Goal: Task Accomplishment & Management: Manage account settings

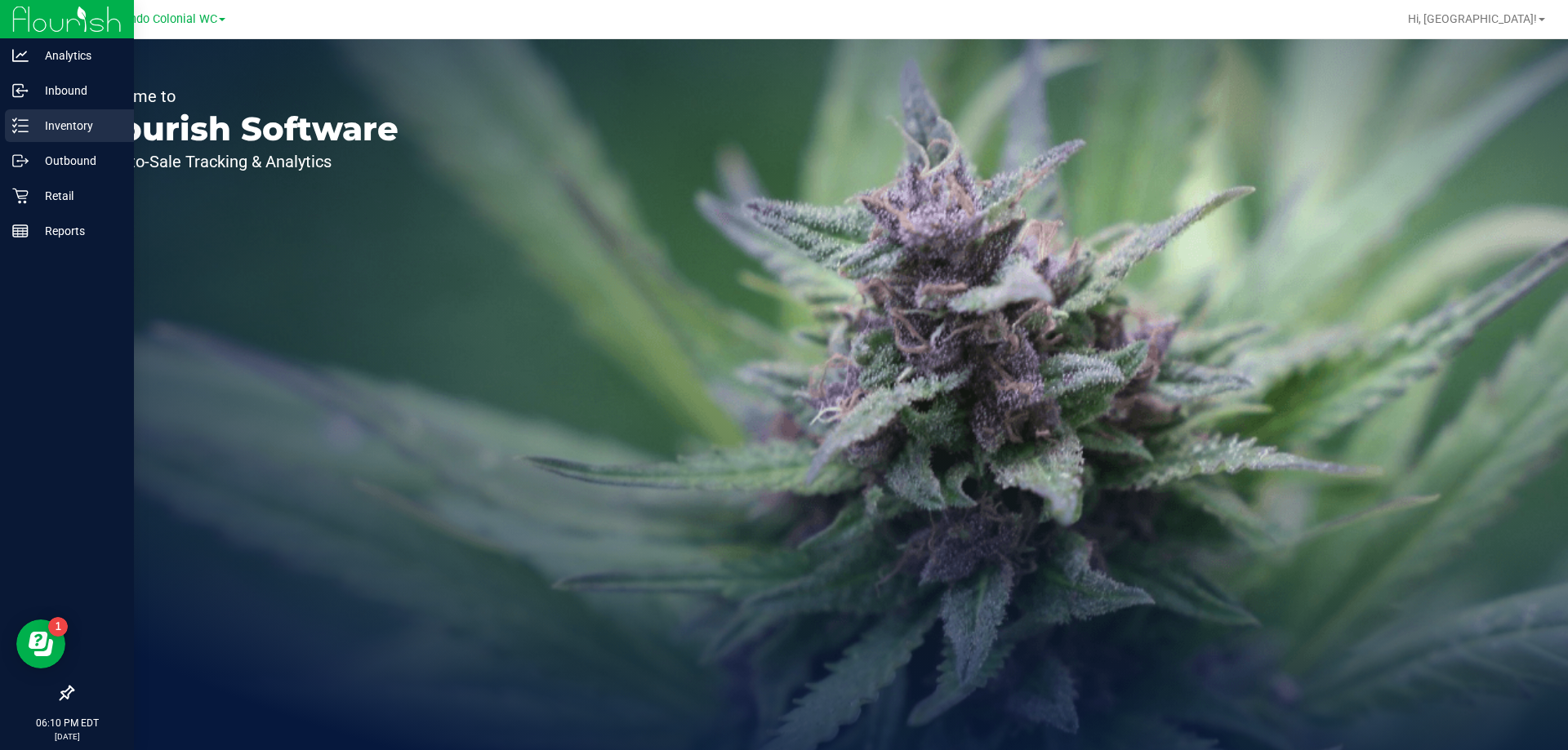
click at [80, 116] on div "Inventory" at bounding box center [69, 126] width 129 height 32
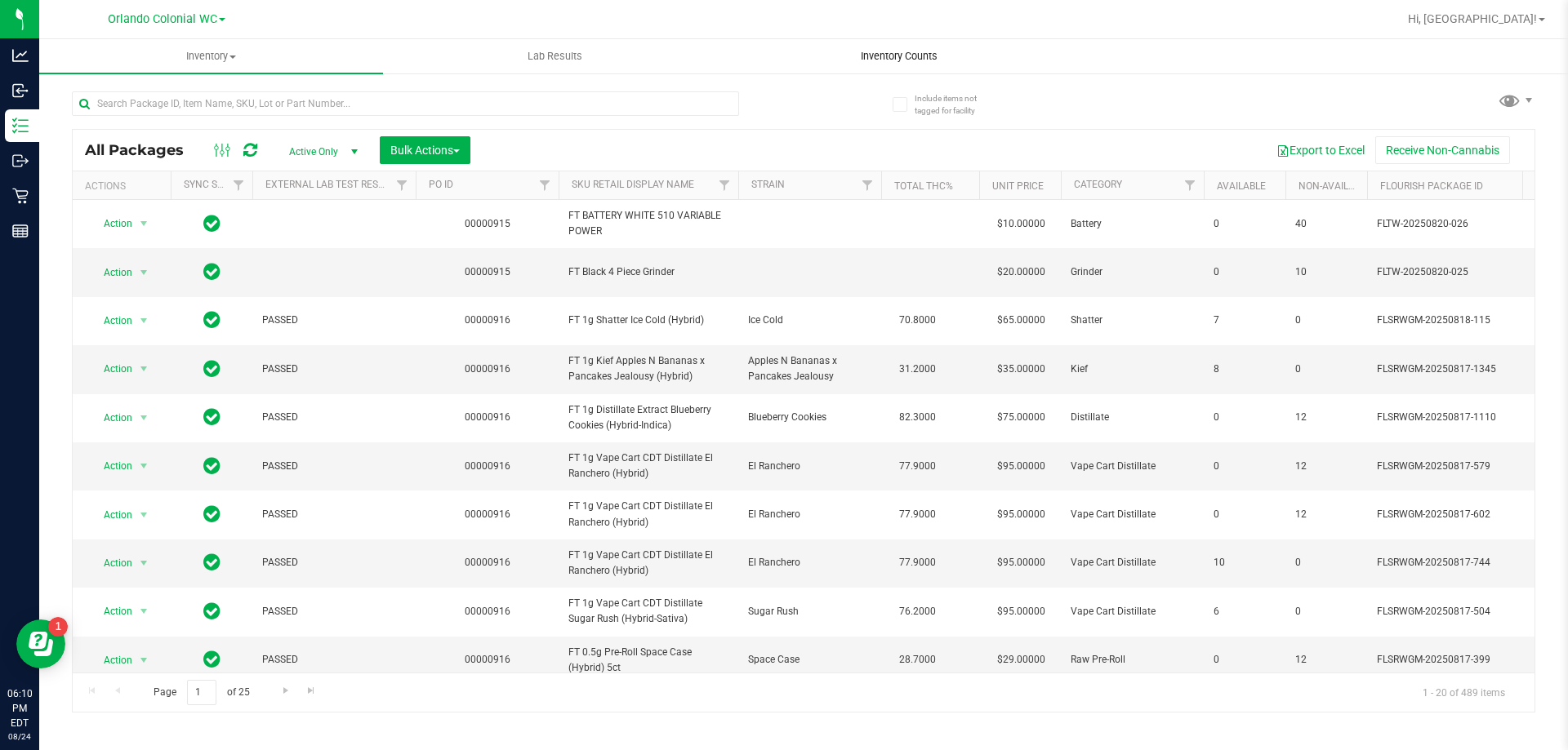
click at [898, 50] on span "Inventory Counts" at bounding box center [900, 57] width 121 height 15
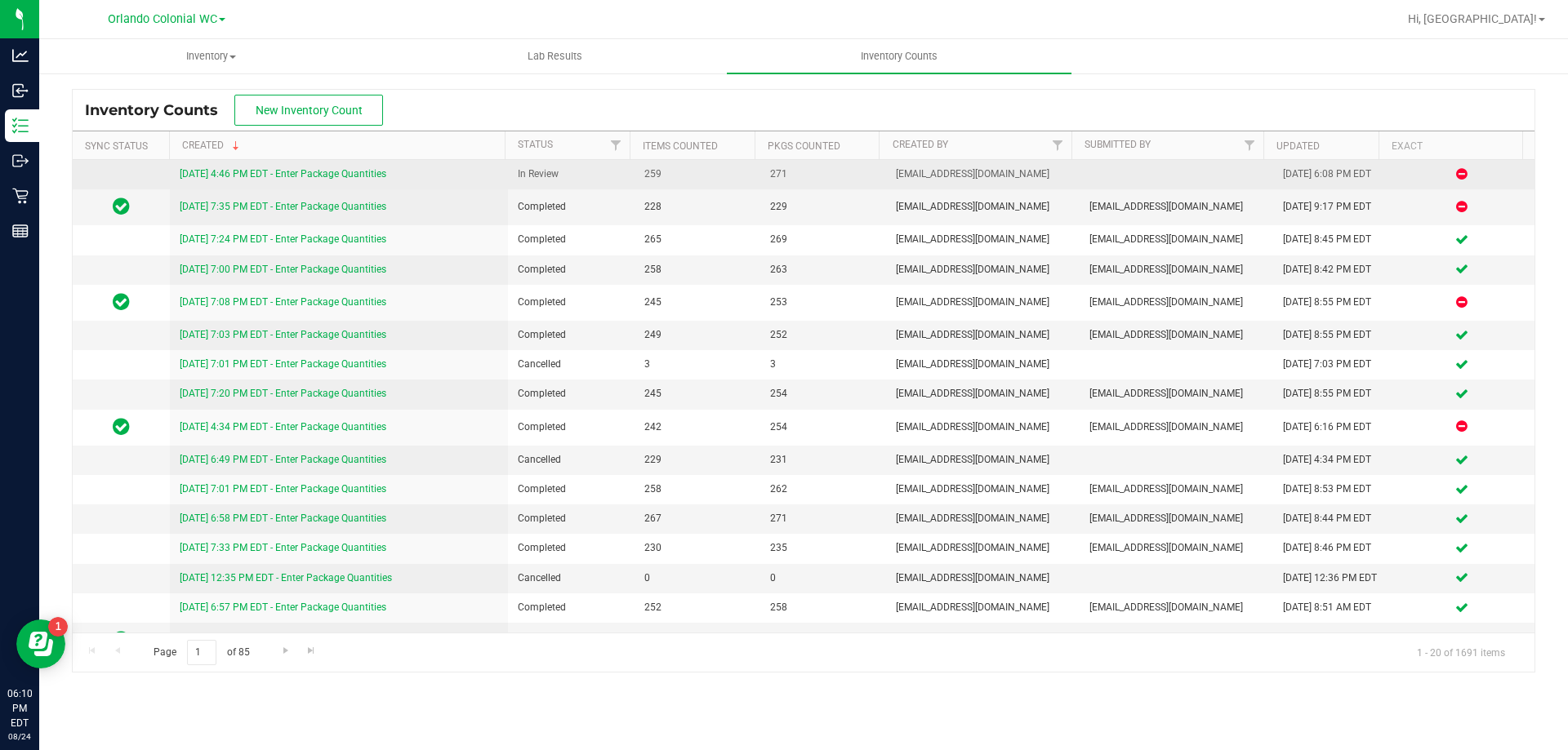
click at [346, 174] on link "[DATE] 4:46 PM EDT - Enter Package Quantities" at bounding box center [283, 174] width 207 height 11
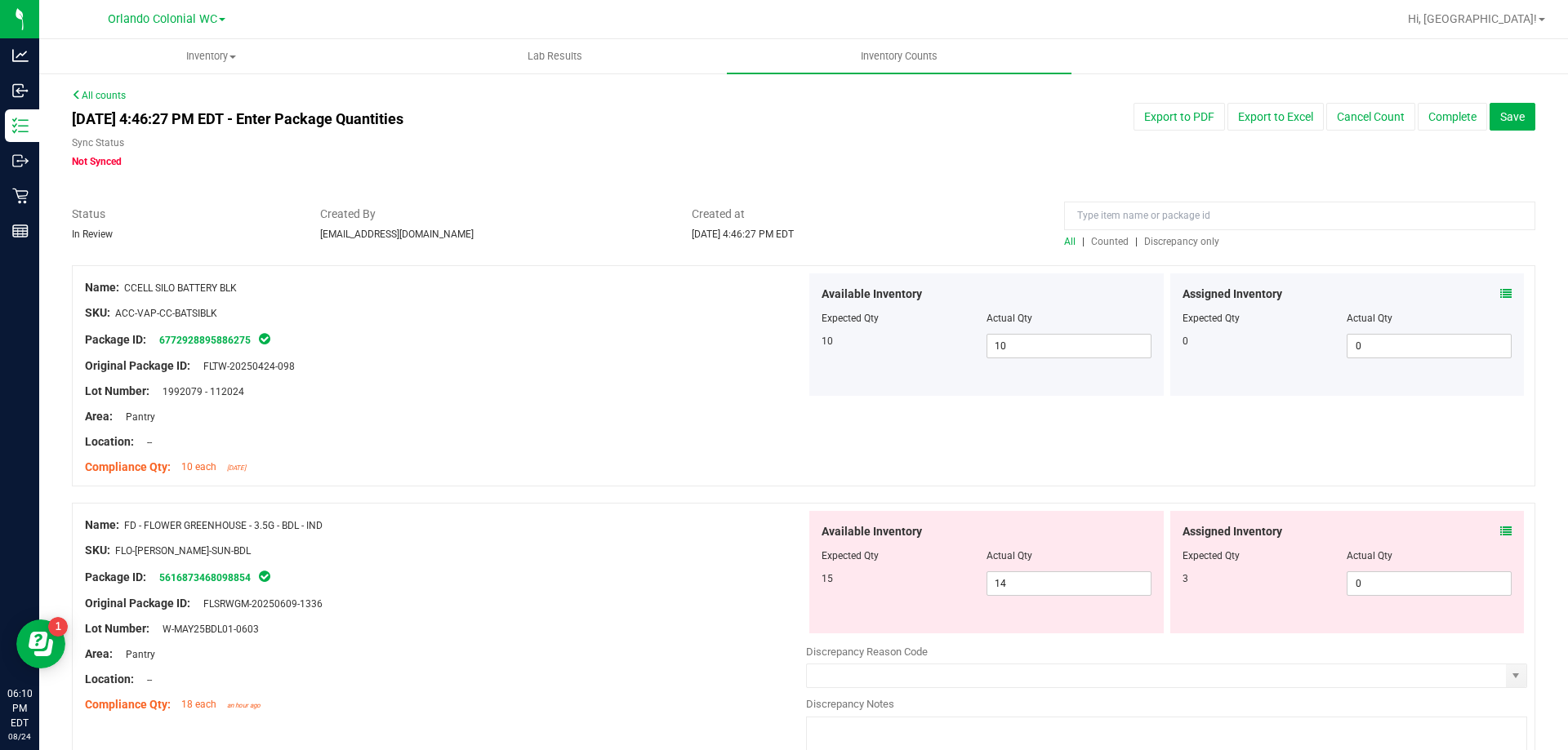
click at [1485, 534] on div "Assigned Inventory" at bounding box center [1347, 532] width 330 height 17
click at [1501, 532] on icon at bounding box center [1506, 531] width 11 height 11
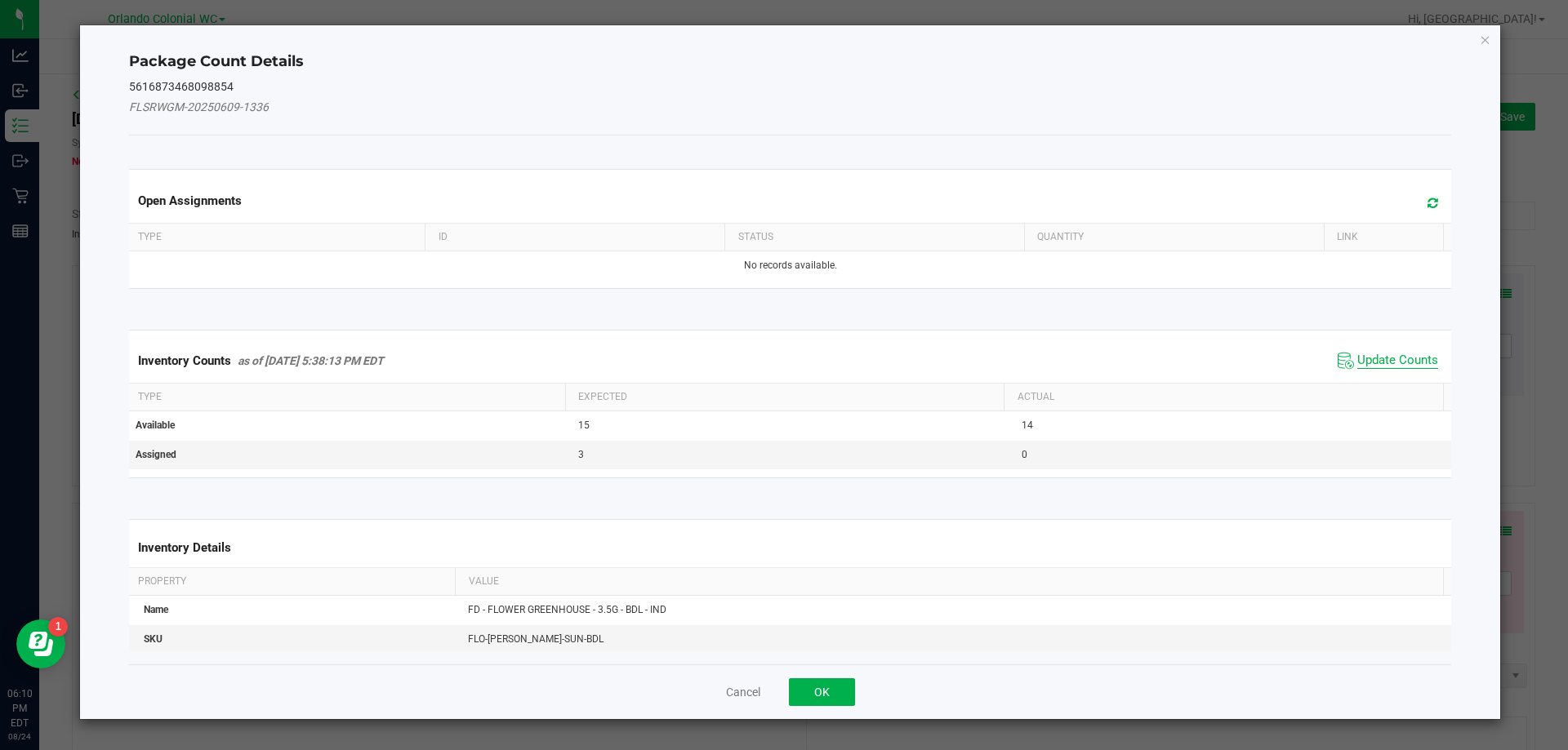
click at [1391, 364] on span "Update Counts" at bounding box center [1397, 360] width 81 height 16
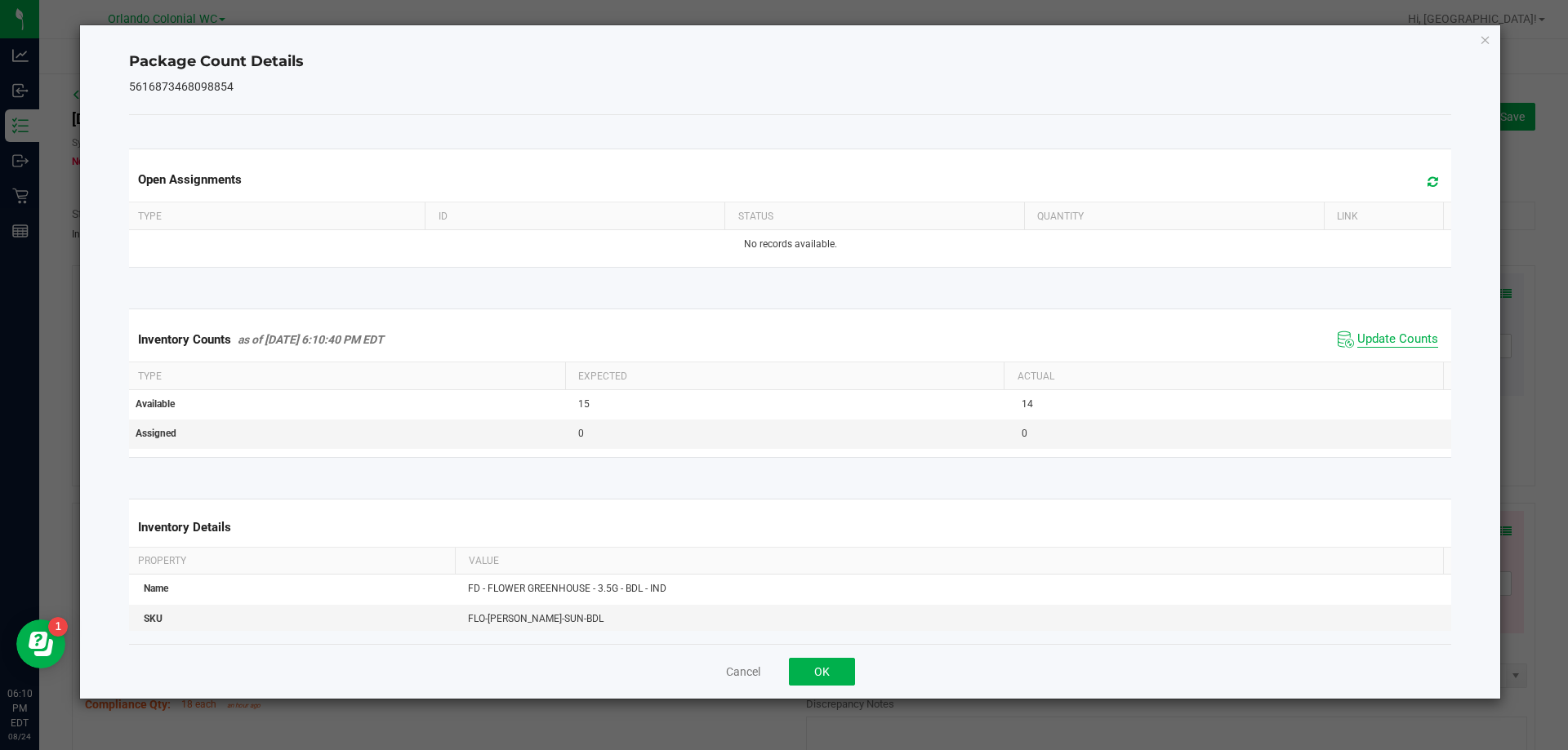
click at [1394, 341] on span "Update Counts" at bounding box center [1397, 339] width 81 height 16
click at [1394, 335] on span "Update Counts" at bounding box center [1397, 339] width 81 height 16
click at [1483, 39] on icon "Close" at bounding box center [1486, 39] width 11 height 20
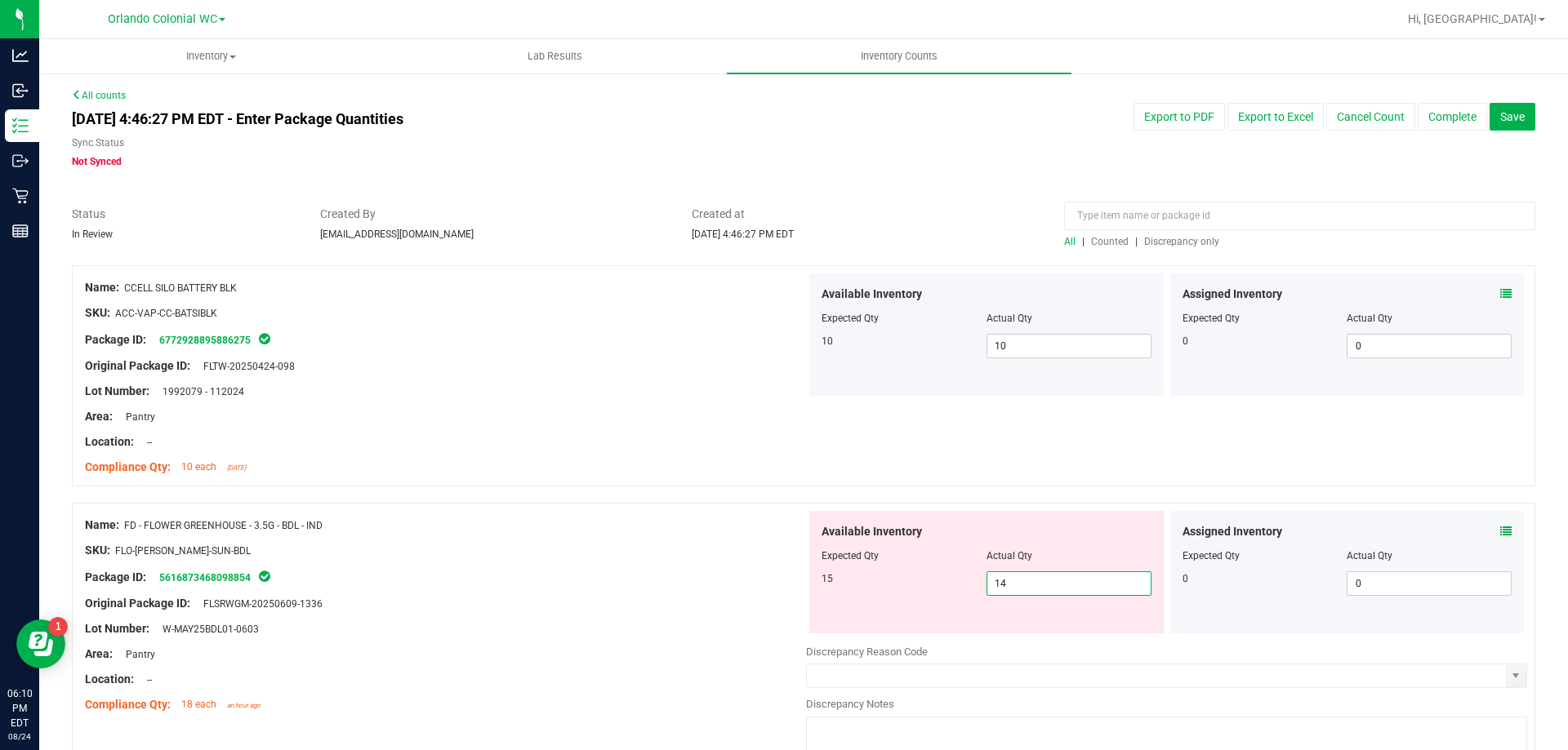
click at [1043, 579] on span "14 14" at bounding box center [1070, 584] width 165 height 25
type input "15"
click at [668, 664] on div at bounding box center [445, 667] width 721 height 9
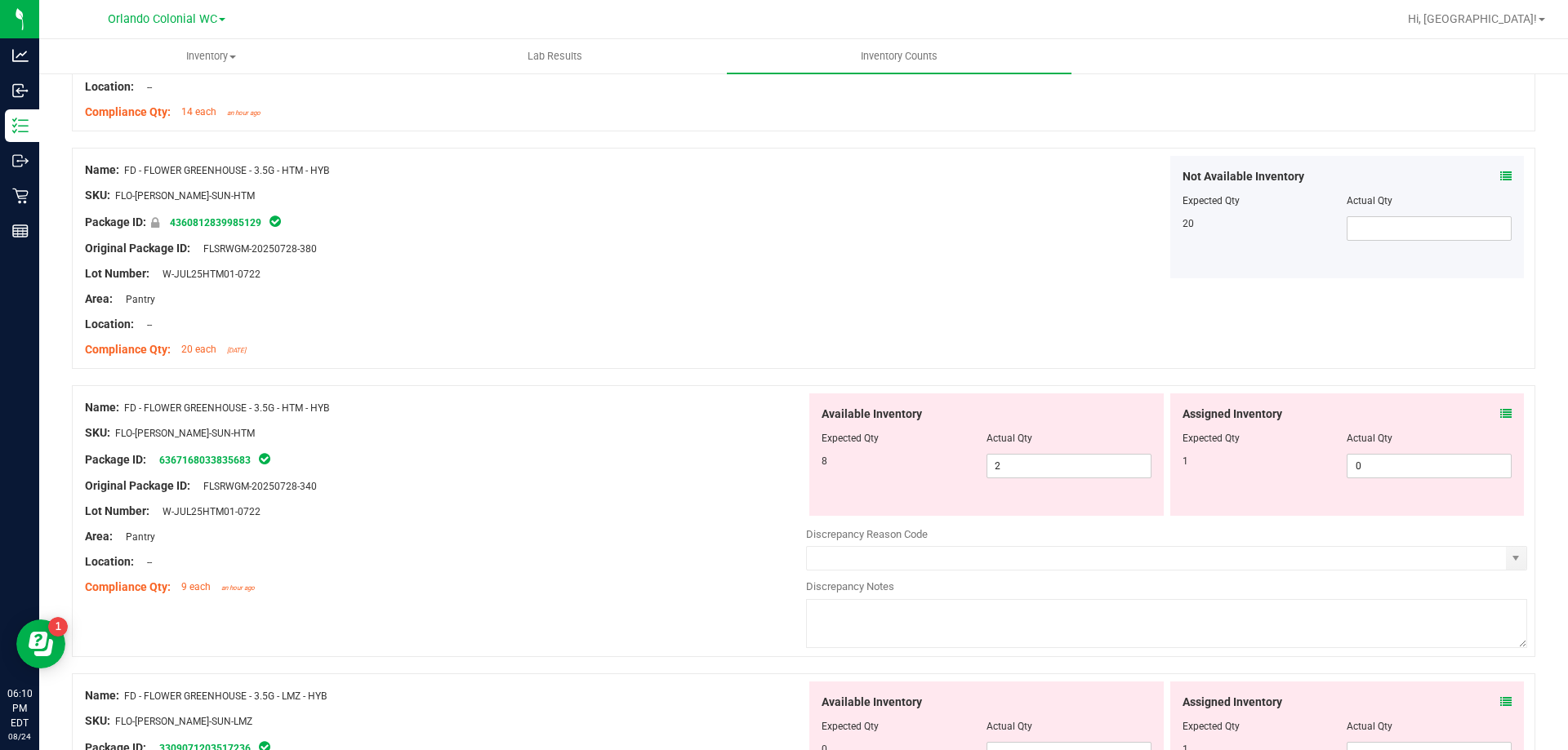
scroll to position [2858, 0]
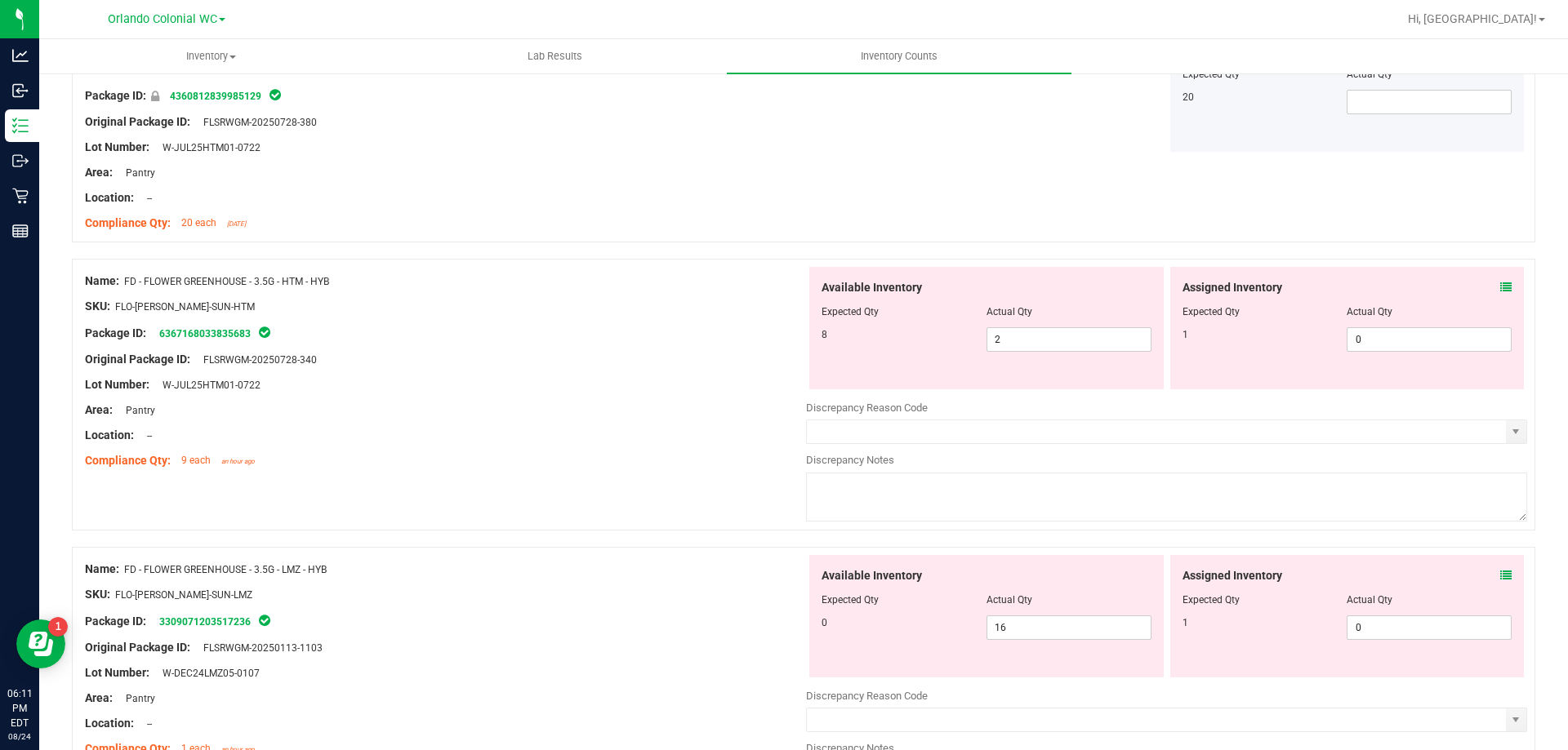
click at [1501, 288] on icon at bounding box center [1506, 287] width 11 height 11
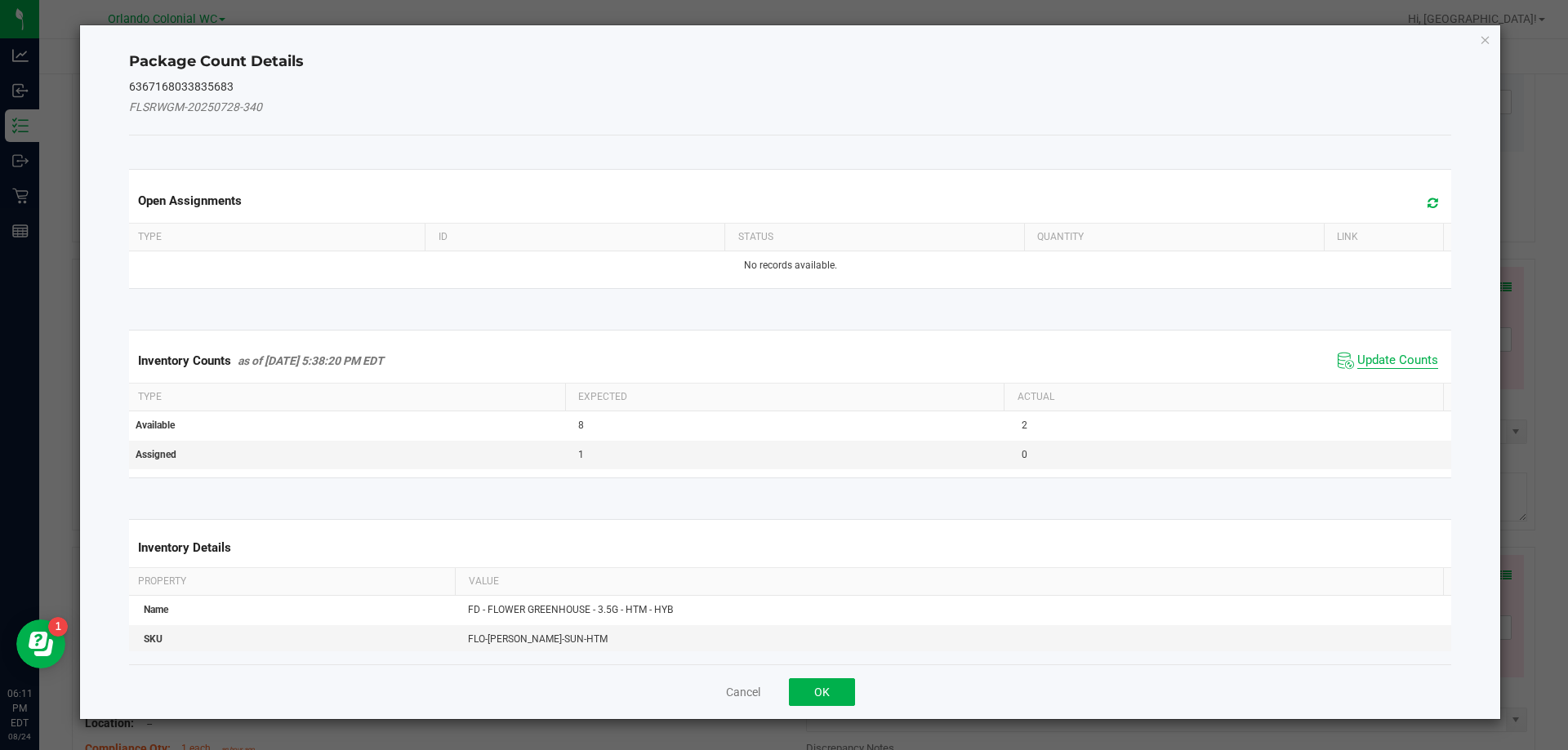
click at [1379, 355] on span "Update Counts" at bounding box center [1397, 360] width 81 height 16
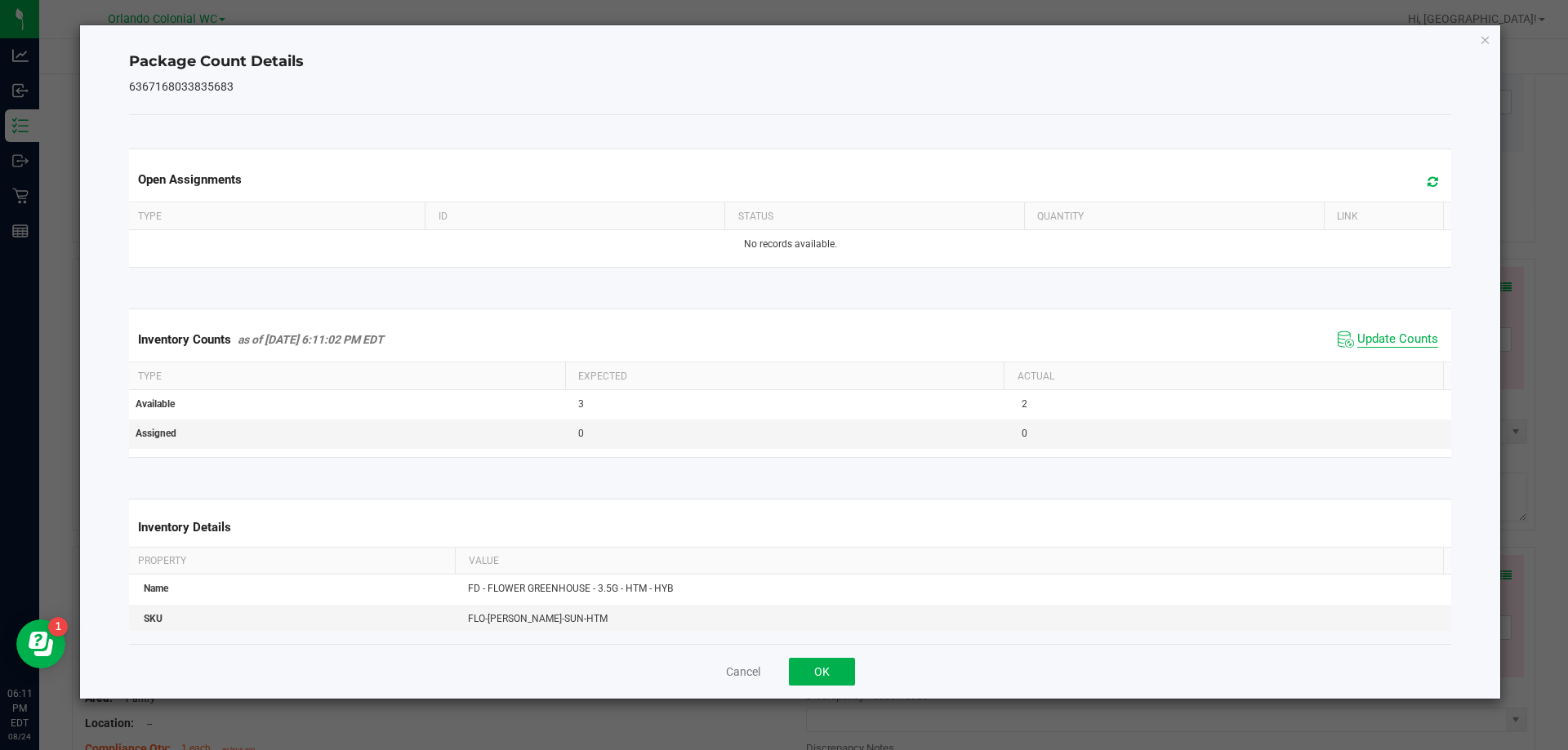
click at [1378, 348] on span "Update Counts" at bounding box center [1397, 339] width 81 height 16
click at [1378, 348] on span "Update Counts" at bounding box center [1390, 339] width 104 height 23
click at [1480, 36] on icon "Close" at bounding box center [1486, 39] width 11 height 20
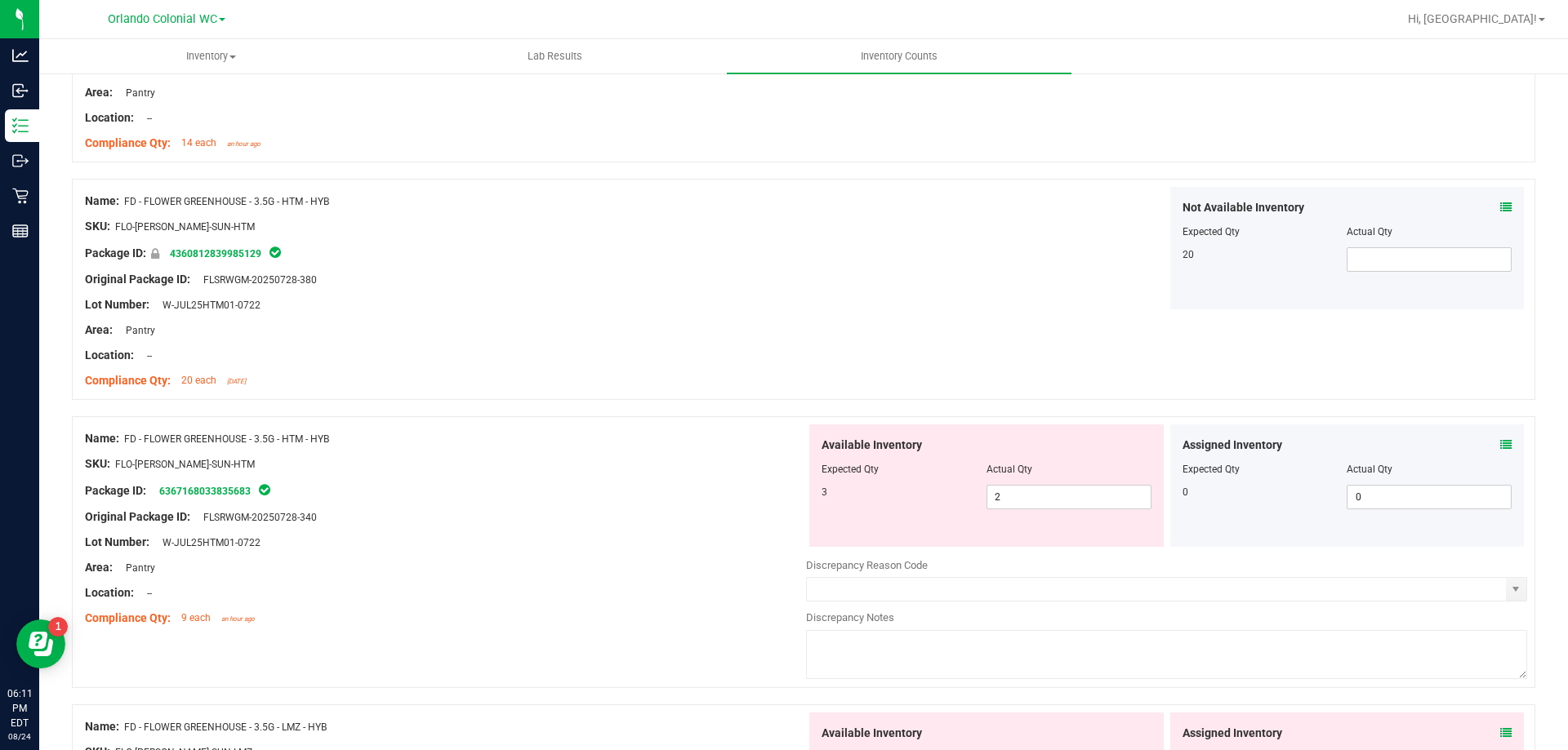
scroll to position [2694, 0]
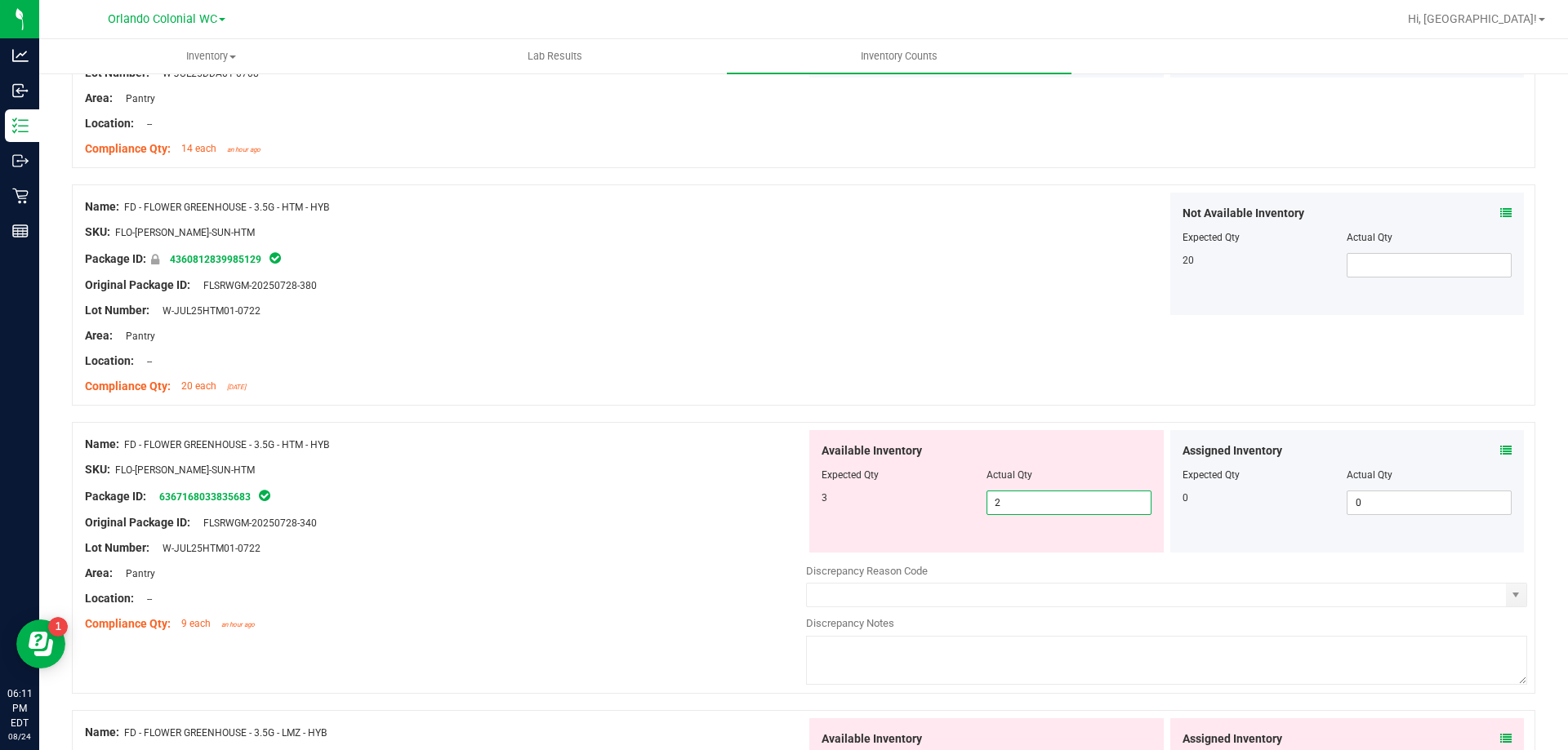
drag, startPoint x: 1057, startPoint y: 499, endPoint x: 909, endPoint y: 517, distance: 149.1
click at [925, 515] on div "Available Inventory Expected Qty Actual Qty 3 2 2" at bounding box center [986, 491] width 354 height 122
type input "3"
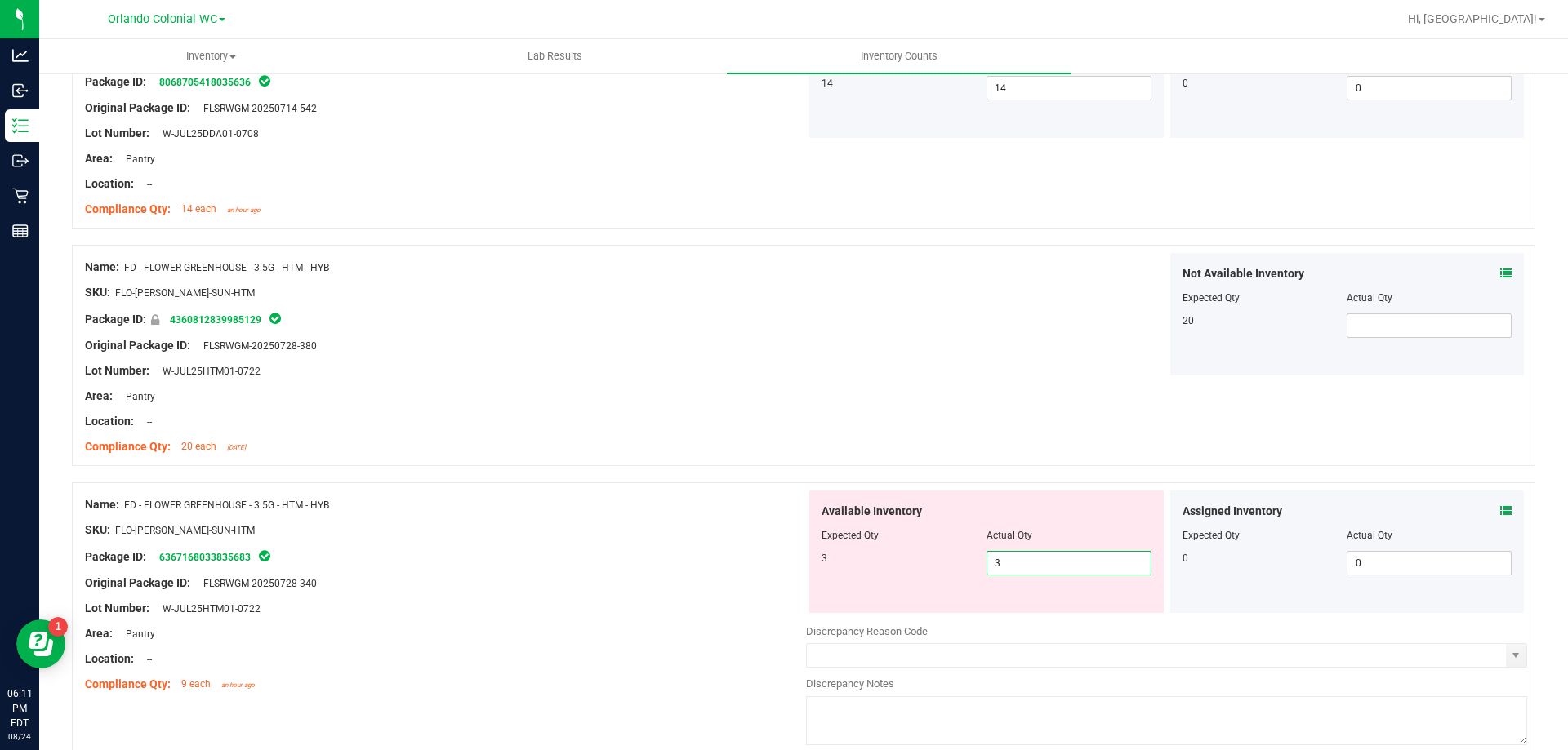
scroll to position [2777, 0]
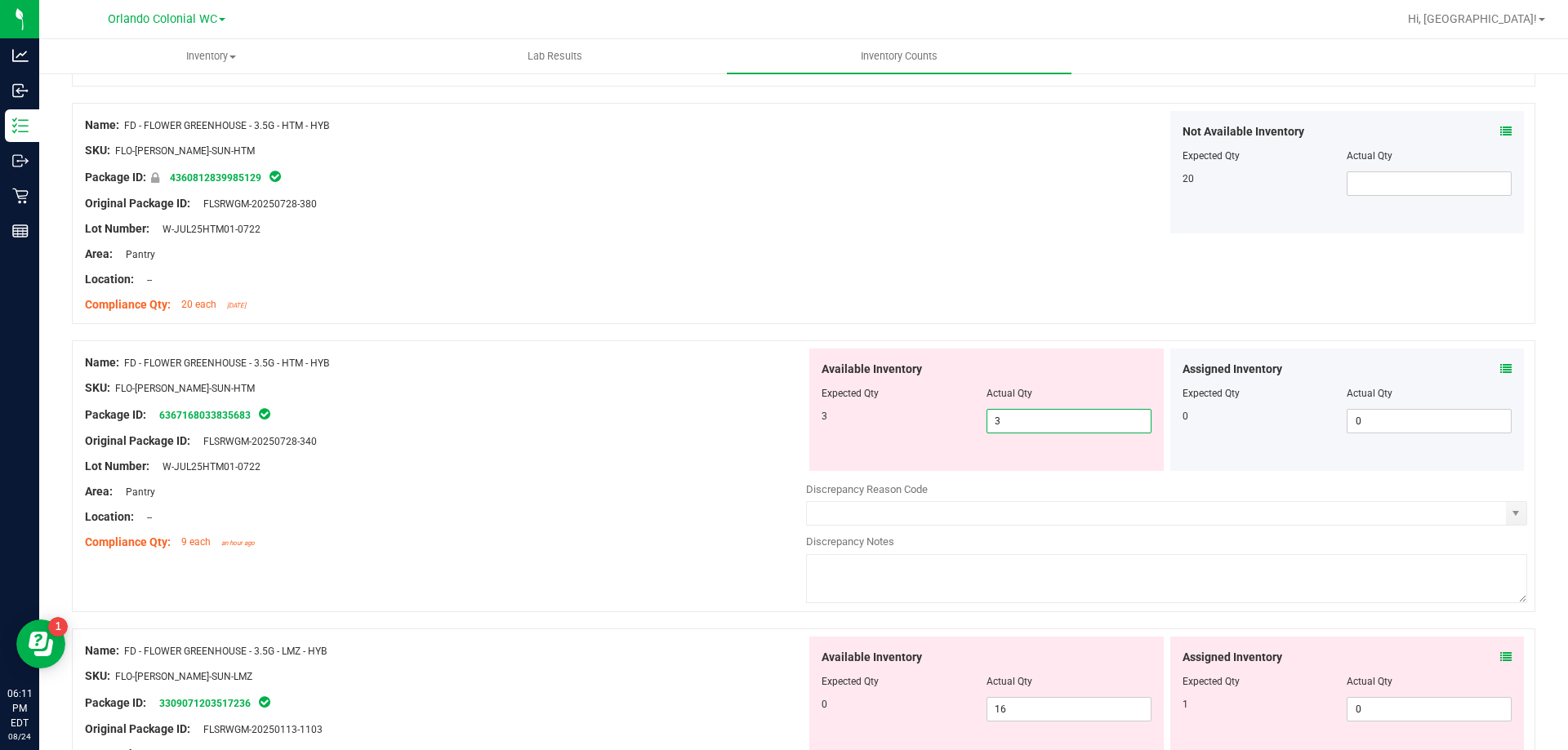
type input "3"
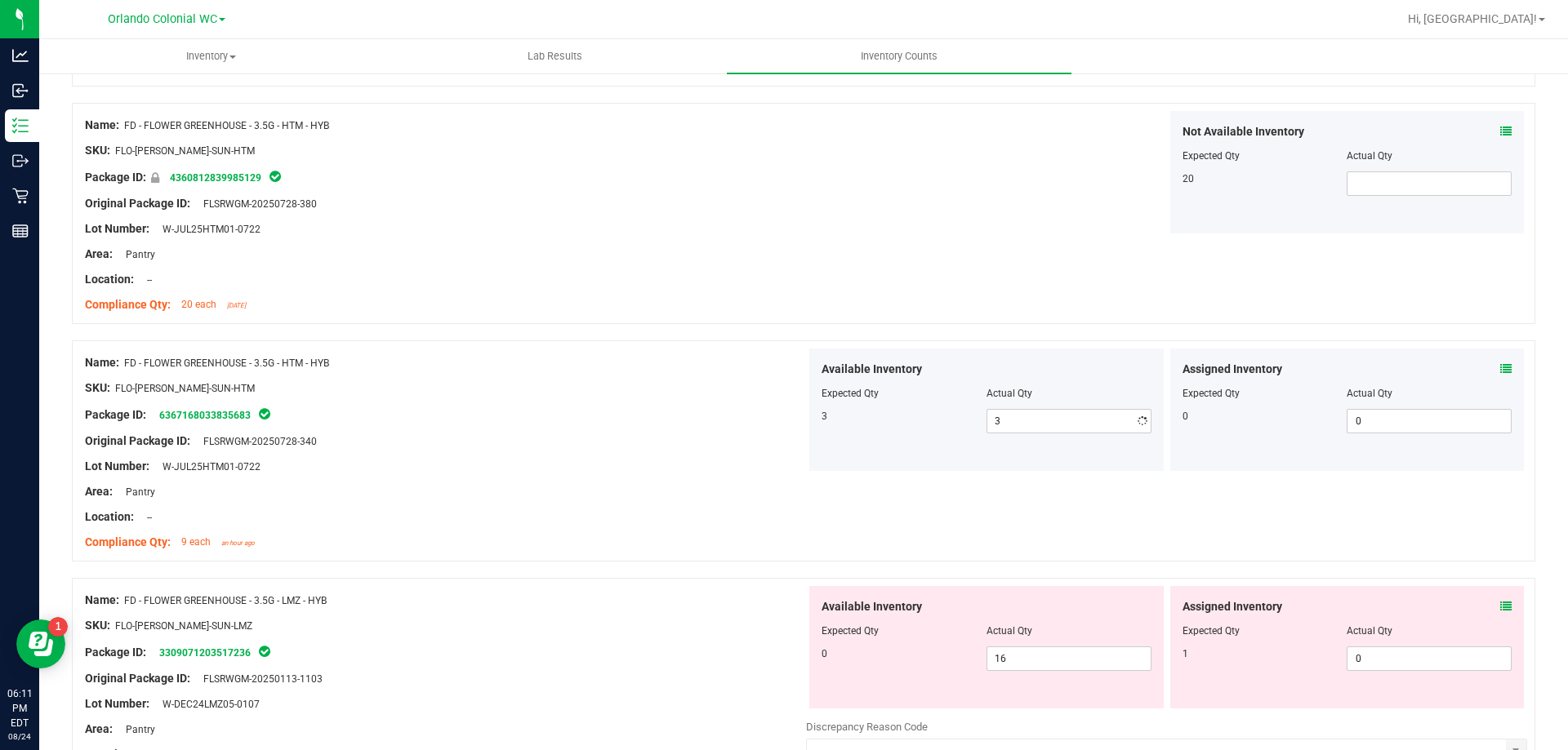
click at [634, 483] on div "Area: Pantry" at bounding box center [445, 491] width 721 height 17
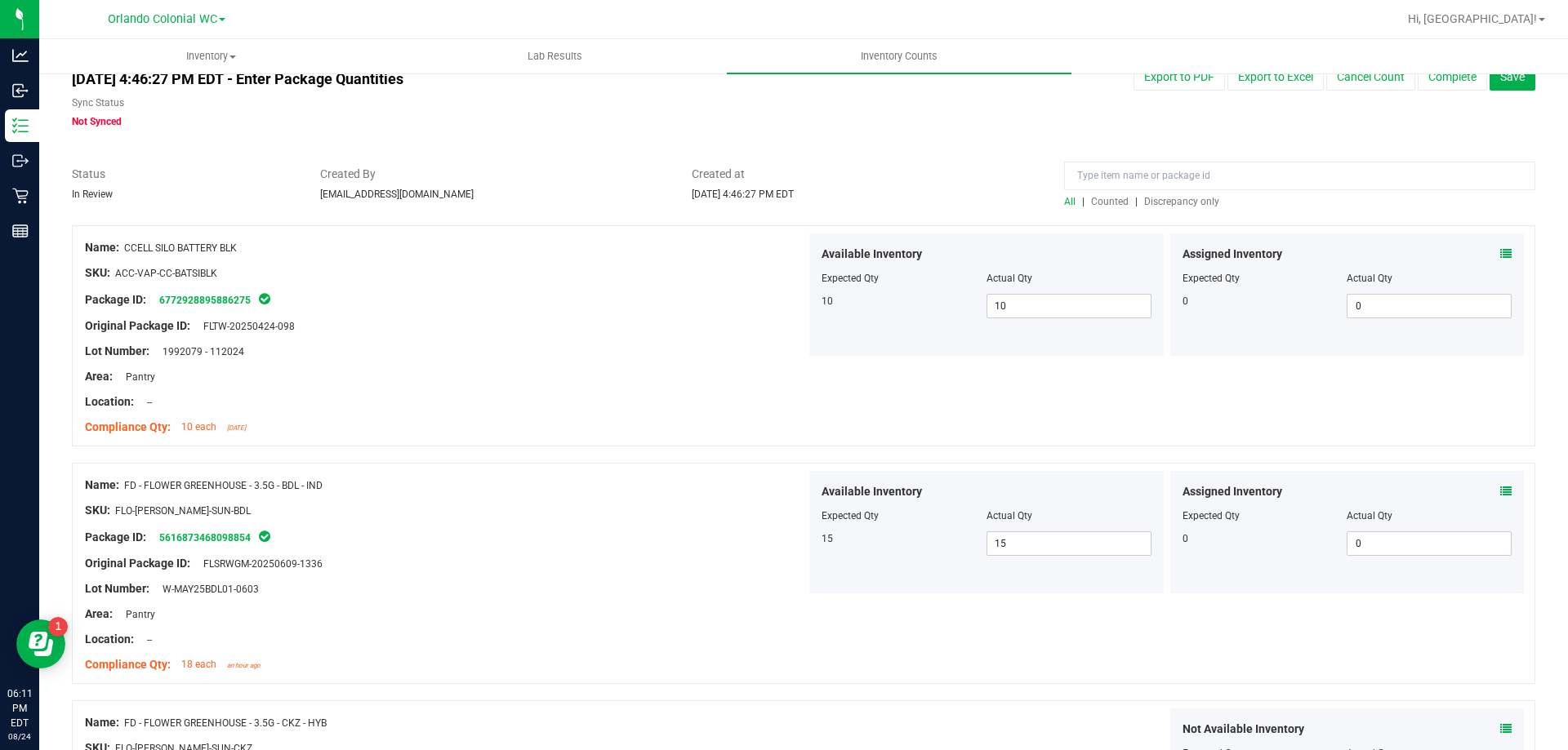
scroll to position [0, 0]
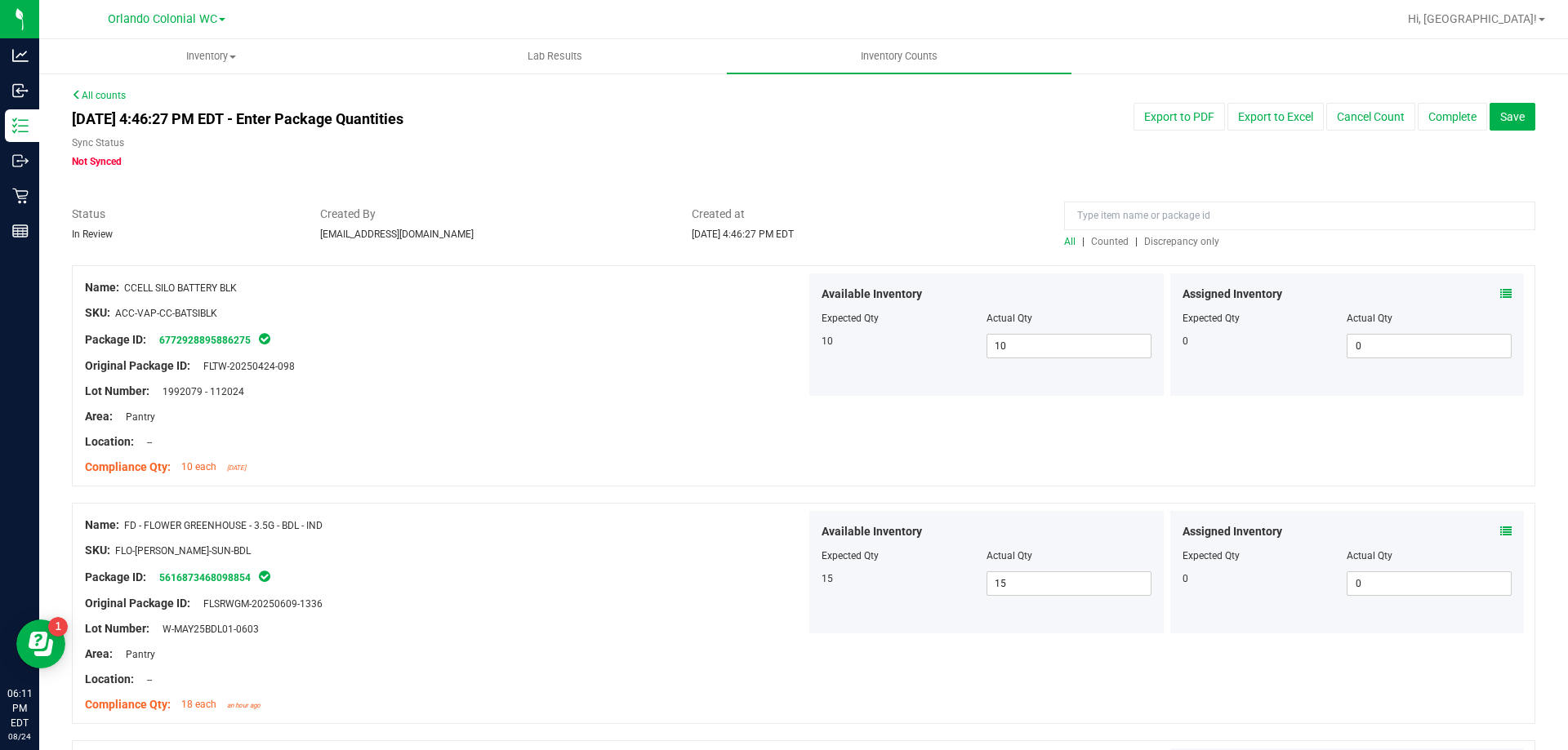
click at [1154, 200] on div at bounding box center [803, 197] width 1464 height 16
click at [1161, 207] on input at bounding box center [1300, 216] width 472 height 28
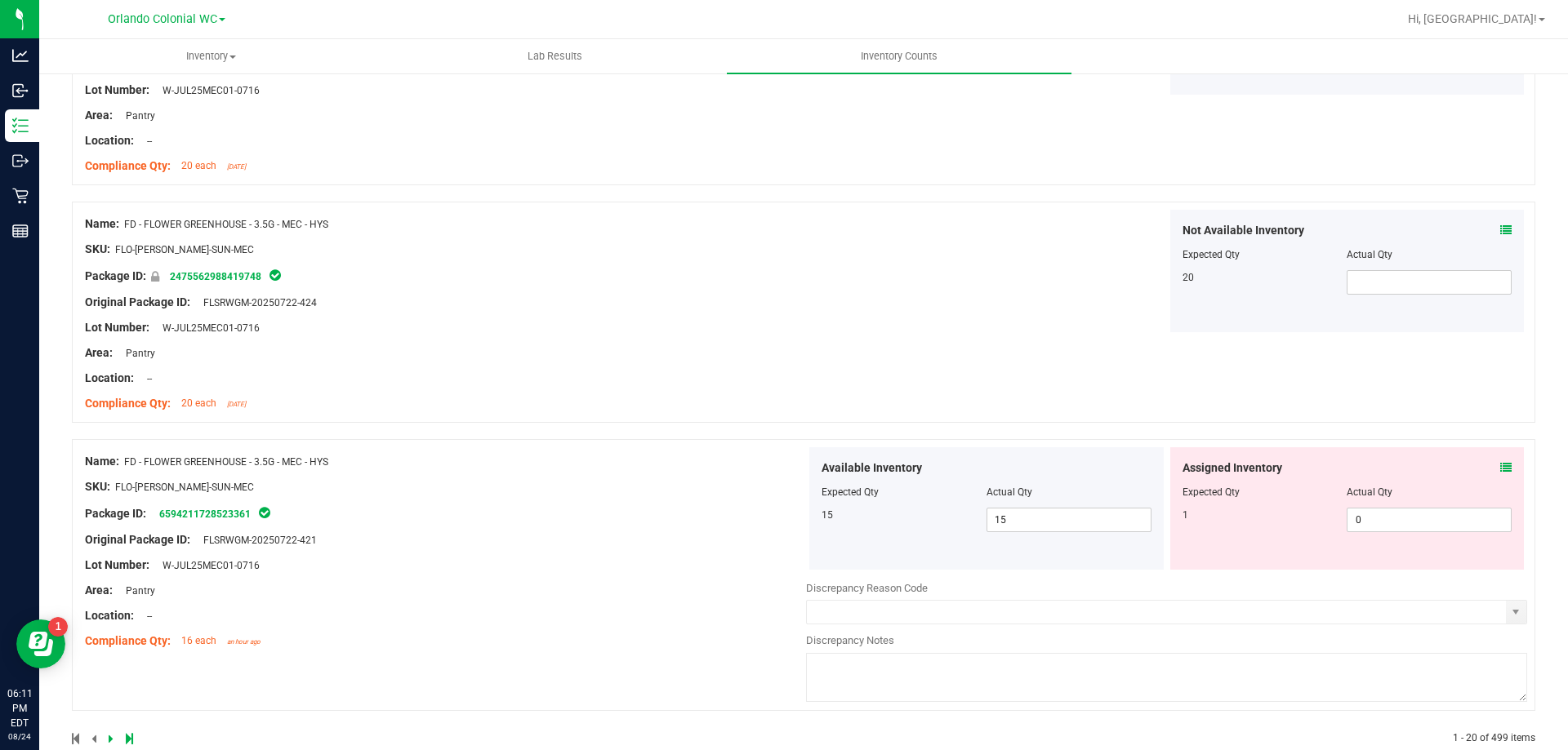
scroll to position [4474, 0]
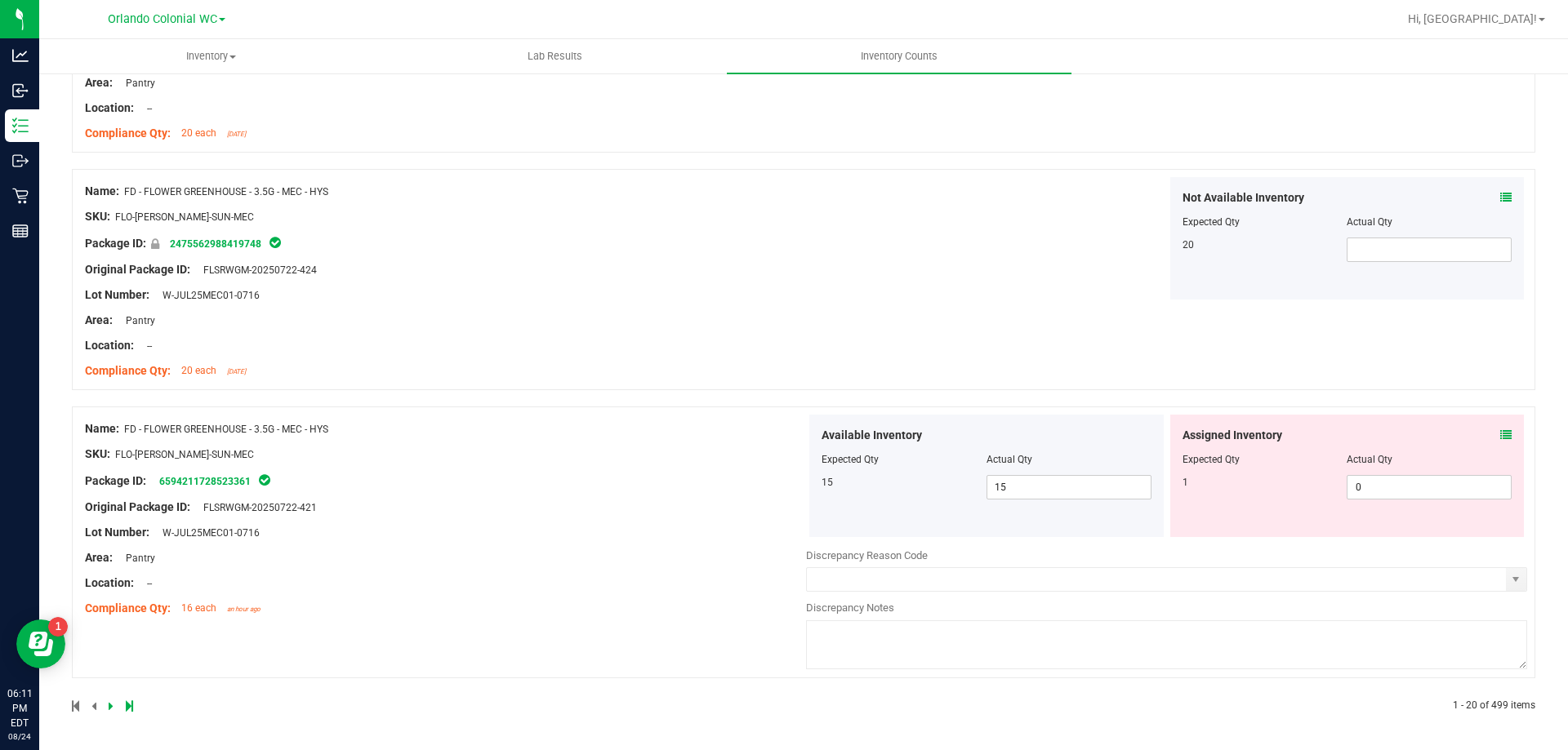
click at [95, 703] on span at bounding box center [96, 706] width 8 height 11
click at [95, 704] on span at bounding box center [96, 706] width 8 height 11
click at [95, 709] on span at bounding box center [96, 706] width 8 height 11
click at [78, 705] on span at bounding box center [77, 706] width 9 height 11
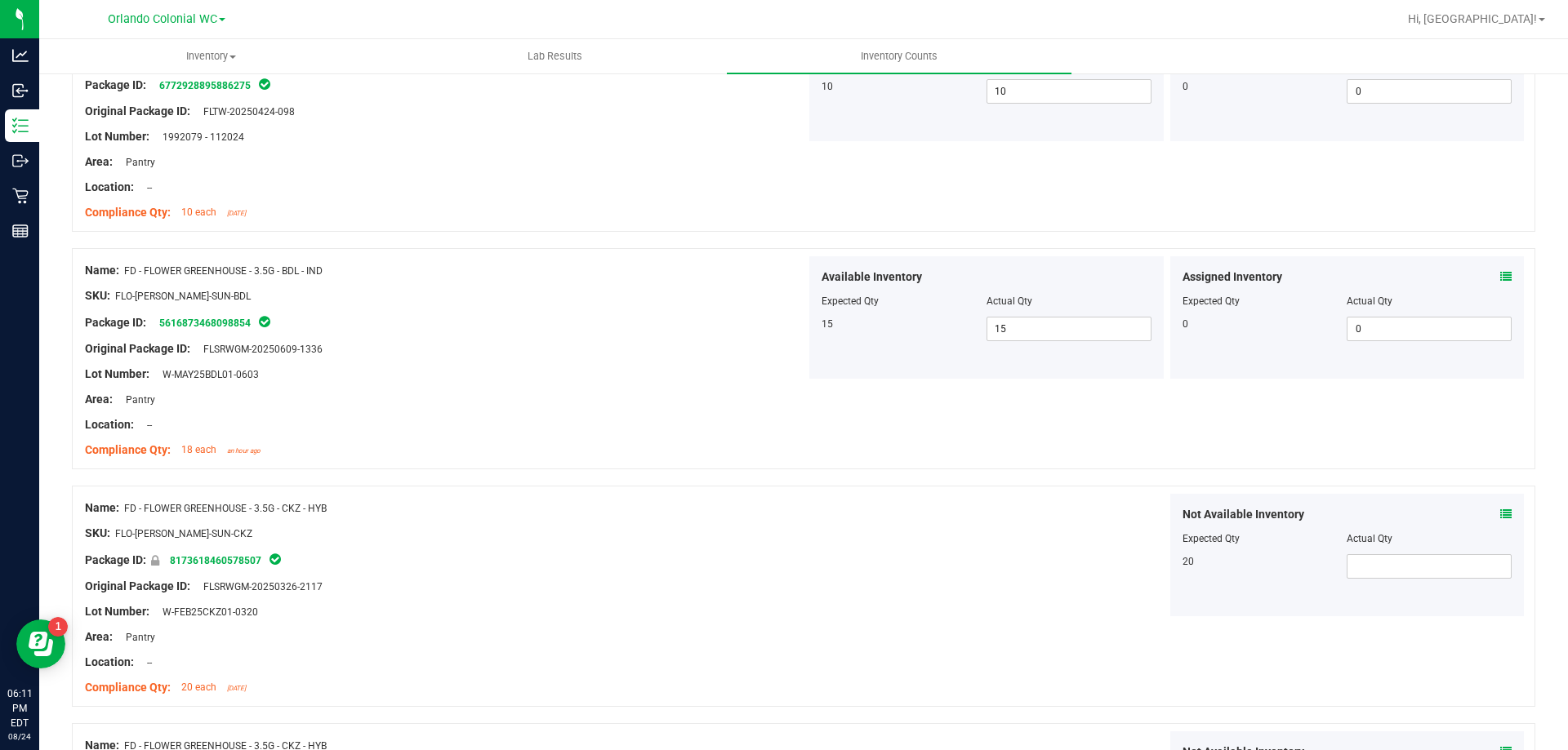
scroll to position [147, 0]
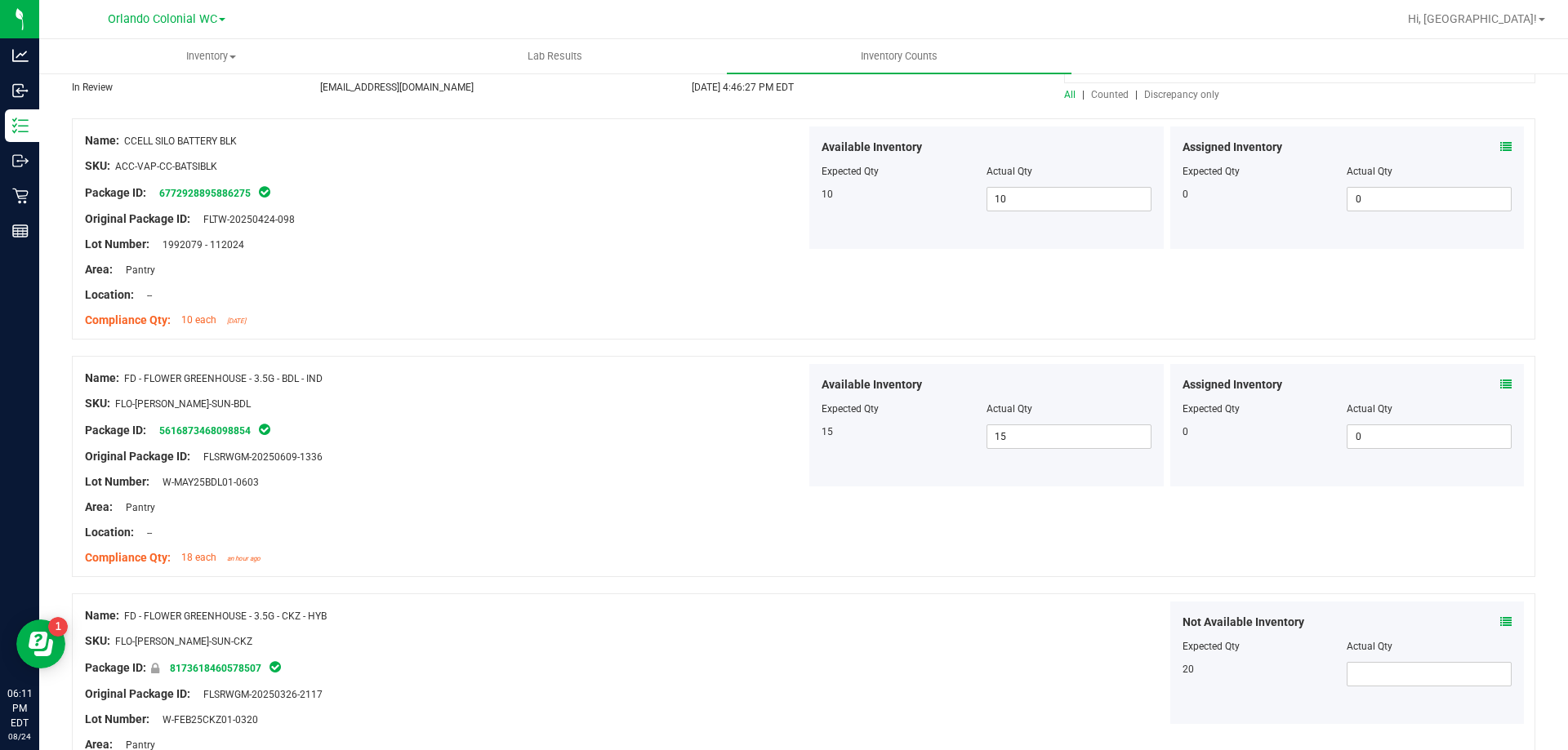
click at [1049, 452] on div "Available Inventory Expected Qty Actual Qty 15 15 15" at bounding box center [986, 425] width 354 height 122
click at [1042, 438] on span "15 15" at bounding box center [1070, 437] width 165 height 25
type input "14"
click at [686, 464] on div "Original Package ID: FLSRWGM-20250609-1336" at bounding box center [445, 456] width 721 height 17
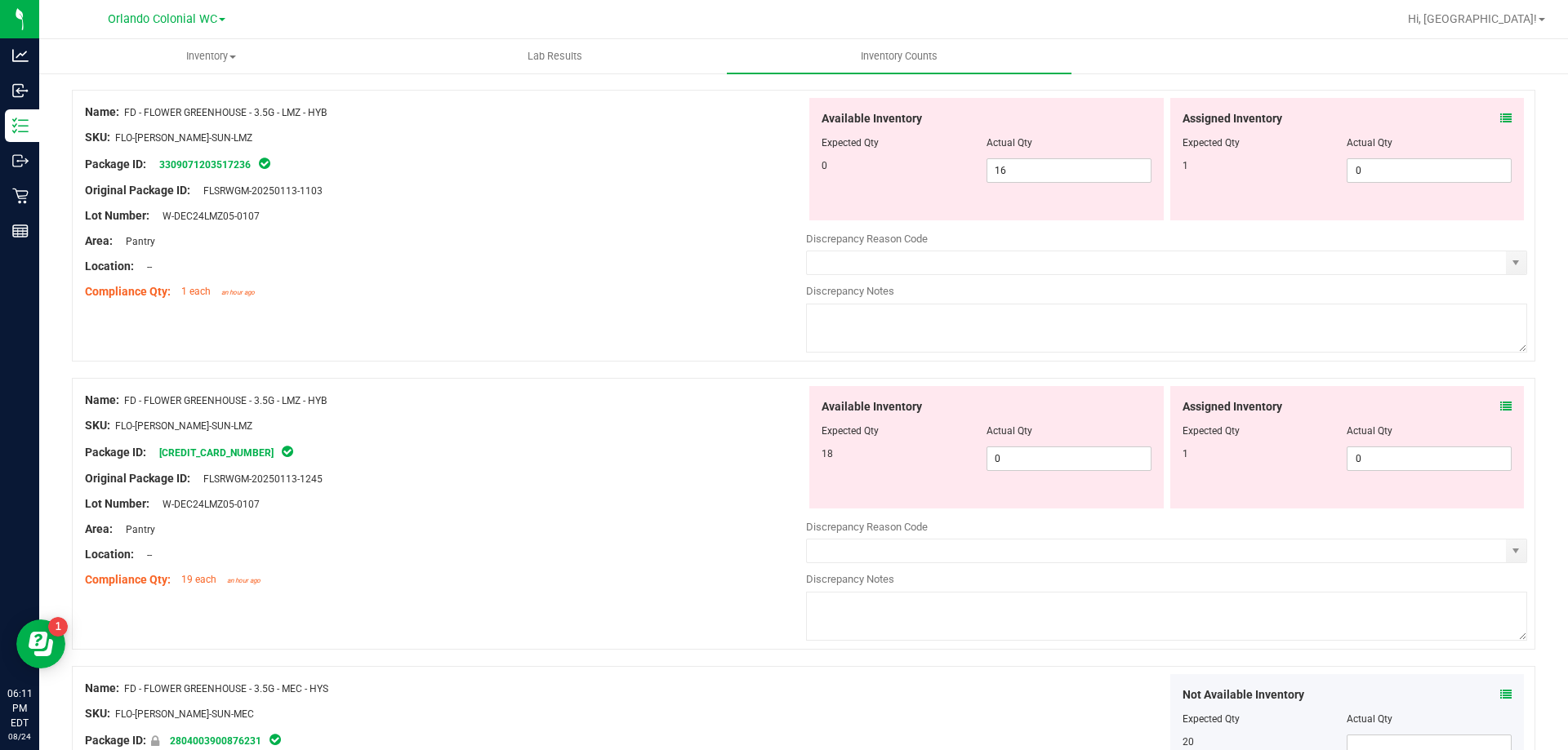
scroll to position [3102, 0]
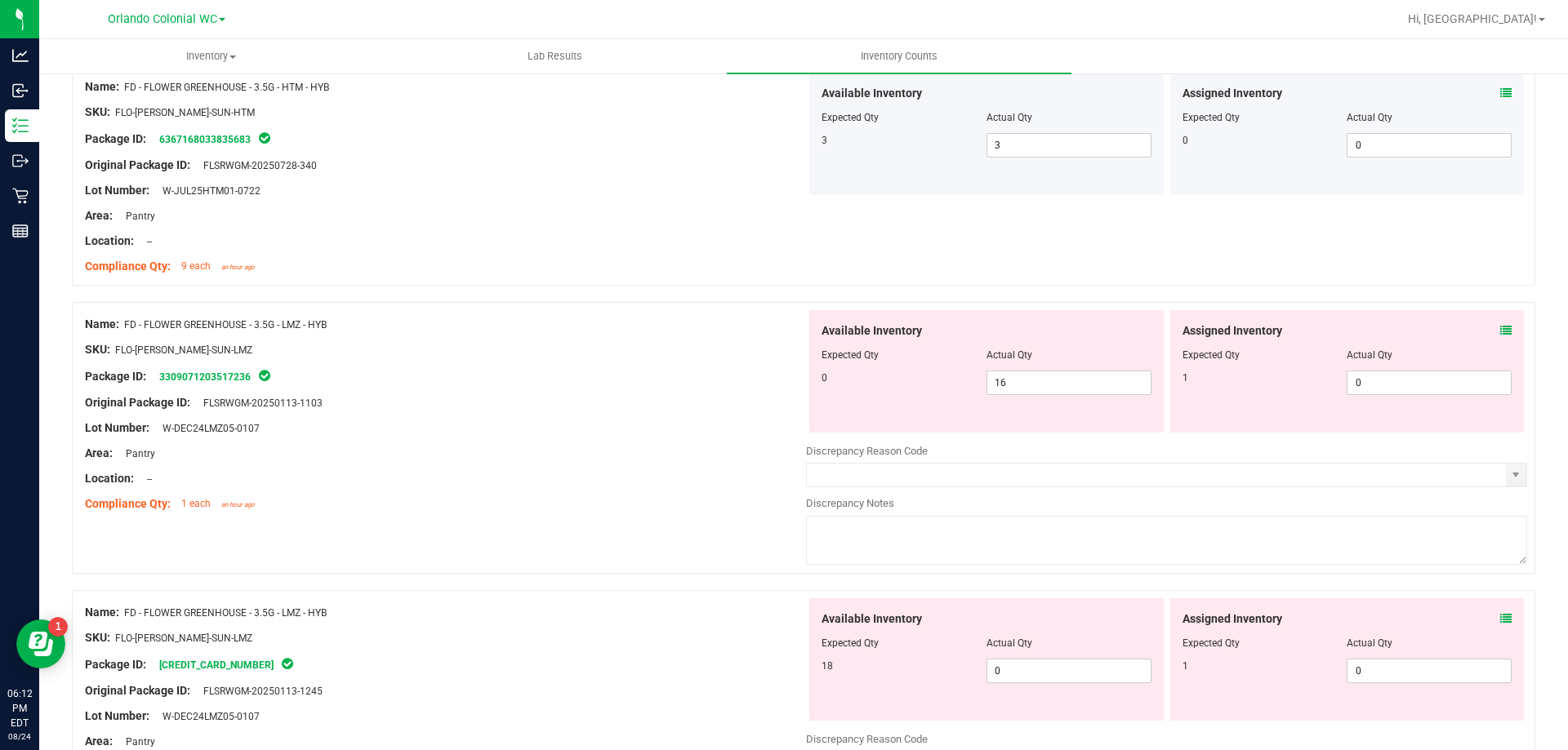
click at [1501, 325] on icon at bounding box center [1506, 330] width 11 height 11
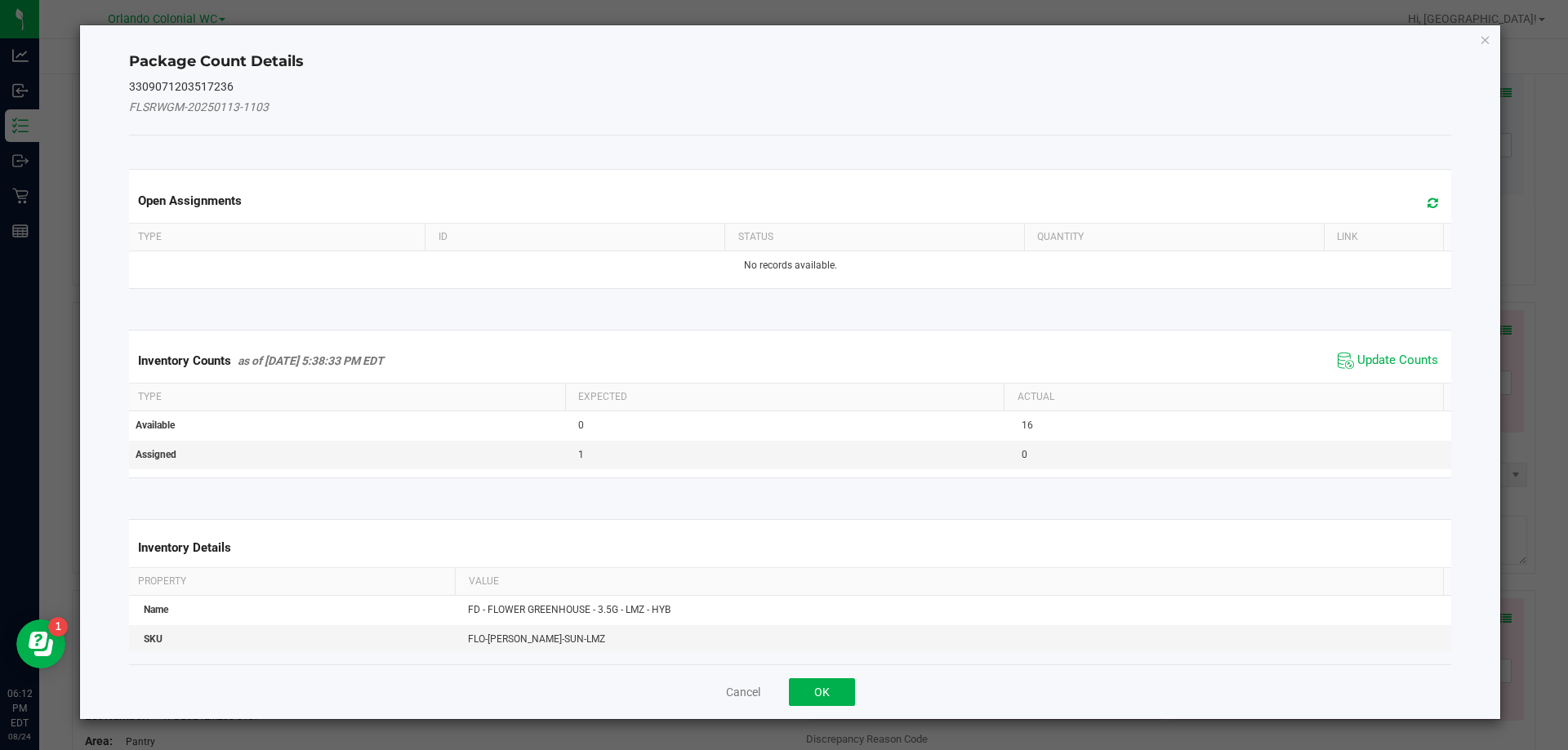
click at [1380, 350] on span "Update Counts" at bounding box center [1388, 361] width 109 height 25
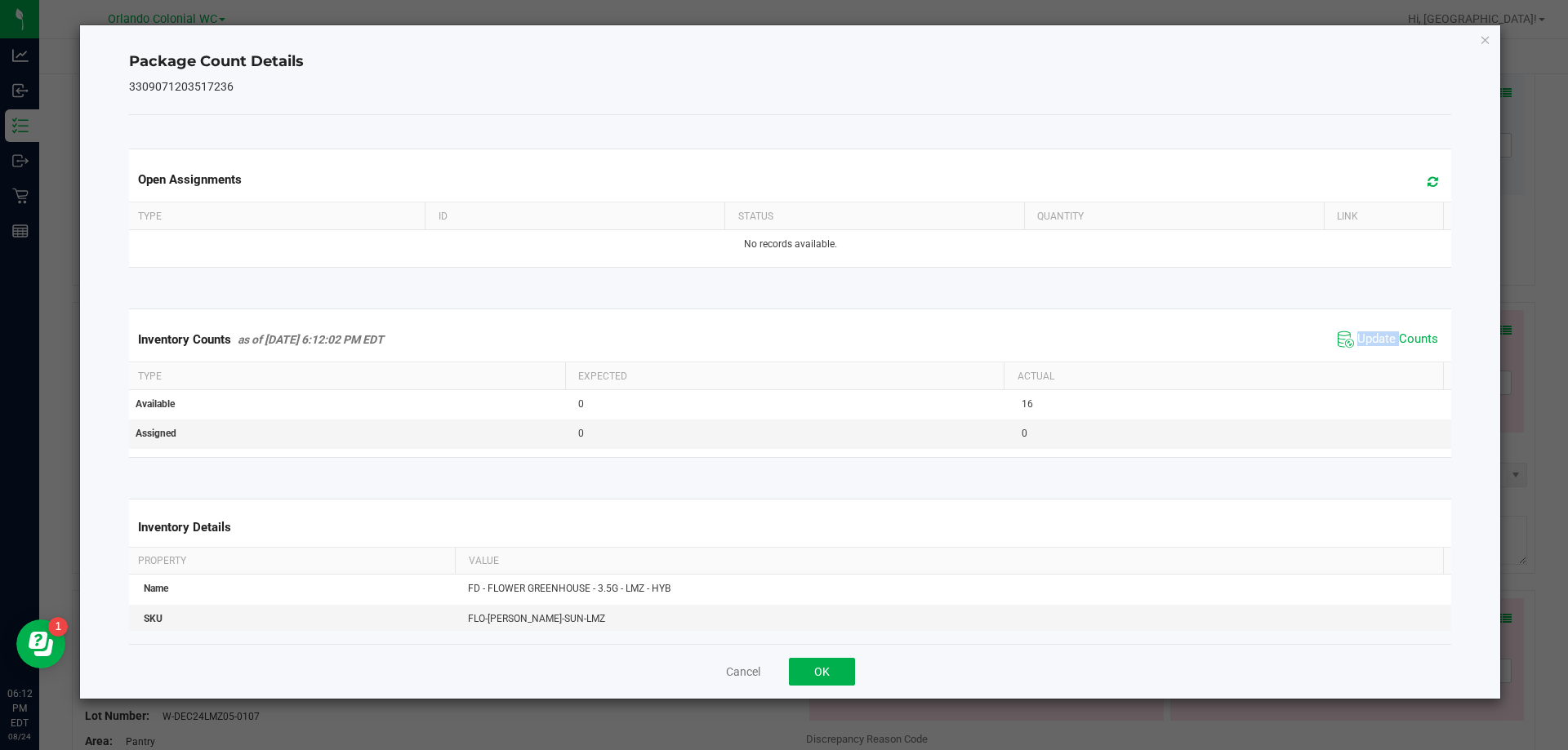
click at [1380, 350] on span "Update Counts" at bounding box center [1388, 340] width 109 height 25
click at [1380, 345] on span "Update Counts" at bounding box center [1397, 339] width 81 height 16
click at [1487, 43] on icon "Close" at bounding box center [1486, 39] width 11 height 20
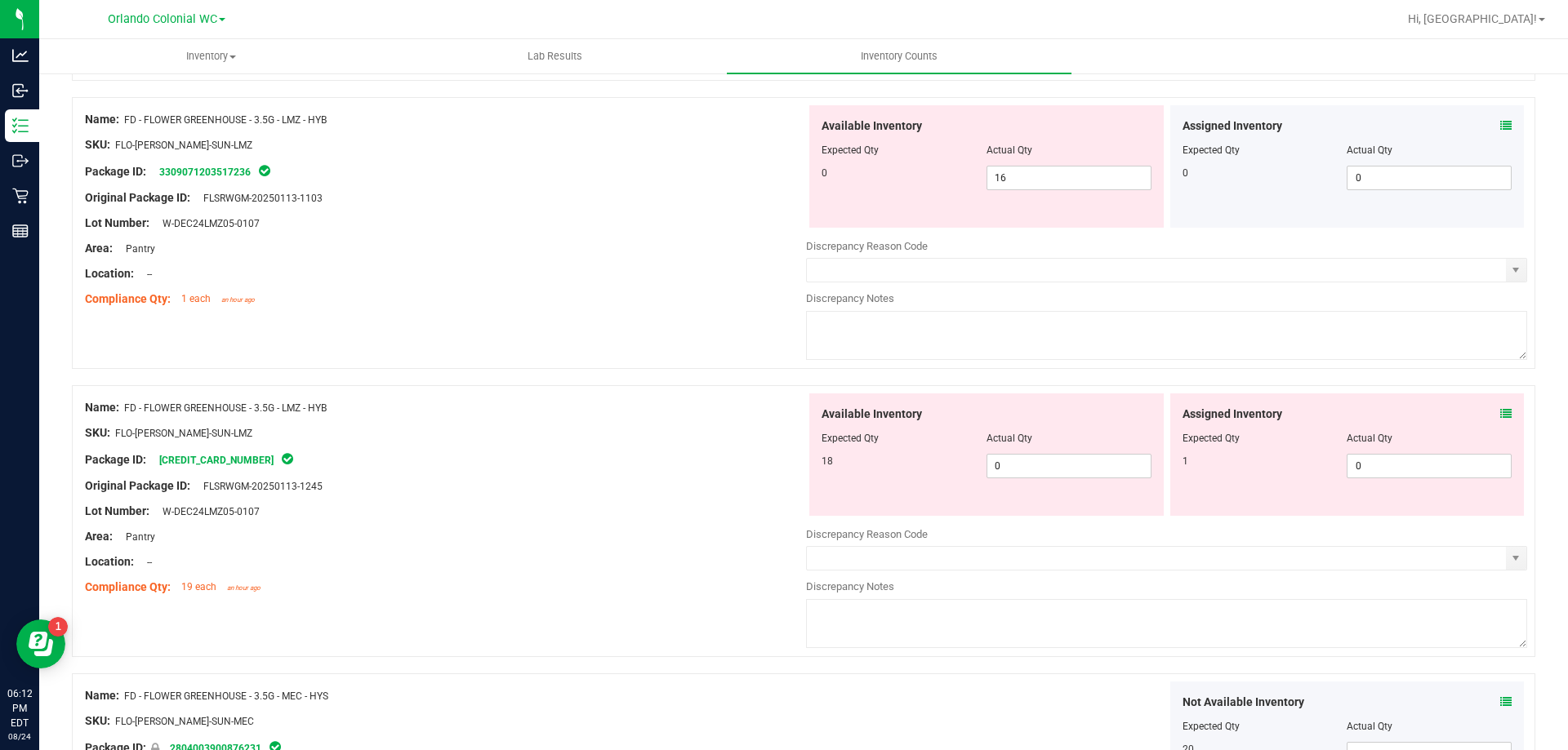
scroll to position [3348, 0]
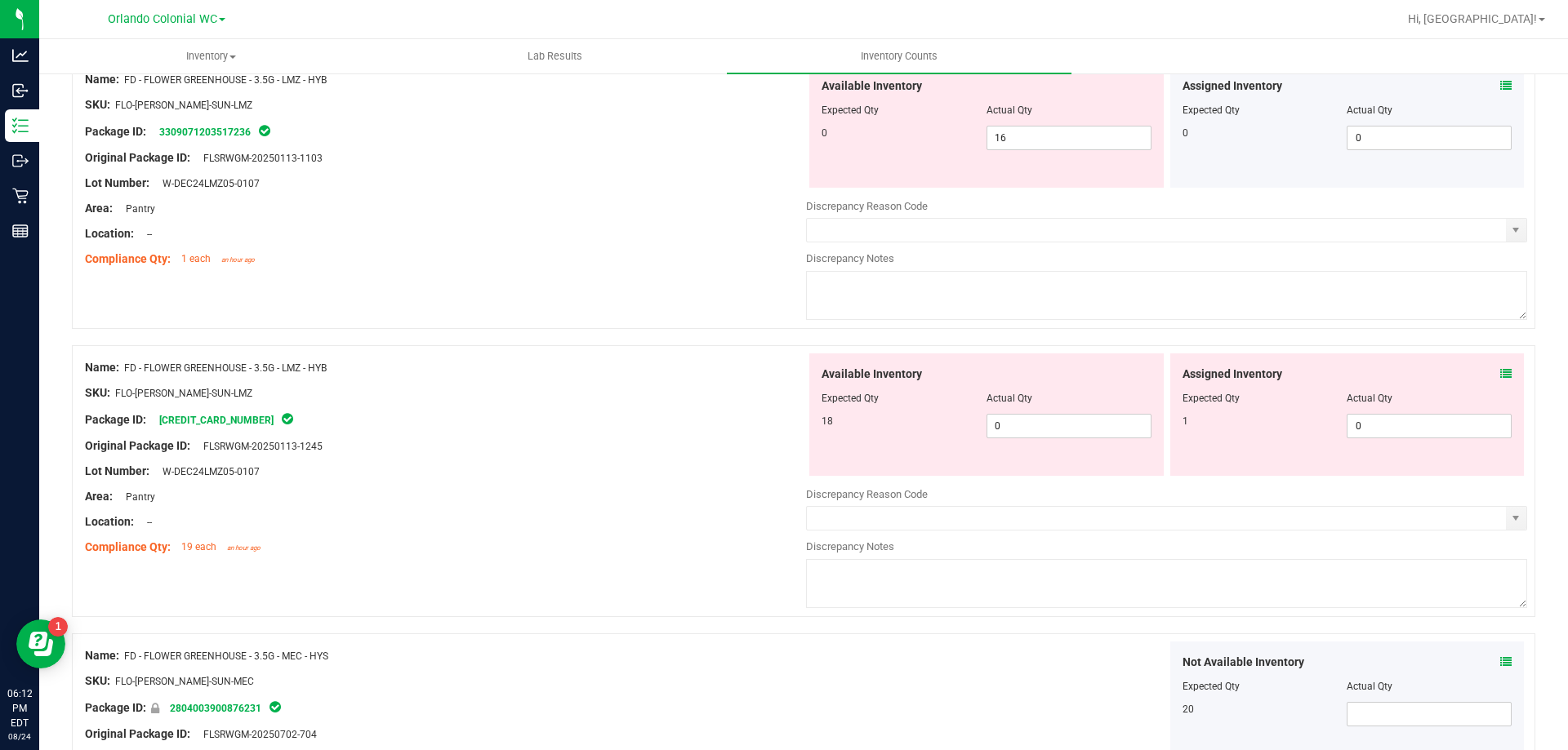
click at [1501, 368] on icon at bounding box center [1506, 374] width 11 height 11
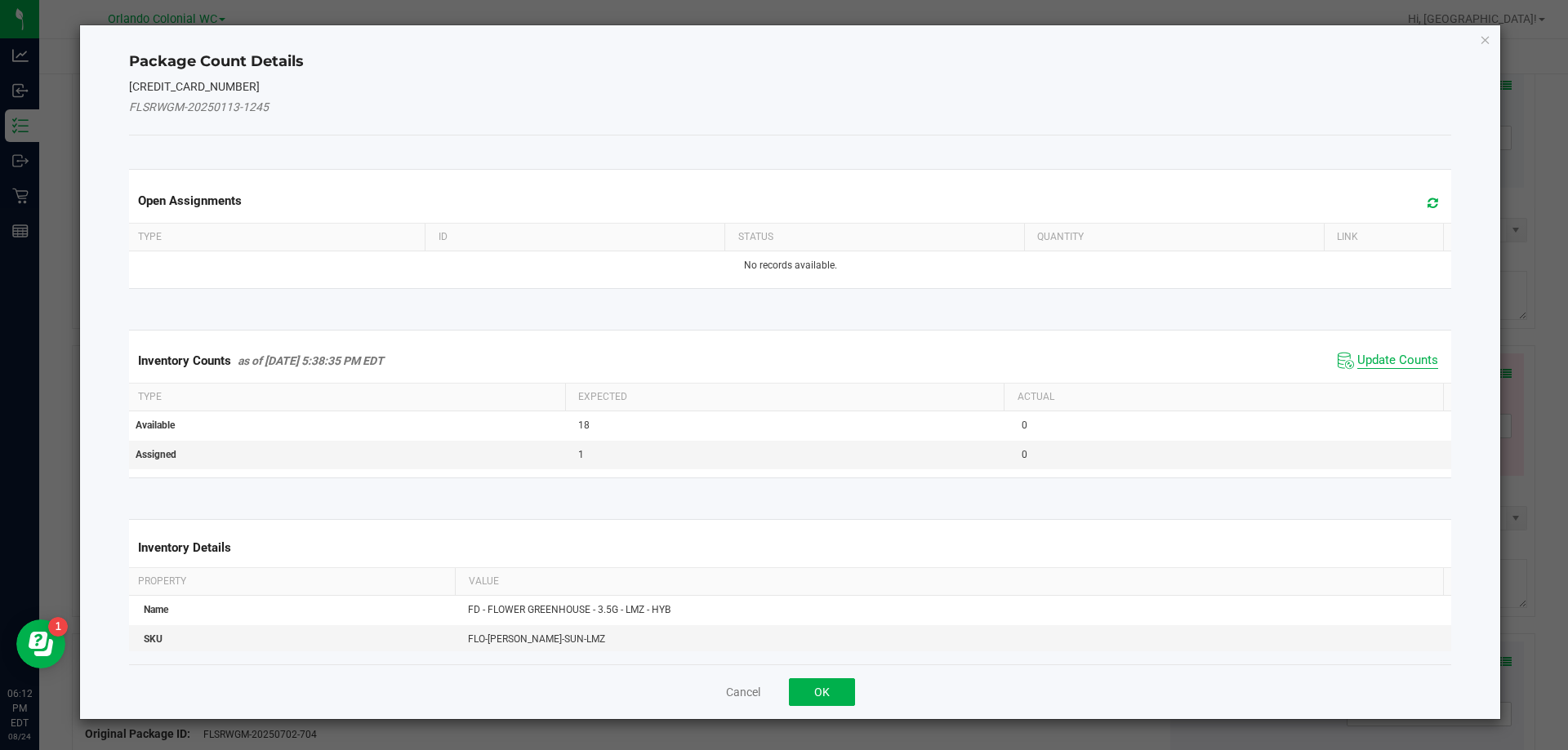
click at [1392, 361] on span "Update Counts" at bounding box center [1397, 360] width 81 height 16
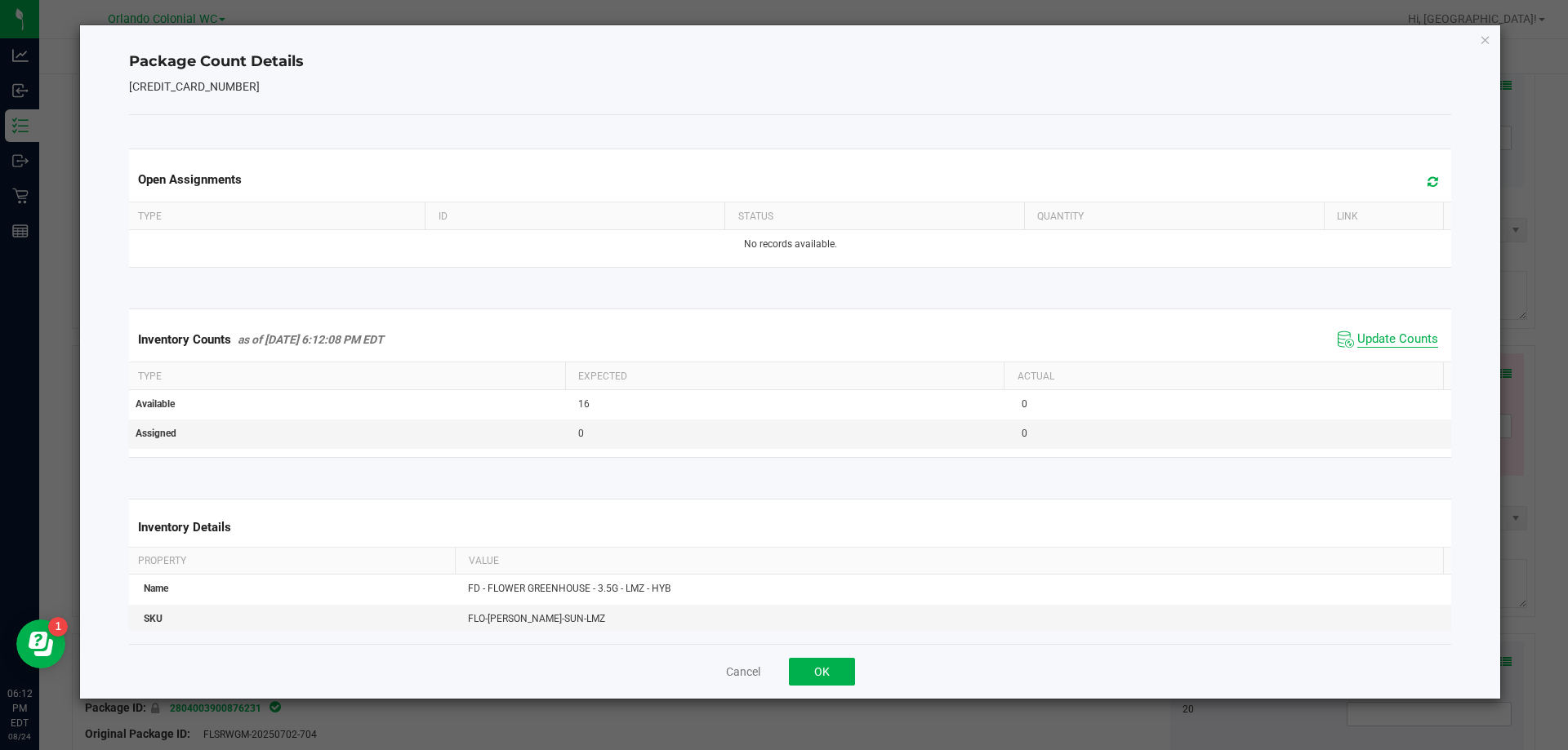
click at [1386, 335] on span "Update Counts" at bounding box center [1397, 339] width 81 height 16
click at [1386, 334] on span "Update Counts" at bounding box center [1397, 339] width 81 height 16
click at [1490, 36] on icon "Close" at bounding box center [1486, 39] width 11 height 20
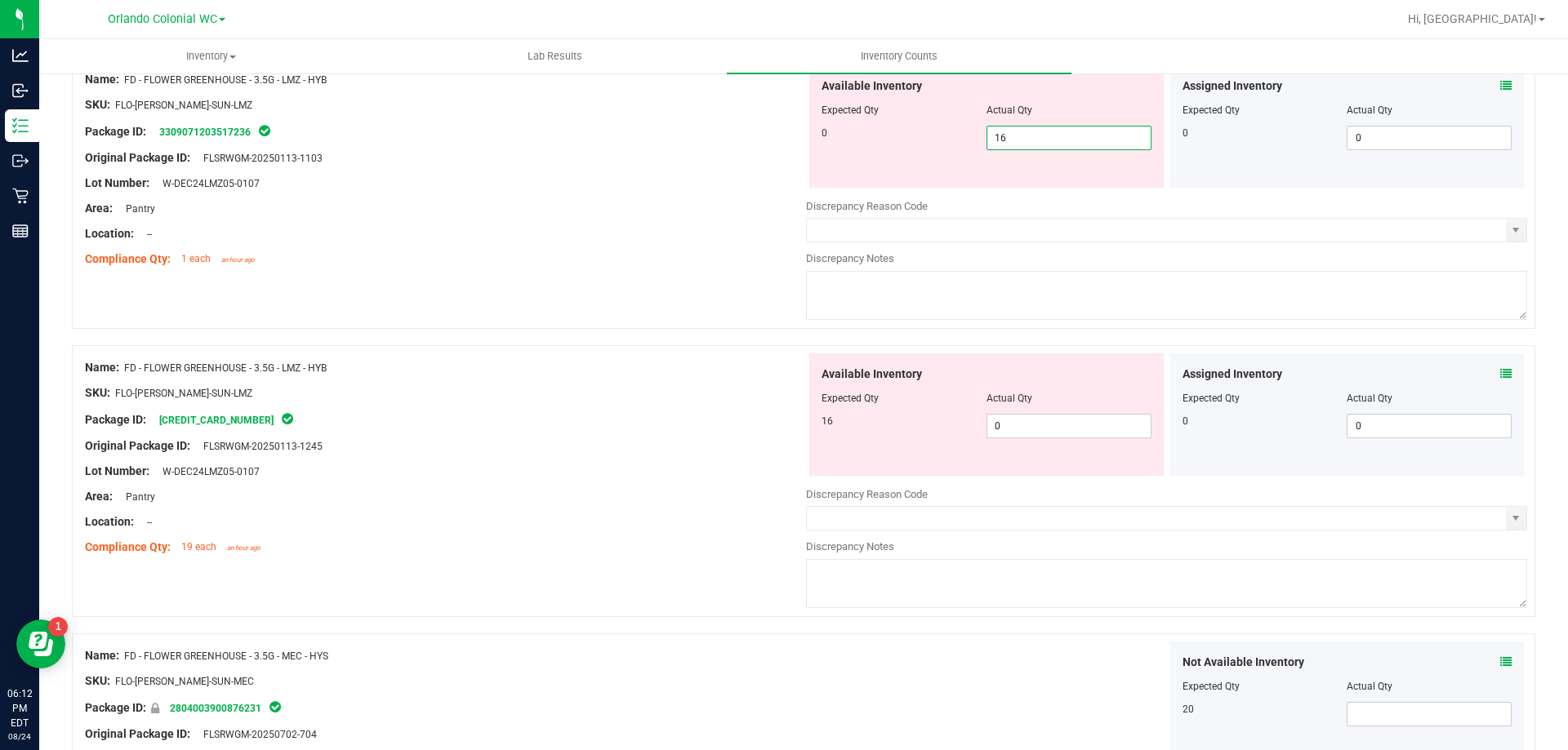
drag, startPoint x: 1075, startPoint y: 135, endPoint x: 855, endPoint y: 165, distance: 222.0
click at [856, 164] on div "Available Inventory Expected Qty Actual Qty 0 16 16" at bounding box center [986, 126] width 354 height 122
type input "0"
click at [1023, 424] on div "Available Inventory Expected Qty Actual Qty 16 0 0" at bounding box center [986, 414] width 354 height 122
type input "0"
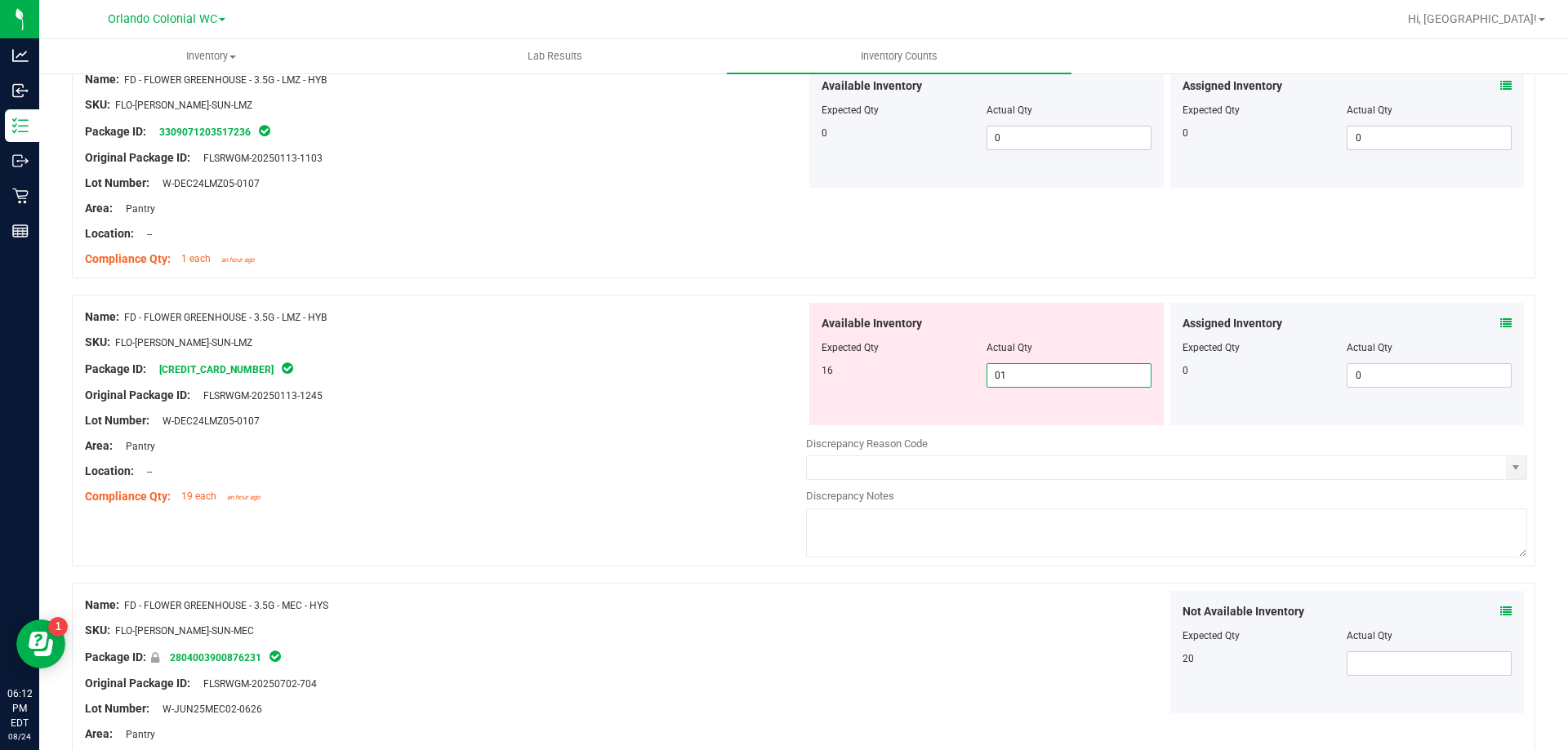
type input "016"
click at [616, 380] on div at bounding box center [445, 383] width 721 height 9
type input "16"
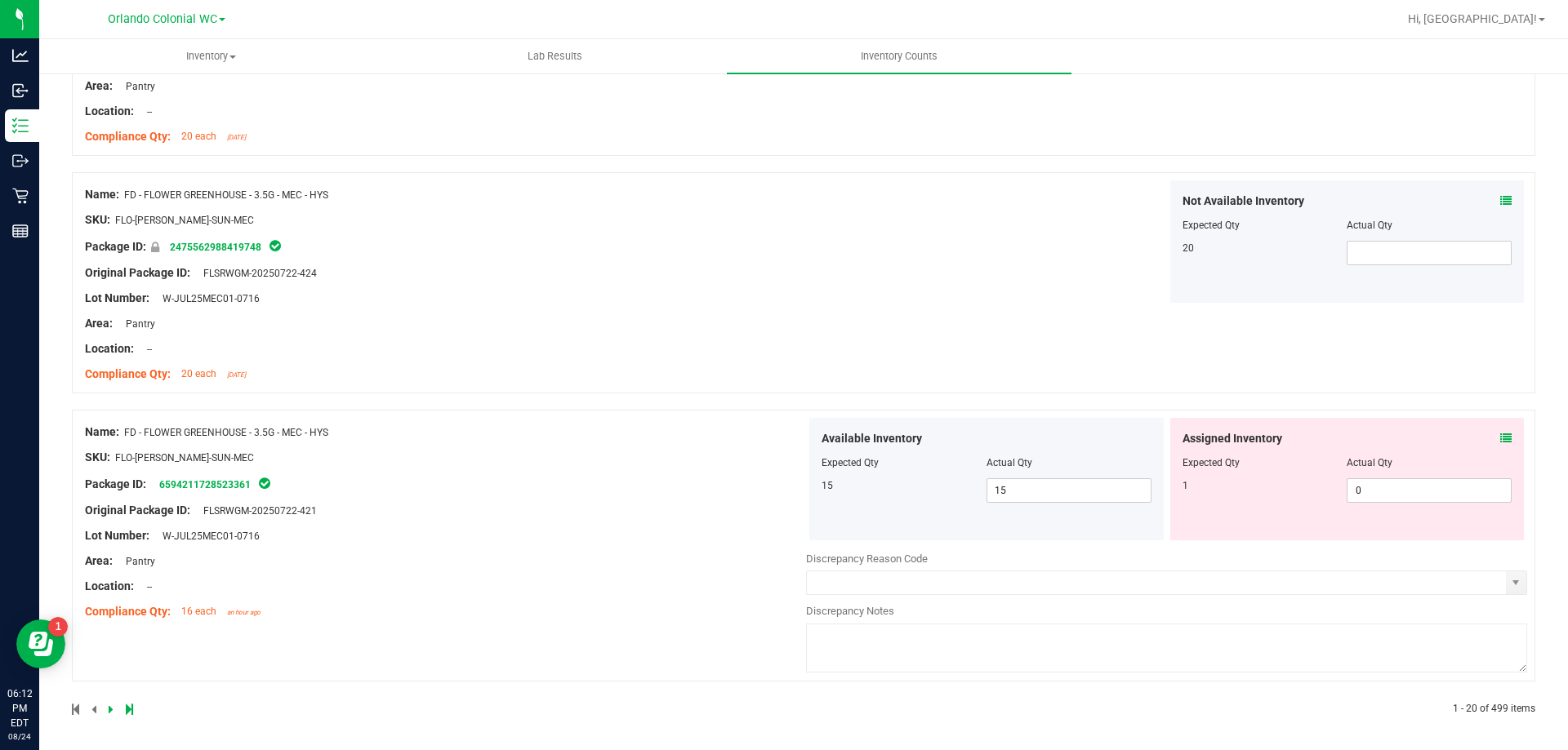
scroll to position [4424, 0]
click at [1501, 429] on div "Assigned Inventory Expected Qty Actual Qty 1 0 0" at bounding box center [1348, 475] width 354 height 122
click at [1484, 436] on div "Assigned Inventory" at bounding box center [1347, 436] width 330 height 17
click at [1487, 436] on div "Assigned Inventory" at bounding box center [1347, 436] width 330 height 17
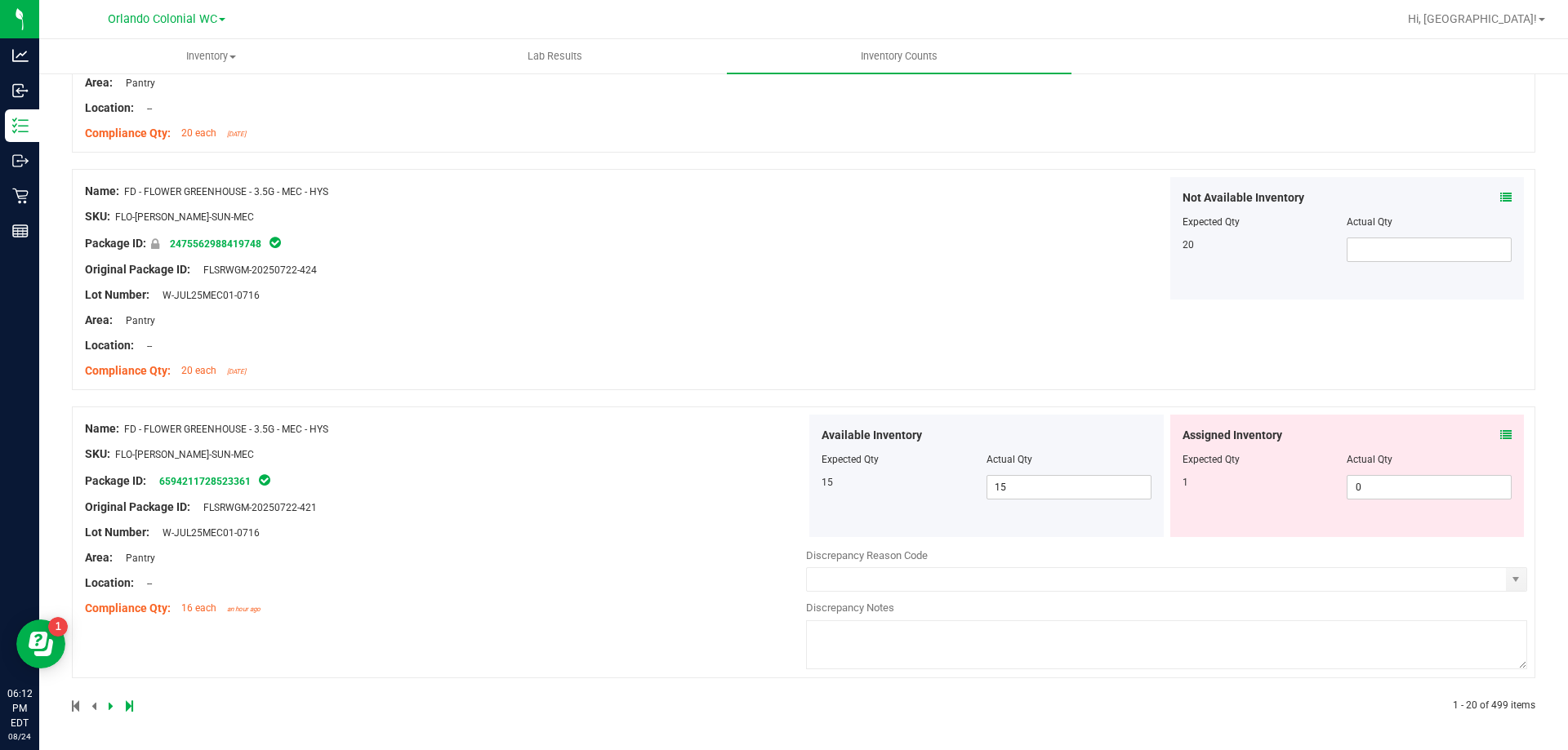
click at [1501, 436] on icon at bounding box center [1506, 436] width 11 height 11
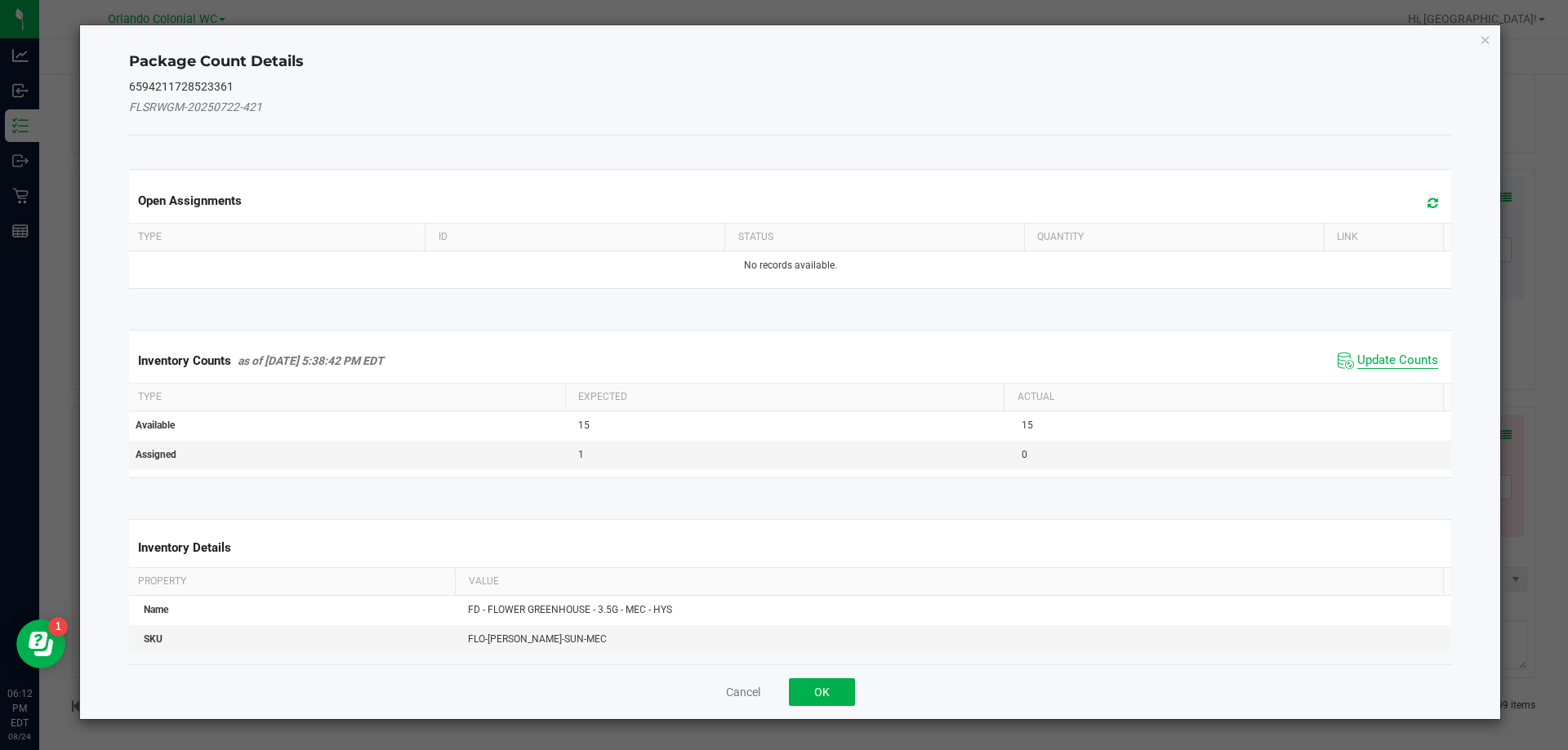
click at [1370, 354] on span "Update Counts" at bounding box center [1397, 360] width 81 height 16
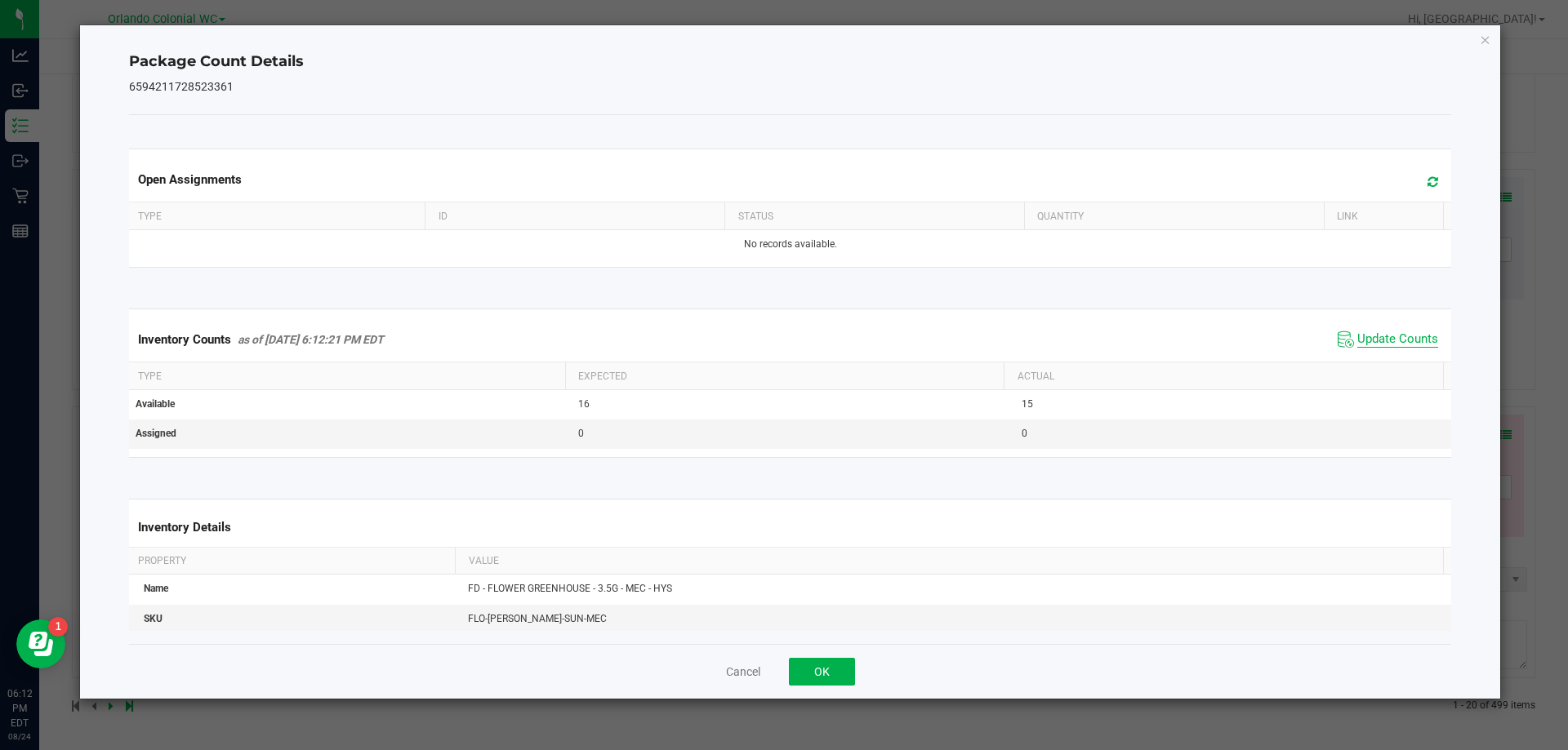
click at [1370, 344] on span "Update Counts" at bounding box center [1397, 339] width 81 height 16
click at [1491, 38] on icon "Close" at bounding box center [1486, 39] width 11 height 20
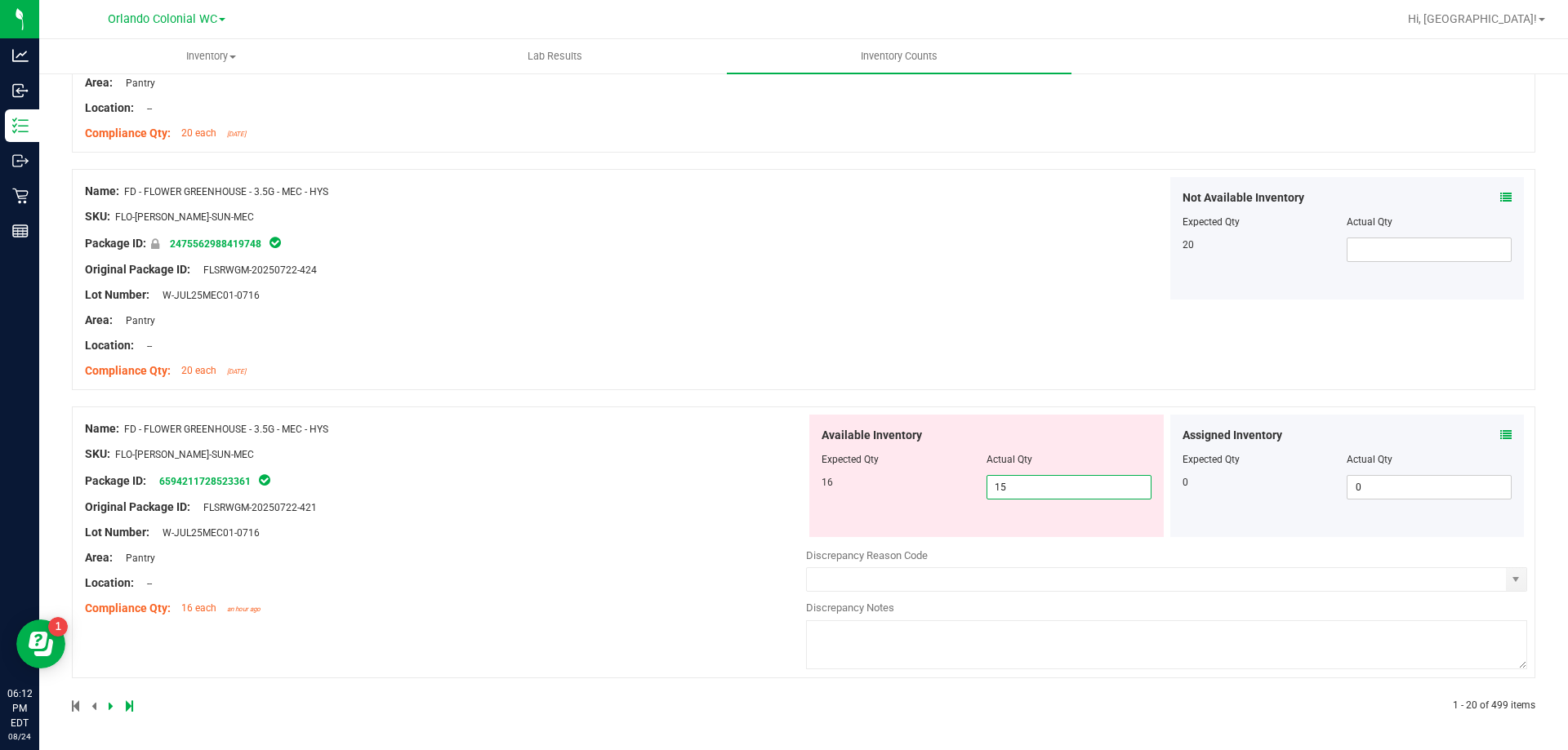
drag, startPoint x: 1033, startPoint y: 483, endPoint x: 972, endPoint y: 486, distance: 61.1
click at [972, 486] on div "16 15 15" at bounding box center [986, 488] width 330 height 25
type input "16"
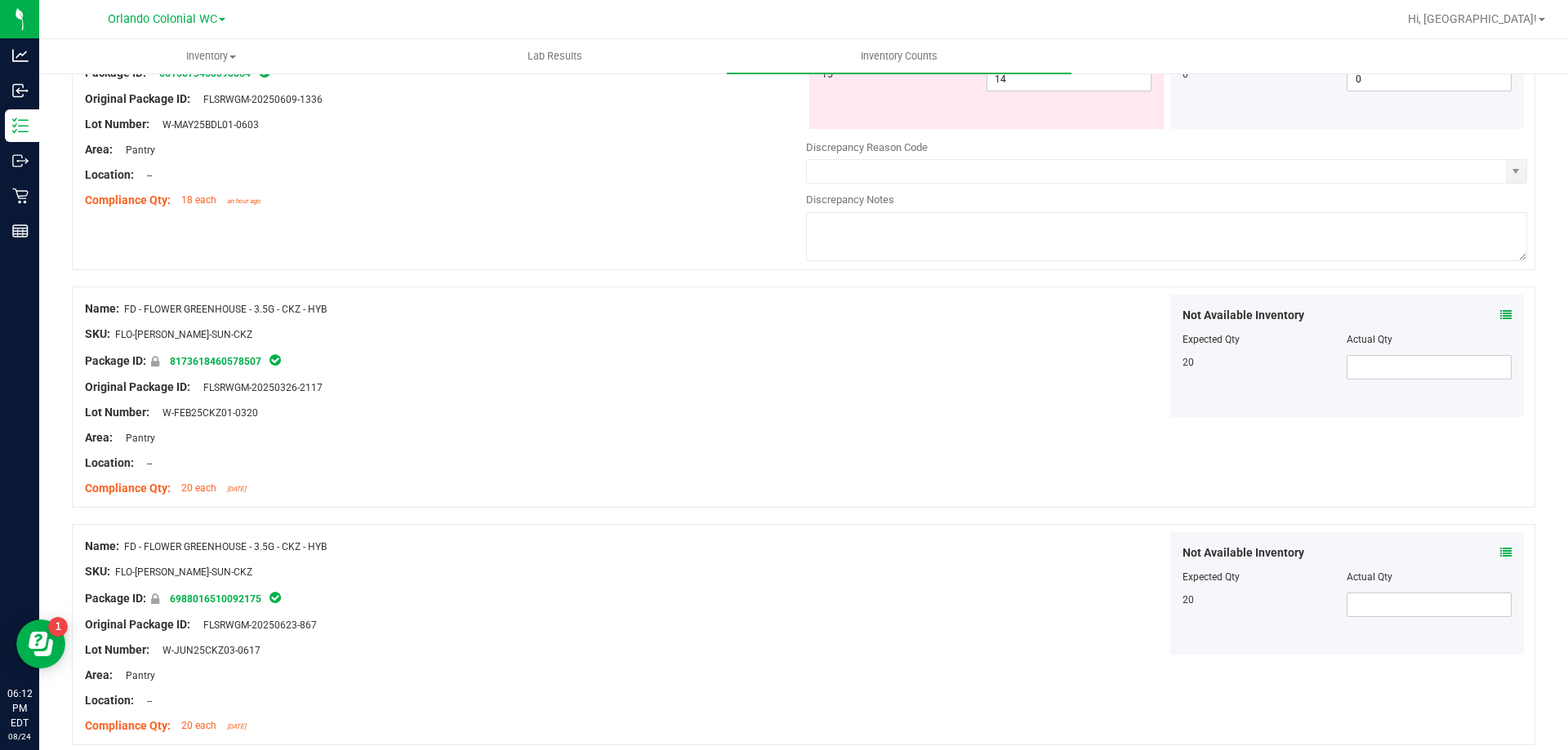
scroll to position [97, 0]
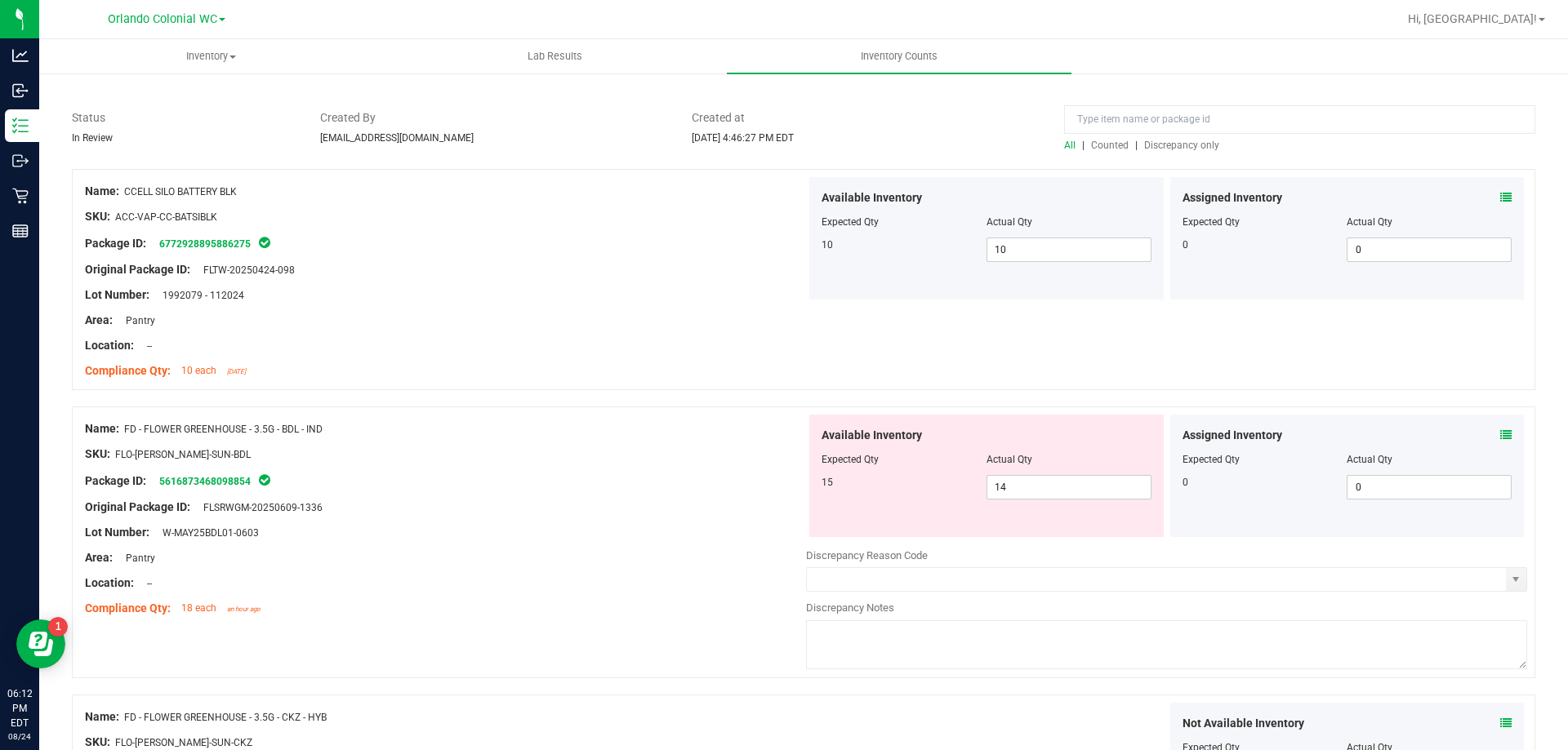
click at [1482, 436] on div "Assigned Inventory" at bounding box center [1347, 436] width 330 height 17
type input "16"
click at [1501, 436] on icon at bounding box center [1506, 436] width 11 height 11
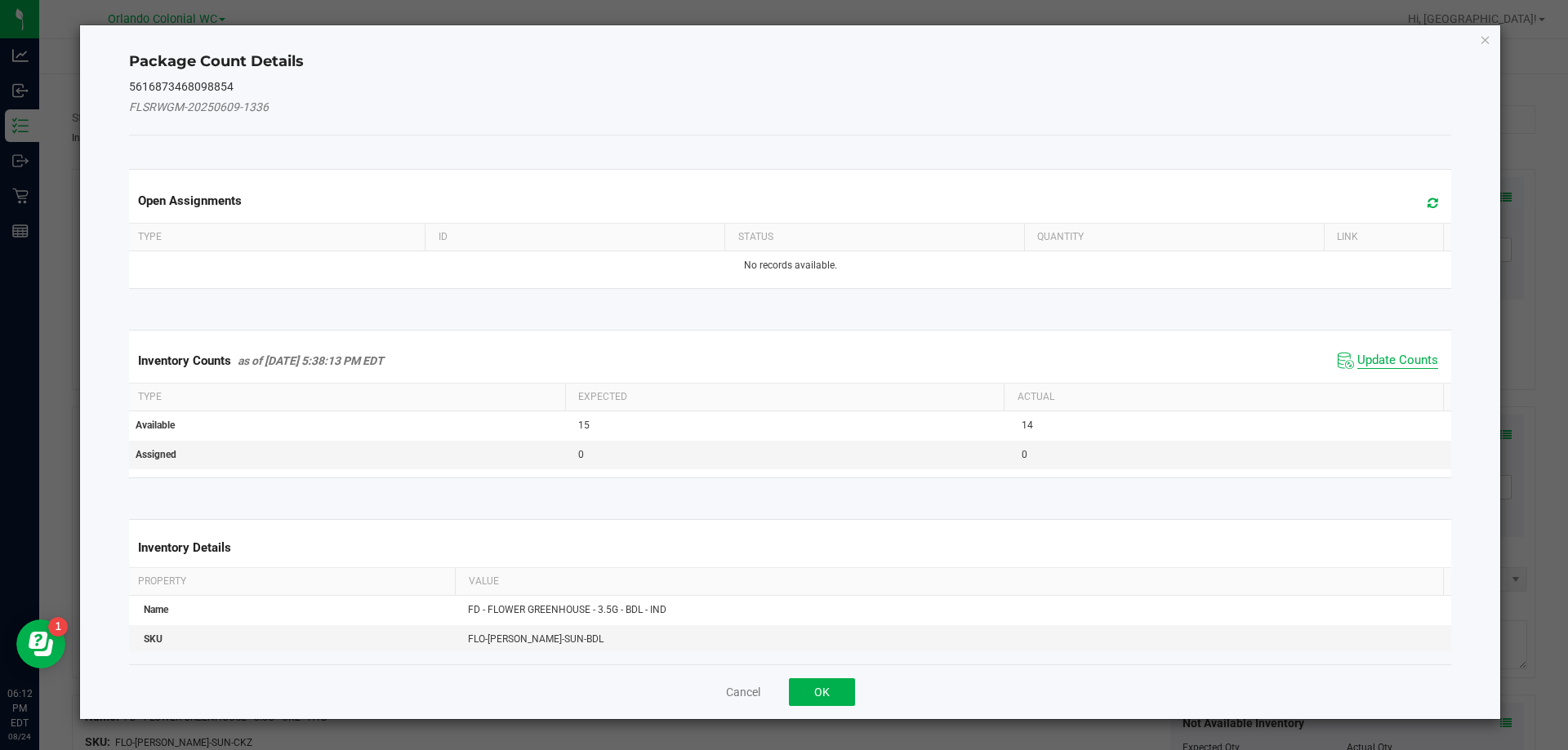
click at [1359, 366] on span "Update Counts" at bounding box center [1397, 360] width 81 height 16
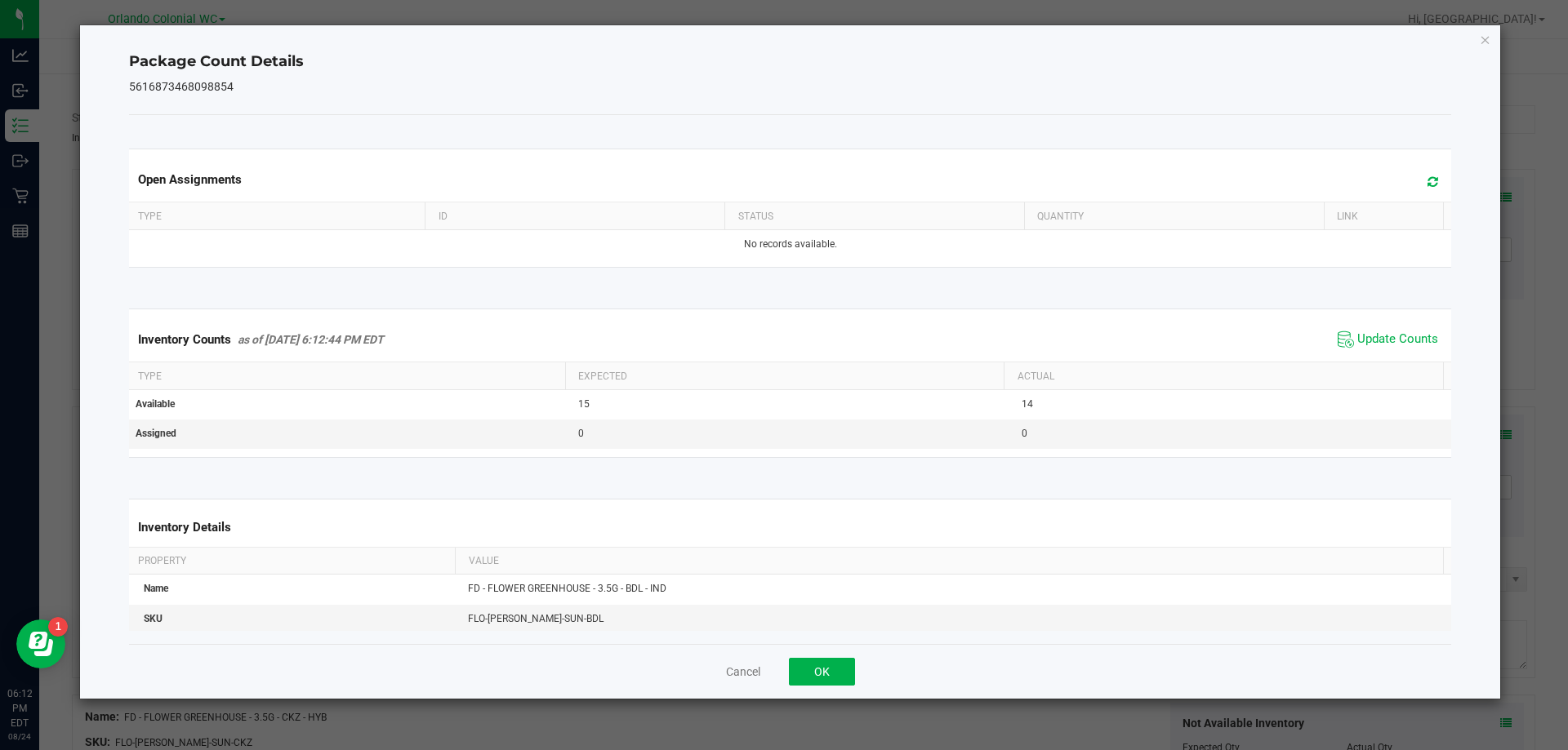
click at [1363, 350] on span "Update Counts" at bounding box center [1388, 340] width 109 height 25
click at [1475, 46] on div "Package Count Details 5616873468098854 Open Assignments Type ID Status Quantity…" at bounding box center [790, 362] width 1421 height 673
click at [1489, 43] on icon "Close" at bounding box center [1486, 39] width 11 height 20
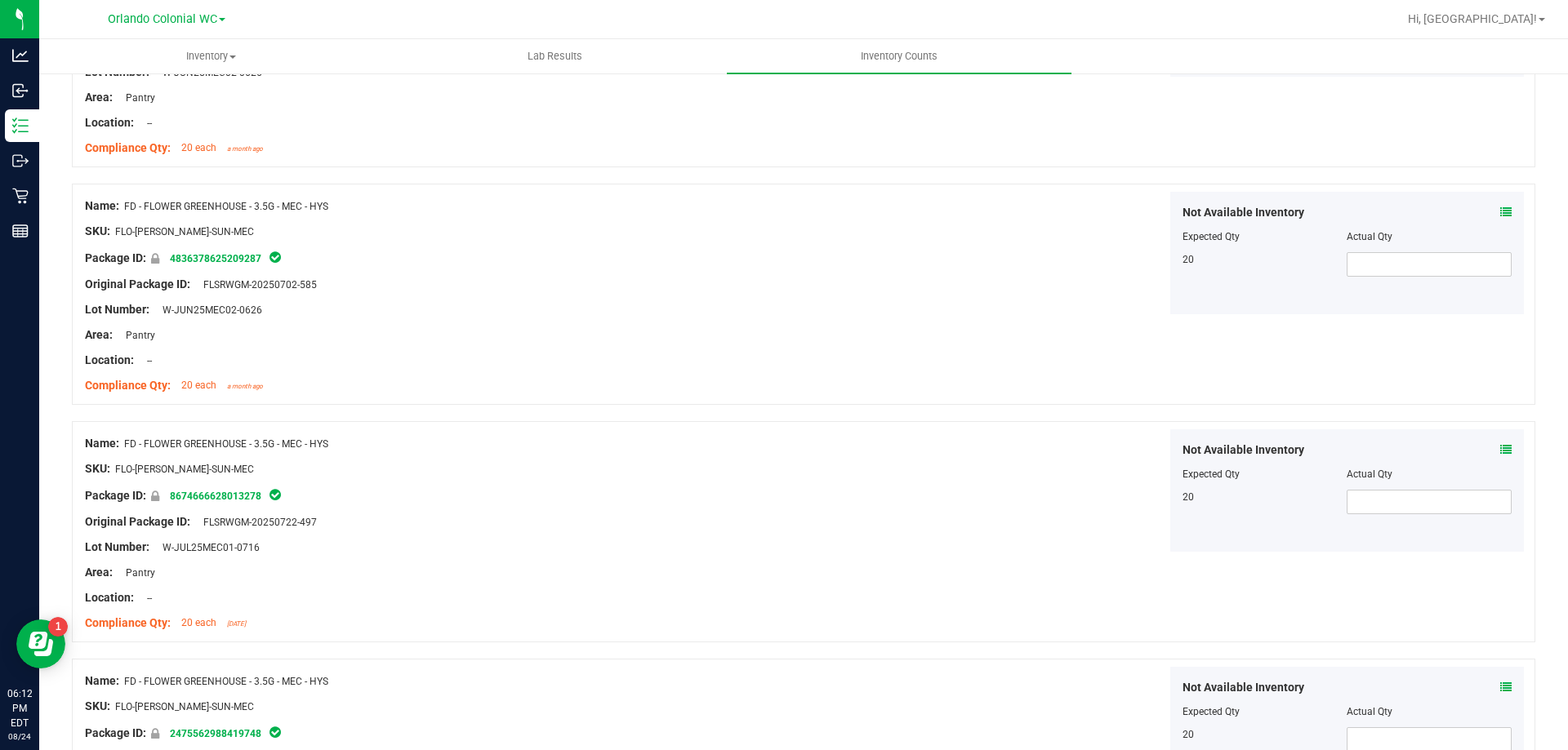
scroll to position [4373, 0]
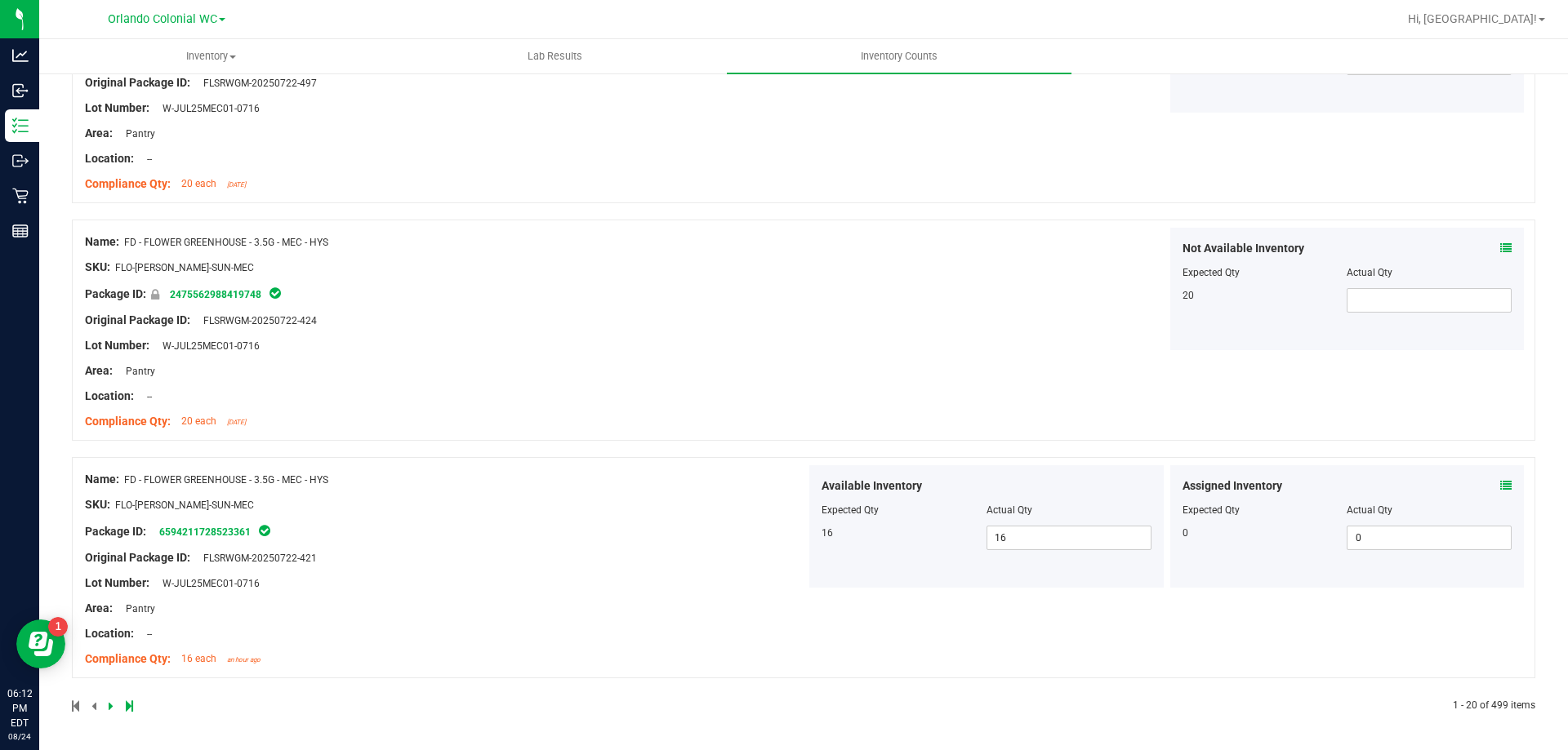
click at [107, 705] on div at bounding box center [438, 706] width 732 height 15
click at [115, 705] on link at bounding box center [113, 706] width 8 height 11
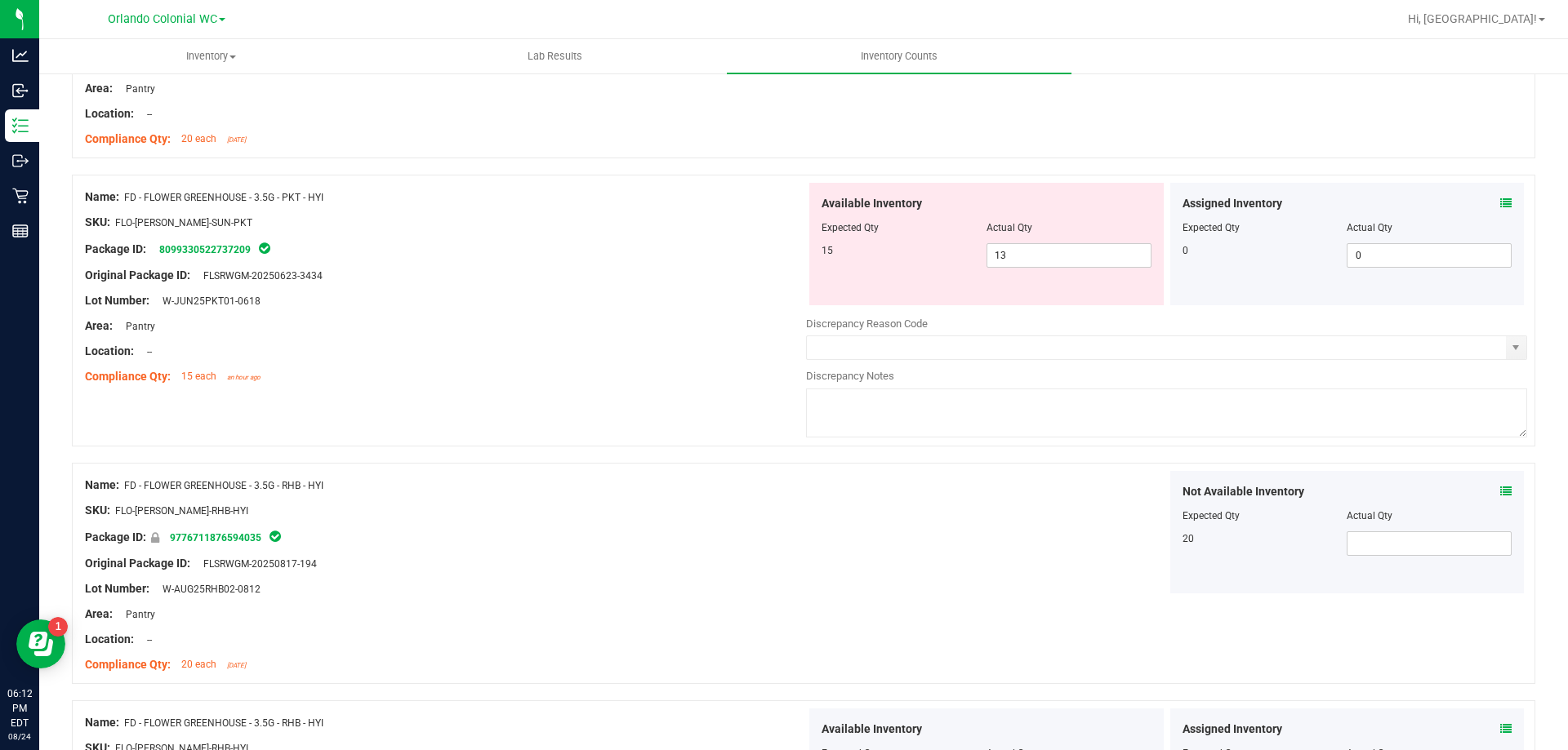
scroll to position [898, 0]
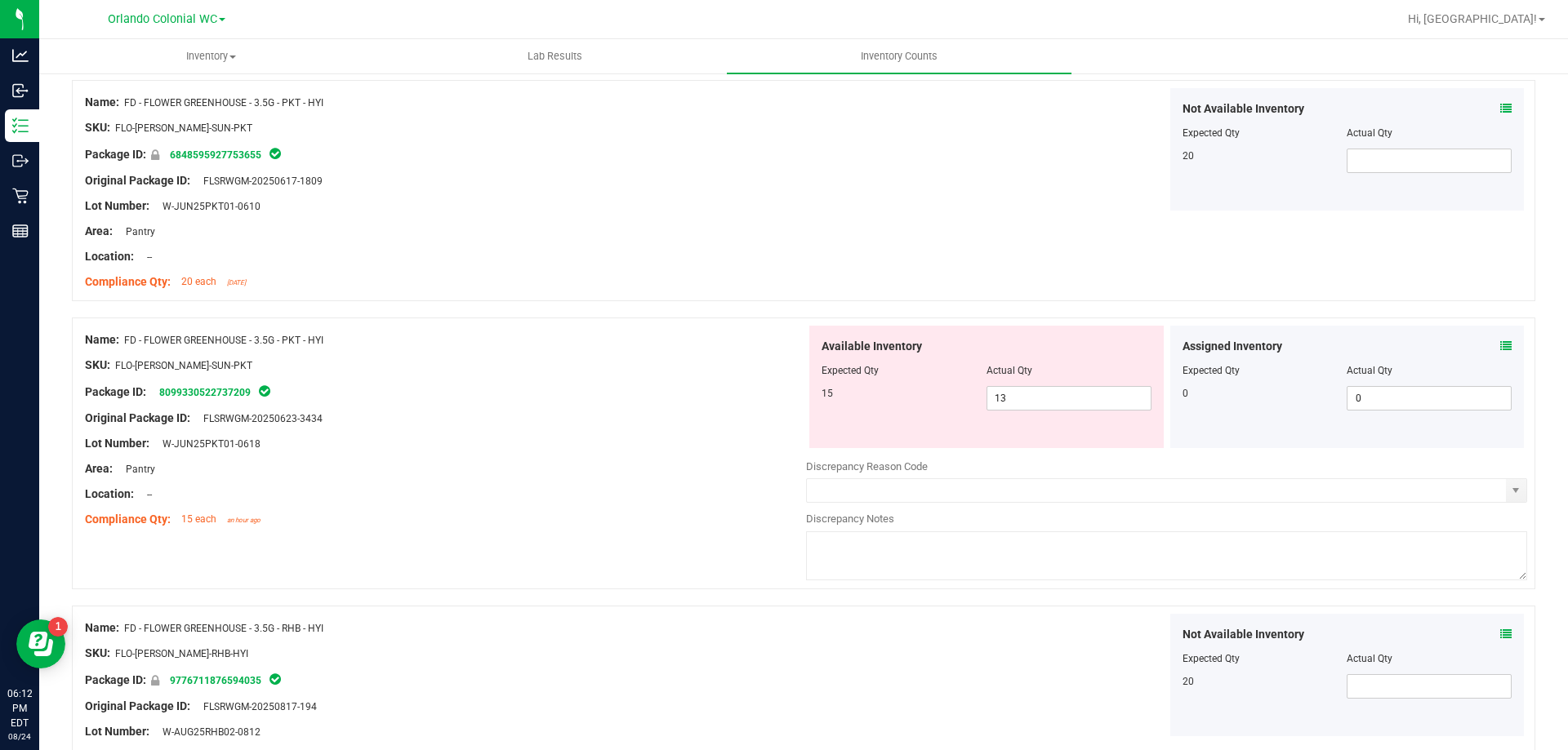
click at [1501, 342] on icon at bounding box center [1506, 347] width 11 height 11
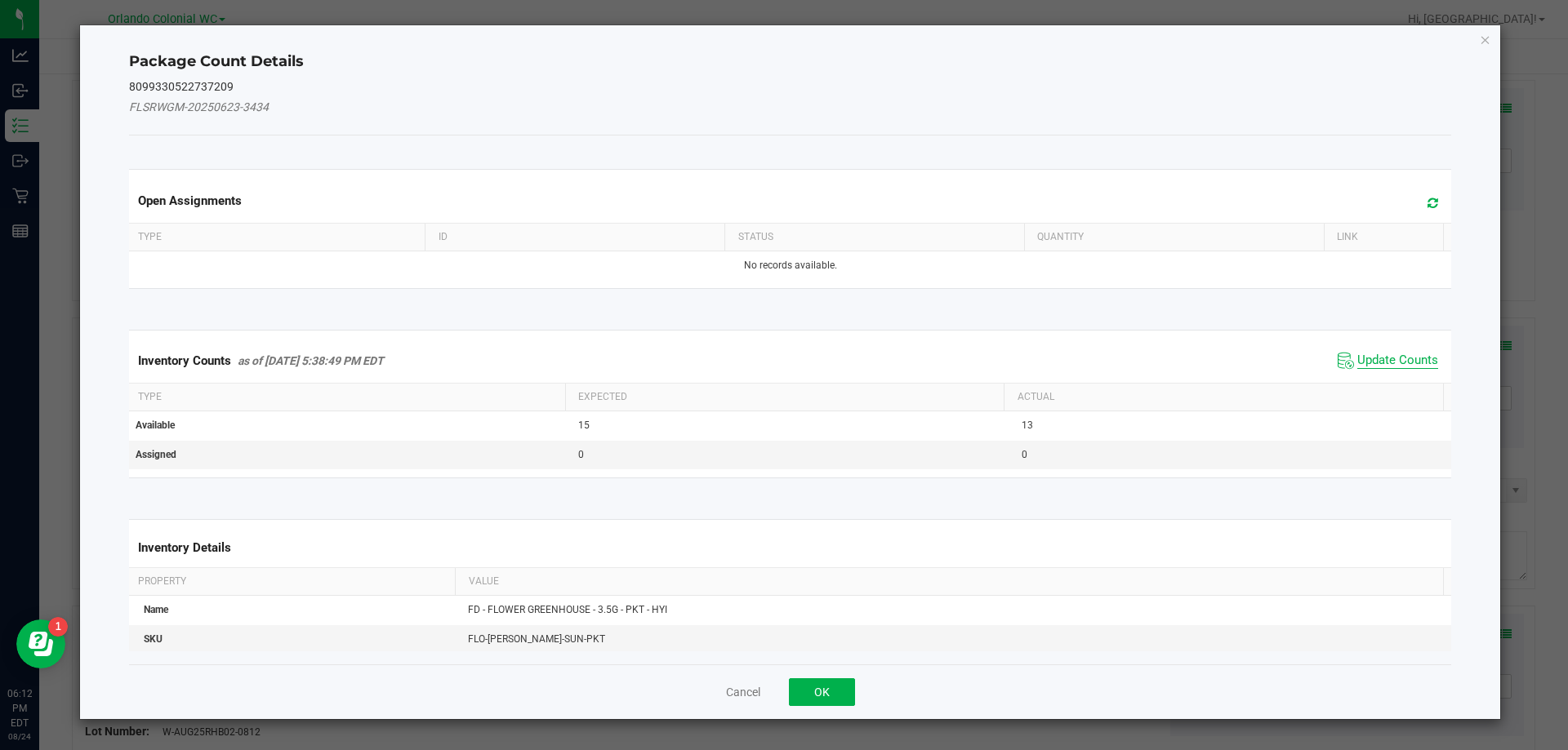
click at [1410, 355] on span "Update Counts" at bounding box center [1397, 360] width 81 height 16
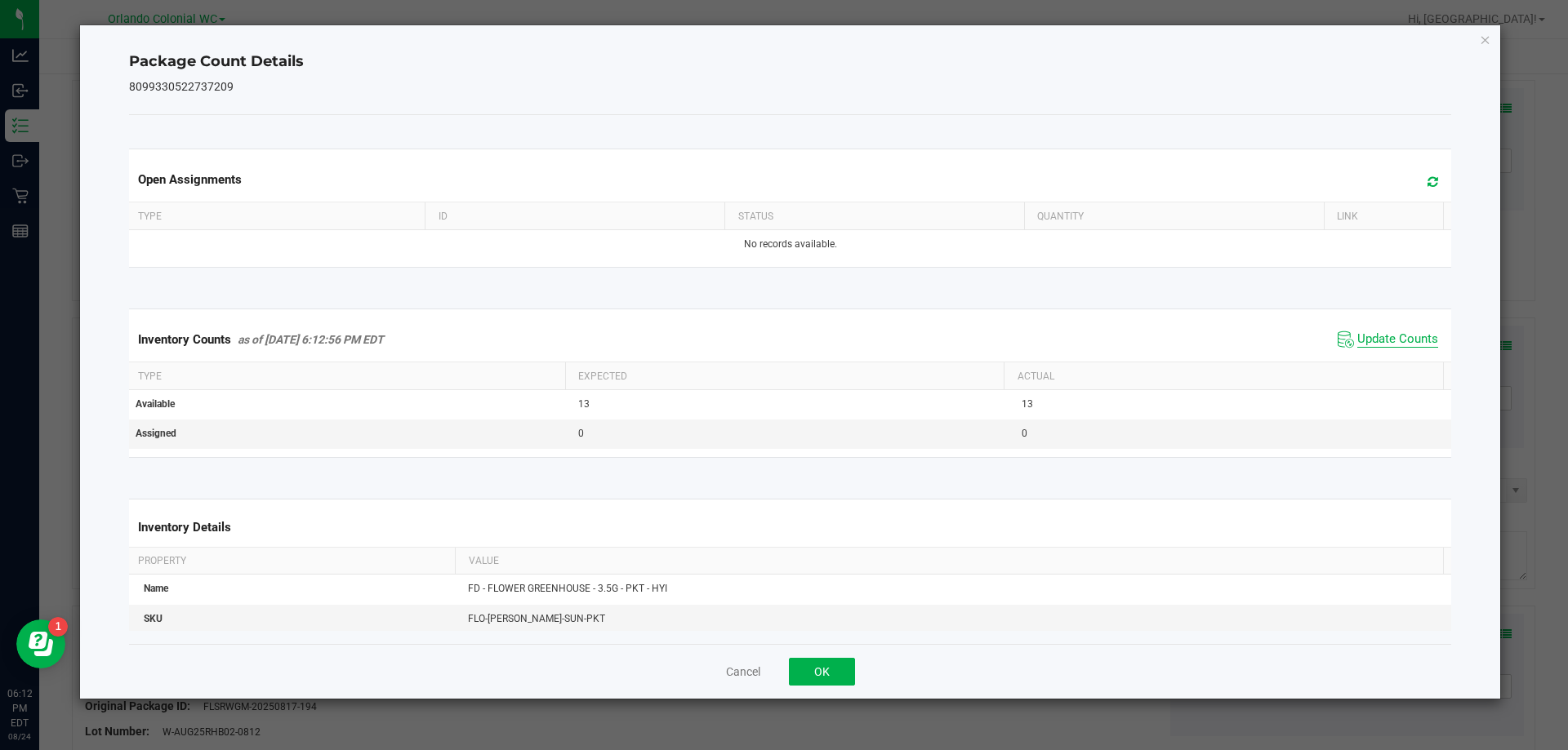
click at [1390, 336] on span "Update Counts" at bounding box center [1397, 339] width 81 height 16
click at [1390, 333] on span "Update Counts" at bounding box center [1397, 339] width 81 height 15
click at [1482, 37] on icon "Close" at bounding box center [1486, 39] width 11 height 20
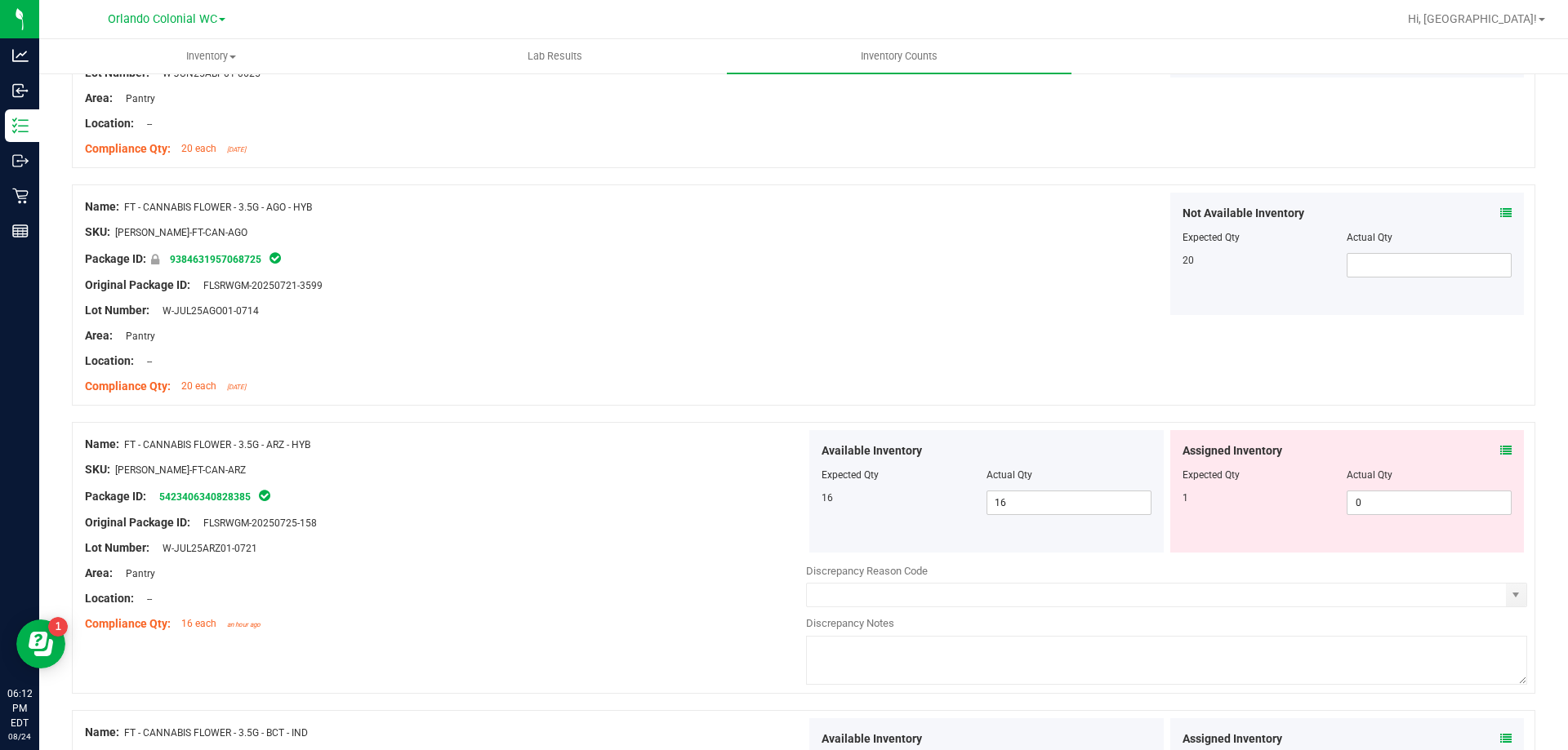
scroll to position [2939, 0]
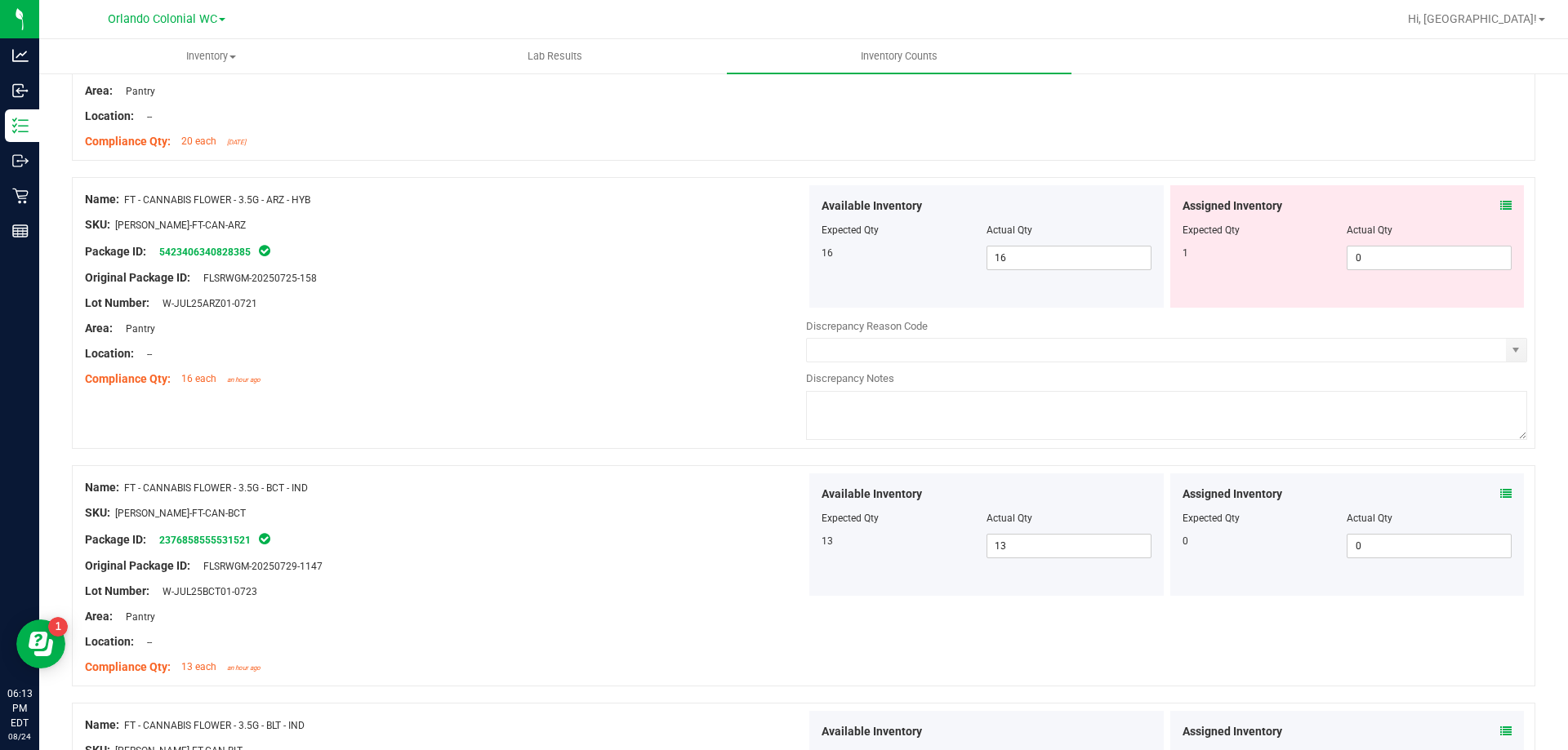
click at [1501, 205] on icon at bounding box center [1506, 205] width 11 height 11
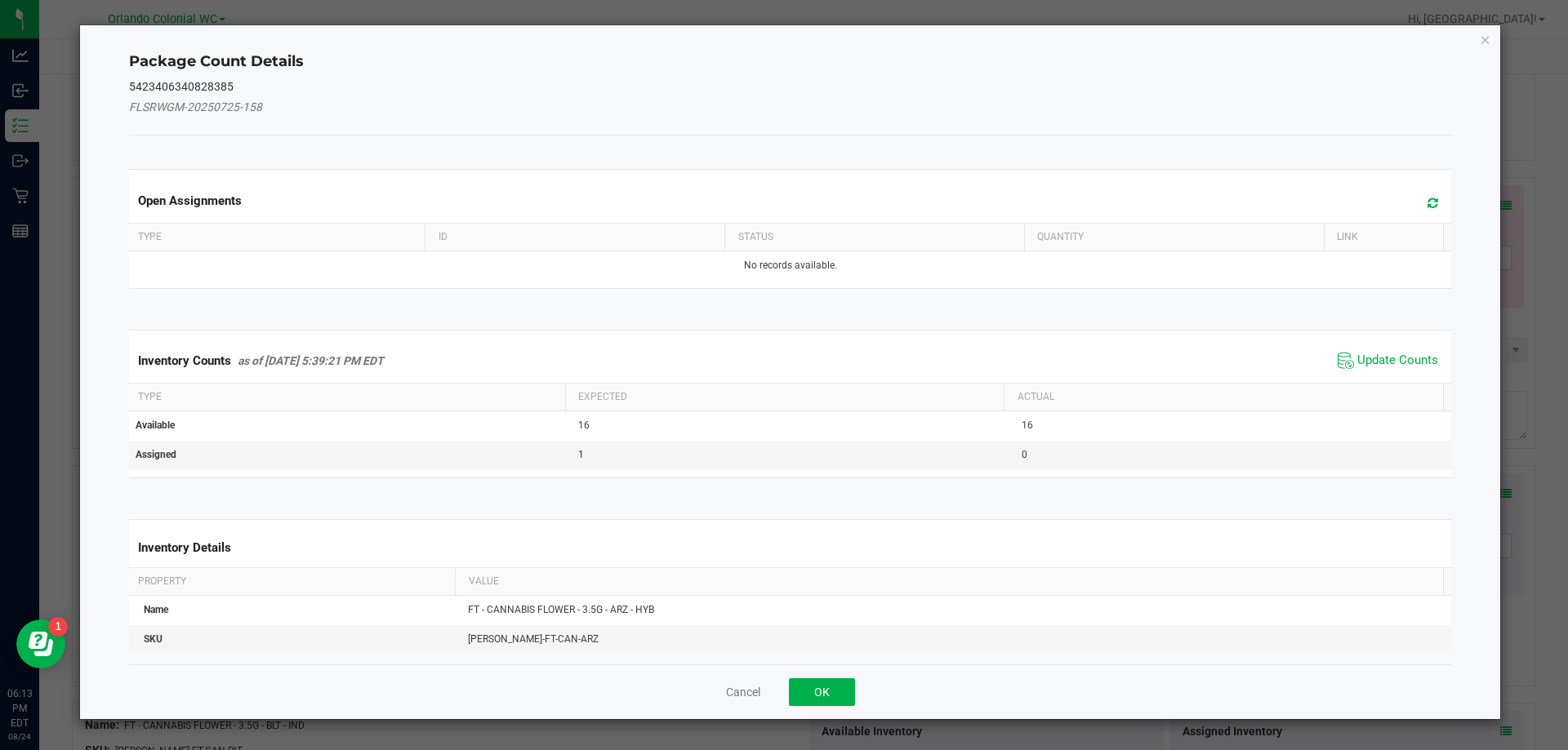
click at [1343, 360] on span "Update Counts" at bounding box center [1388, 361] width 109 height 25
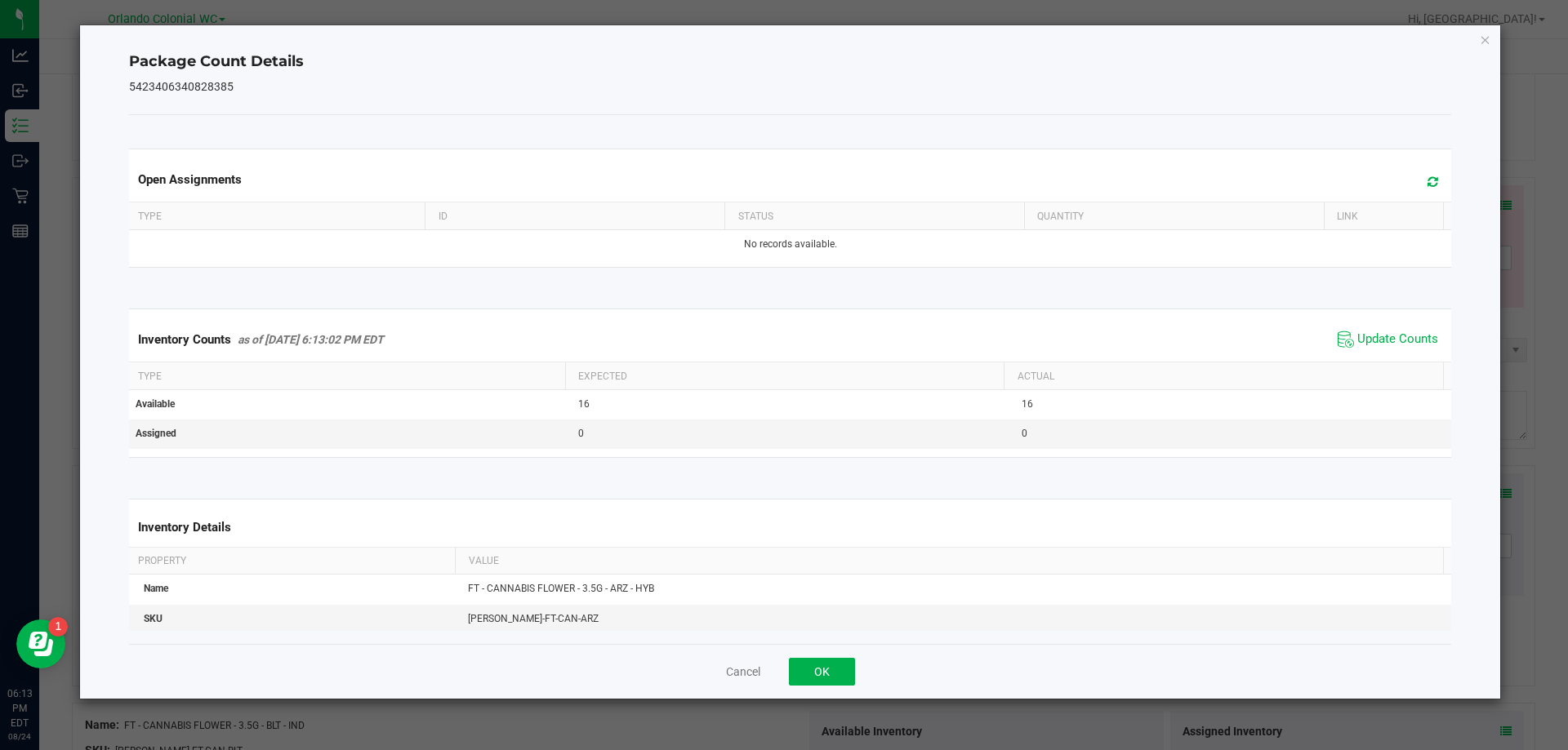
click at [1379, 357] on div "Inventory Counts as of [DATE] 6:13:02 PM EDT Update Counts" at bounding box center [791, 339] width 1330 height 45
click at [1375, 329] on span "Update Counts" at bounding box center [1388, 340] width 109 height 25
click at [1492, 36] on div "Package Count Details 5423406340828385 Open Assignments Type ID Status Quantity…" at bounding box center [790, 362] width 1421 height 673
click at [1488, 39] on icon "Close" at bounding box center [1486, 39] width 11 height 20
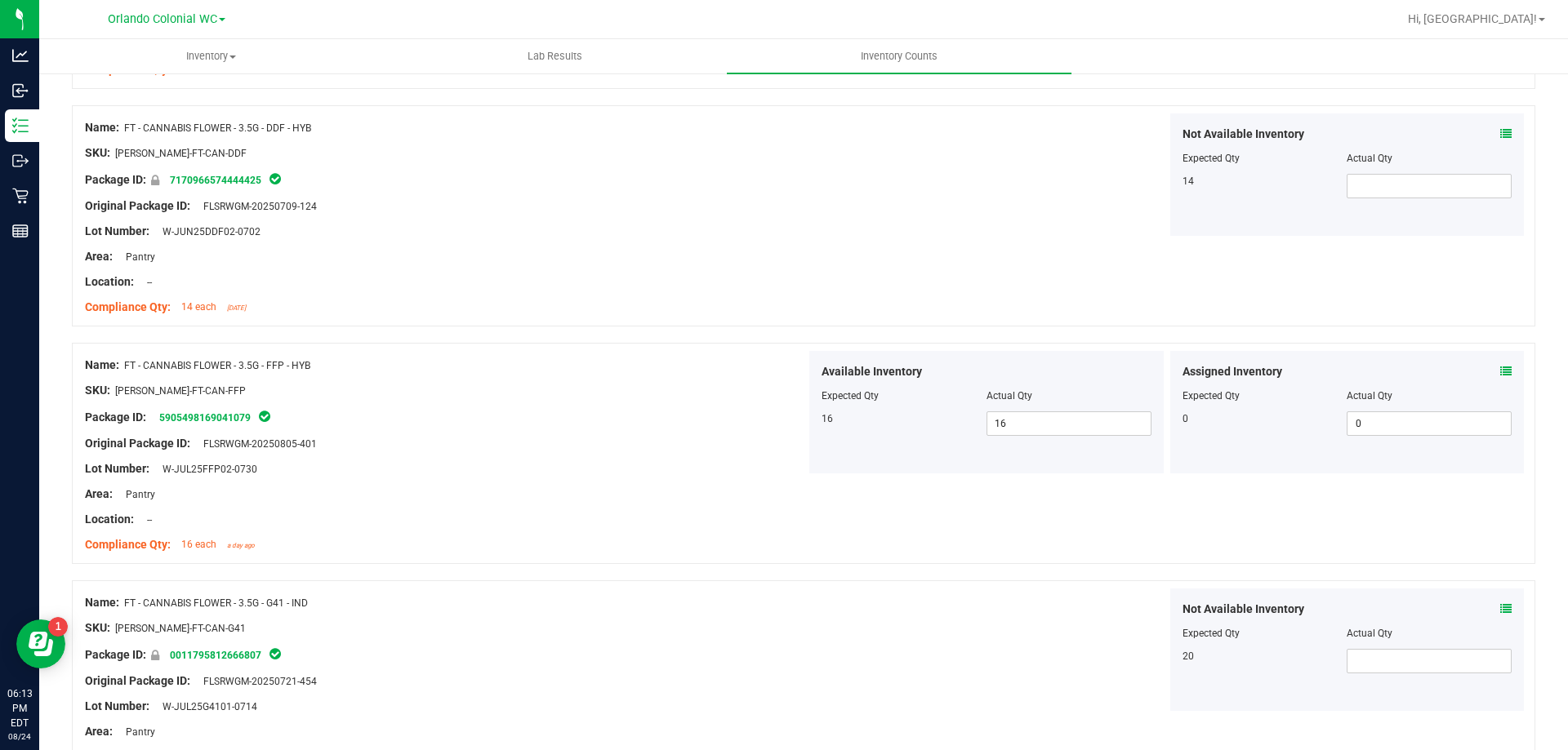
scroll to position [4323, 0]
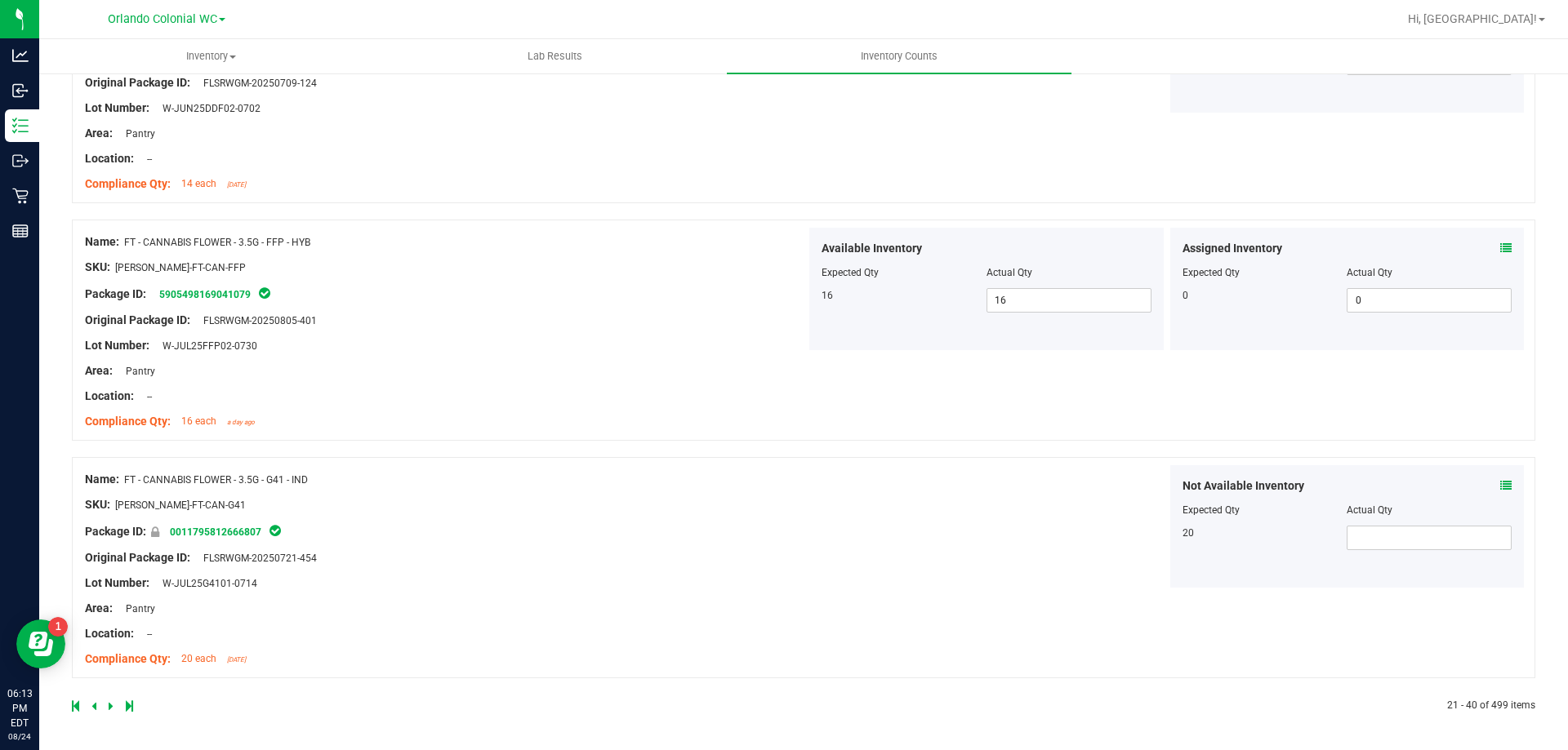
click at [105, 707] on div at bounding box center [438, 706] width 732 height 15
click at [109, 707] on icon at bounding box center [111, 706] width 5 height 9
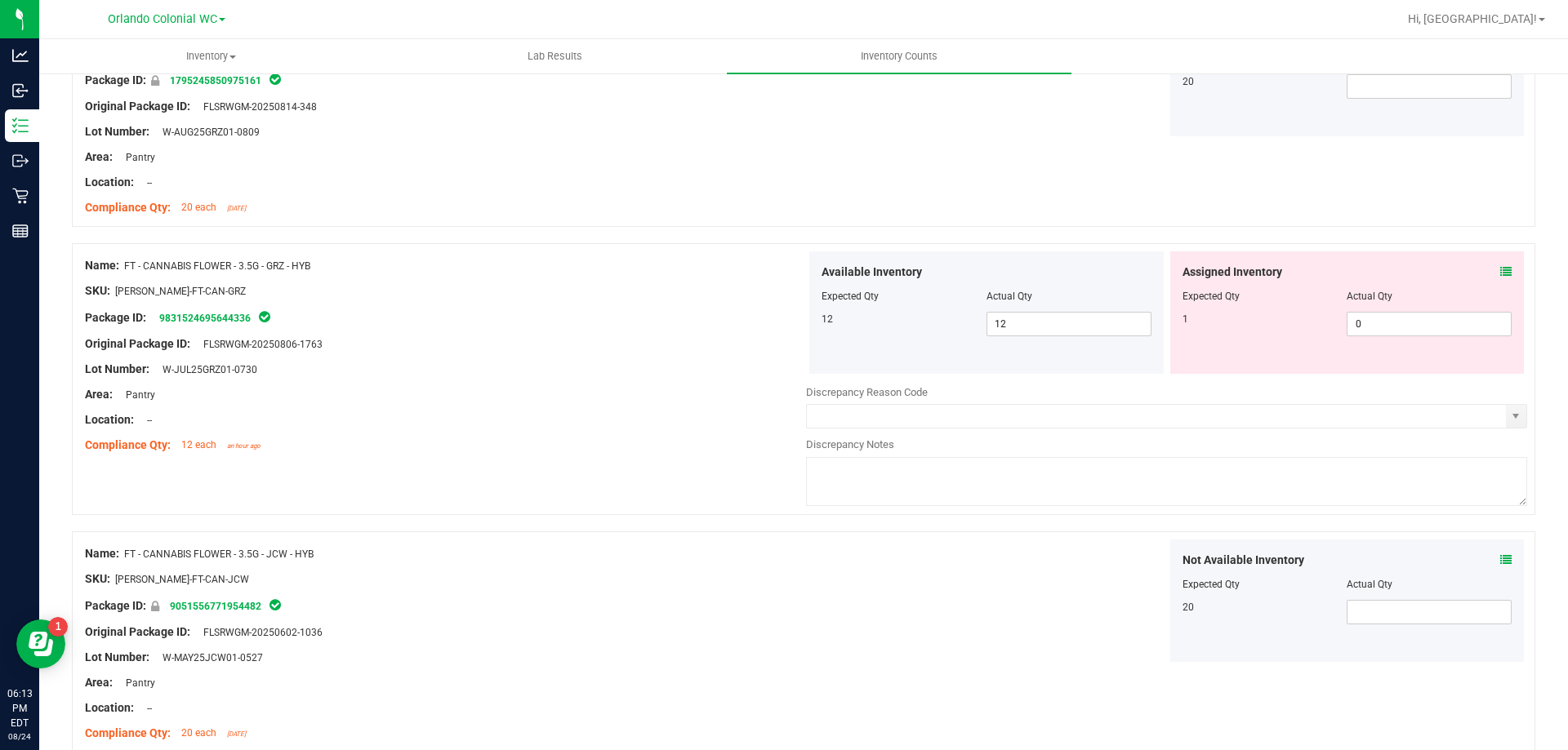
scroll to position [490, 0]
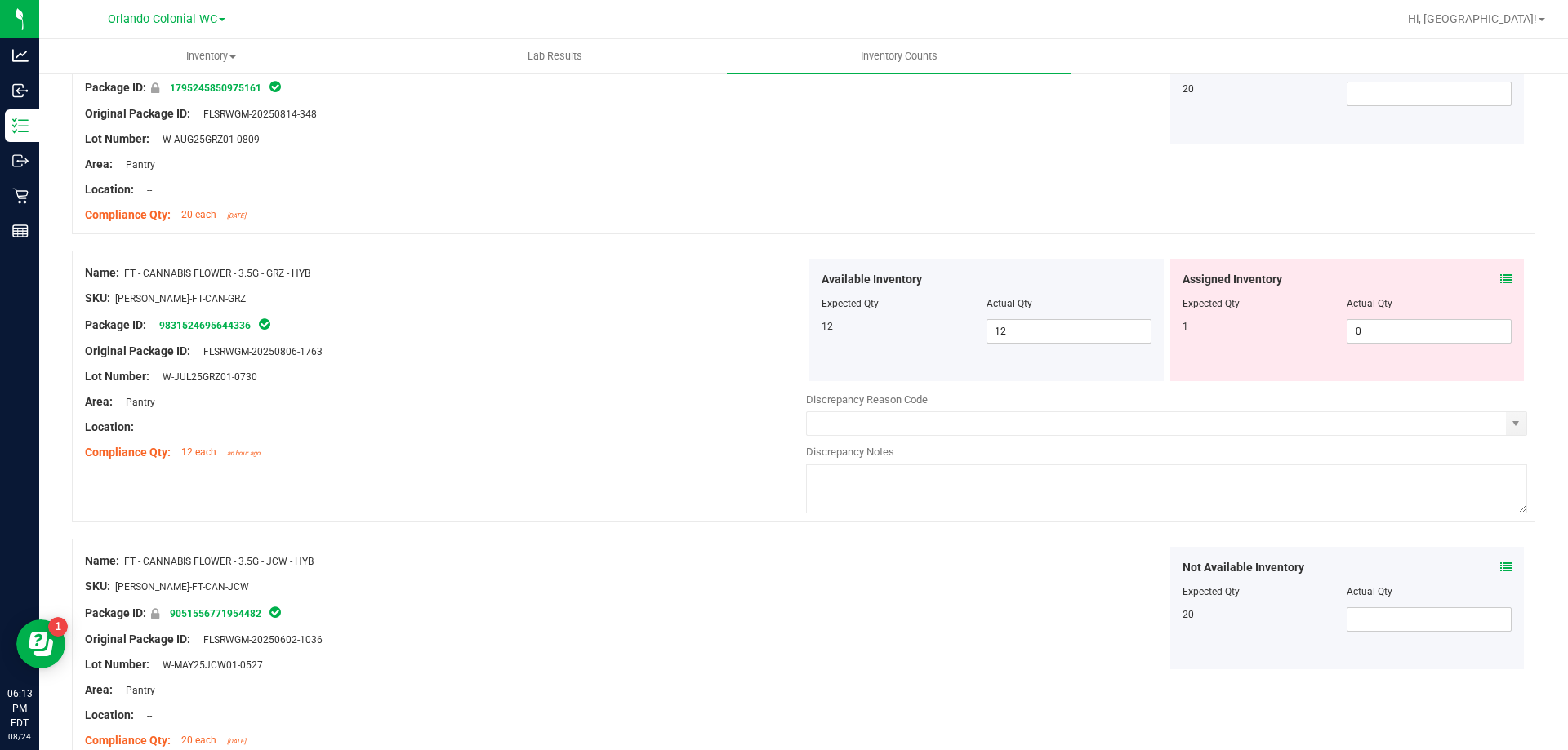
click at [1501, 280] on icon at bounding box center [1506, 279] width 11 height 11
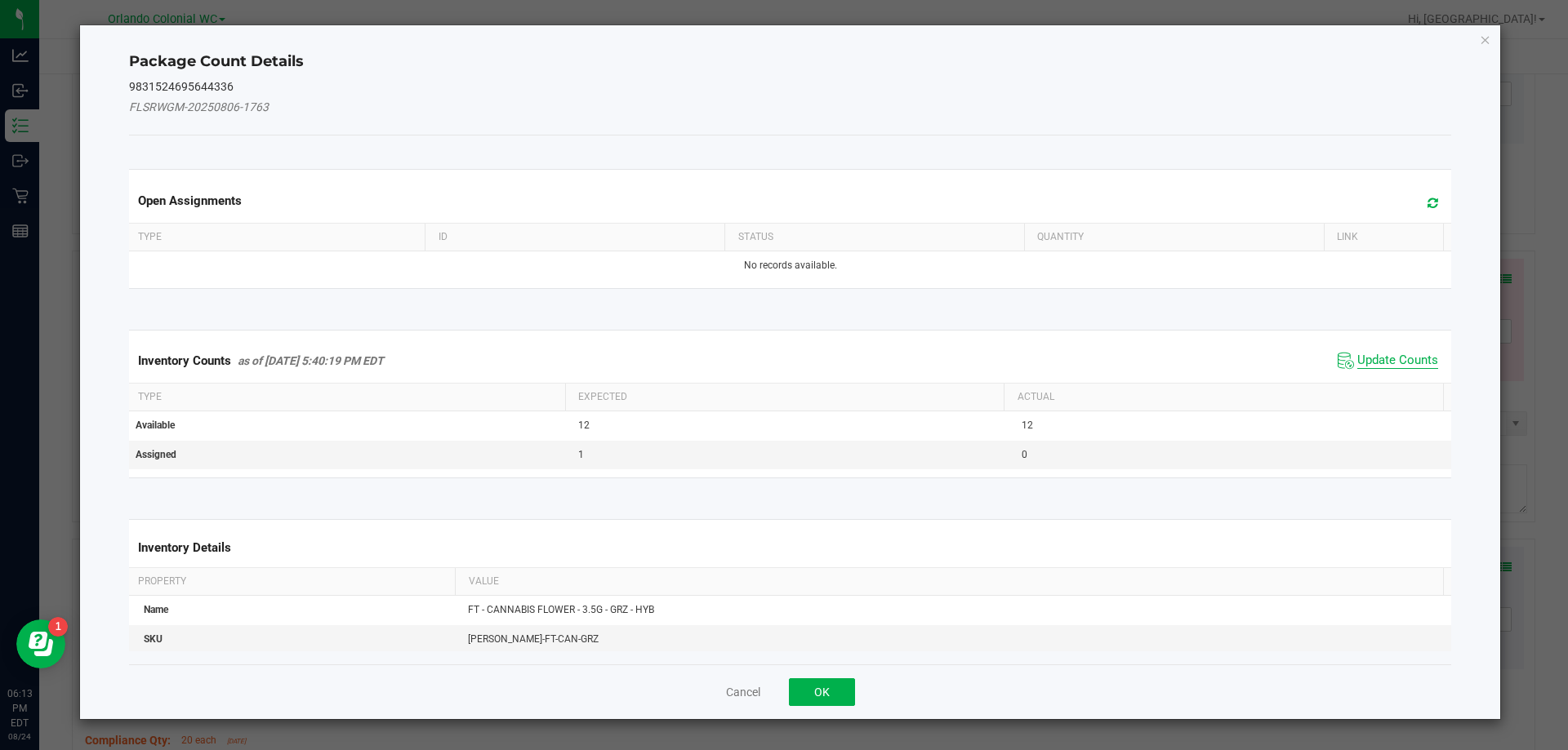
click at [1358, 361] on span "Update Counts" at bounding box center [1397, 360] width 81 height 16
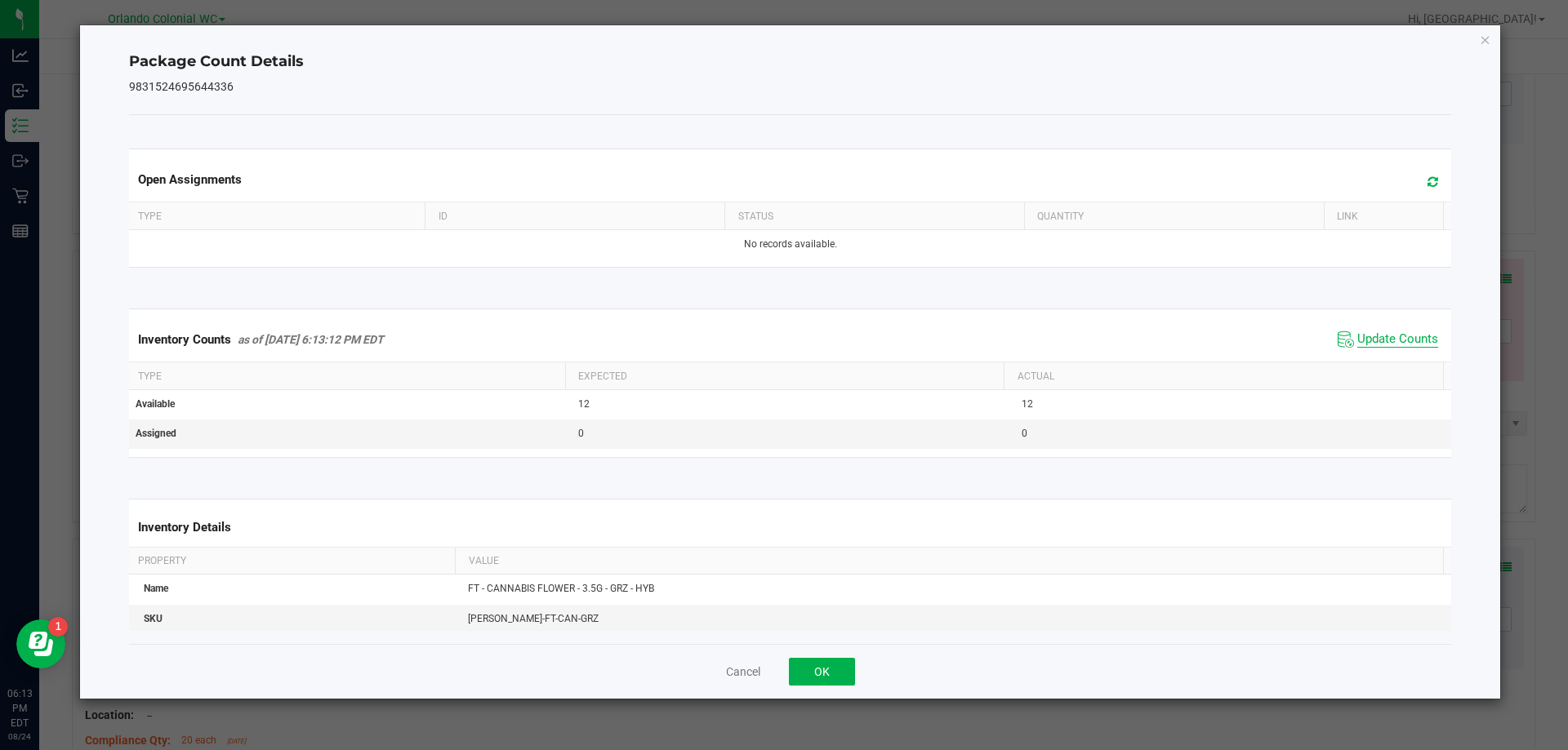
click at [1389, 335] on span "Update Counts" at bounding box center [1397, 339] width 81 height 16
click at [1474, 45] on div "Package Count Details 9831524695644336 Open Assignments Type ID Status Quantity…" at bounding box center [790, 362] width 1421 height 673
click at [1484, 45] on icon "Close" at bounding box center [1486, 39] width 11 height 20
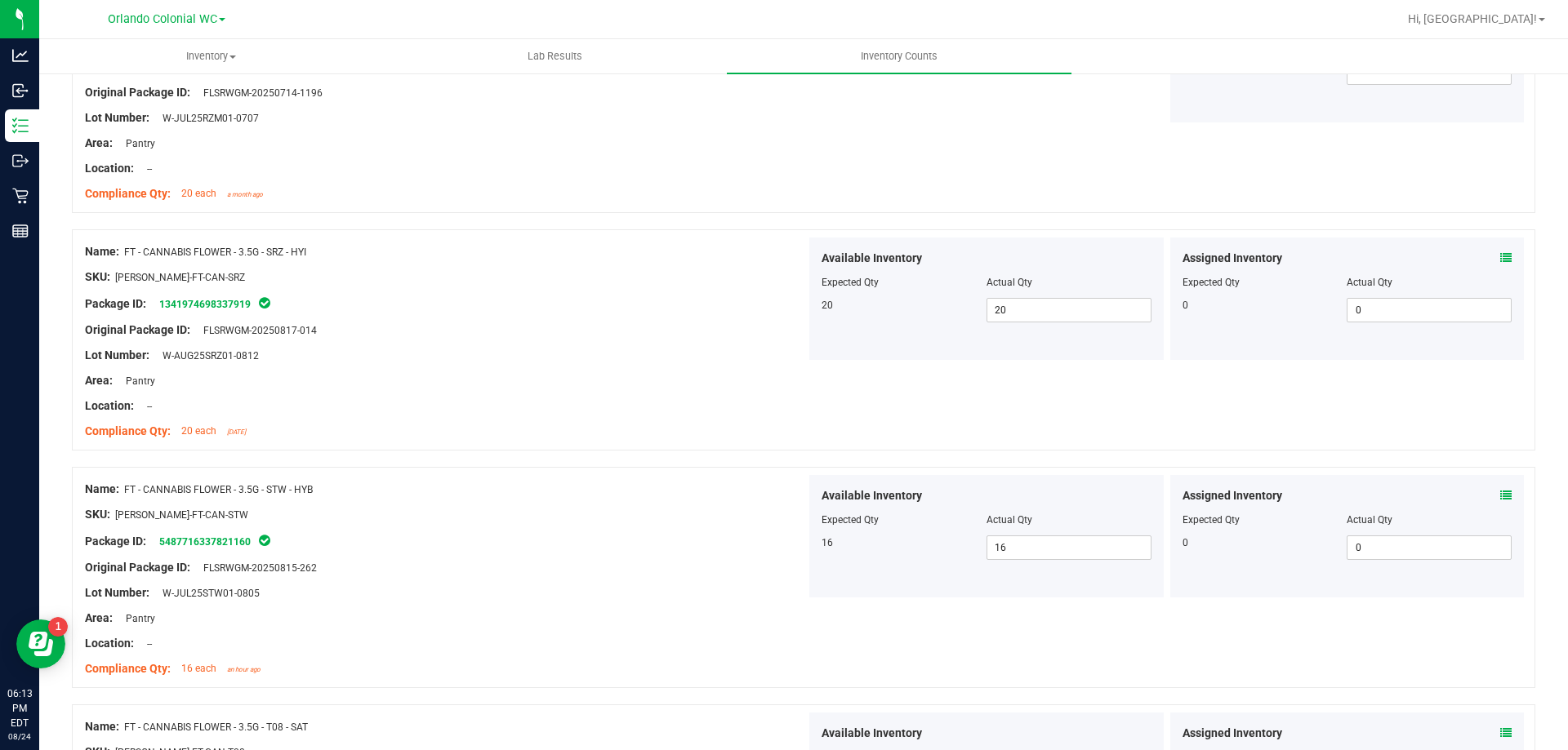
scroll to position [4323, 0]
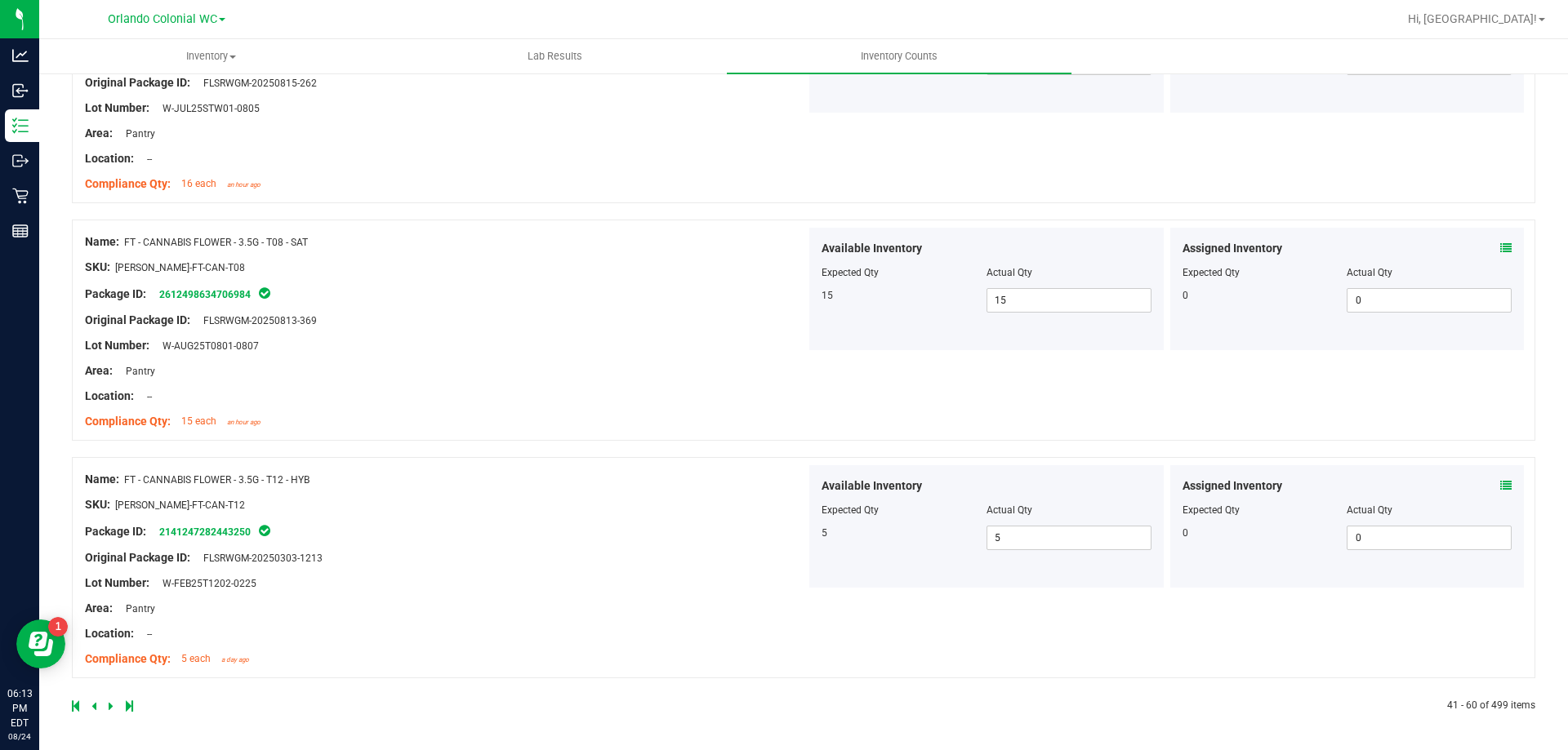
click at [110, 707] on icon at bounding box center [111, 706] width 5 height 9
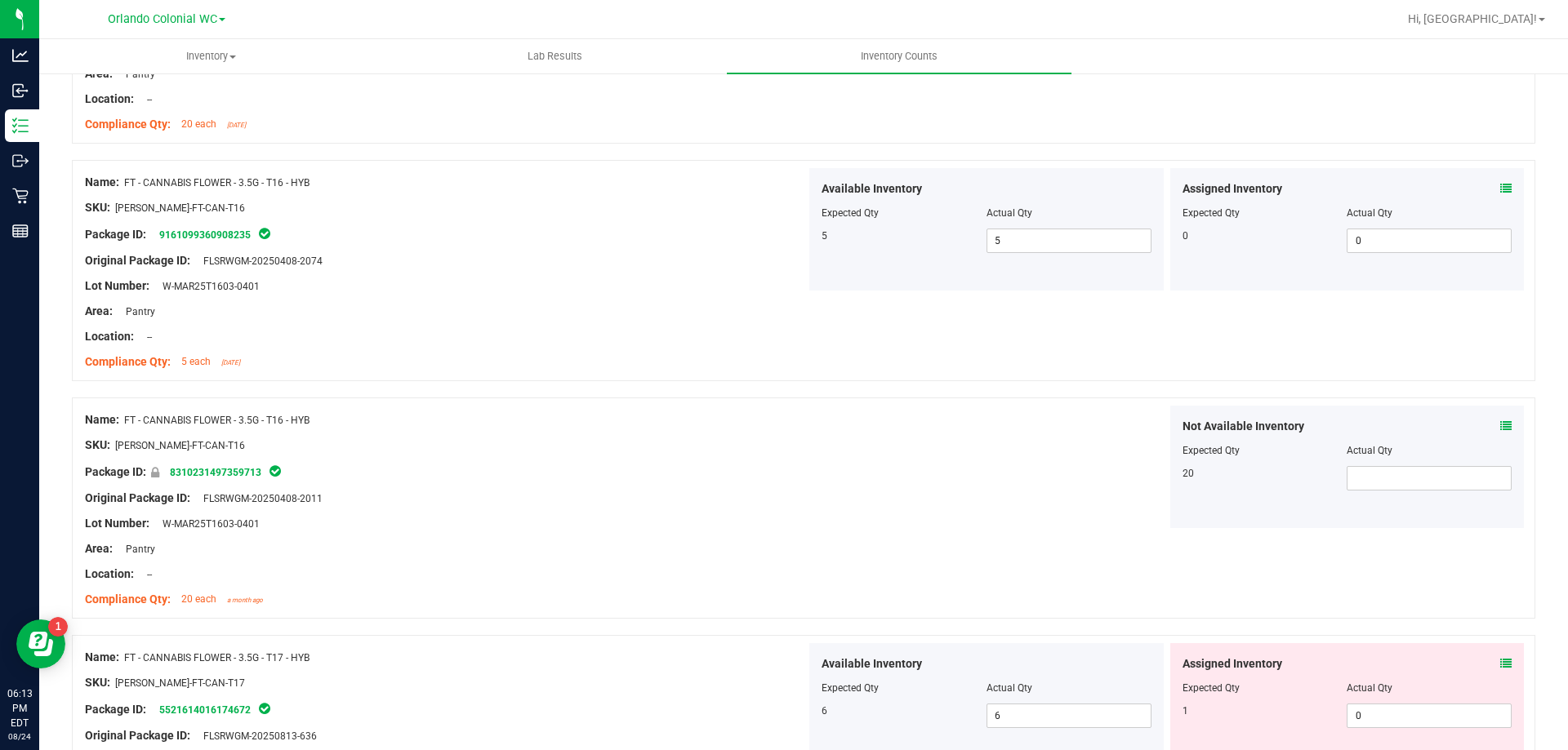
scroll to position [1143, 0]
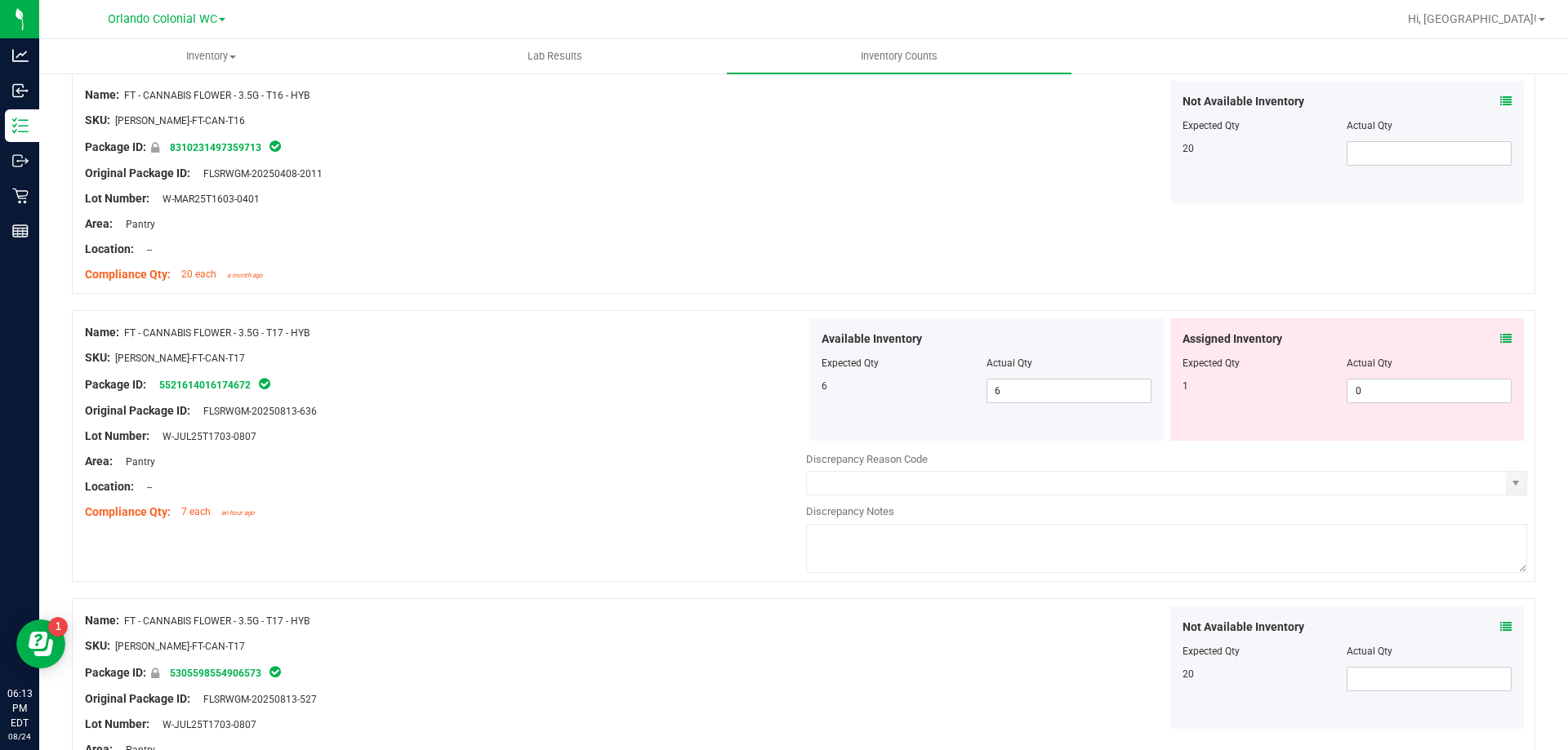
click at [1501, 337] on icon at bounding box center [1506, 339] width 11 height 11
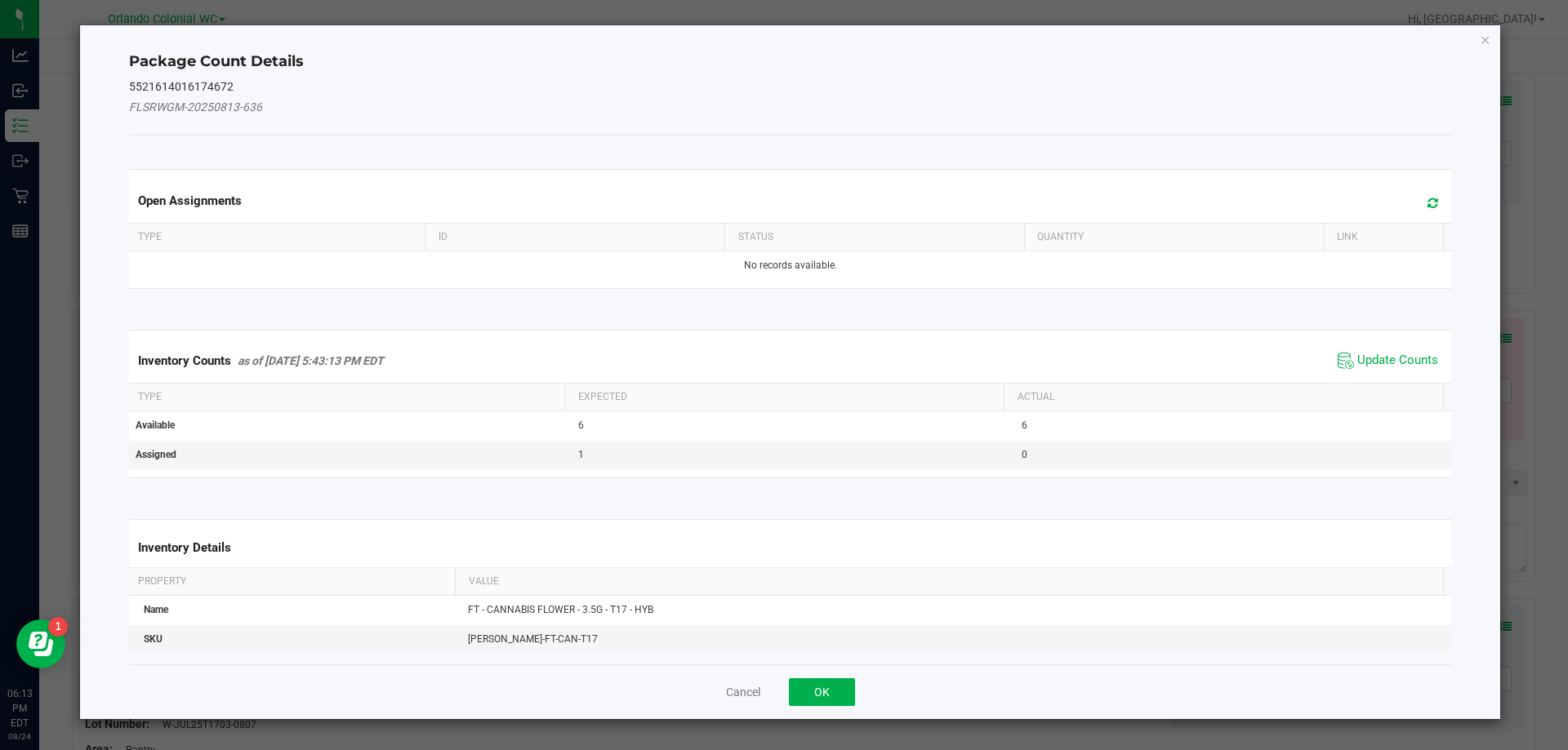
click at [1407, 372] on span "Update Counts" at bounding box center [1388, 361] width 109 height 25
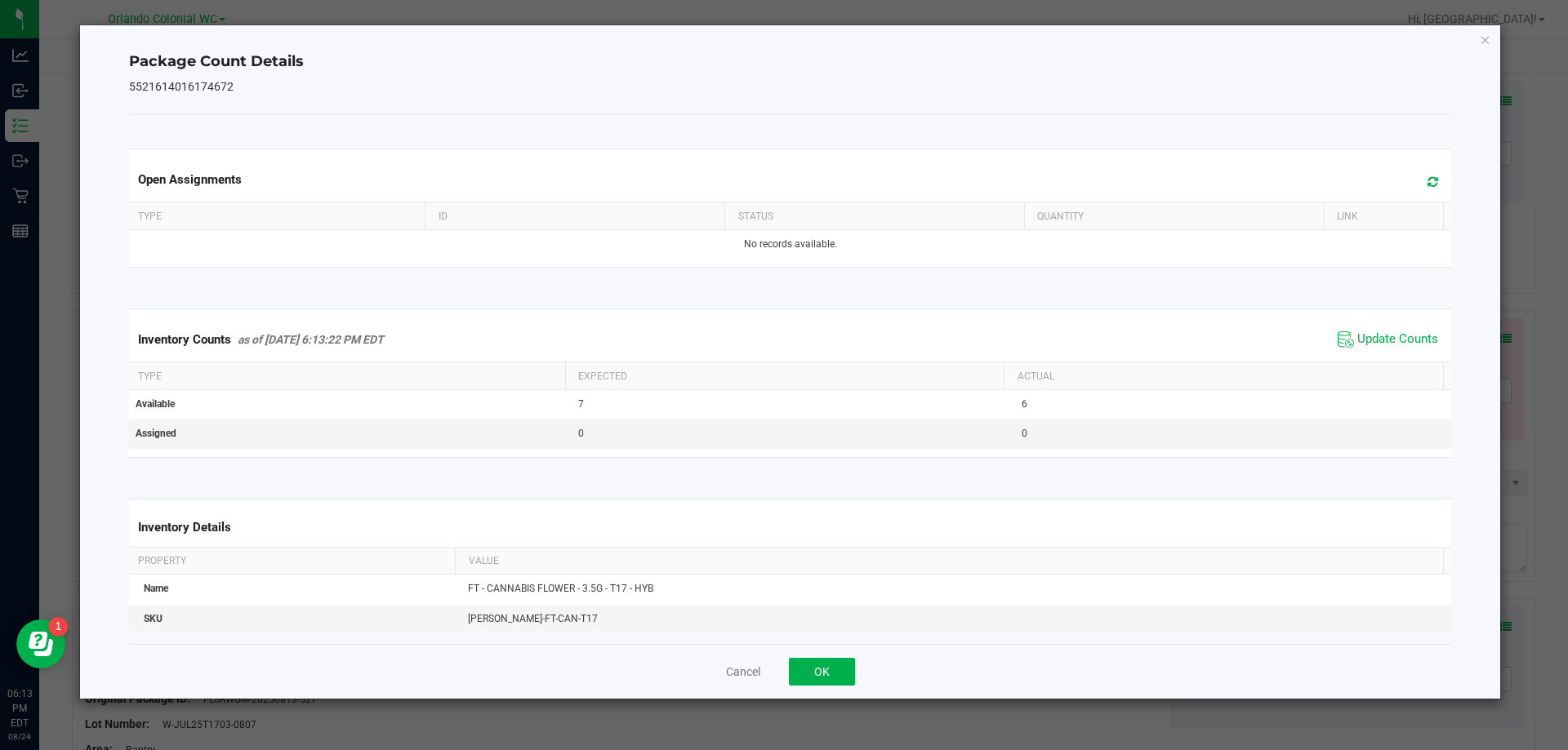
click at [1399, 359] on div "Inventory Counts as of [DATE] 6:13:22 PM EDT Update Counts" at bounding box center [791, 339] width 1330 height 45
click at [1390, 335] on span "Update Counts" at bounding box center [1397, 339] width 81 height 16
click at [1484, 48] on icon "Close" at bounding box center [1486, 39] width 11 height 20
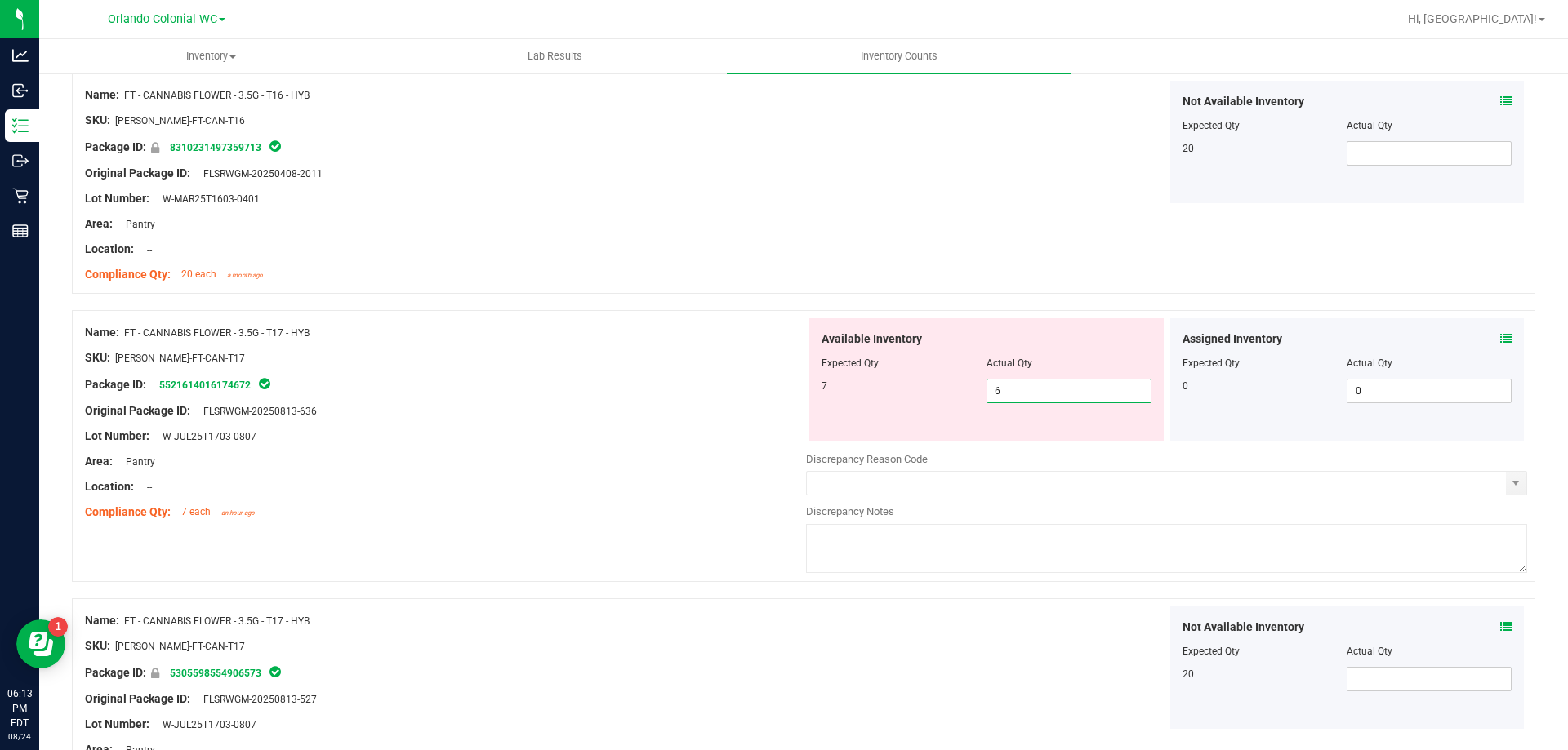
drag, startPoint x: 1035, startPoint y: 385, endPoint x: 893, endPoint y: 407, distance: 143.7
click at [900, 407] on div "Available Inventory Expected Qty Actual Qty 7 6 6" at bounding box center [986, 379] width 354 height 122
type input "7"
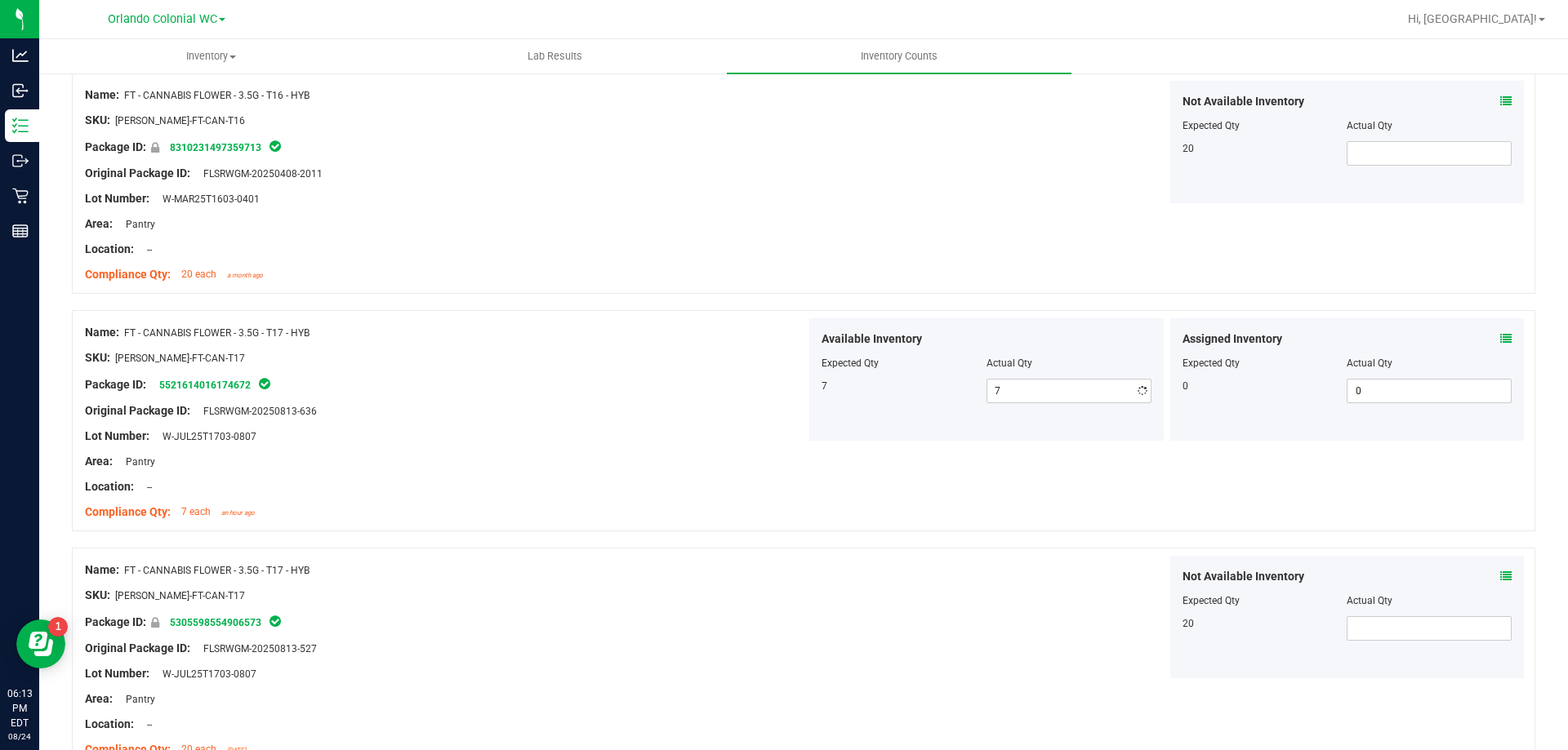
drag, startPoint x: 802, startPoint y: 402, endPoint x: 791, endPoint y: 398, distance: 11.7
click at [806, 400] on div "Available Inventory Expected Qty Actual Qty 7 7 7" at bounding box center [986, 379] width 361 height 122
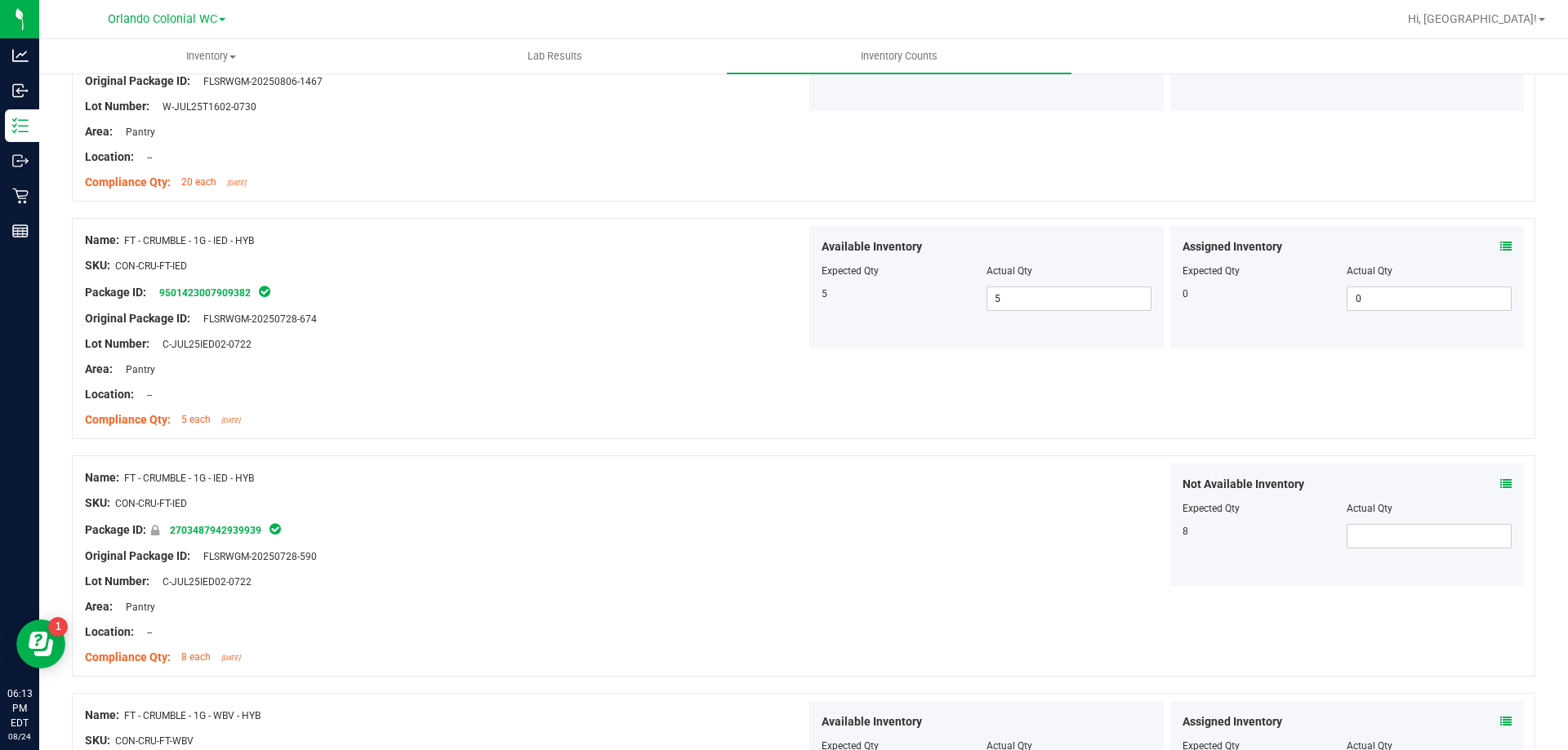
scroll to position [4323, 0]
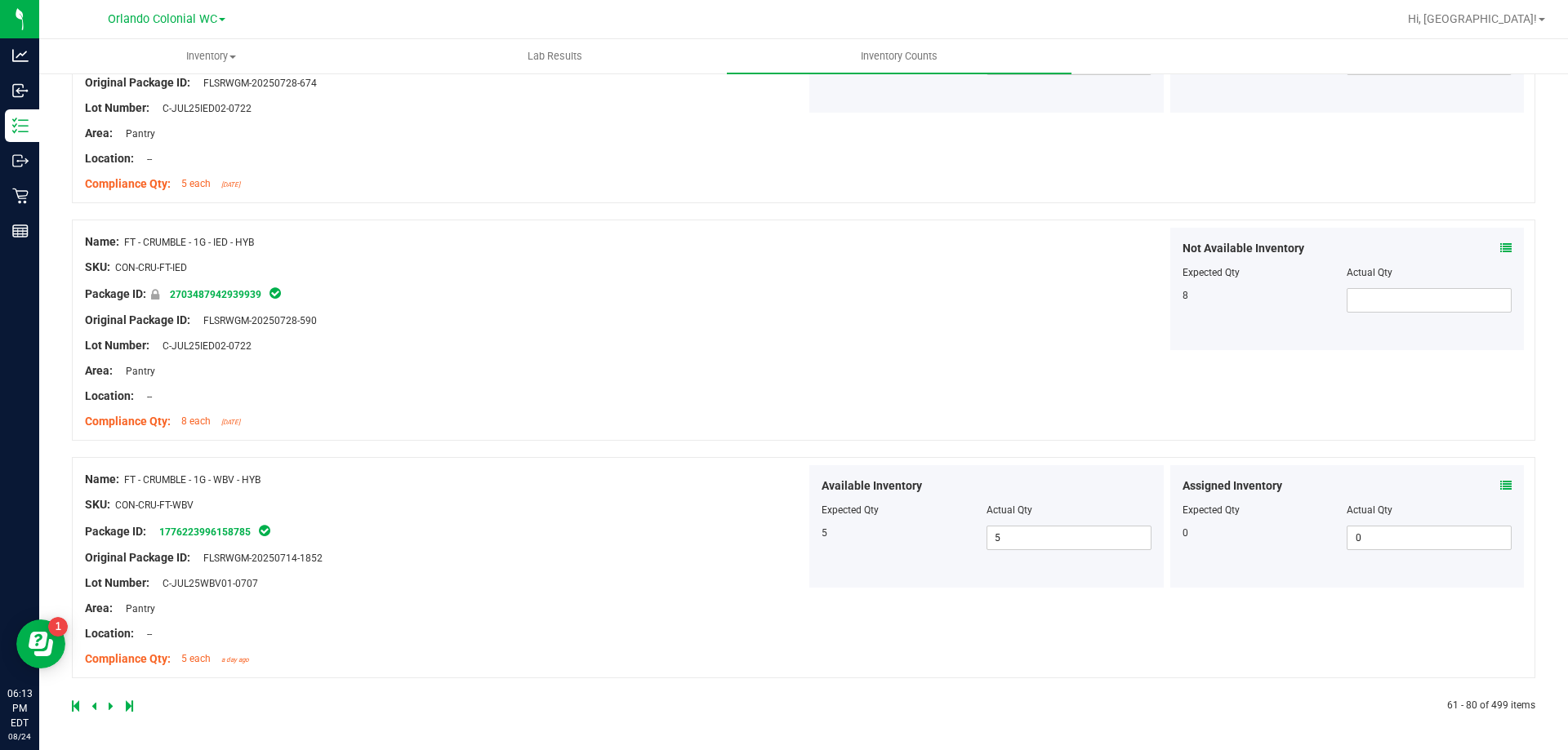
click at [107, 700] on div at bounding box center [438, 706] width 732 height 15
click at [110, 704] on icon at bounding box center [111, 706] width 5 height 9
click at [115, 705] on link at bounding box center [113, 706] width 8 height 11
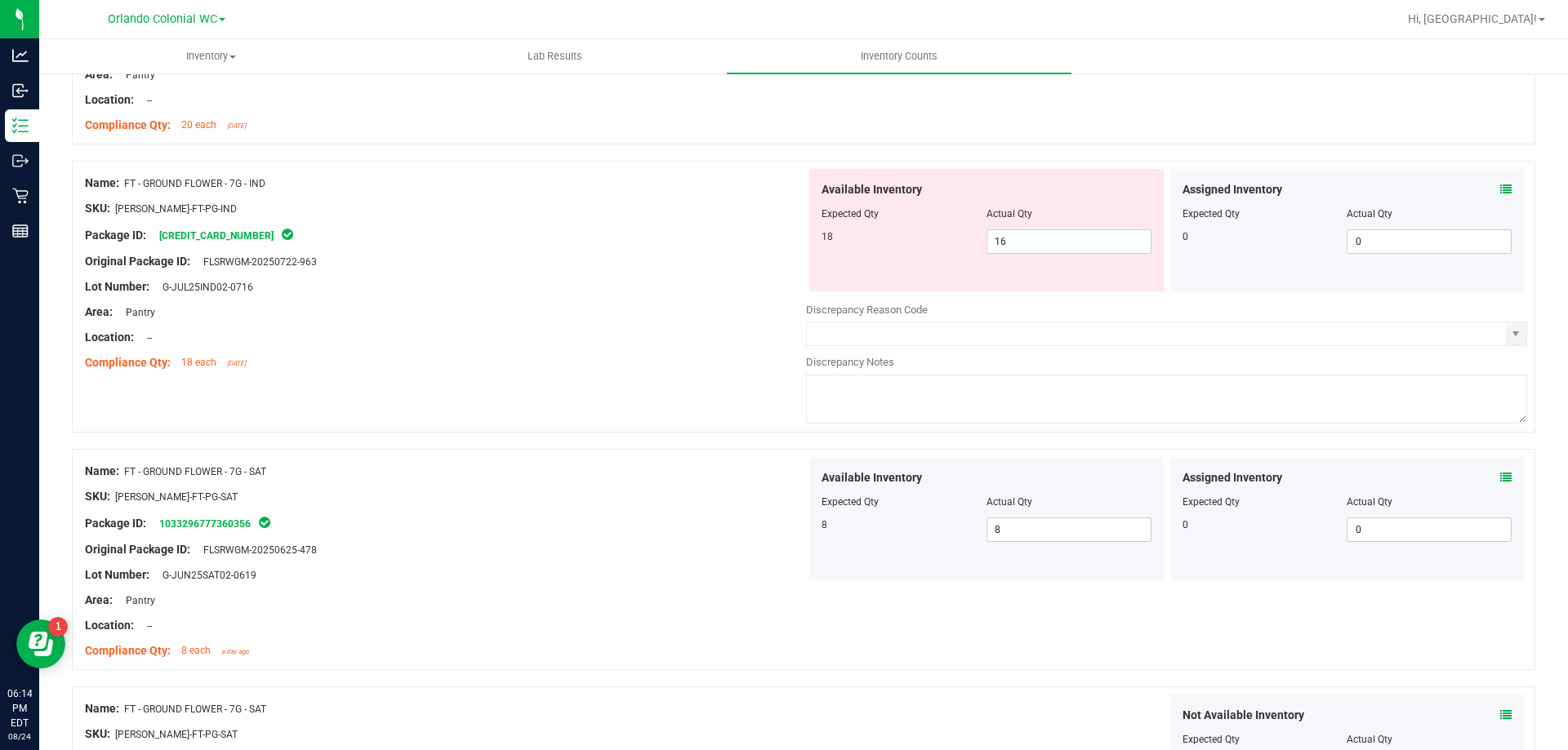
scroll to position [572, 0]
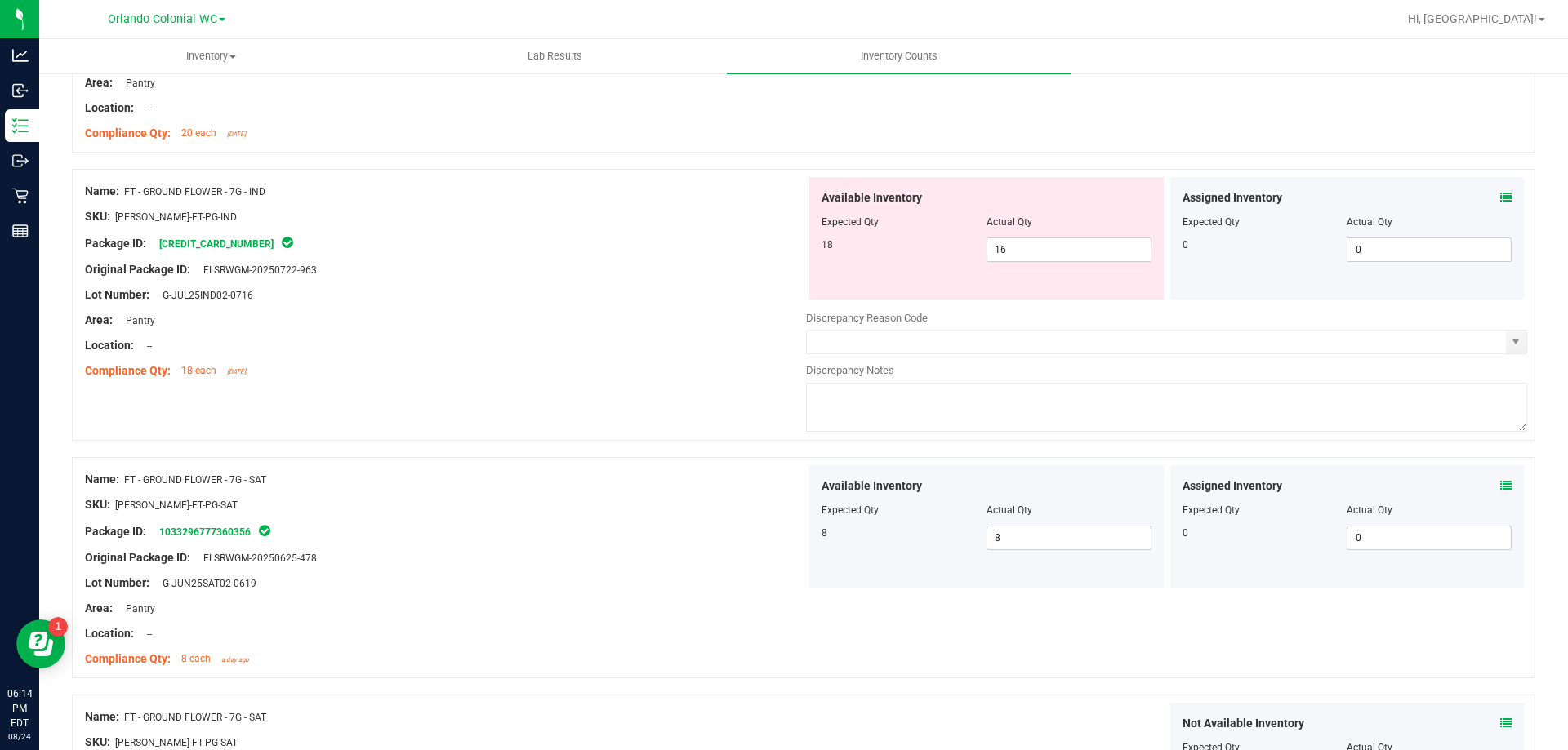
click at [1501, 202] on icon at bounding box center [1506, 198] width 11 height 11
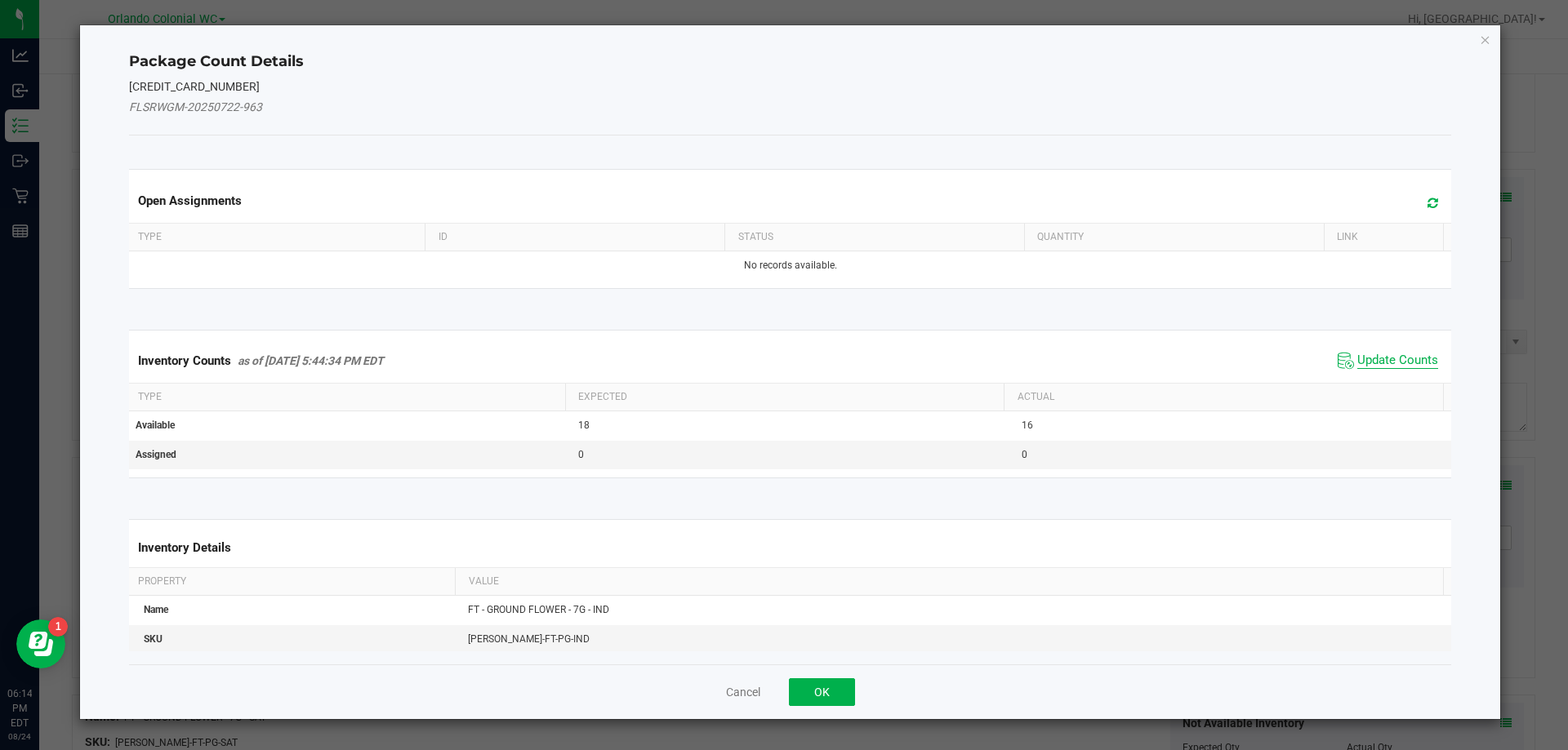
click at [1378, 363] on span "Update Counts" at bounding box center [1397, 360] width 81 height 16
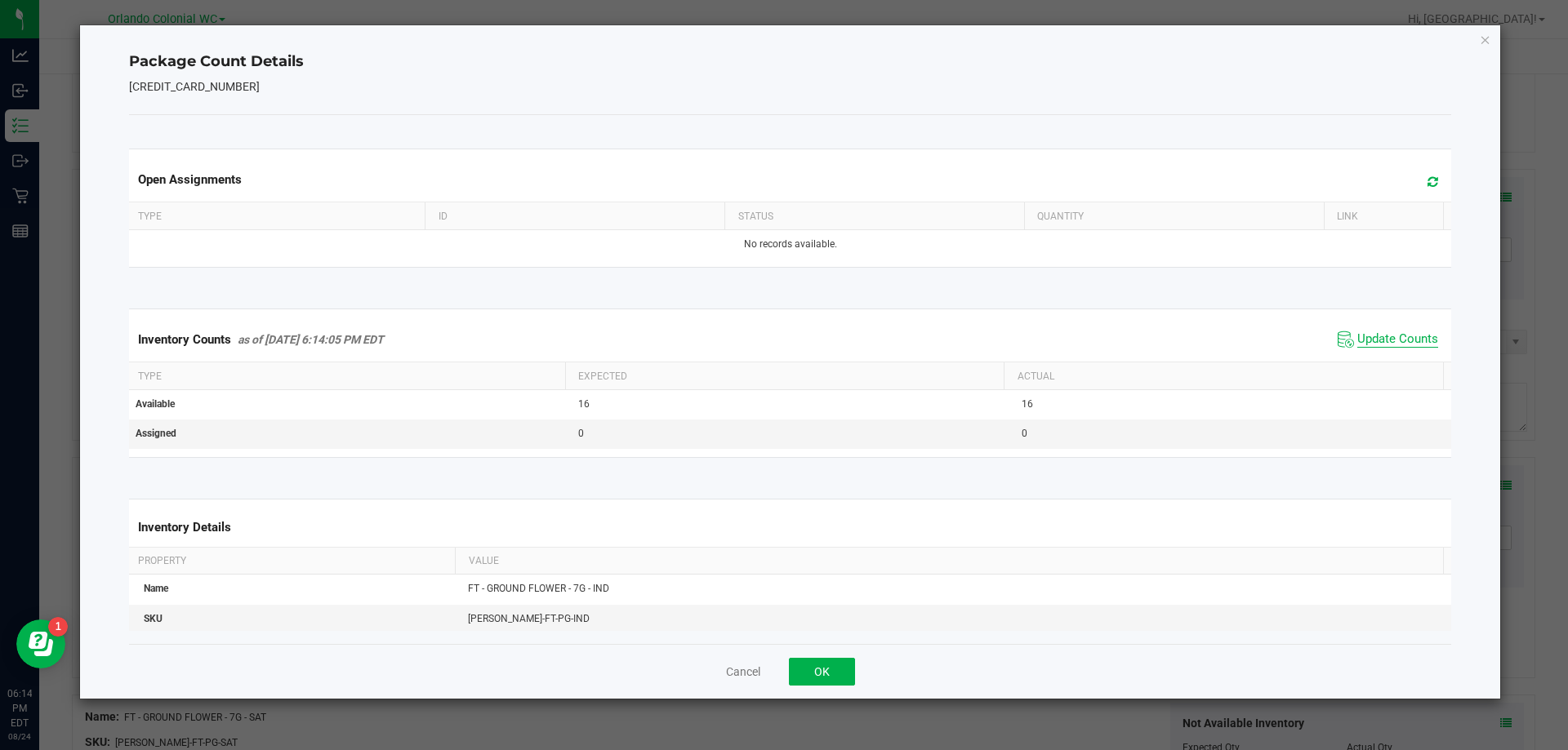
click at [1379, 338] on span "Update Counts" at bounding box center [1397, 339] width 81 height 16
click at [1491, 43] on icon "Close" at bounding box center [1486, 39] width 11 height 20
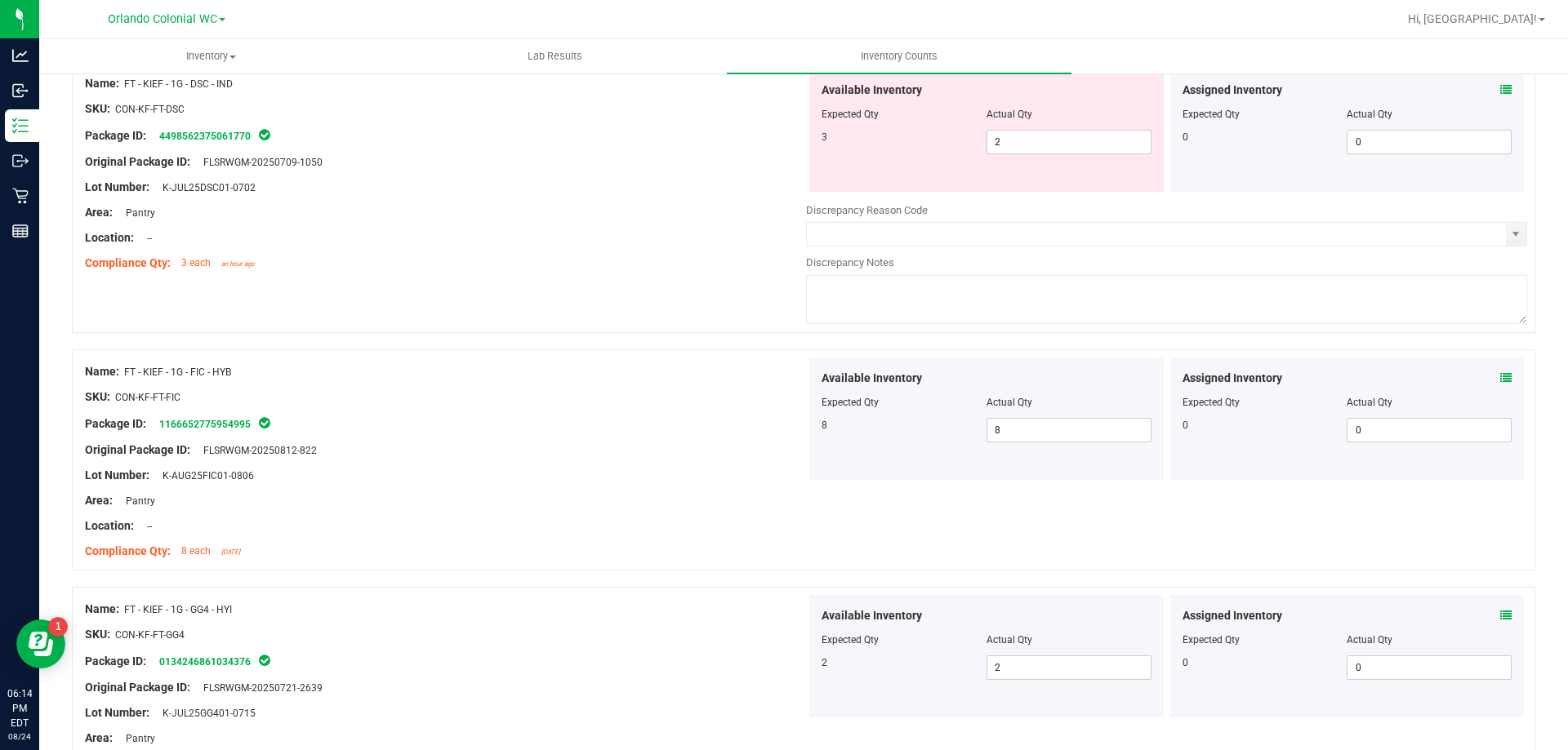
scroll to position [1878, 0]
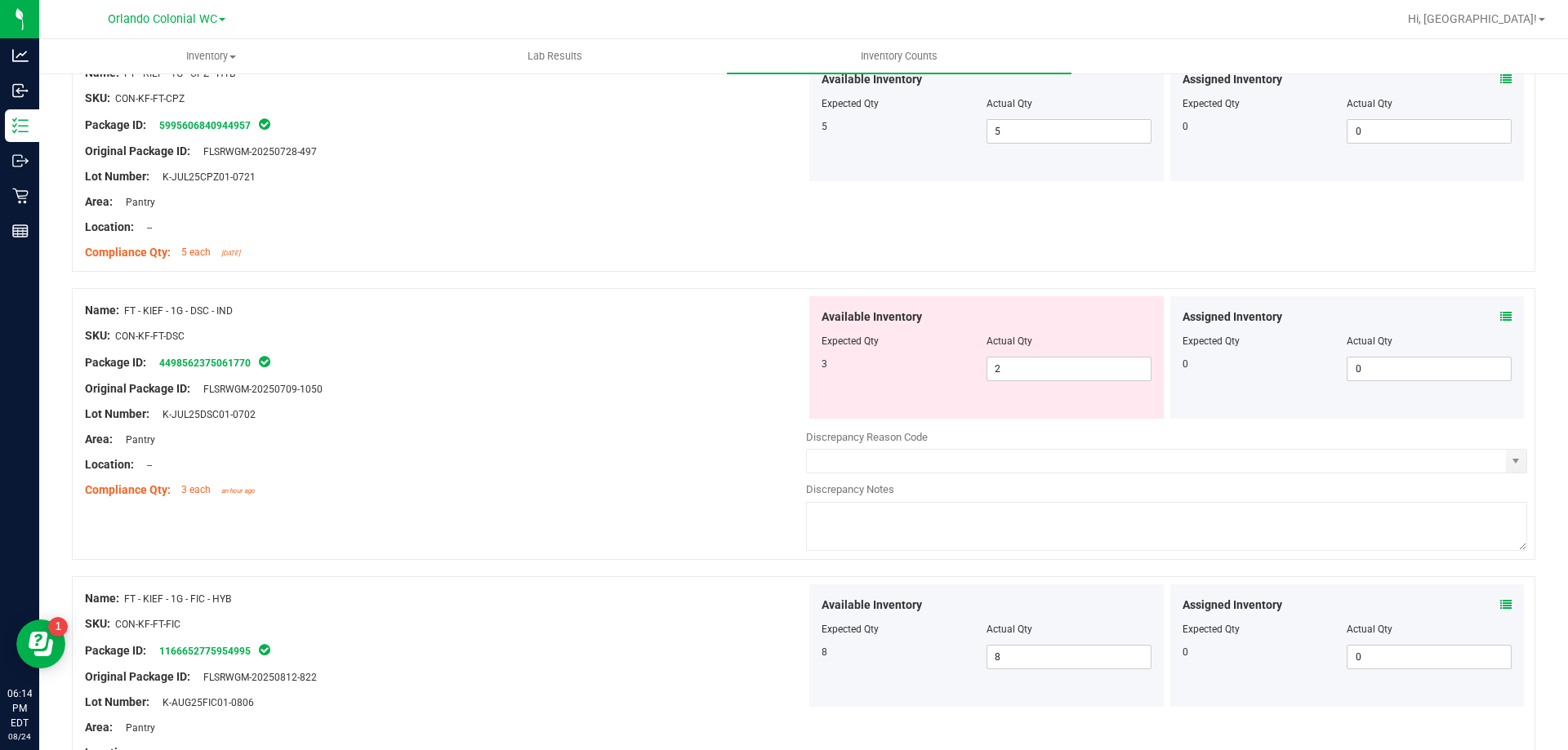
click at [1501, 313] on icon at bounding box center [1506, 317] width 11 height 11
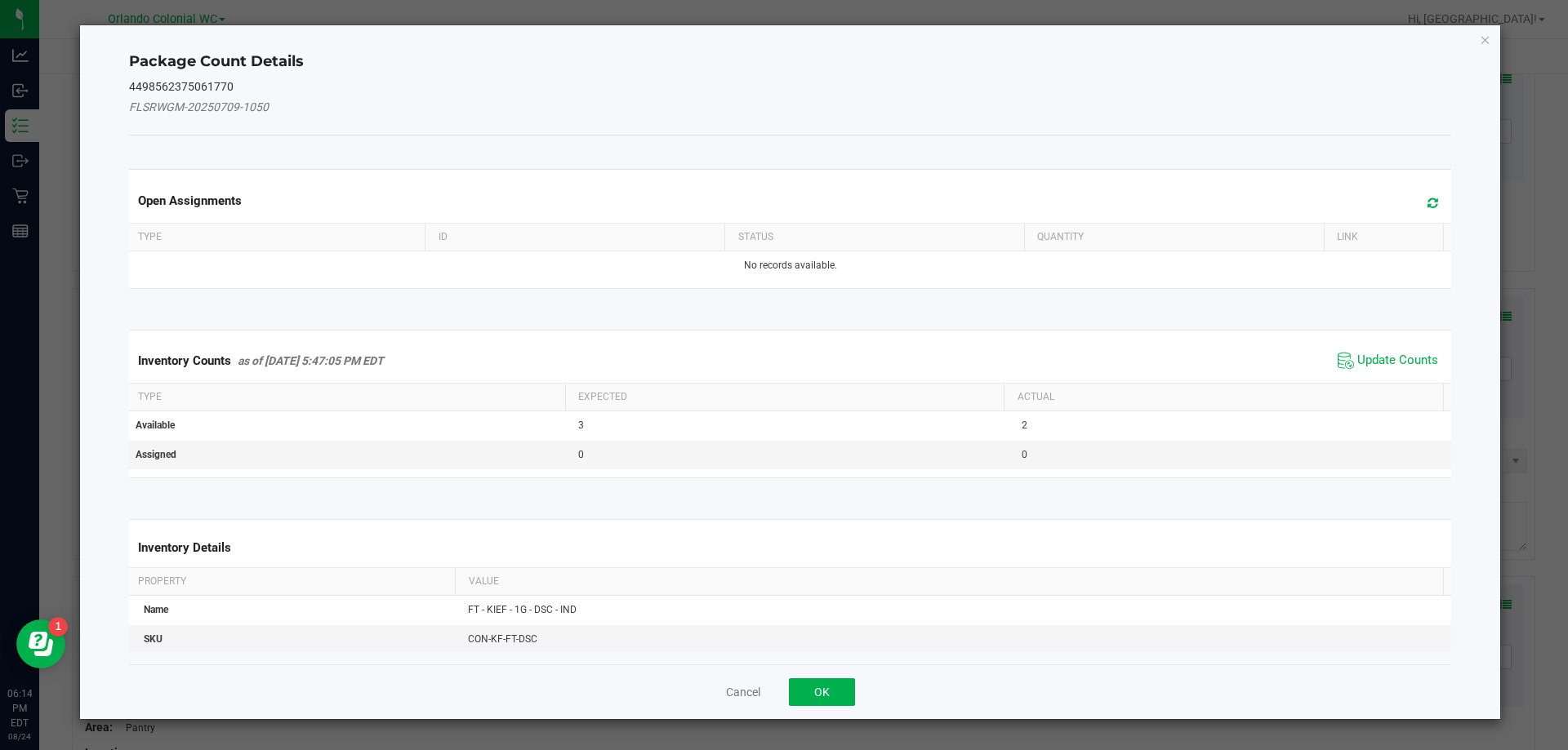
click at [1351, 345] on div "Inventory Counts as of [DATE] 5:47:05 PM EDT Update Counts" at bounding box center [791, 361] width 1330 height 45
click at [1358, 356] on span "Update Counts" at bounding box center [1397, 360] width 81 height 16
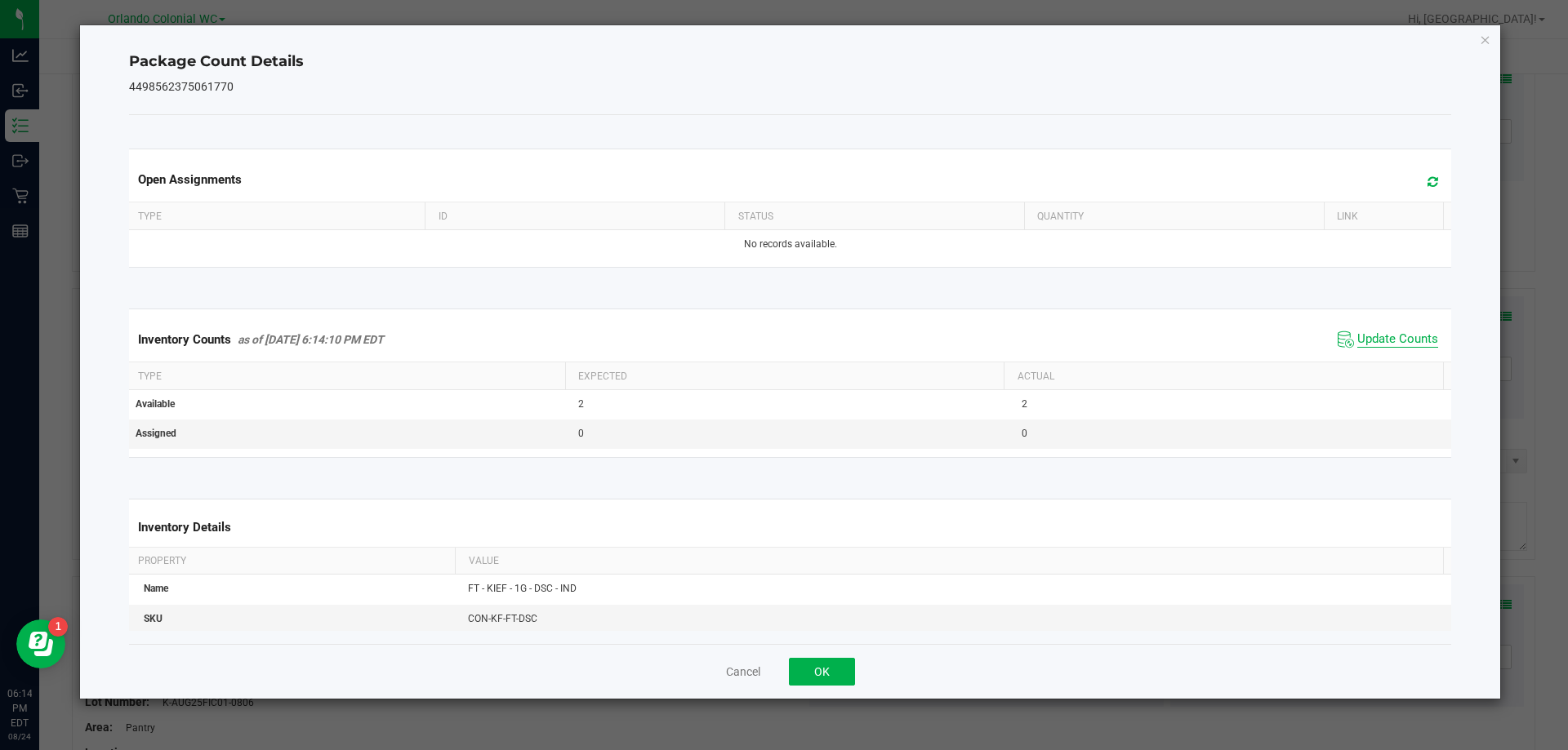
click at [1387, 337] on span "Update Counts" at bounding box center [1397, 339] width 81 height 16
click at [1389, 335] on span "Update Counts" at bounding box center [1397, 339] width 81 height 16
click at [1485, 44] on icon "Close" at bounding box center [1486, 39] width 11 height 20
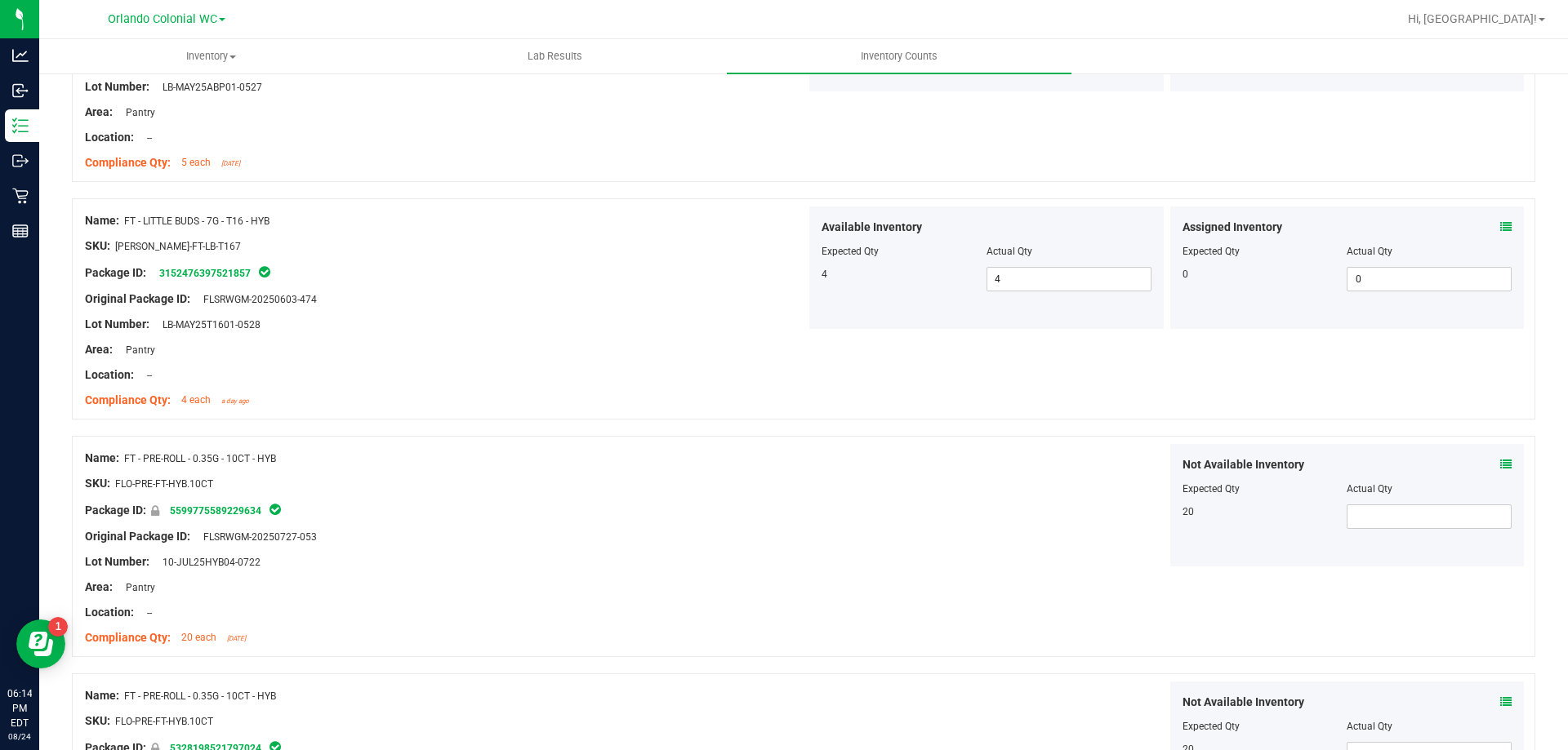
scroll to position [4323, 0]
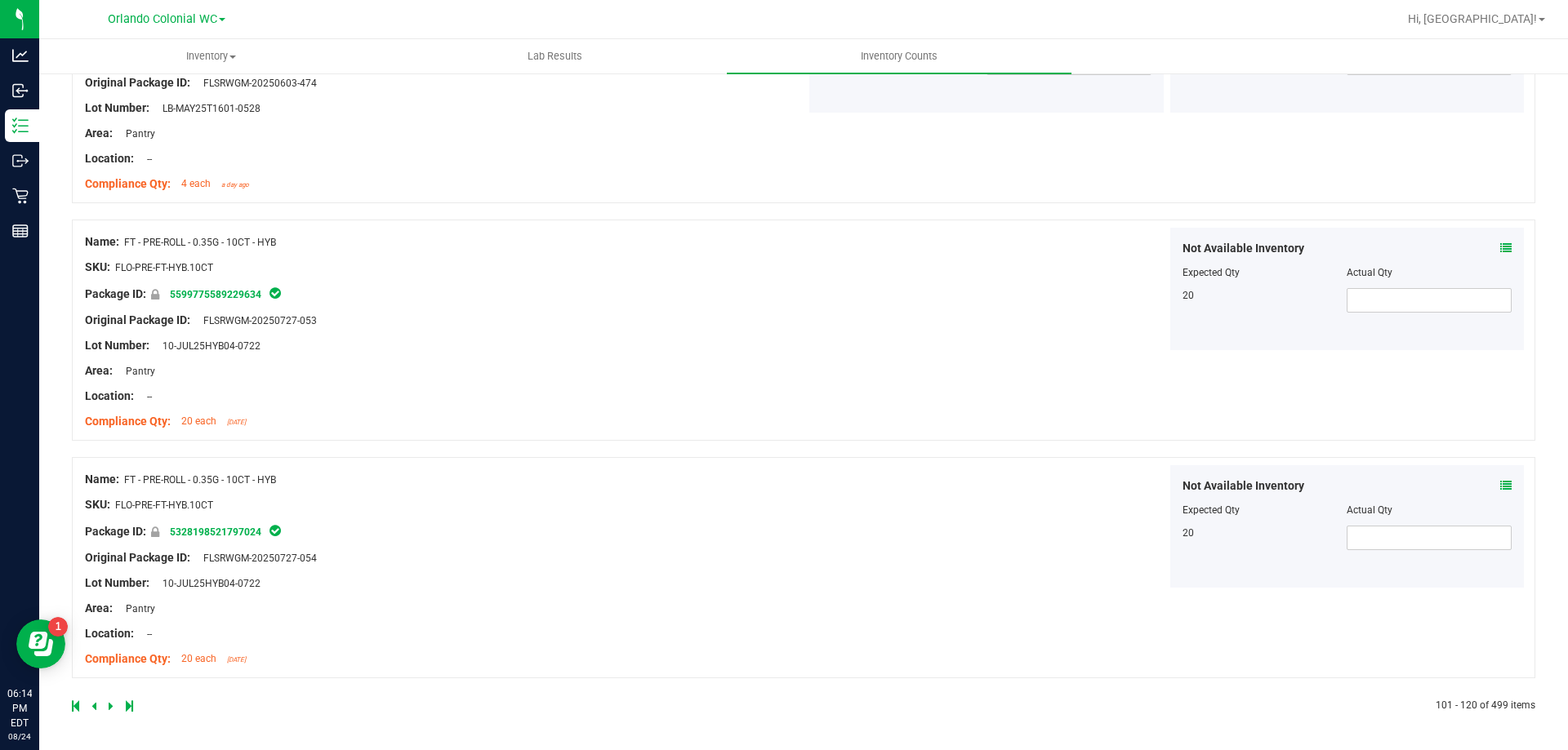
click at [109, 707] on icon at bounding box center [111, 706] width 5 height 9
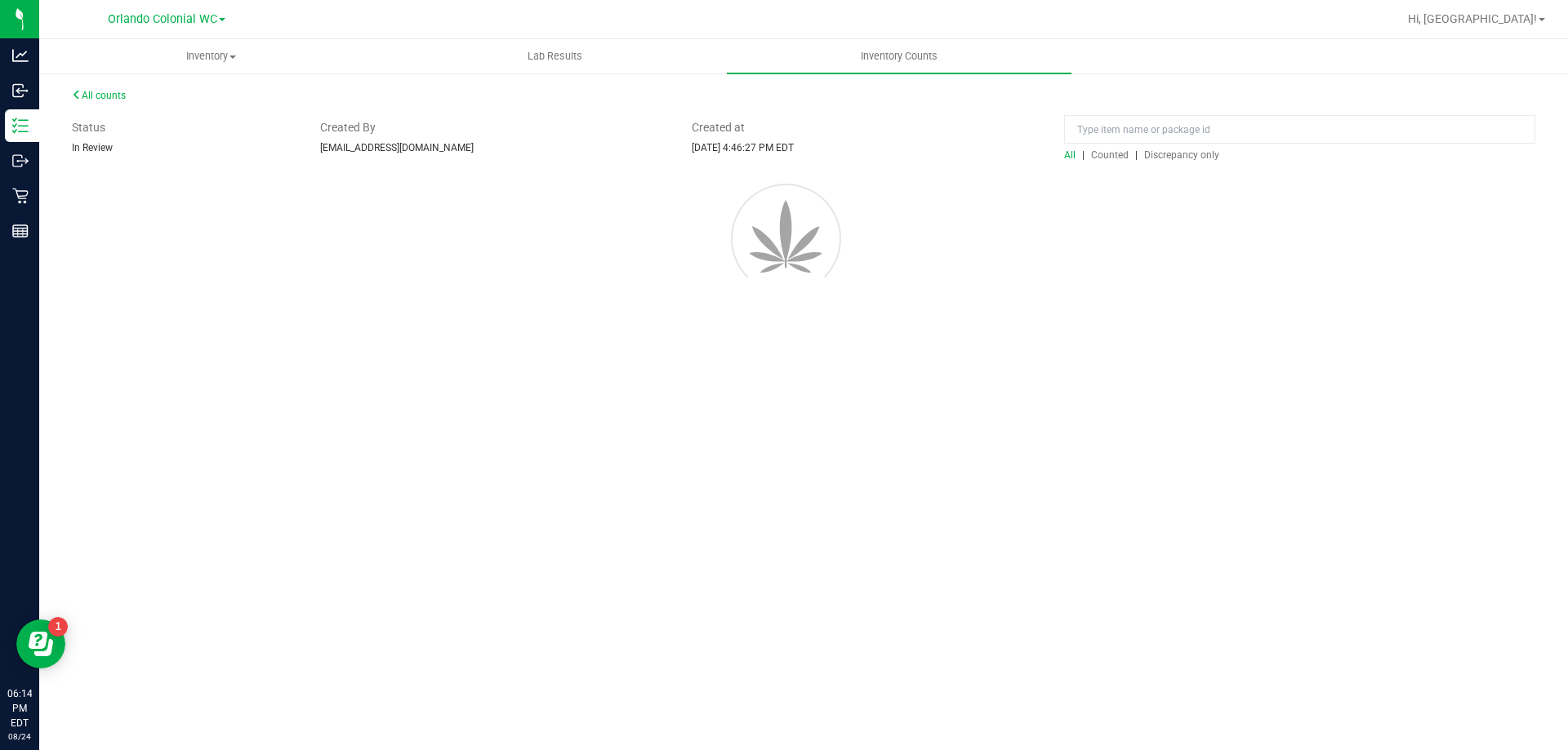
scroll to position [0, 0]
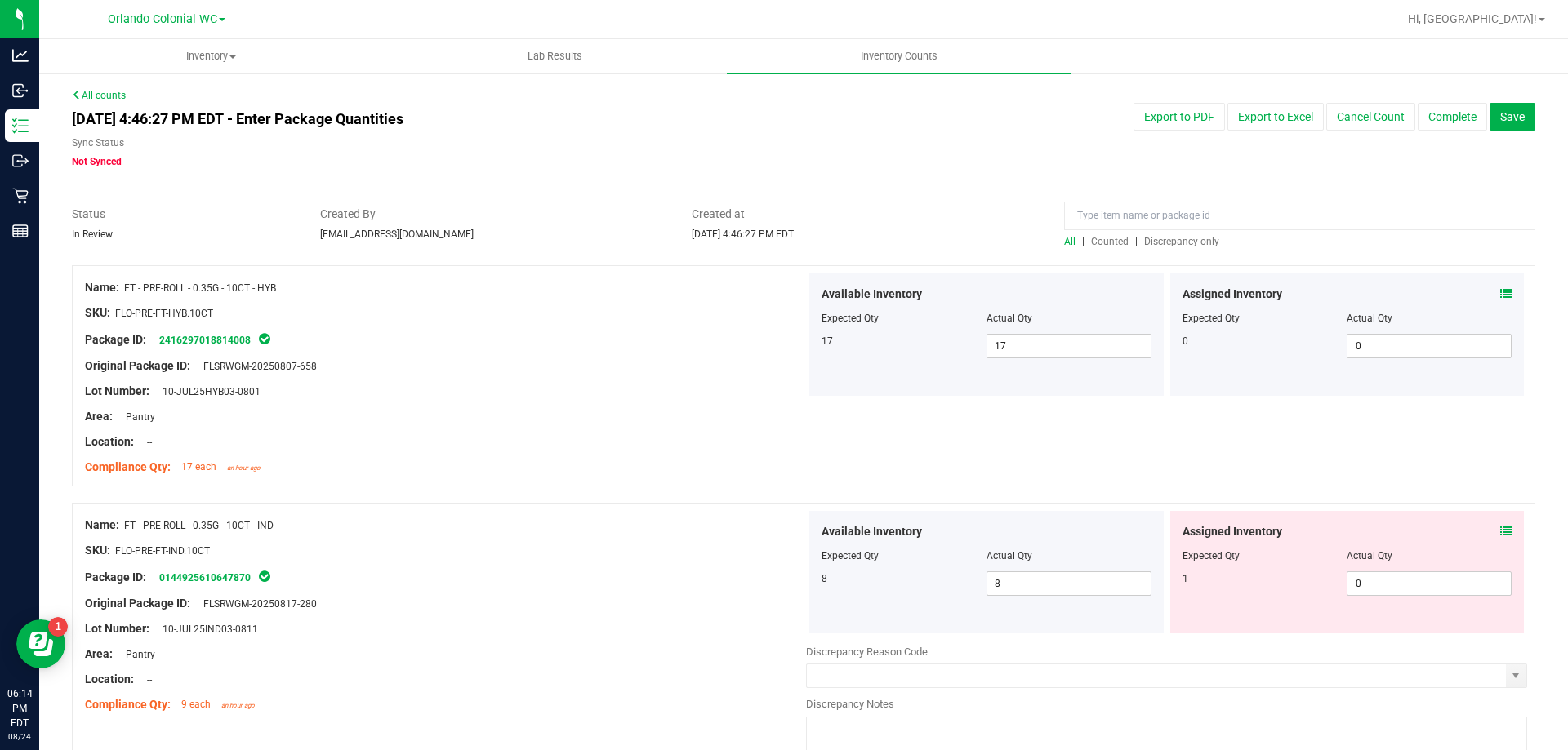
click at [1501, 533] on icon at bounding box center [1506, 531] width 11 height 11
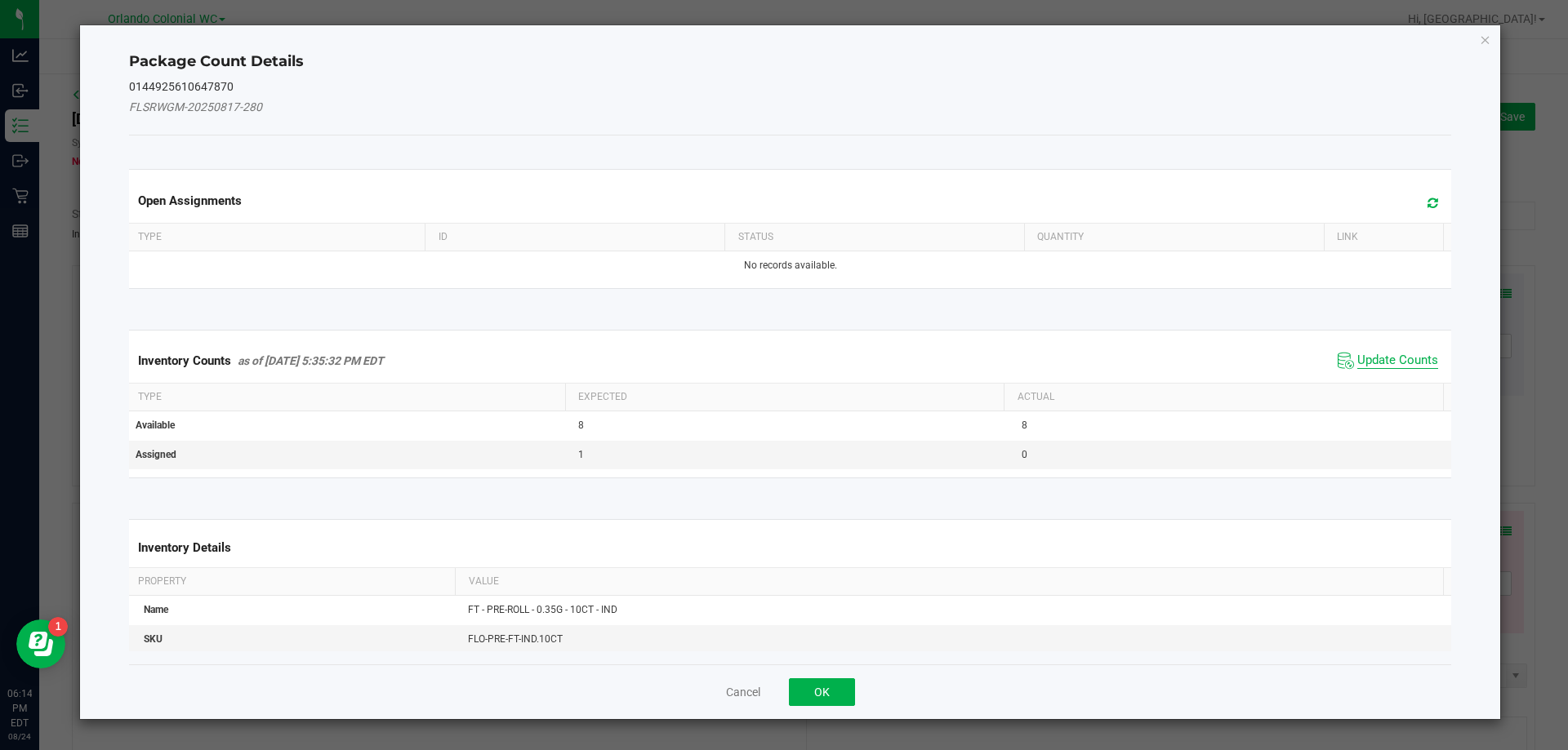
click at [1397, 365] on span "Update Counts" at bounding box center [1397, 360] width 81 height 16
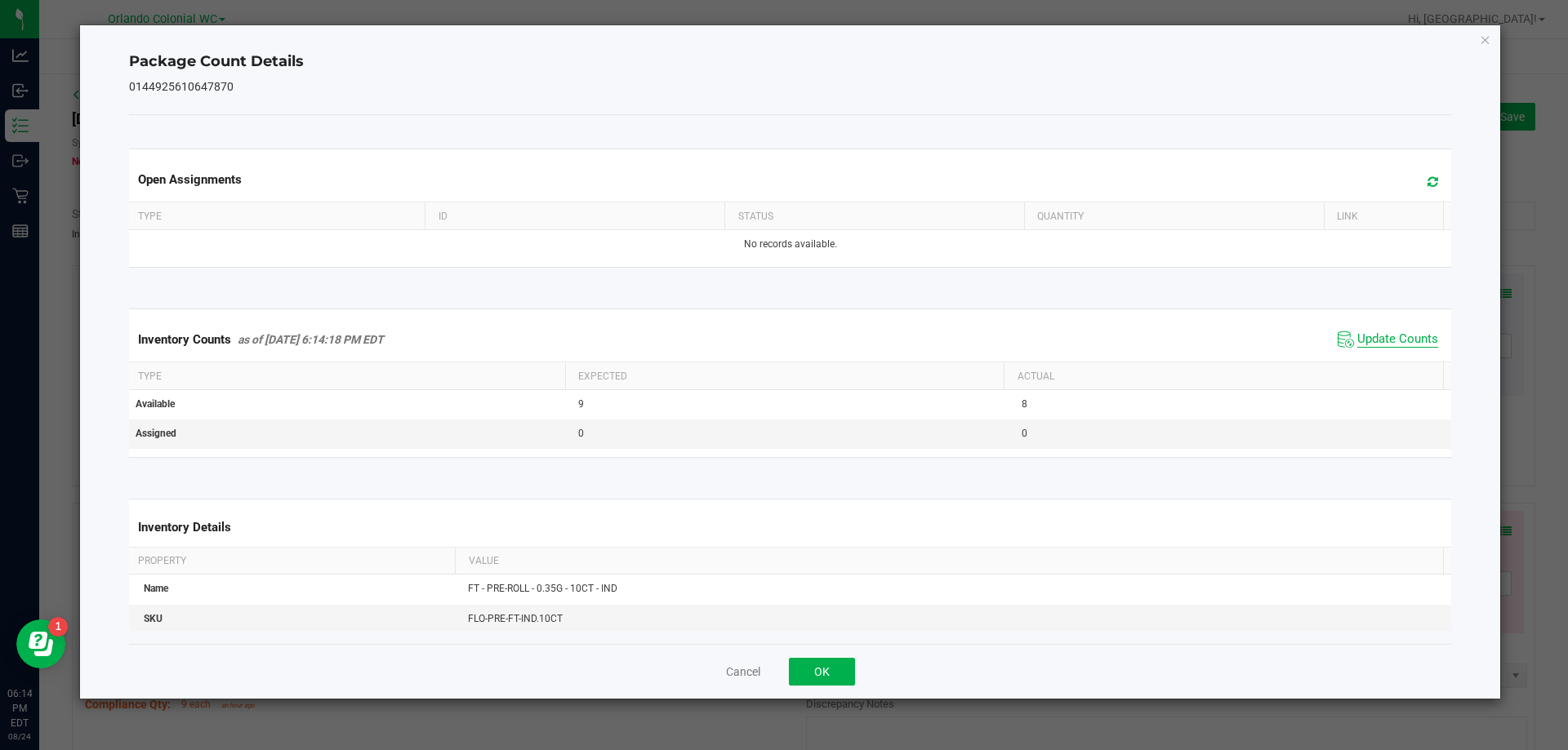
click at [1397, 341] on span "Update Counts" at bounding box center [1397, 339] width 81 height 16
click at [1491, 39] on icon "Close" at bounding box center [1486, 39] width 11 height 20
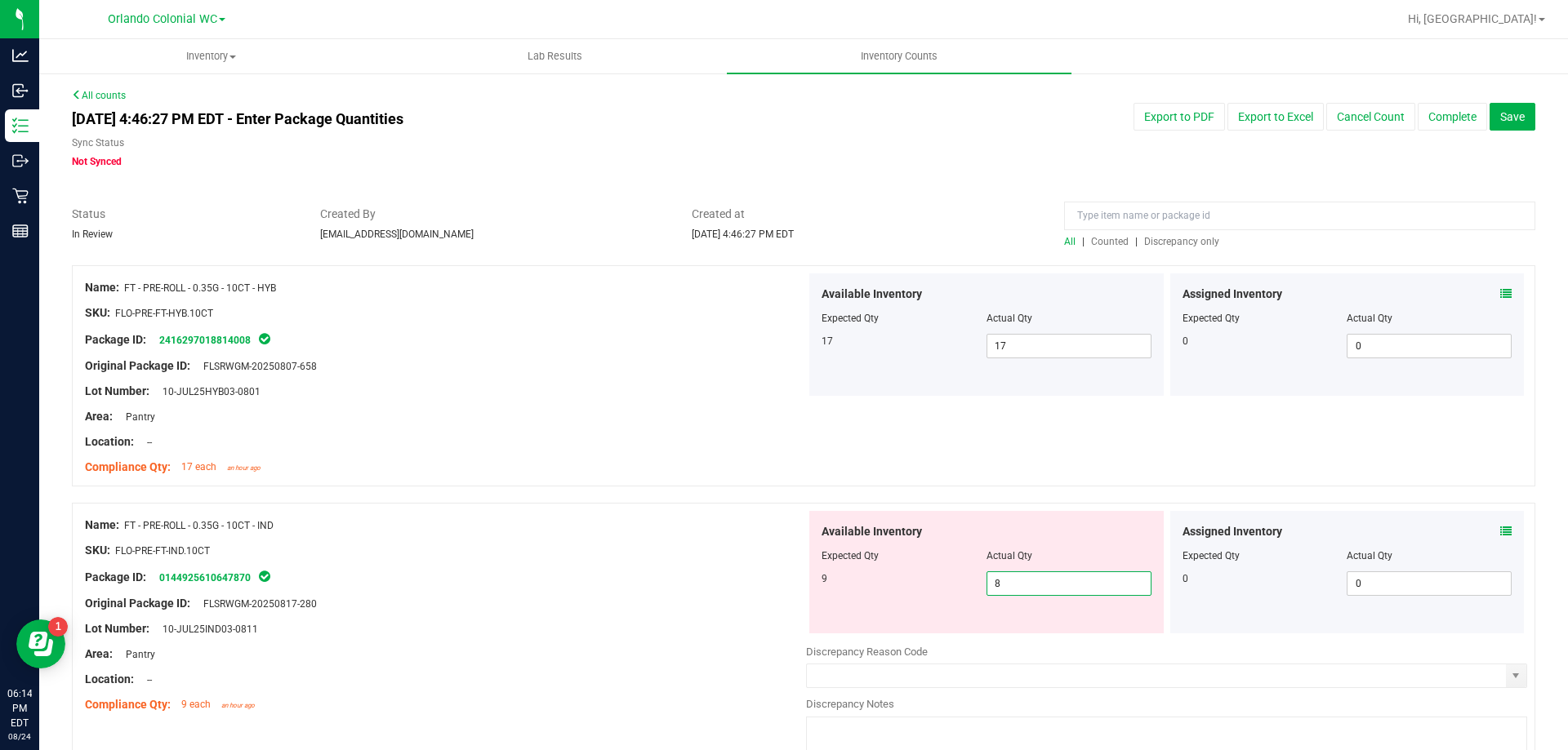
drag, startPoint x: 1040, startPoint y: 588, endPoint x: 946, endPoint y: 596, distance: 94.3
click at [946, 596] on div "9 8 8" at bounding box center [986, 584] width 330 height 25
type input "9"
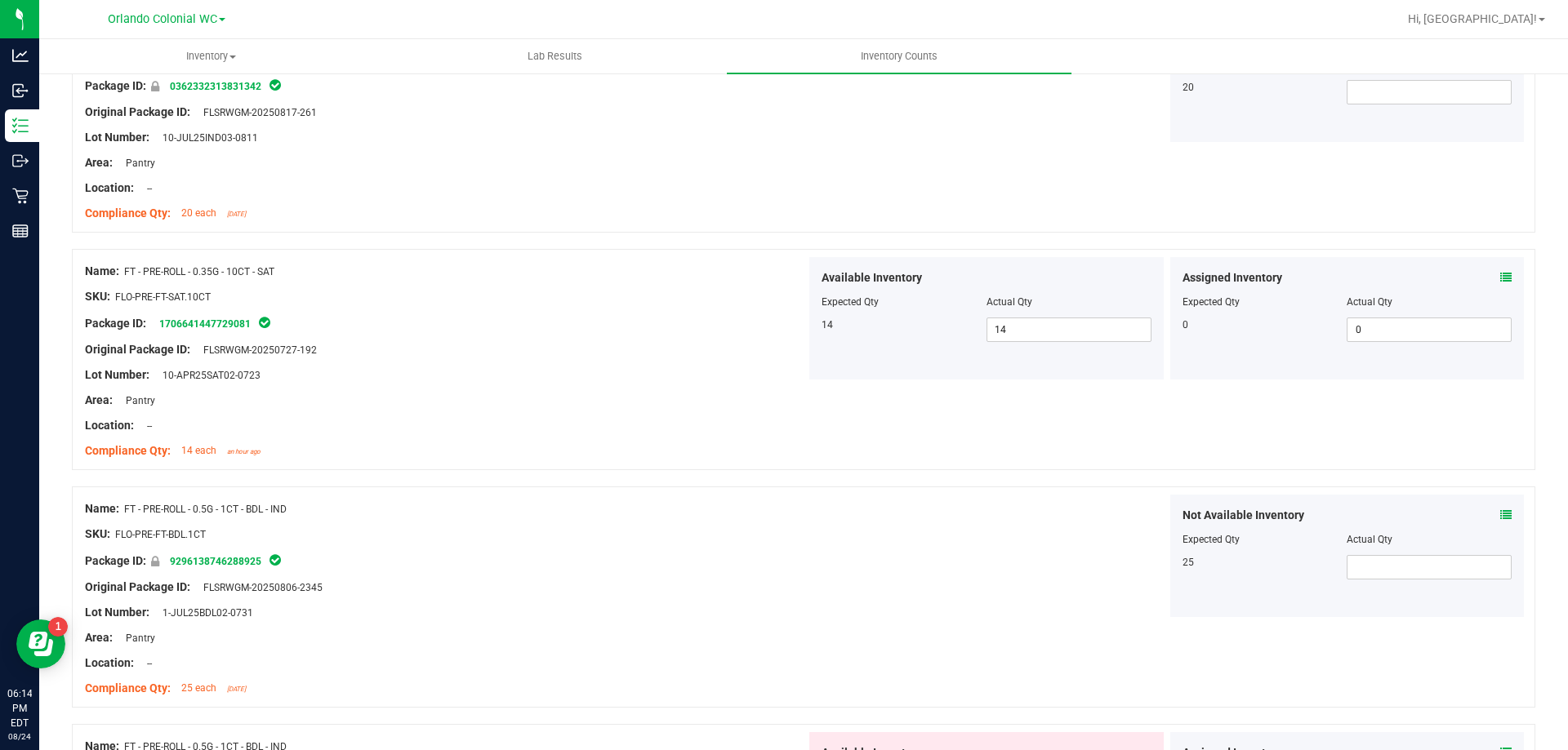
scroll to position [816, 0]
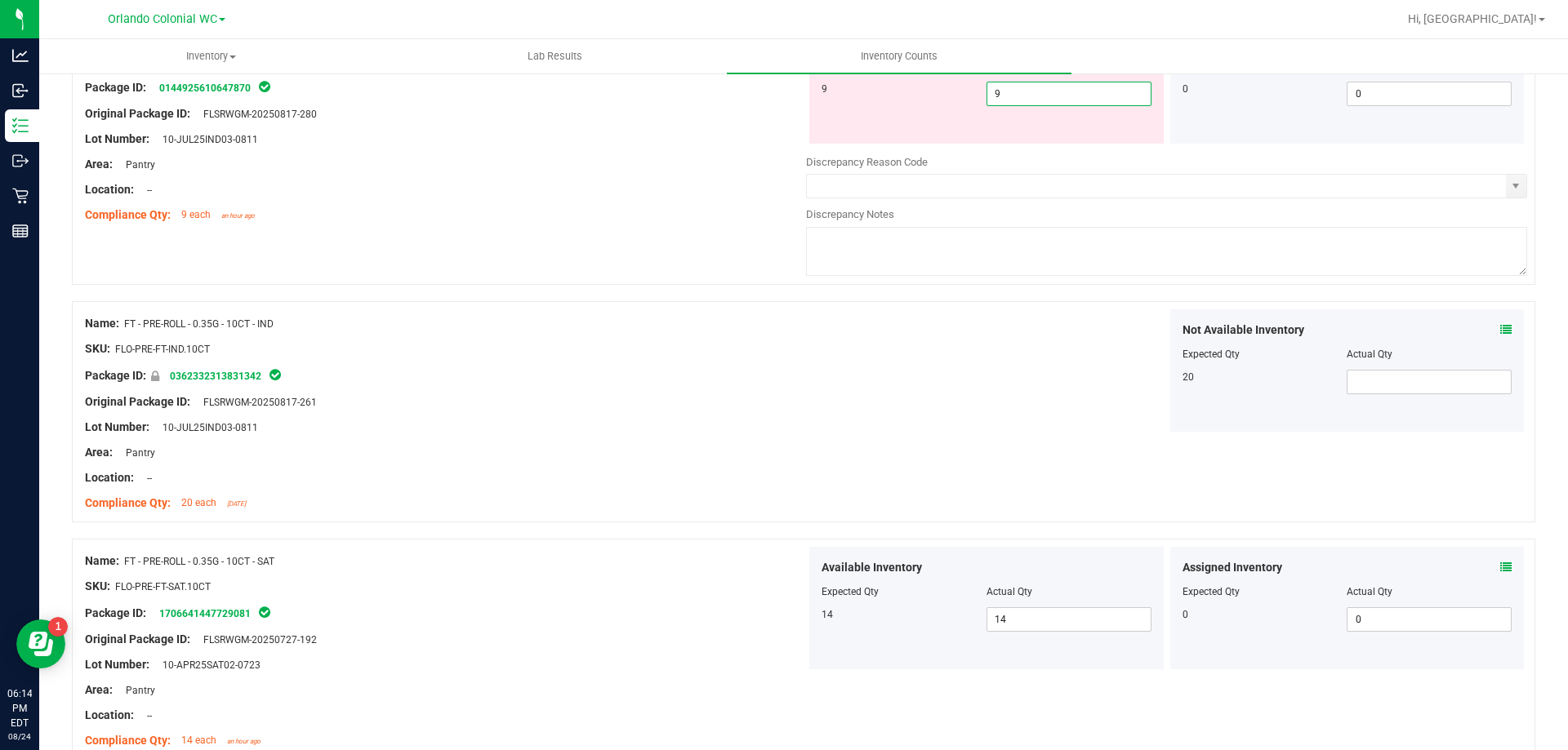
type input "9"
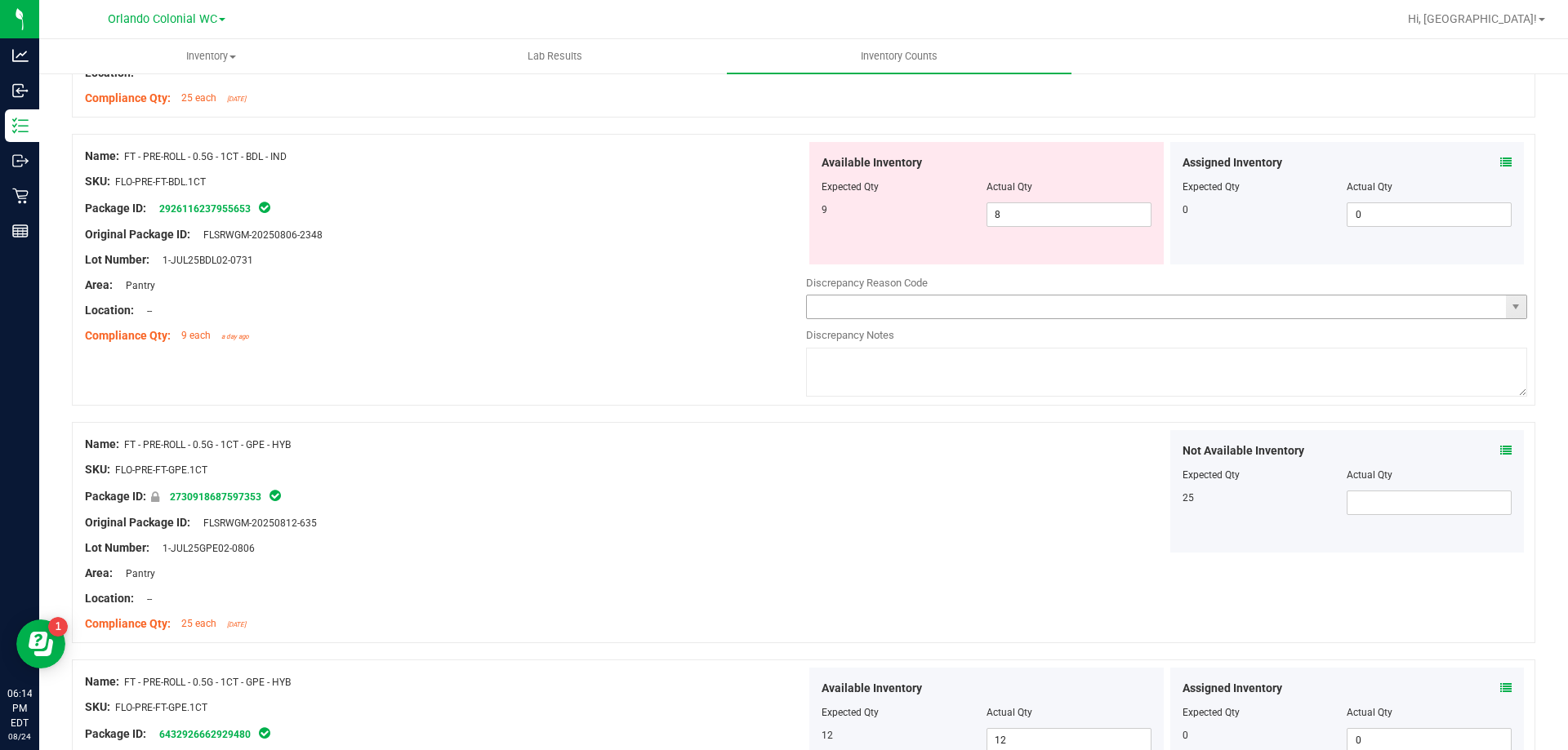
scroll to position [1224, 0]
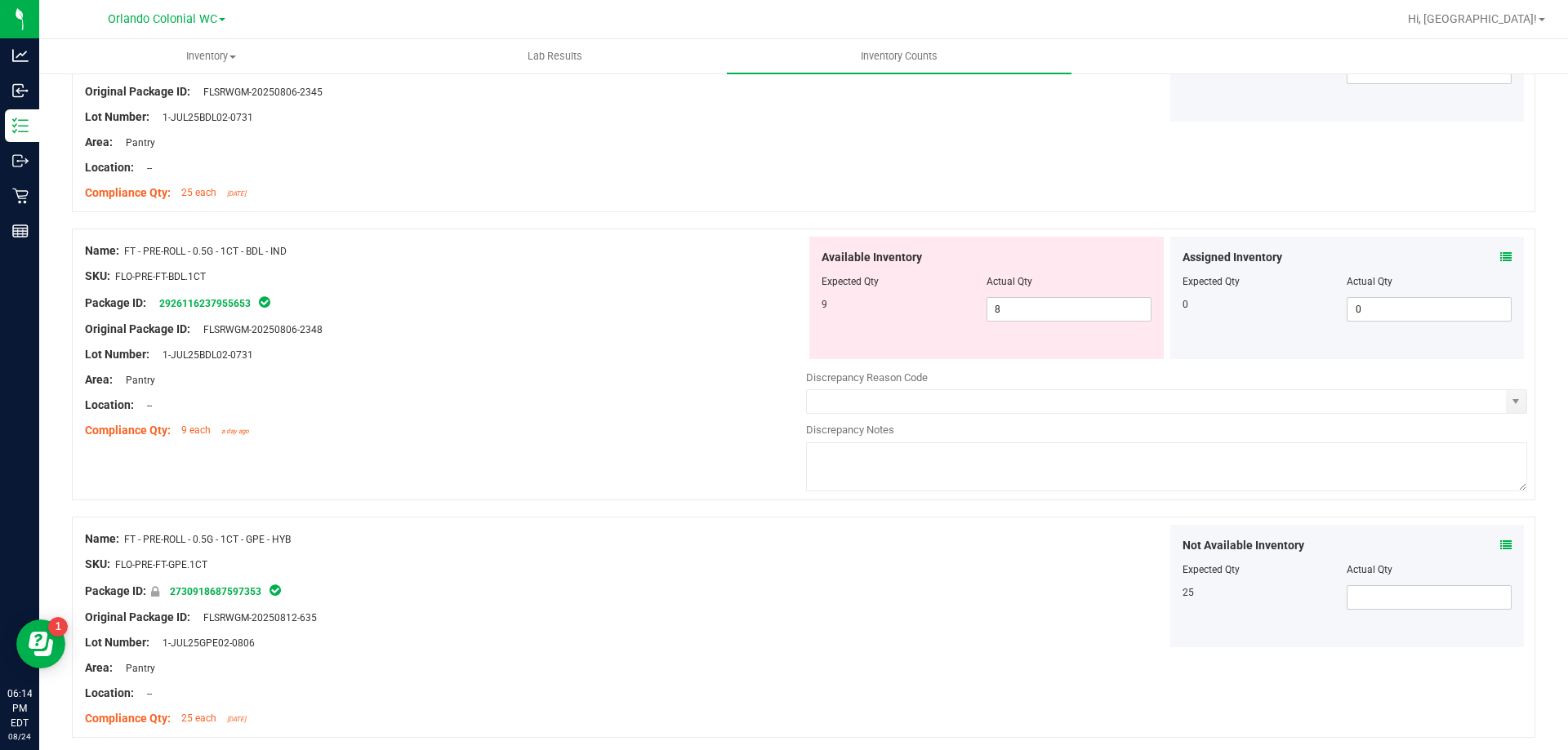
click at [1501, 262] on icon at bounding box center [1506, 258] width 11 height 11
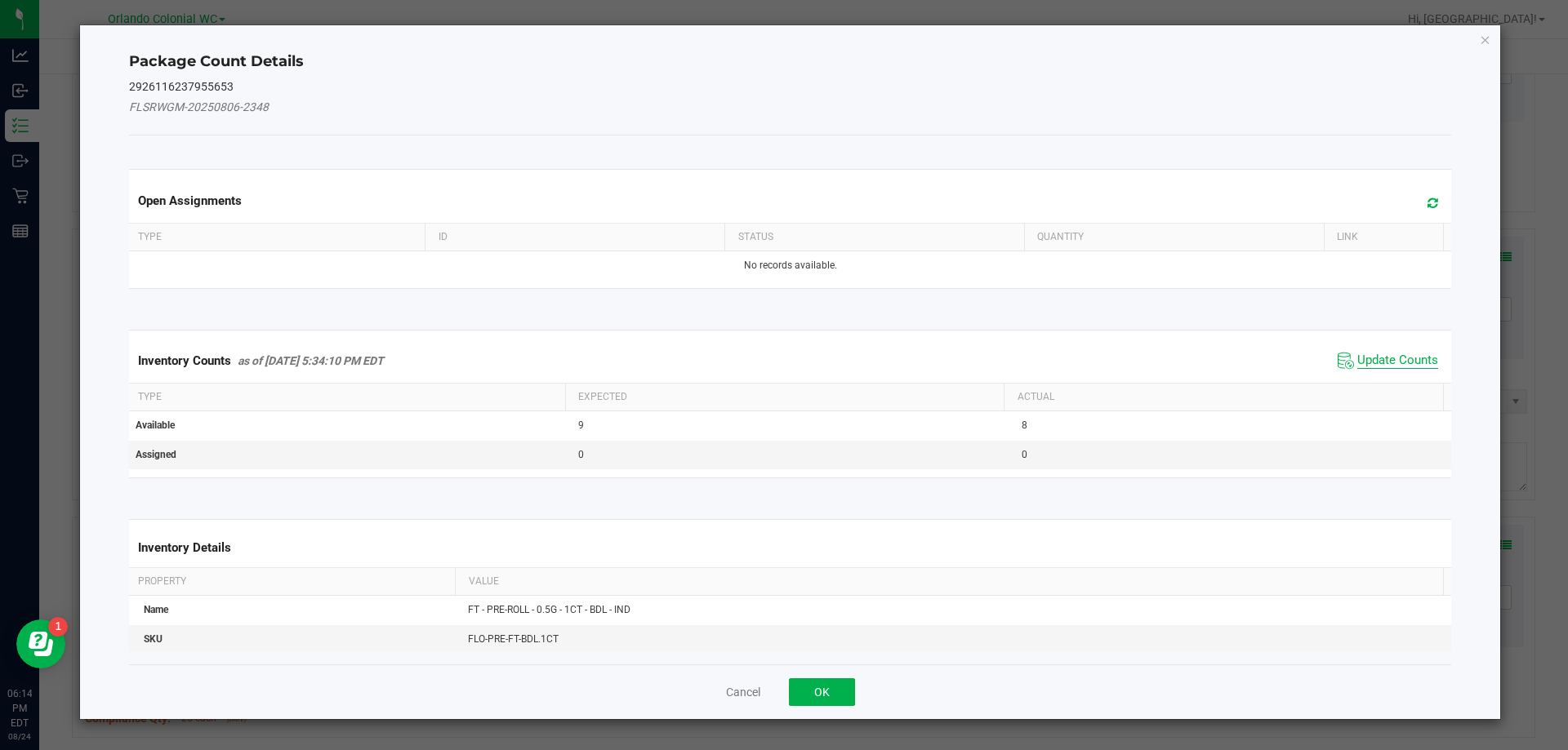
click at [1372, 368] on span "Update Counts" at bounding box center [1397, 360] width 81 height 16
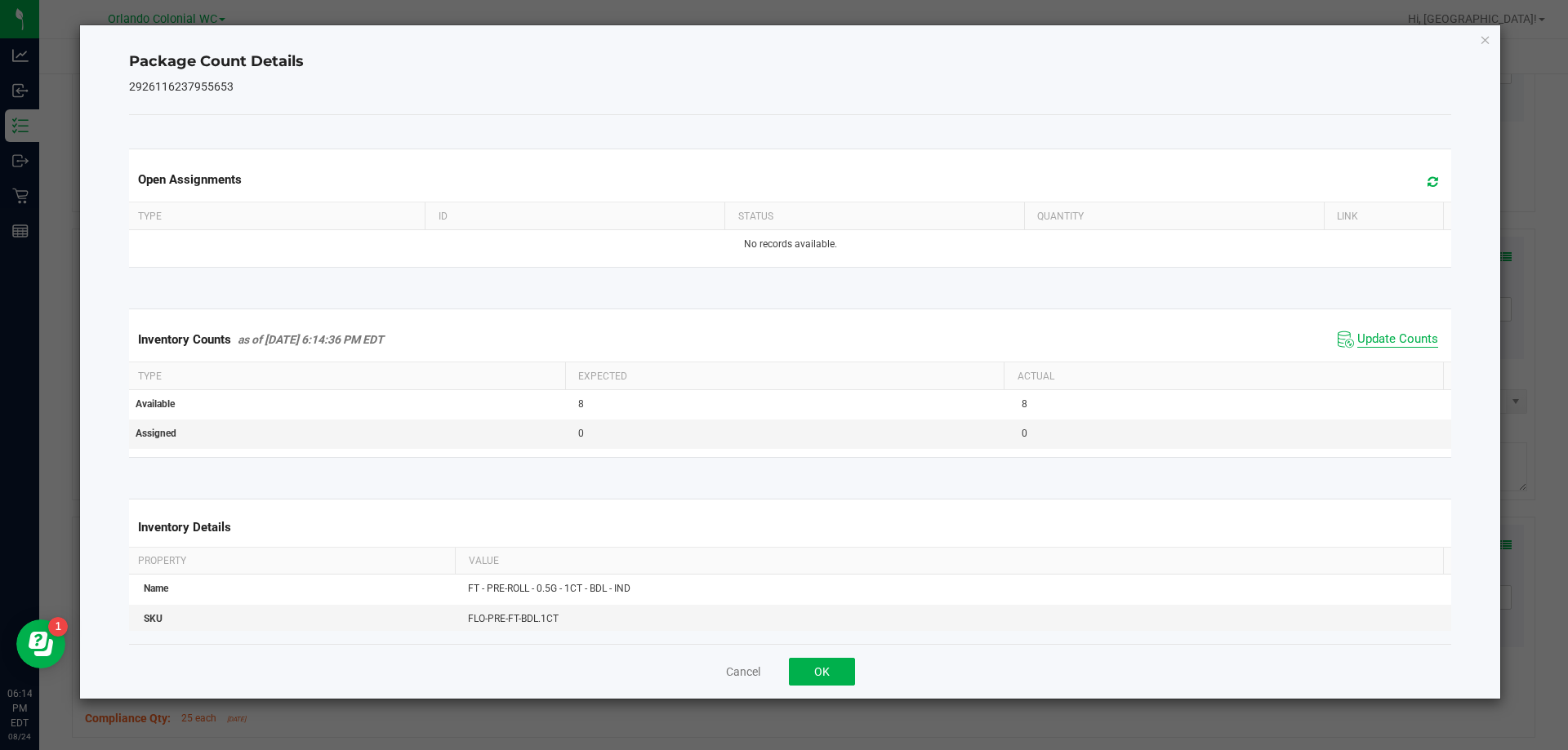
click at [1377, 343] on span "Update Counts" at bounding box center [1397, 339] width 81 height 16
click at [1379, 331] on span "Update Counts" at bounding box center [1397, 339] width 81 height 16
click at [1482, 34] on icon "Close" at bounding box center [1486, 39] width 11 height 20
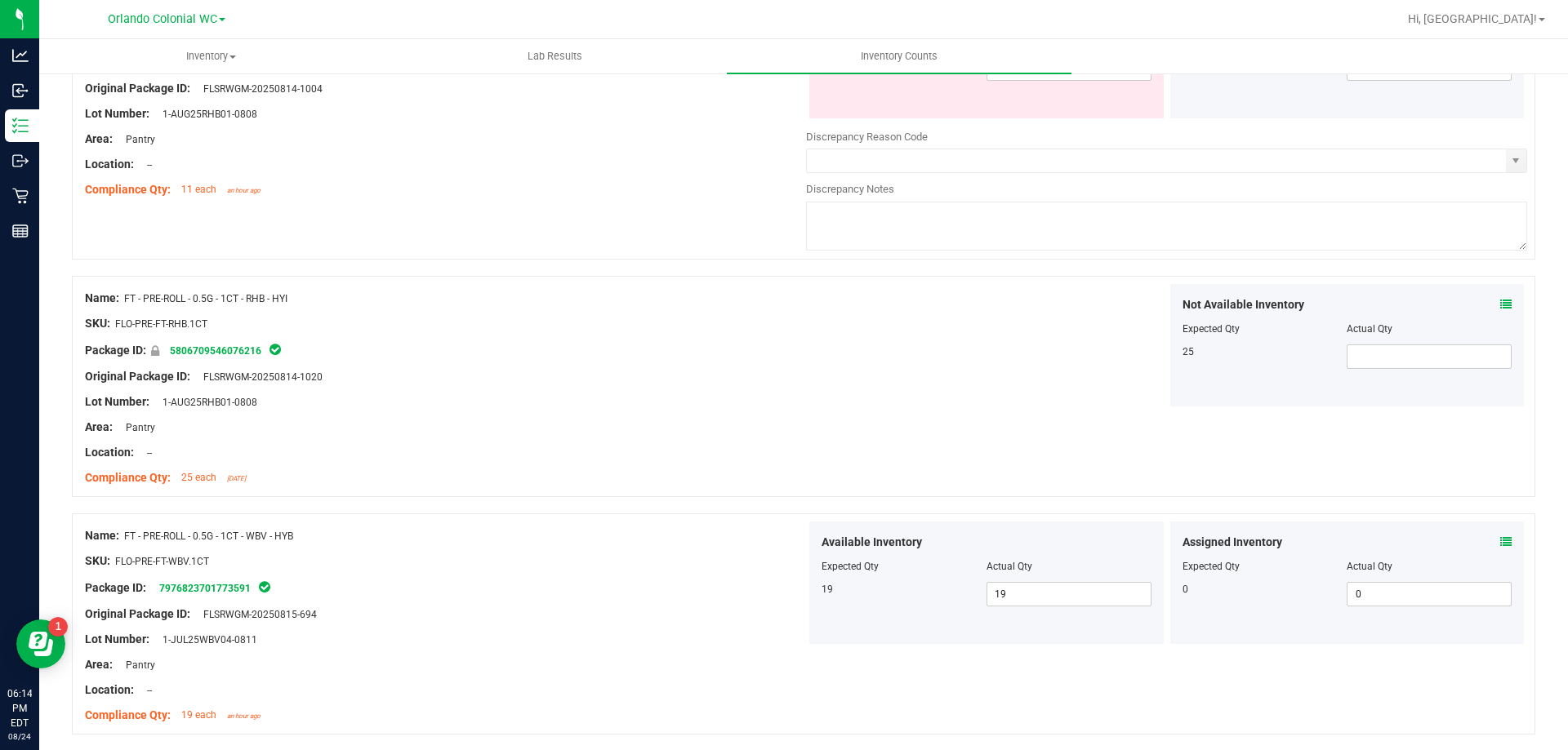
scroll to position [3102, 0]
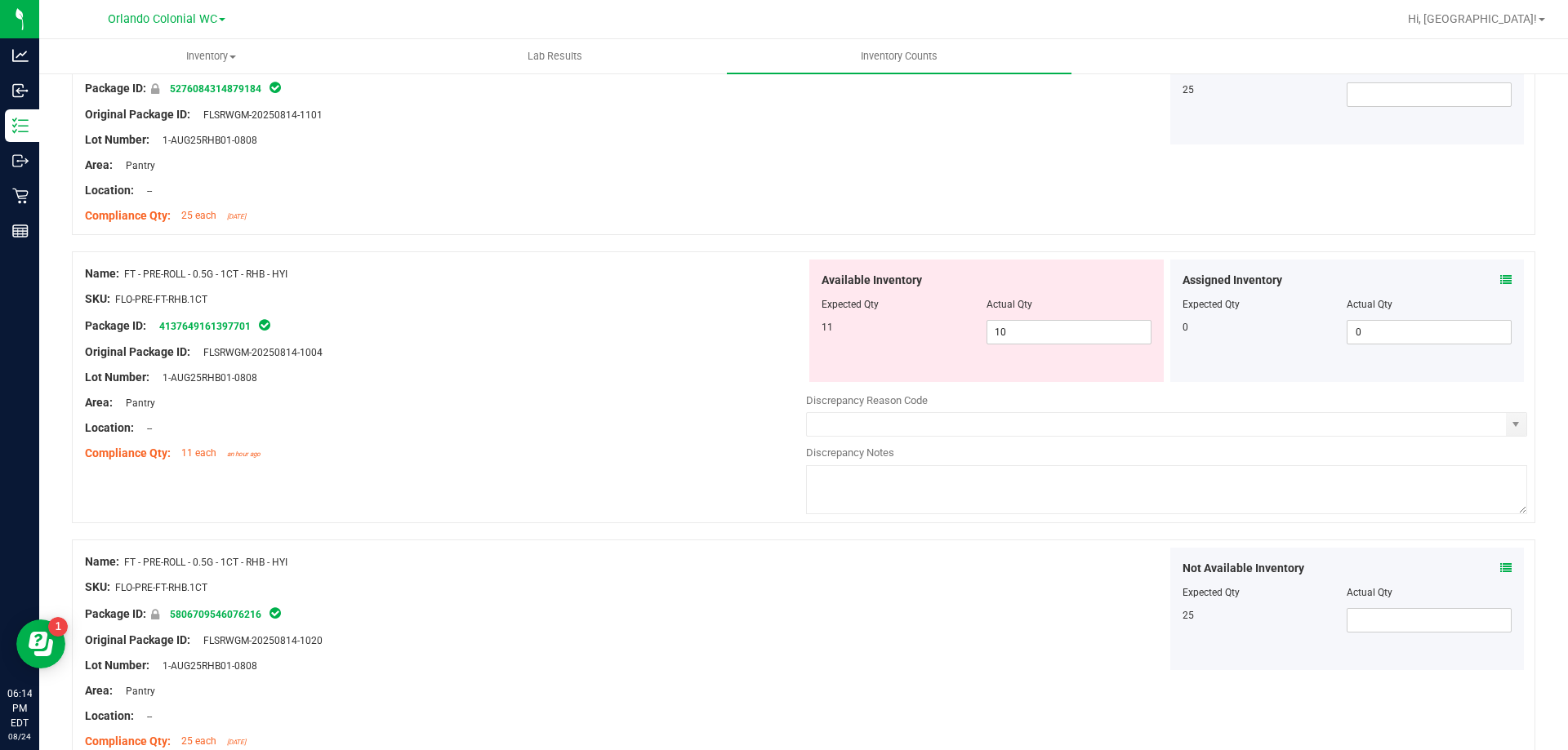
click at [1501, 286] on span at bounding box center [1506, 280] width 11 height 17
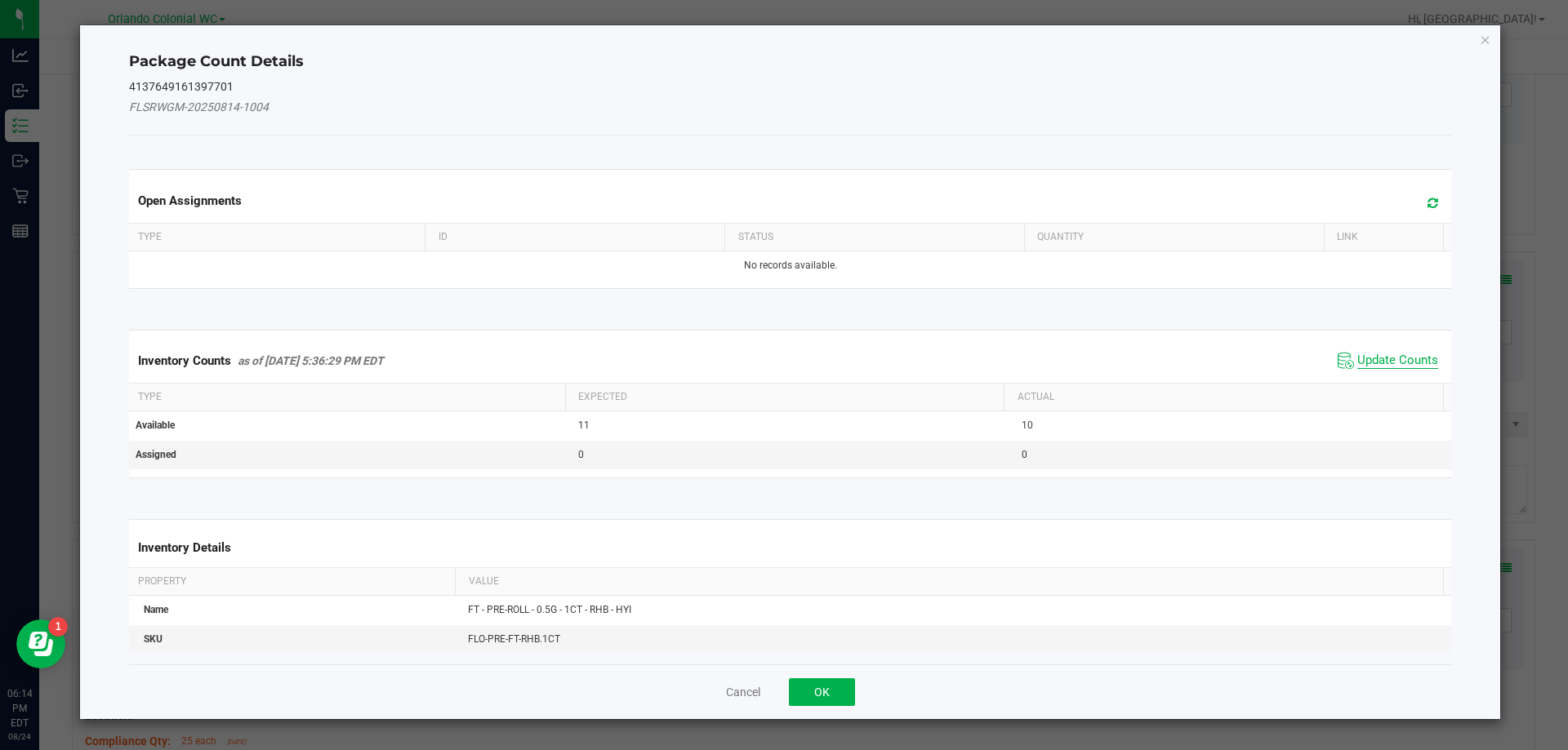
click at [1365, 359] on span "Update Counts" at bounding box center [1397, 360] width 81 height 16
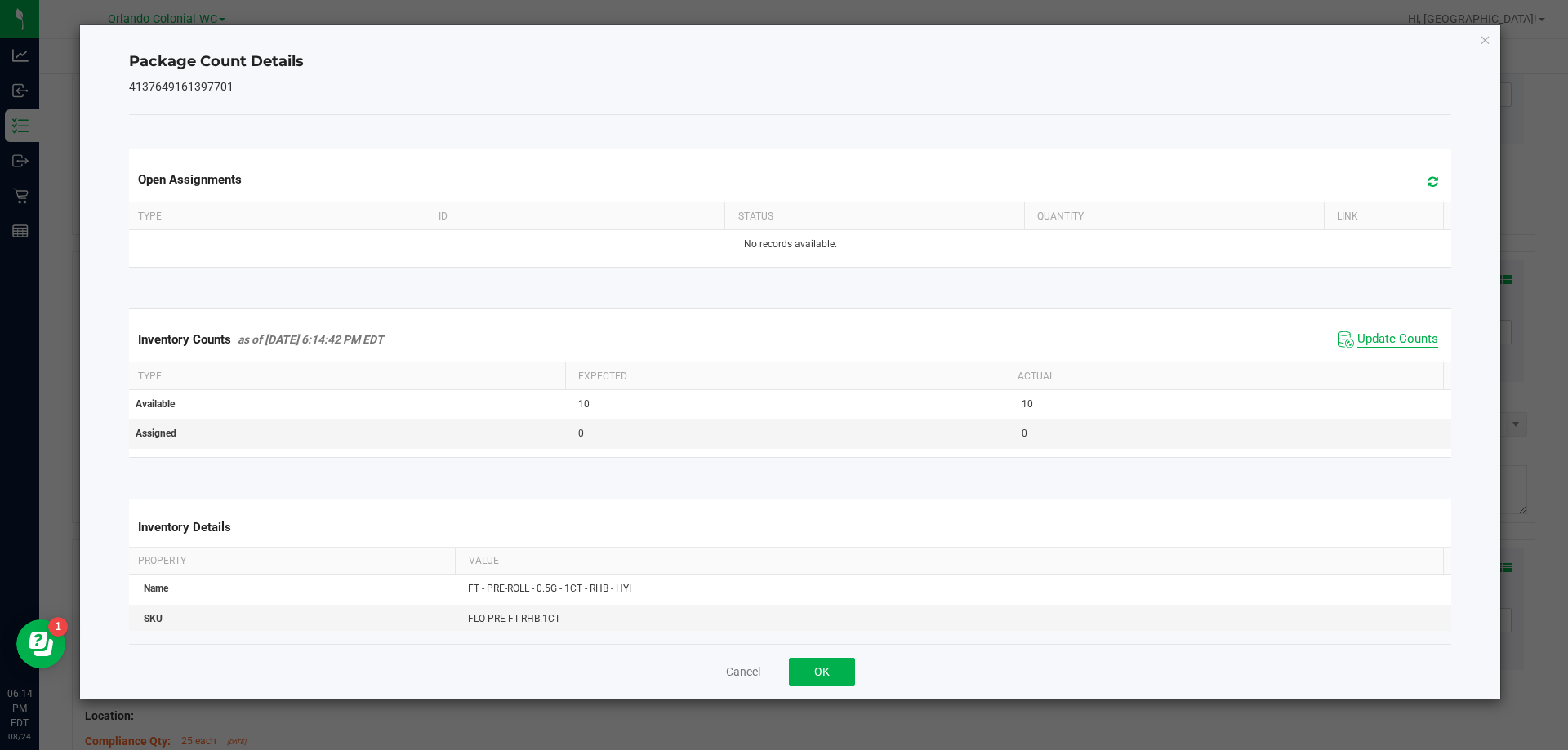
click at [1375, 347] on span "Update Counts" at bounding box center [1397, 339] width 81 height 16
click at [1379, 329] on span "Update Counts" at bounding box center [1390, 339] width 104 height 23
click at [1488, 37] on icon "Close" at bounding box center [1486, 39] width 11 height 20
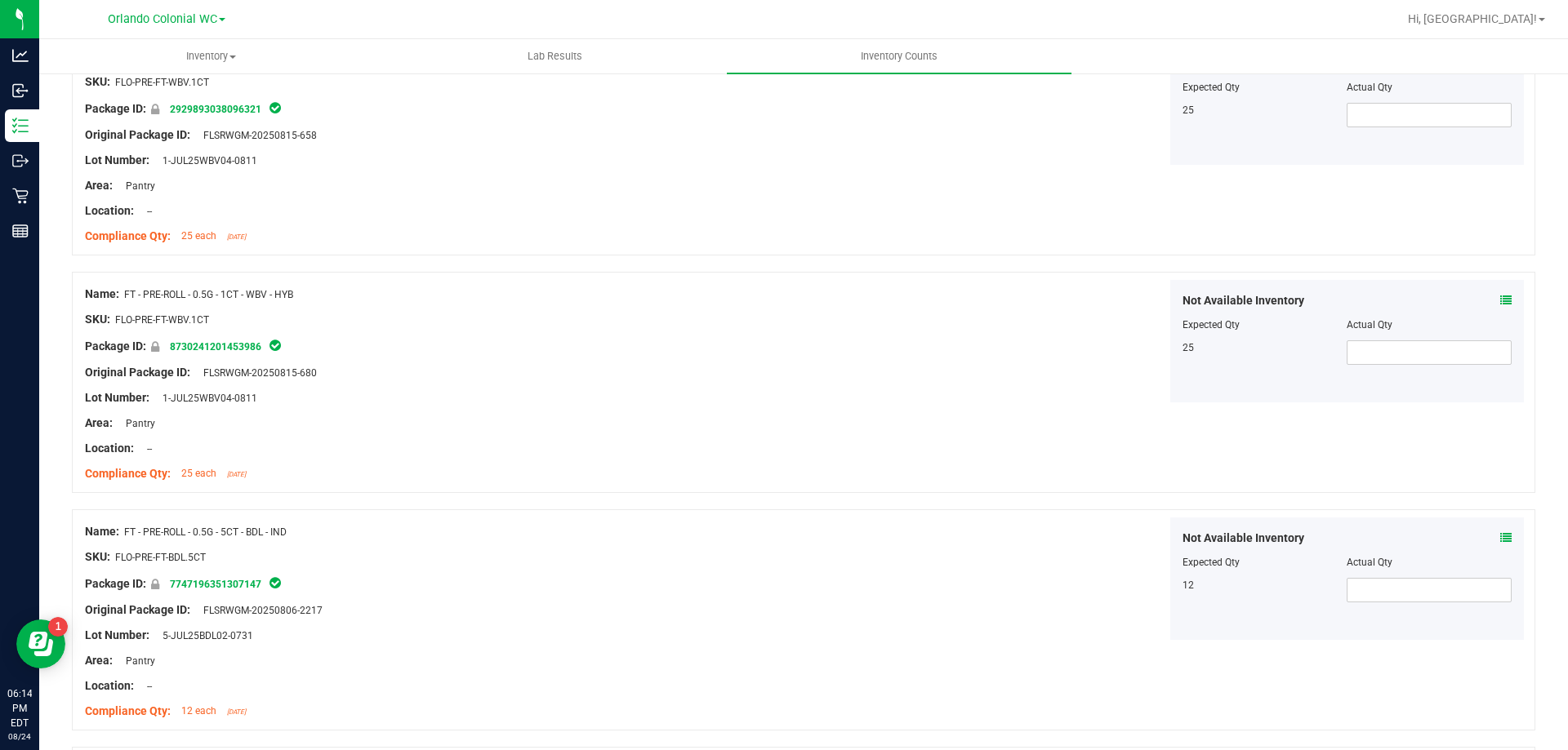
scroll to position [4323, 0]
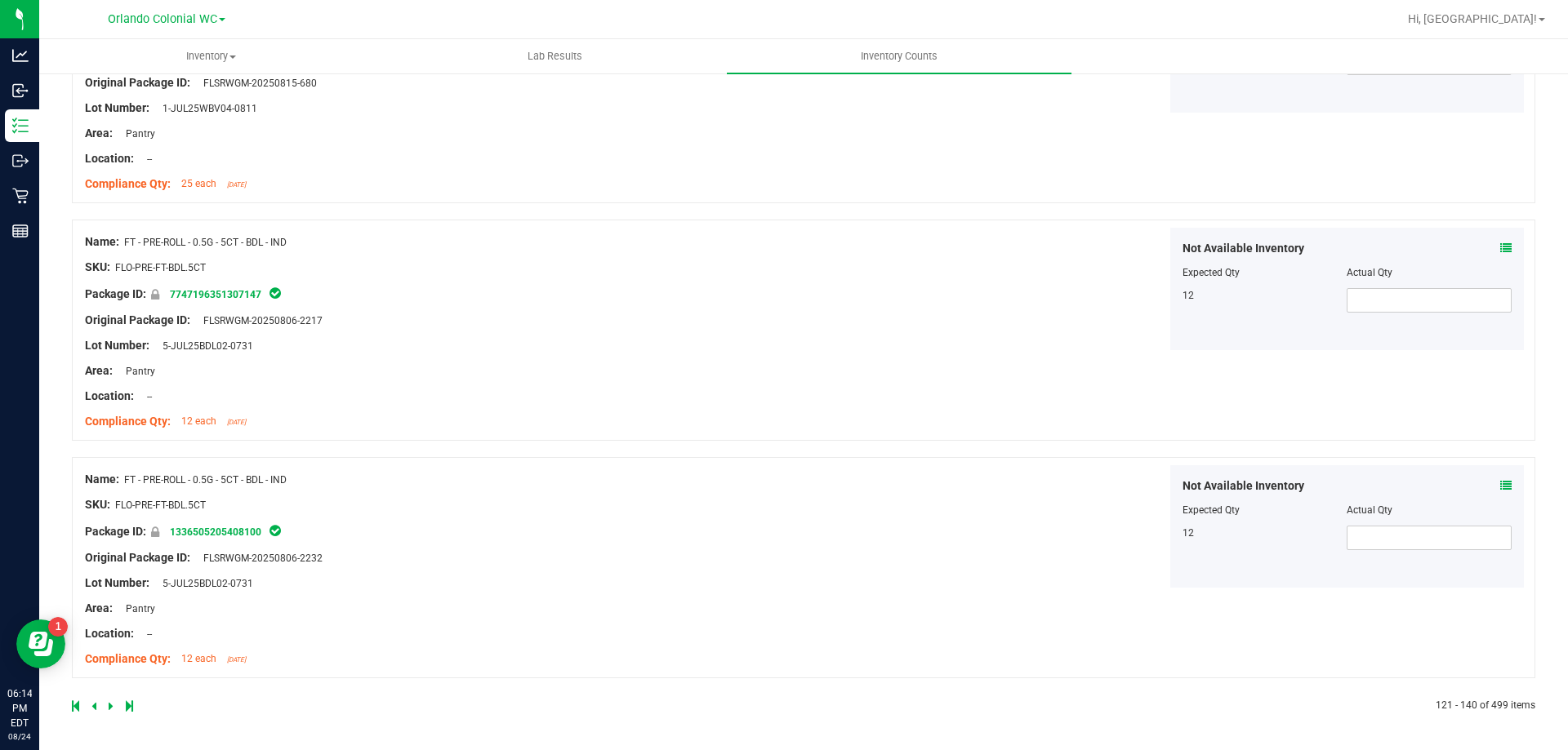
click at [113, 709] on link at bounding box center [113, 706] width 8 height 11
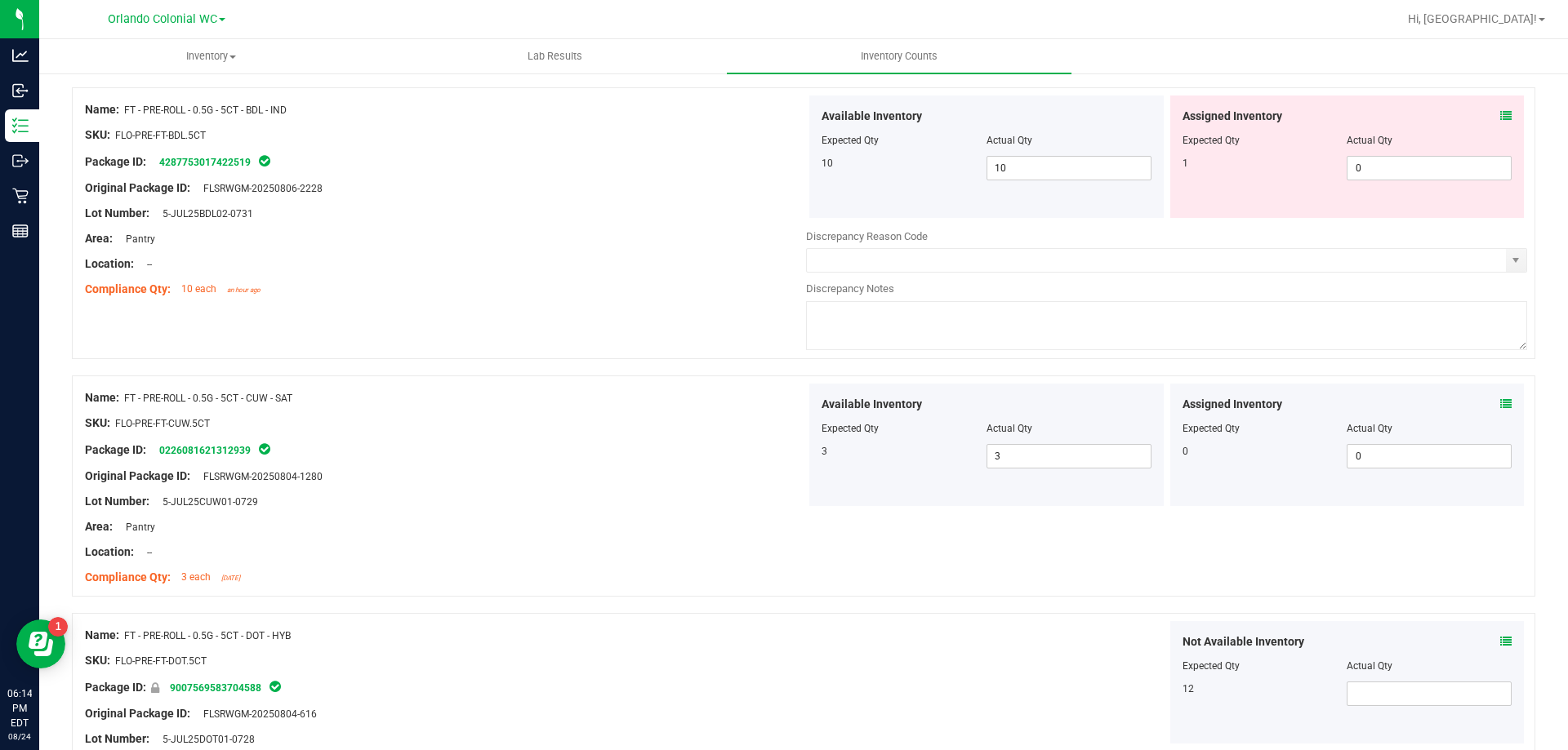
scroll to position [572, 0]
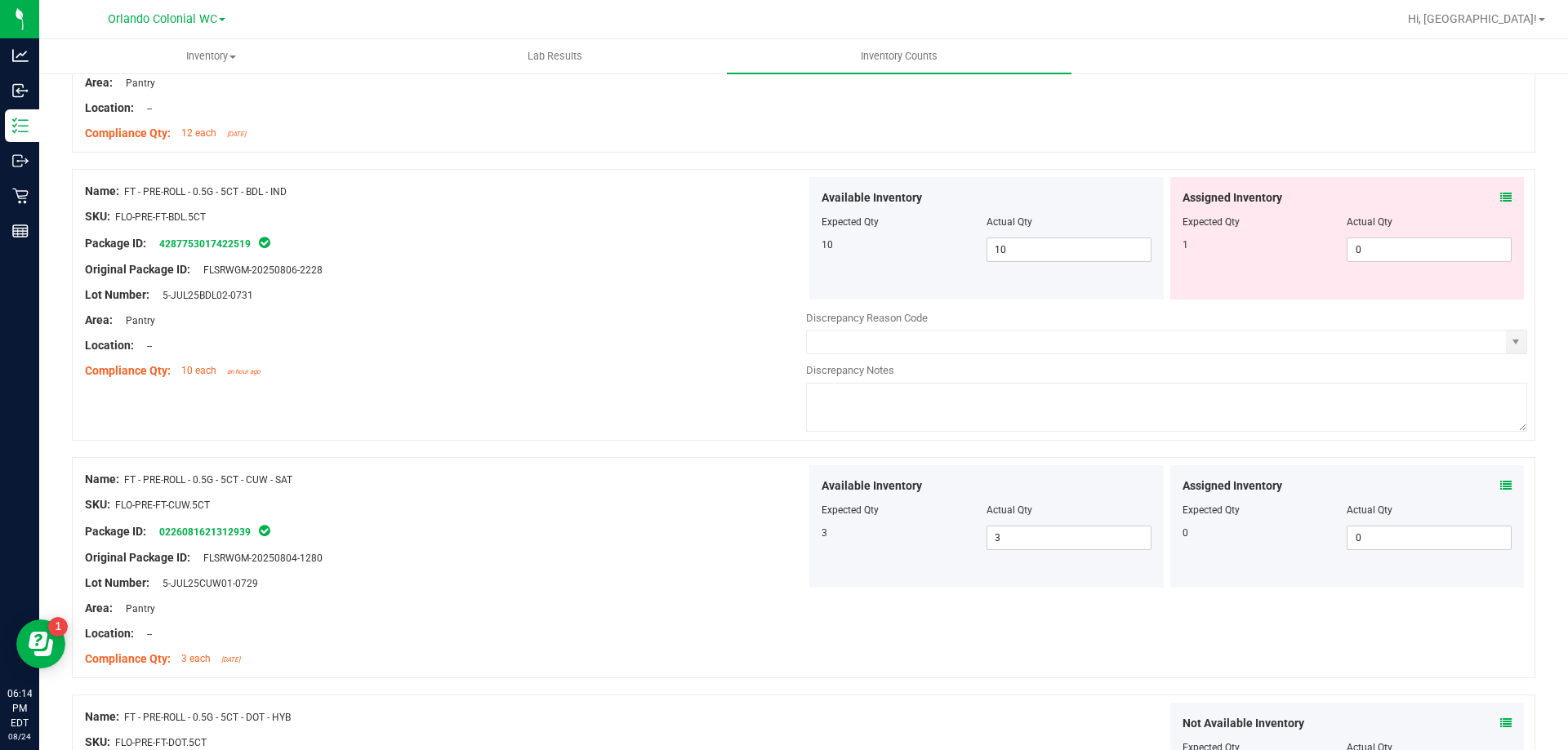
click at [1487, 201] on div "Assigned Inventory" at bounding box center [1347, 198] width 330 height 17
click at [1501, 201] on icon at bounding box center [1506, 198] width 11 height 11
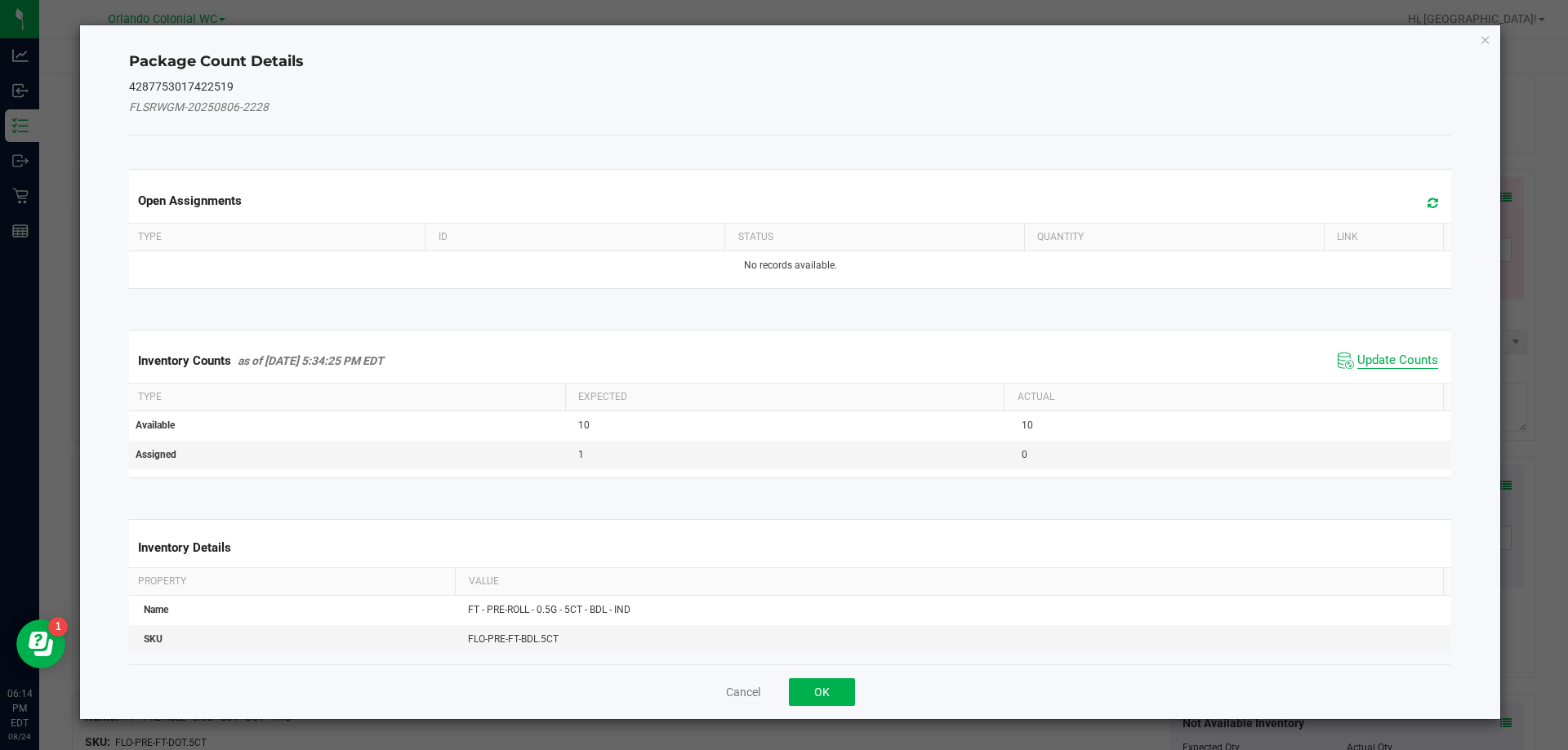
click at [1394, 365] on span "Update Counts" at bounding box center [1397, 360] width 81 height 16
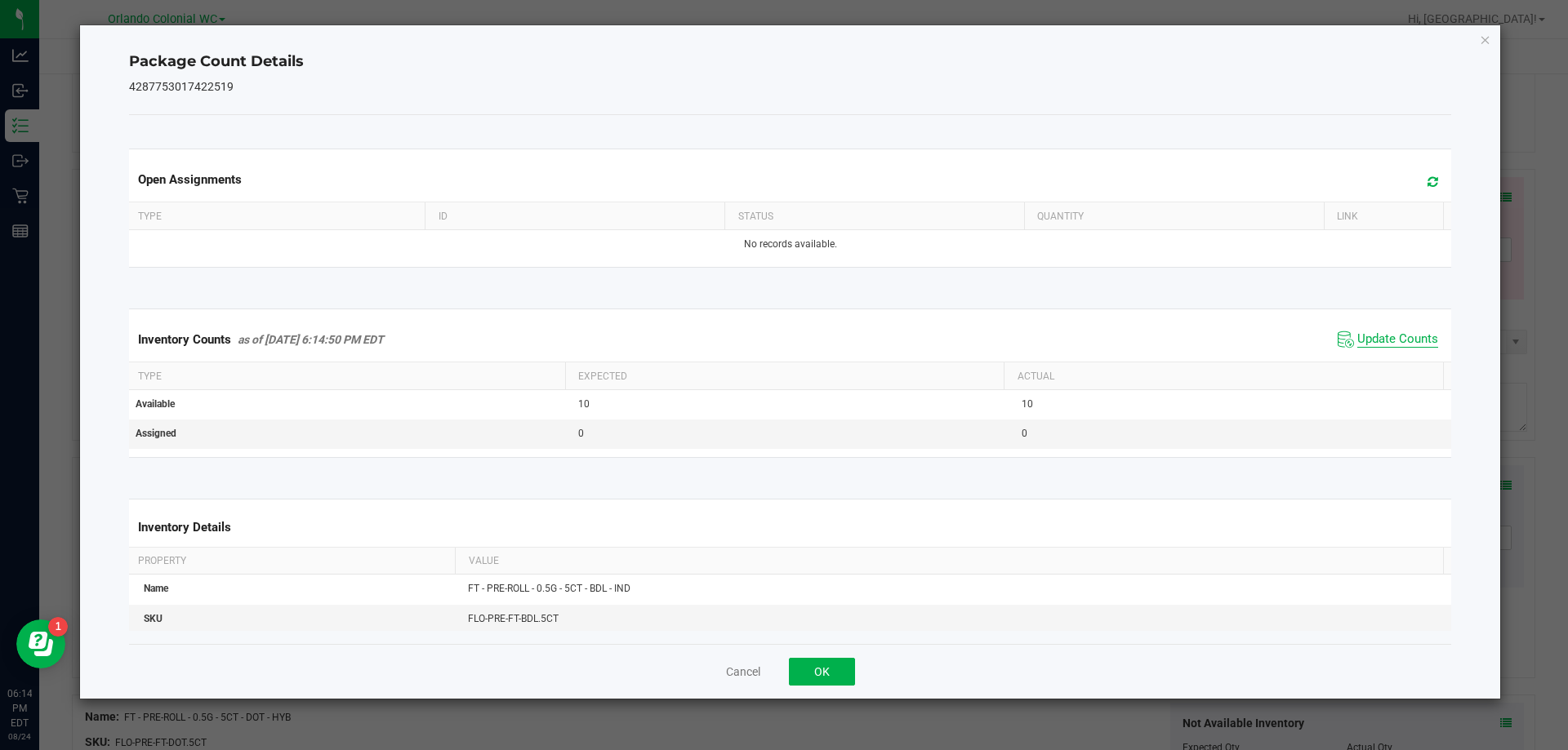
click at [1392, 347] on span "Update Counts" at bounding box center [1397, 339] width 81 height 16
click at [1487, 36] on icon "Close" at bounding box center [1486, 39] width 11 height 20
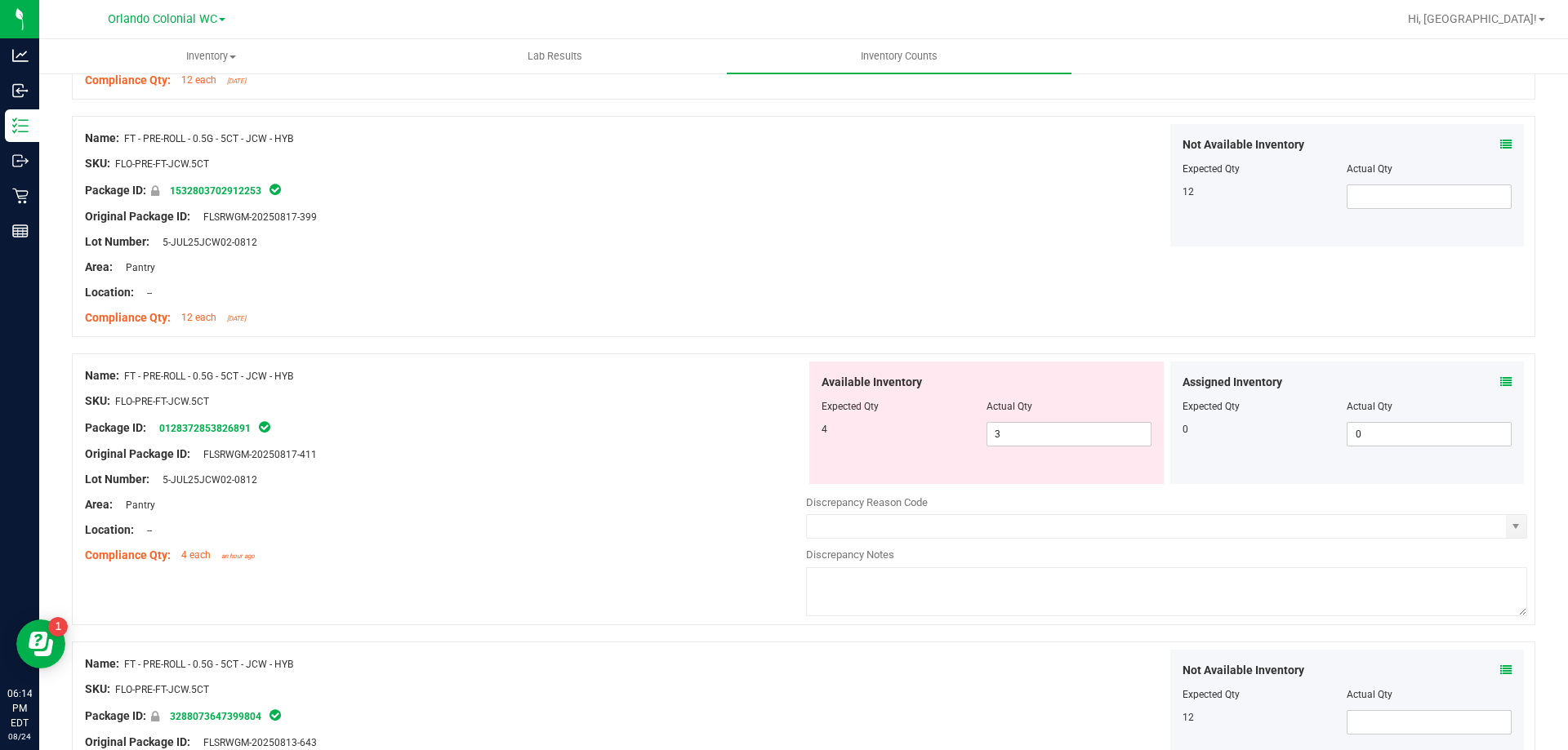
scroll to position [2286, 0]
click at [1501, 376] on span at bounding box center [1506, 384] width 11 height 17
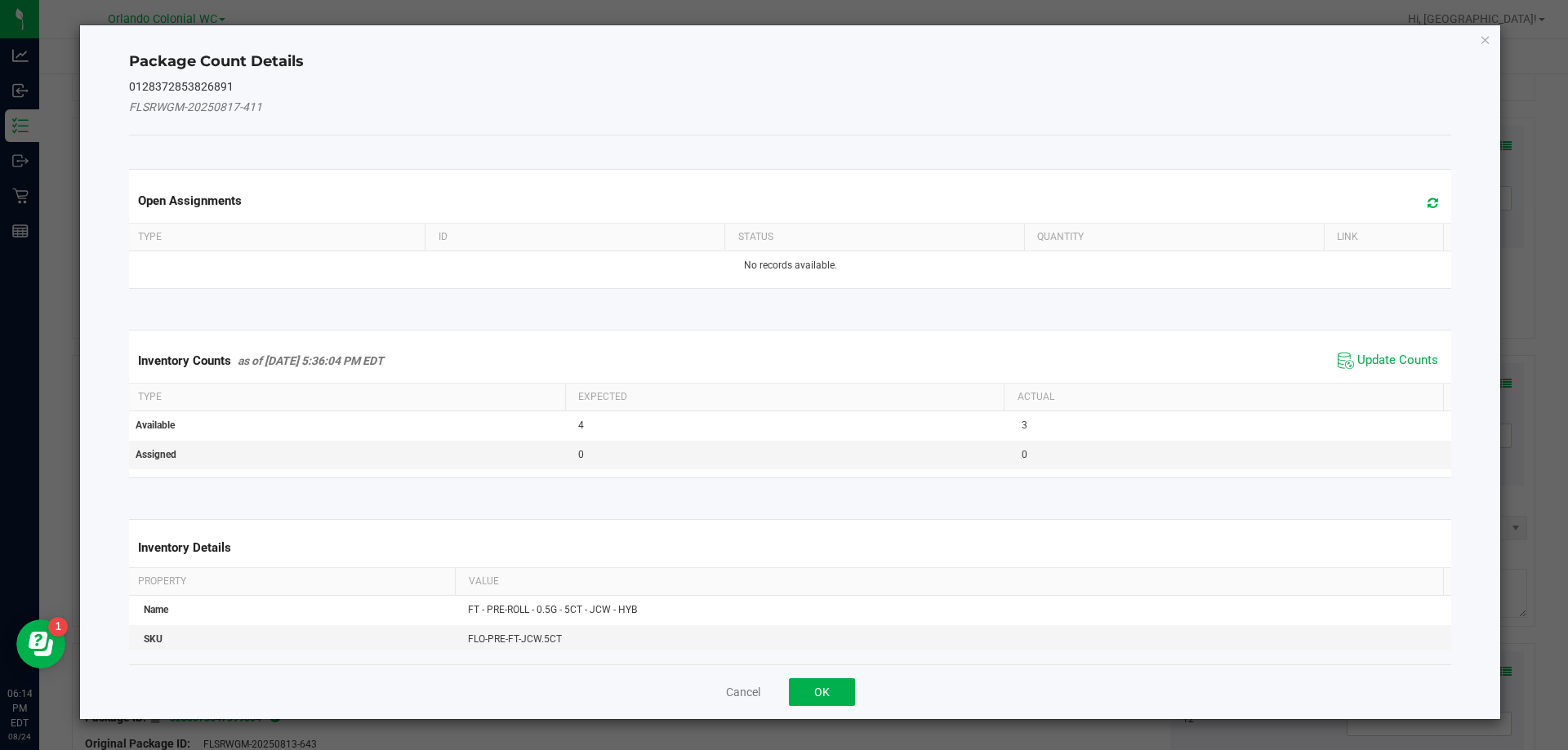
click at [1397, 348] on span "Update Counts" at bounding box center [1388, 361] width 109 height 25
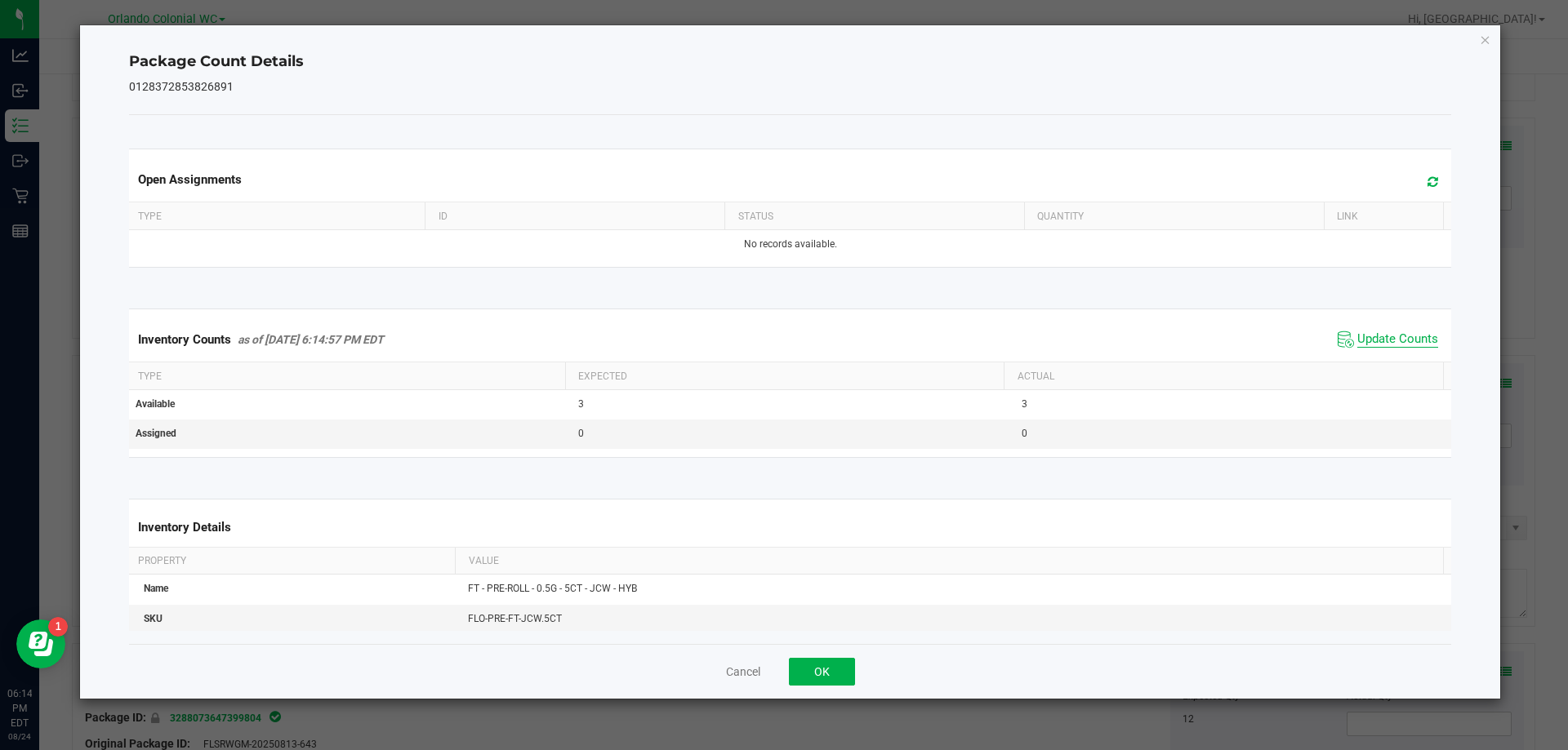
click at [1397, 335] on span "Update Counts" at bounding box center [1397, 339] width 81 height 16
click at [1397, 335] on span "Update Counts" at bounding box center [1397, 339] width 81 height 15
click at [1478, 35] on div "Package Count Details 0128372853826891 Open Assignments Type ID Status Quantity…" at bounding box center [790, 362] width 1421 height 673
click at [1487, 41] on icon "Close" at bounding box center [1486, 39] width 11 height 20
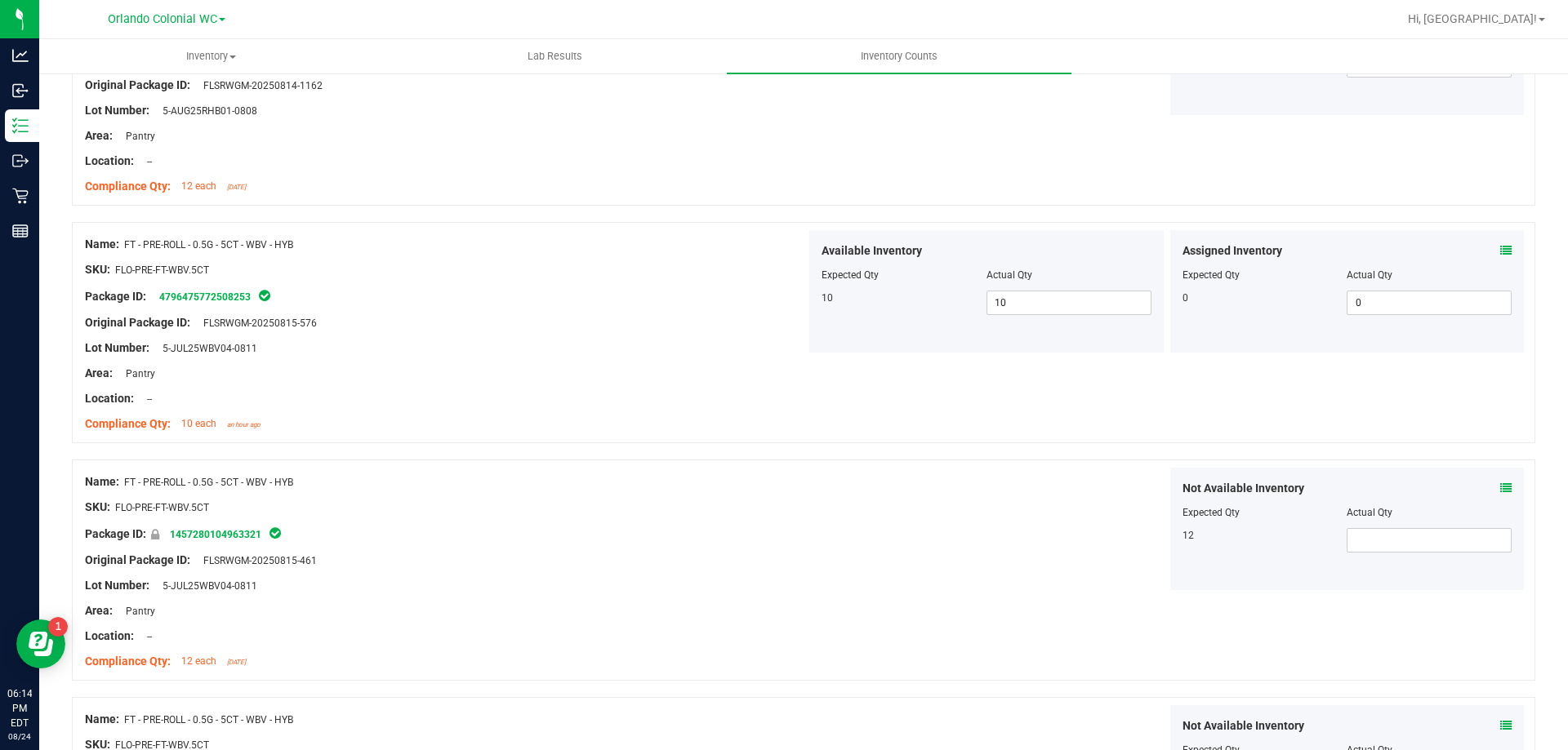
scroll to position [4323, 0]
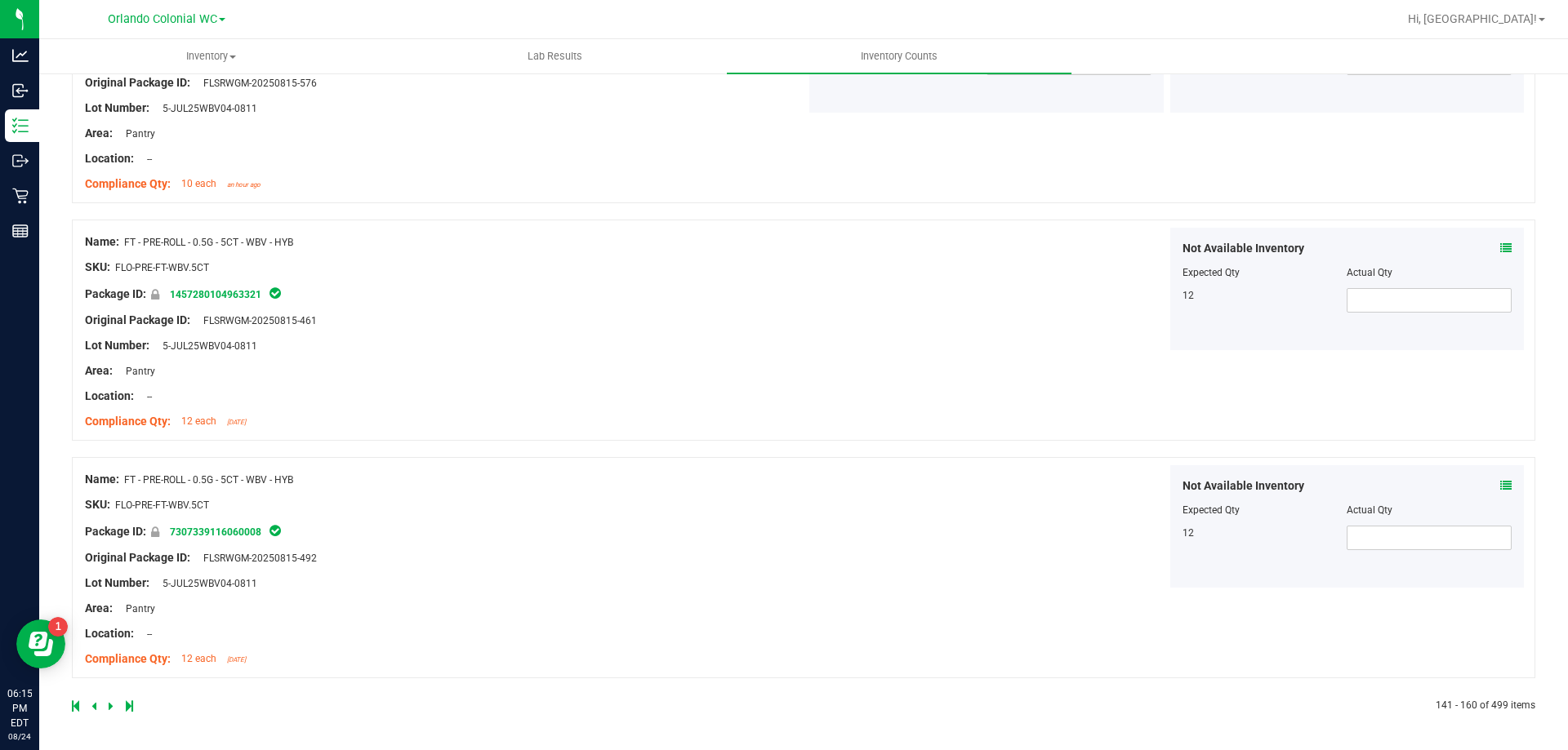
click at [110, 702] on icon at bounding box center [111, 706] width 5 height 9
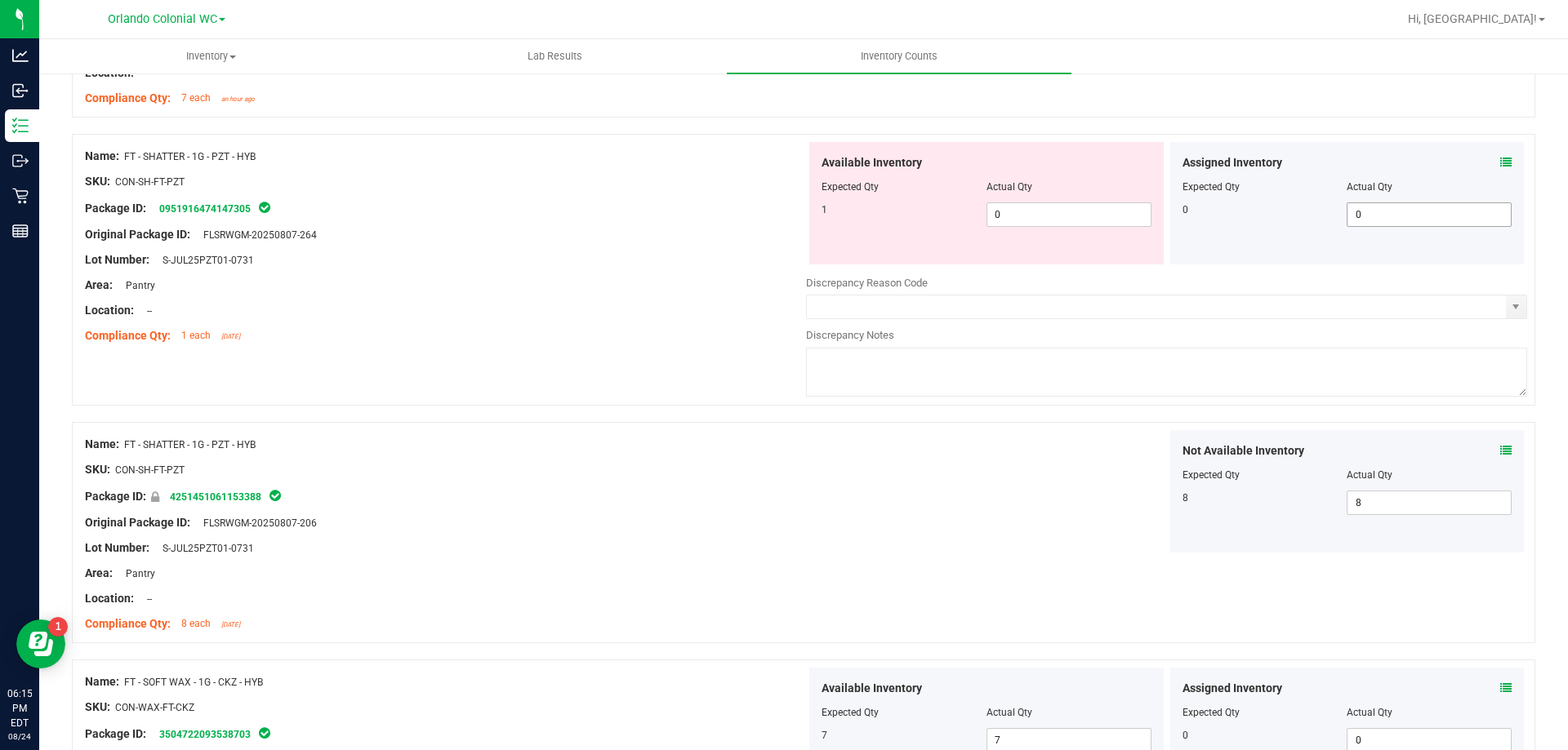
scroll to position [1224, 0]
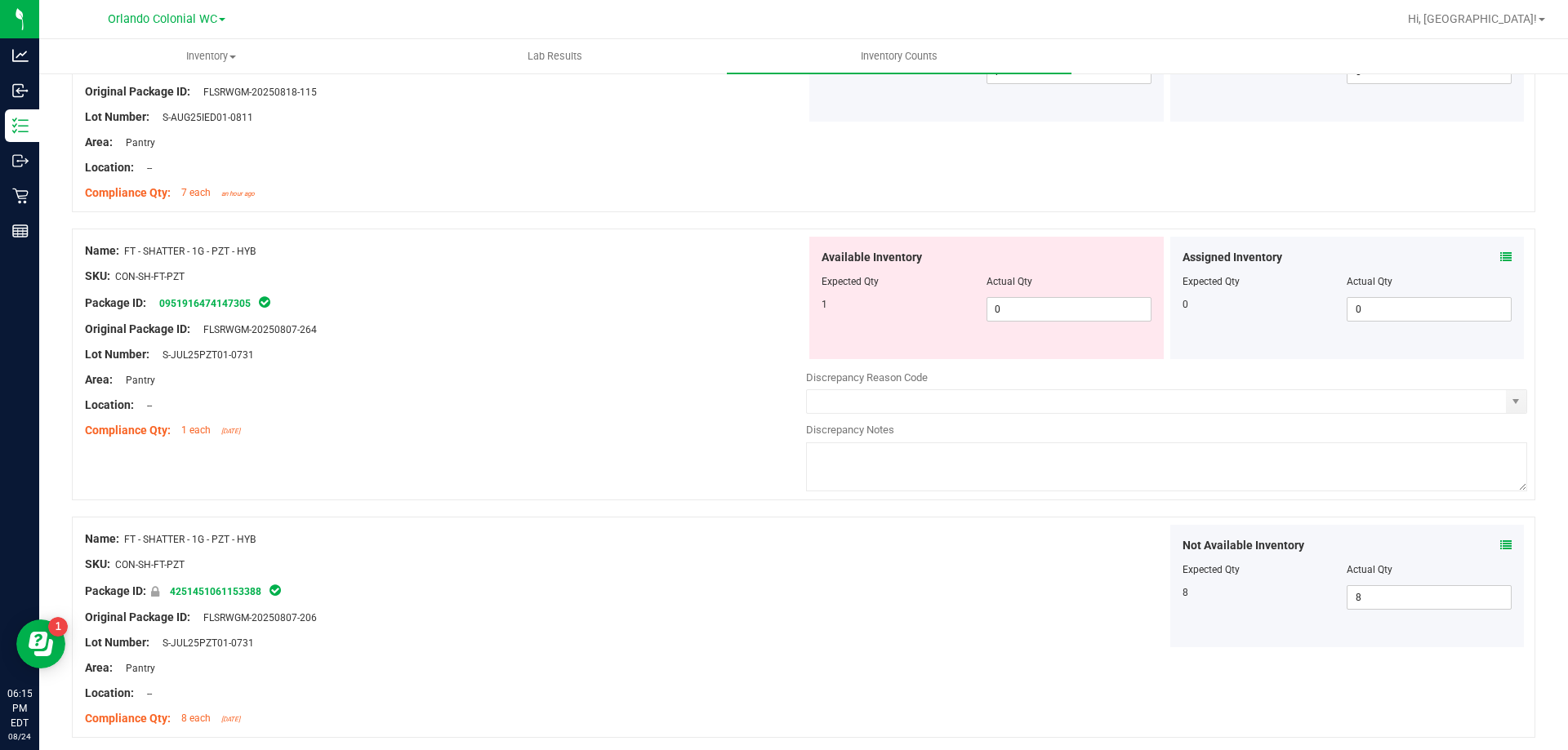
click at [1503, 254] on div "Assigned Inventory Expected Qty Actual Qty 0 0 0" at bounding box center [1348, 297] width 354 height 122
click at [1480, 256] on div "Assigned Inventory" at bounding box center [1347, 258] width 330 height 17
click at [1501, 260] on icon at bounding box center [1506, 258] width 11 height 11
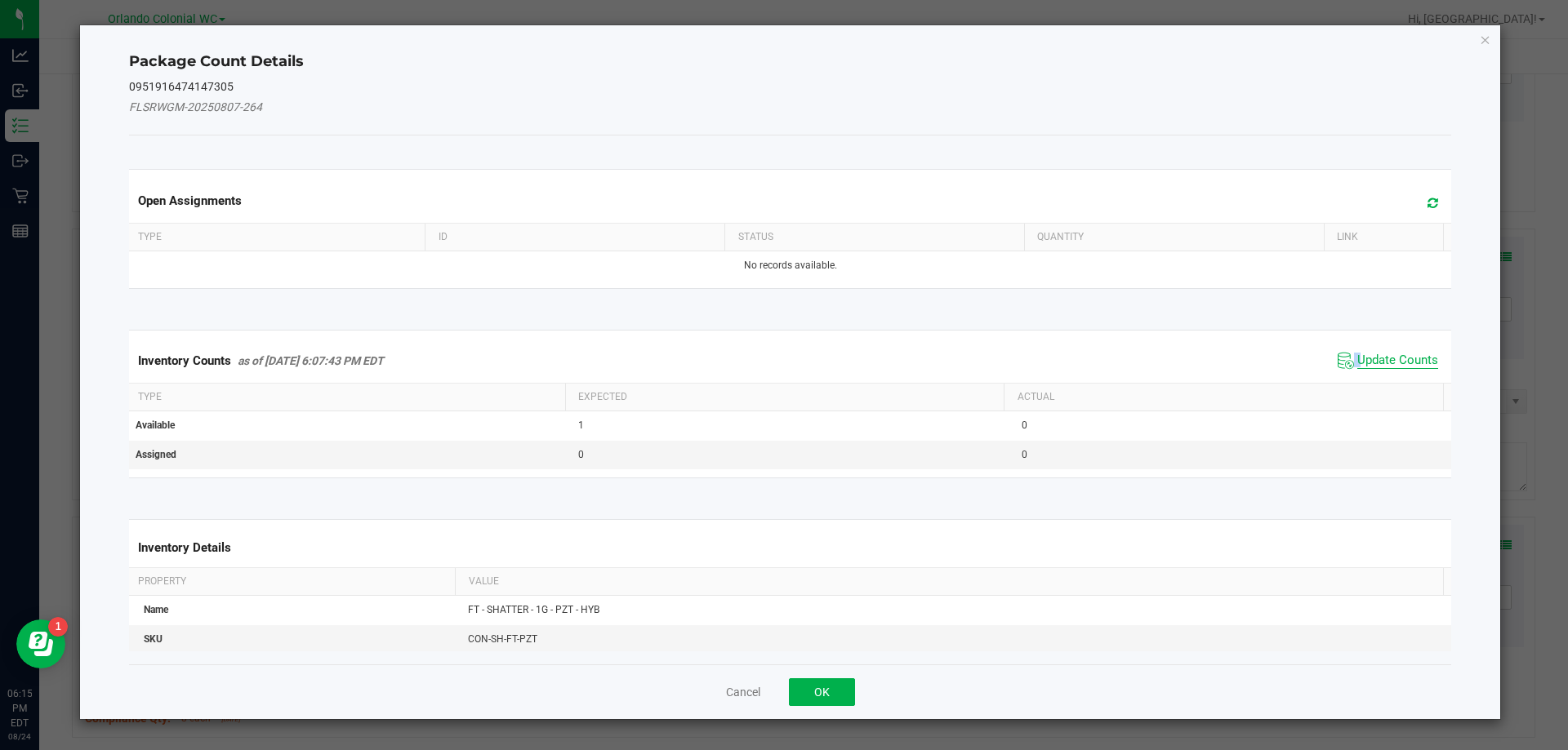
click at [1348, 354] on span "Update Counts" at bounding box center [1388, 361] width 109 height 25
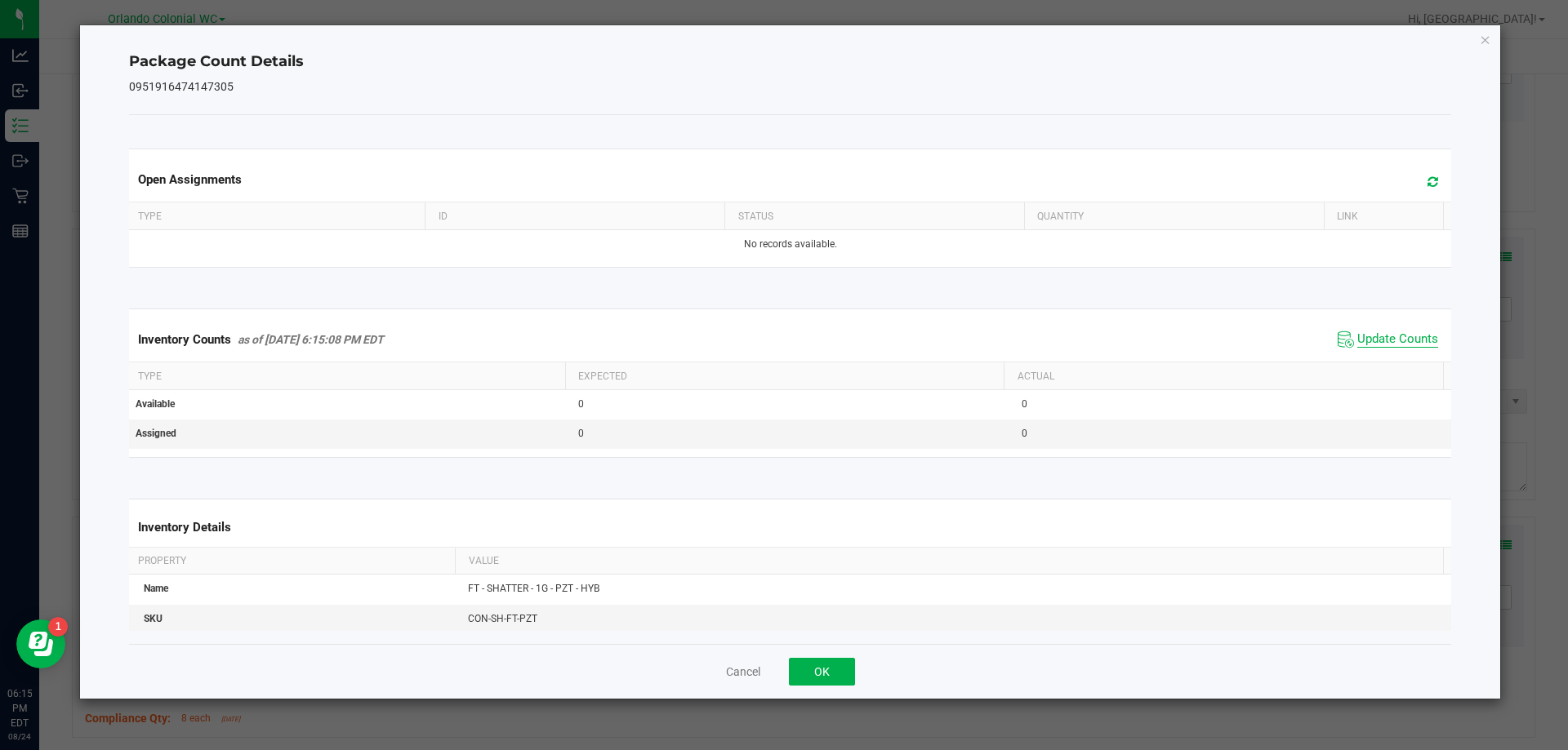
click at [1376, 338] on span "Update Counts" at bounding box center [1397, 339] width 81 height 16
click at [1478, 38] on div "Package Count Details 0951916474147305 Open Assignments Type ID Status Quantity…" at bounding box center [790, 362] width 1421 height 673
click at [1483, 39] on icon "Close" at bounding box center [1486, 39] width 11 height 20
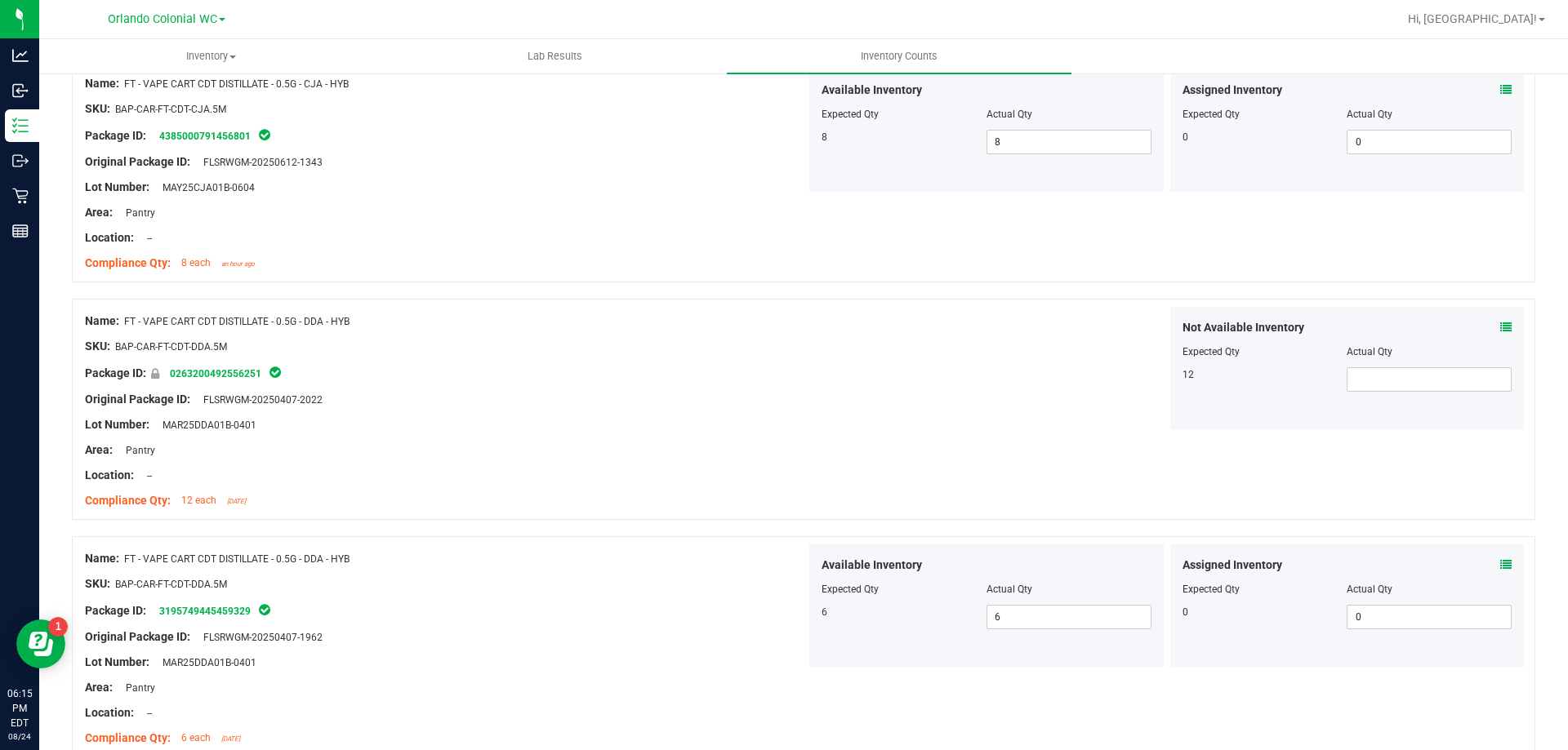
scroll to position [4323, 0]
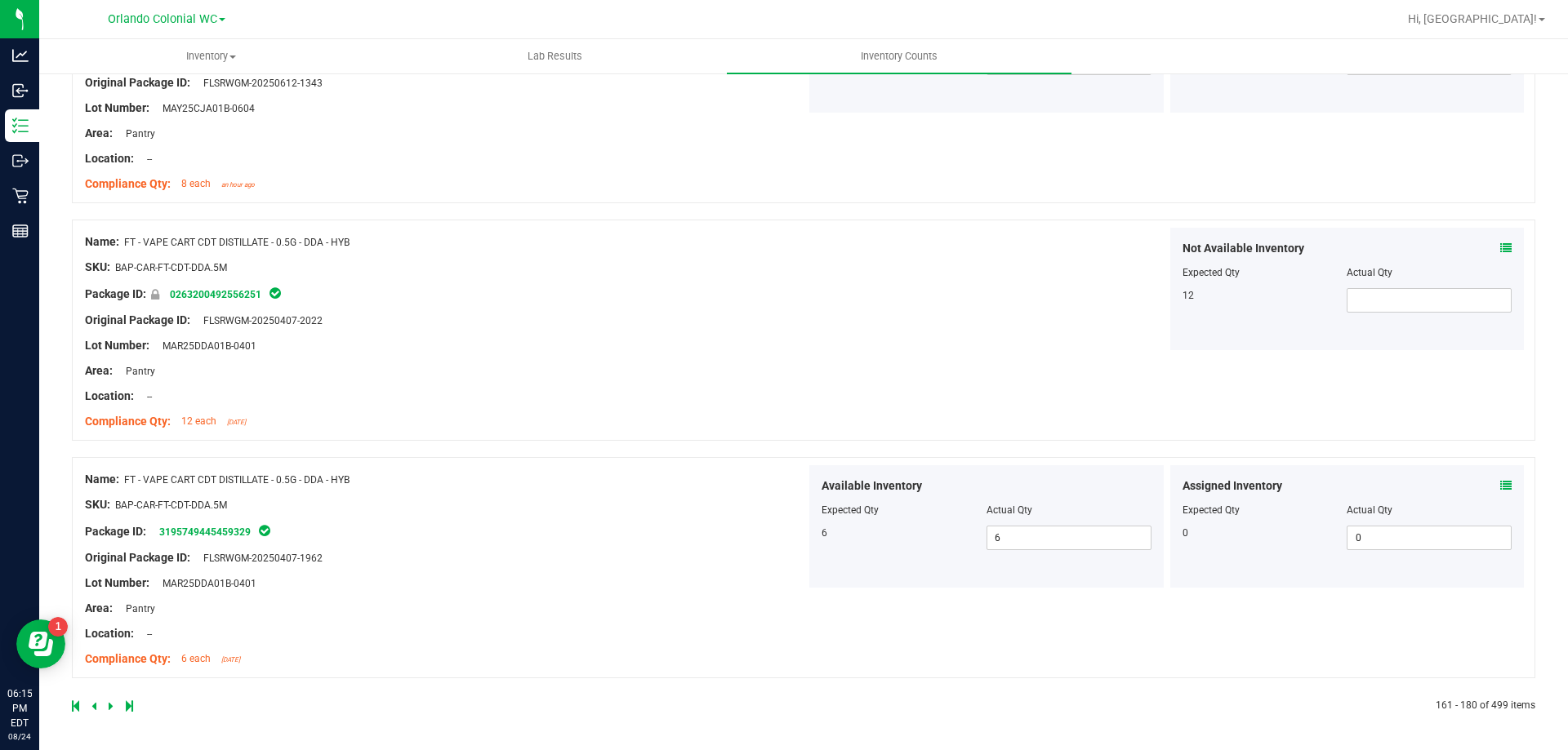
click at [111, 707] on icon at bounding box center [111, 706] width 5 height 9
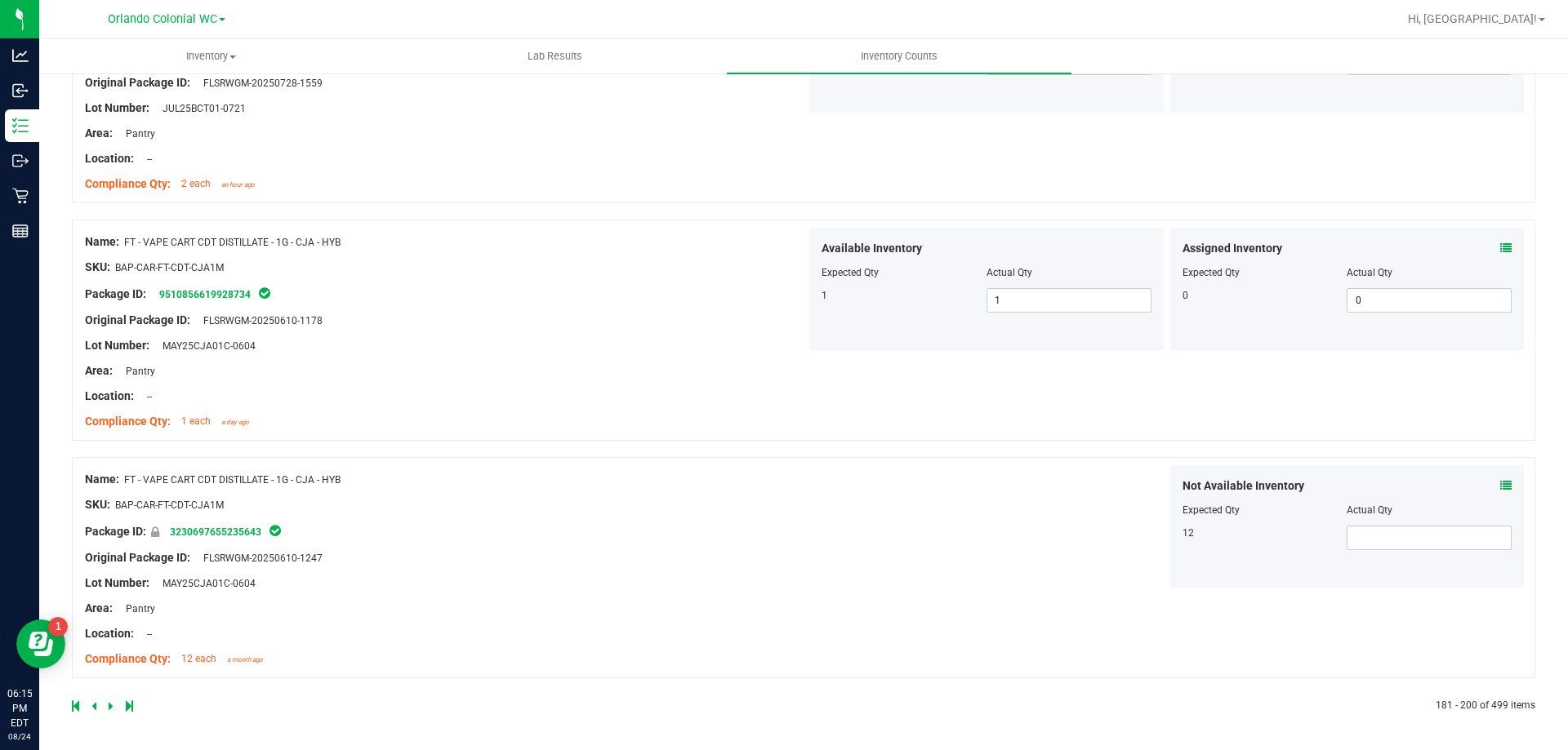
click at [109, 708] on icon at bounding box center [111, 706] width 5 height 9
click at [110, 703] on icon at bounding box center [111, 706] width 5 height 9
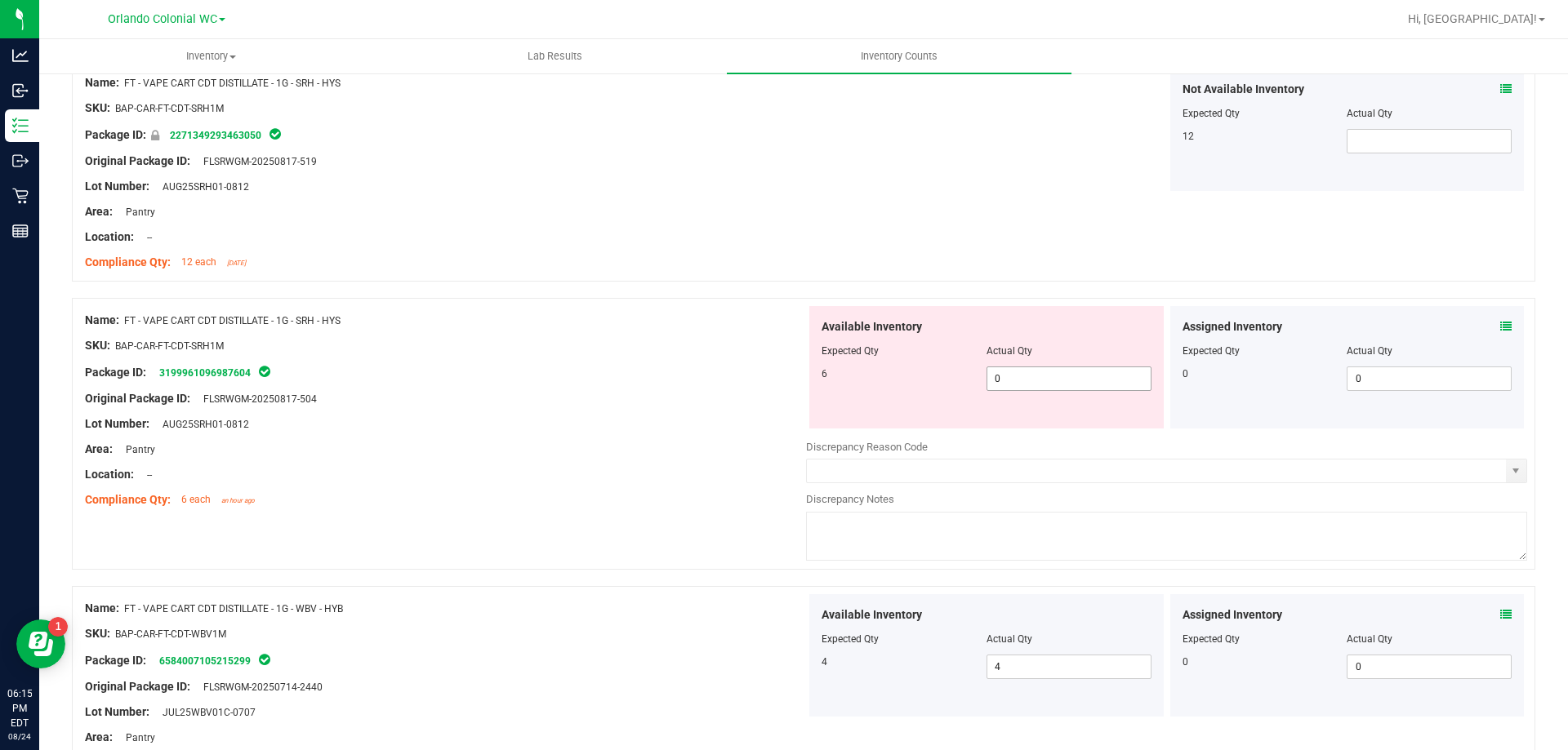
scroll to position [2286, 0]
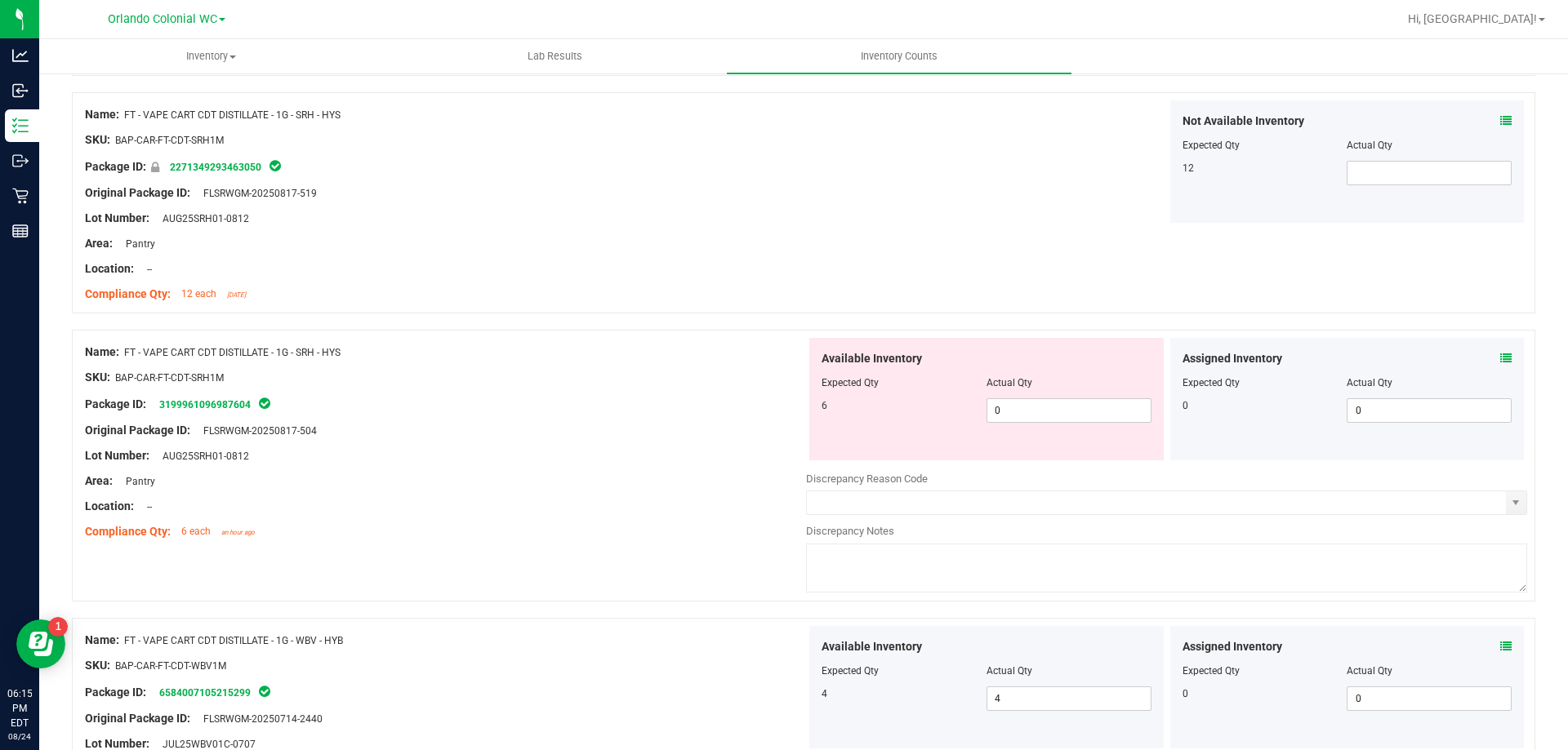
click at [1501, 359] on icon at bounding box center [1506, 358] width 11 height 11
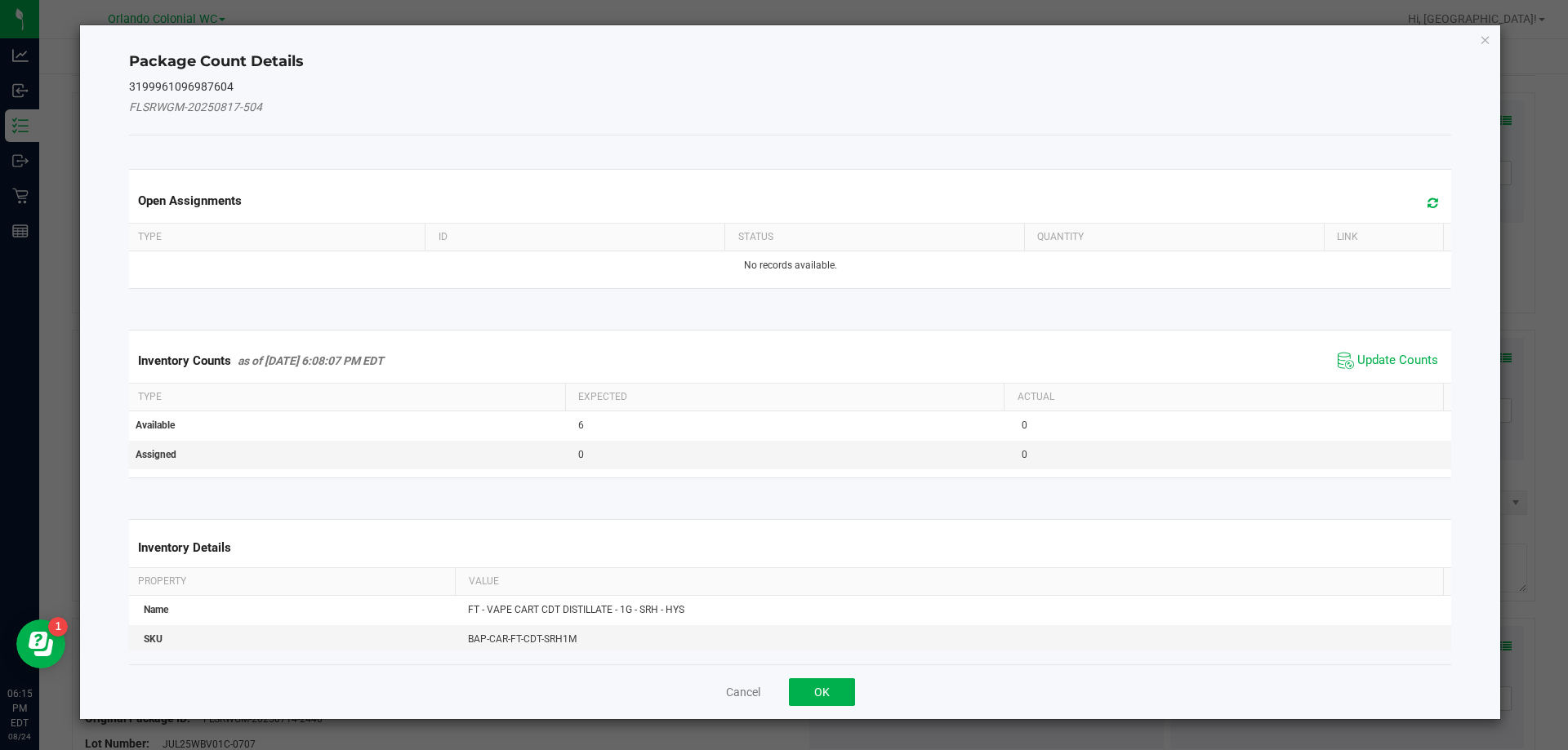
click at [1364, 370] on span "Update Counts" at bounding box center [1388, 361] width 109 height 25
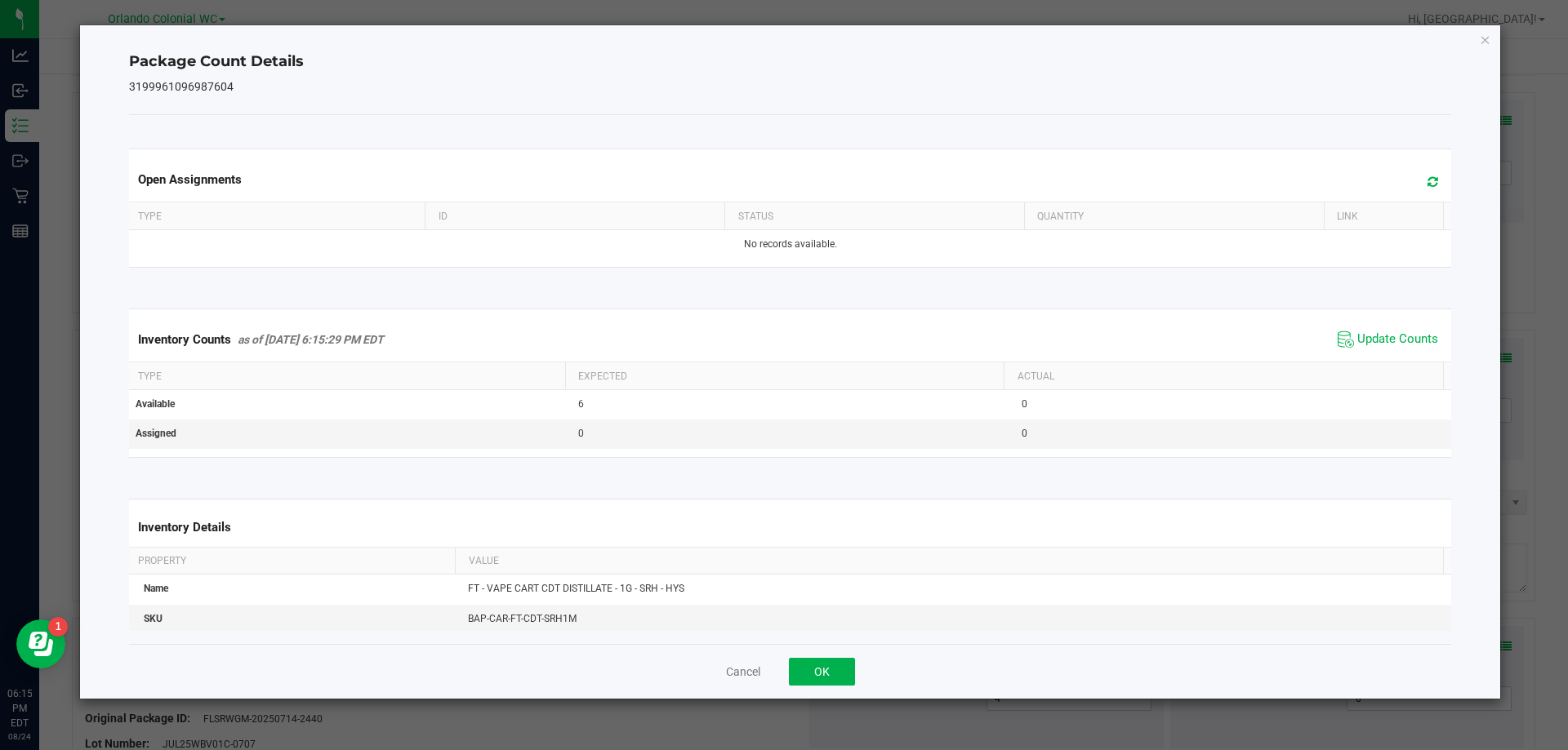
click at [1373, 355] on div "Inventory Counts as of [DATE] 6:15:29 PM EDT Update Counts" at bounding box center [791, 339] width 1330 height 45
click at [1473, 35] on div "Package Count Details 3199961096987604 Open Assignments Type ID Status Quantity…" at bounding box center [790, 362] width 1421 height 673
click at [1483, 38] on icon "Close" at bounding box center [1486, 39] width 11 height 20
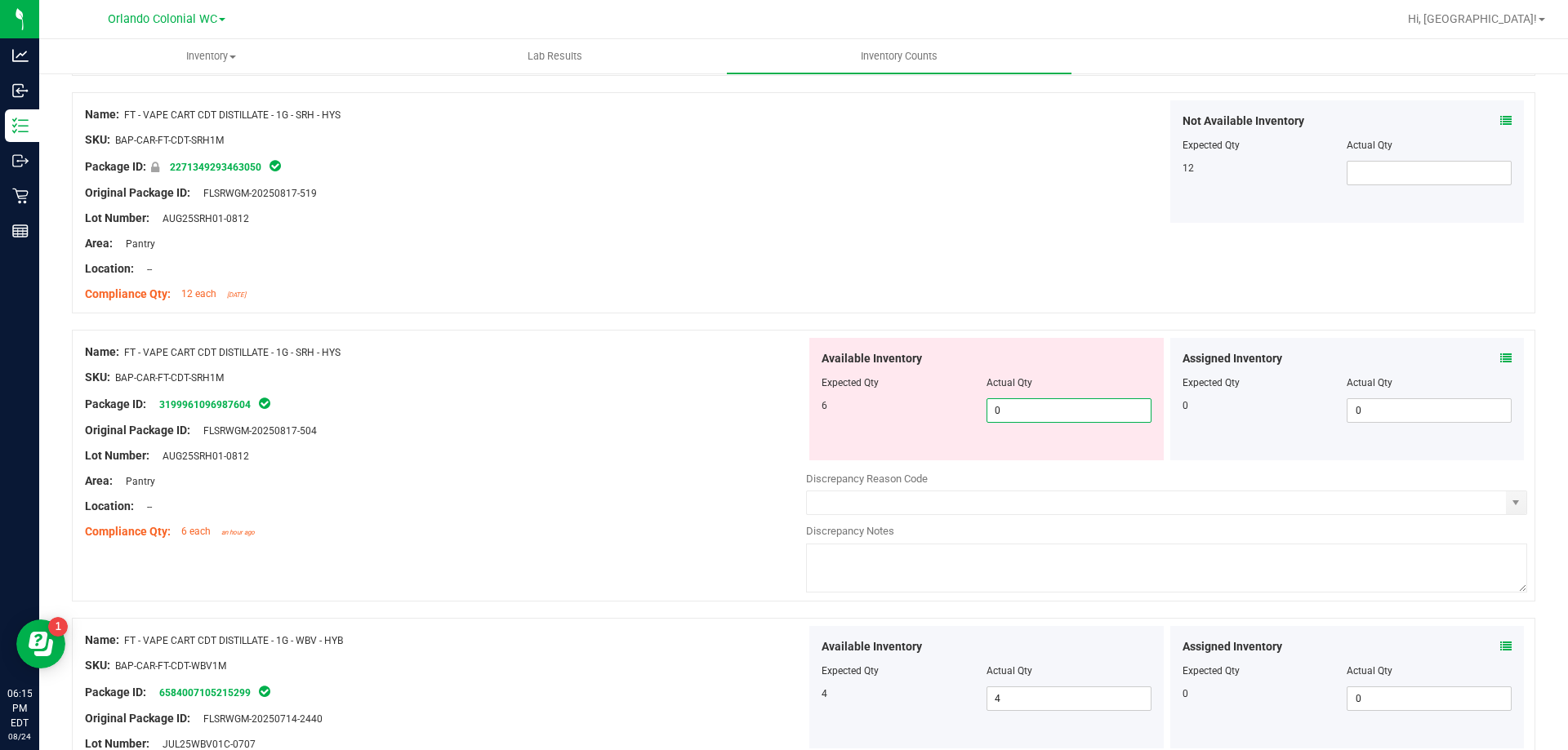
click at [1019, 416] on span "0 0" at bounding box center [1070, 411] width 165 height 25
type input "06"
type input "6"
click at [694, 511] on div "Location: --" at bounding box center [445, 507] width 721 height 17
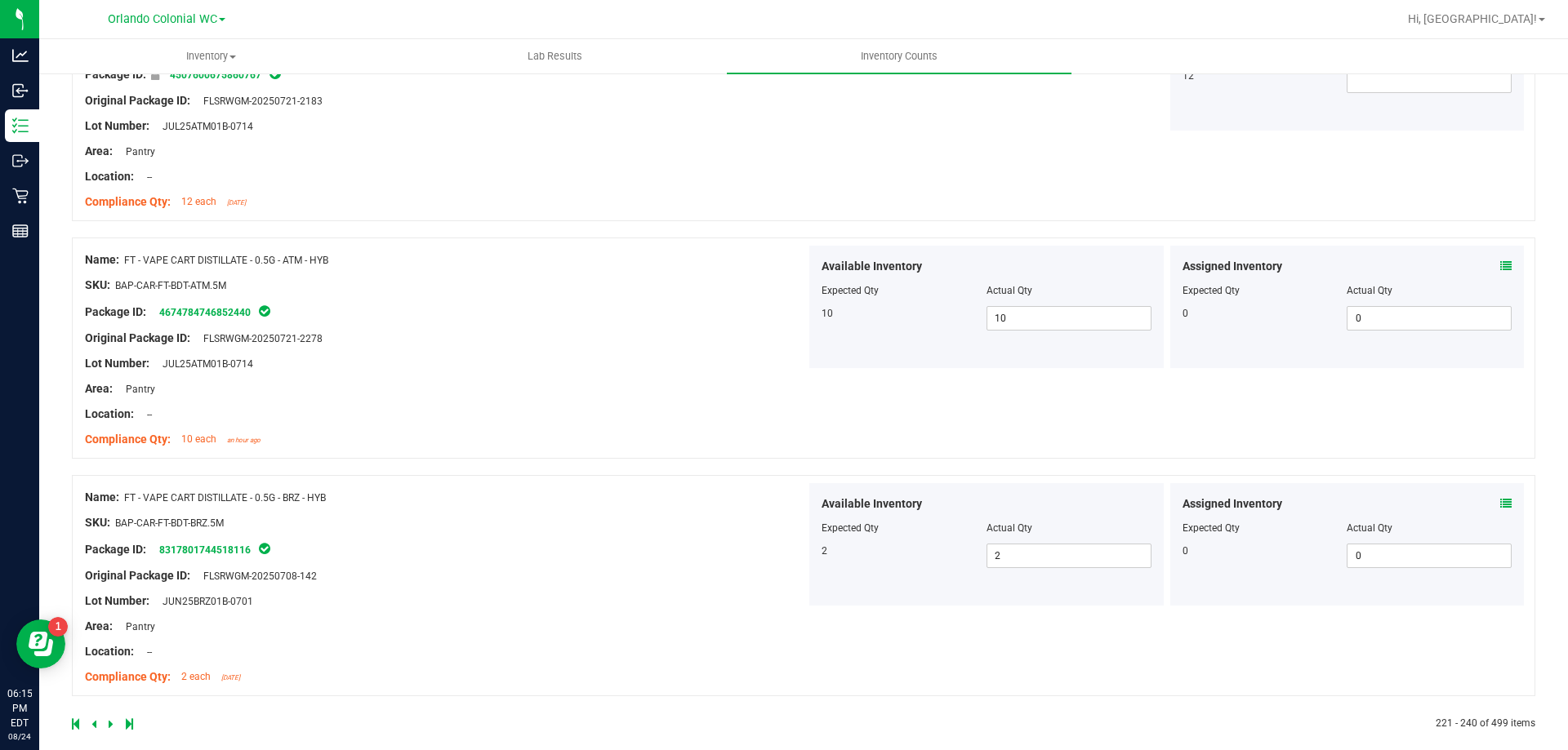
scroll to position [4297, 0]
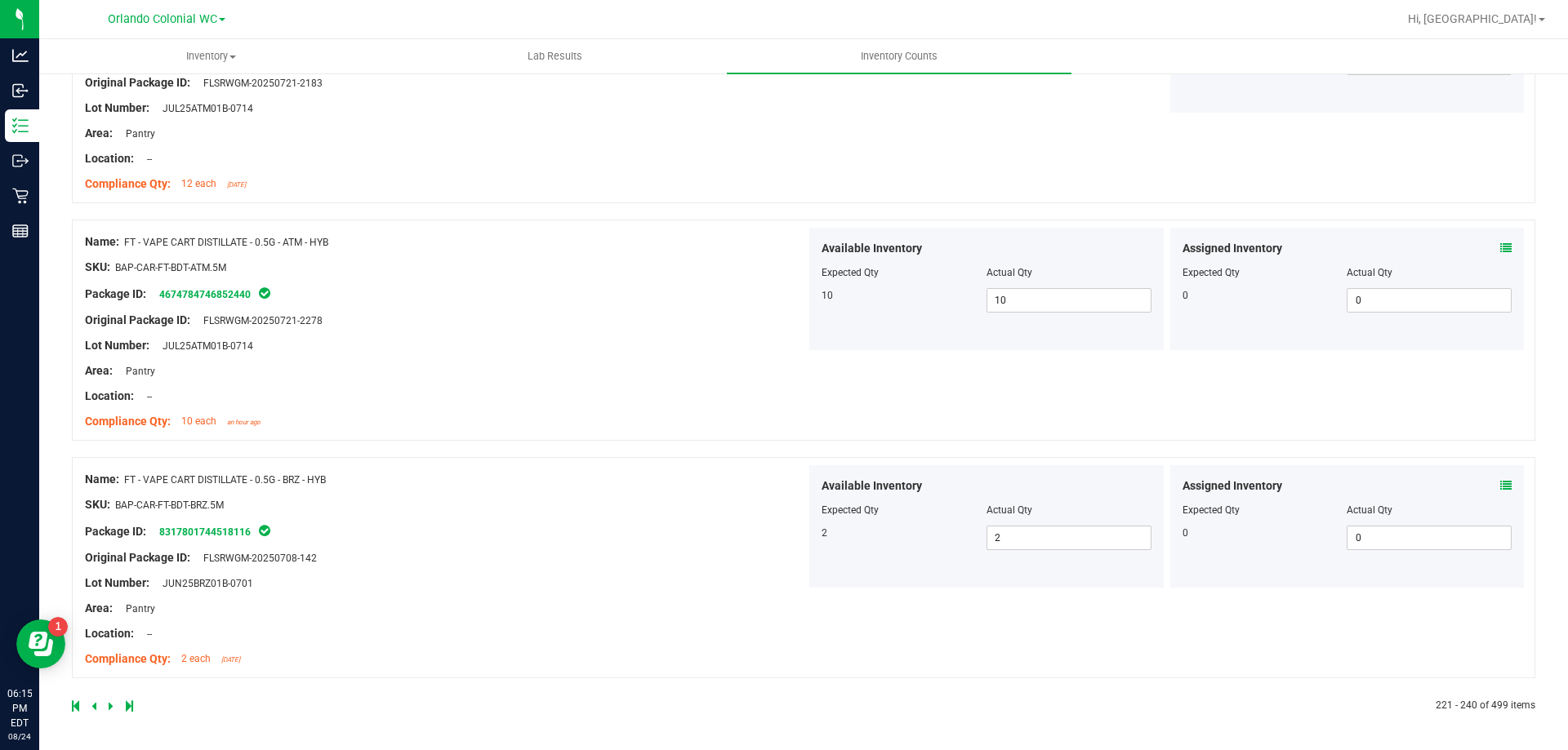
click at [110, 707] on icon at bounding box center [111, 706] width 5 height 9
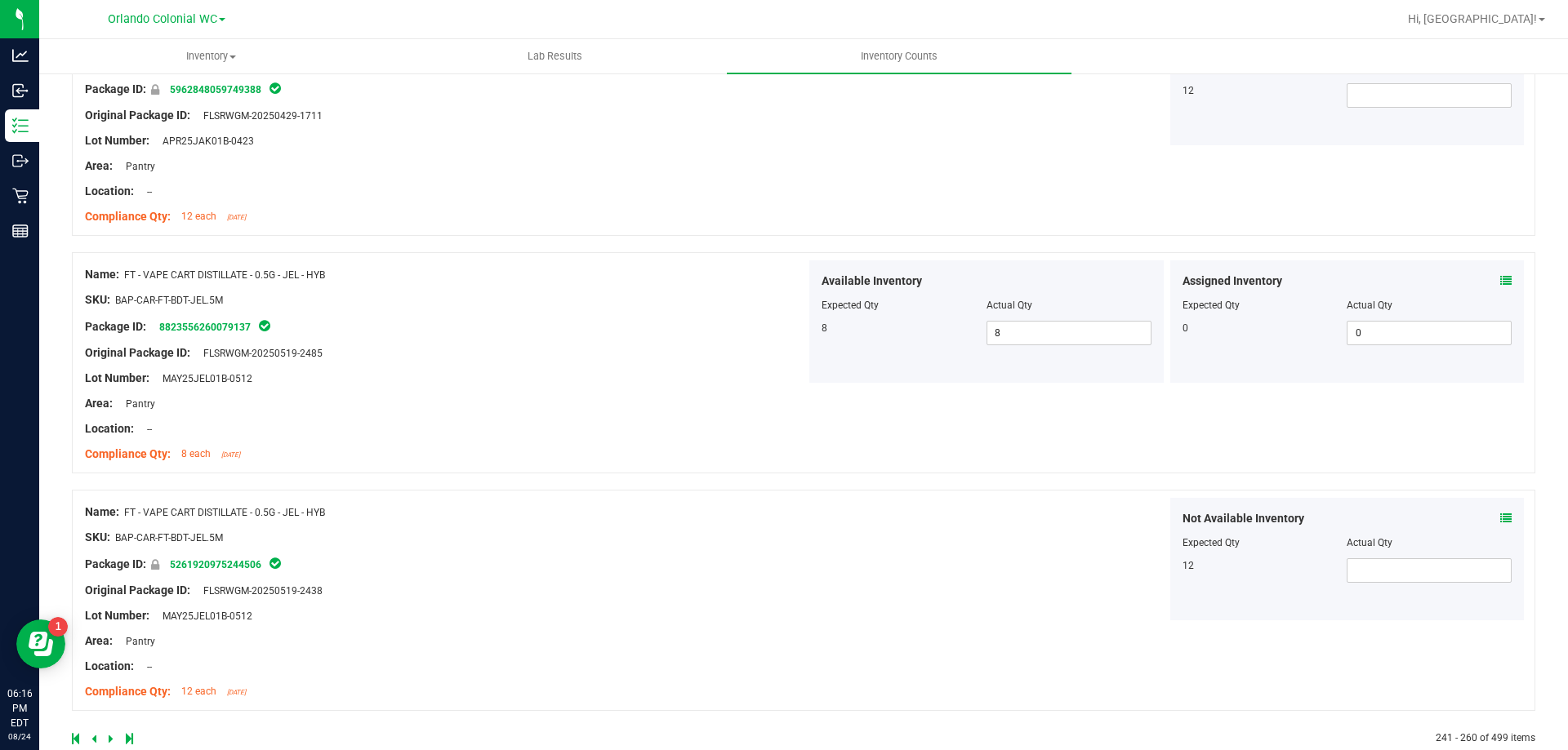
scroll to position [4323, 0]
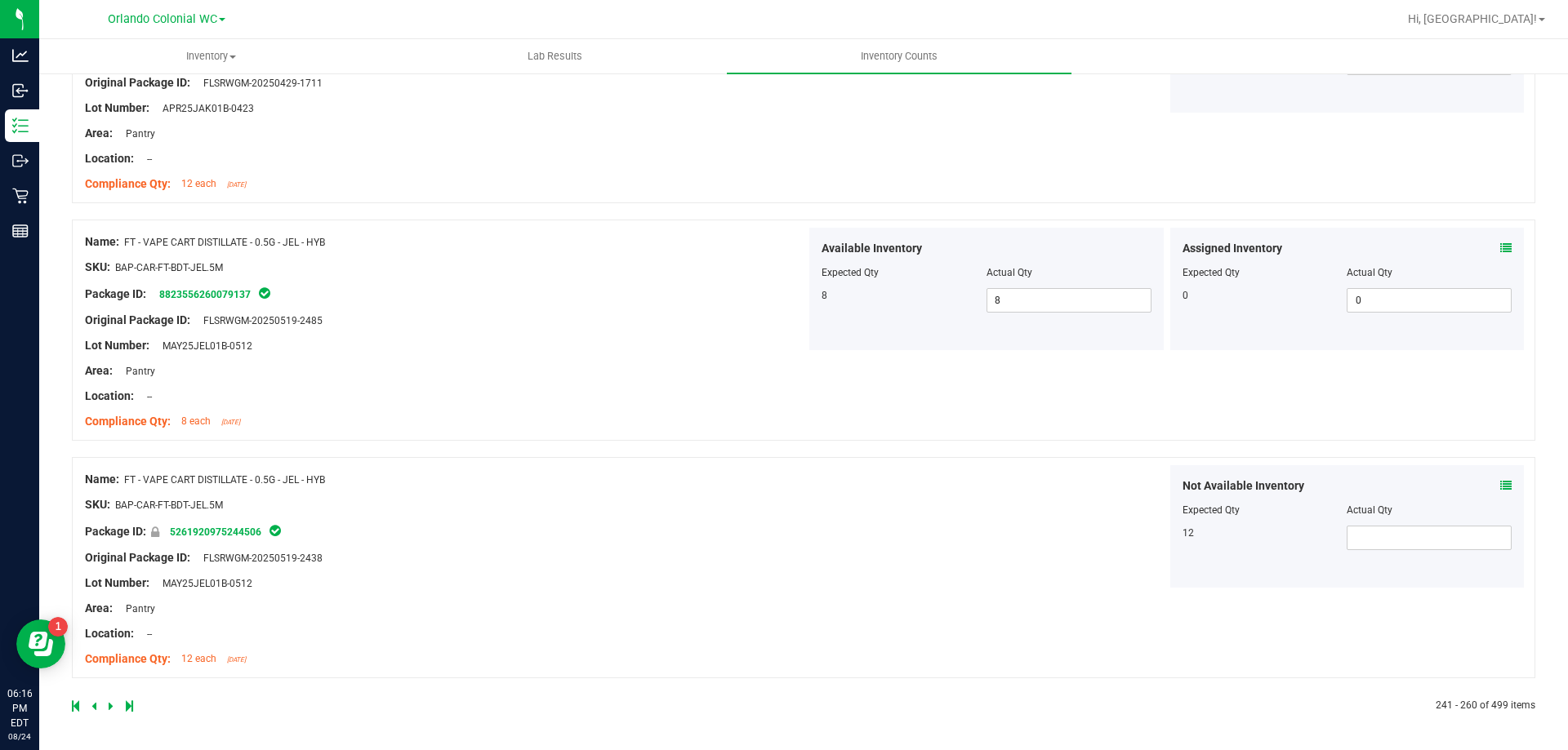
click at [105, 706] on div at bounding box center [438, 706] width 732 height 15
click at [110, 705] on icon at bounding box center [111, 706] width 5 height 9
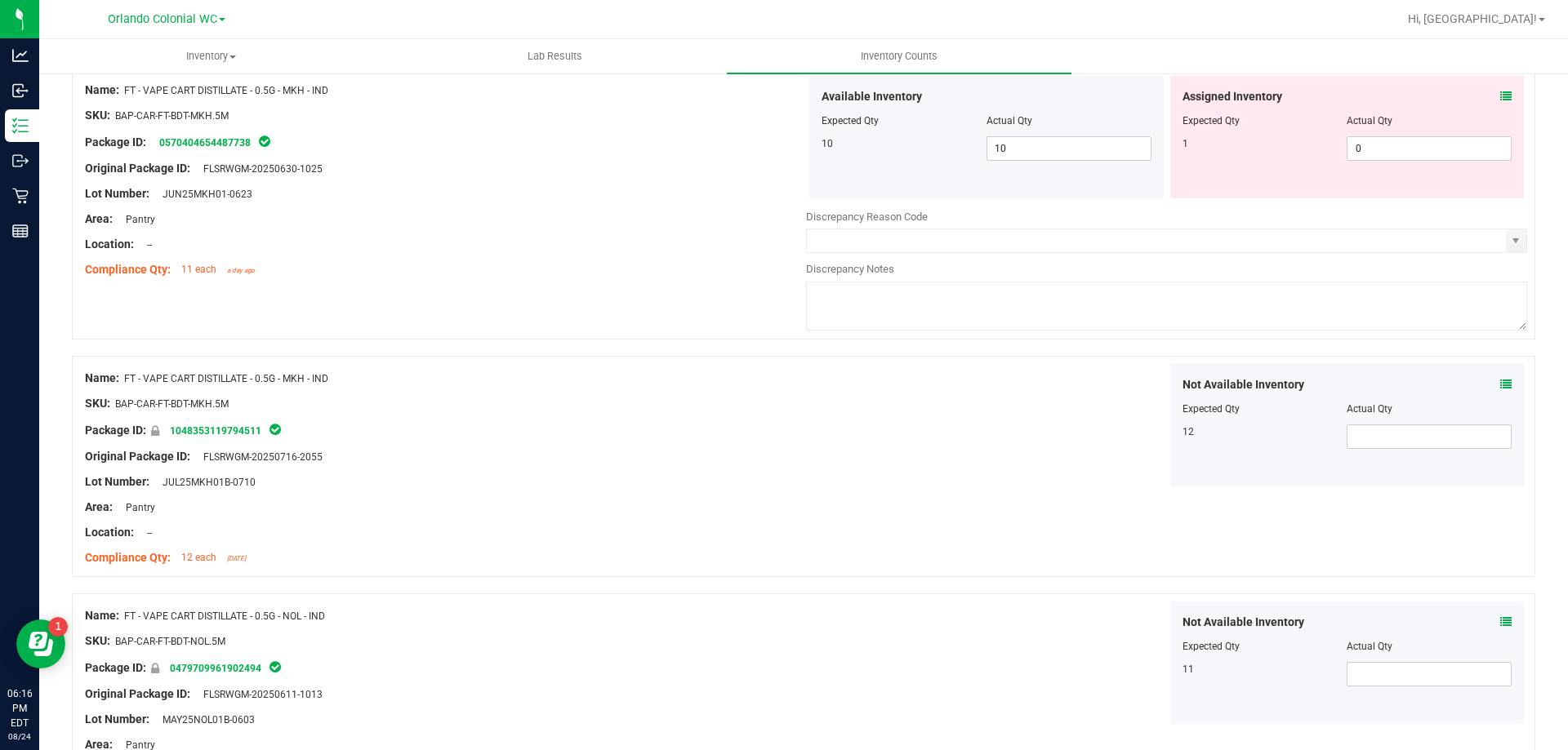
scroll to position [1143, 0]
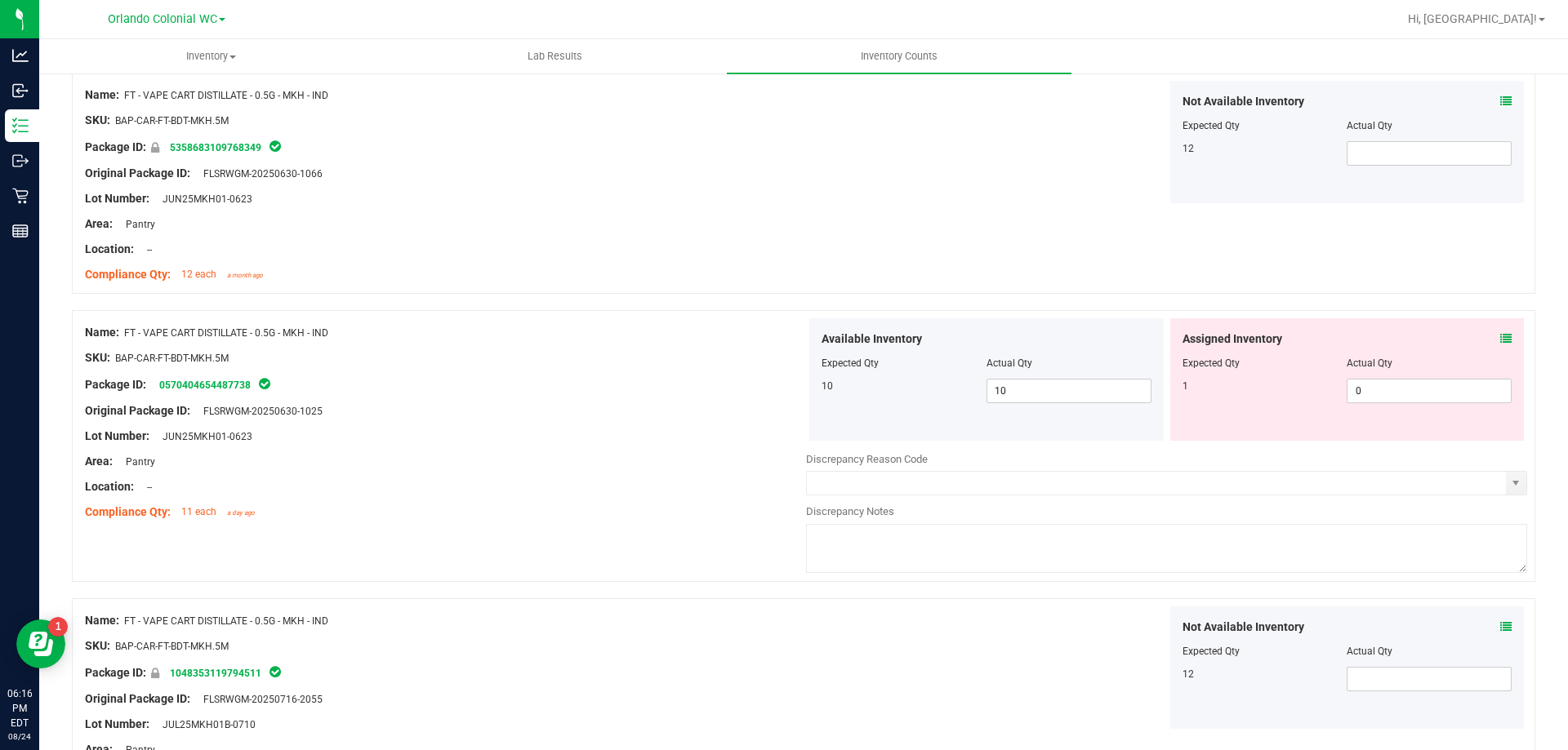
click at [1501, 334] on icon at bounding box center [1506, 339] width 11 height 11
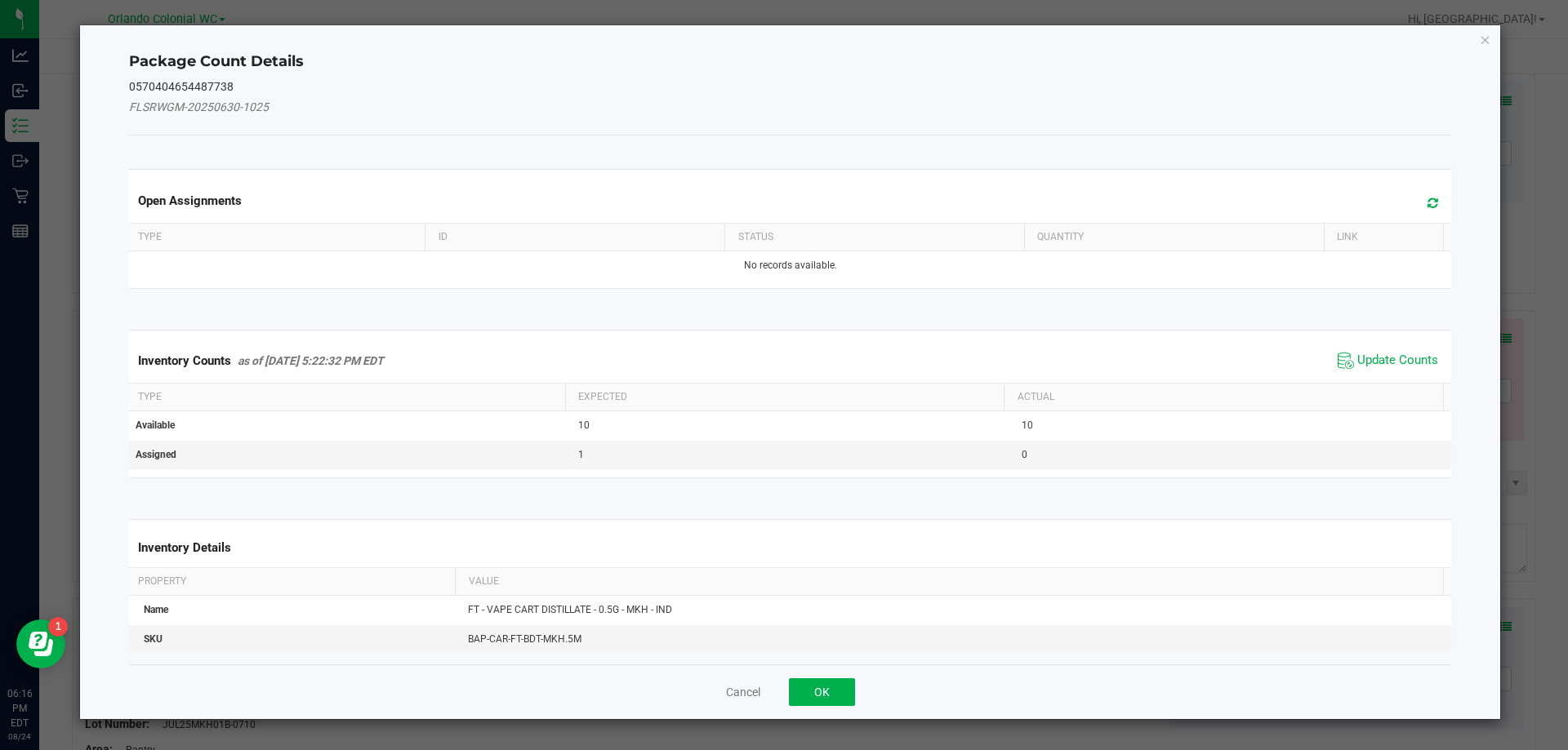
click at [1379, 346] on div "Inventory Counts as of [DATE] 5:22:32 PM EDT Update Counts" at bounding box center [791, 361] width 1330 height 45
click at [1379, 355] on span "Update Counts" at bounding box center [1397, 360] width 81 height 16
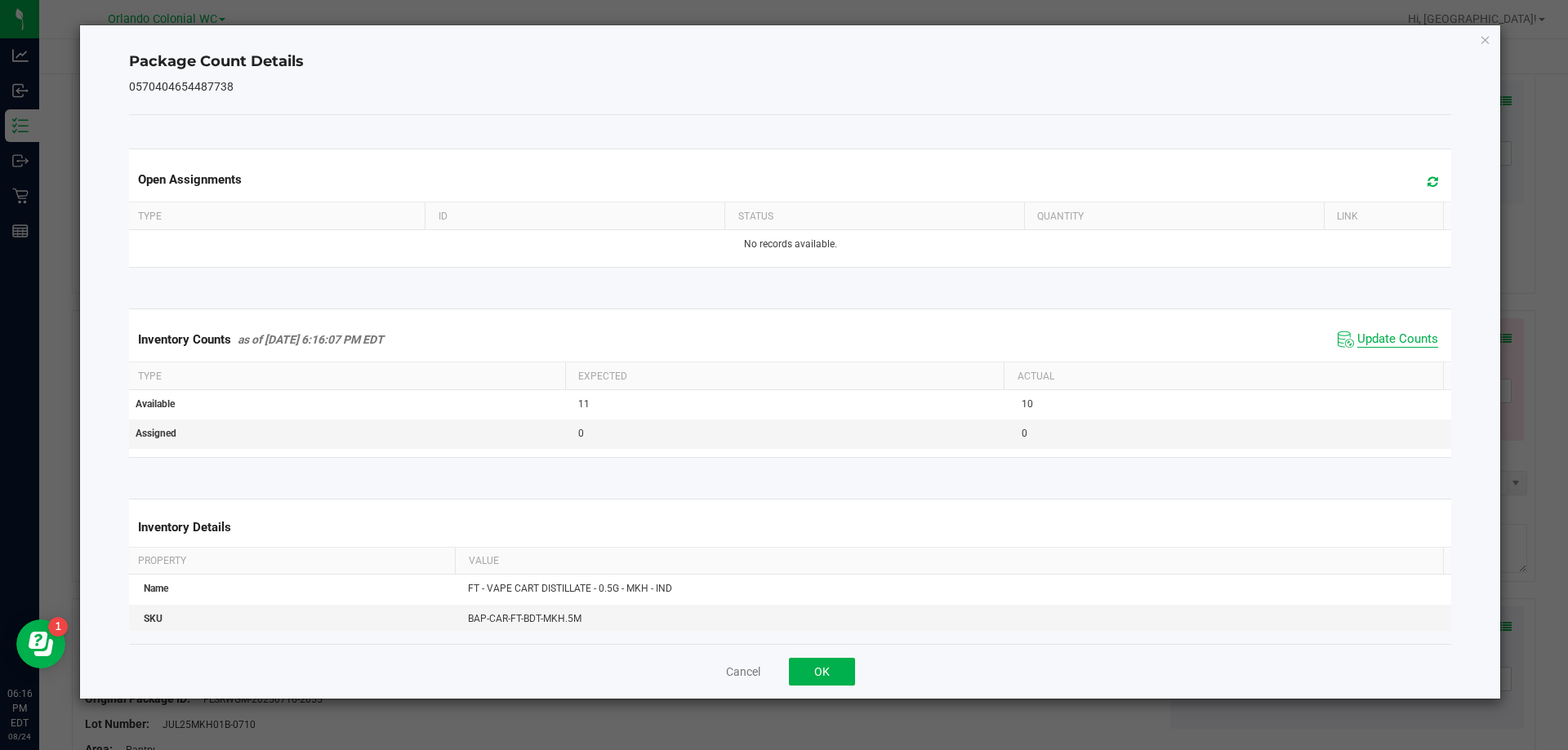
click at [1387, 346] on span "Update Counts" at bounding box center [1397, 339] width 81 height 16
click at [1476, 31] on div "Package Count Details 0570404654487738 Open Assignments Type ID Status Quantity…" at bounding box center [790, 362] width 1421 height 673
click at [1490, 42] on icon "Close" at bounding box center [1486, 39] width 11 height 20
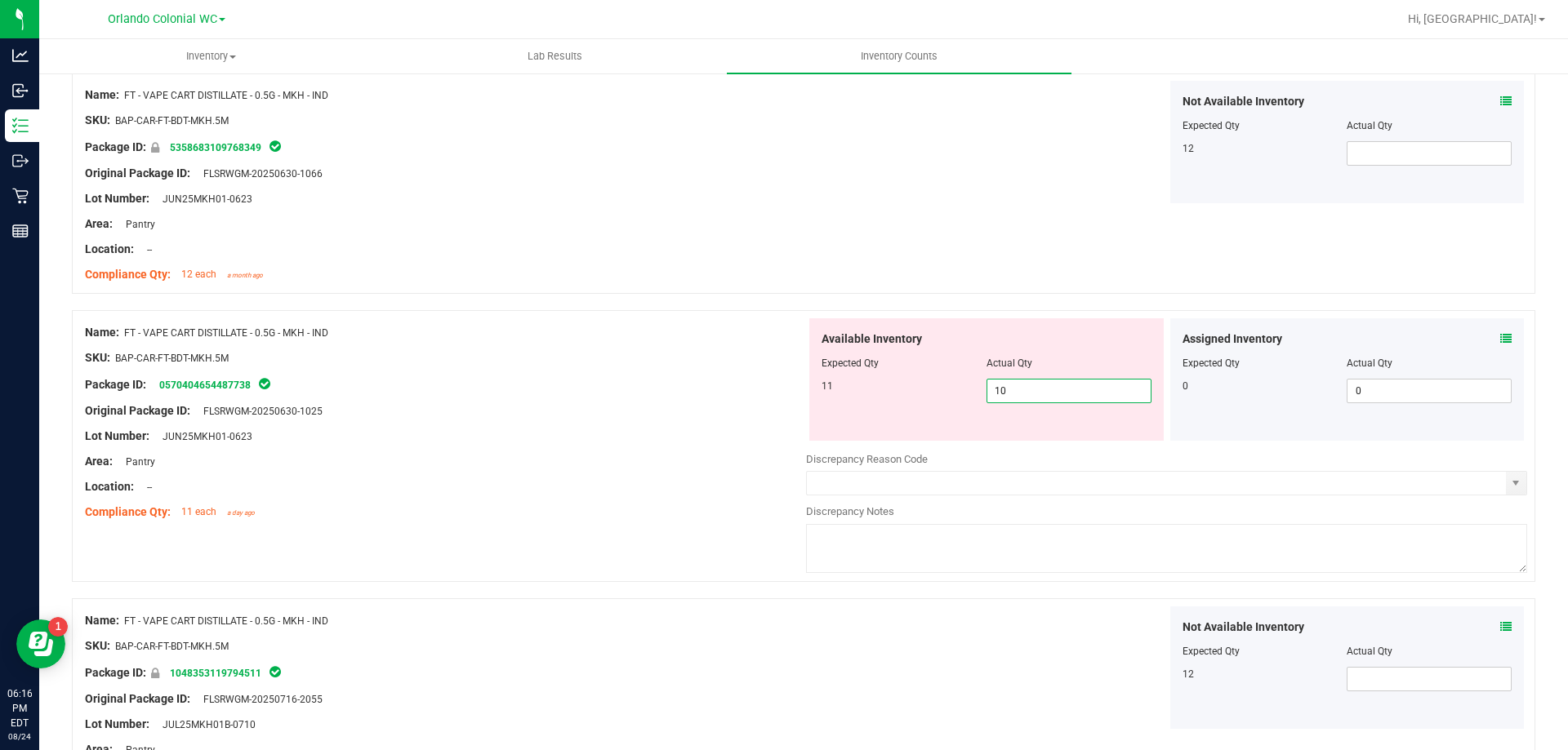
drag, startPoint x: 1072, startPoint y: 389, endPoint x: 954, endPoint y: 391, distance: 118.0
click at [954, 391] on div "11 10 10" at bounding box center [986, 391] width 330 height 25
type input "11"
click at [704, 411] on div "Original Package ID: FLSRWGM-20250630-1025" at bounding box center [445, 411] width 721 height 17
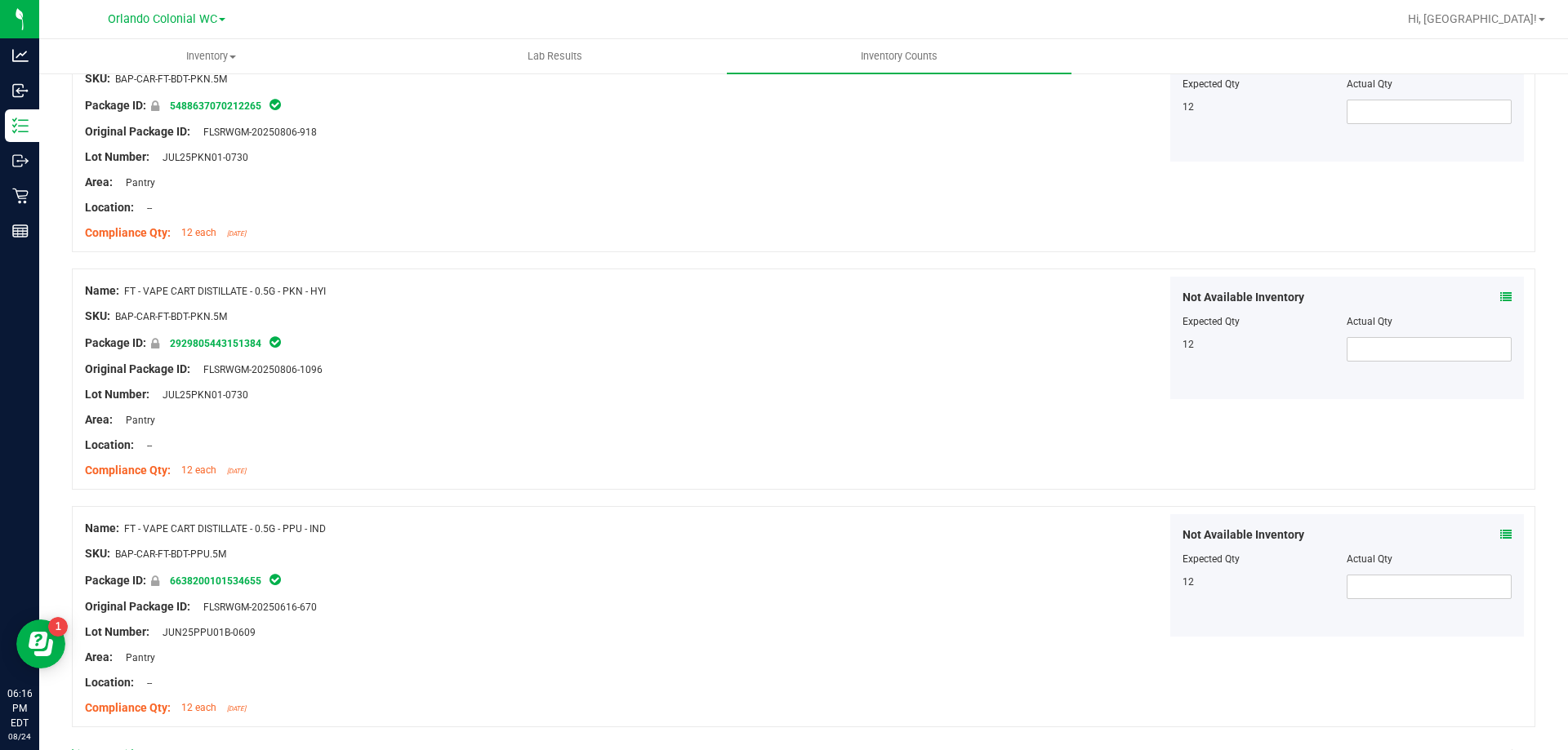
scroll to position [4323, 0]
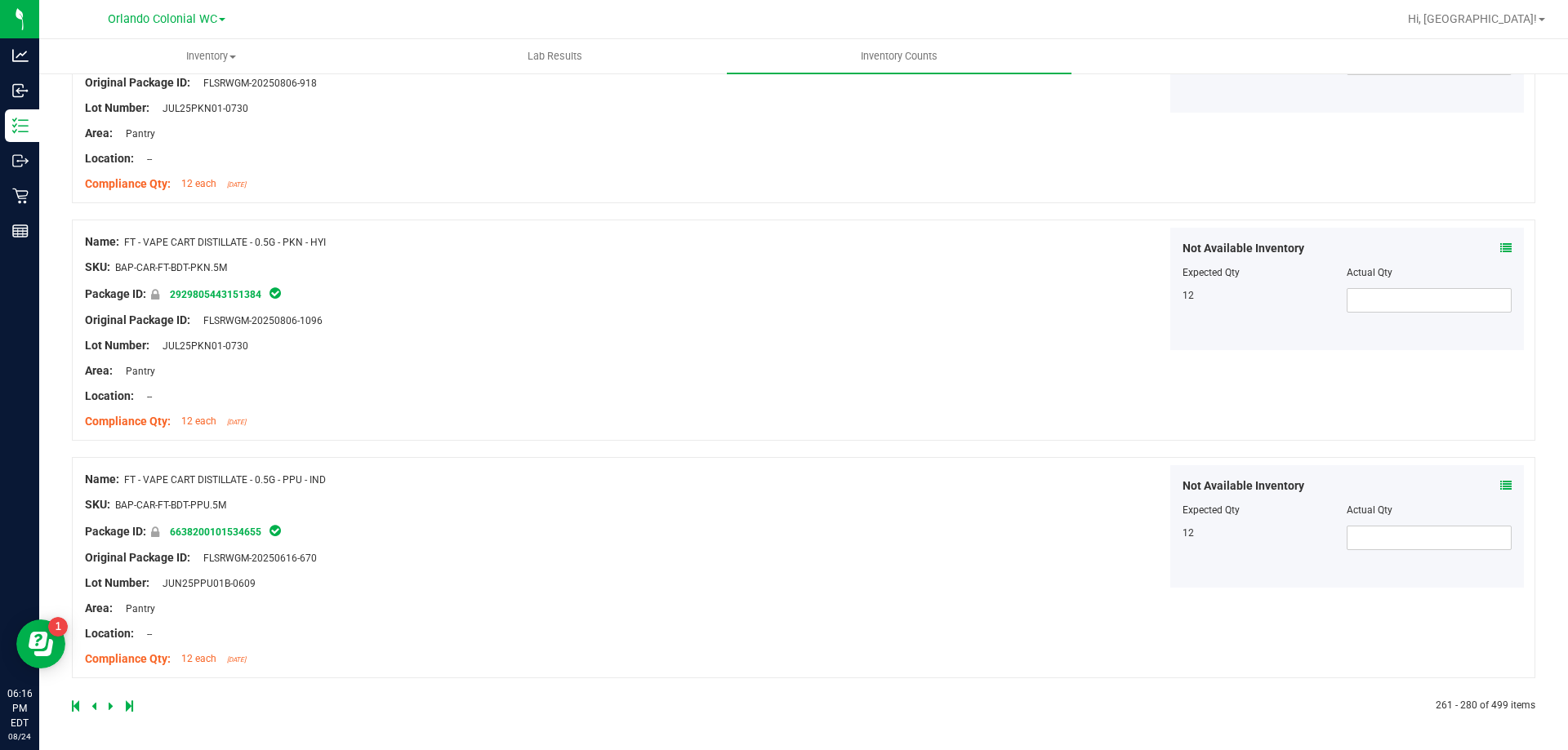
click at [109, 706] on icon at bounding box center [111, 706] width 5 height 9
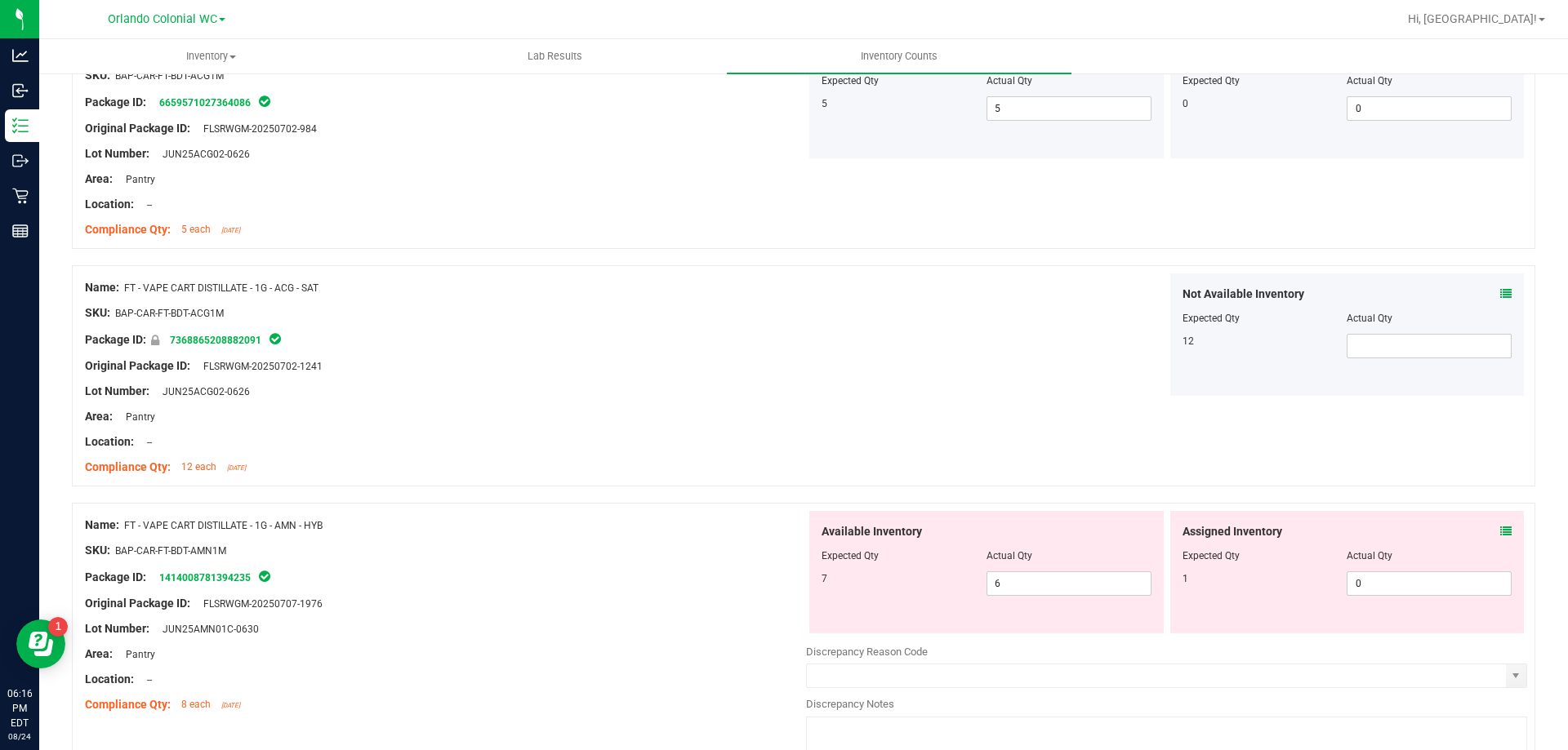
scroll to position [2694, 0]
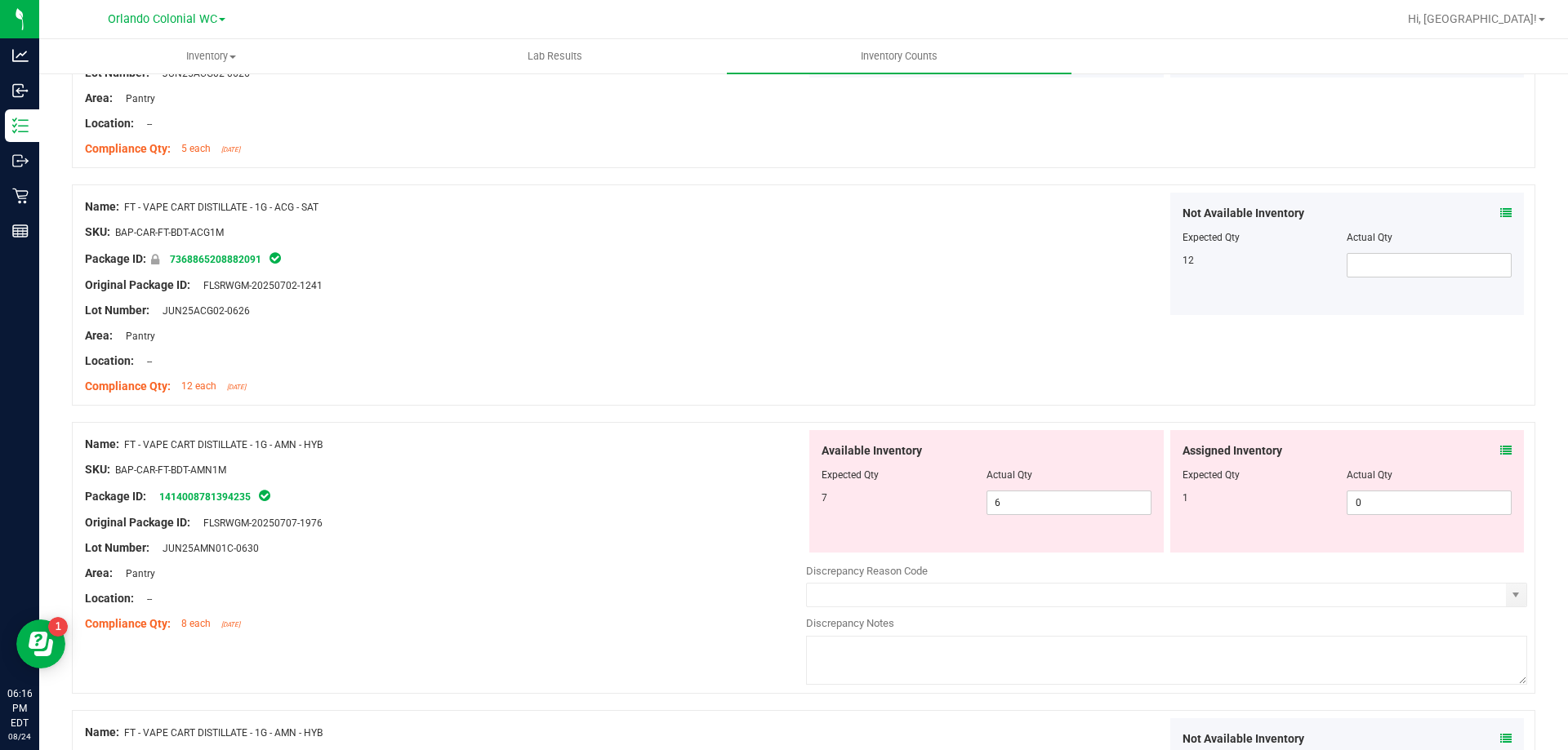
click at [1501, 447] on icon at bounding box center [1506, 451] width 11 height 11
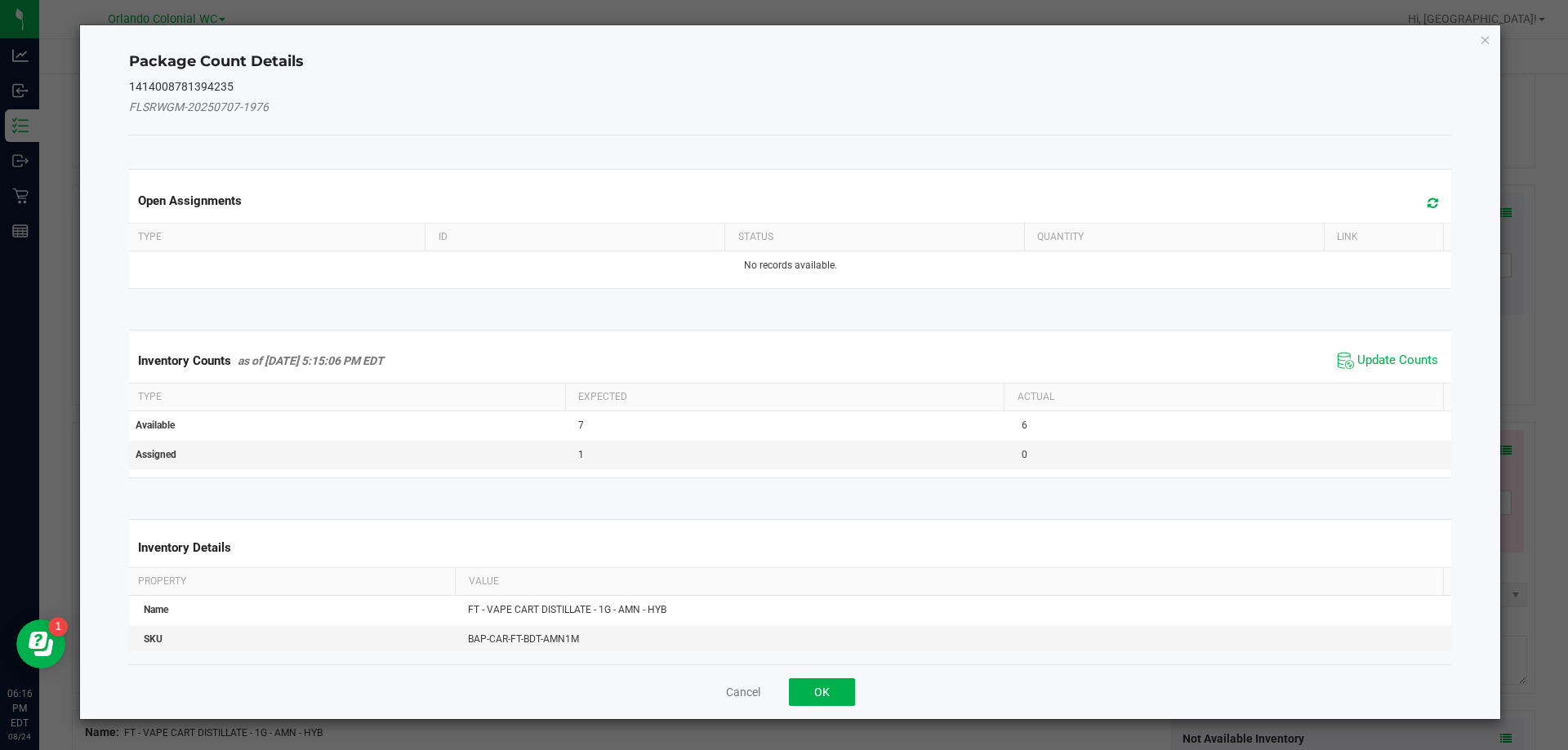
click at [1397, 350] on span "Update Counts" at bounding box center [1388, 361] width 109 height 25
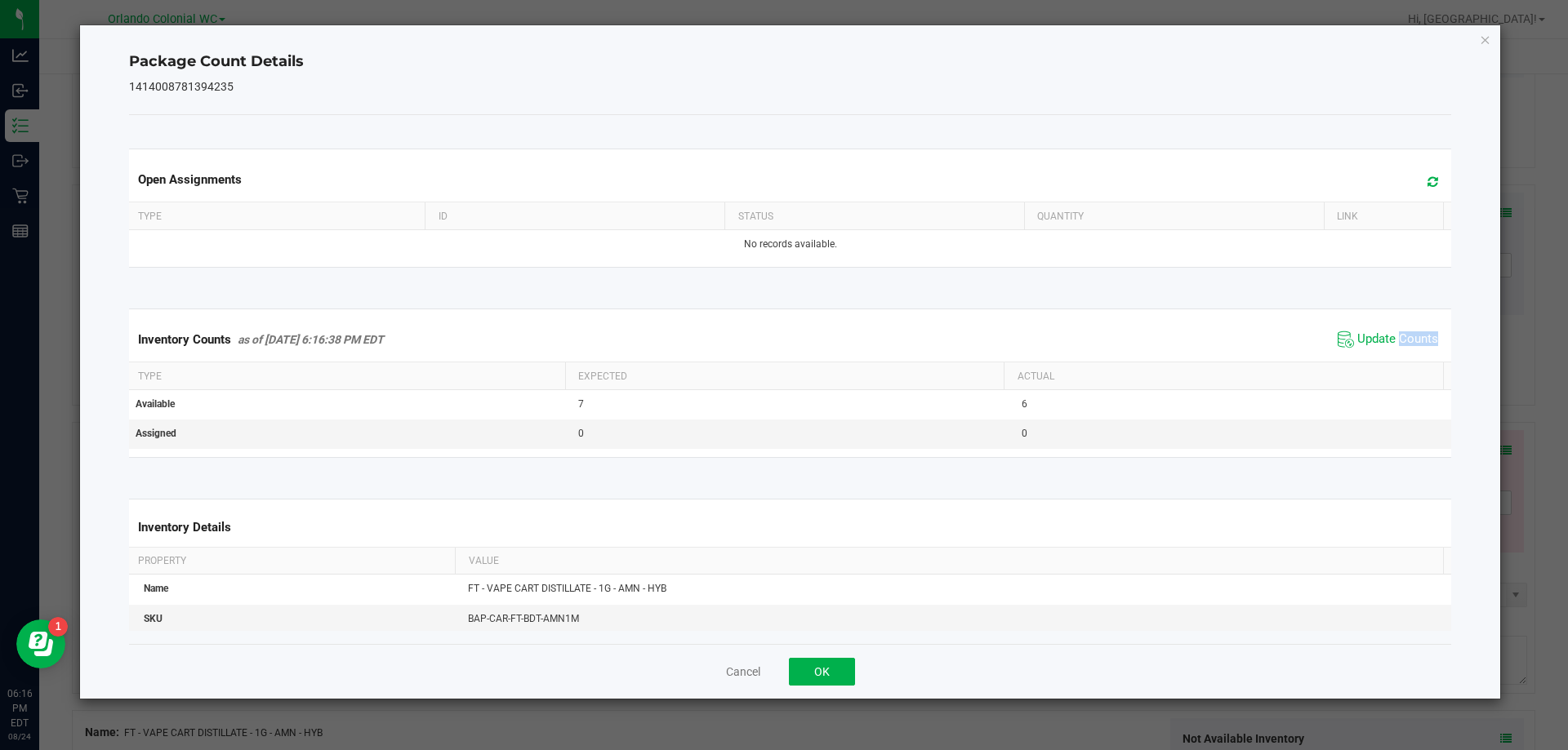
click at [1396, 350] on span "Update Counts" at bounding box center [1388, 340] width 109 height 25
click at [1397, 339] on span "Update Counts" at bounding box center [1397, 339] width 81 height 16
click at [1486, 29] on icon "Close" at bounding box center [1486, 39] width 11 height 20
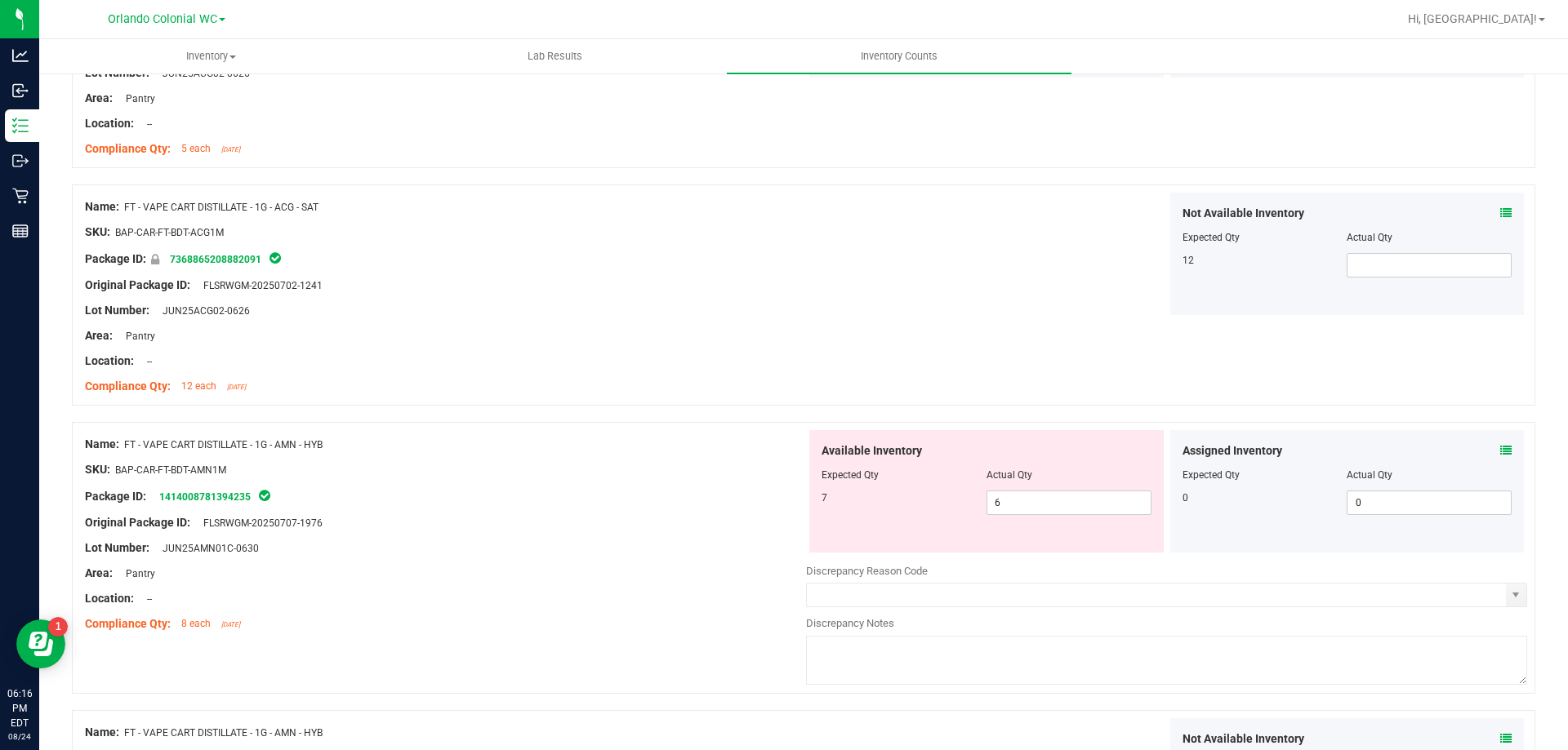
click at [427, 431] on div "Name: FT - VAPE CART DISTILLATE - 1G - AMN - HYB SKU: BAP-CAR-FT-BDT-AMN1M Pack…" at bounding box center [445, 534] width 721 height 208
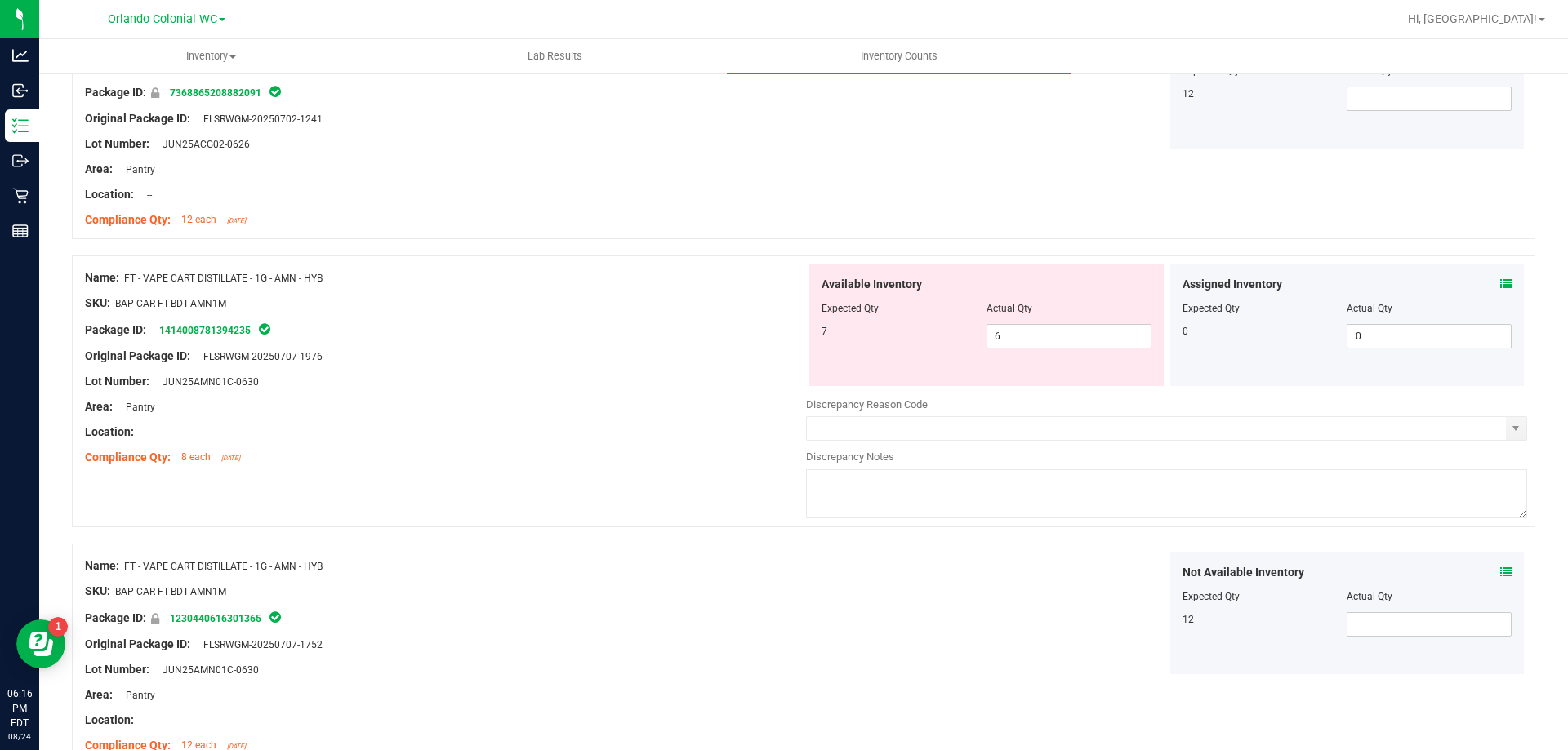
scroll to position [2858, 0]
click at [1501, 280] on span at bounding box center [1506, 288] width 11 height 17
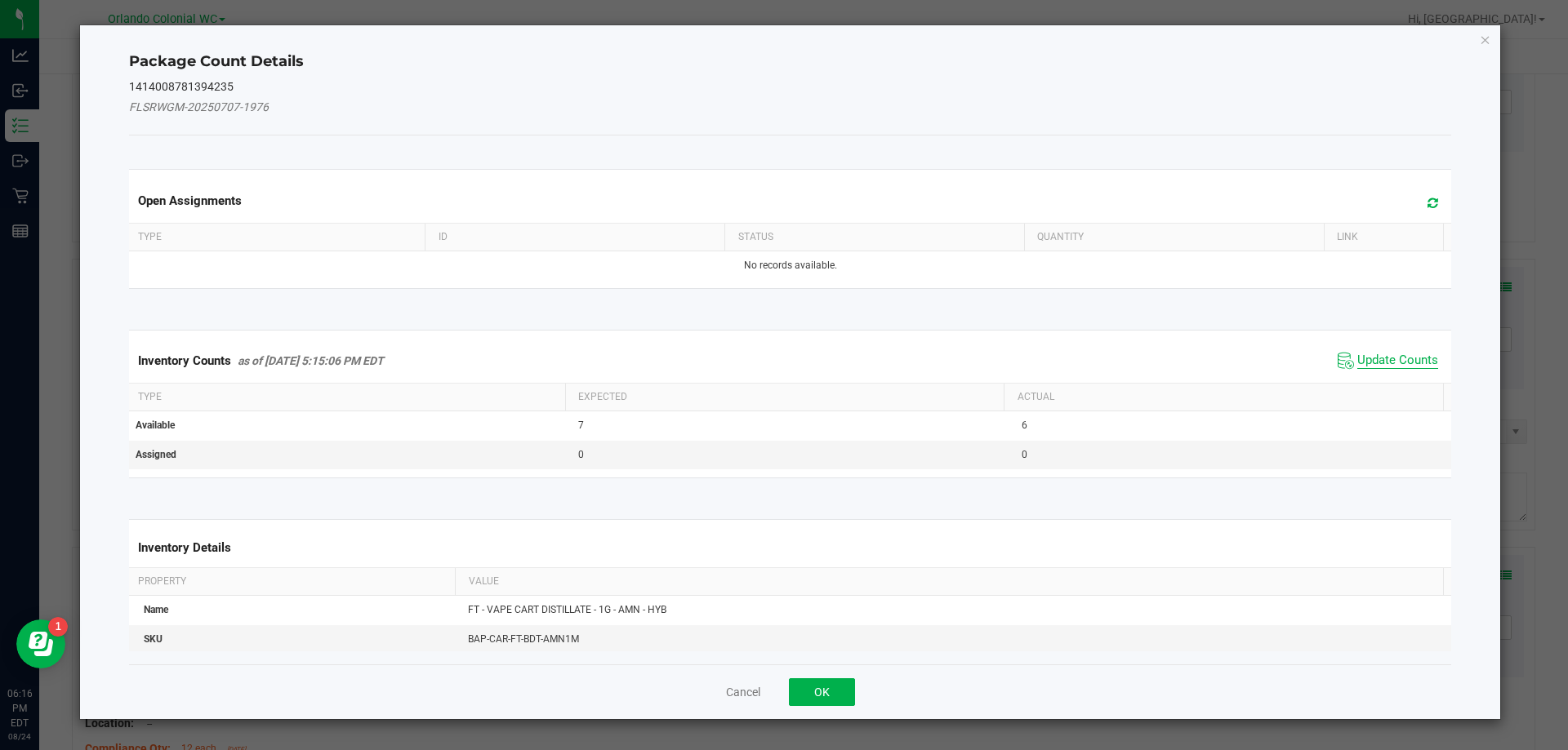
click at [1375, 365] on span "Update Counts" at bounding box center [1397, 360] width 81 height 16
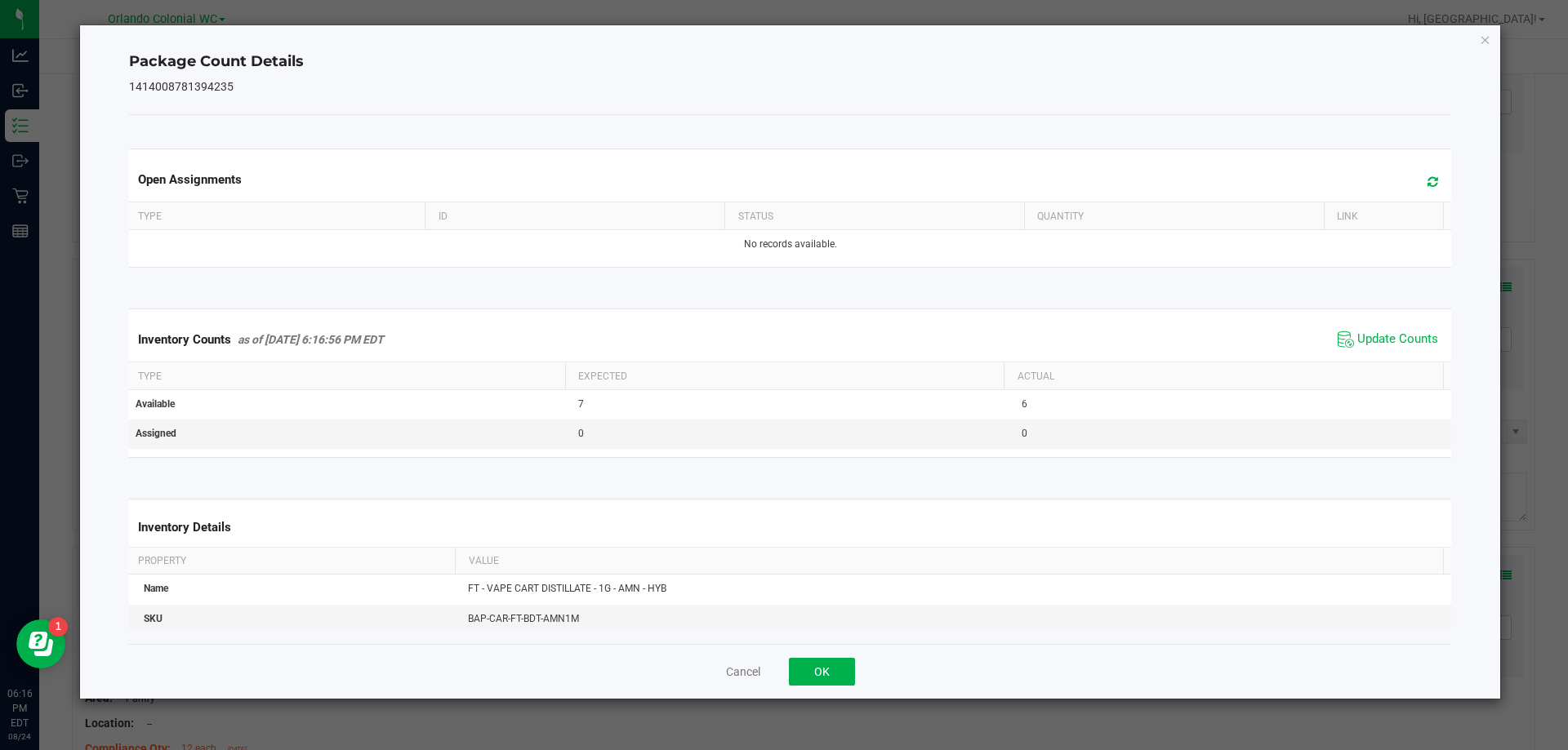
click at [1382, 348] on span "Update Counts" at bounding box center [1388, 340] width 109 height 25
click at [1385, 339] on span "Update Counts" at bounding box center [1397, 339] width 81 height 16
click at [1491, 30] on icon "Close" at bounding box center [1486, 39] width 11 height 20
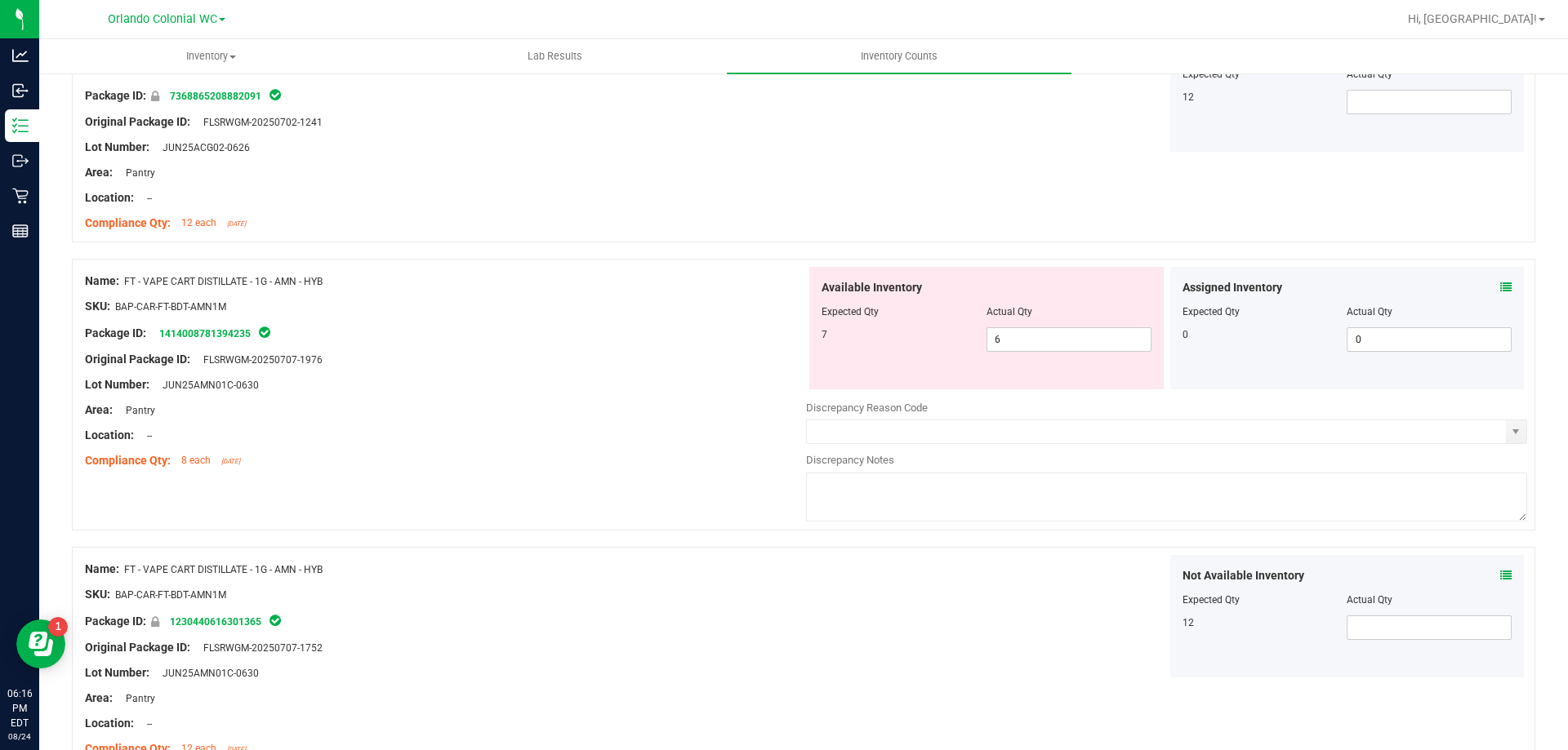
click at [1479, 39] on ul "Inventory All packages All inventory Waste log Create inventory Lab Results Inv…" at bounding box center [822, 56] width 1568 height 35
drag, startPoint x: 1033, startPoint y: 349, endPoint x: 952, endPoint y: 341, distance: 81.4
click at [932, 341] on div "7 6 6" at bounding box center [986, 340] width 330 height 25
type input "7"
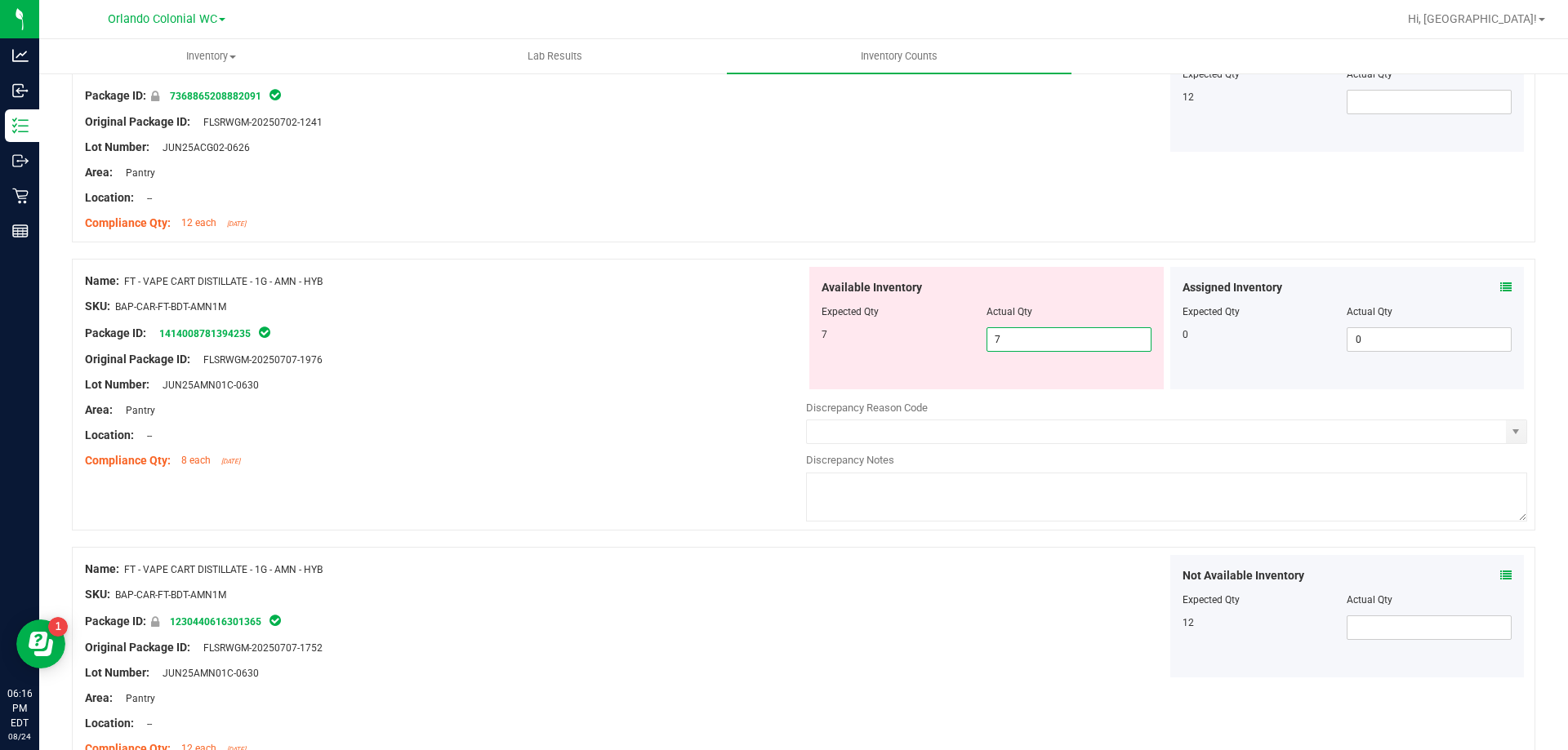
drag, startPoint x: 553, startPoint y: 387, endPoint x: 573, endPoint y: 376, distance: 22.8
click at [559, 384] on div "Lot Number: JUN25AMN01C-0630" at bounding box center [445, 384] width 721 height 17
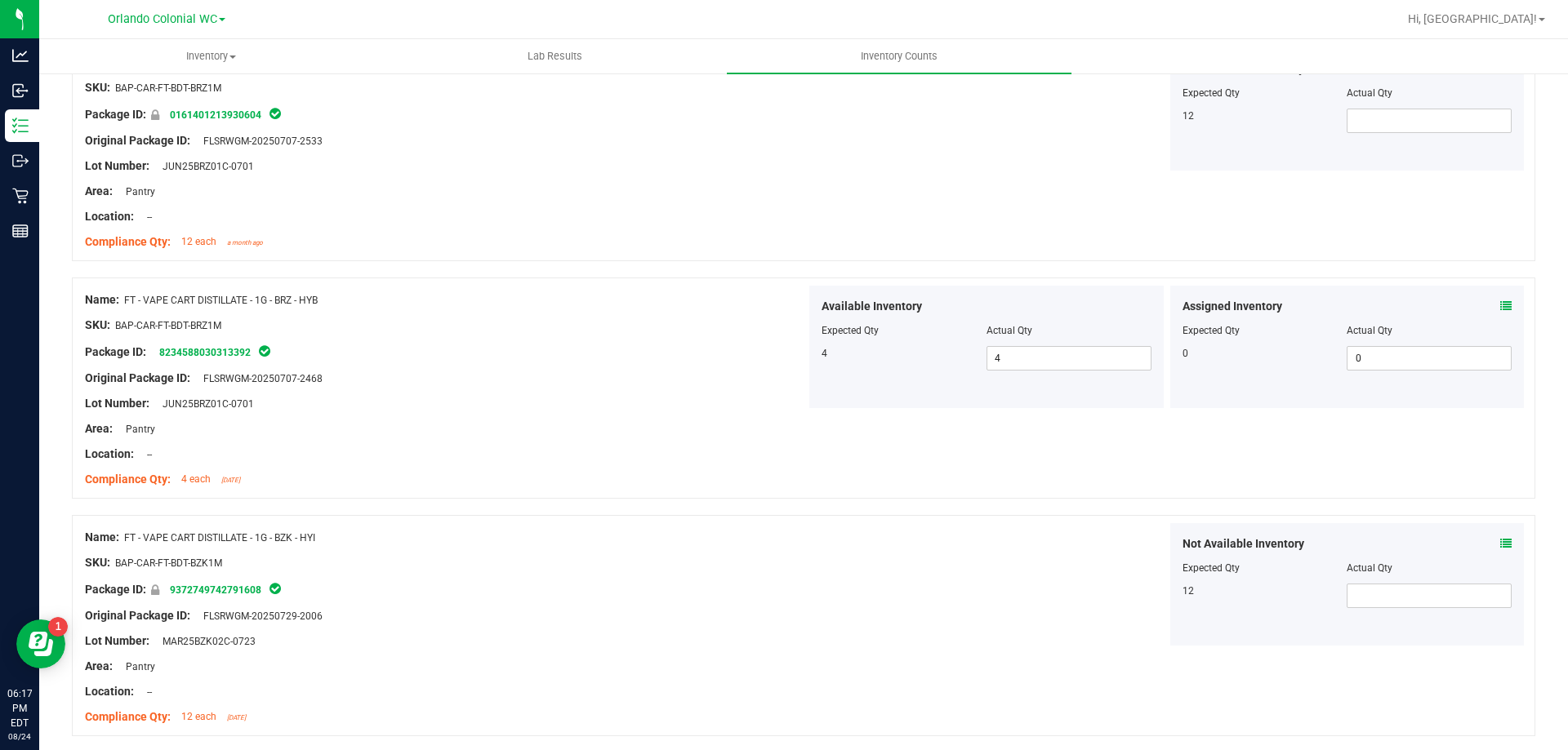
scroll to position [4323, 0]
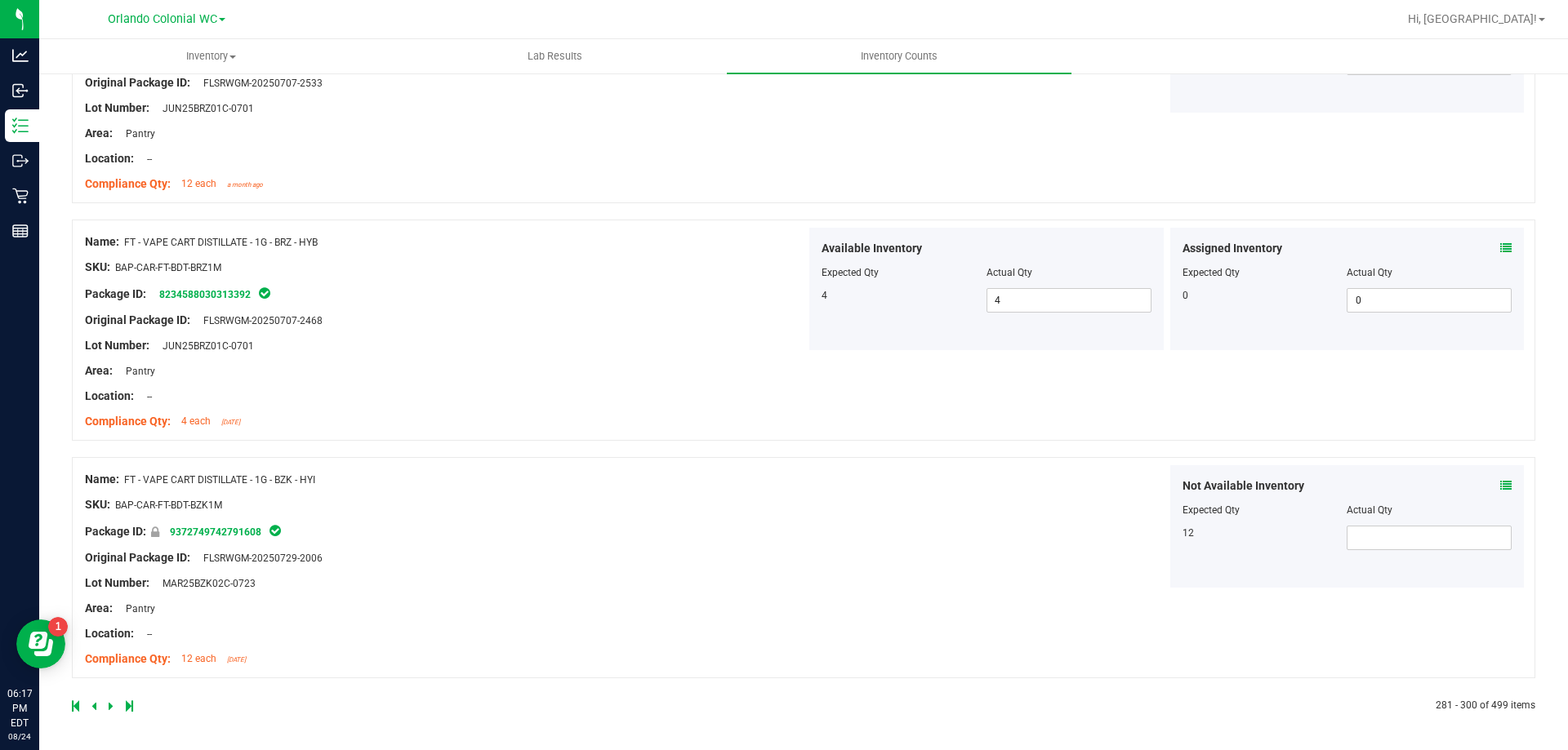
click at [112, 705] on icon at bounding box center [111, 706] width 5 height 9
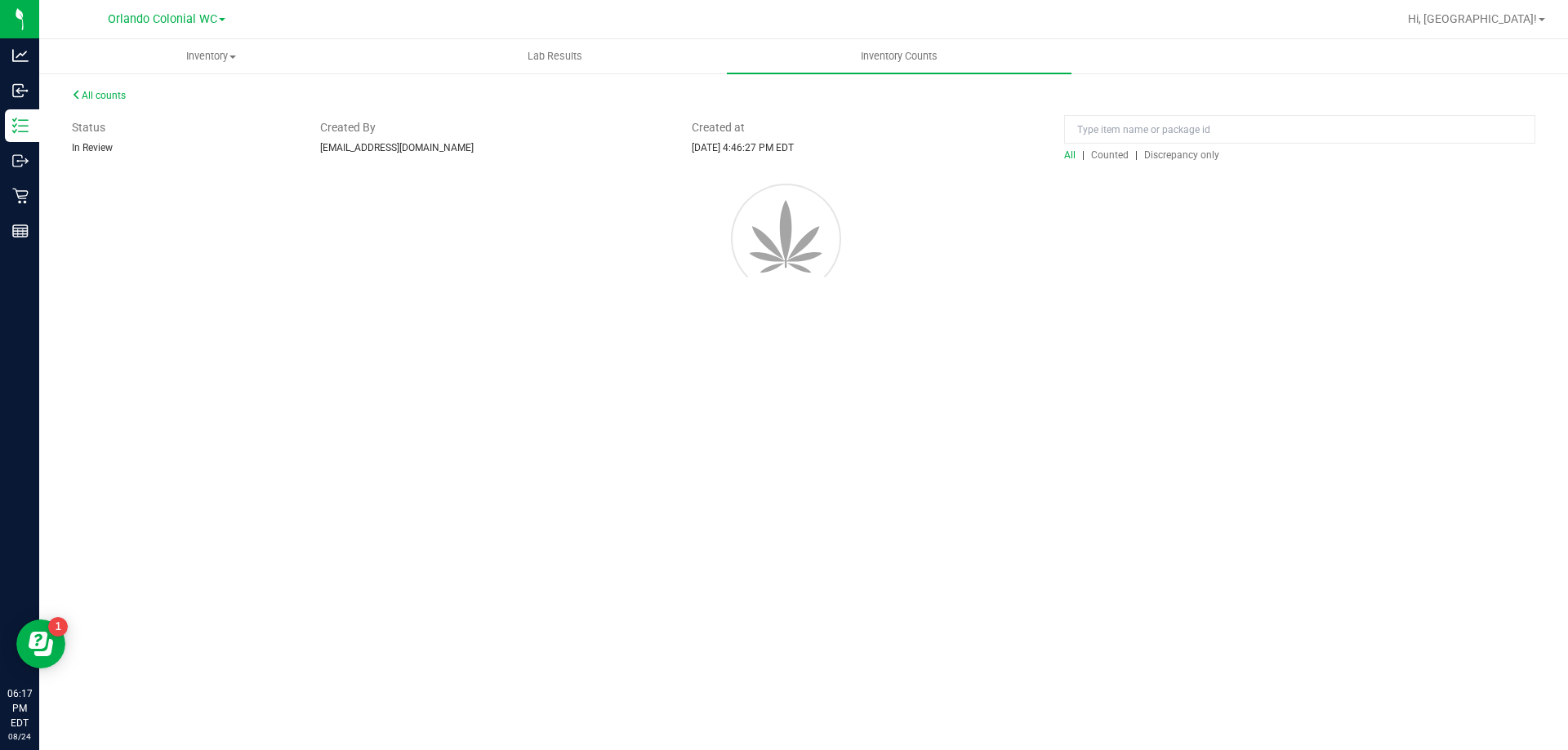
scroll to position [0, 0]
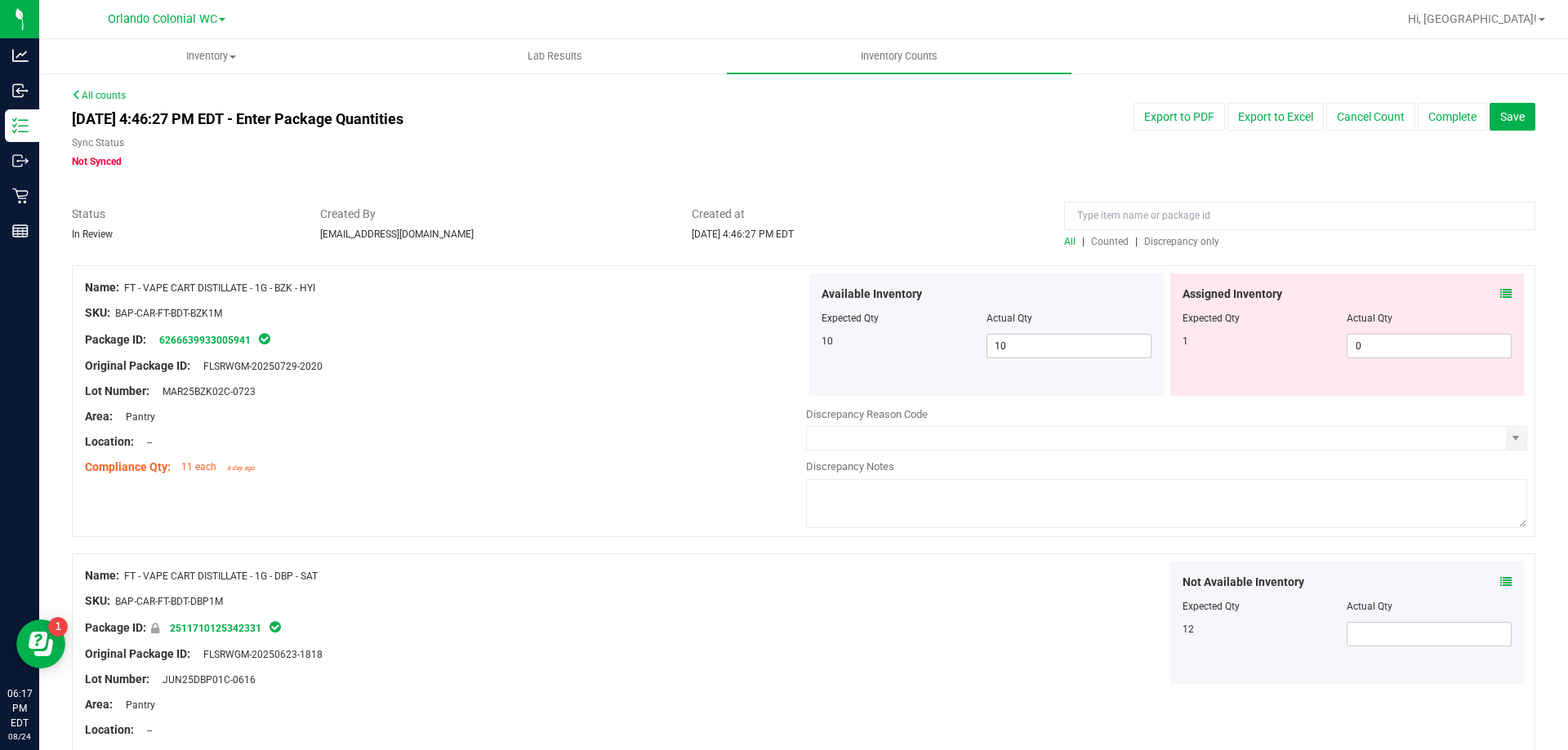
click at [1501, 294] on icon at bounding box center [1506, 294] width 11 height 11
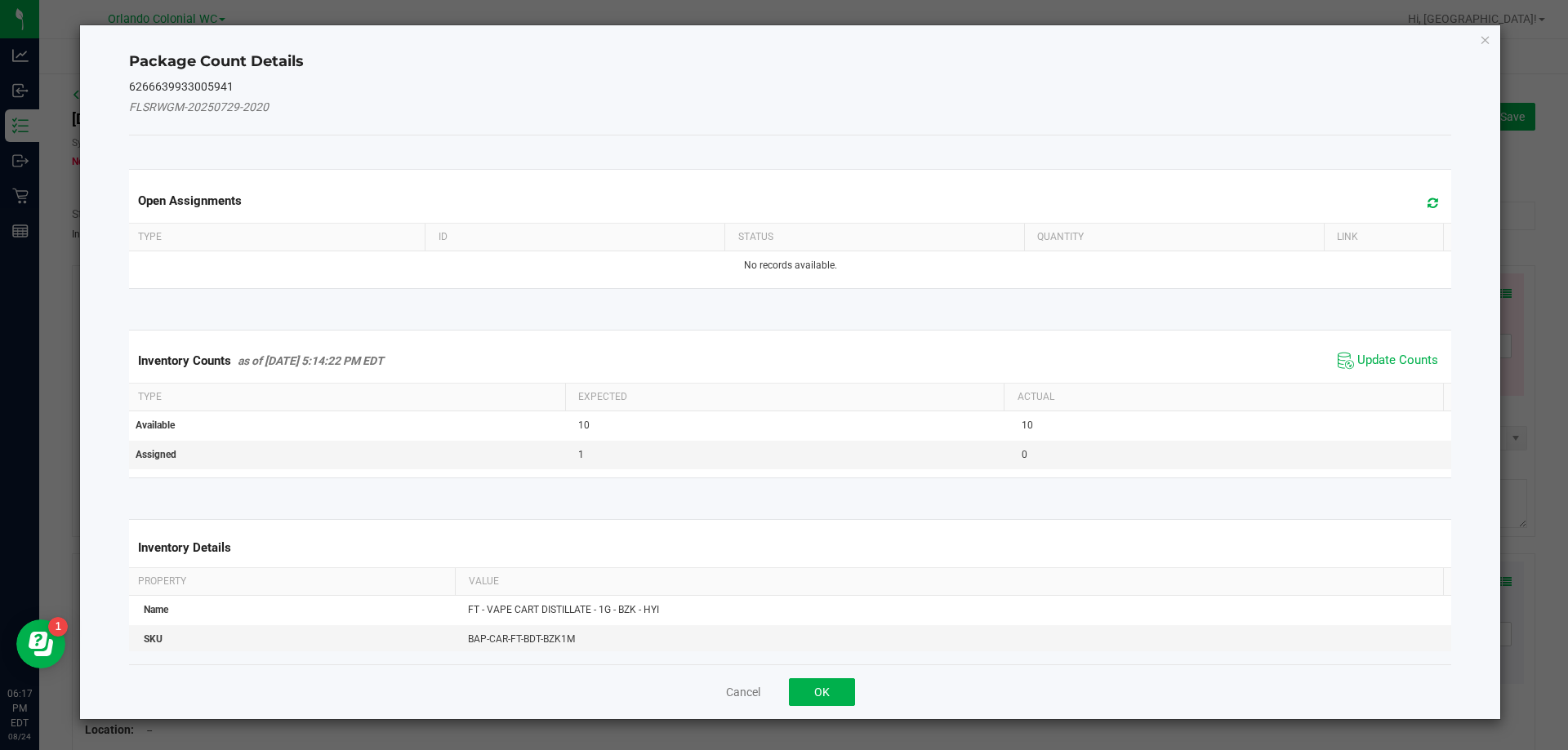
click at [1390, 374] on div "Inventory Counts as of [DATE] 5:14:22 PM EDT Update Counts" at bounding box center [791, 361] width 1330 height 45
click at [1396, 356] on span "Update Counts" at bounding box center [1397, 360] width 81 height 16
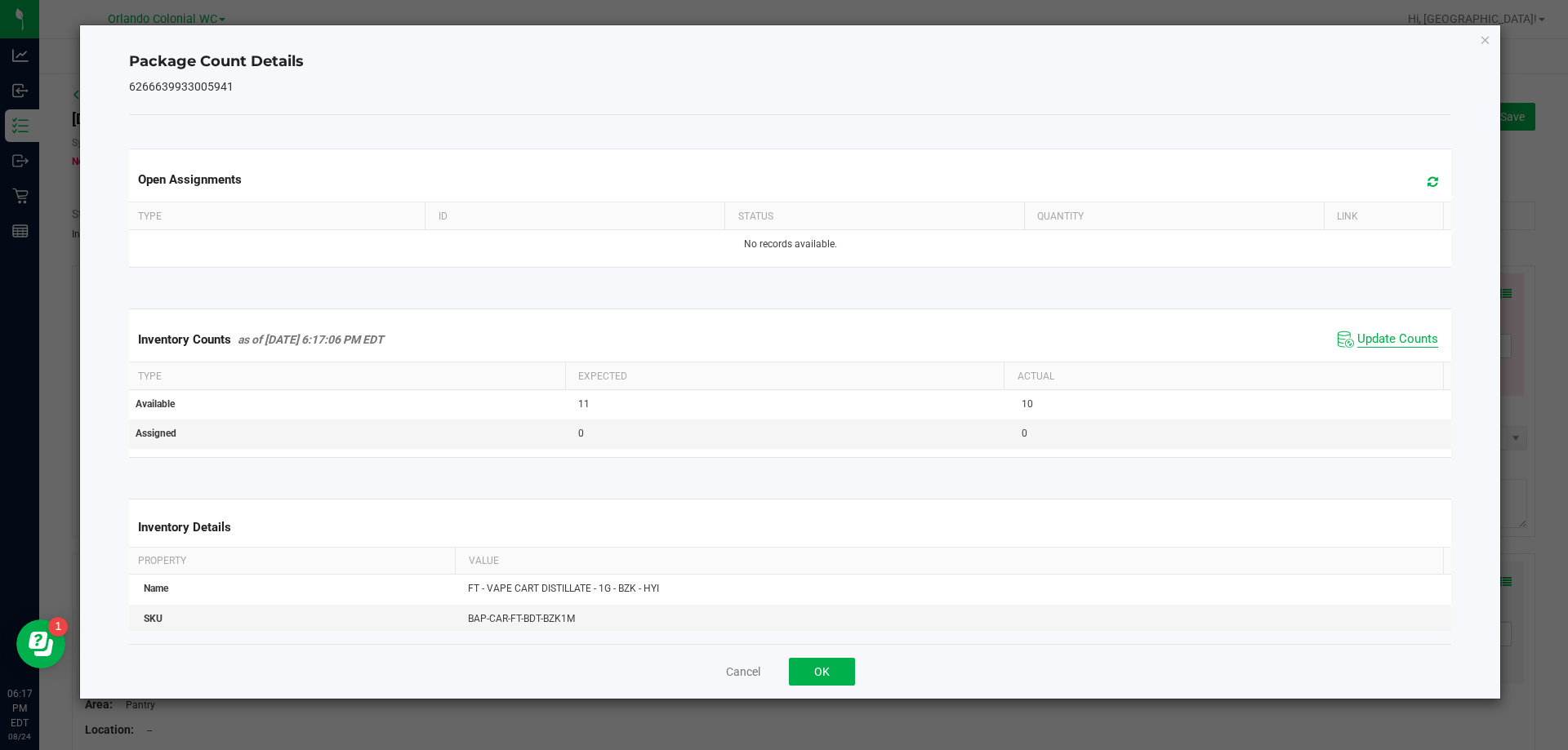
click at [1397, 333] on span "Update Counts" at bounding box center [1397, 339] width 81 height 16
click at [1397, 328] on span "Update Counts" at bounding box center [1388, 340] width 109 height 25
click at [1479, 43] on div "Package Count Details 6266639933005941 Open Assignments Type ID Status Quantity…" at bounding box center [790, 362] width 1421 height 673
click at [1485, 45] on icon "Close" at bounding box center [1486, 39] width 11 height 20
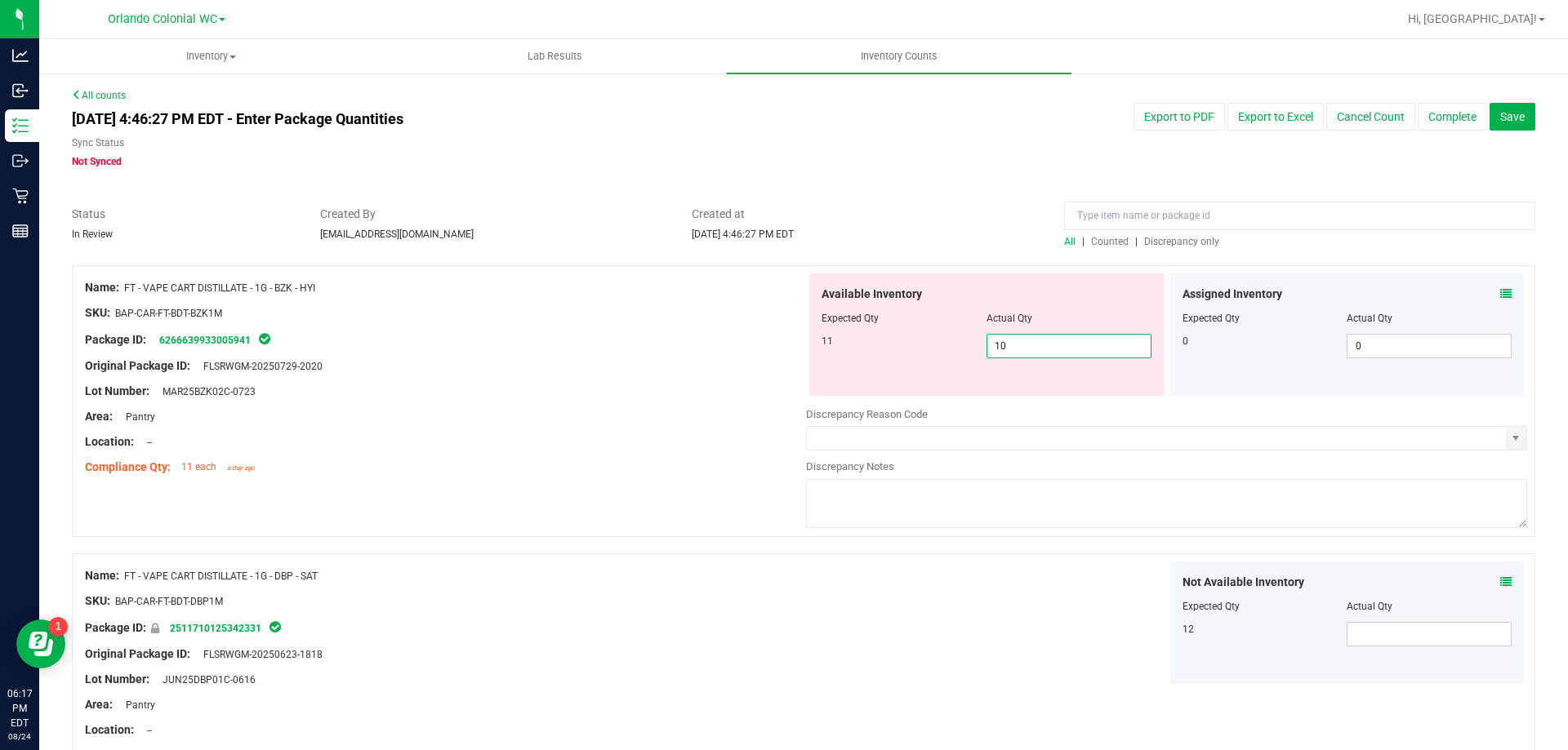
click at [1049, 353] on span "10 10" at bounding box center [1070, 347] width 165 height 25
type input "11"
click at [820, 390] on div "Available Inventory Expected Qty Actual Qty 11 10 11" at bounding box center [986, 334] width 354 height 122
type input "11"
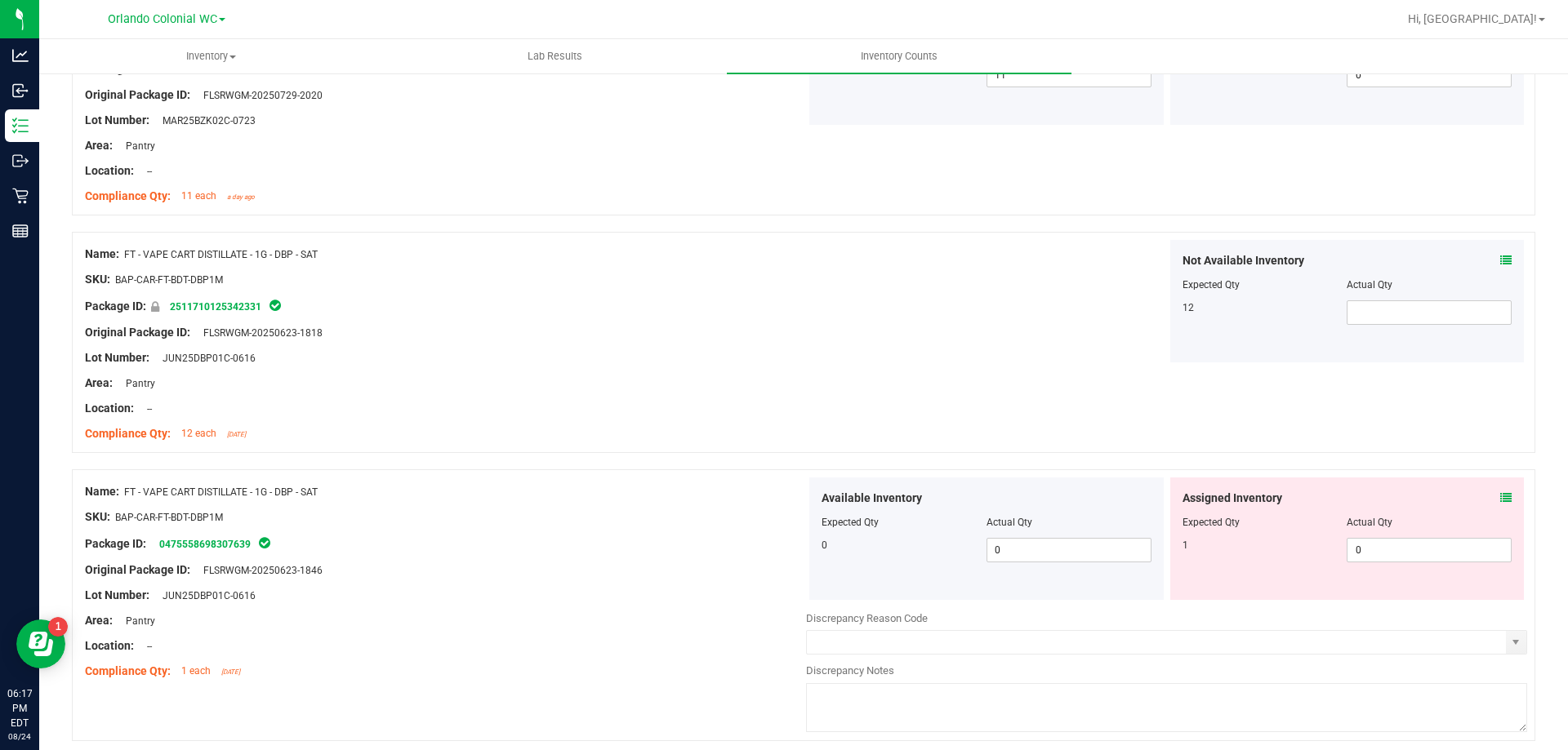
scroll to position [490, 0]
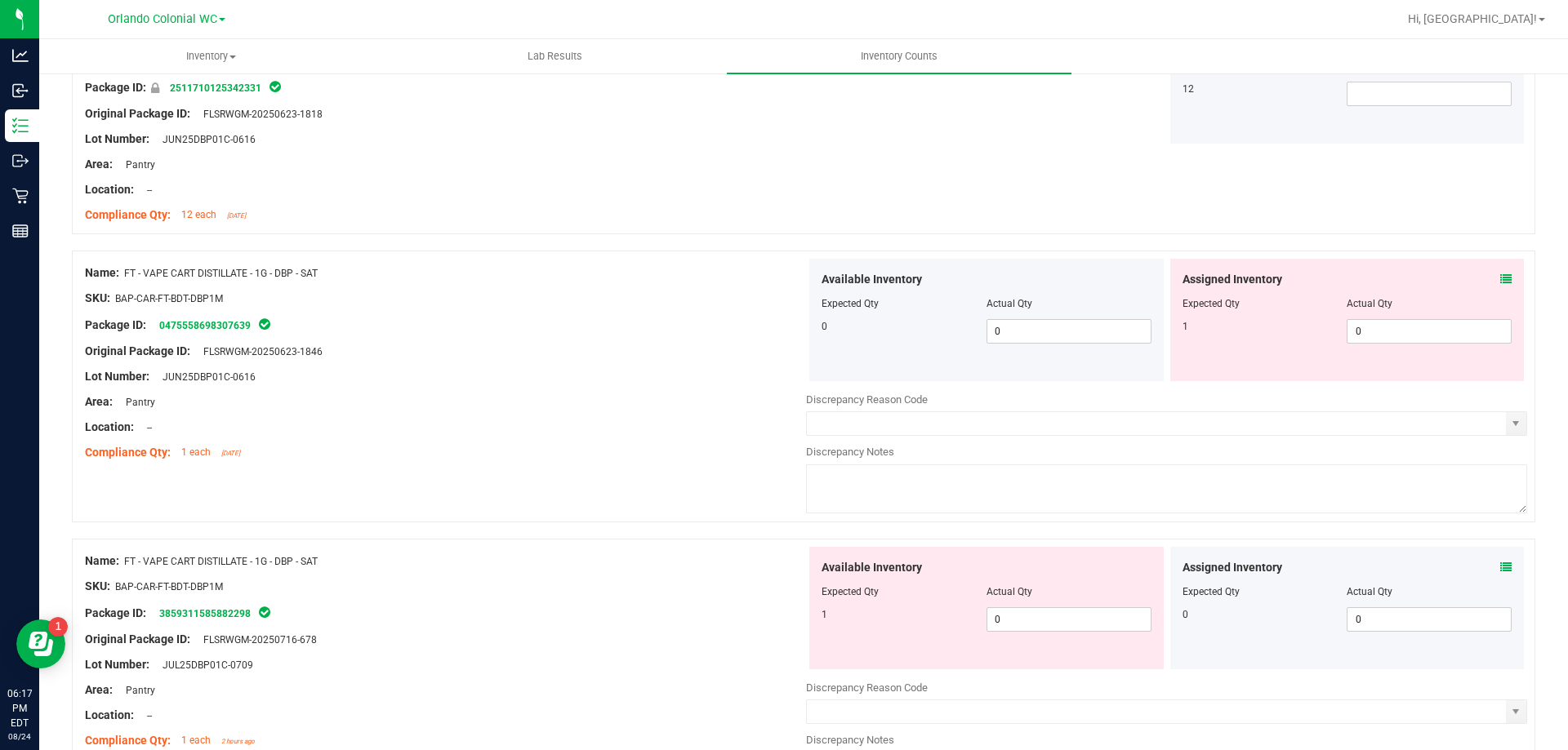
click at [1501, 279] on icon at bounding box center [1506, 279] width 11 height 11
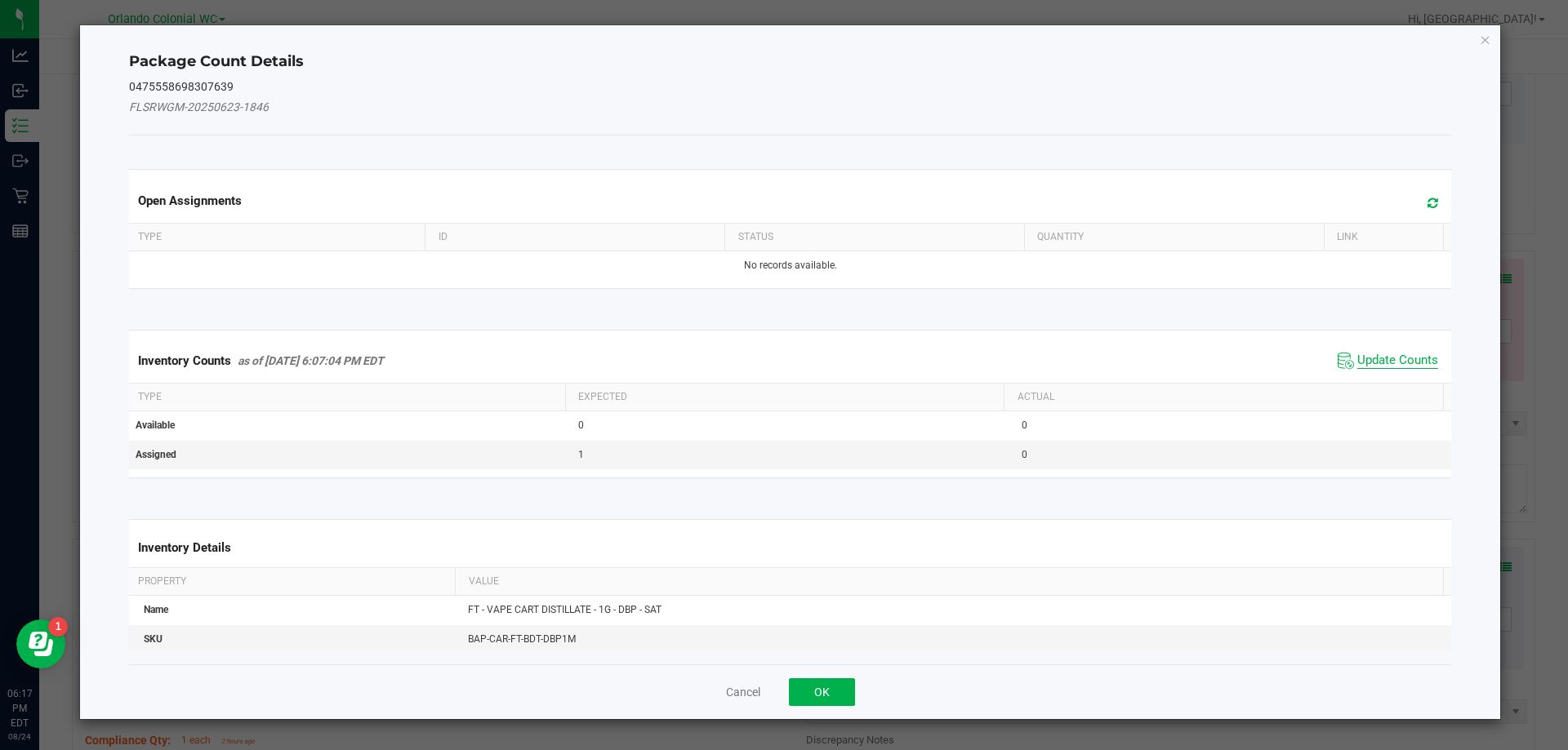
click at [1366, 359] on span "Update Counts" at bounding box center [1397, 360] width 81 height 16
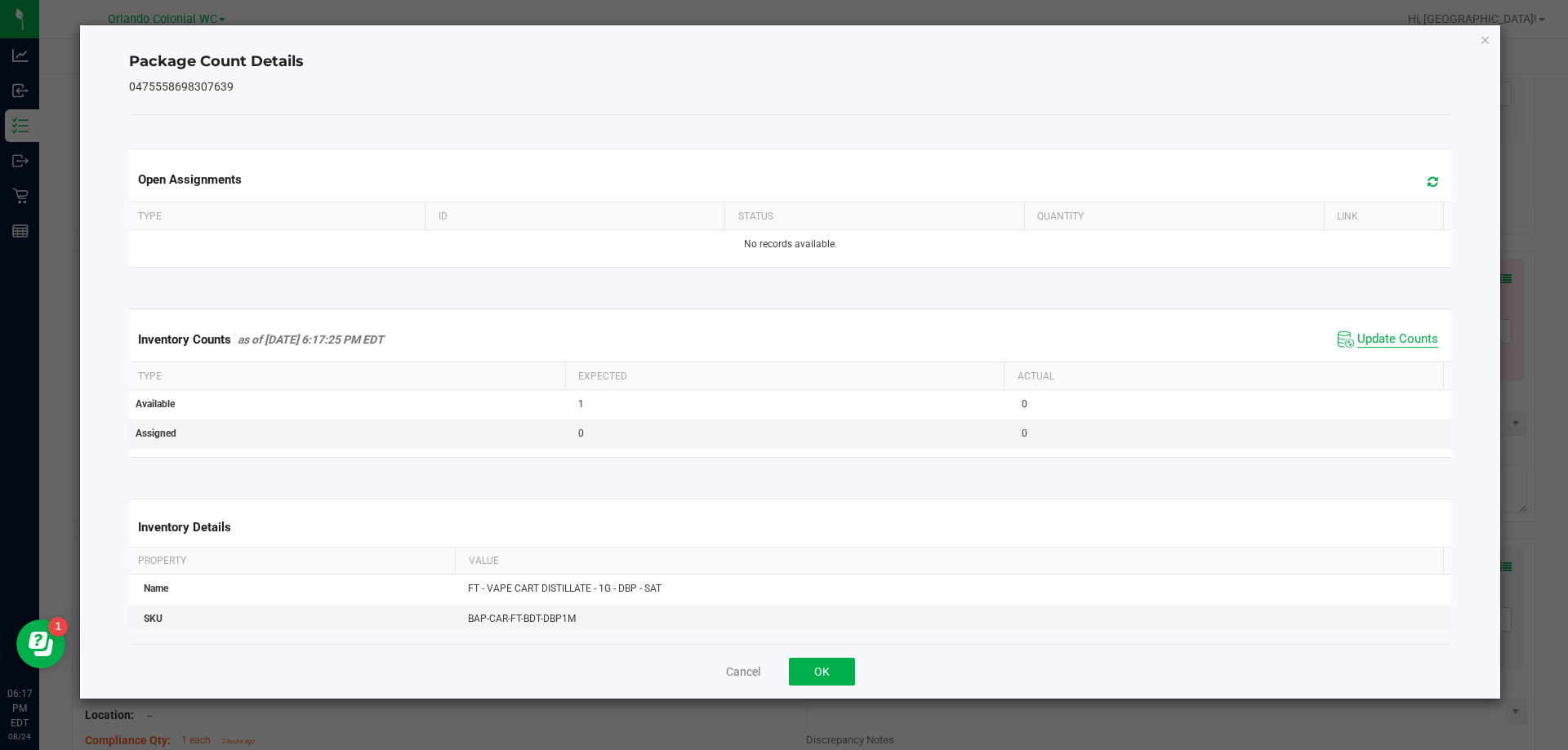
click at [1378, 341] on span "Update Counts" at bounding box center [1397, 339] width 81 height 16
click at [1491, 41] on div "Package Count Details 0475558698307639 Open Assignments Type ID Status Quantity…" at bounding box center [790, 362] width 1421 height 673
click at [1490, 40] on icon "Close" at bounding box center [1486, 39] width 11 height 20
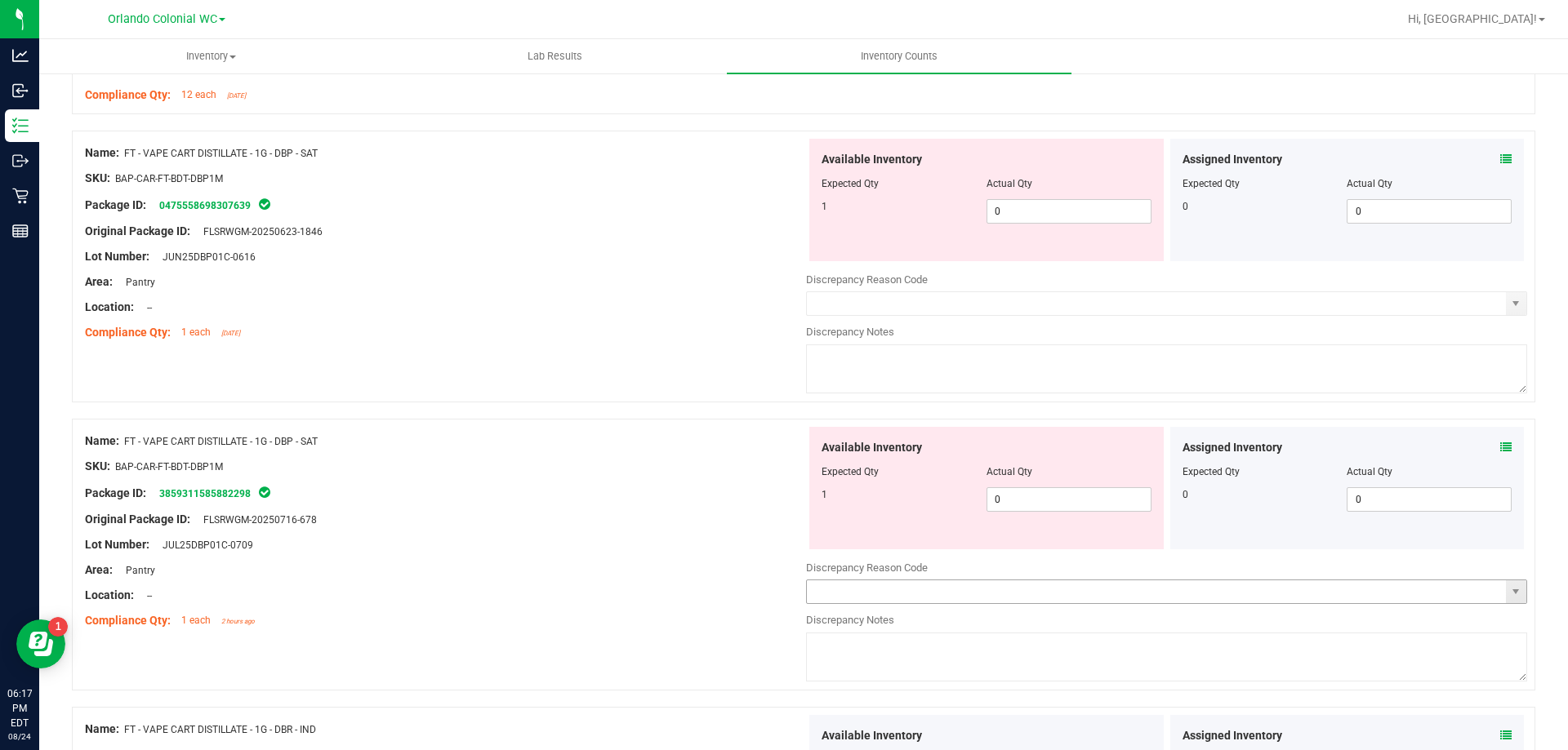
scroll to position [816, 0]
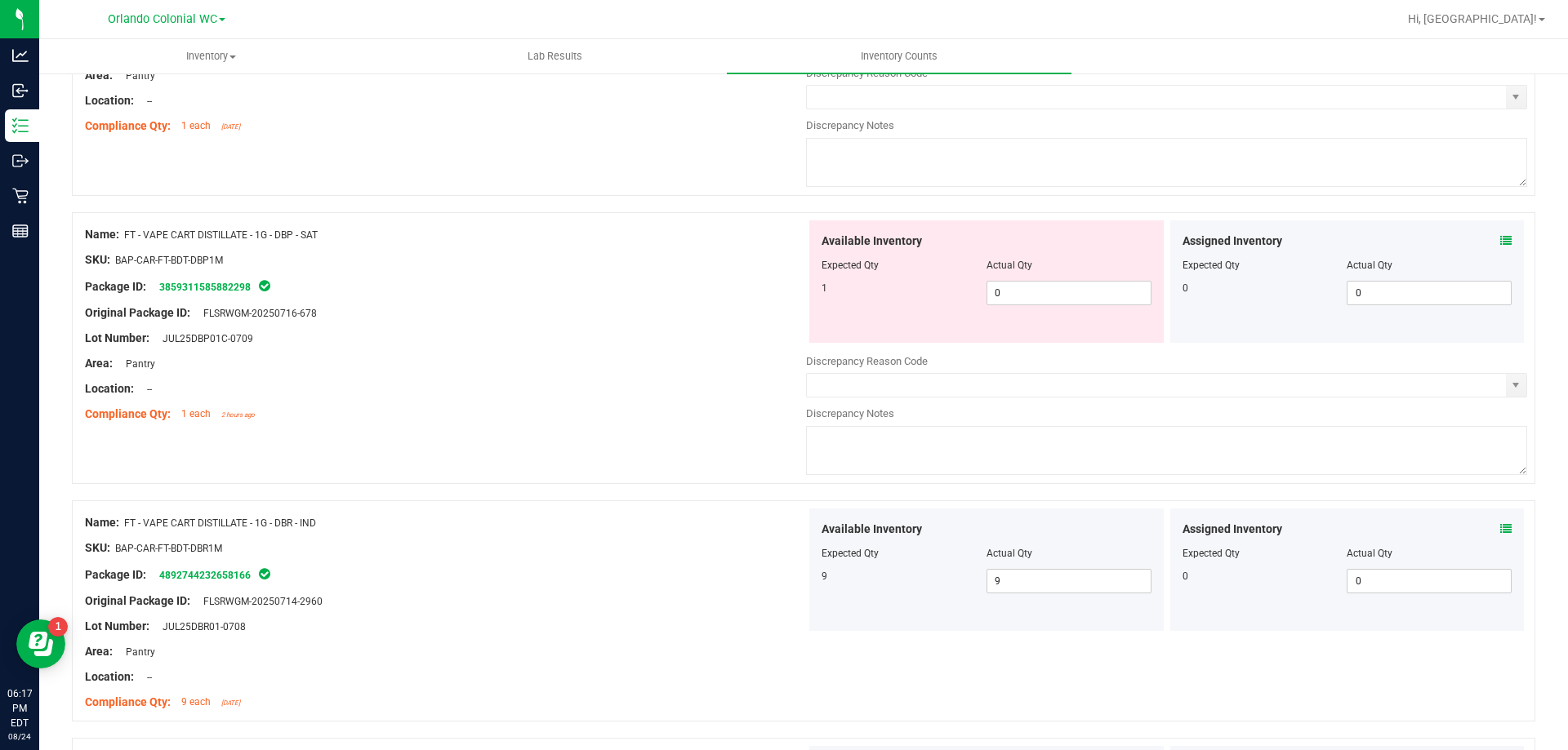
click at [1501, 235] on icon at bounding box center [1506, 241] width 11 height 11
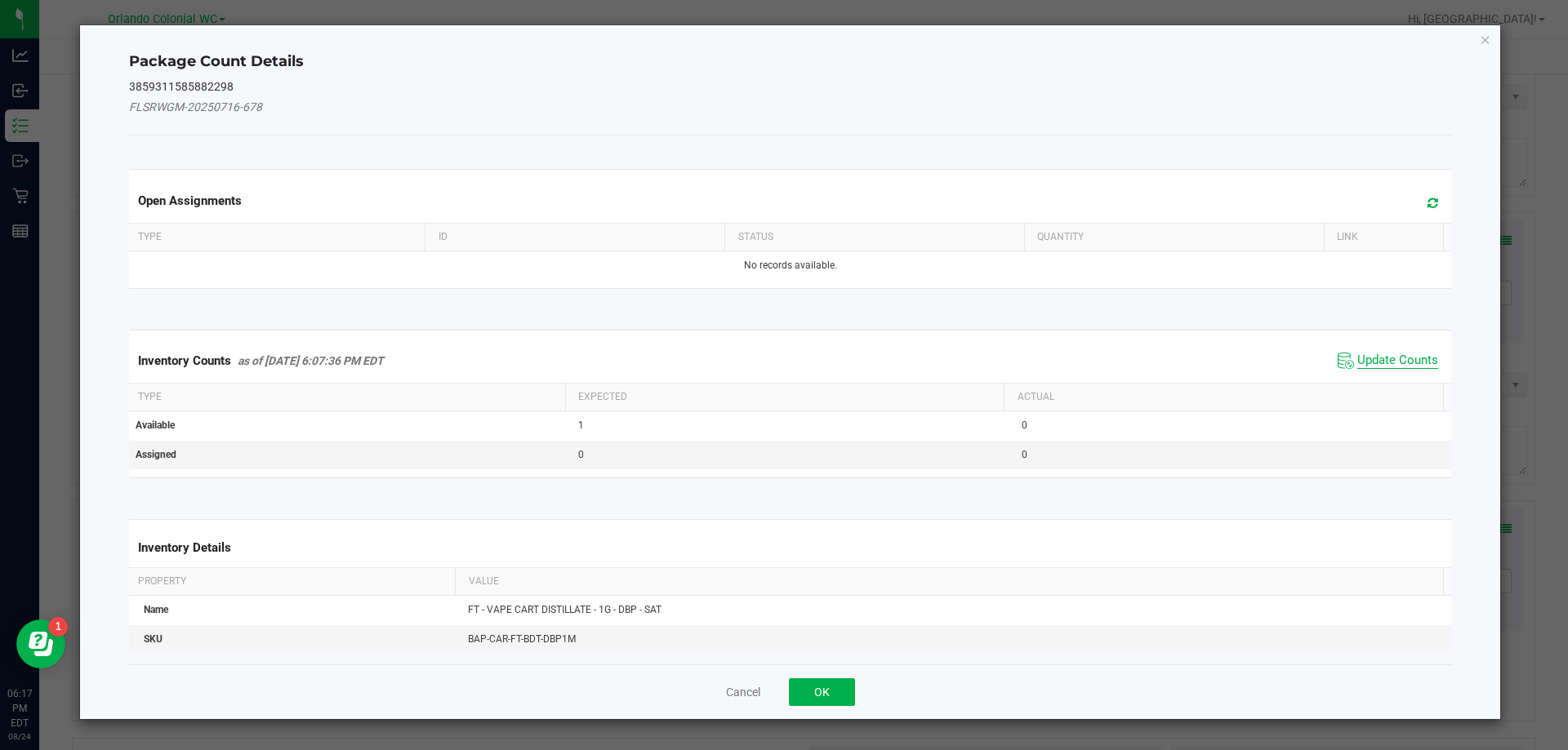
click at [1379, 355] on span "Update Counts" at bounding box center [1397, 360] width 81 height 16
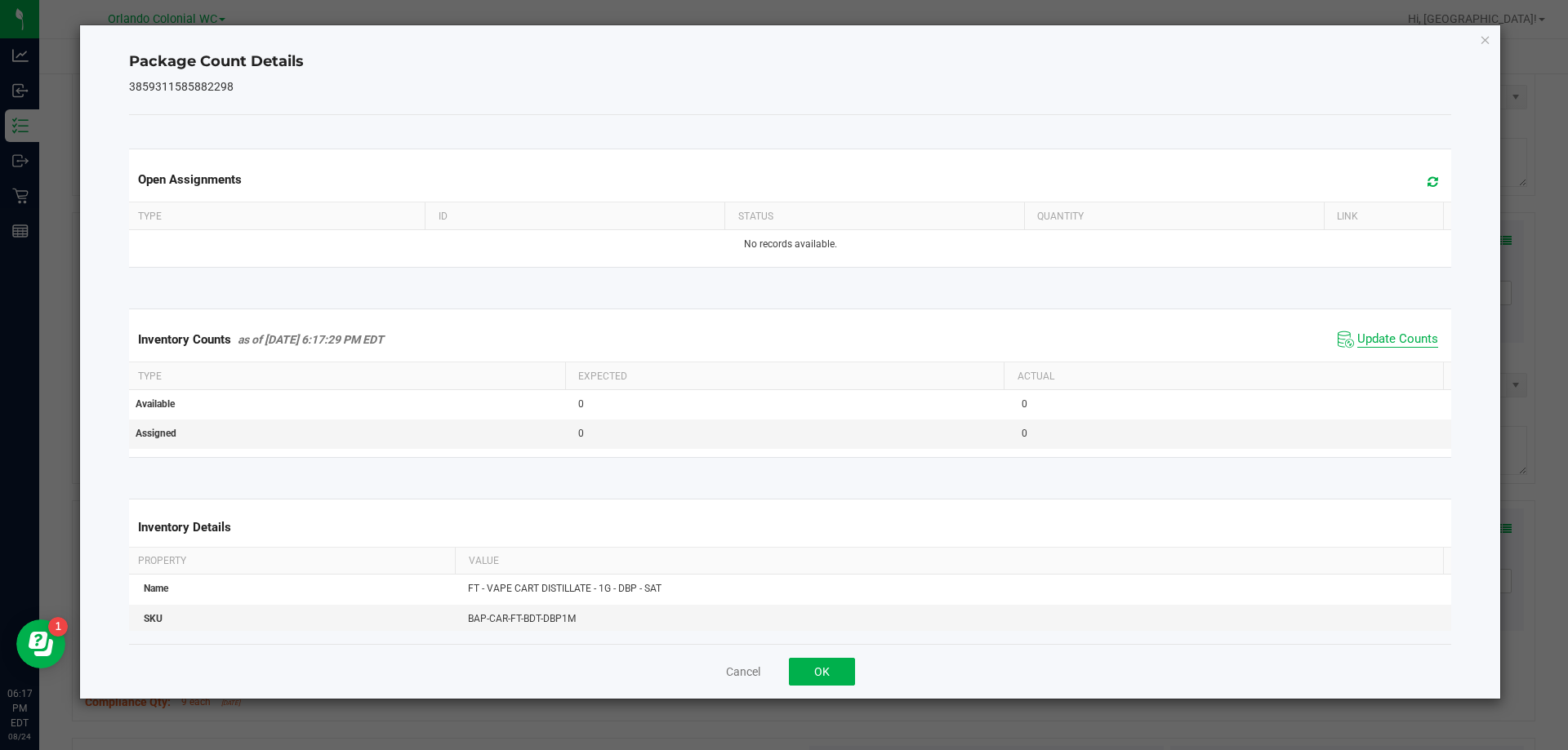
click at [1380, 334] on span "Update Counts" at bounding box center [1397, 339] width 81 height 16
click at [1486, 42] on icon "Close" at bounding box center [1486, 39] width 11 height 20
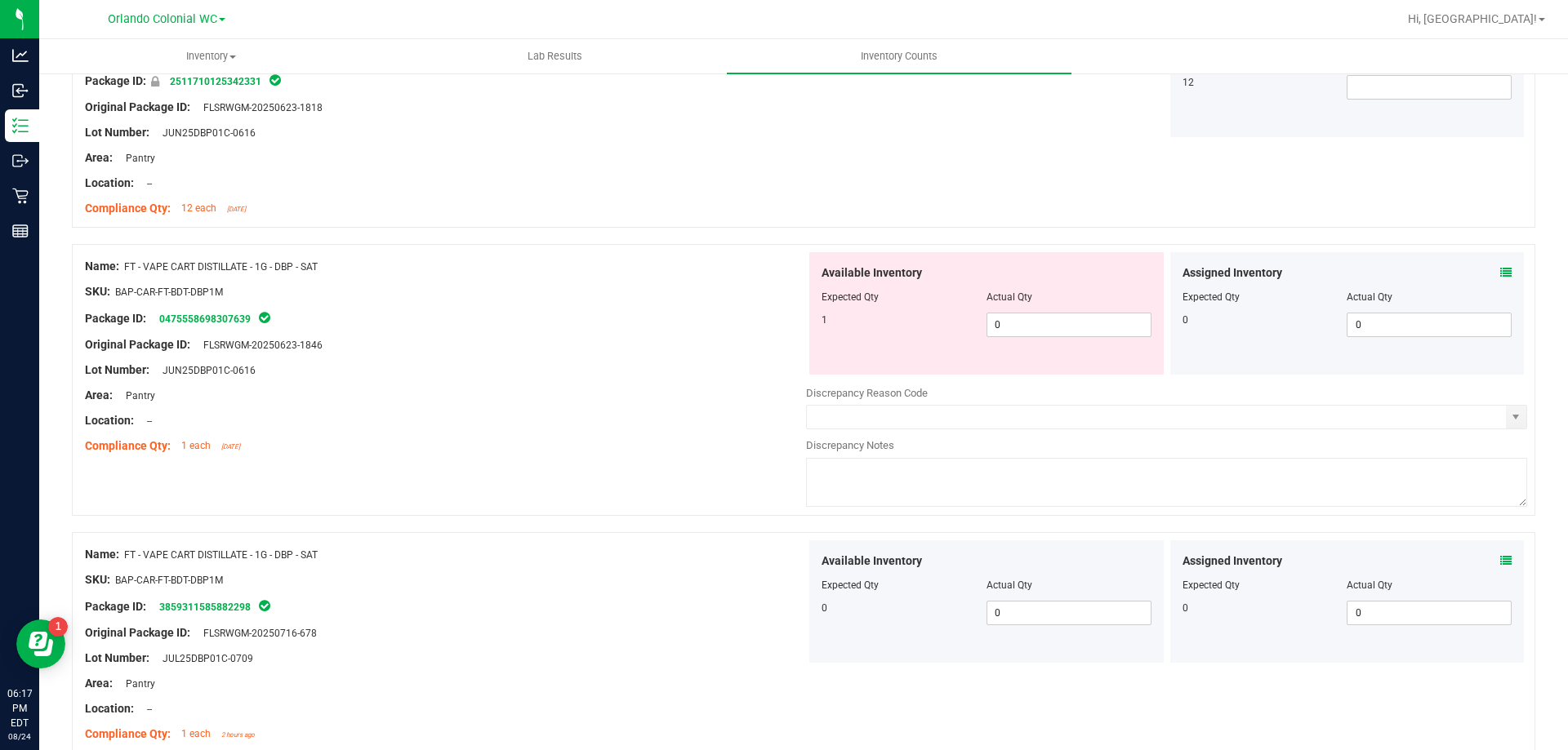
scroll to position [408, 0]
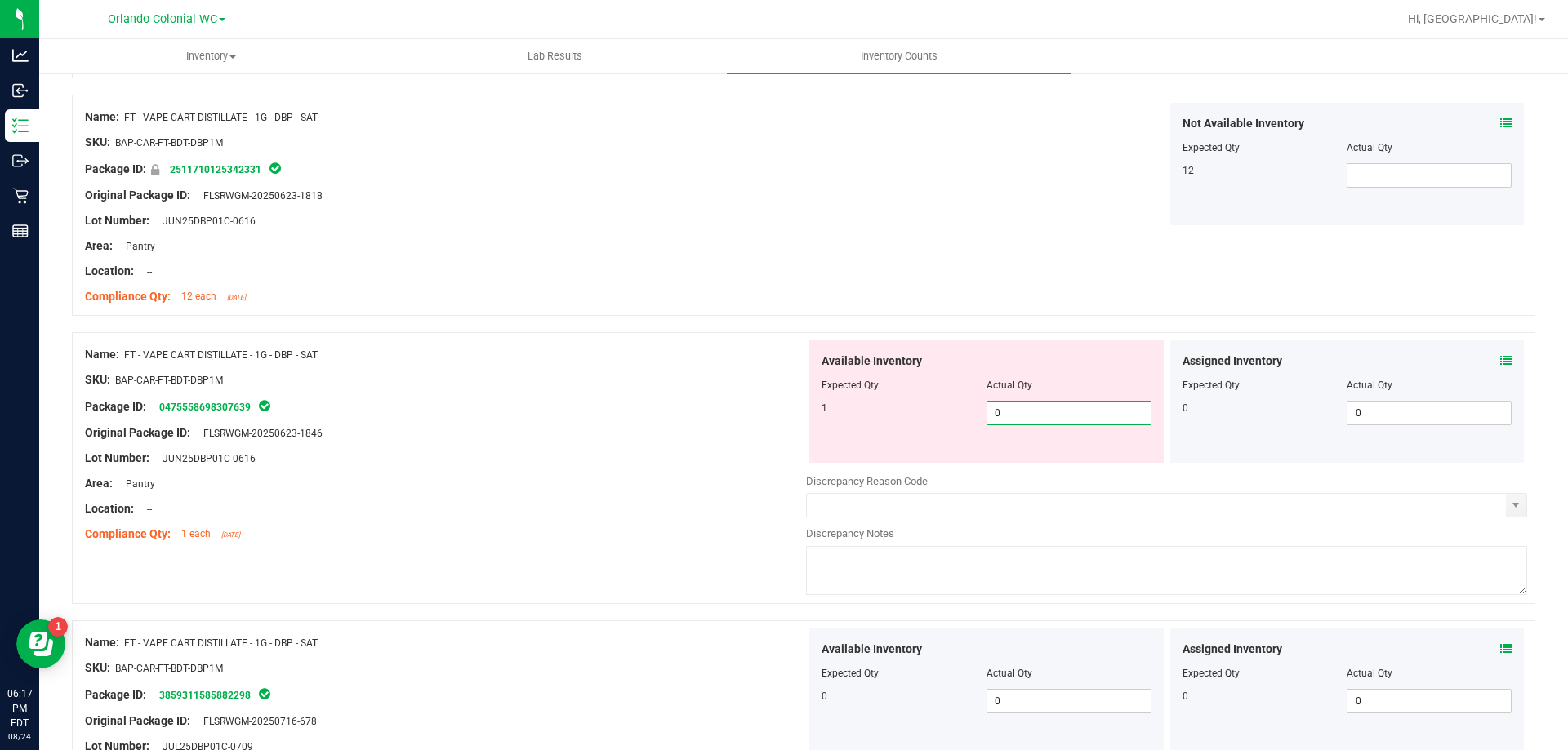
drag, startPoint x: 1044, startPoint y: 416, endPoint x: 941, endPoint y: 425, distance: 103.4
click at [959, 423] on div "1 0 0" at bounding box center [986, 413] width 330 height 25
type input "1"
click at [551, 432] on div "Original Package ID: FLSRWGM-20250623-1846" at bounding box center [445, 433] width 721 height 17
type input "1"
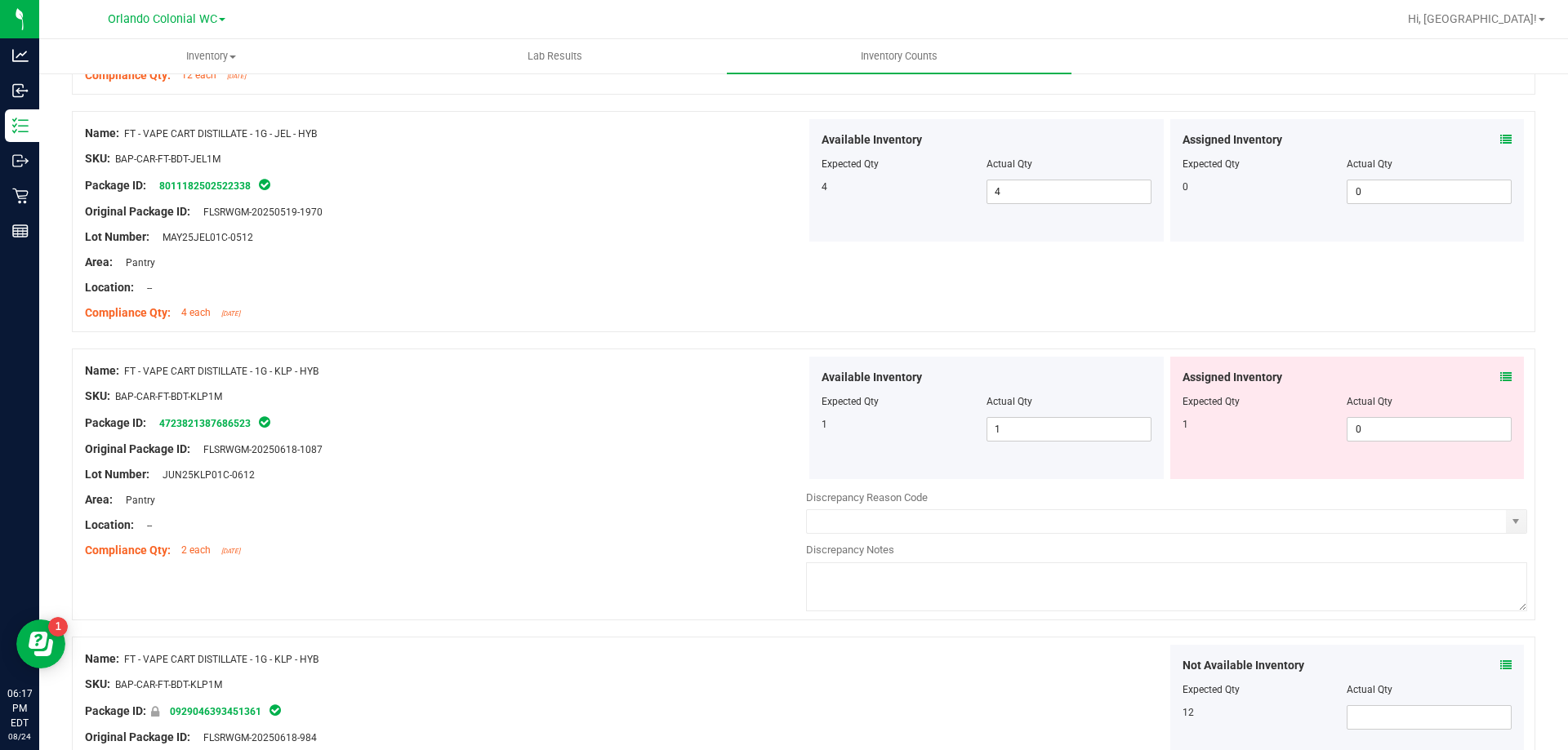
scroll to position [2367, 0]
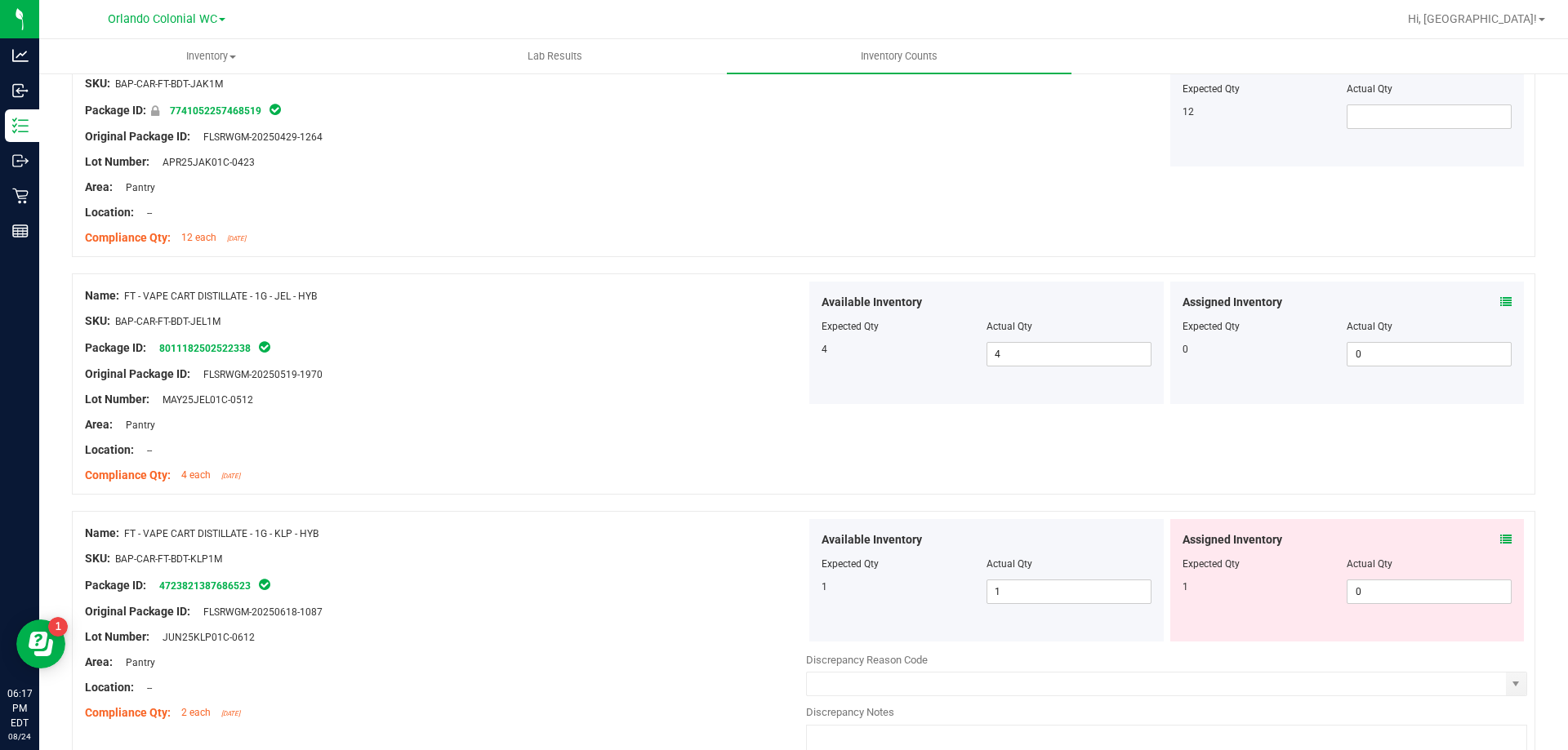
click at [1501, 541] on icon at bounding box center [1506, 540] width 11 height 11
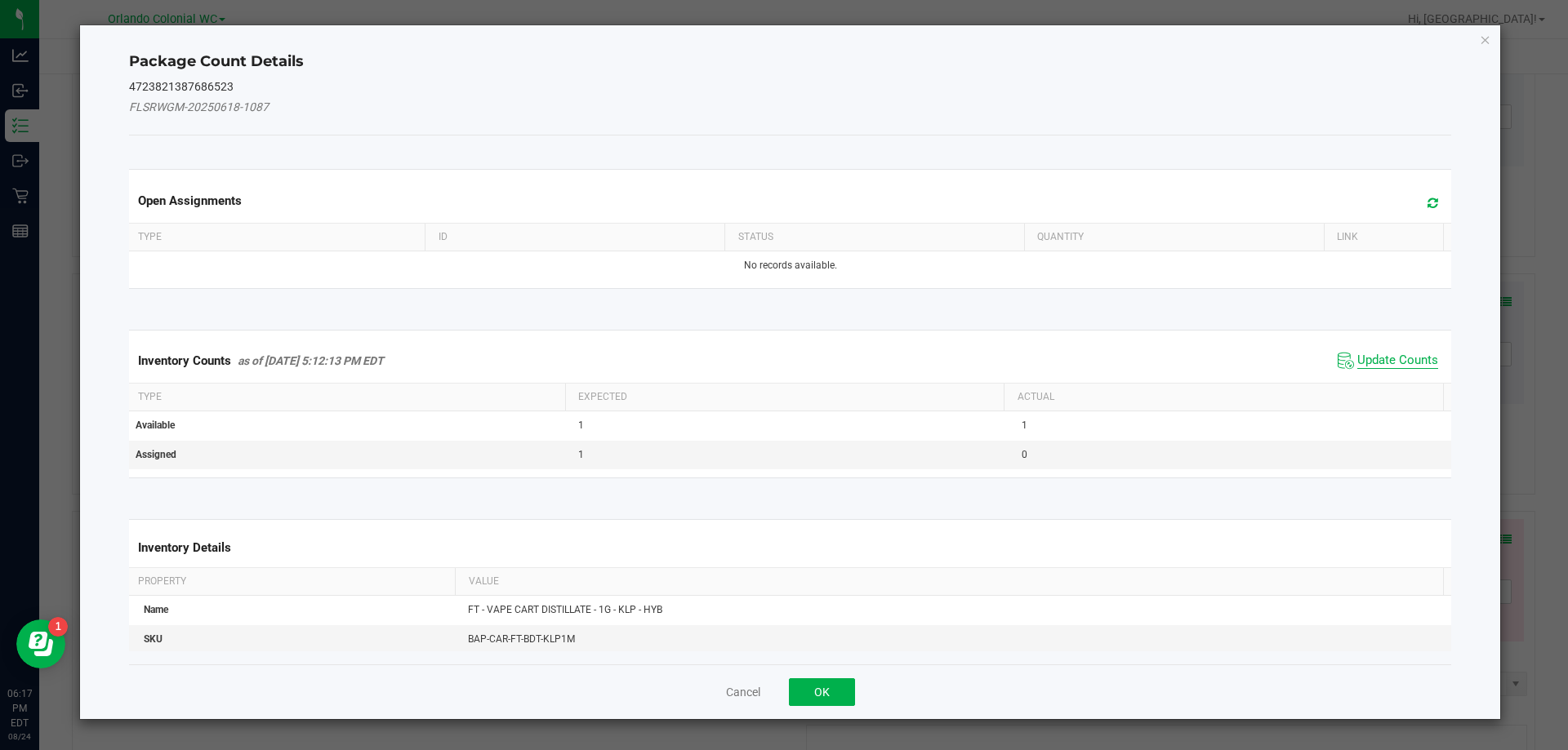
click at [1398, 358] on span "Update Counts" at bounding box center [1397, 360] width 81 height 16
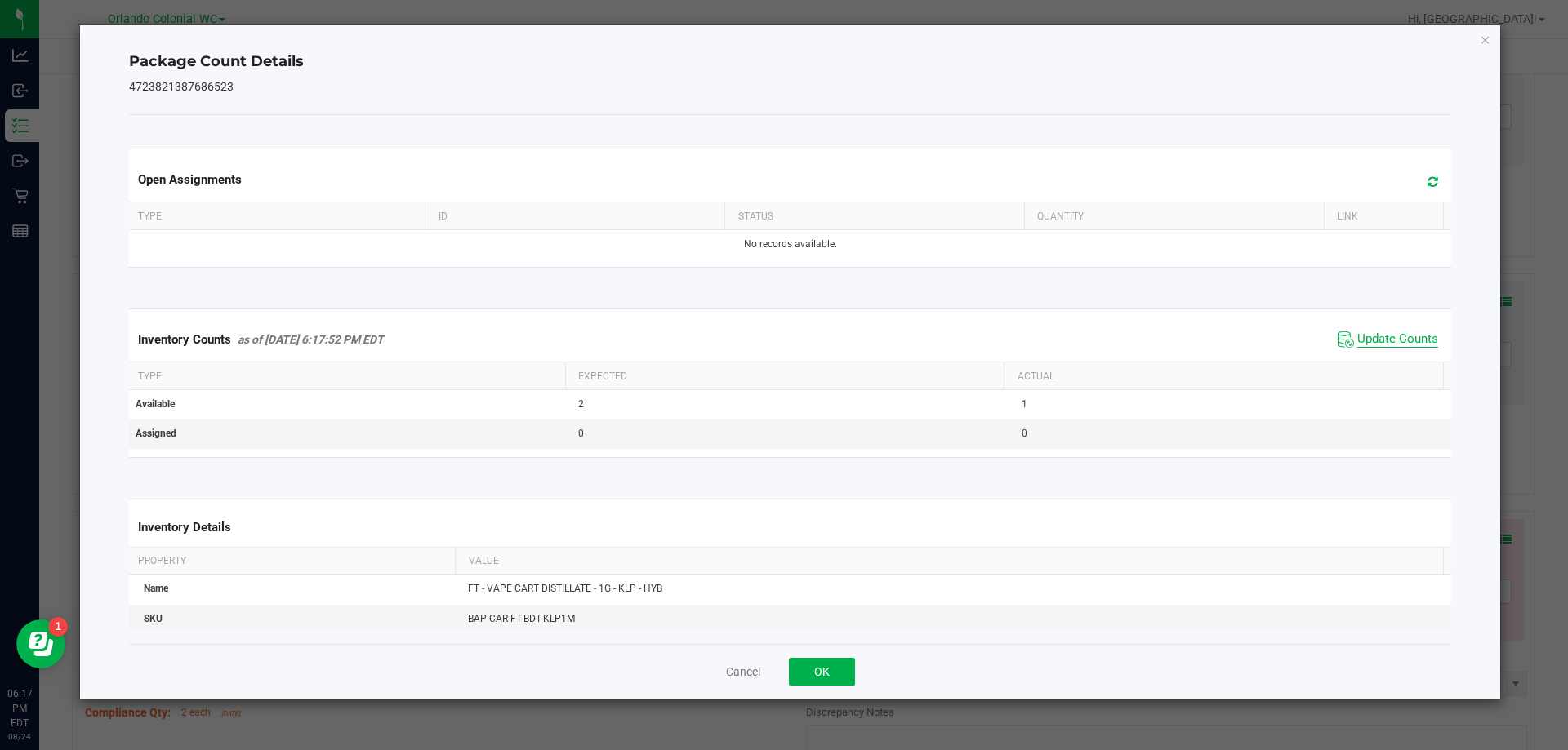
click at [1397, 335] on span "Update Counts" at bounding box center [1397, 339] width 81 height 16
click at [1398, 330] on span "Update Counts" at bounding box center [1390, 339] width 104 height 23
click at [1481, 39] on icon "Close" at bounding box center [1486, 39] width 11 height 20
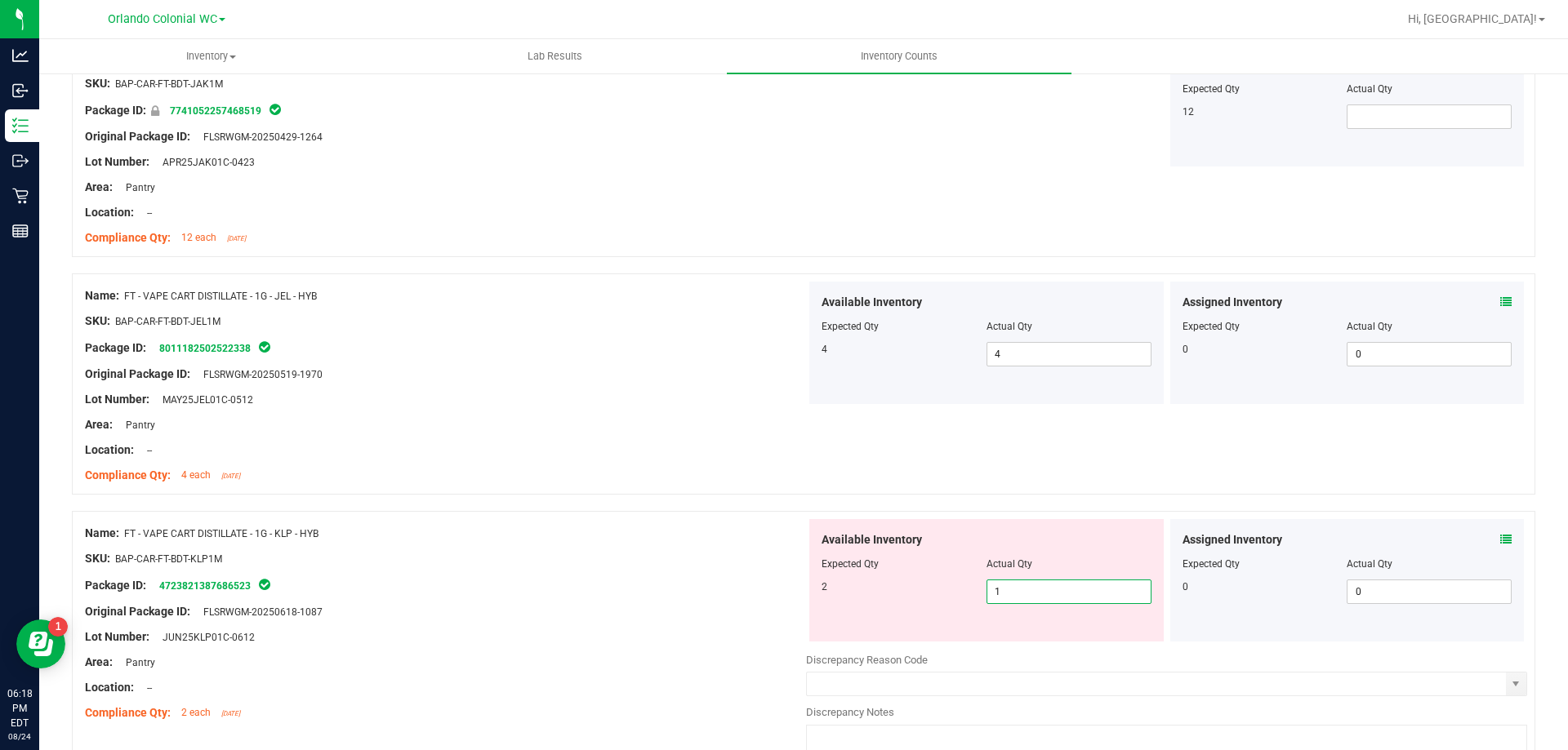
drag, startPoint x: 1018, startPoint y: 601, endPoint x: 940, endPoint y: 607, distance: 78.2
click at [940, 607] on div "Available Inventory Expected Qty Actual Qty 2 1 1" at bounding box center [986, 580] width 354 height 122
type input "2"
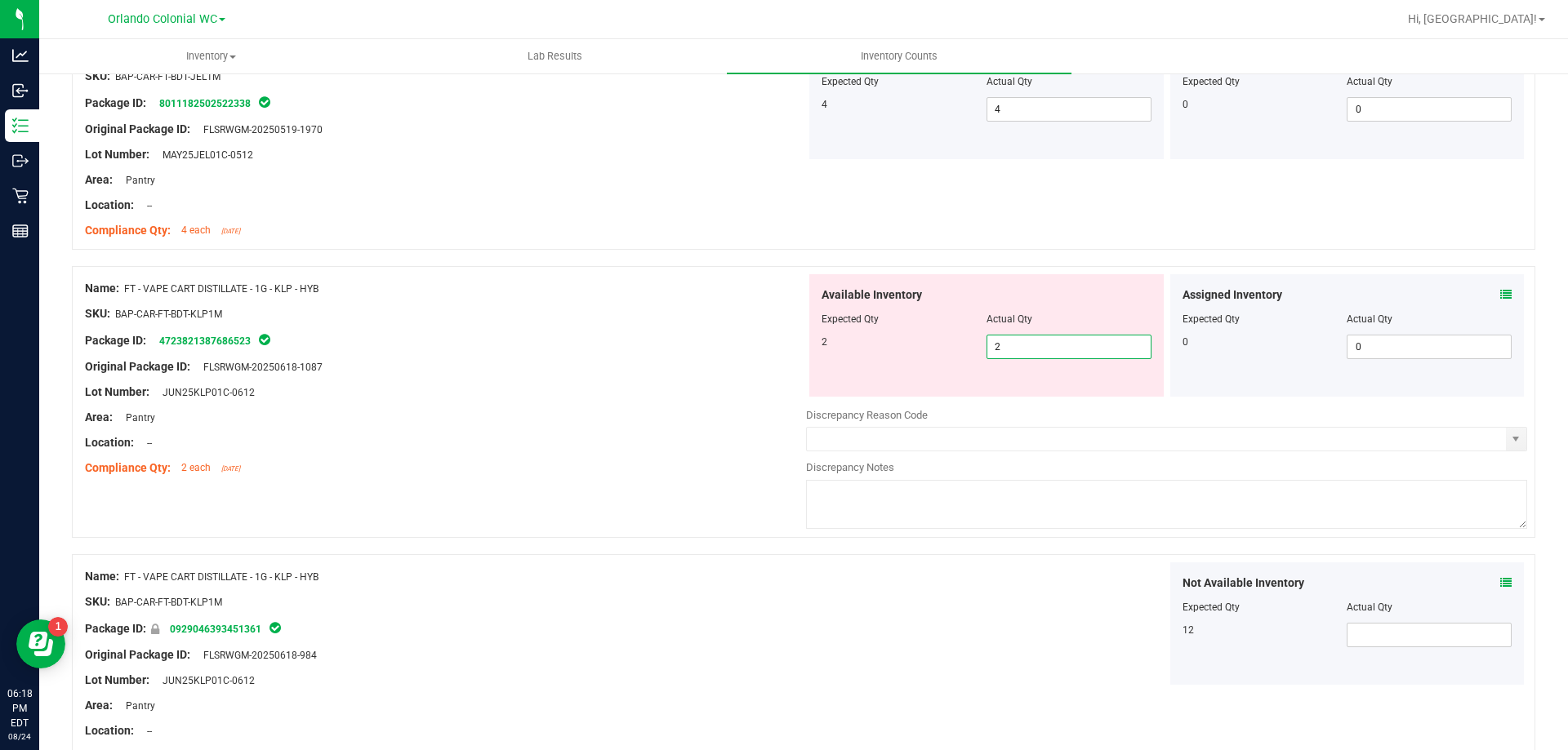
type input "2"
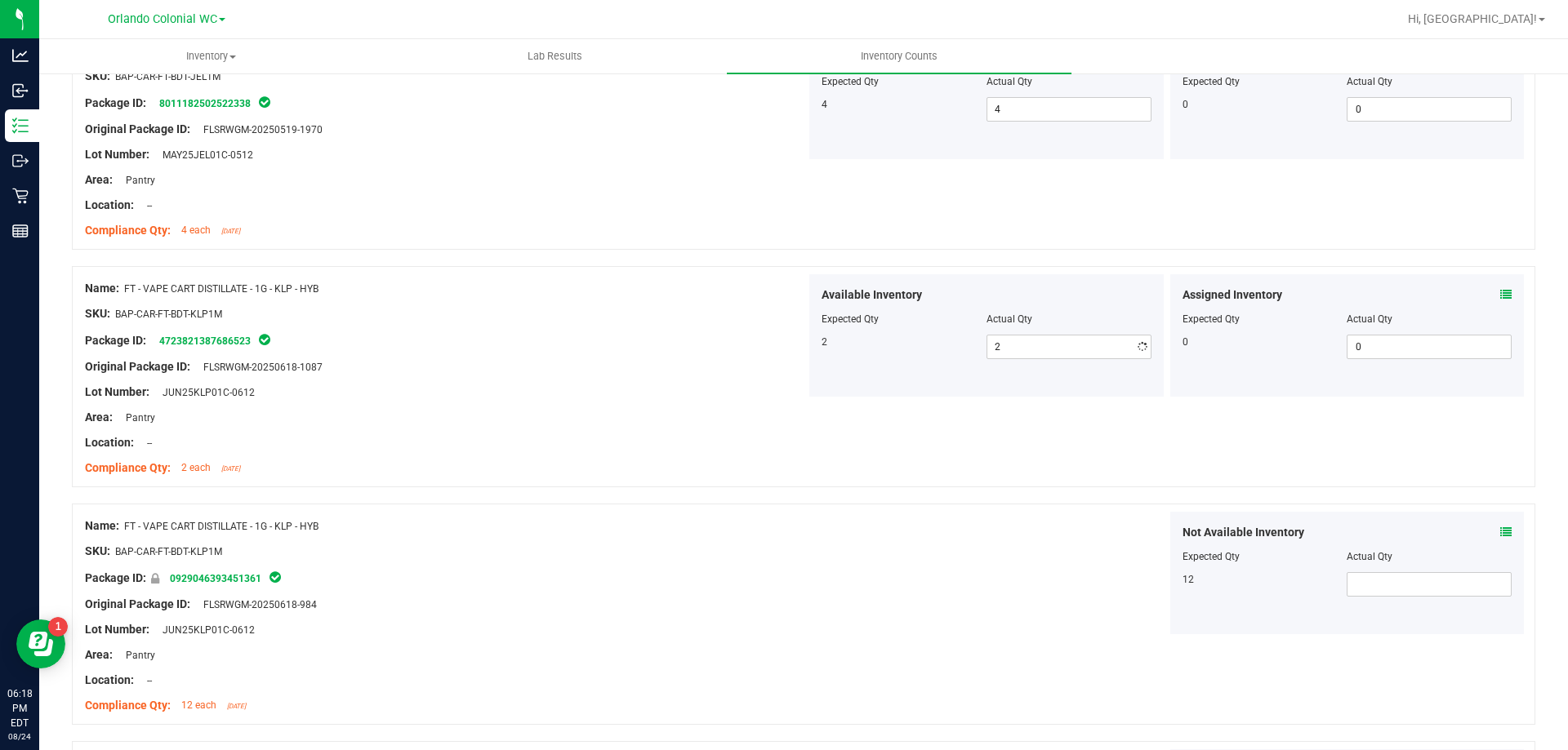
click at [630, 437] on div "Location: --" at bounding box center [445, 443] width 721 height 17
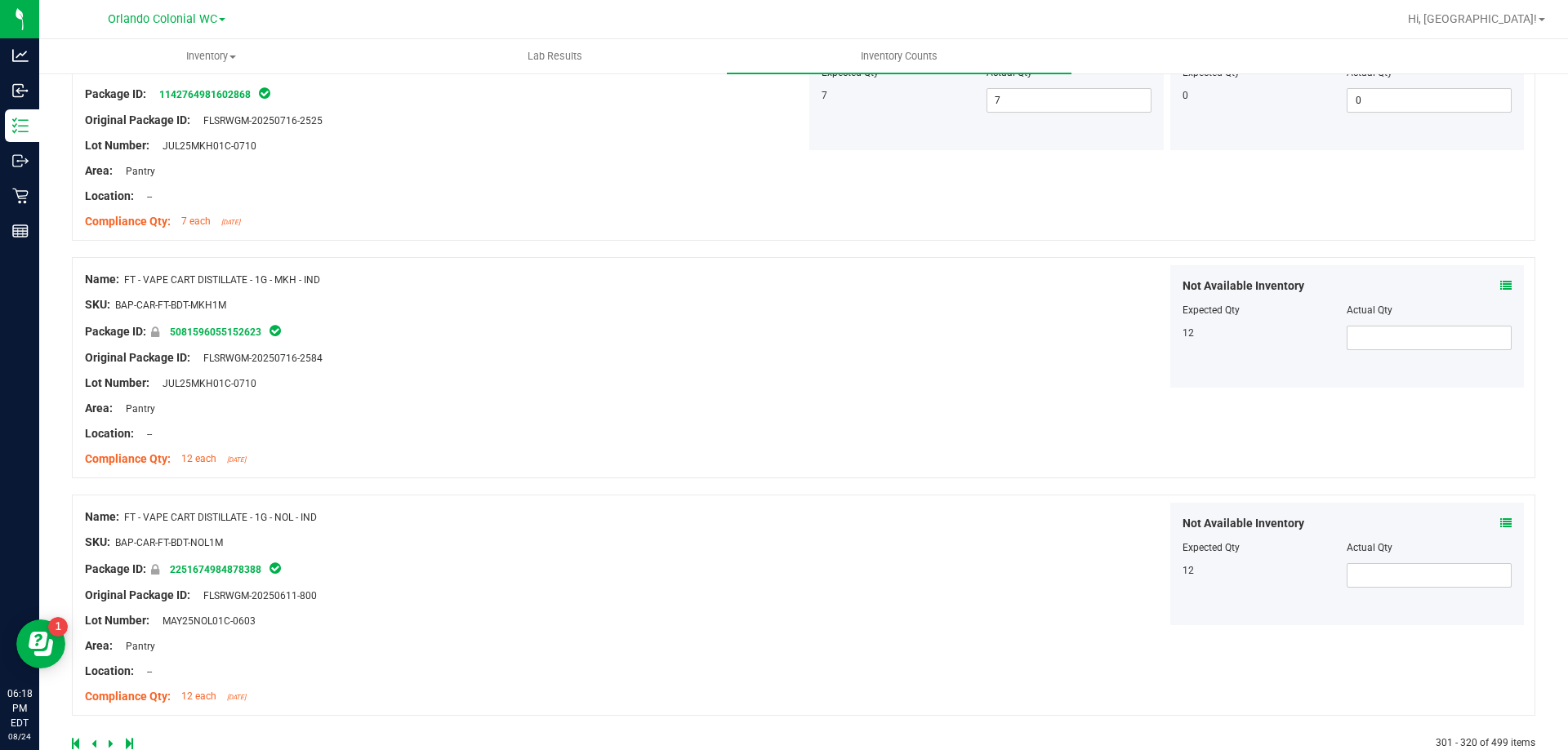
scroll to position [4323, 0]
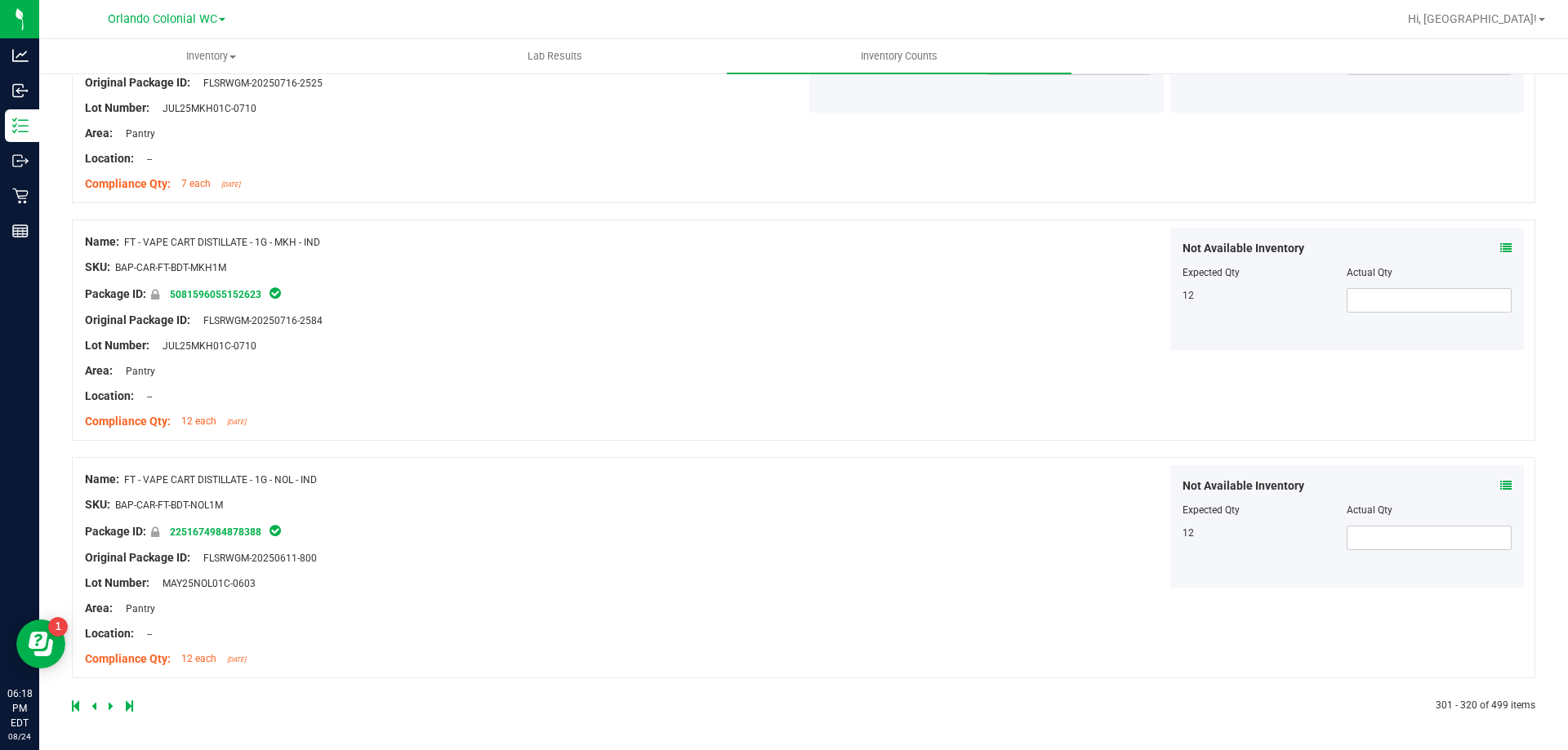
click at [112, 707] on icon at bounding box center [111, 706] width 5 height 9
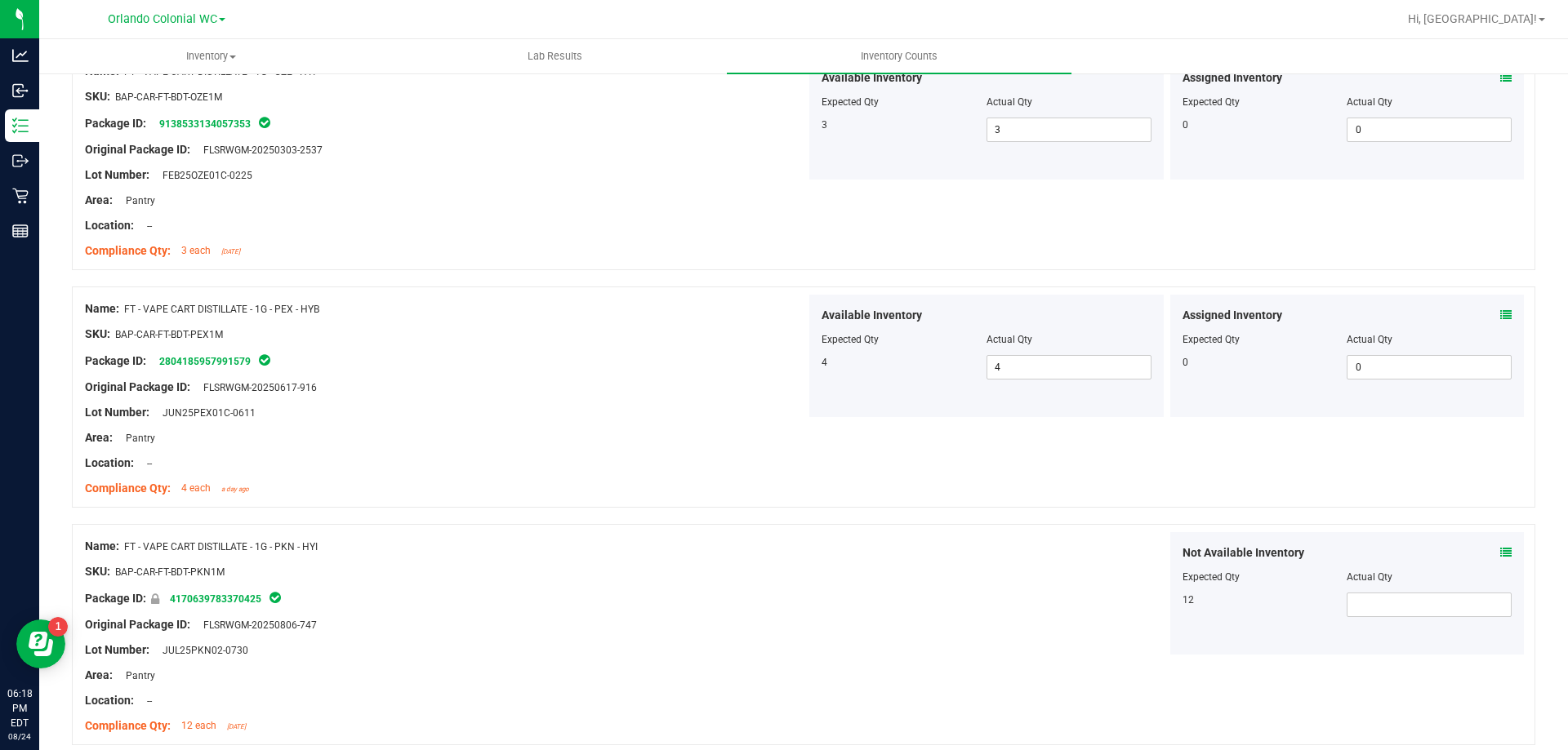
scroll to position [490, 0]
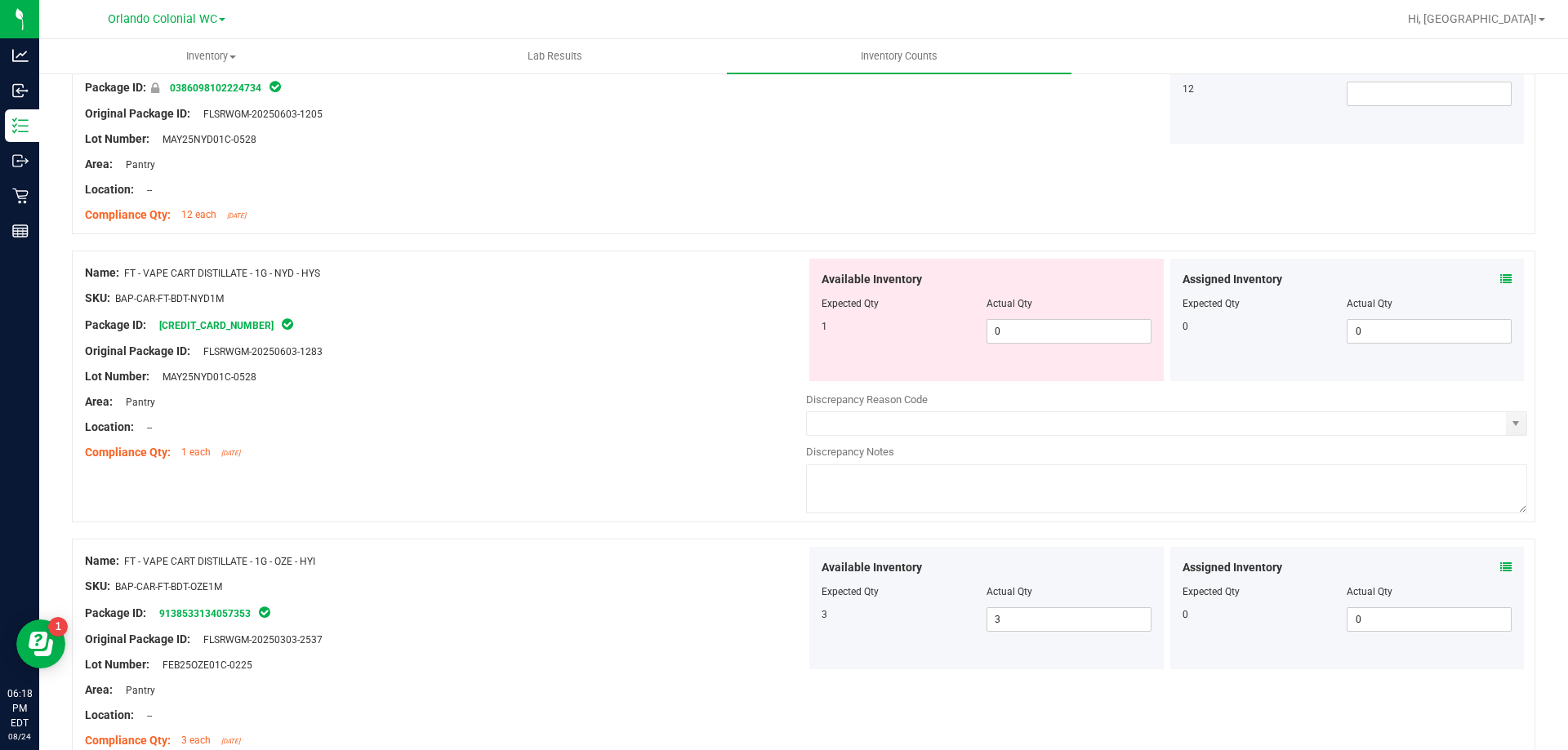
click at [1501, 277] on icon at bounding box center [1506, 279] width 11 height 11
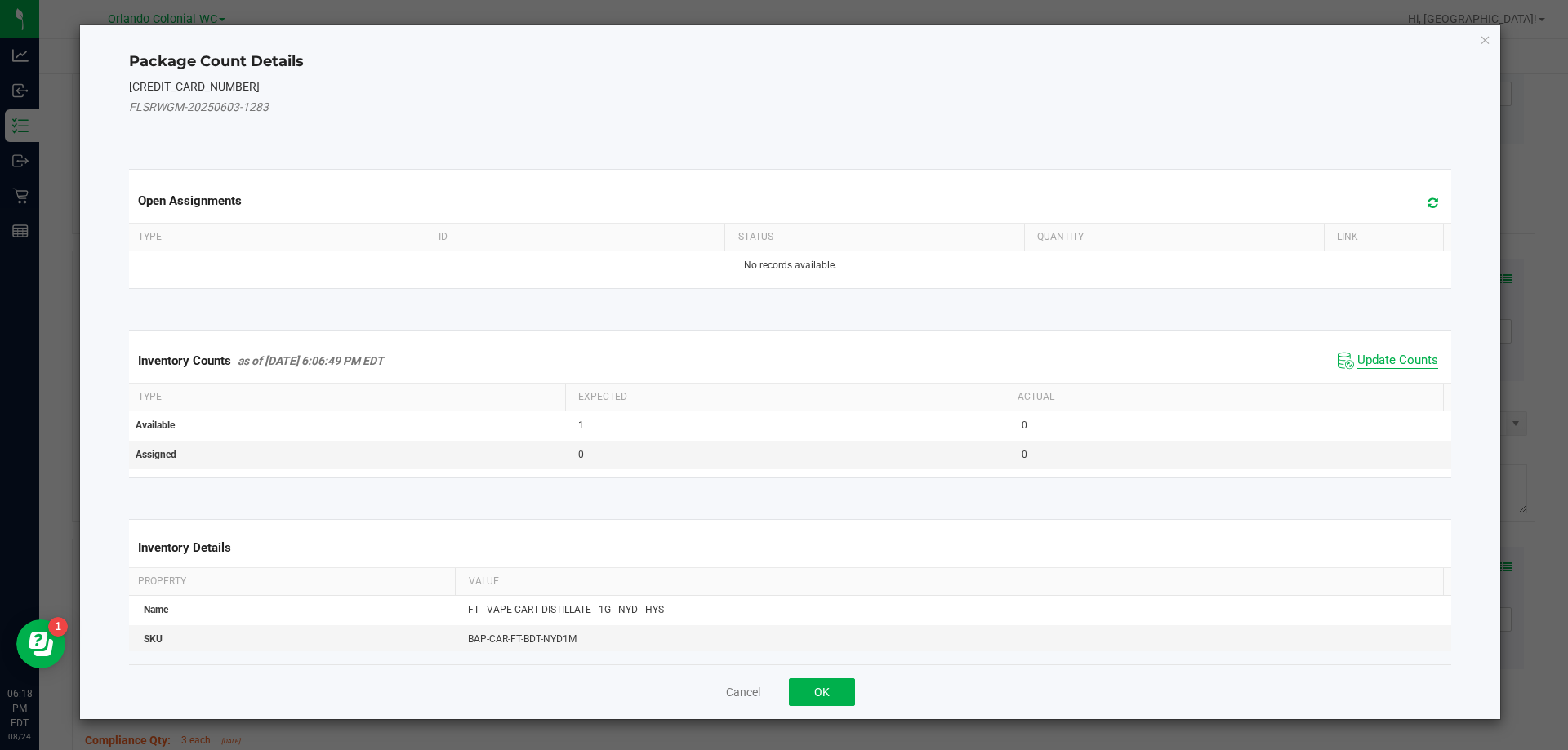
click at [1372, 361] on span "Update Counts" at bounding box center [1397, 360] width 81 height 16
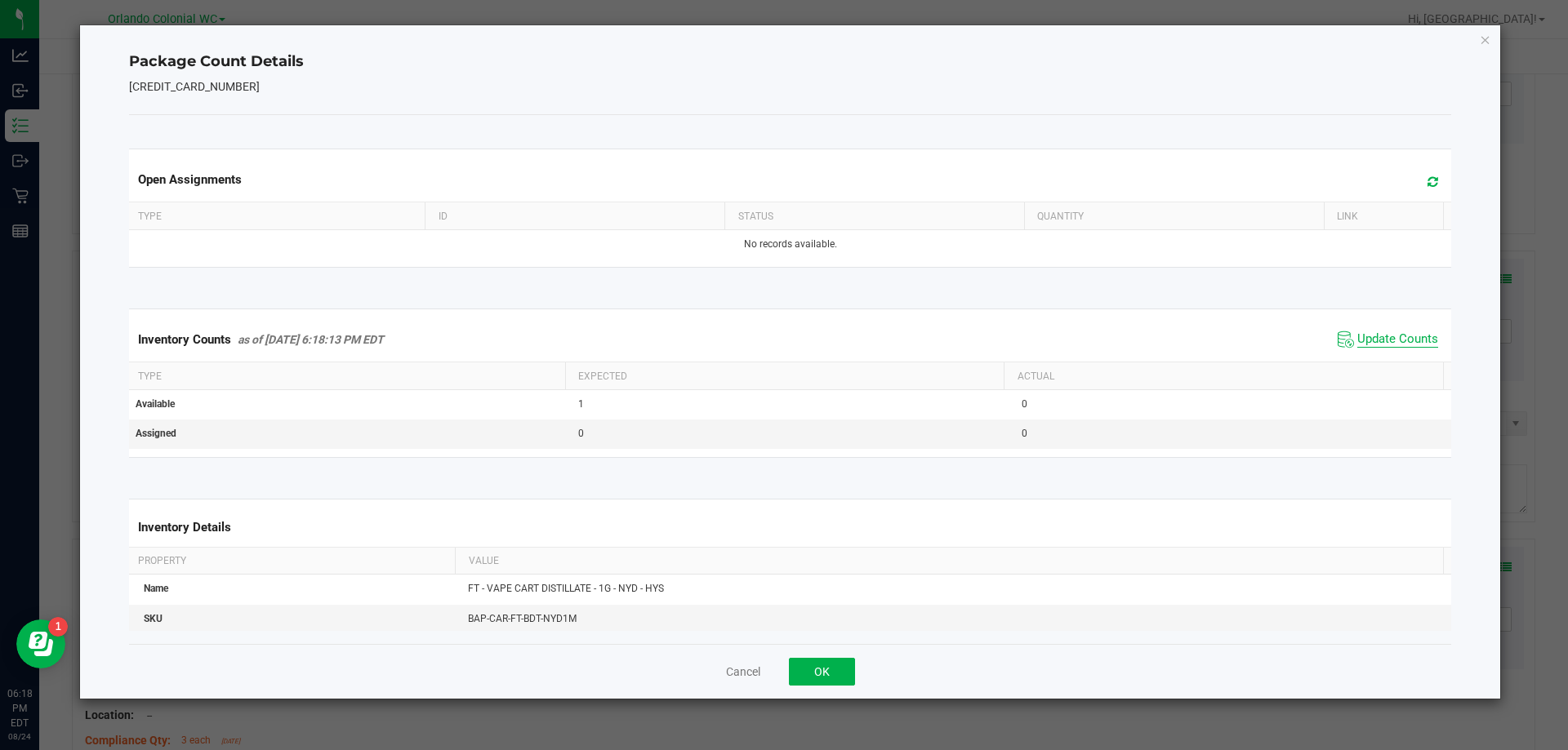
click at [1379, 335] on span "Update Counts" at bounding box center [1397, 339] width 81 height 16
click at [1491, 35] on div "Package Count Details [CREDIT_CARD_NUMBER] Open Assignments Type ID Status Quan…" at bounding box center [790, 362] width 1421 height 673
click at [1489, 35] on icon "Close" at bounding box center [1486, 39] width 11 height 20
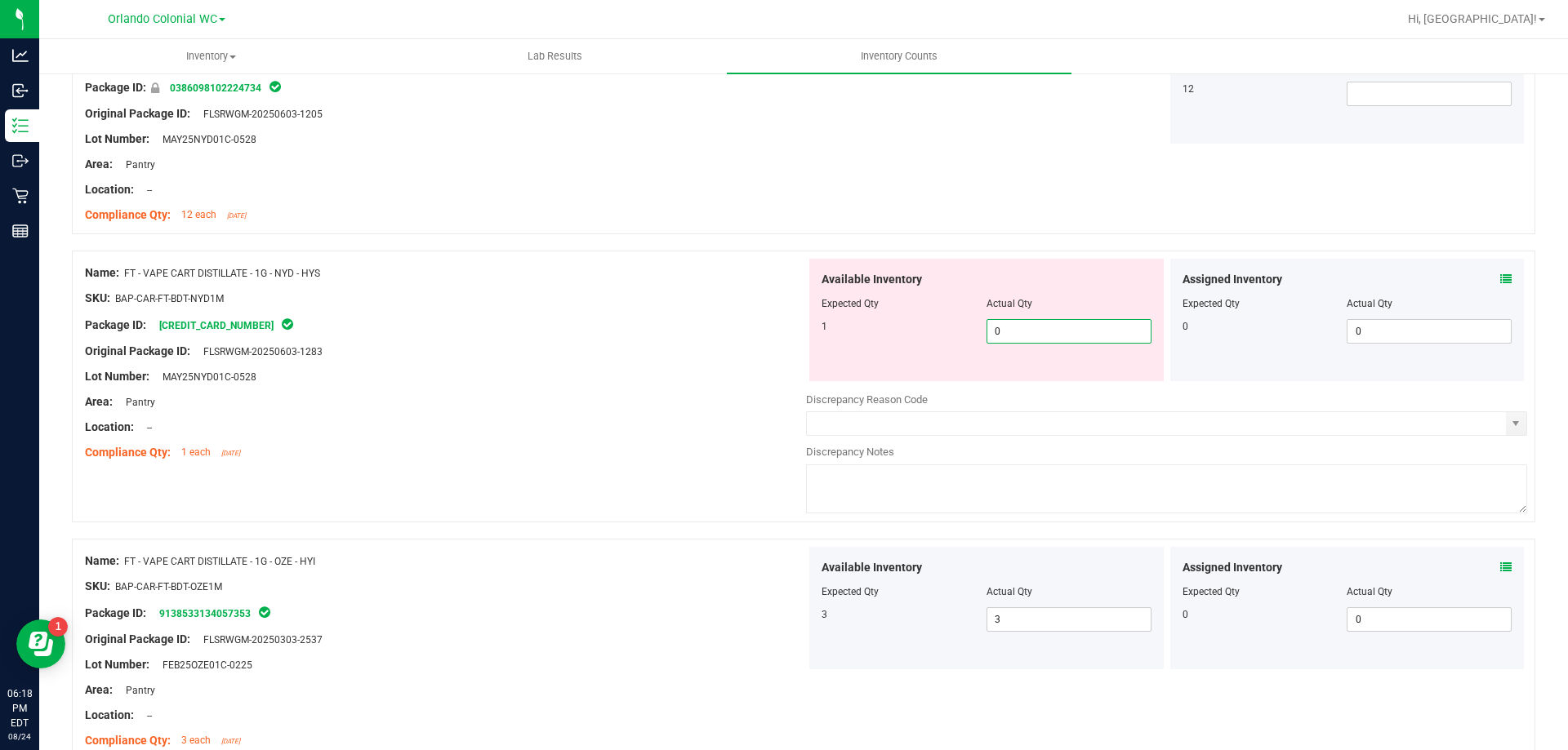
drag, startPoint x: 1050, startPoint y: 335, endPoint x: 849, endPoint y: 335, distance: 201.0
click at [946, 336] on div "1 0 0" at bounding box center [986, 331] width 330 height 25
type input "1"
click at [547, 406] on div "Area: Pantry" at bounding box center [445, 402] width 721 height 17
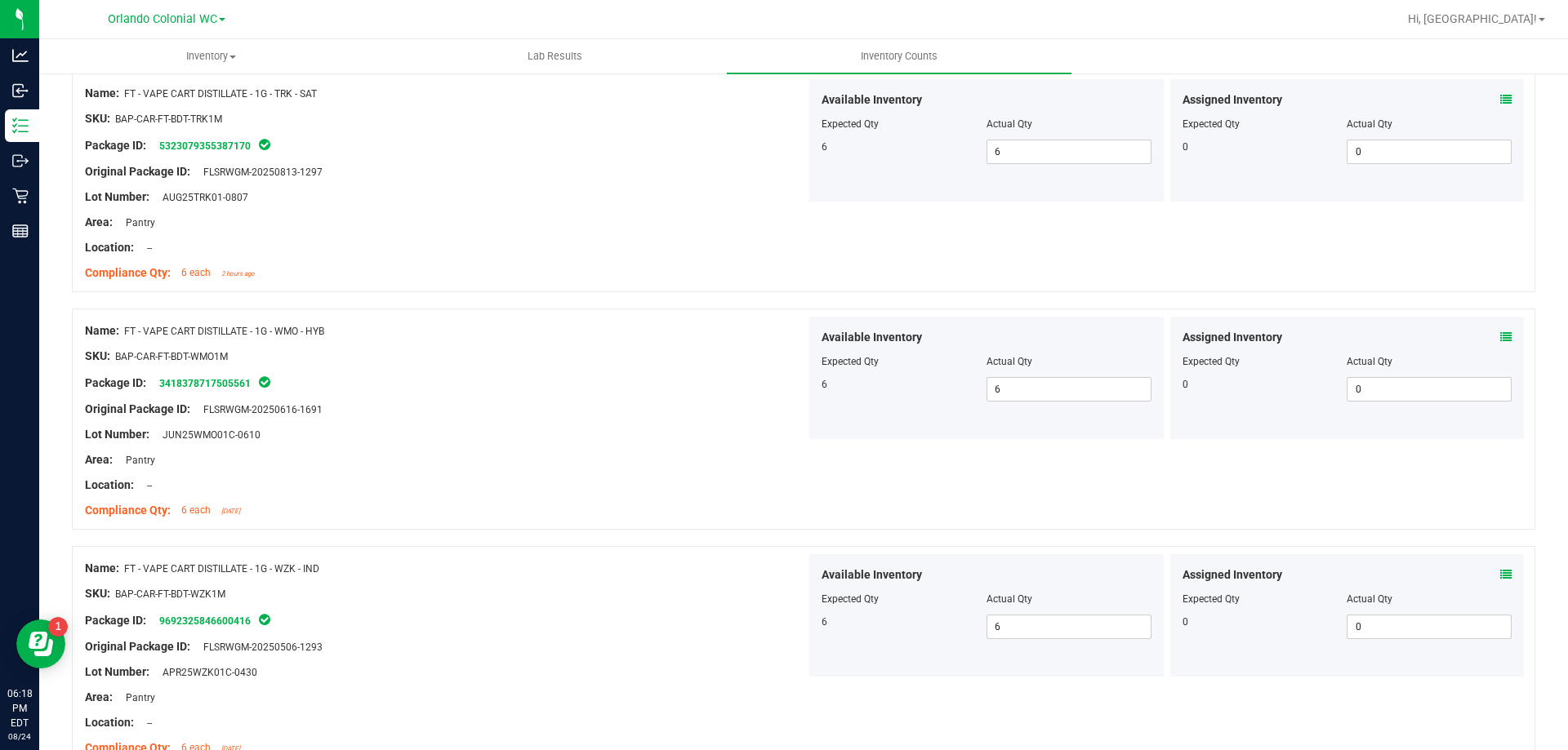
scroll to position [4323, 0]
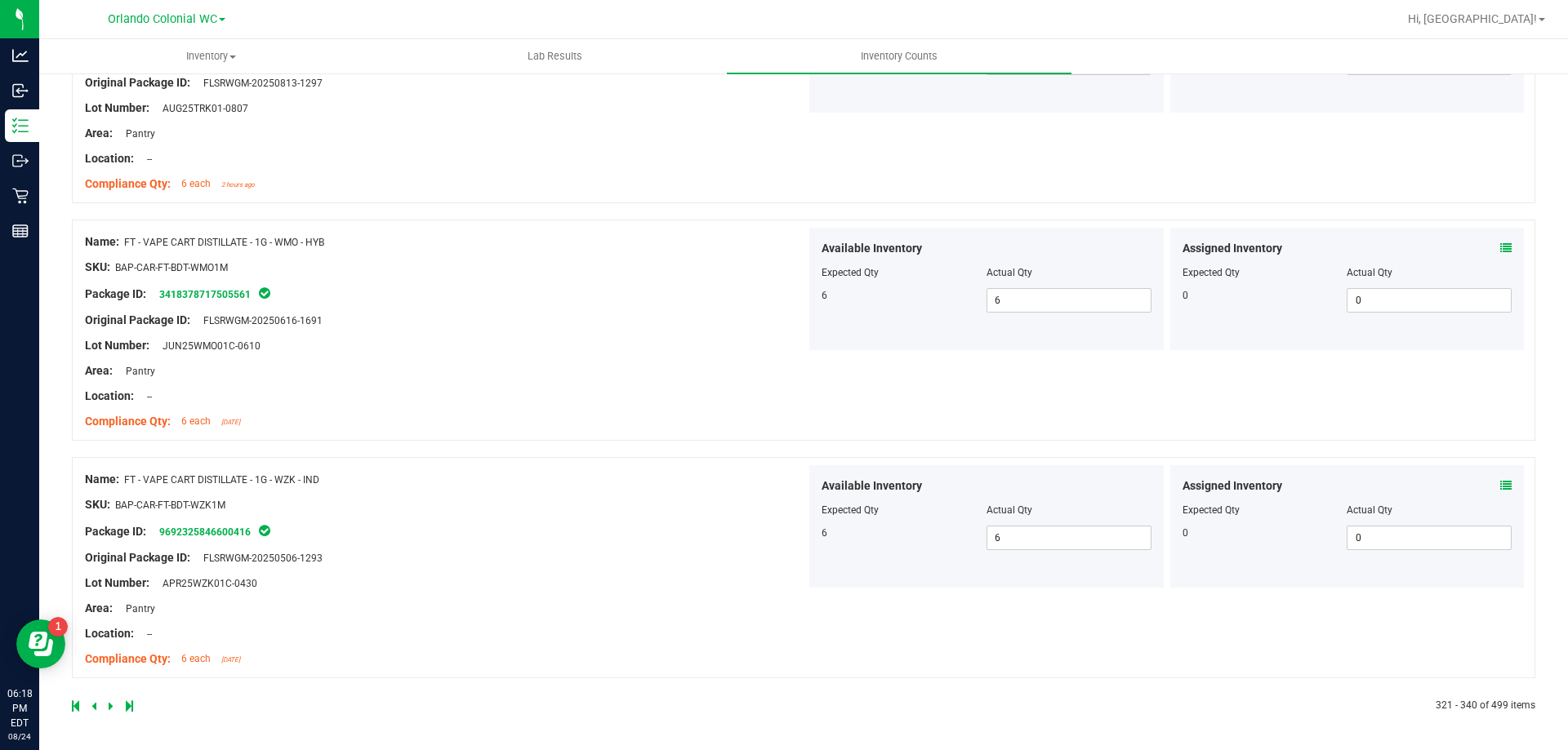
click at [110, 706] on icon at bounding box center [111, 706] width 5 height 9
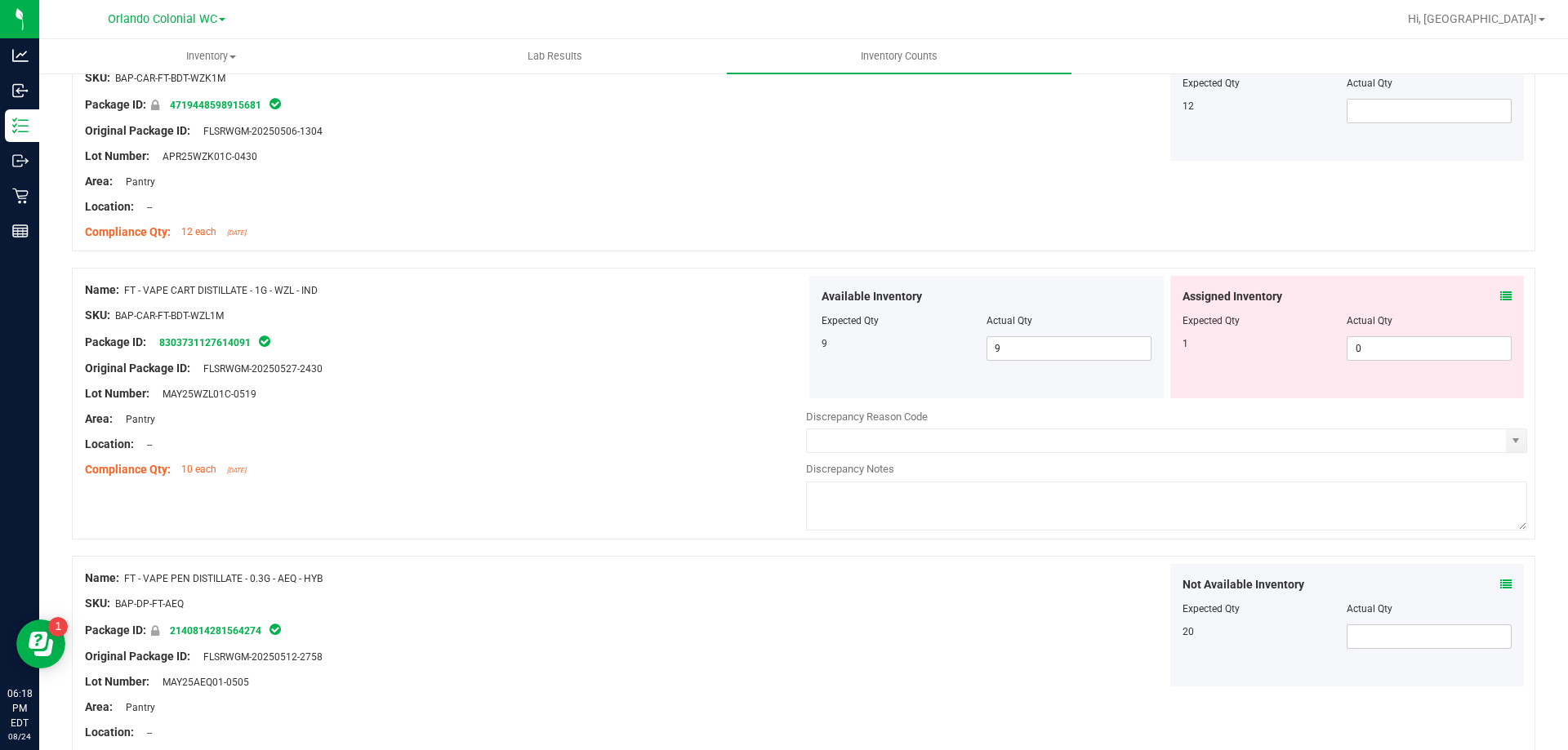
scroll to position [245, 0]
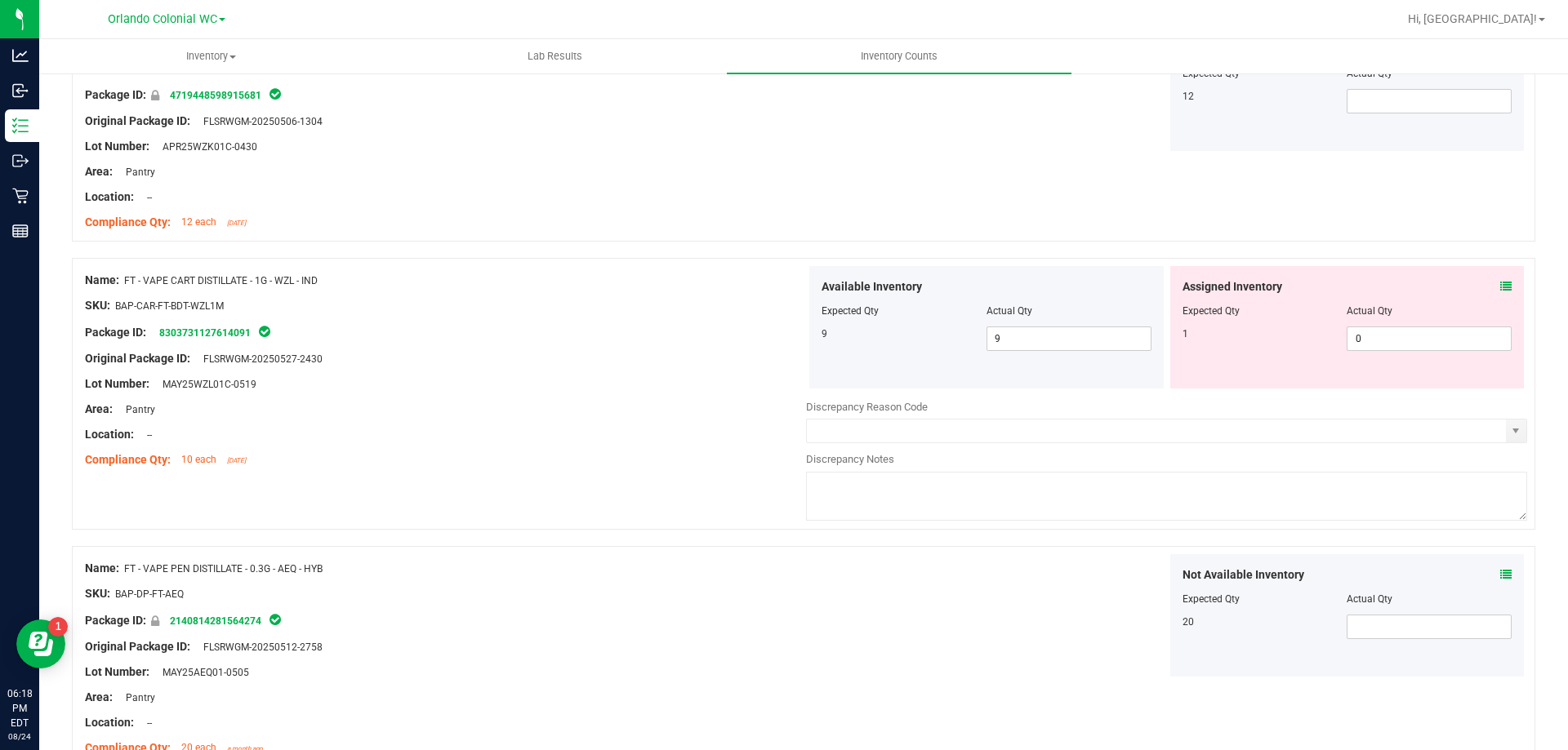
click at [1501, 278] on div "Assigned Inventory Expected Qty Actual Qty 1 0 0" at bounding box center [1348, 327] width 354 height 122
click at [1501, 281] on icon at bounding box center [1506, 287] width 11 height 11
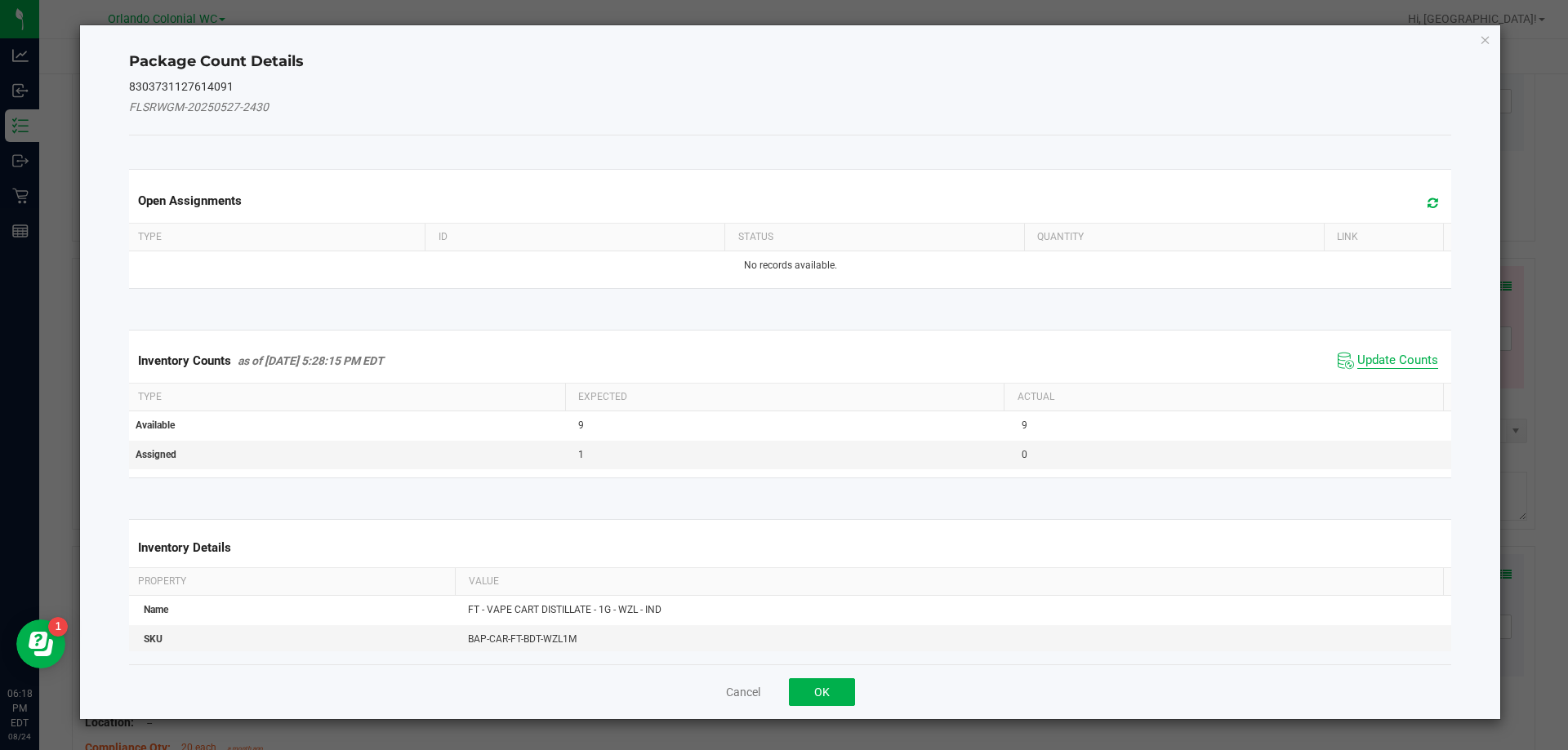
click at [1379, 354] on span "Update Counts" at bounding box center [1397, 360] width 81 height 16
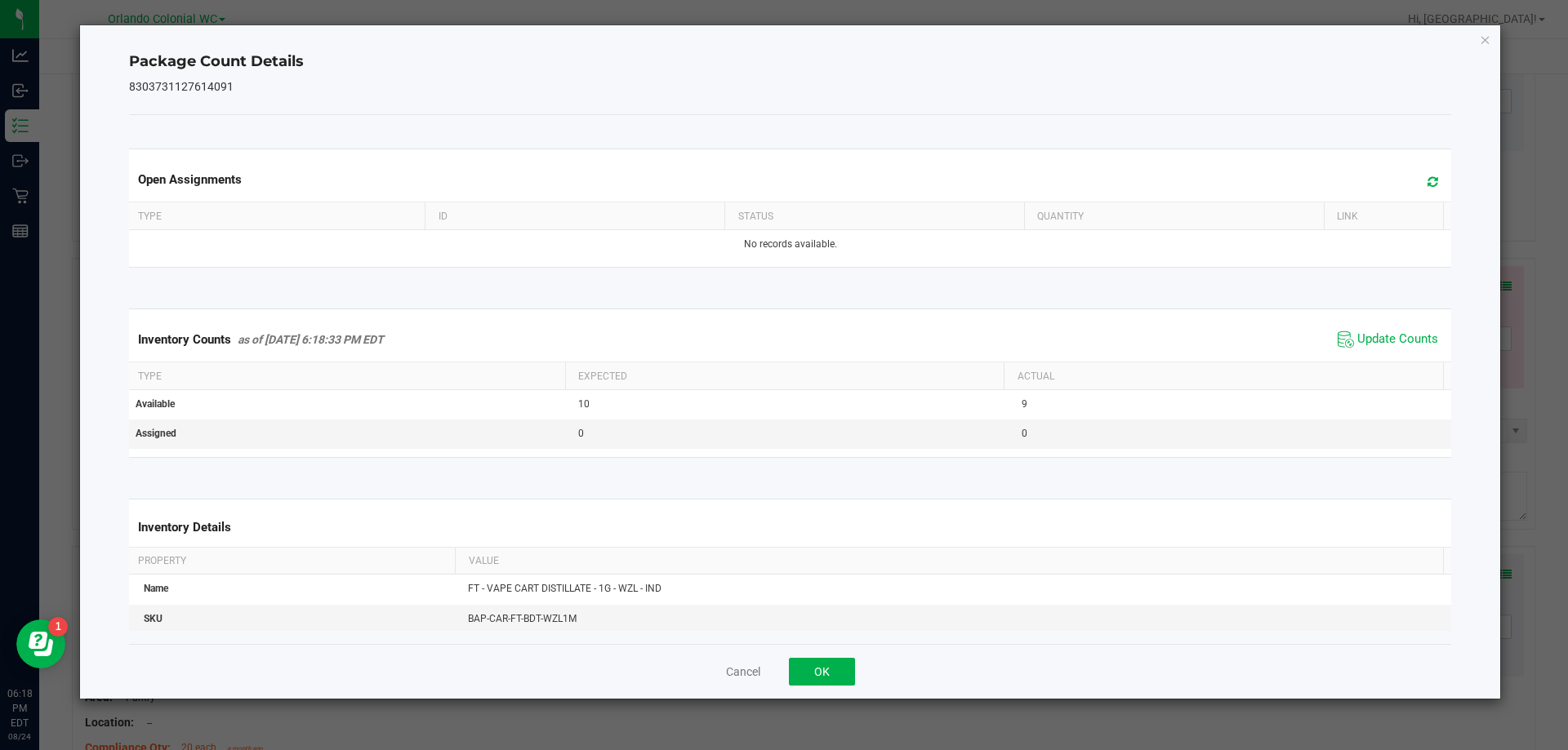
click at [1492, 39] on div "Package Count Details 8303731127614091 Open Assignments Type ID Status Quantity…" at bounding box center [790, 362] width 1421 height 673
click at [1486, 39] on icon "Close" at bounding box center [1486, 39] width 11 height 20
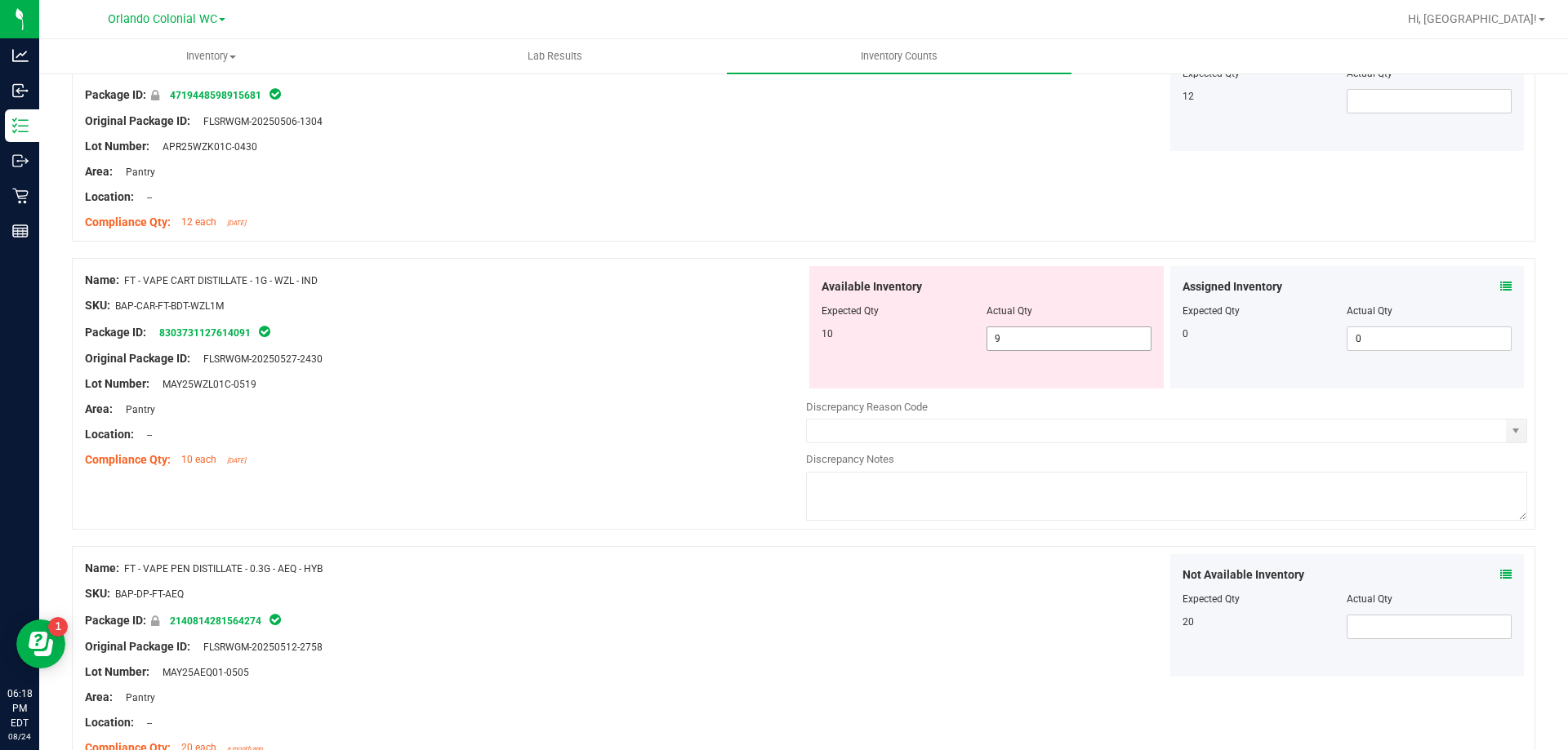
click at [1059, 341] on span "9 9" at bounding box center [1070, 339] width 165 height 25
type input "10"
click at [689, 385] on div "Lot Number: MAY25WZL01C-0519" at bounding box center [445, 384] width 721 height 17
type input "10"
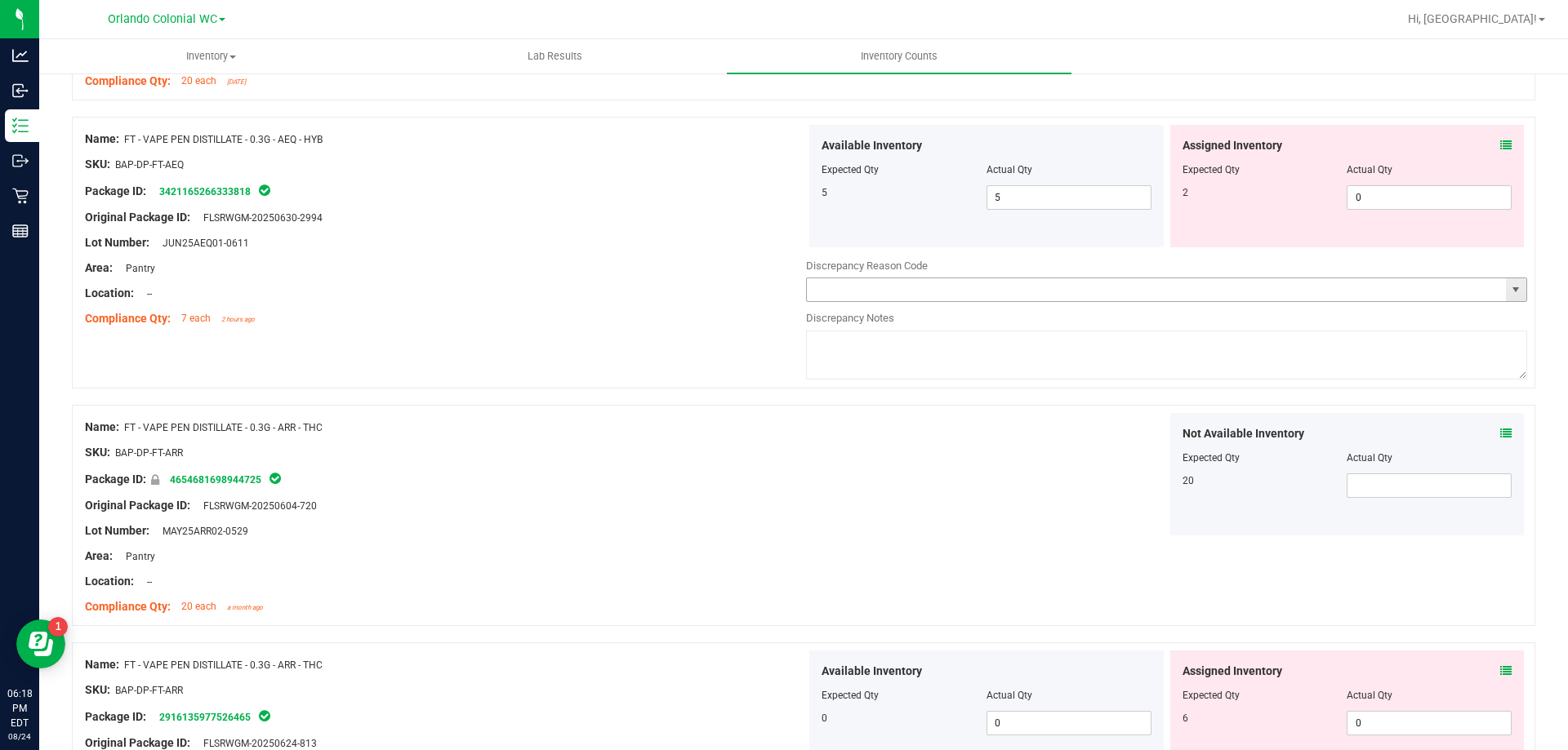
scroll to position [1062, 0]
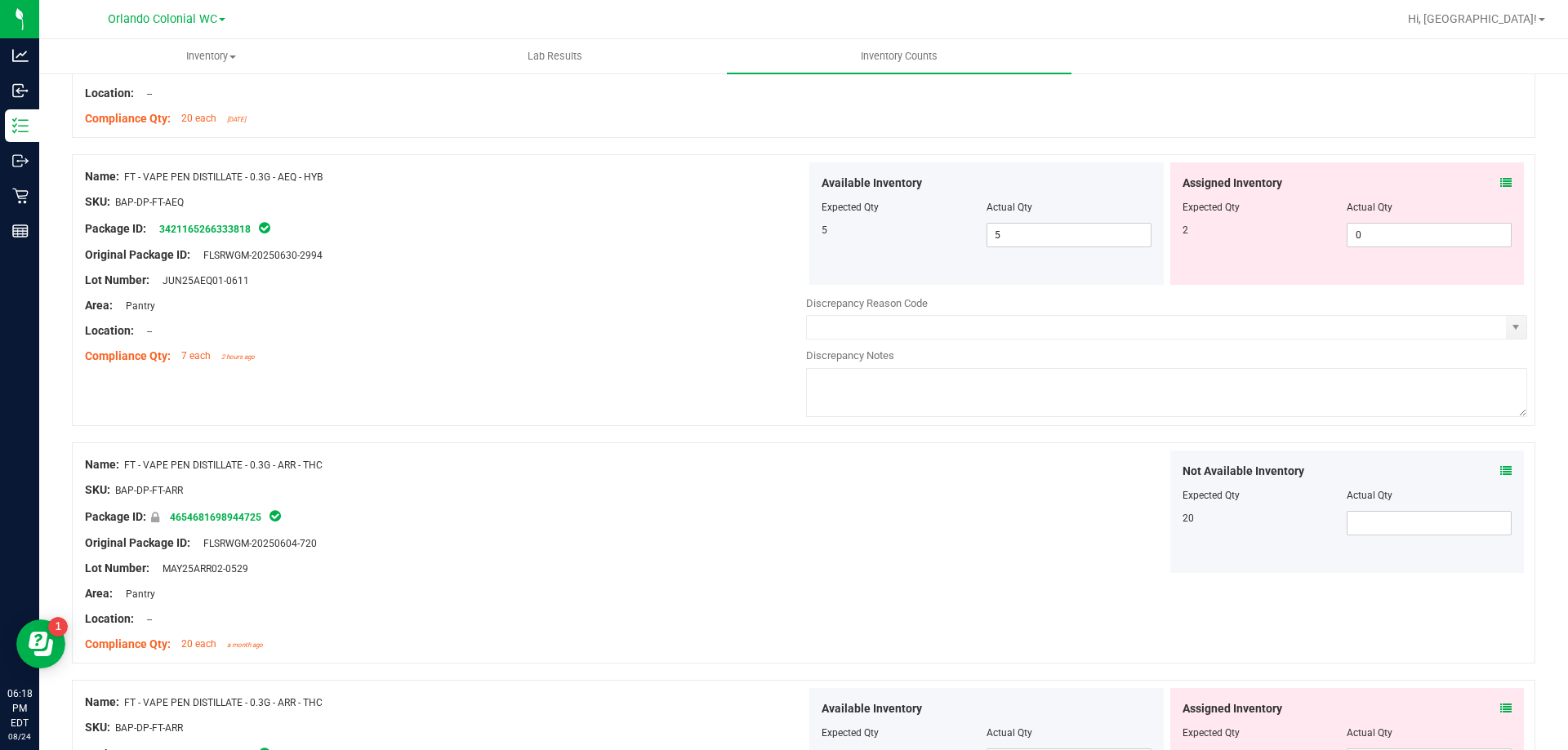
click at [1500, 180] on div "Assigned Inventory Expected Qty Actual Qty 2 0 0" at bounding box center [1348, 223] width 354 height 122
click at [1501, 180] on icon at bounding box center [1506, 183] width 11 height 11
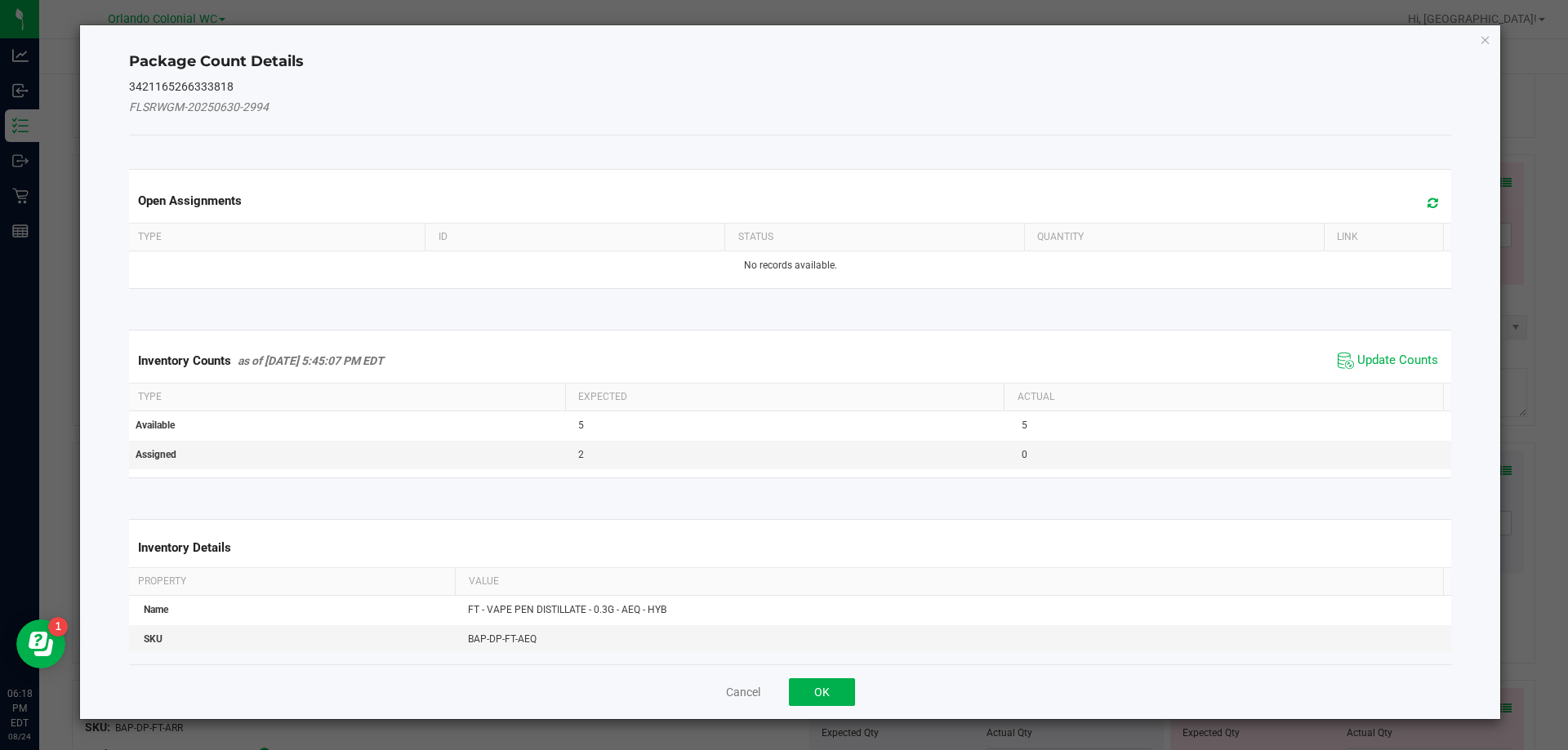
click at [1394, 372] on span "Update Counts" at bounding box center [1388, 361] width 109 height 25
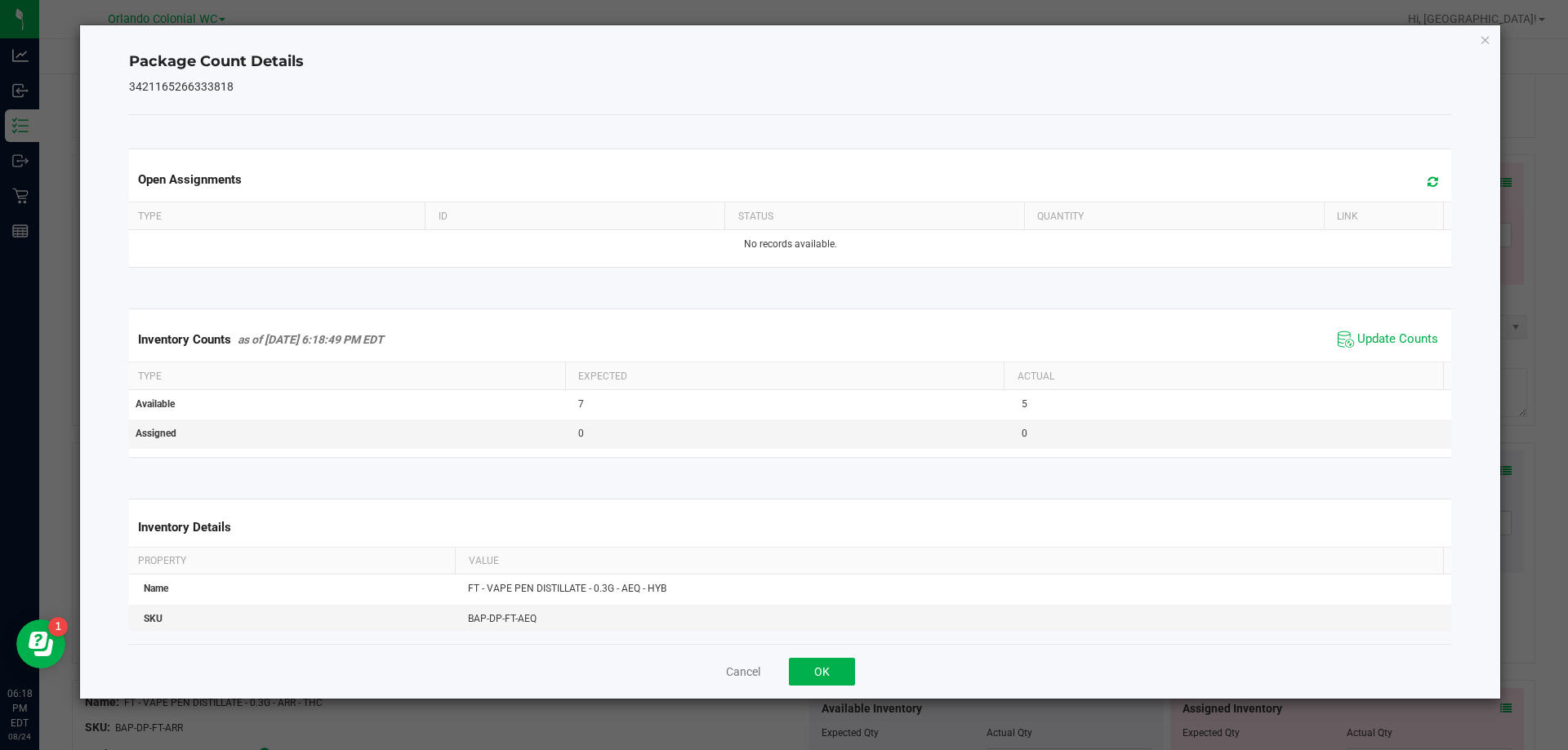
click at [1398, 352] on span "Update Counts" at bounding box center [1388, 340] width 109 height 25
click at [1404, 318] on div "Inventory Counts as of [DATE] 6:18:49 PM EDT Update Counts" at bounding box center [791, 338] width 1330 height 43
click at [1480, 43] on icon "Close" at bounding box center [1486, 39] width 11 height 20
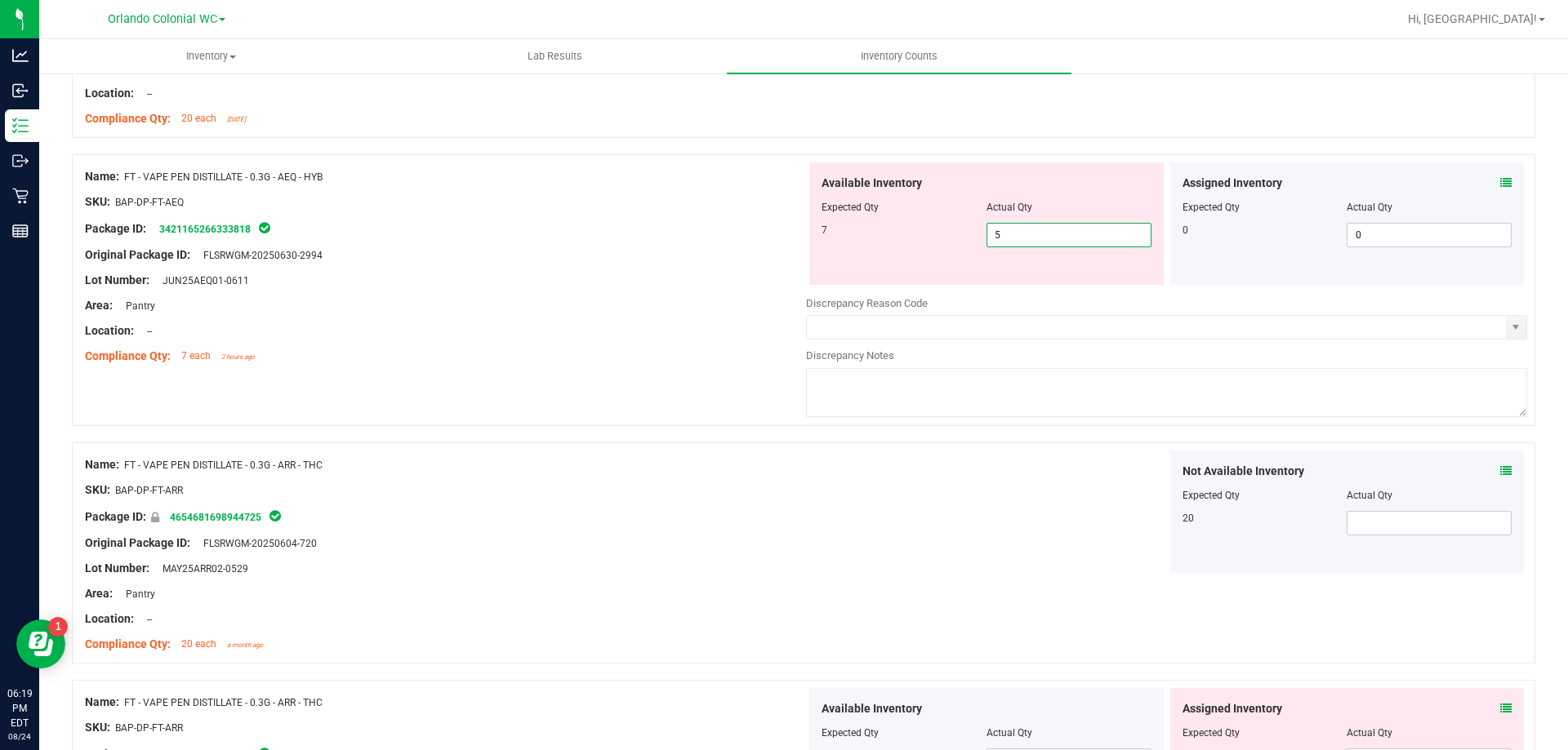
drag, startPoint x: 1013, startPoint y: 229, endPoint x: 927, endPoint y: 227, distance: 86.0
click at [927, 227] on div "7 5 5" at bounding box center [986, 235] width 330 height 25
type input "7"
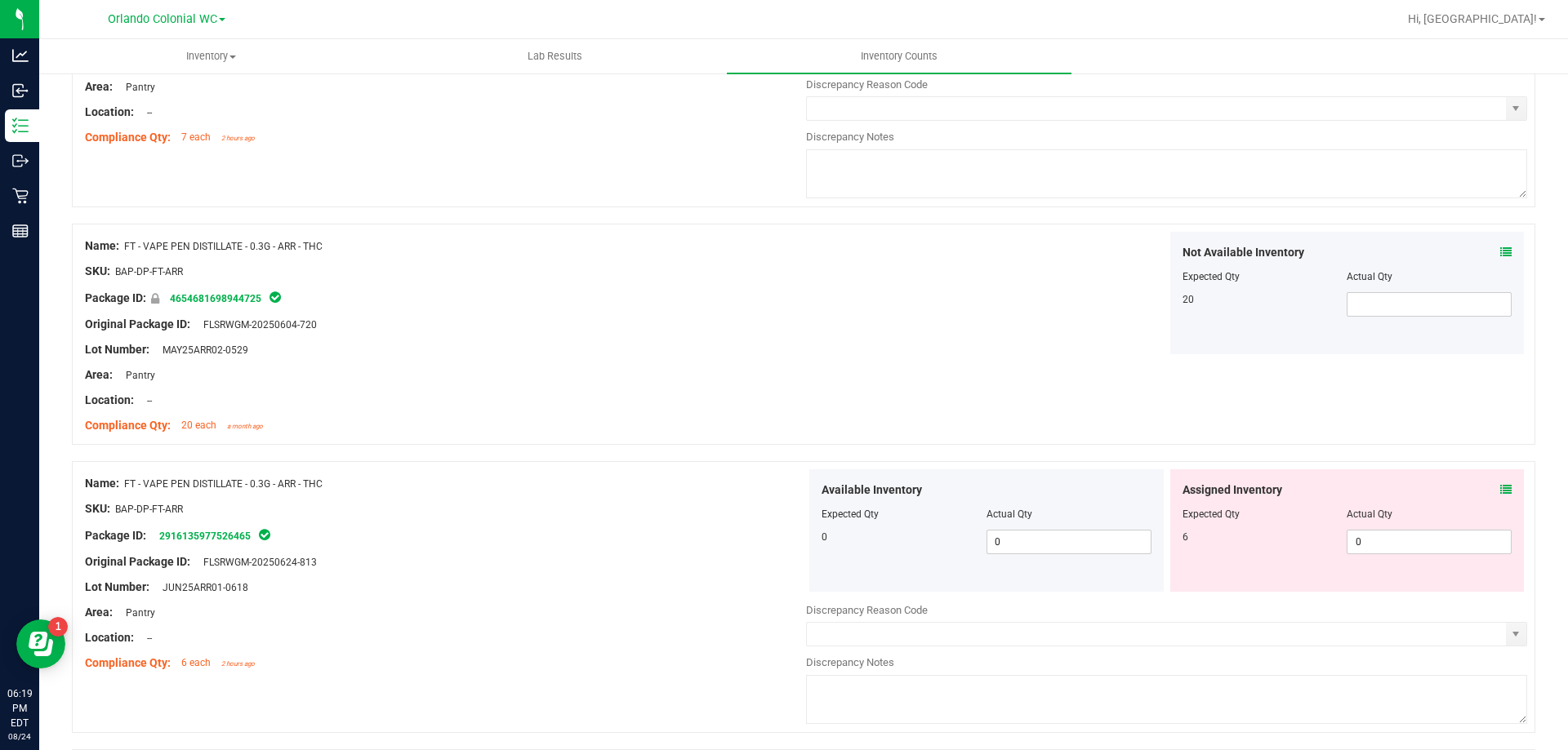
scroll to position [1307, 0]
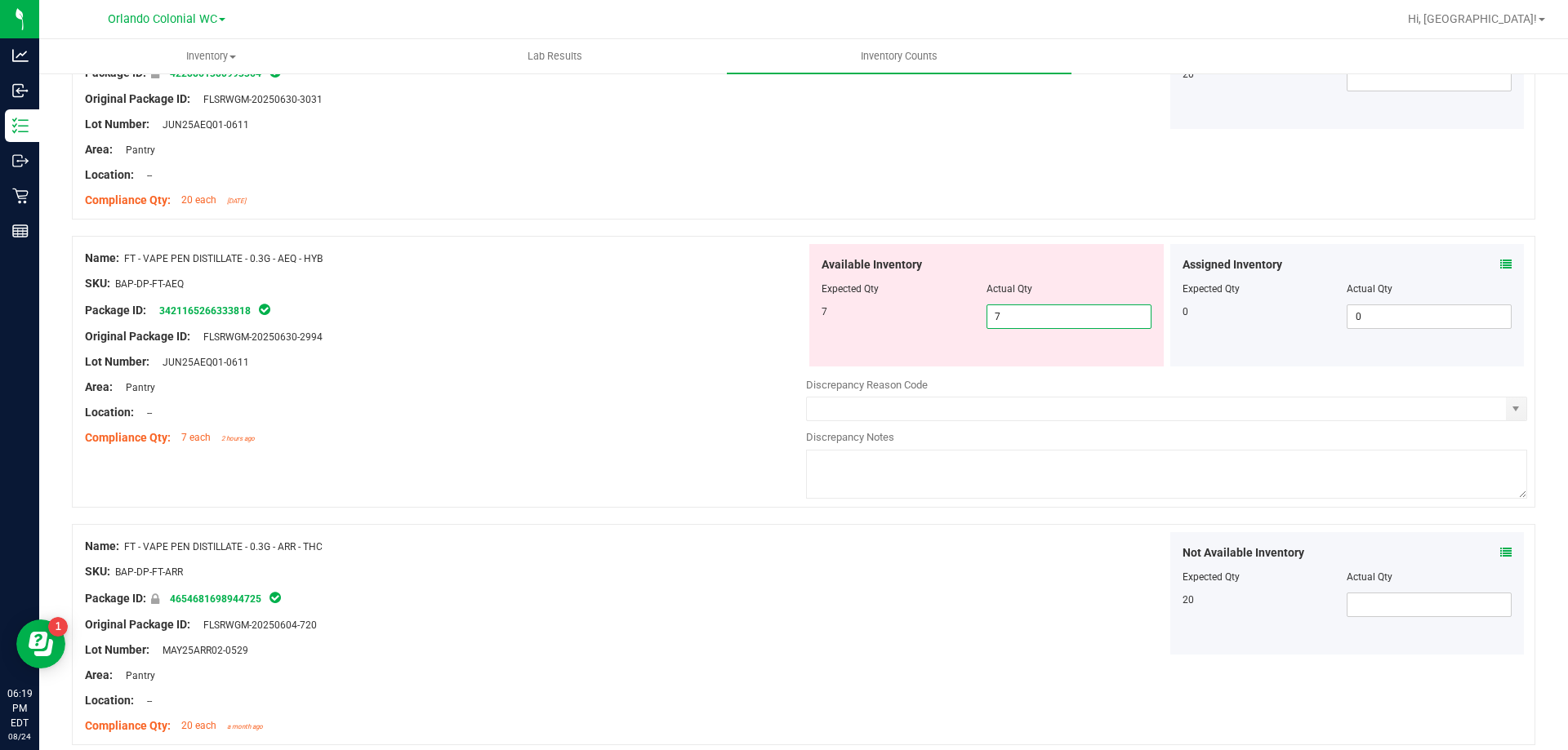
click at [597, 410] on div "Location: --" at bounding box center [445, 413] width 721 height 17
type input "7"
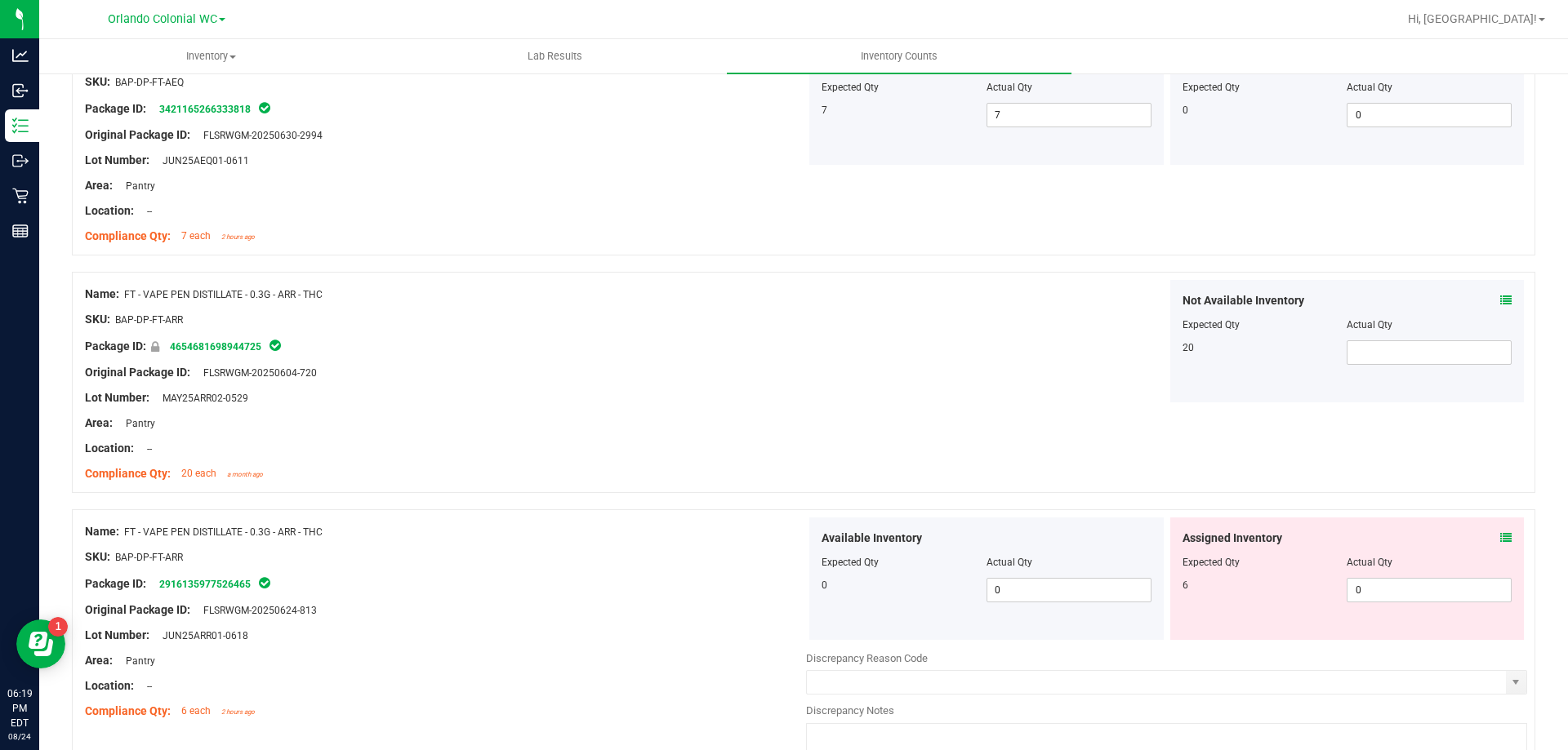
scroll to position [1388, 0]
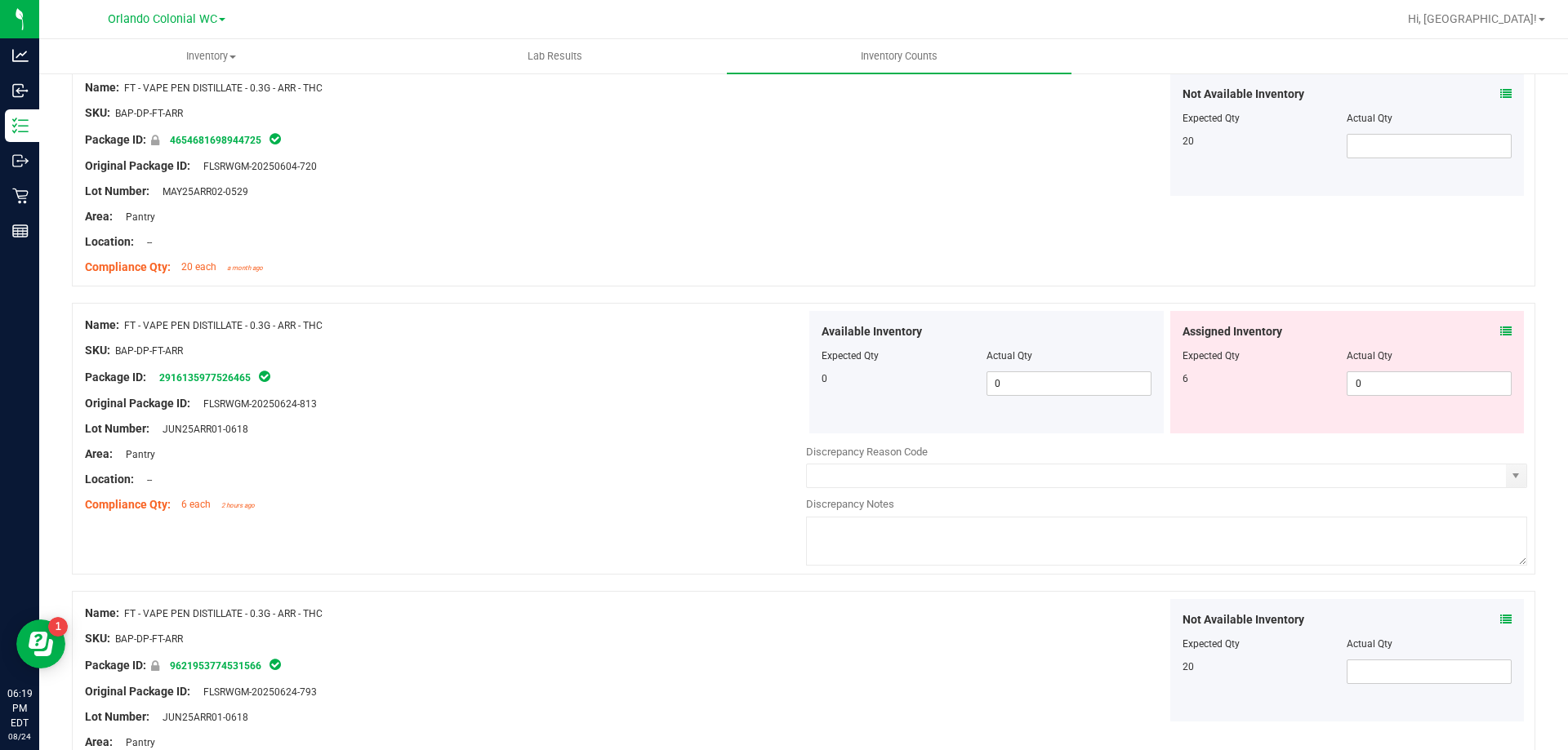
click at [1501, 330] on icon at bounding box center [1506, 331] width 11 height 11
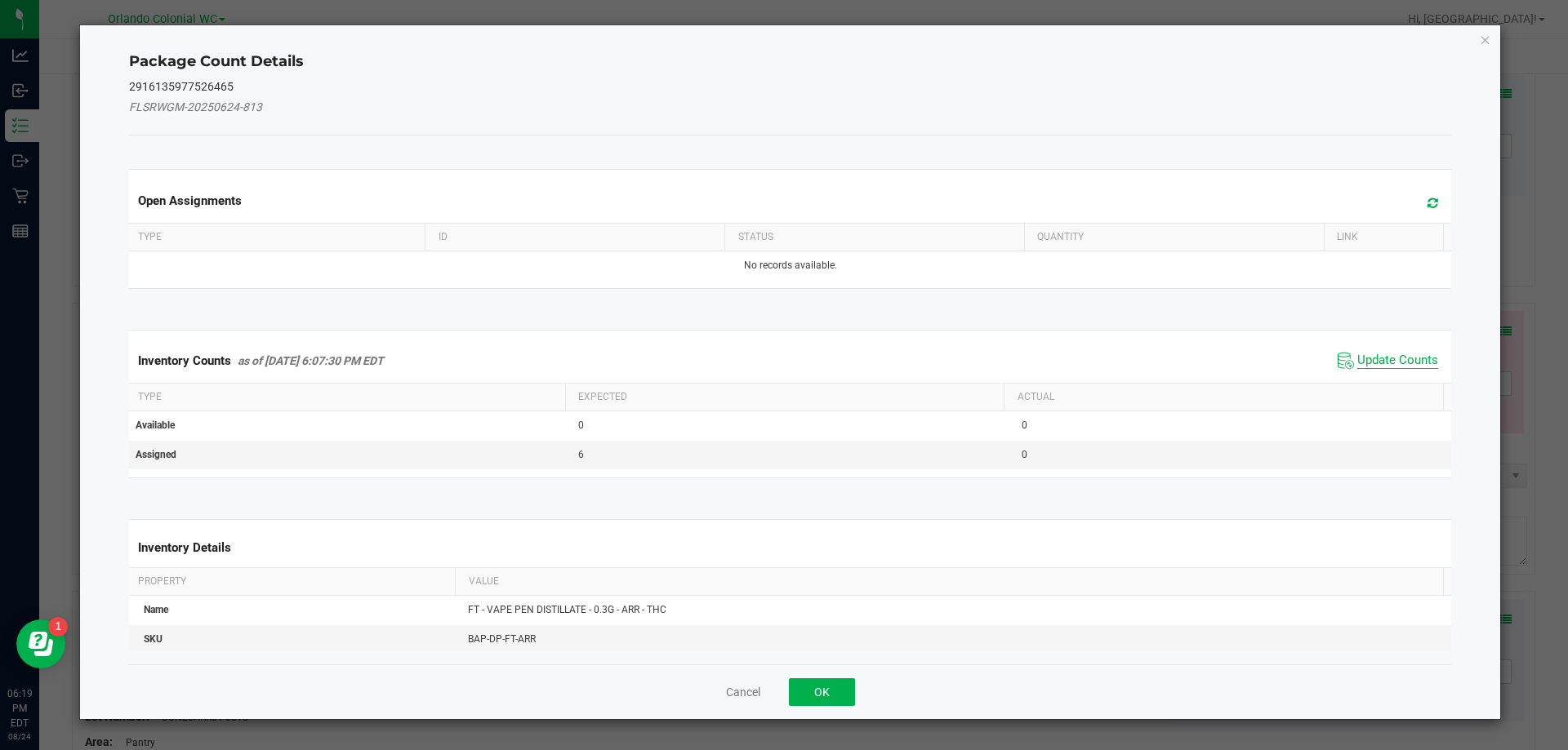
click at [1374, 358] on span "Update Counts" at bounding box center [1397, 360] width 81 height 16
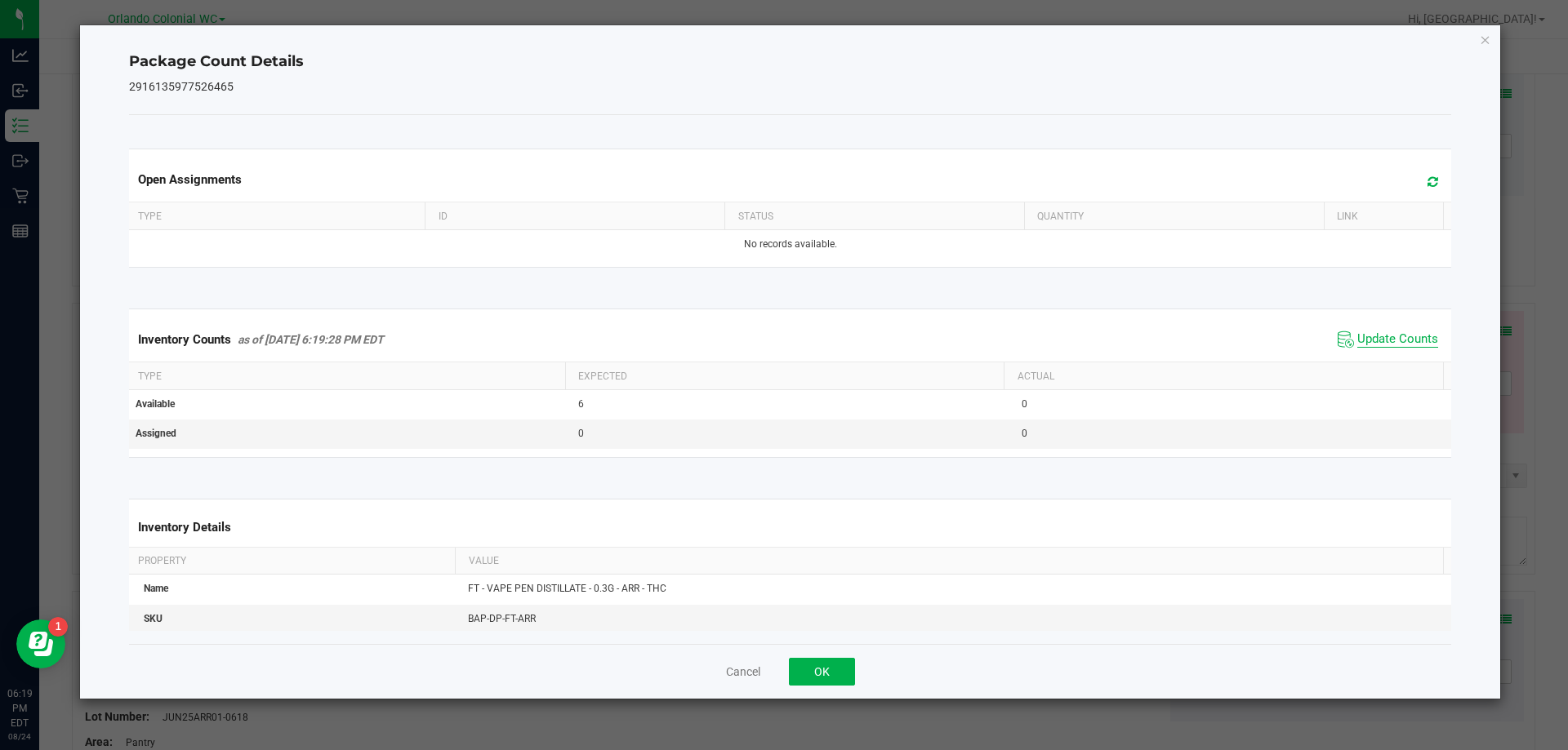
click at [1370, 342] on span "Update Counts" at bounding box center [1397, 339] width 81 height 16
click at [1482, 45] on icon "Close" at bounding box center [1486, 39] width 11 height 20
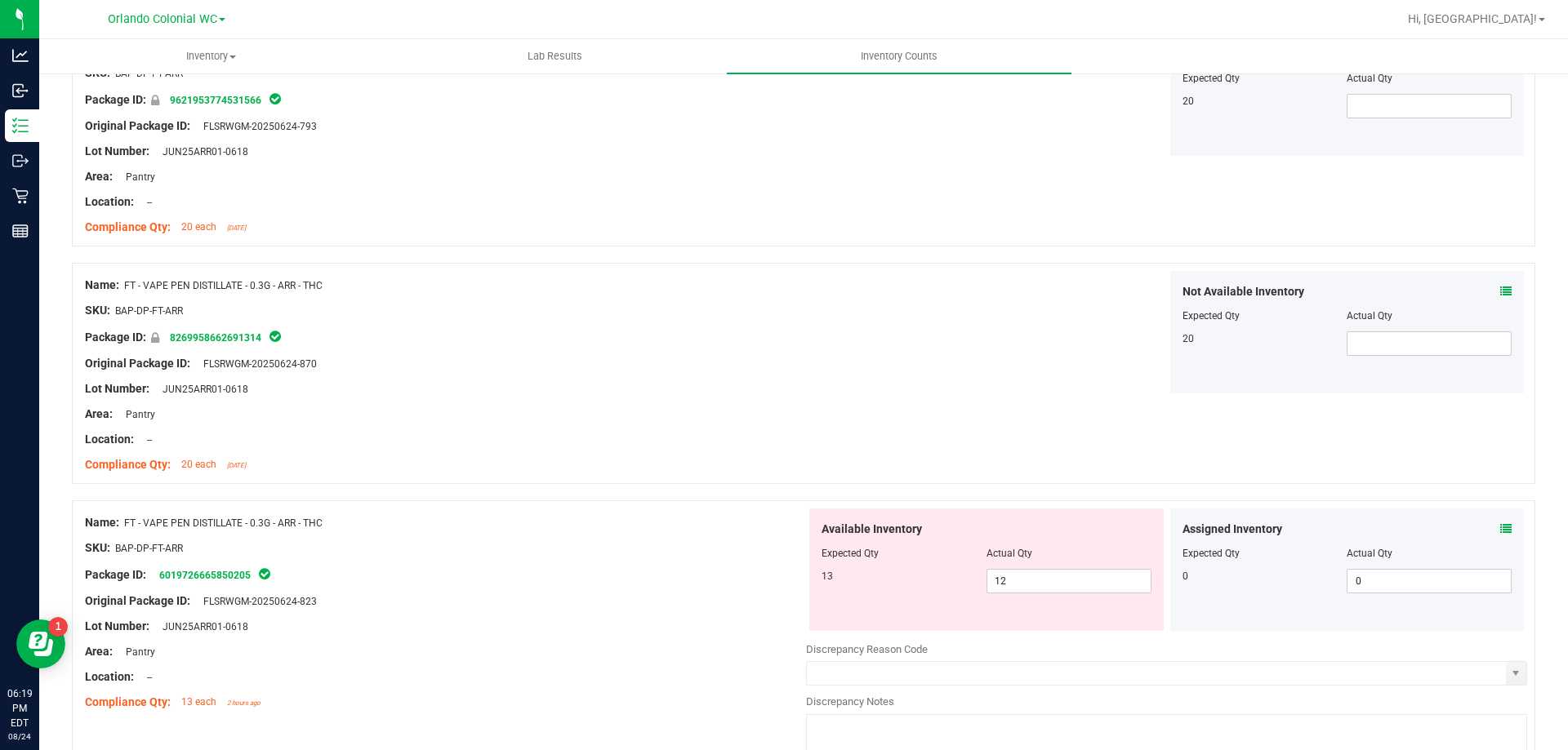
scroll to position [2205, 0]
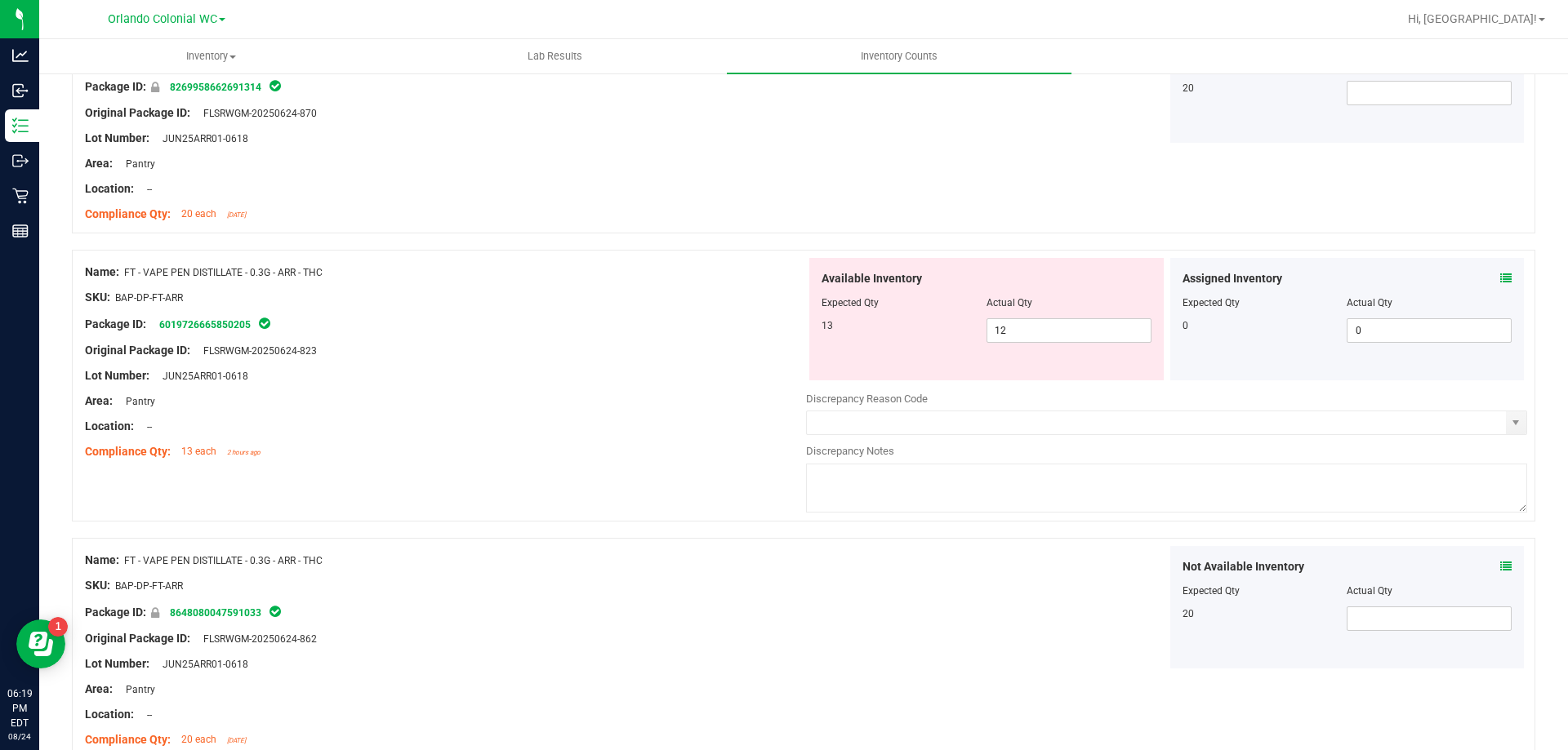
click at [1501, 275] on icon at bounding box center [1506, 278] width 11 height 11
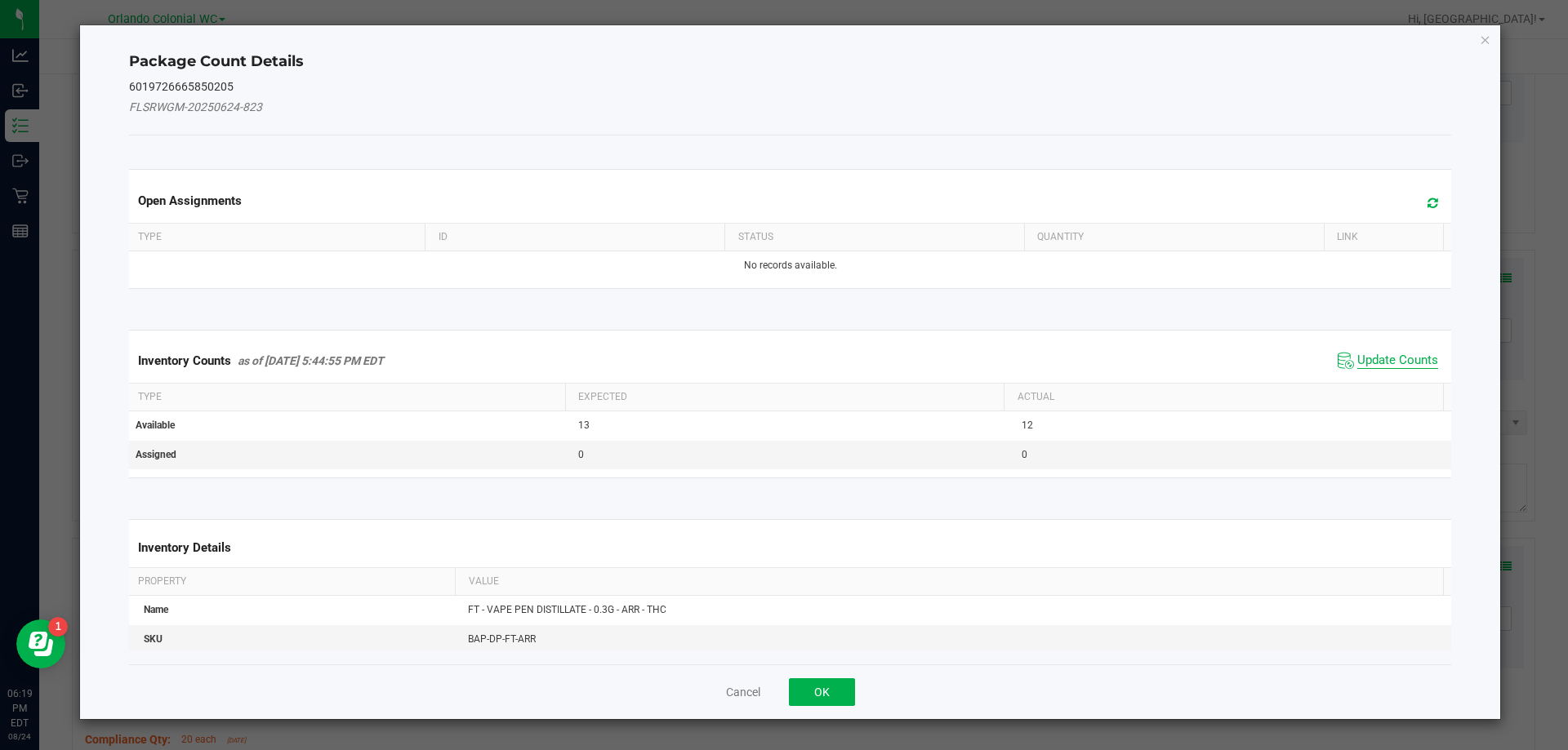
click at [1401, 366] on span "Update Counts" at bounding box center [1397, 360] width 81 height 16
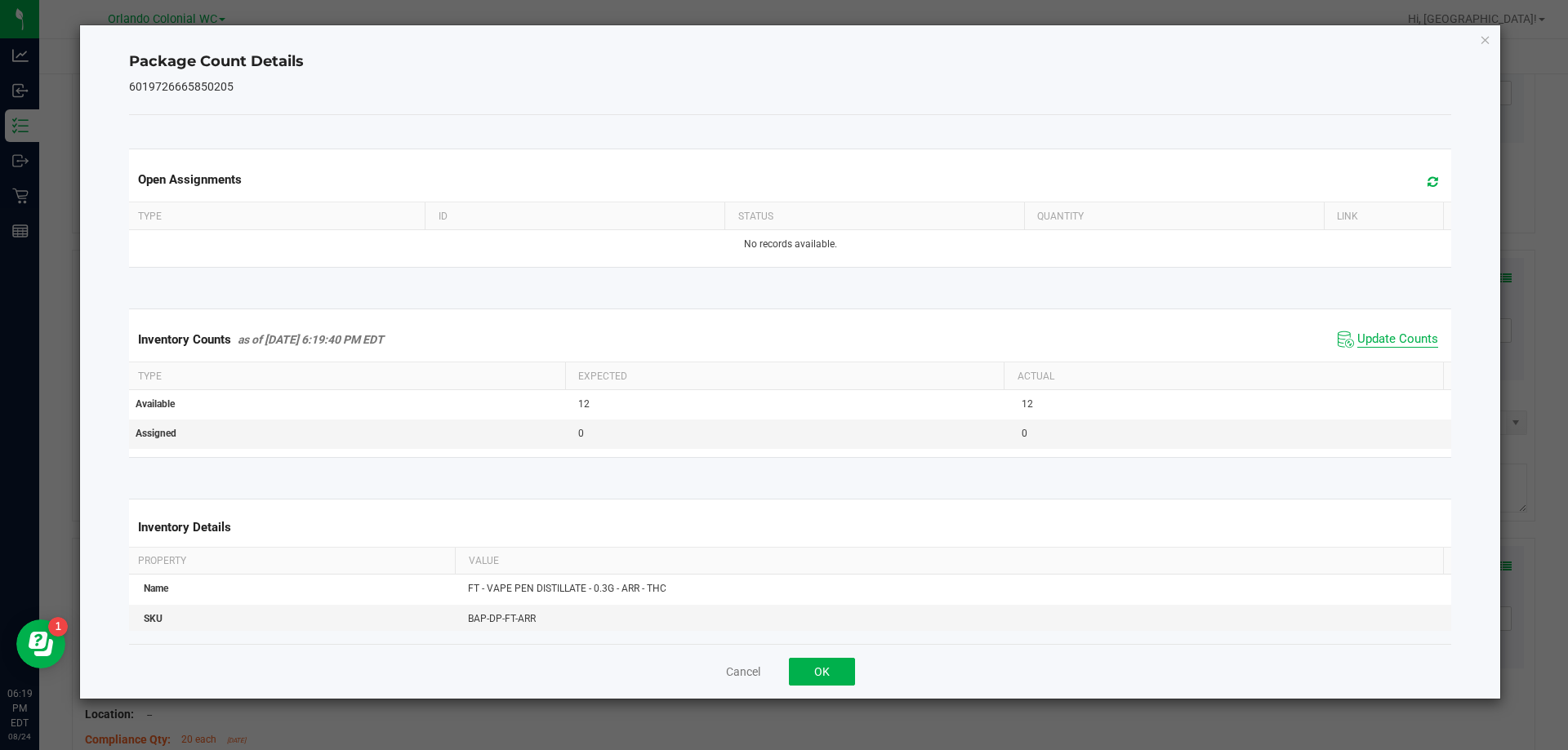
click at [1400, 343] on span "Update Counts" at bounding box center [1397, 339] width 81 height 16
click at [1400, 334] on span "Update Counts" at bounding box center [1397, 339] width 81 height 16
click at [1488, 34] on icon "Close" at bounding box center [1486, 39] width 11 height 20
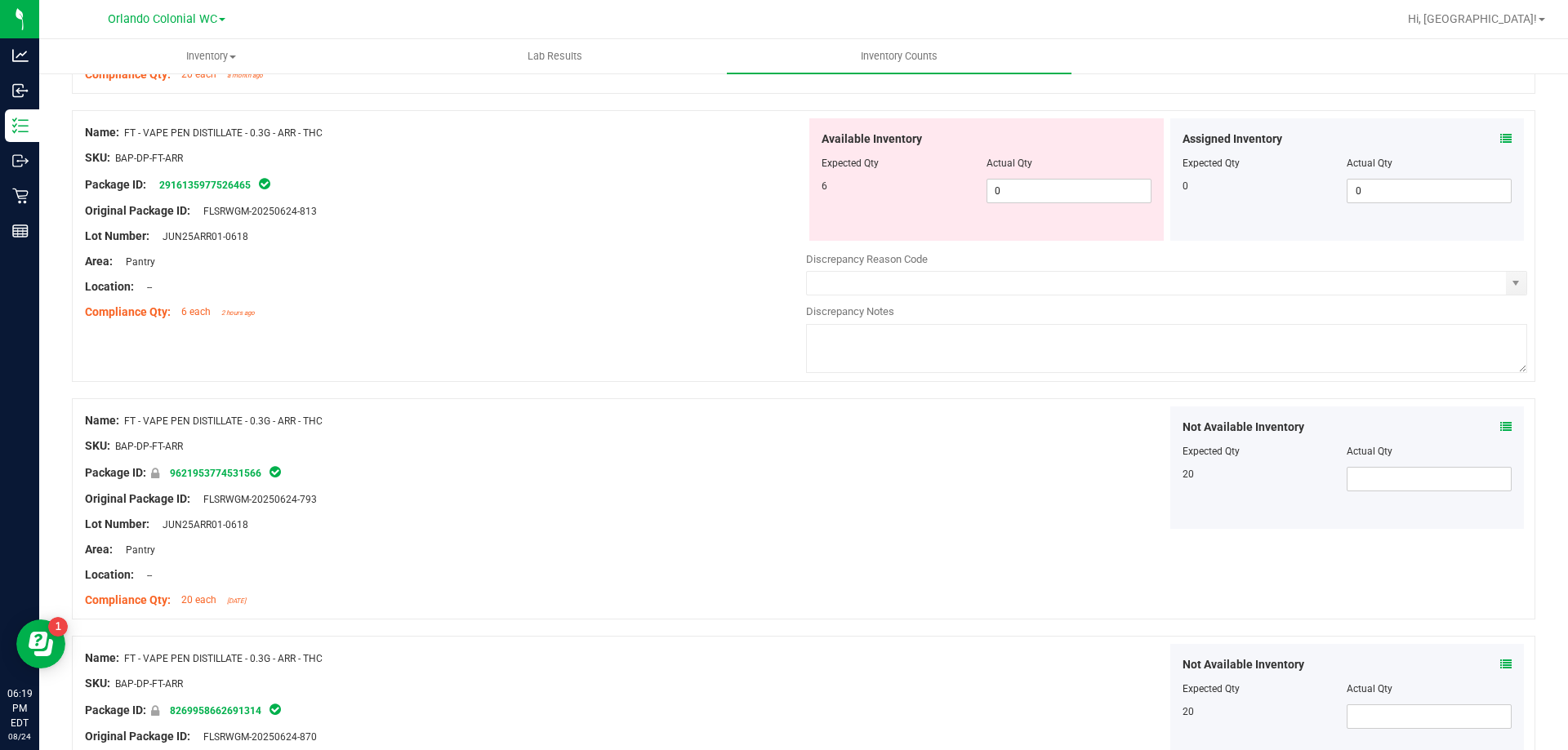
scroll to position [1551, 0]
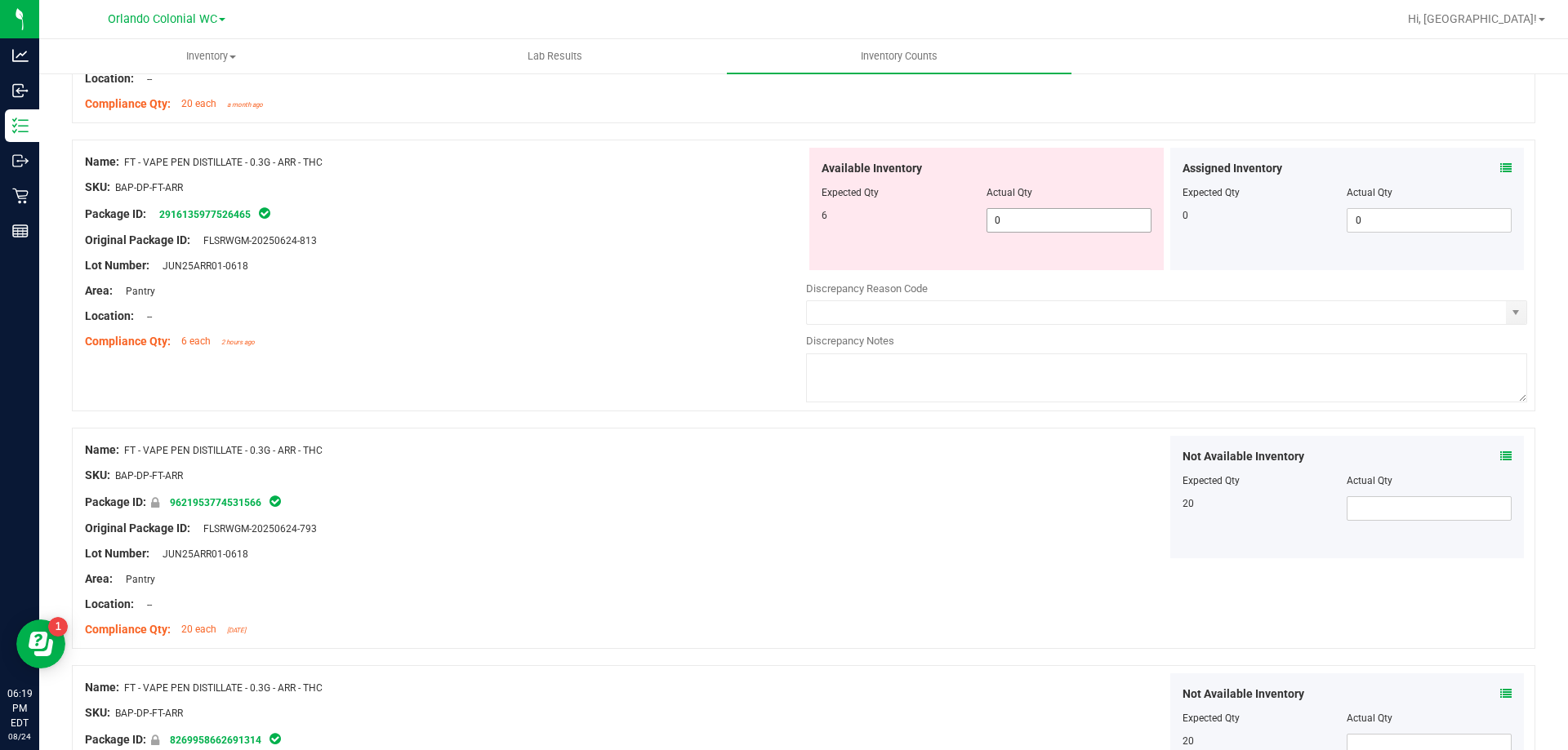
drag, startPoint x: 1045, startPoint y: 223, endPoint x: 872, endPoint y: 228, distance: 173.1
click at [875, 228] on div "6 0 0" at bounding box center [986, 221] width 330 height 25
type input "6"
click at [683, 243] on div "Original Package ID: FLSRWGM-20250624-813" at bounding box center [445, 241] width 721 height 17
type input "6"
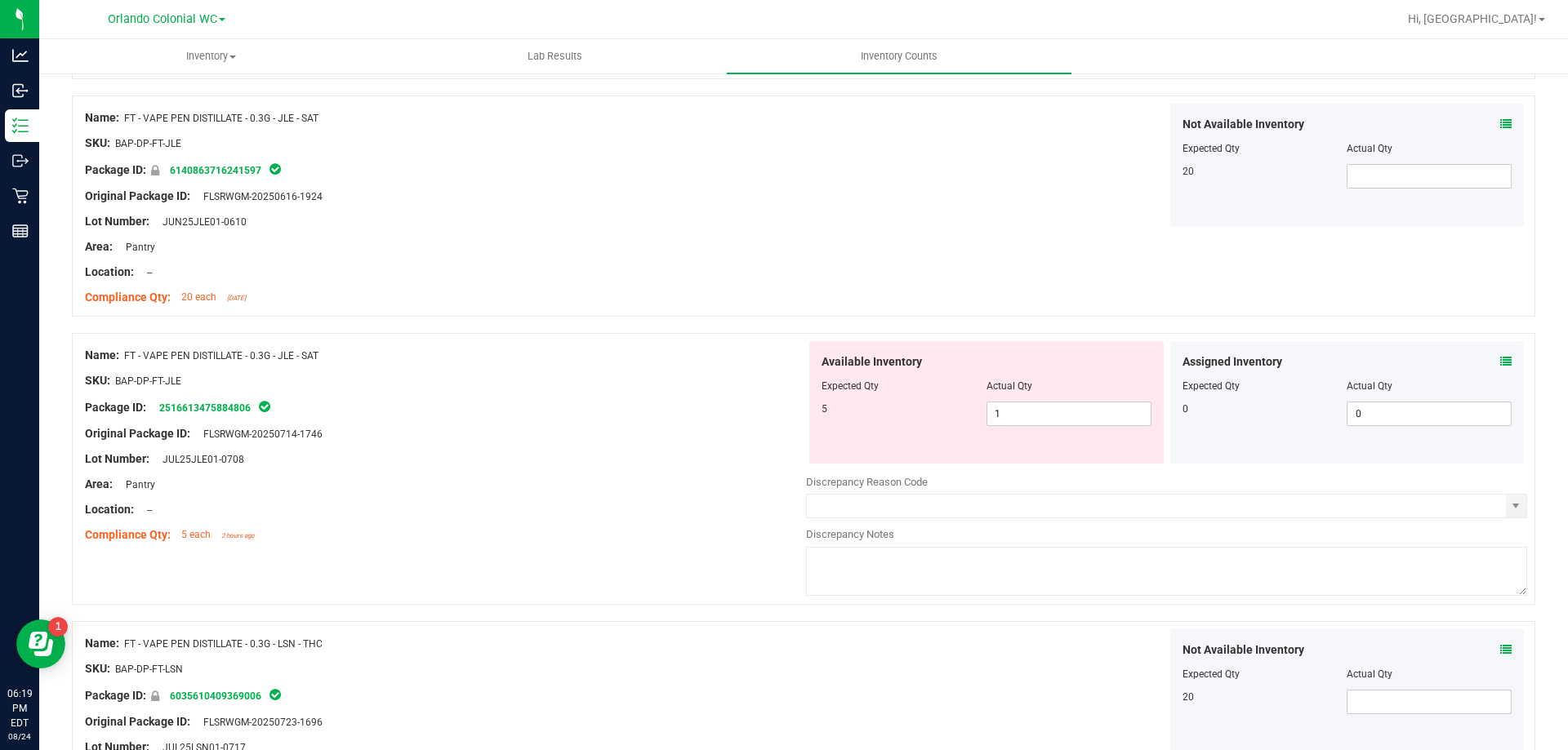
scroll to position [3102, 0]
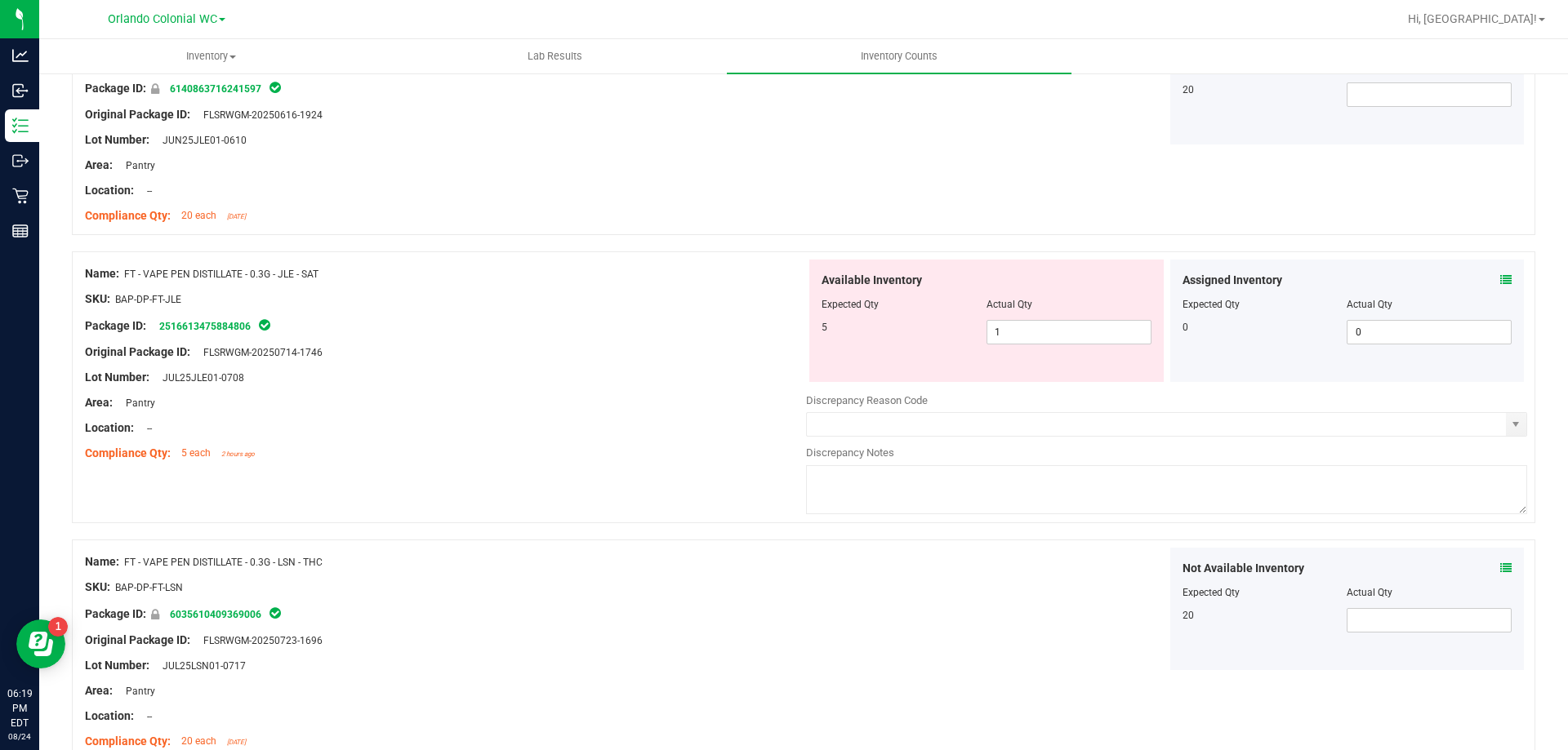
click at [1501, 276] on icon at bounding box center [1506, 280] width 11 height 11
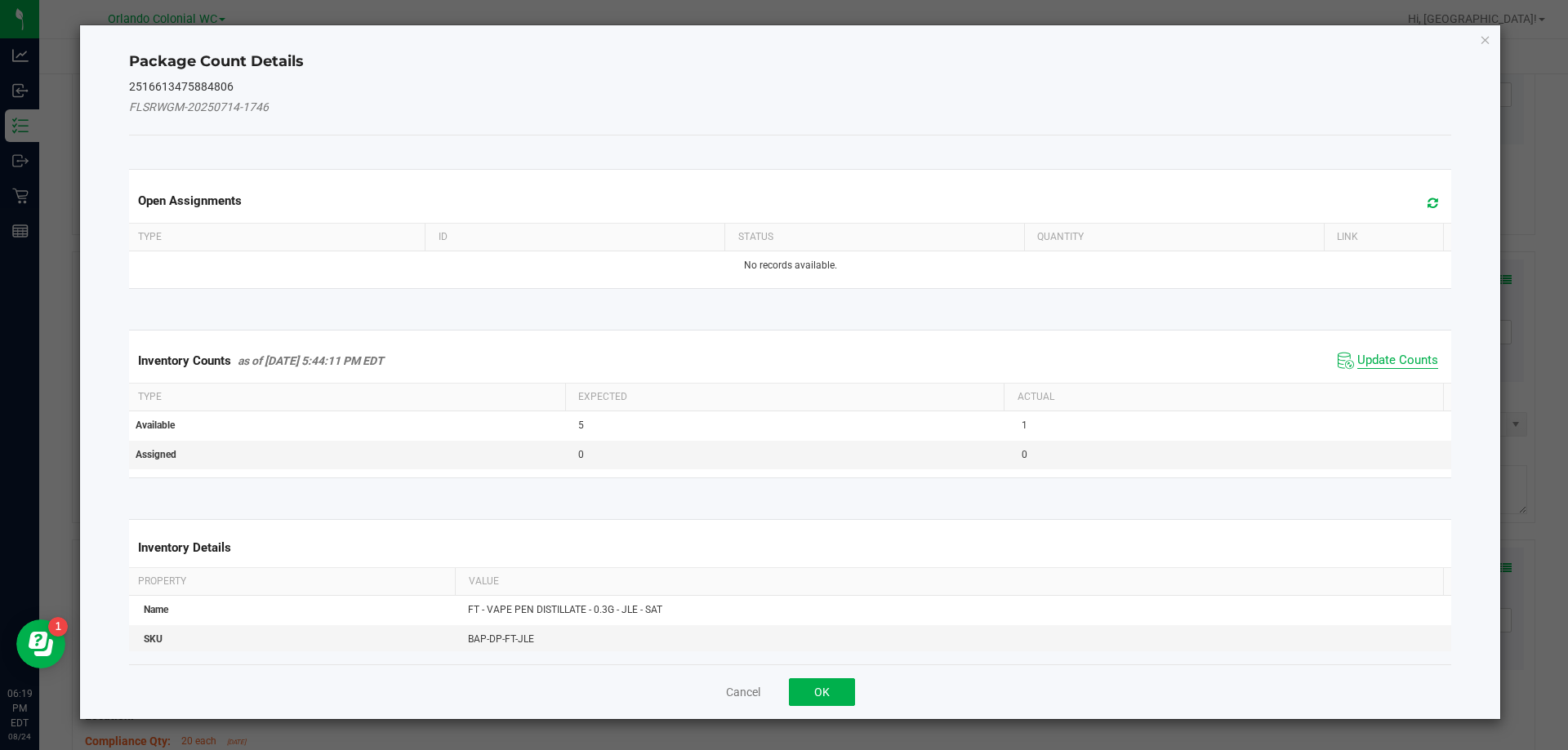
click at [1415, 360] on span "Update Counts" at bounding box center [1397, 360] width 81 height 16
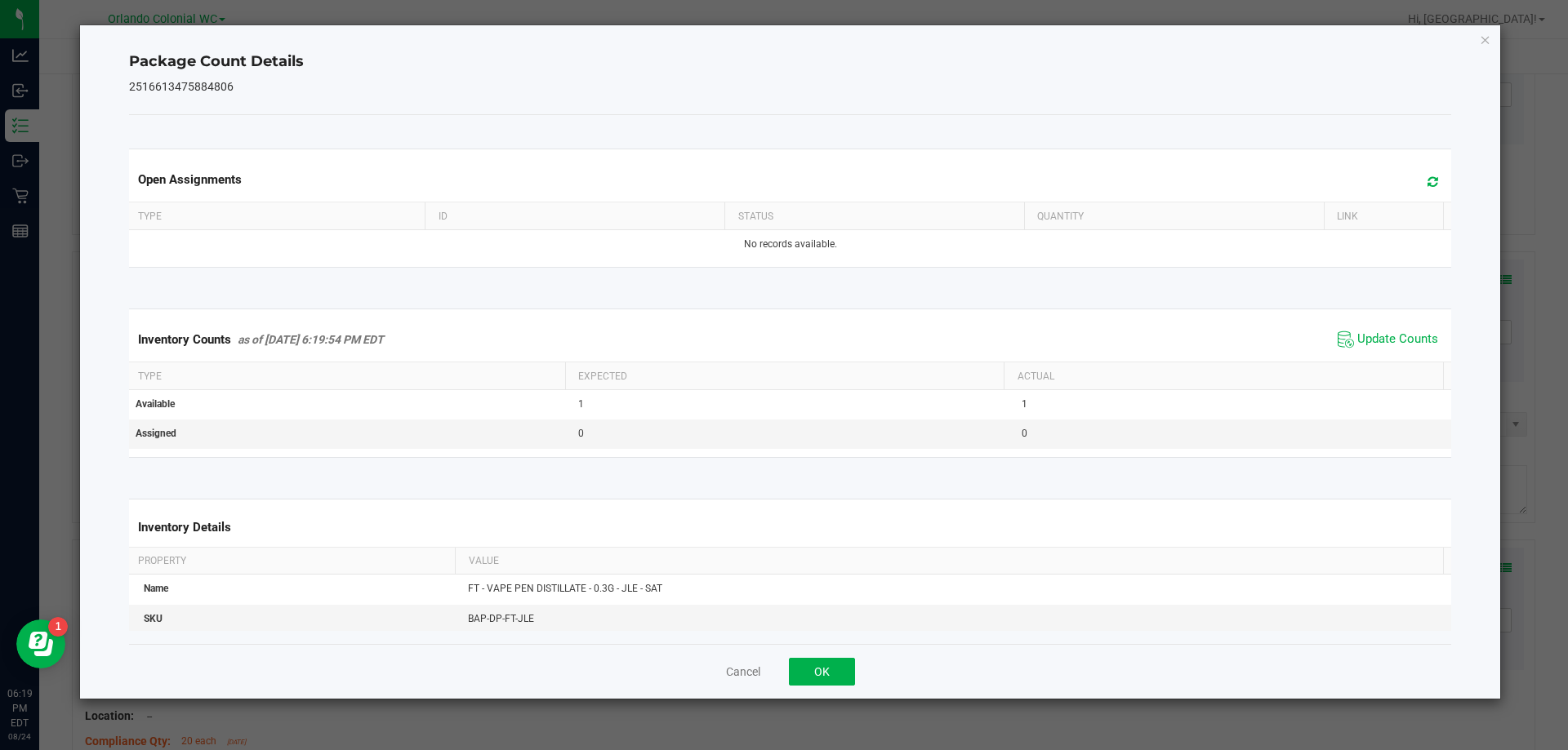
click at [1413, 357] on div "Inventory Counts as of [DATE] 6:19:54 PM EDT Update Counts" at bounding box center [791, 339] width 1330 height 45
click at [1413, 347] on span "Update Counts" at bounding box center [1397, 339] width 81 height 16
click at [1483, 43] on icon "Close" at bounding box center [1486, 39] width 11 height 20
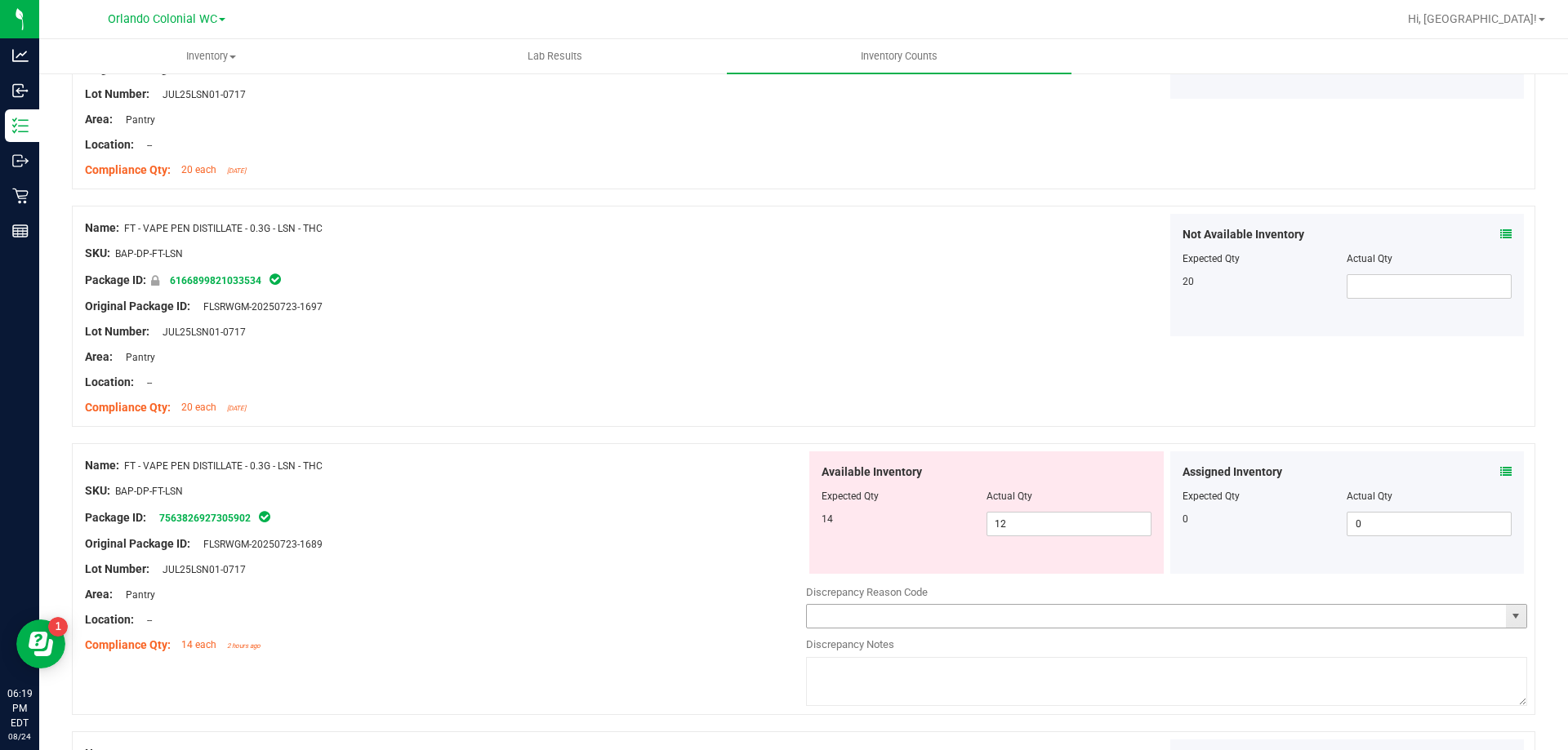
scroll to position [3920, 0]
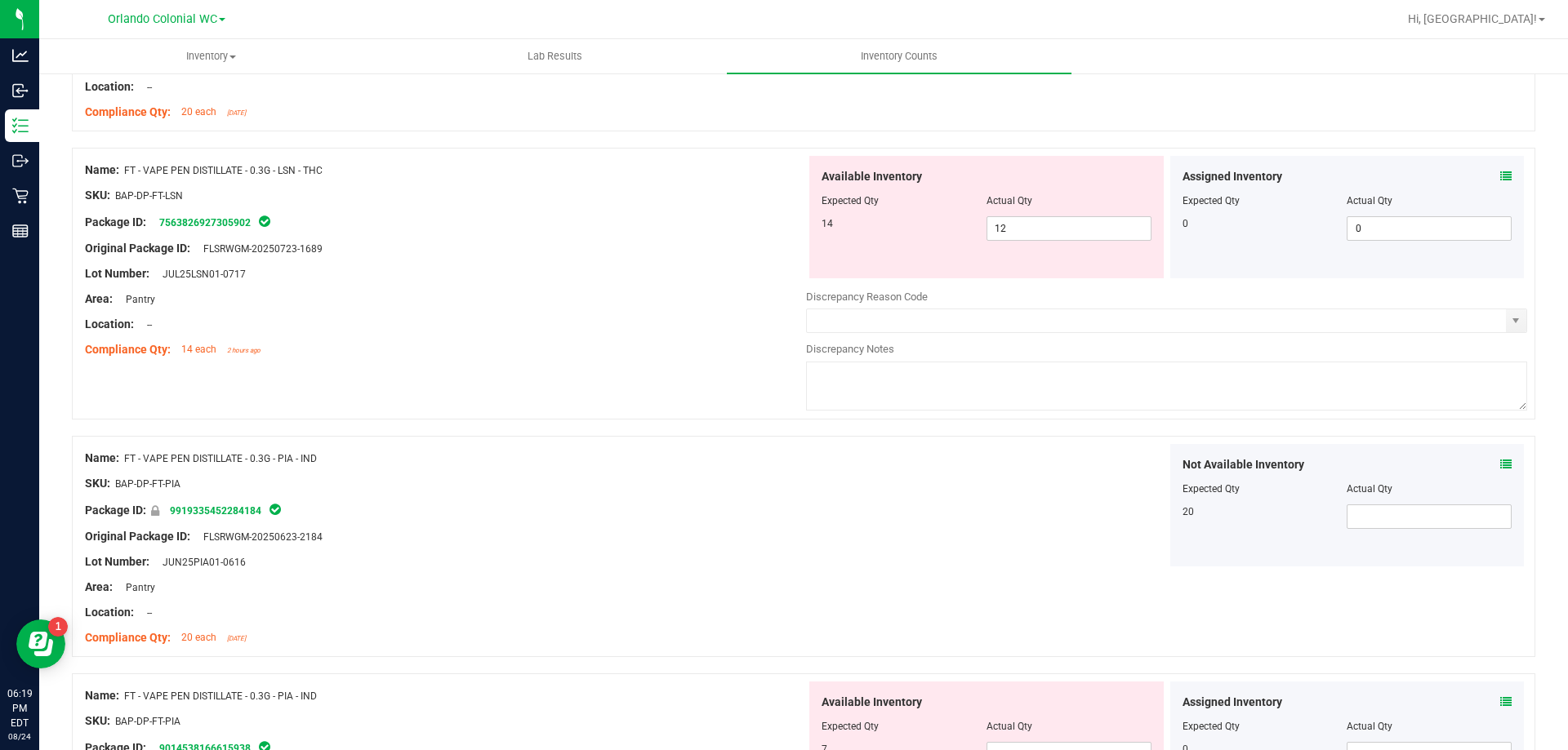
click at [1501, 174] on icon at bounding box center [1506, 176] width 11 height 11
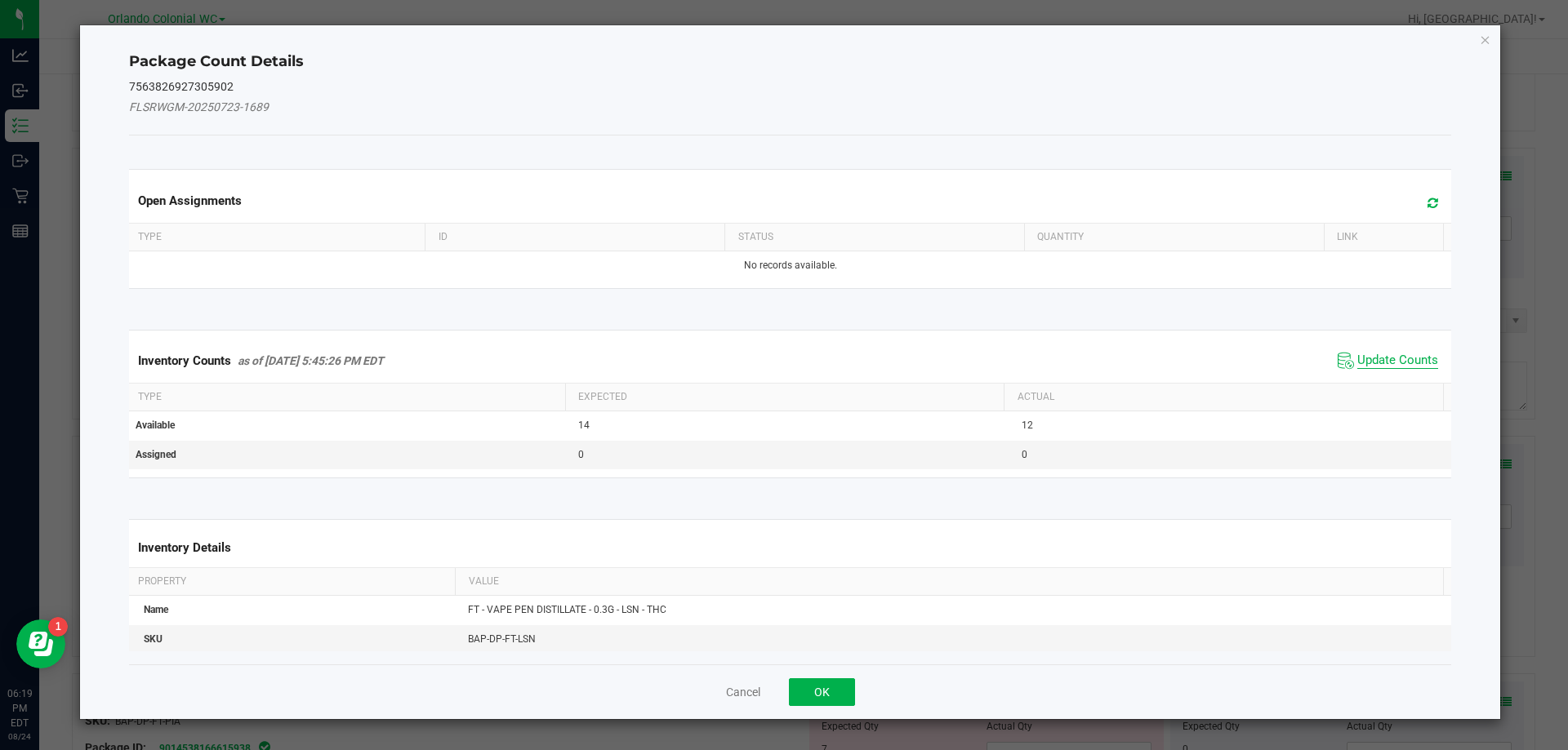
click at [1378, 355] on span "Update Counts" at bounding box center [1397, 360] width 81 height 16
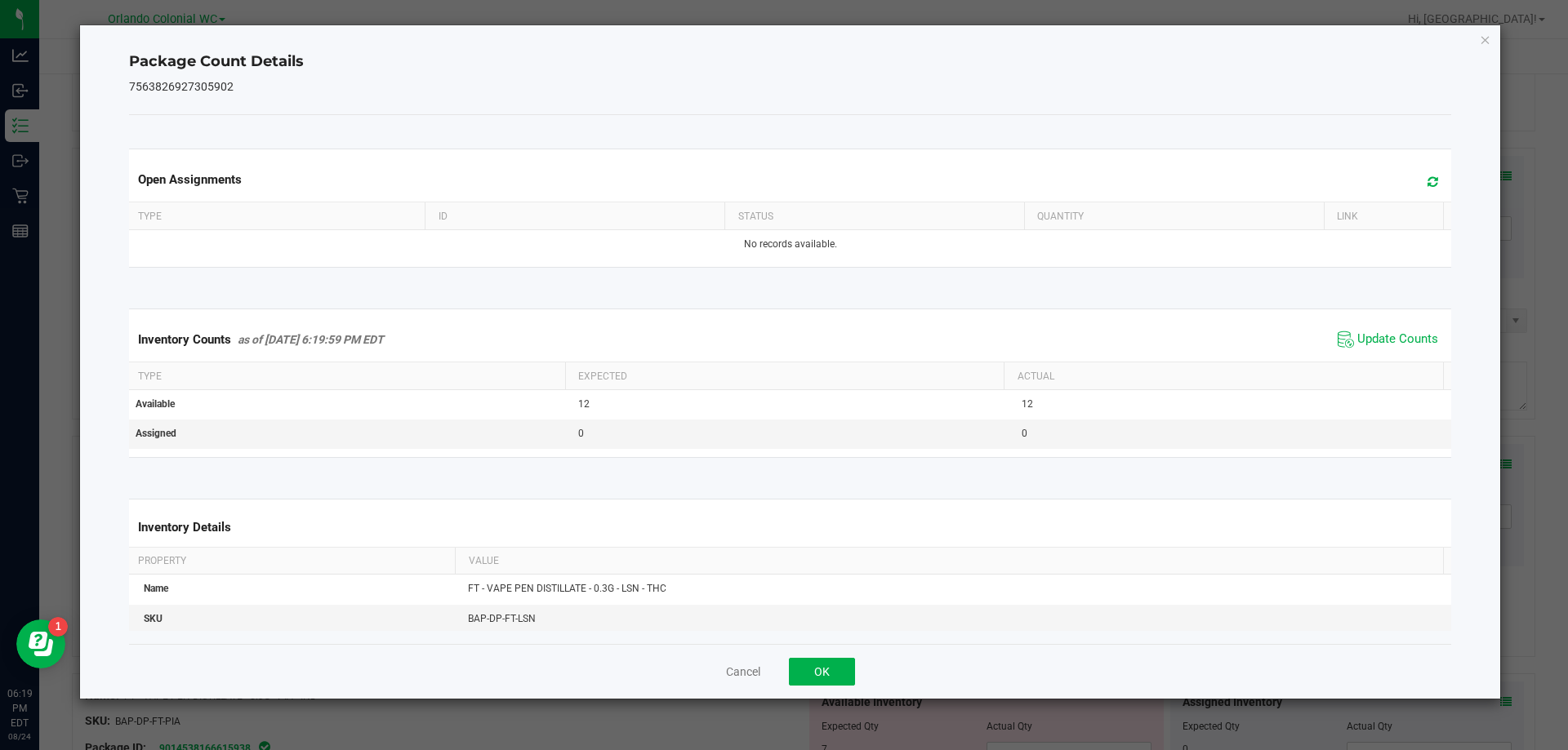
click at [1381, 330] on span "Update Counts" at bounding box center [1388, 340] width 109 height 25
click at [1381, 330] on span "Update Counts" at bounding box center [1390, 339] width 104 height 23
click at [1495, 37] on div "Package Count Details 7563826927305902 Open Assignments Type ID Status Quantity…" at bounding box center [790, 362] width 1421 height 673
click at [1487, 39] on icon "Close" at bounding box center [1486, 39] width 11 height 20
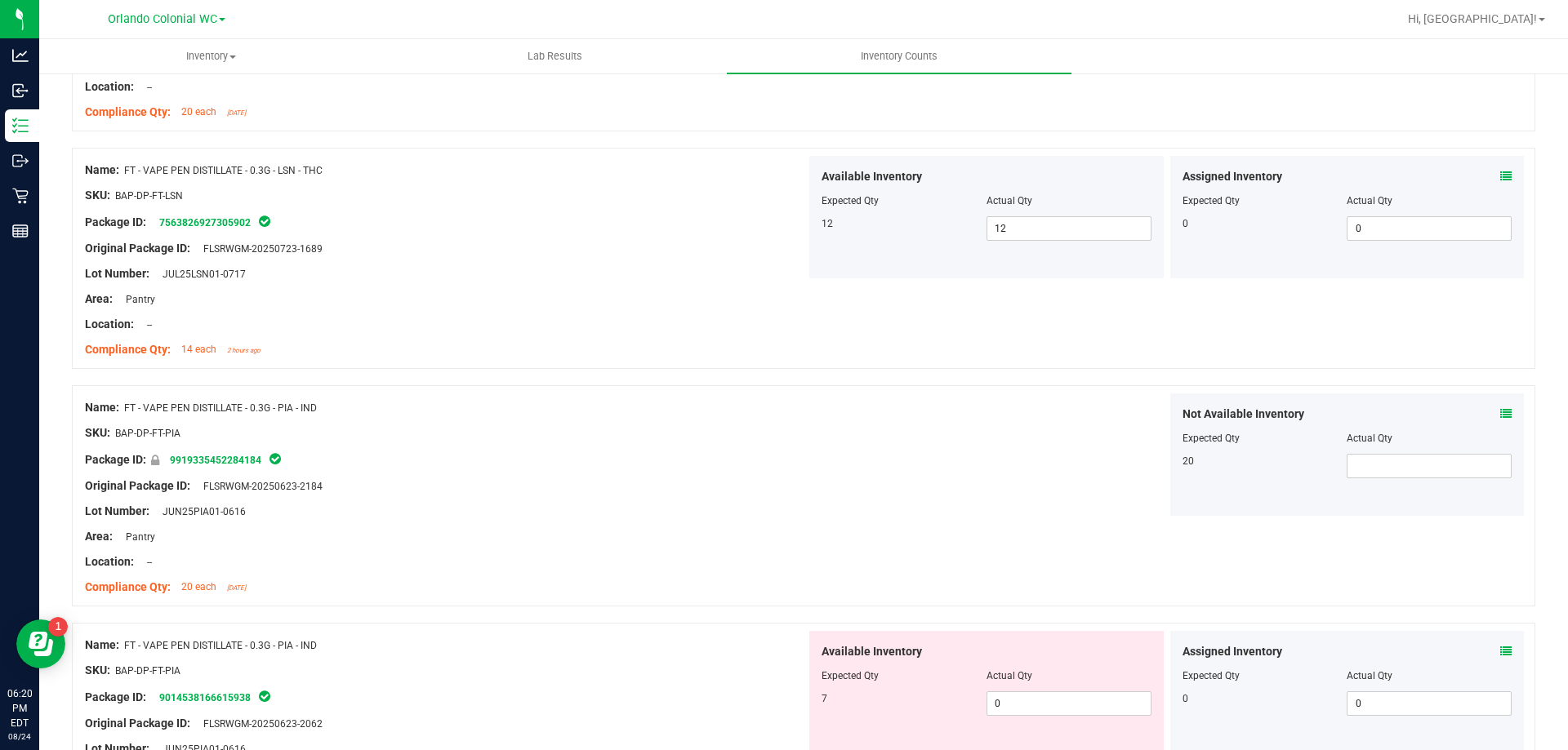
scroll to position [4328, 0]
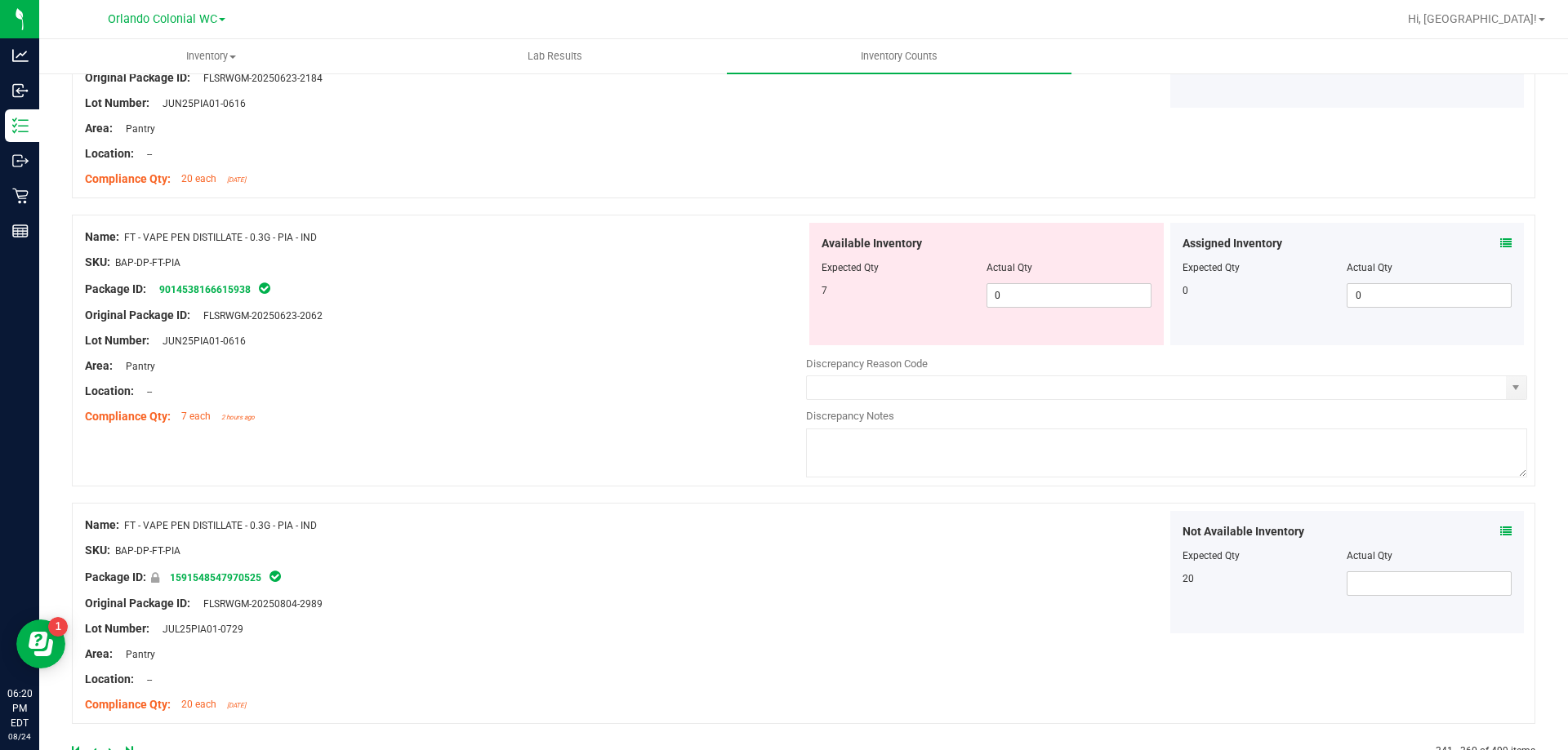
click at [1487, 244] on div "Assigned Inventory" at bounding box center [1347, 243] width 330 height 17
click at [1501, 243] on icon at bounding box center [1506, 243] width 11 height 11
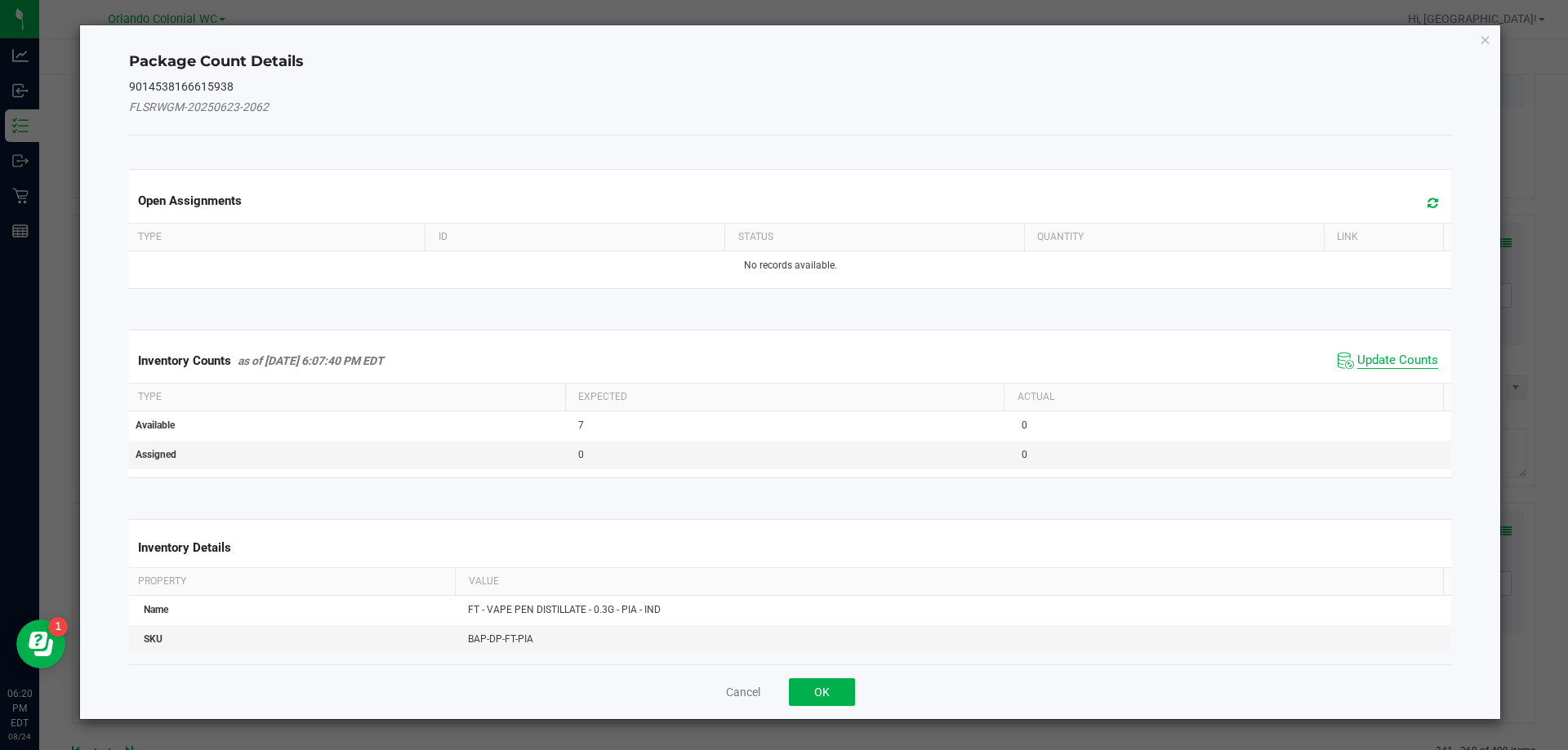
click at [1377, 357] on span "Update Counts" at bounding box center [1397, 360] width 81 height 16
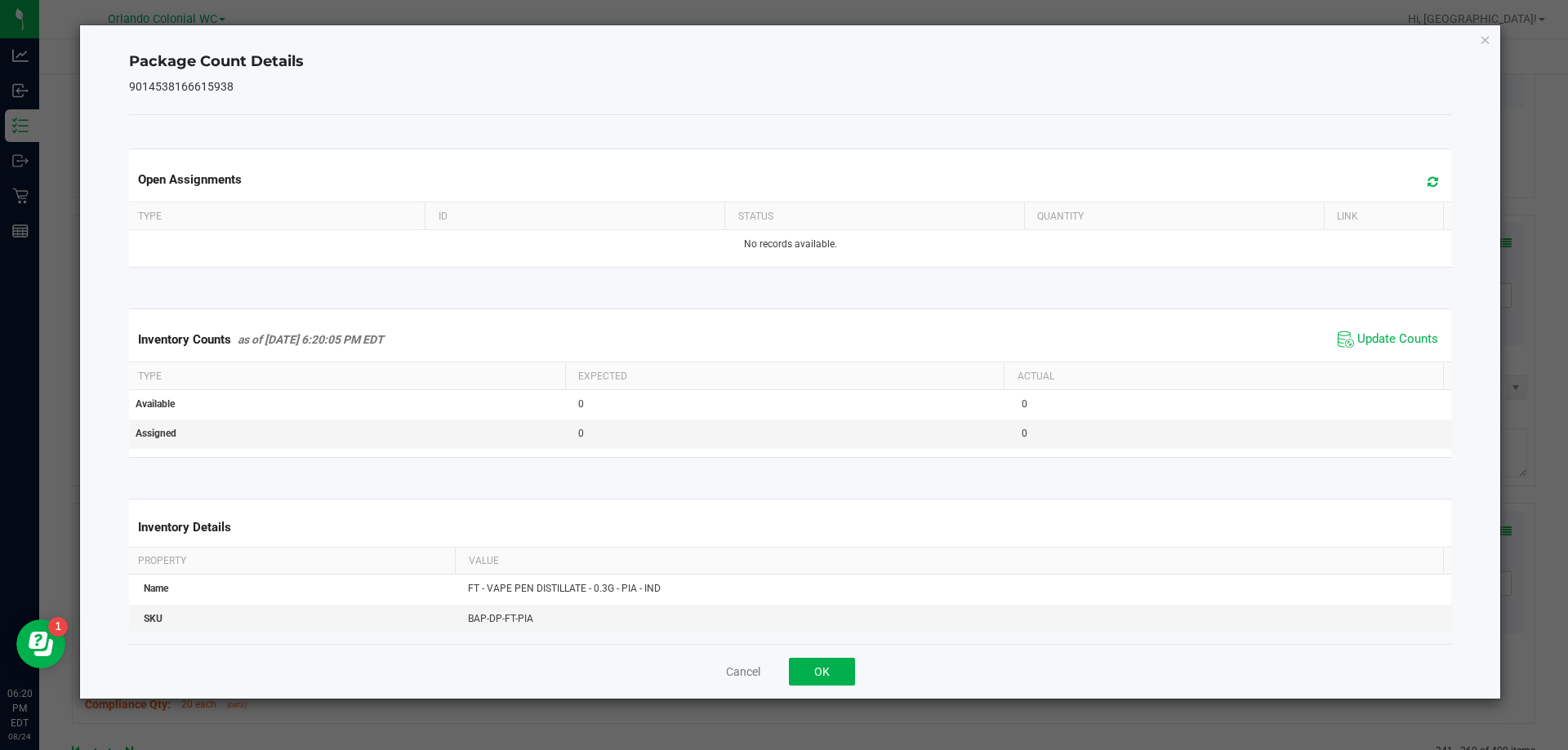
click at [1373, 330] on span "Update Counts" at bounding box center [1388, 340] width 109 height 25
click at [1488, 32] on icon "Close" at bounding box center [1486, 39] width 11 height 20
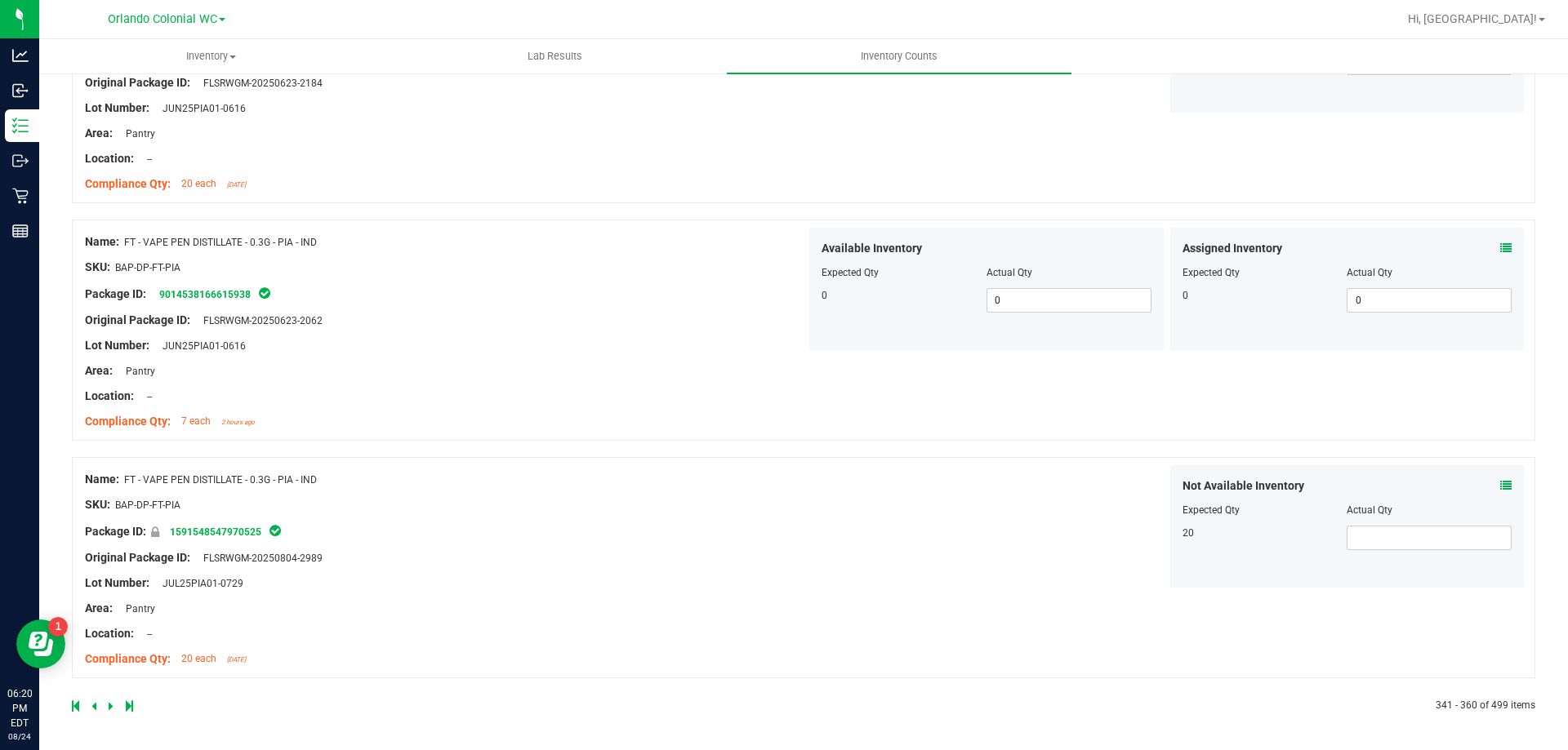
scroll to position [4323, 0]
click at [110, 705] on icon at bounding box center [111, 706] width 5 height 9
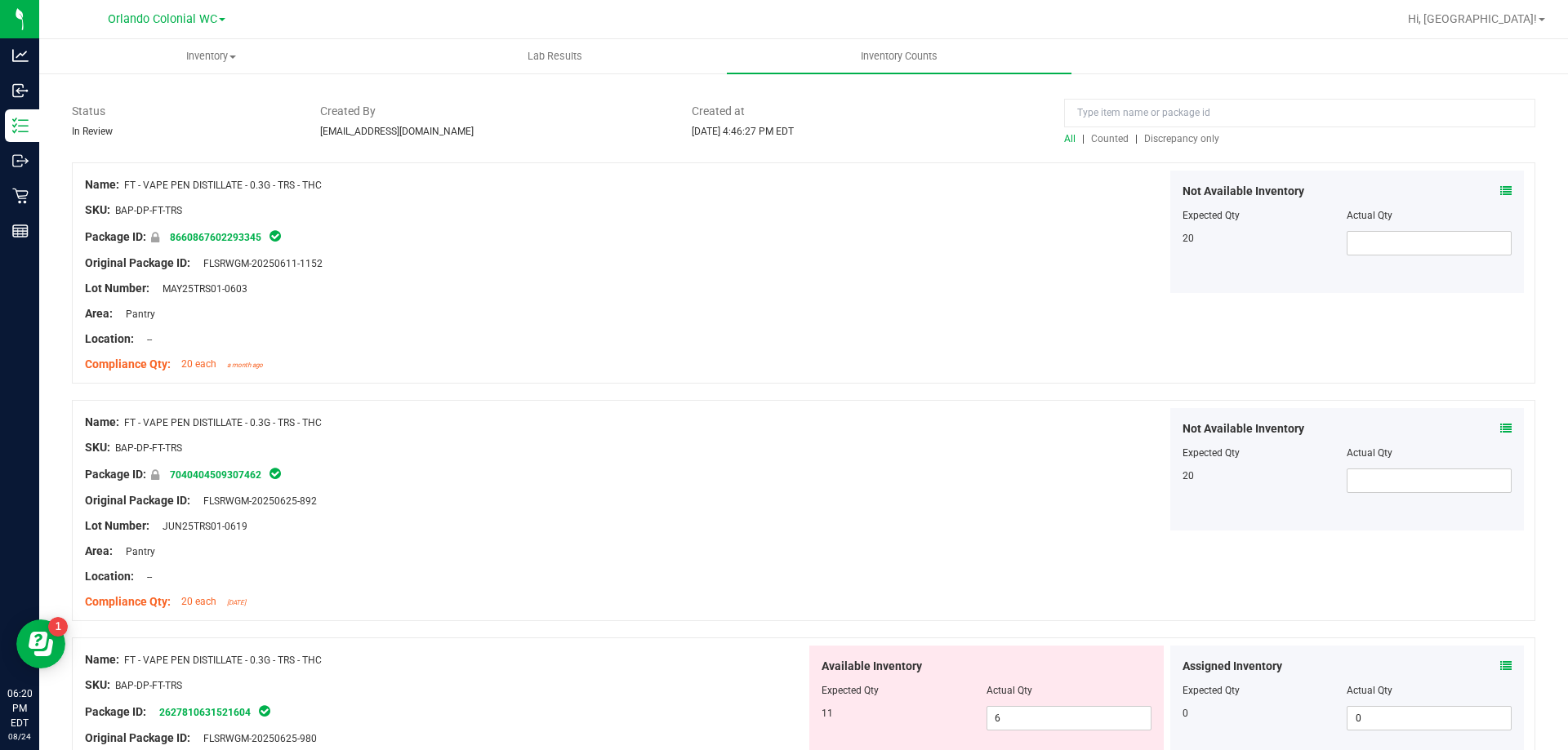
scroll to position [572, 0]
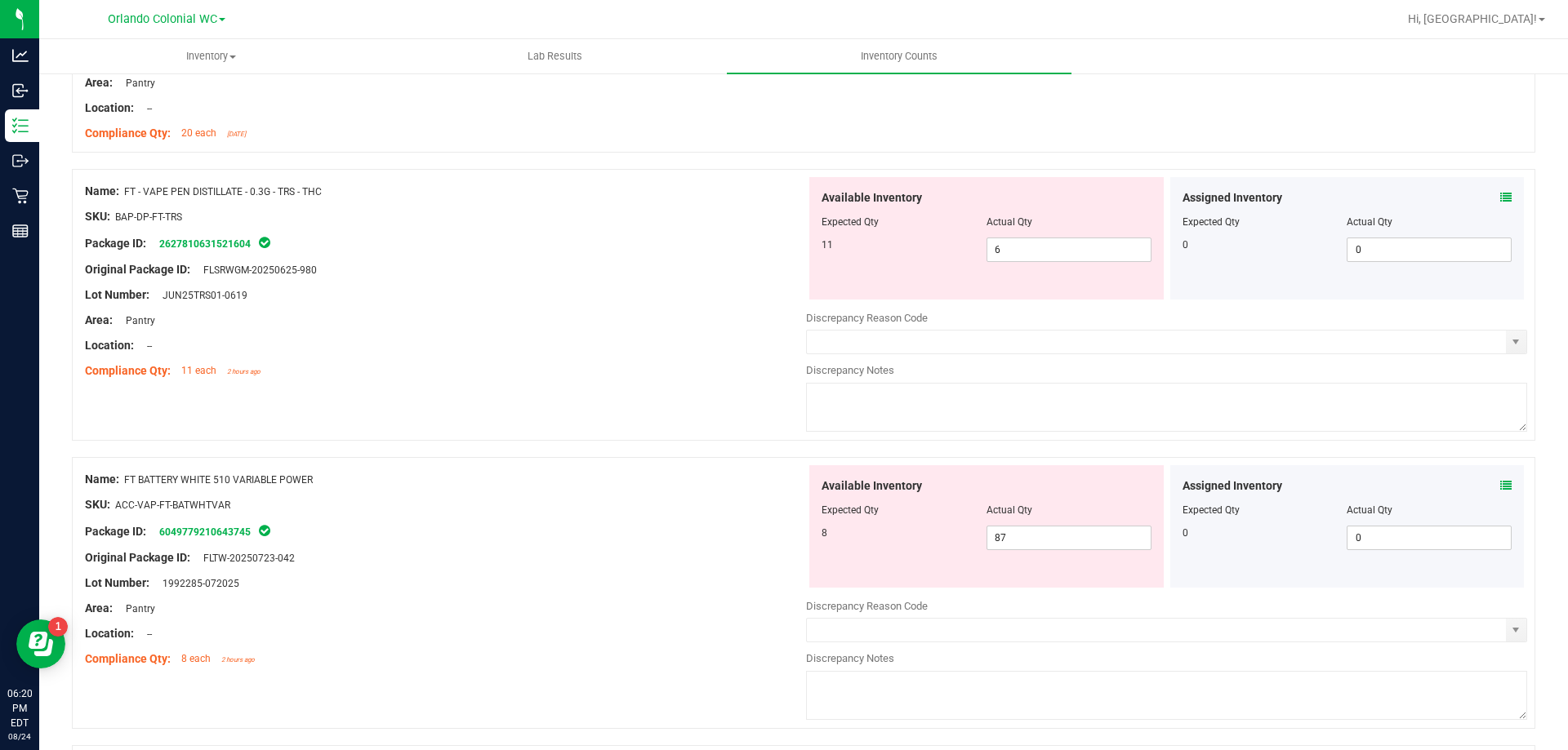
click at [1501, 195] on icon at bounding box center [1506, 198] width 11 height 11
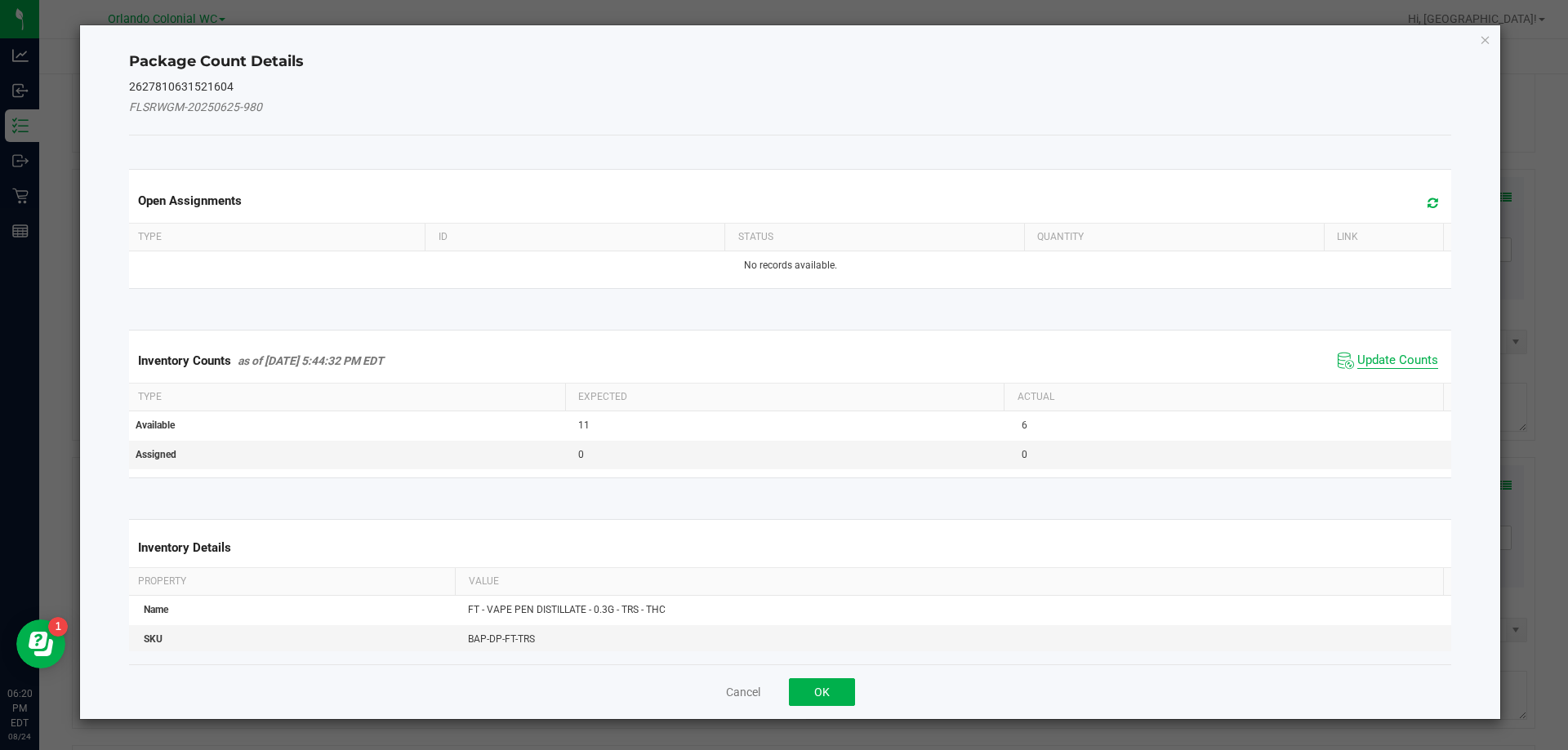
click at [1366, 366] on span "Update Counts" at bounding box center [1397, 360] width 81 height 16
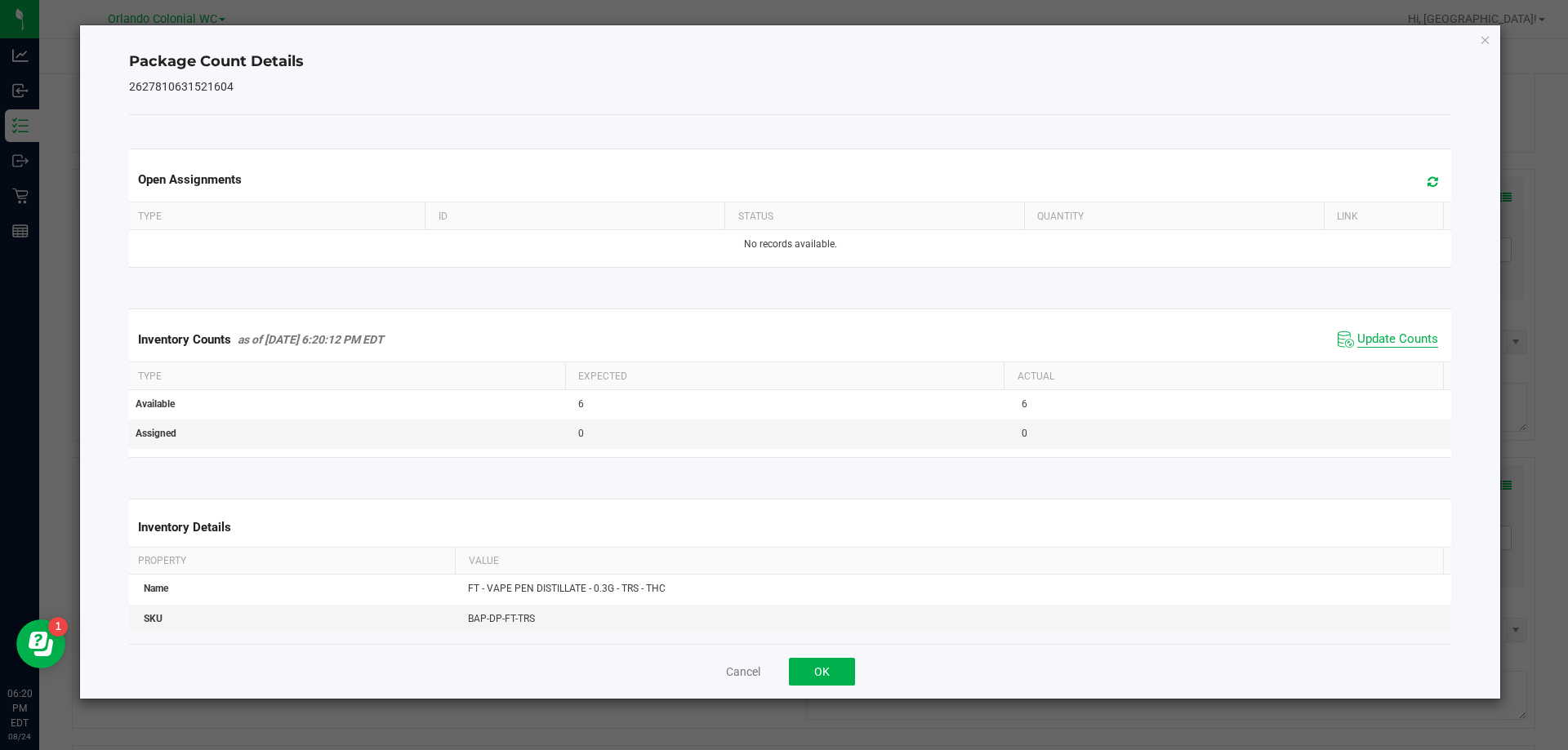
click at [1381, 342] on span "Update Counts" at bounding box center [1397, 339] width 81 height 16
click at [1388, 326] on div "Inventory Counts as of [DATE] 6:20:12 PM EDT Update Counts" at bounding box center [791, 338] width 1330 height 43
click at [1482, 32] on icon "Close" at bounding box center [1486, 39] width 11 height 20
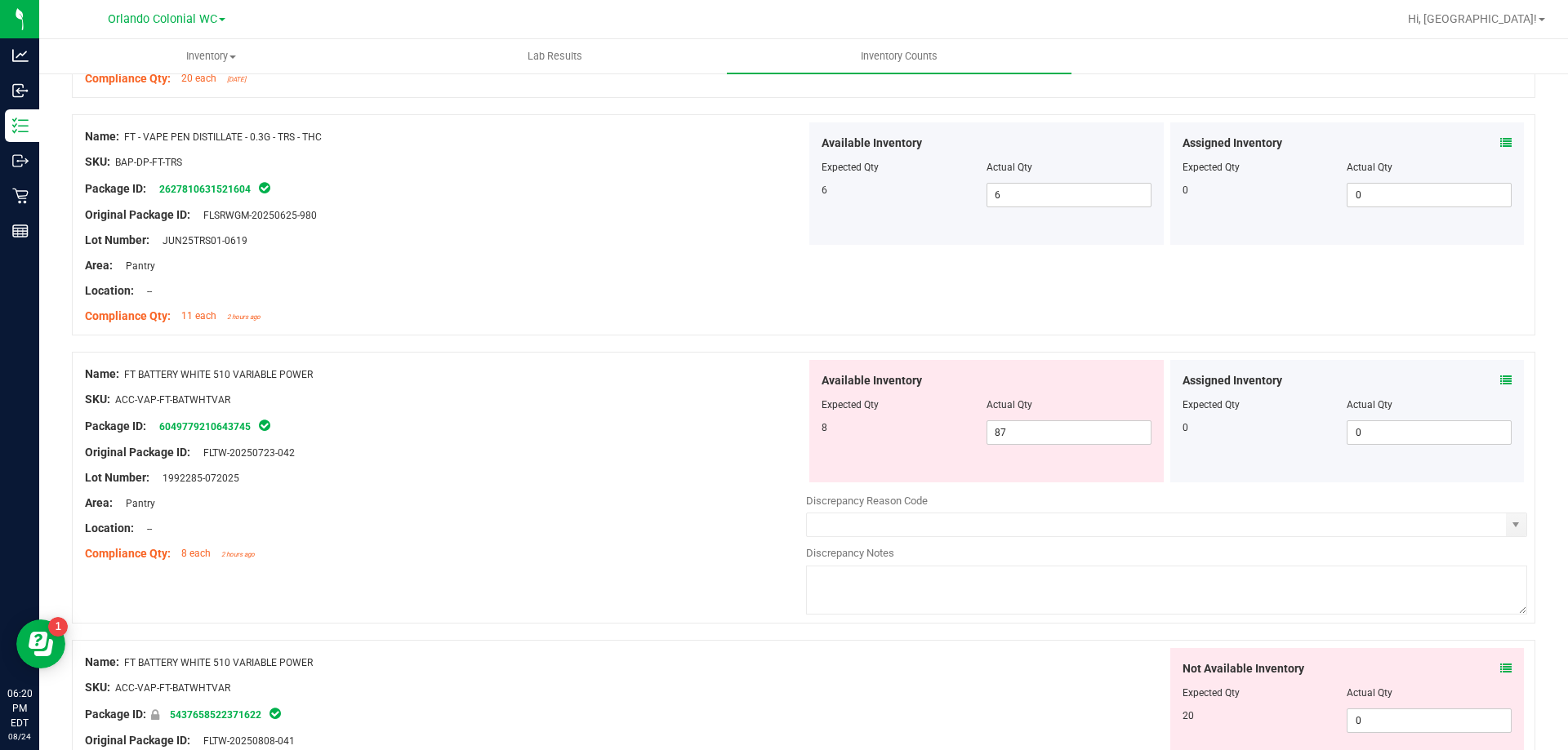
scroll to position [735, 0]
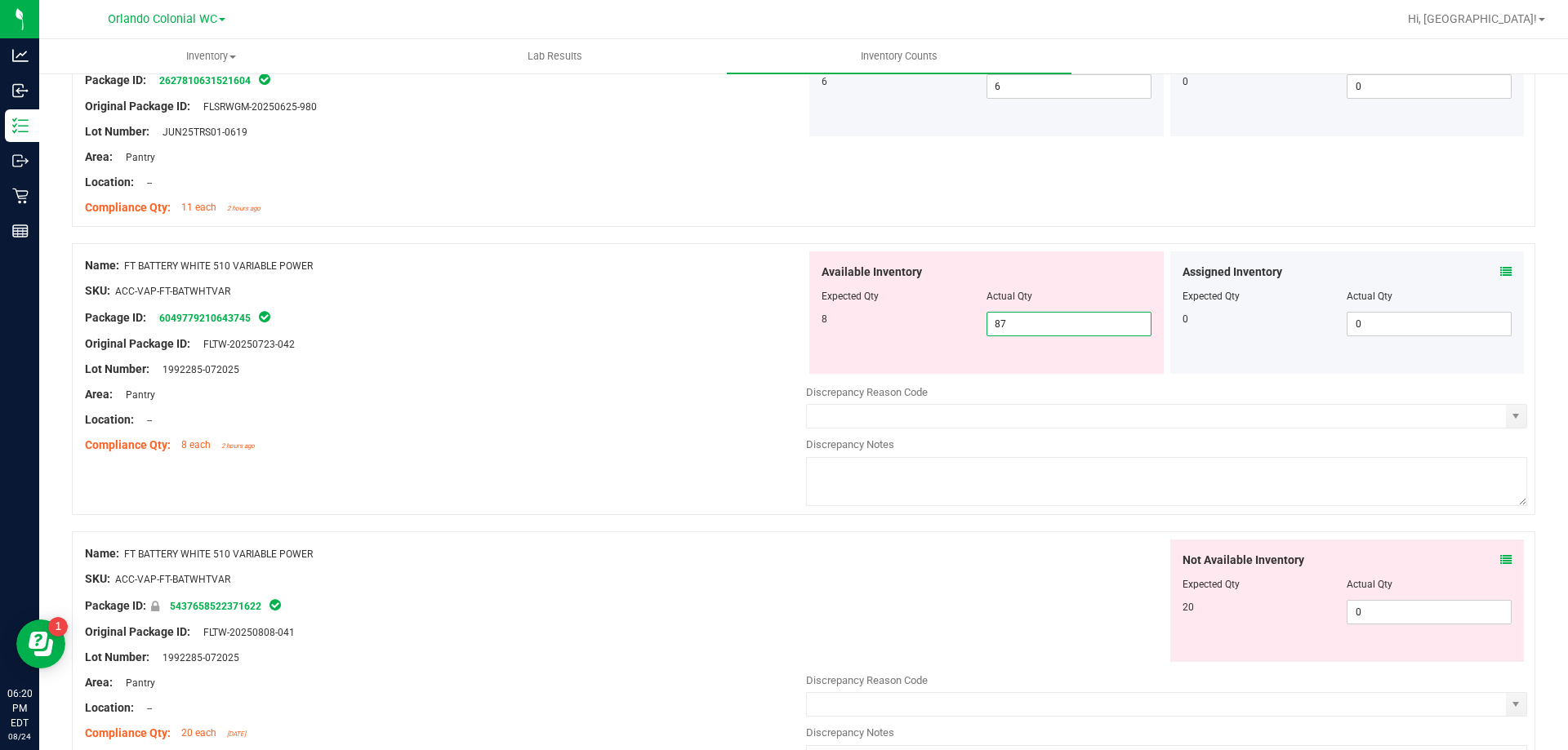
drag, startPoint x: 1030, startPoint y: 331, endPoint x: 951, endPoint y: 328, distance: 79.1
click at [951, 328] on div "8 87 87" at bounding box center [986, 324] width 330 height 25
click at [1501, 277] on span at bounding box center [1506, 272] width 11 height 17
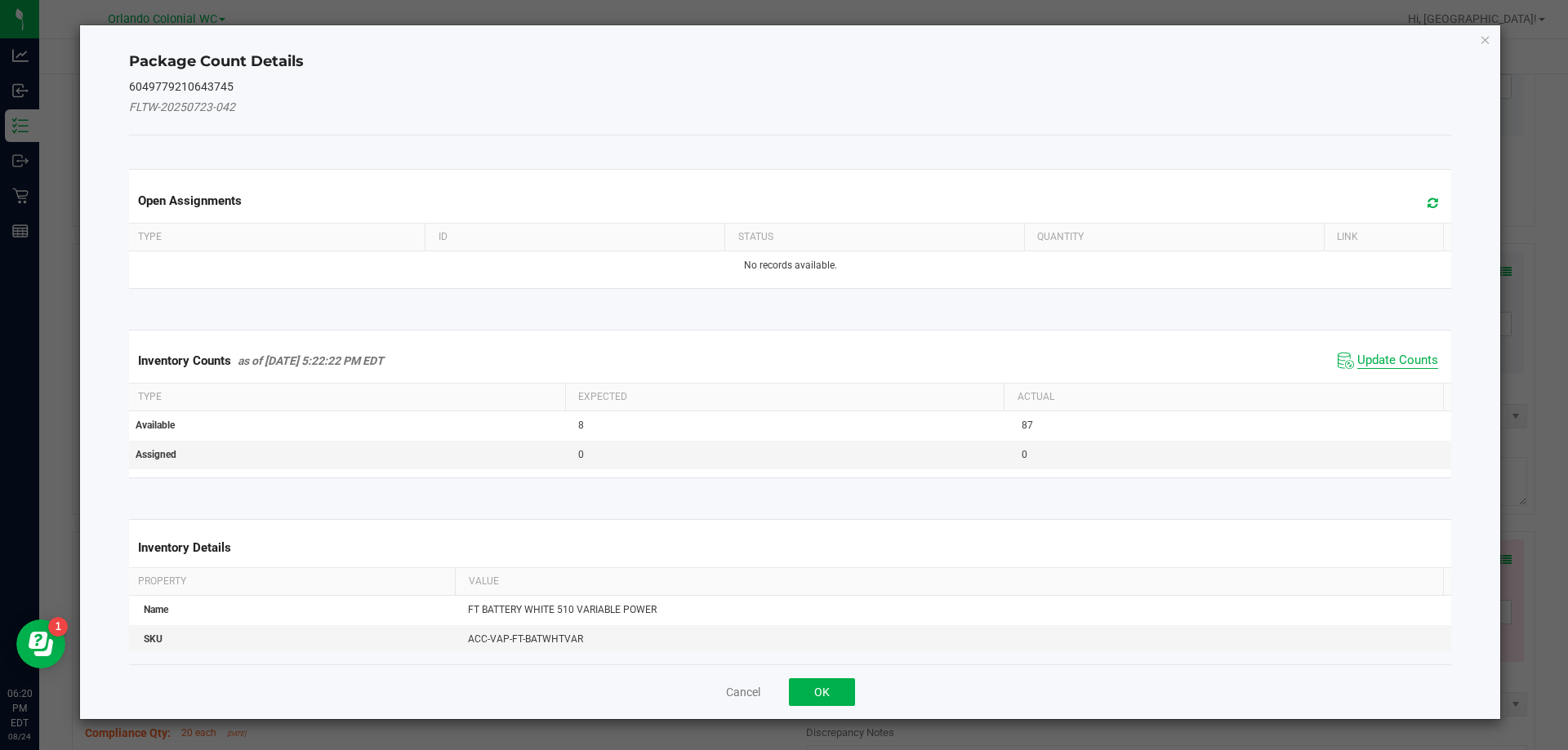
click at [1358, 356] on span "Update Counts" at bounding box center [1397, 360] width 81 height 16
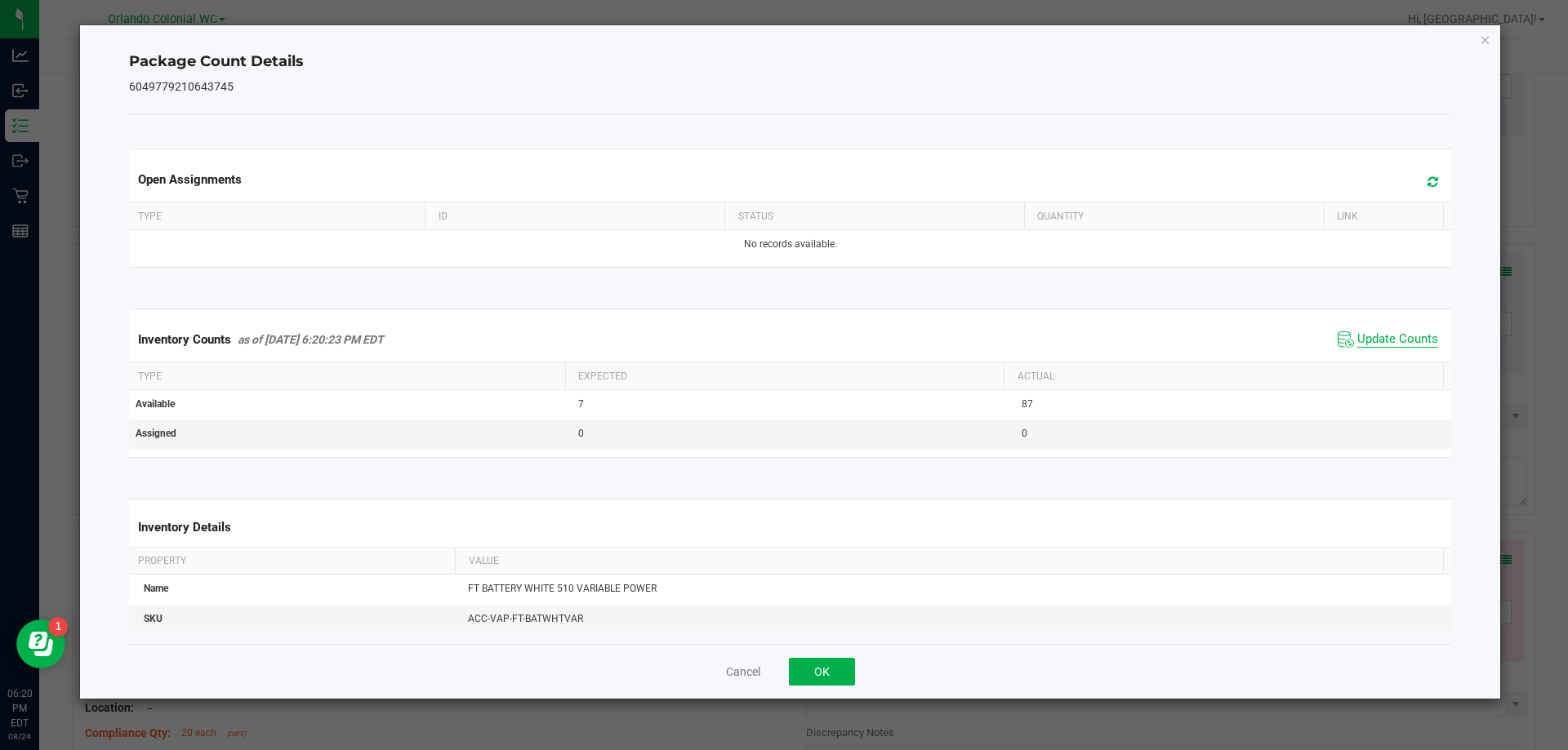
click at [1386, 348] on span "Update Counts" at bounding box center [1397, 339] width 81 height 16
click at [1481, 37] on icon "Close" at bounding box center [1486, 39] width 11 height 20
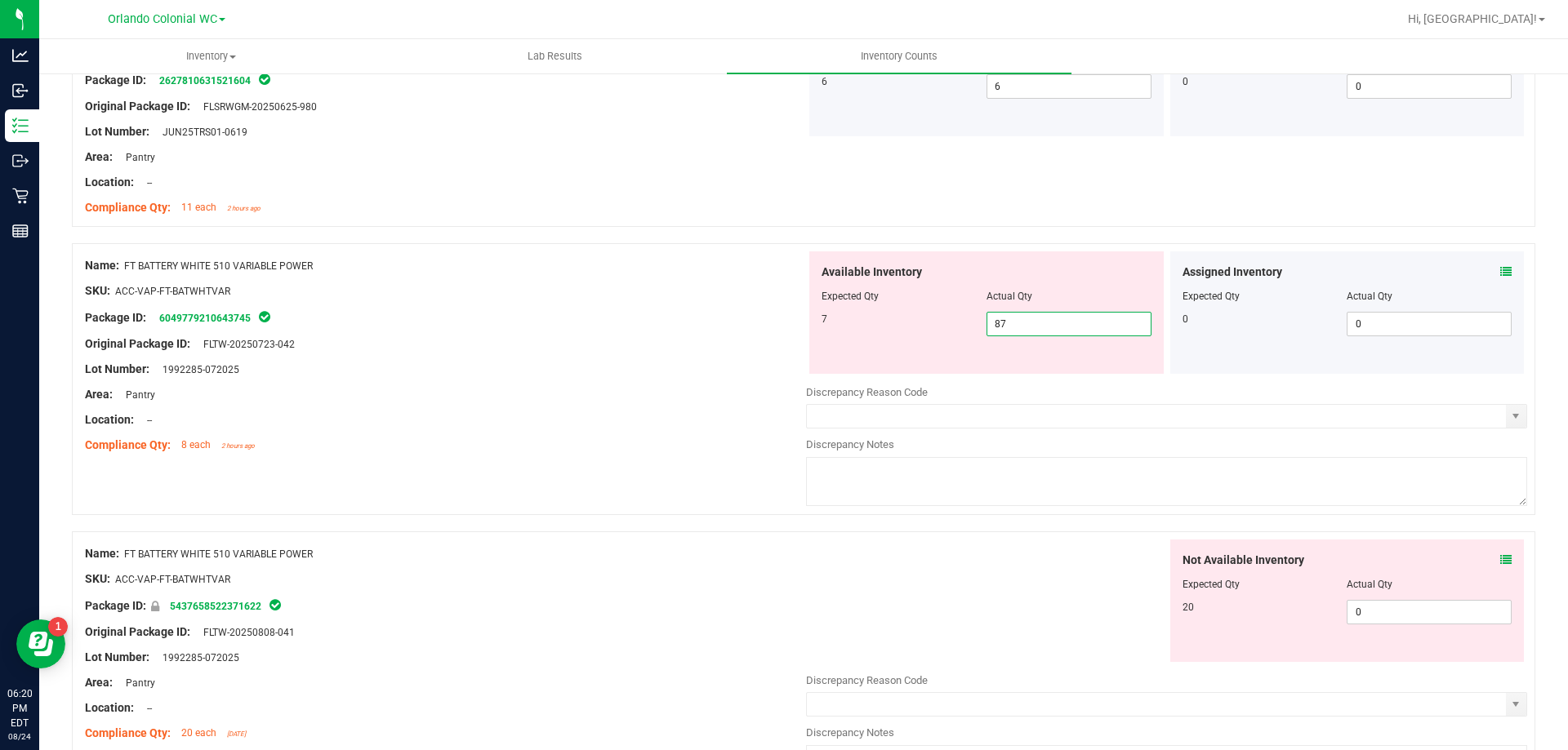
drag, startPoint x: 970, startPoint y: 320, endPoint x: 936, endPoint y: 320, distance: 34.0
click at [936, 320] on div "7 87 87" at bounding box center [986, 324] width 330 height 25
type input "7"
click at [573, 291] on div "SKU: ACC-VAP-FT-BATWHTVAR" at bounding box center [445, 291] width 721 height 17
type input "7"
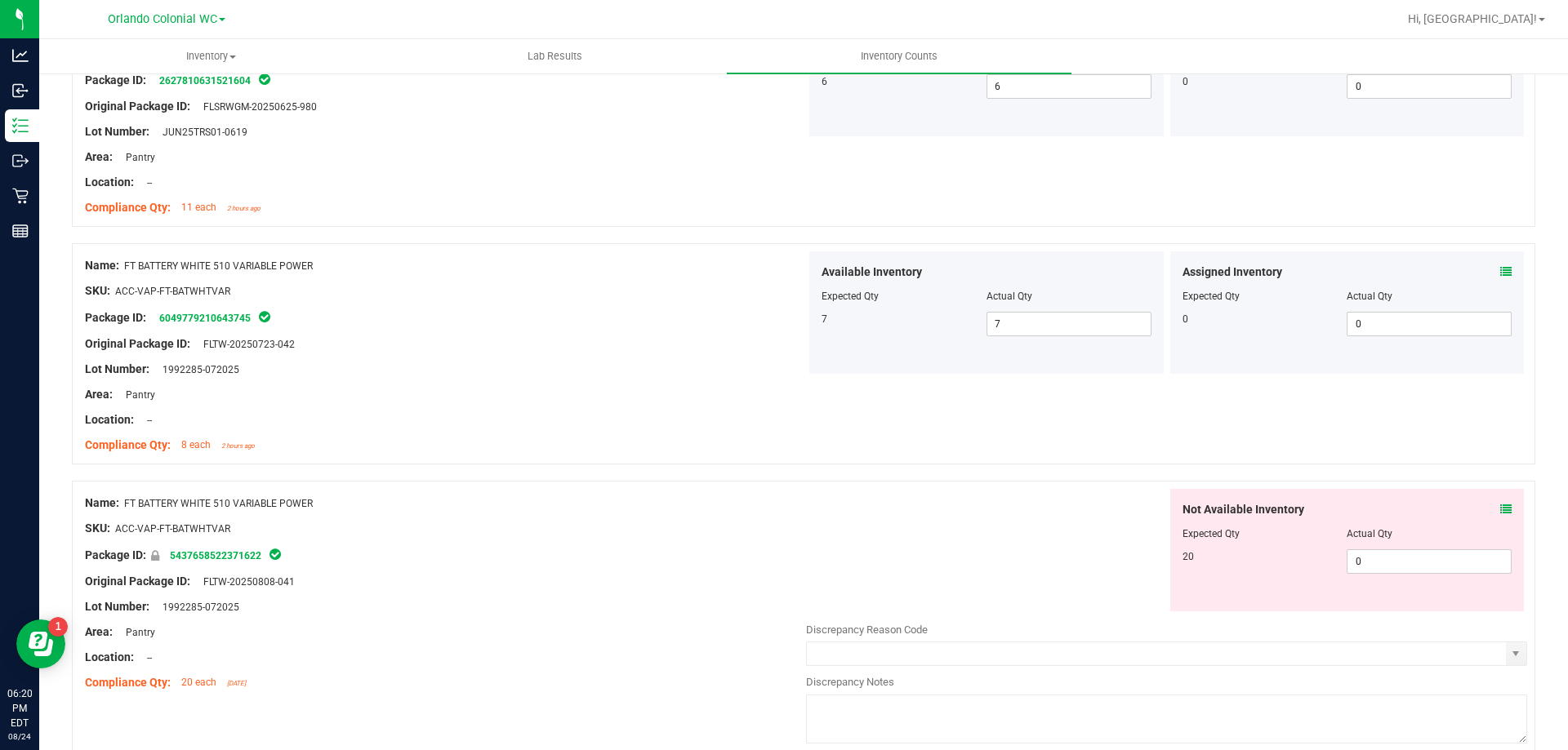
scroll to position [1062, 0]
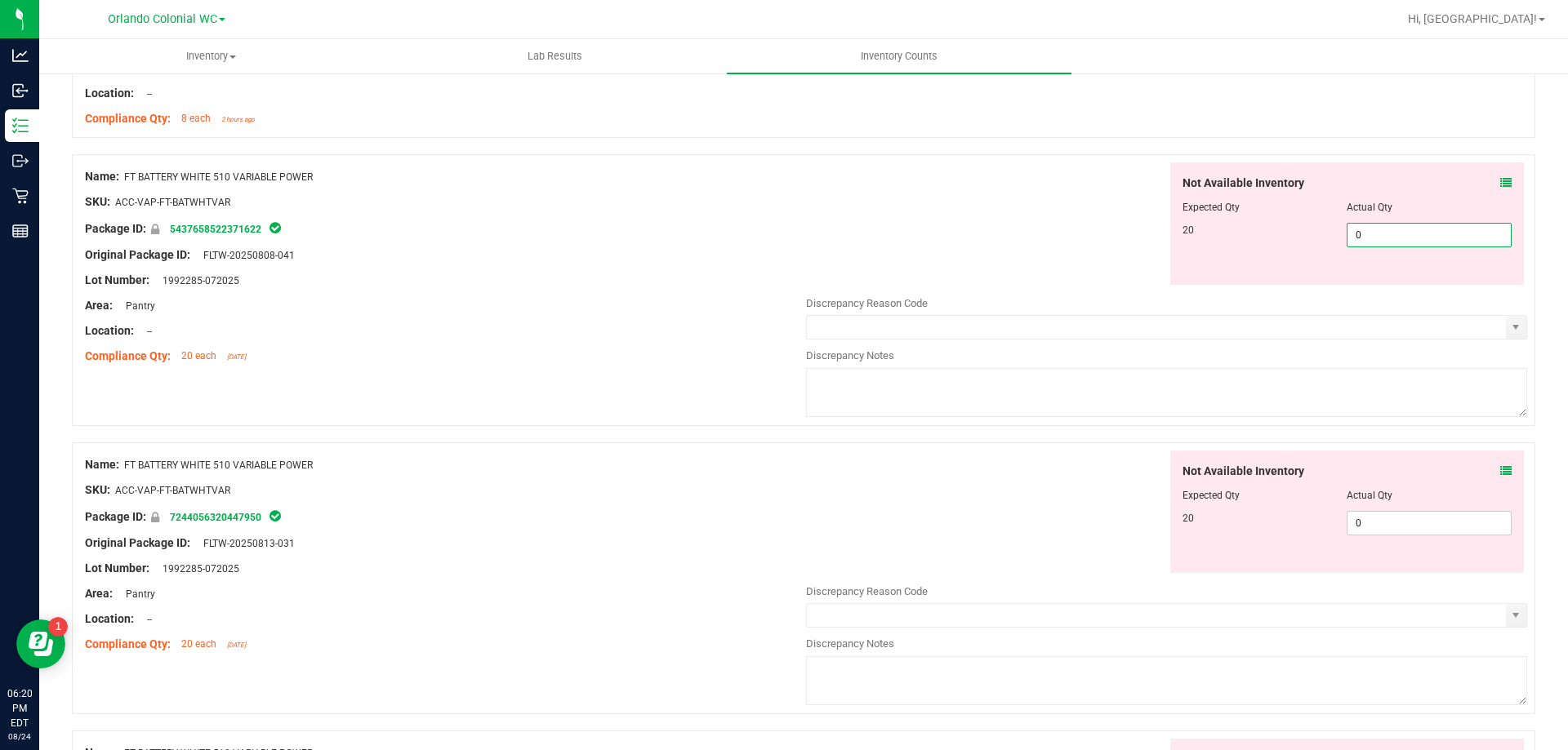
drag, startPoint x: 1396, startPoint y: 232, endPoint x: 1273, endPoint y: 232, distance: 123.0
click at [1273, 232] on div "20 0 0" at bounding box center [1347, 235] width 330 height 25
type input "20"
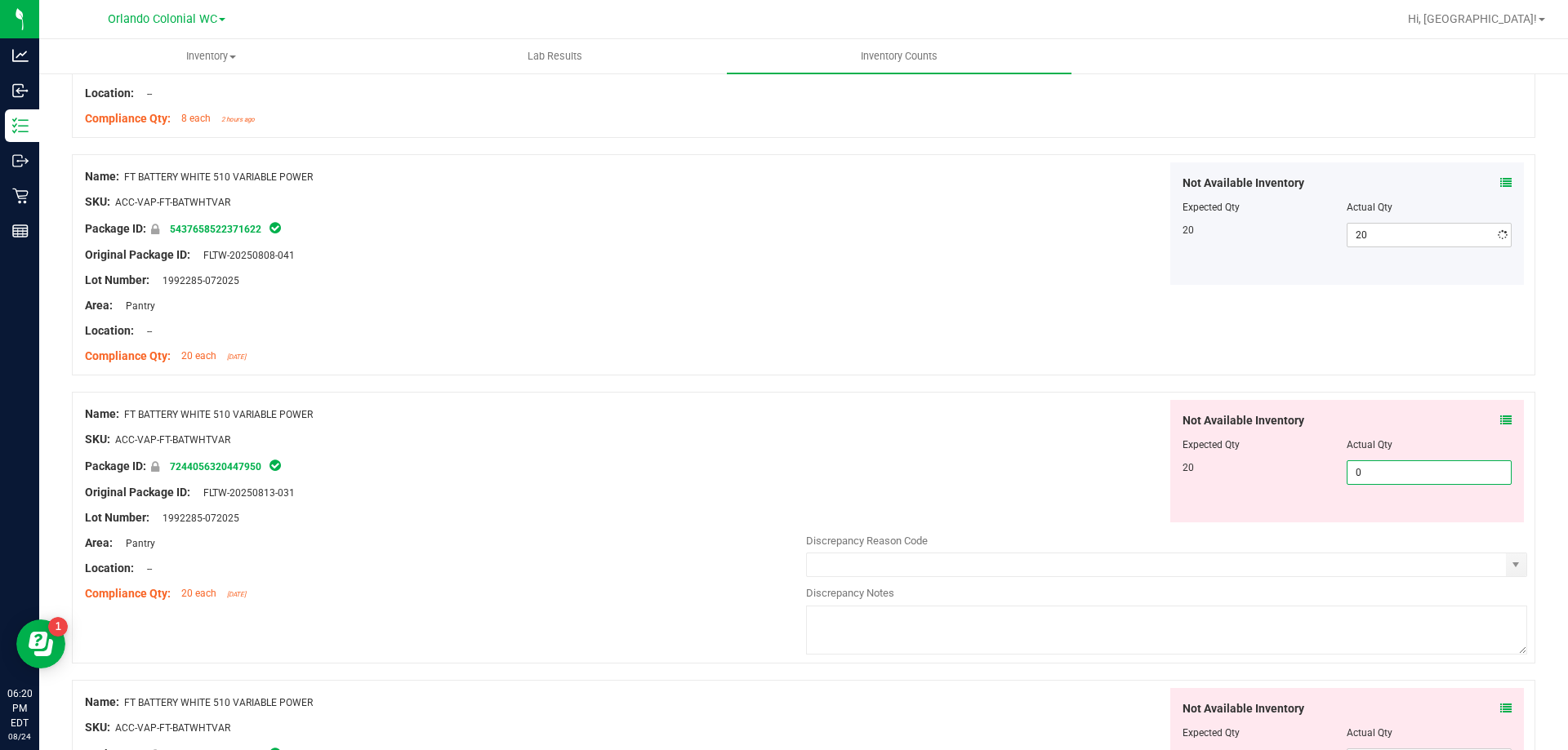
click at [1402, 522] on div "Not Available Inventory Expected Qty Actual Qty 20 0 0" at bounding box center [1348, 460] width 354 height 122
type input "020"
click at [952, 492] on div "Not Available Inventory Expected Qty Actual Qty 20 0 020" at bounding box center [1166, 460] width 721 height 122
type input "20"
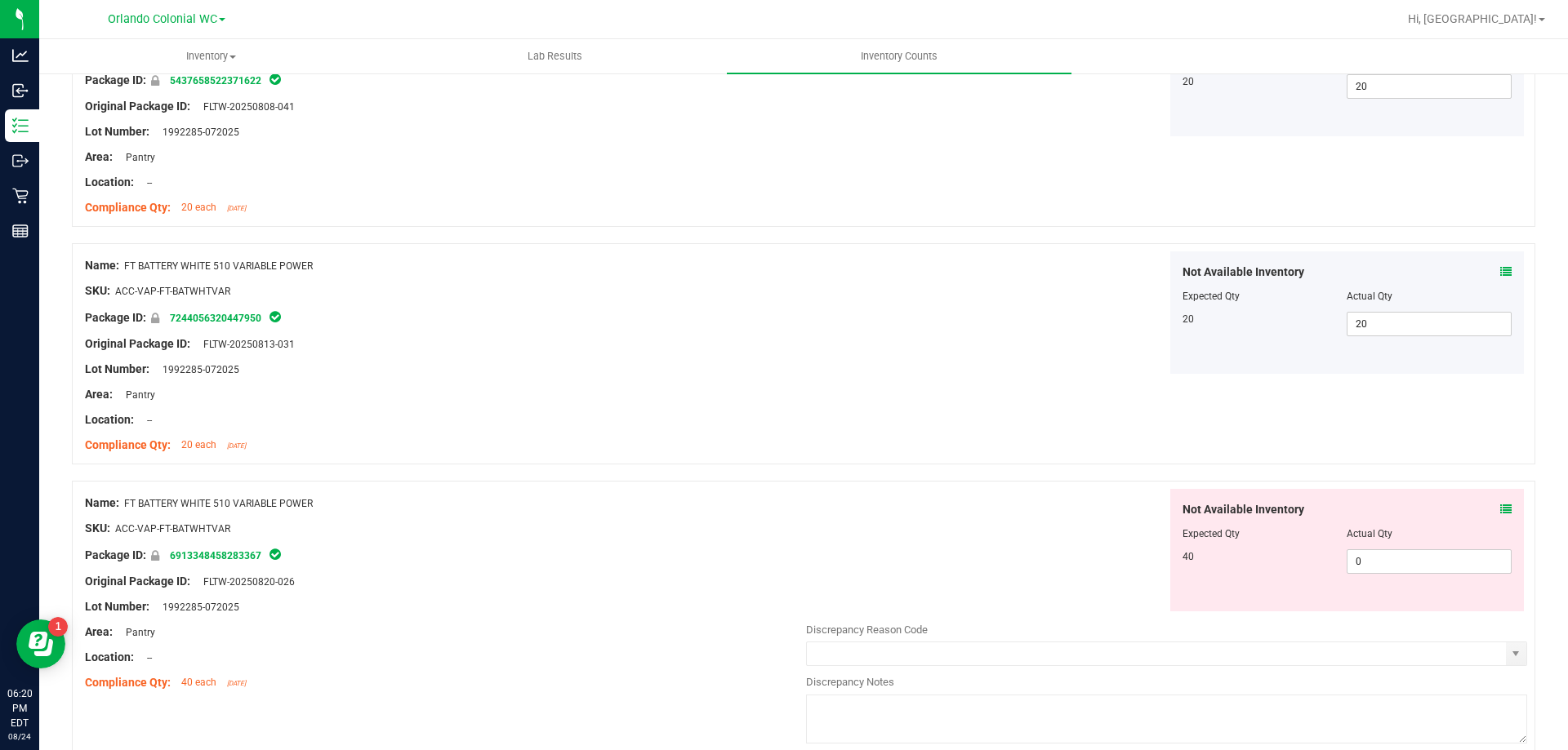
scroll to position [1388, 0]
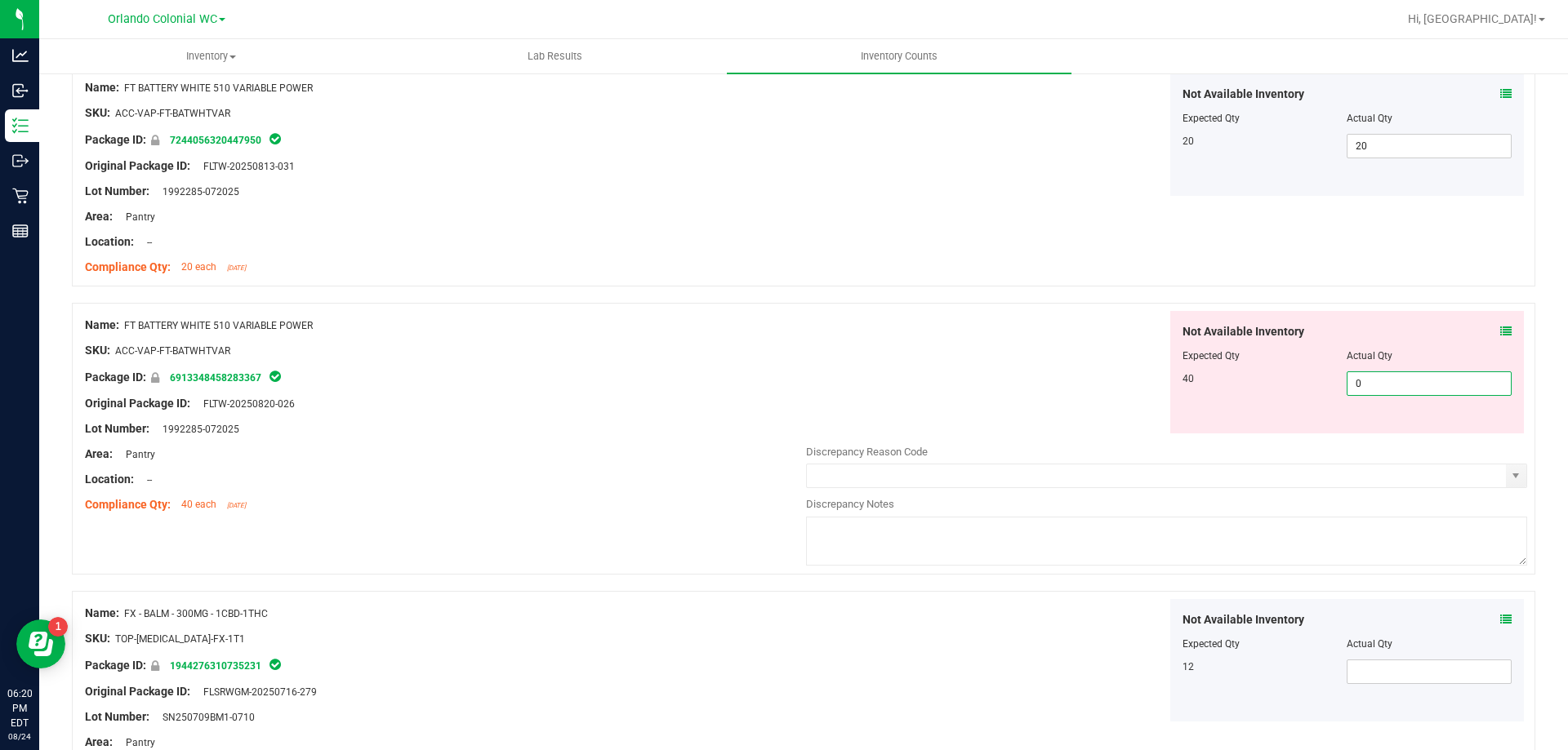
click at [1384, 377] on span "0 0" at bounding box center [1430, 384] width 165 height 25
type input "040"
type input "40"
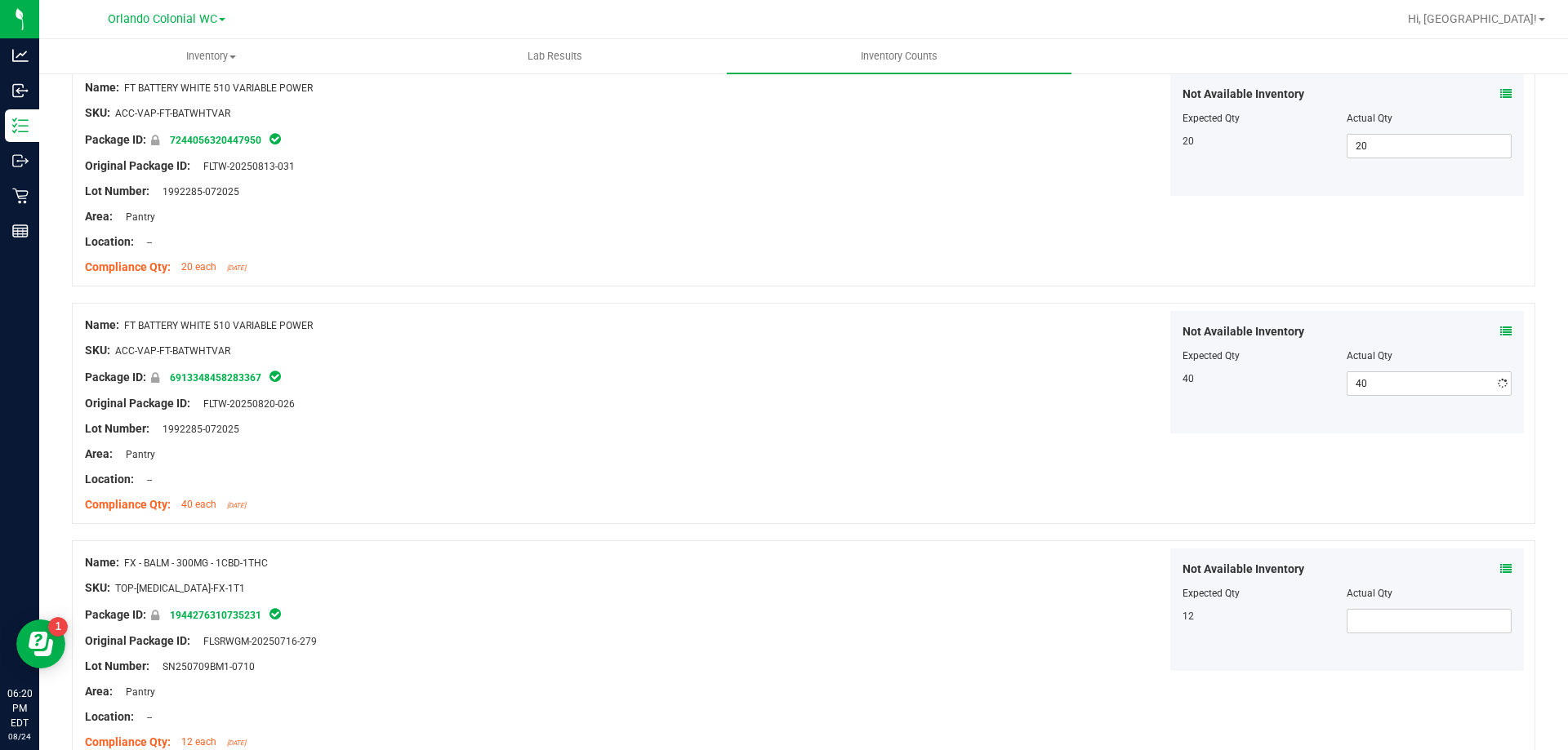
click at [745, 385] on div "Package ID: 6913348458283367" at bounding box center [445, 377] width 721 height 20
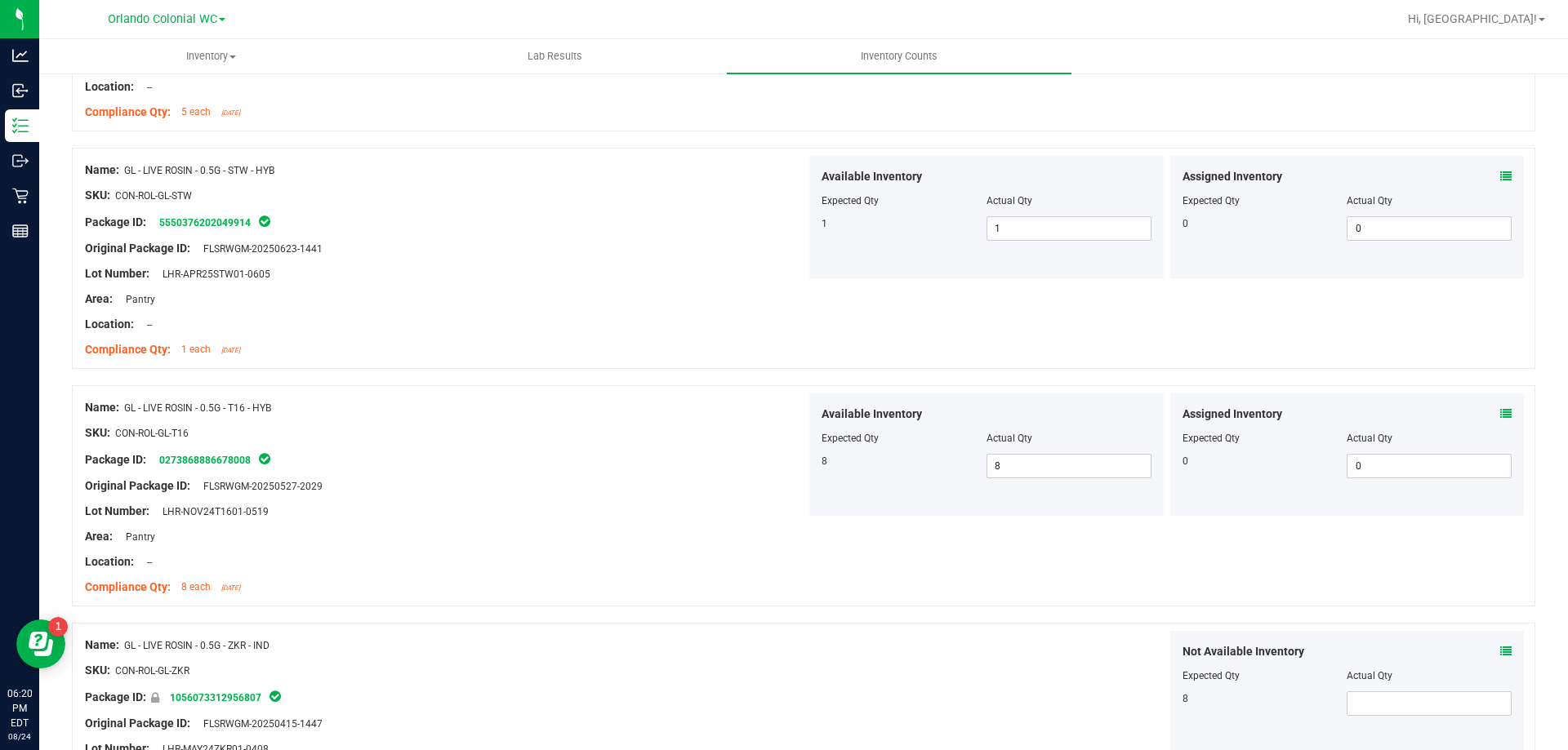
scroll to position [4323, 0]
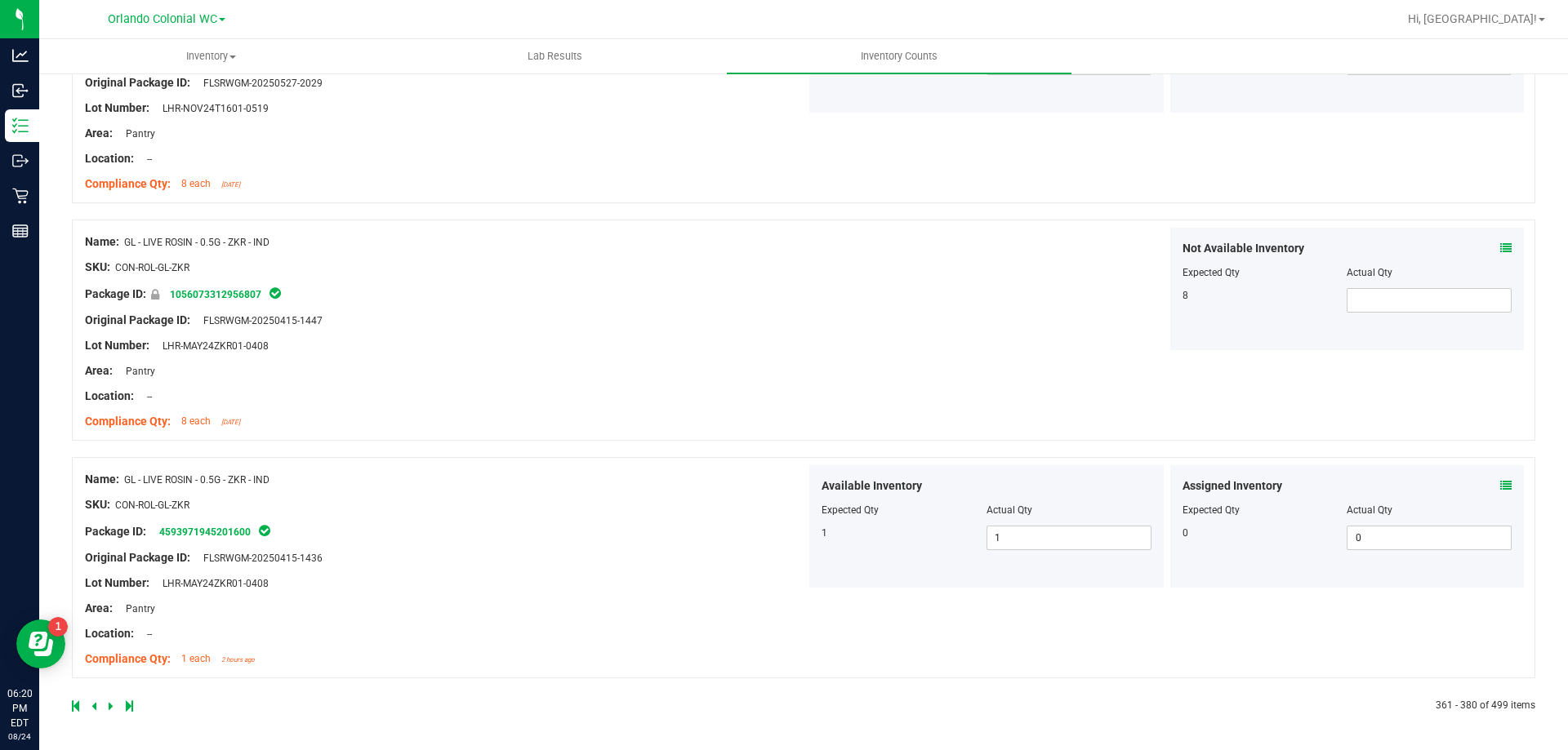
click at [113, 705] on link at bounding box center [113, 706] width 8 height 11
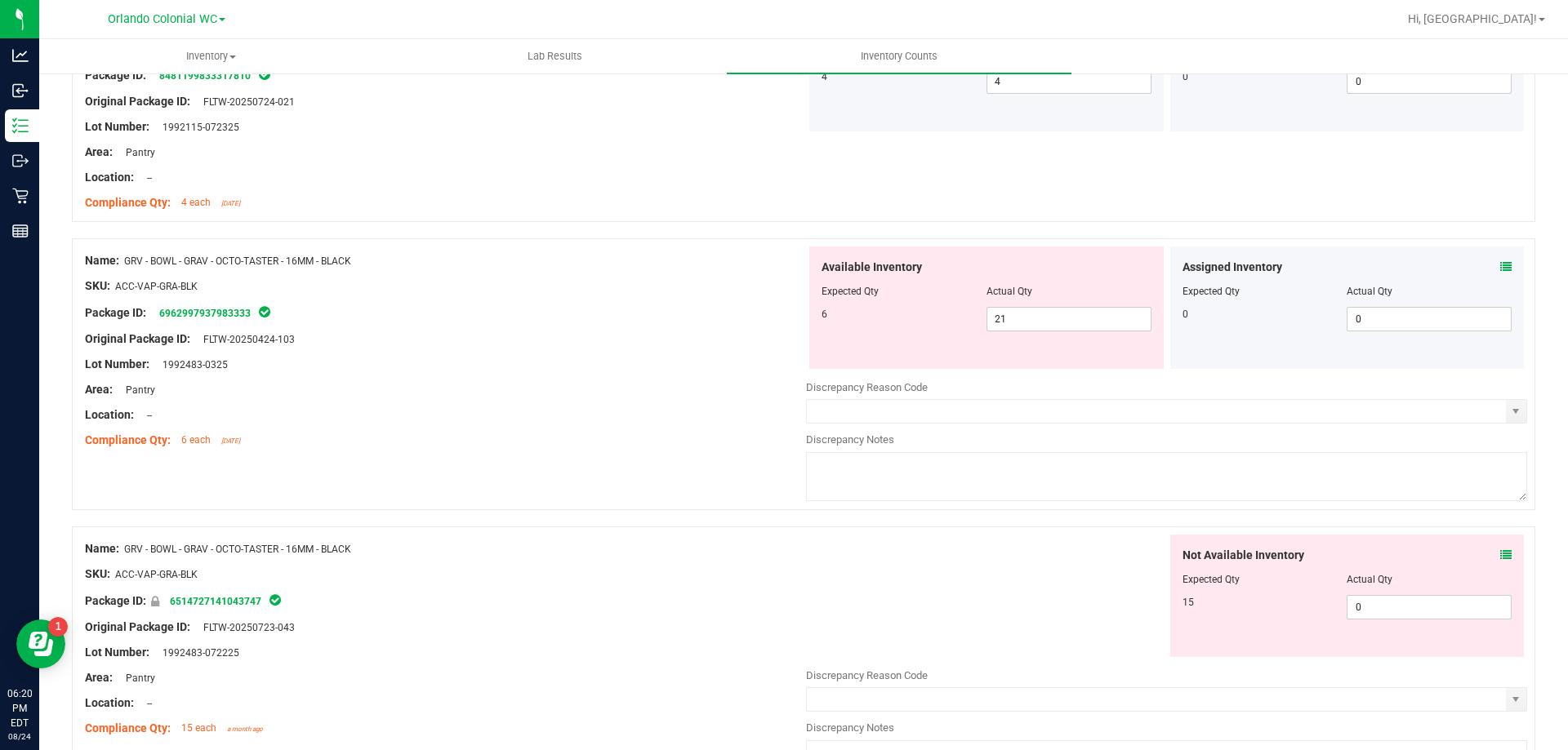
scroll to position [2205, 0]
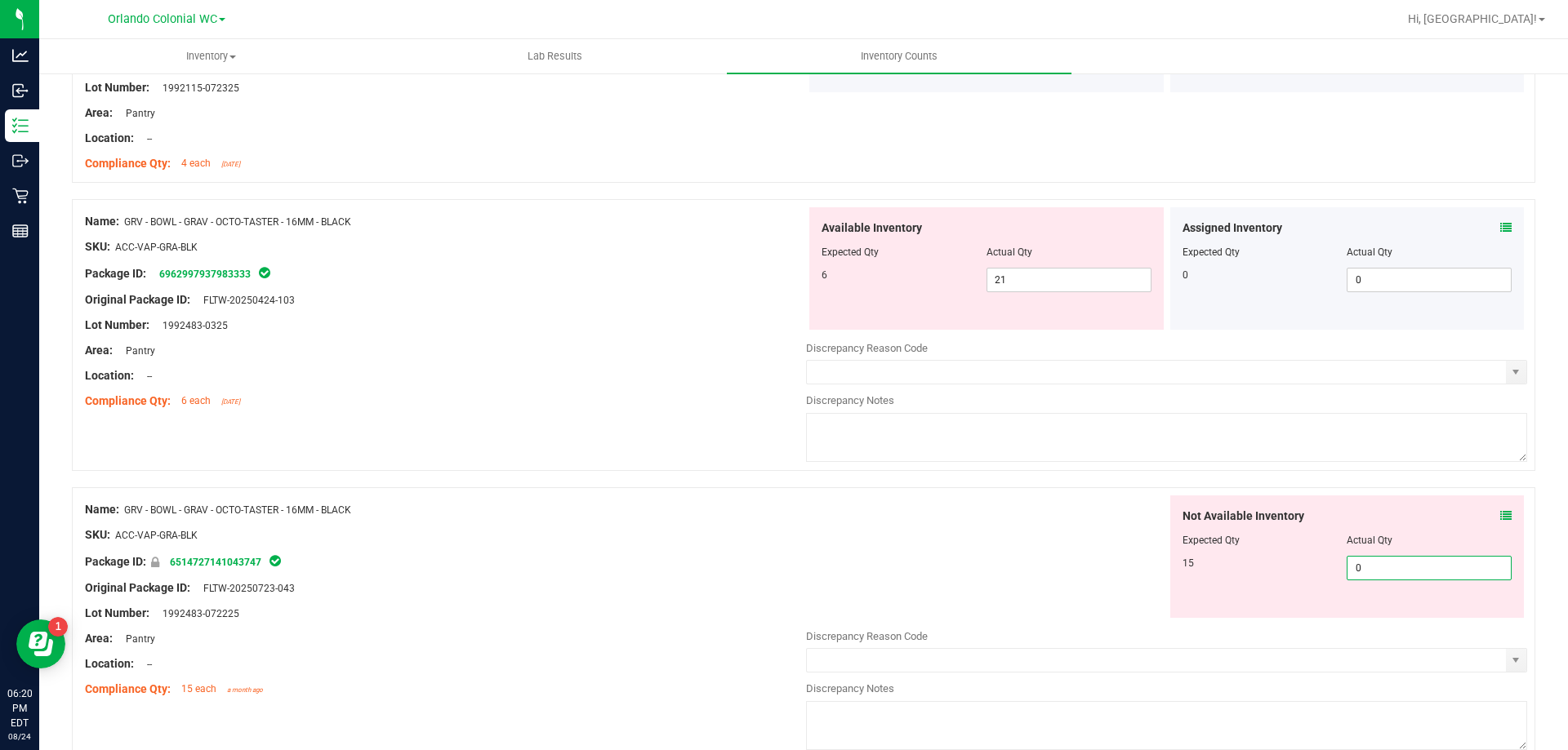
drag, startPoint x: 1375, startPoint y: 575, endPoint x: 1273, endPoint y: 576, distance: 102.0
click at [1279, 576] on div "15 0 0" at bounding box center [1347, 568] width 330 height 25
type input "15"
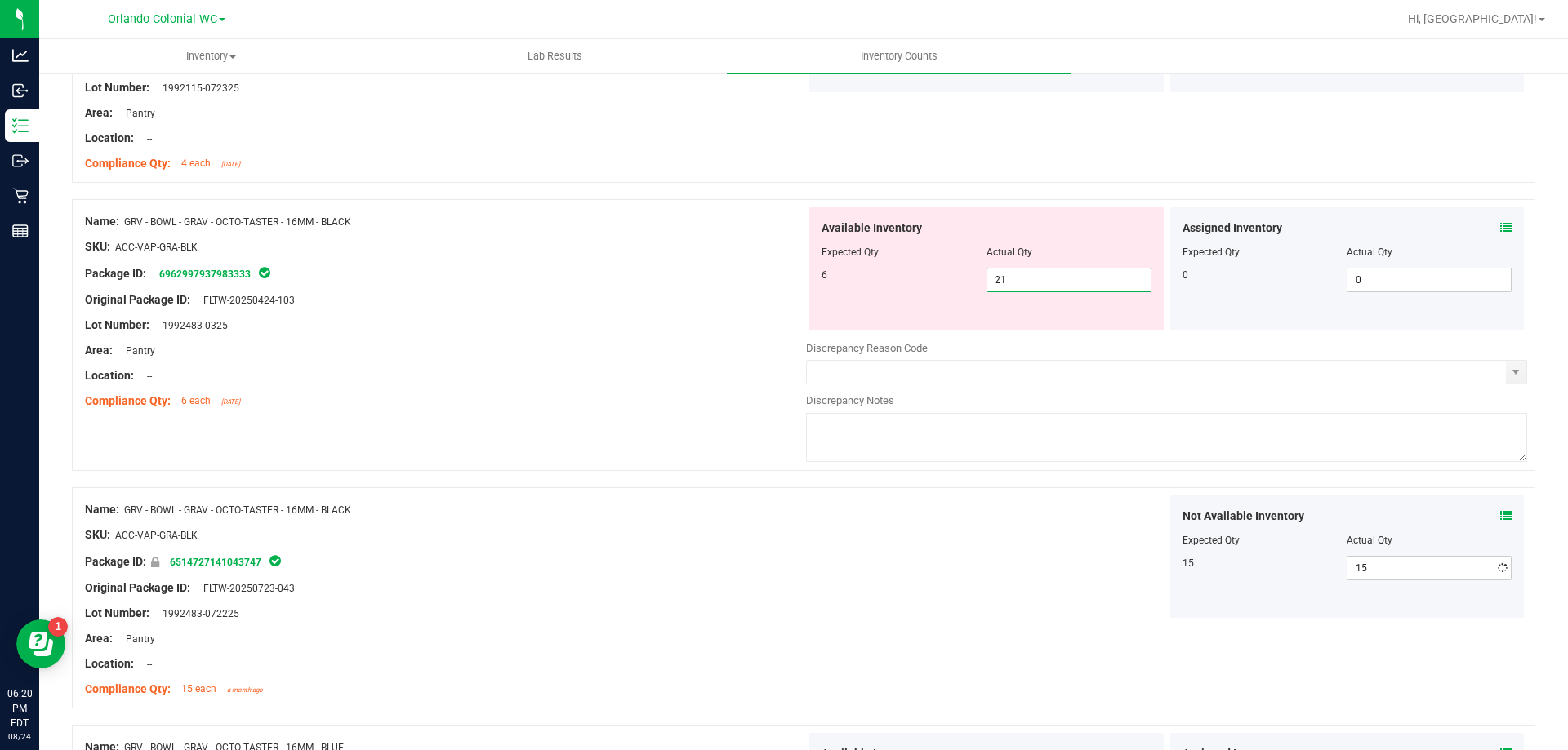
drag, startPoint x: 1054, startPoint y: 280, endPoint x: 919, endPoint y: 281, distance: 135.0
click at [919, 281] on div "6 21 21" at bounding box center [986, 280] width 330 height 25
type input "6"
click at [632, 314] on div at bounding box center [445, 312] width 721 height 9
type input "6"
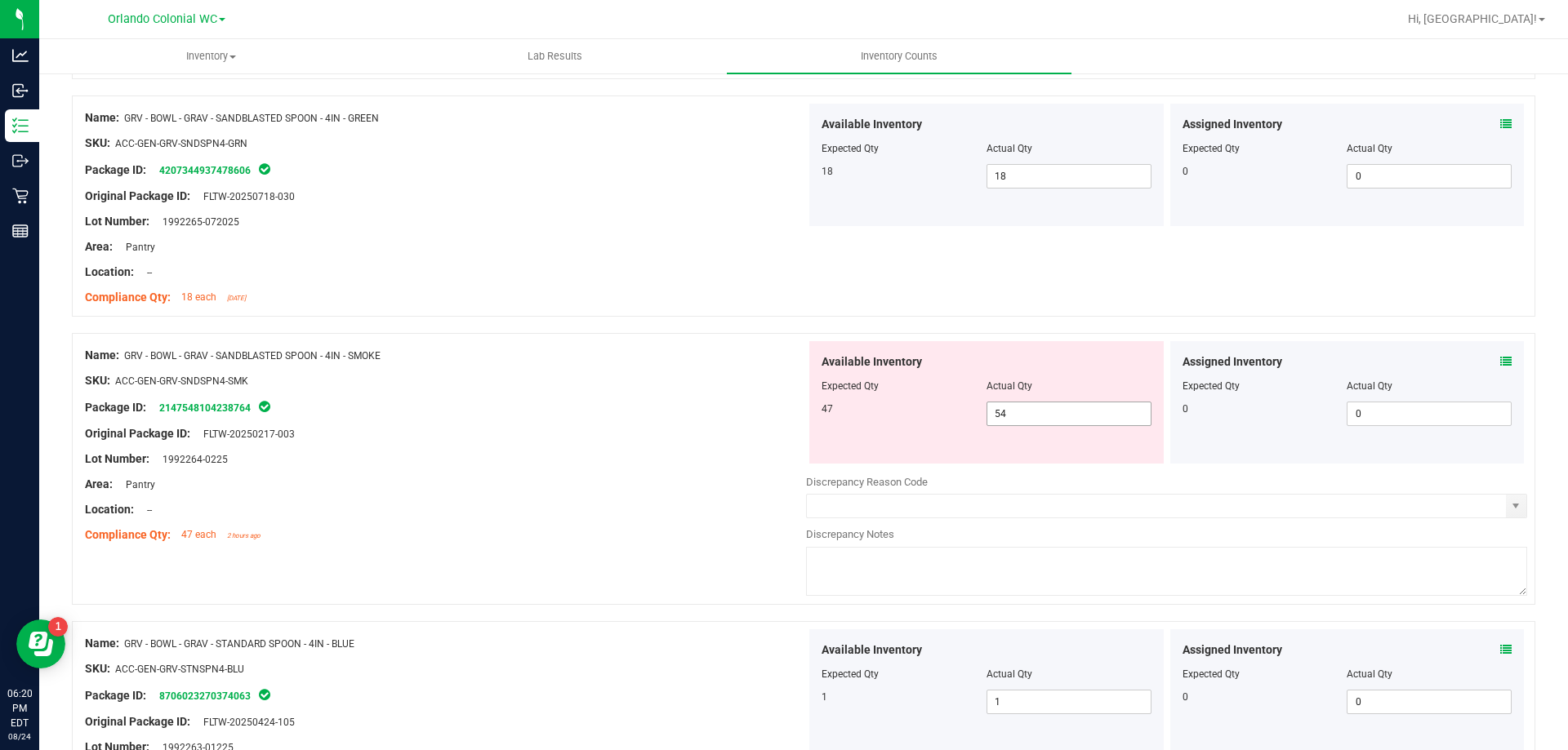
scroll to position [3266, 0]
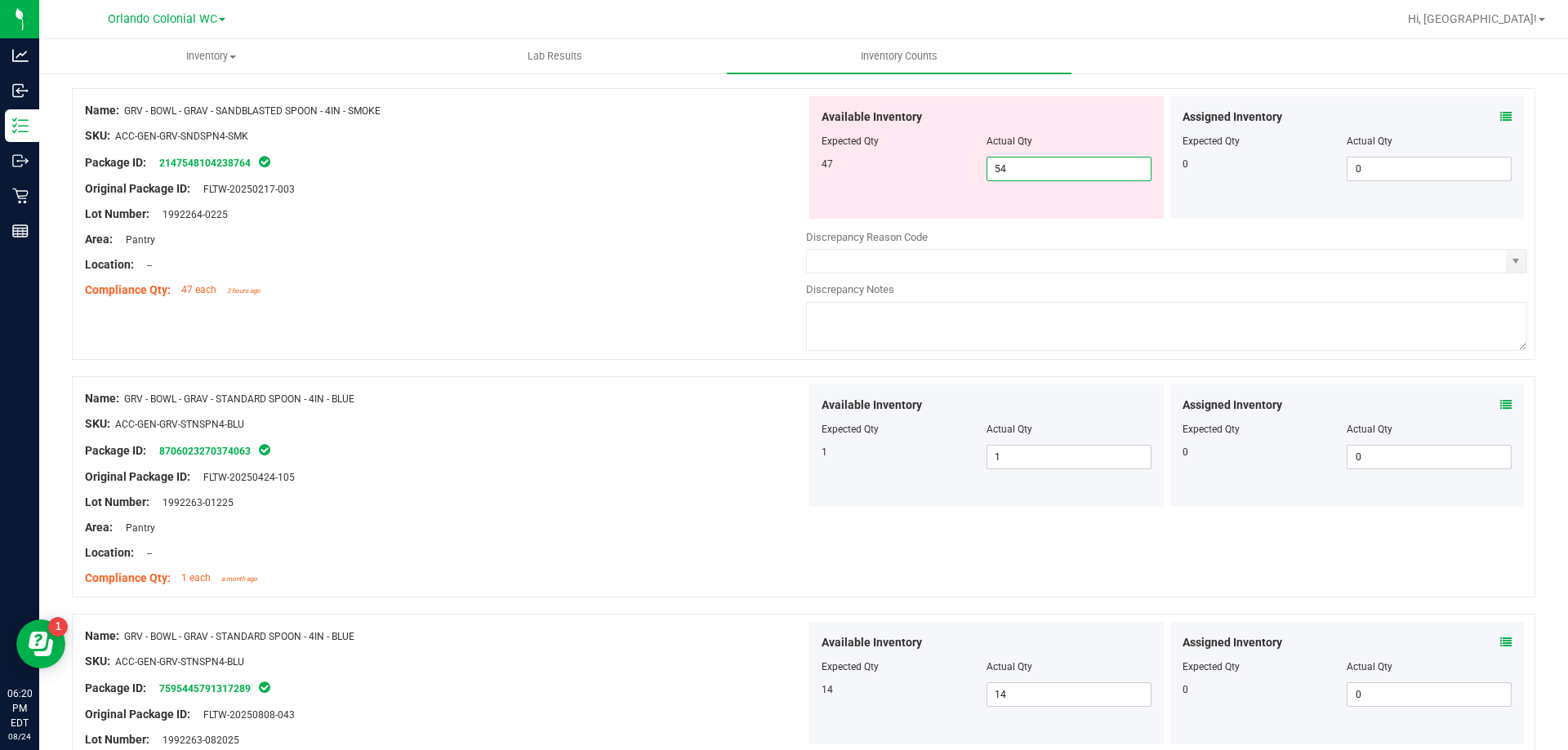
drag, startPoint x: 1046, startPoint y: 173, endPoint x: 928, endPoint y: 171, distance: 118.0
click at [928, 171] on div "47 54 54" at bounding box center [986, 170] width 330 height 25
type input "47"
click at [1501, 115] on icon at bounding box center [1506, 116] width 11 height 11
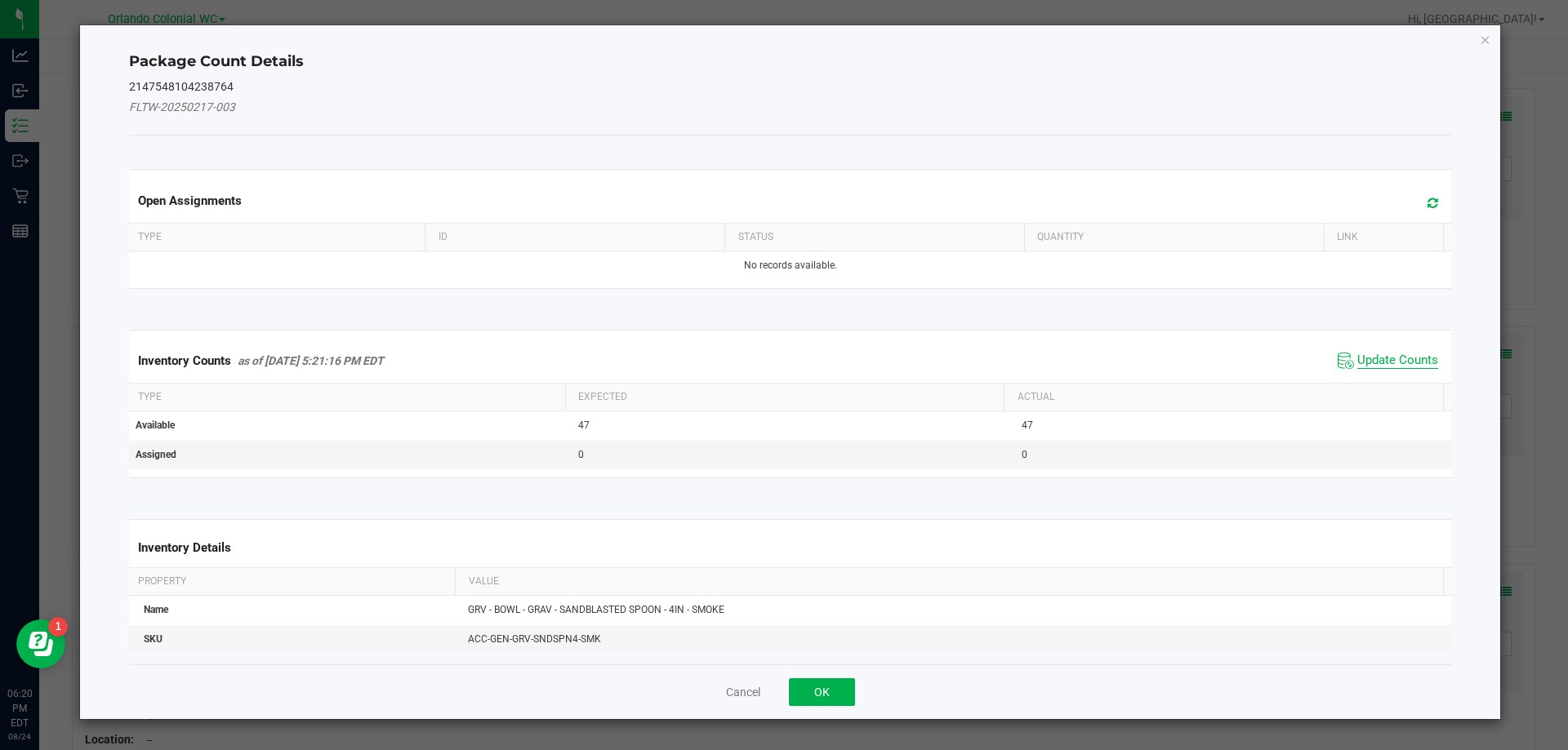
click at [1376, 366] on span "Update Counts" at bounding box center [1397, 360] width 81 height 16
click at [1379, 350] on span "Update Counts" at bounding box center [1390, 360] width 104 height 23
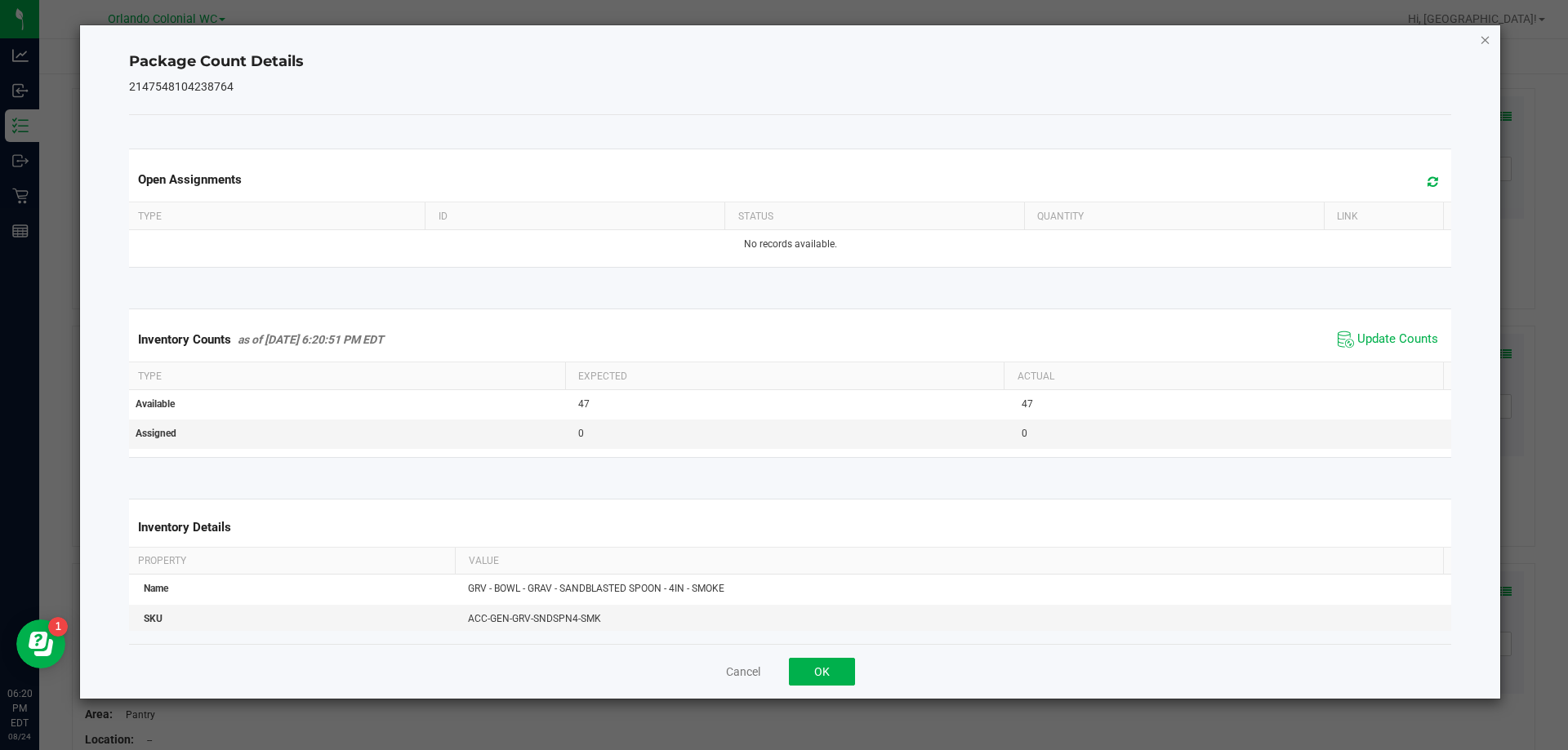
click at [1483, 45] on icon "Close" at bounding box center [1486, 39] width 11 height 20
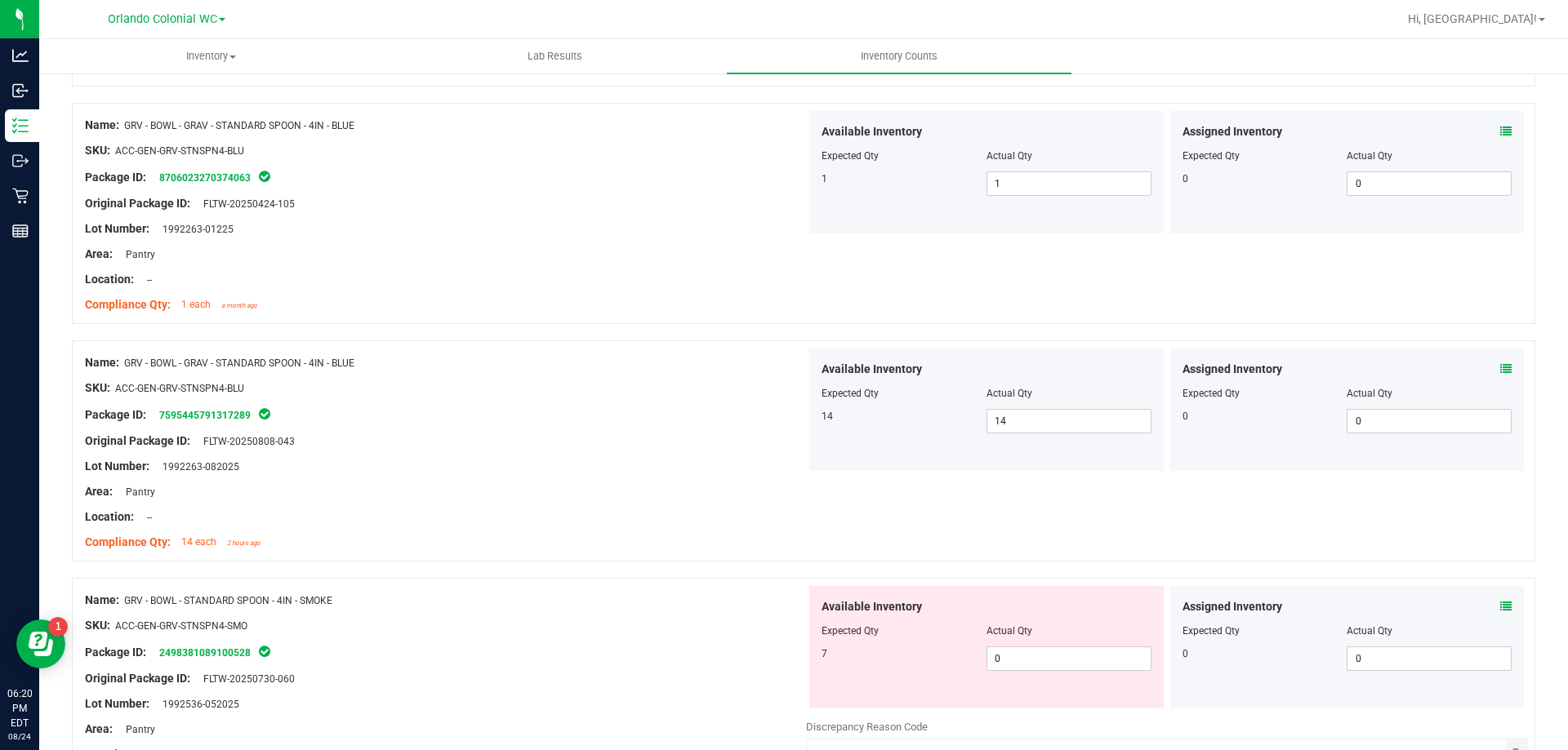
scroll to position [3674, 0]
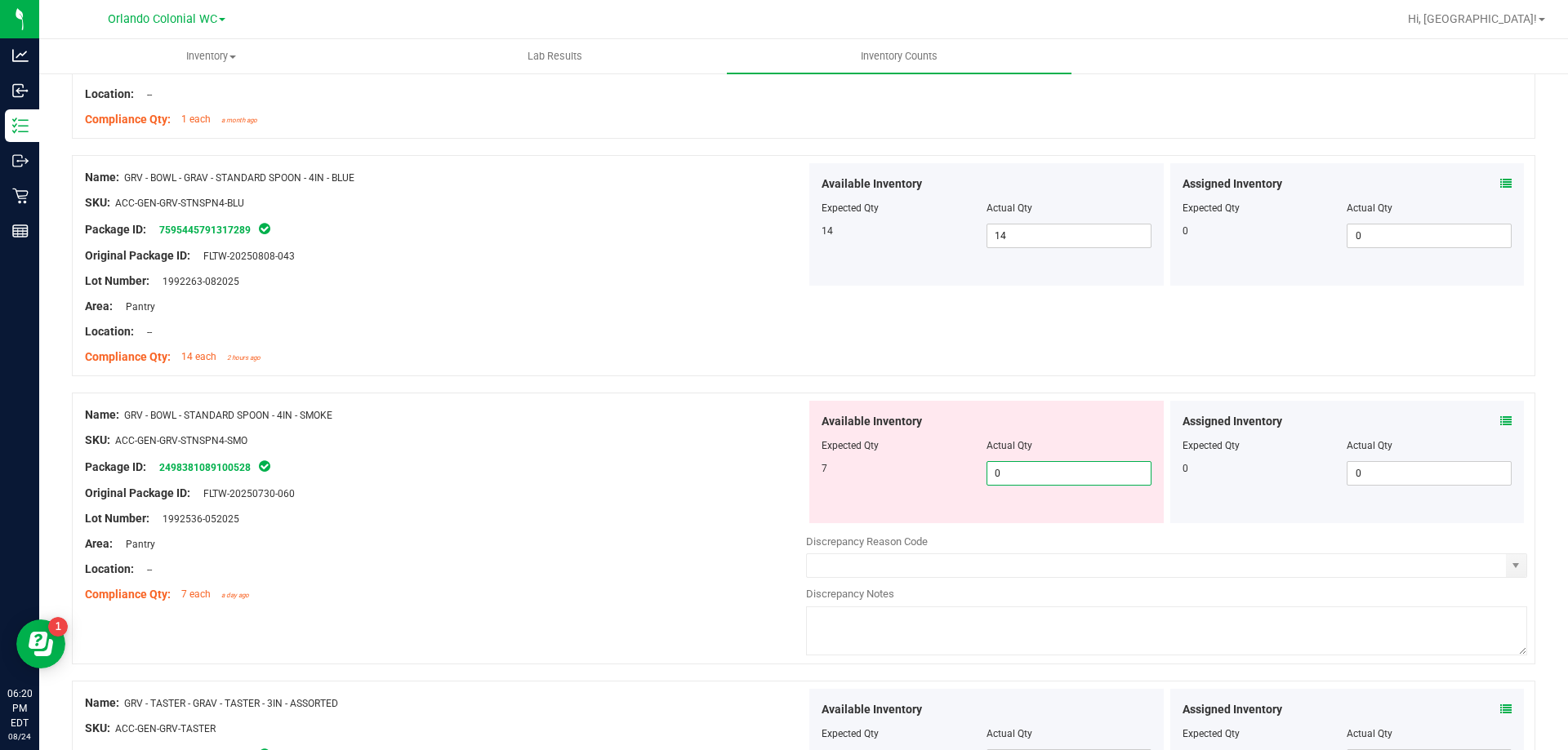
drag, startPoint x: 1040, startPoint y: 477, endPoint x: 922, endPoint y: 475, distance: 118.0
click at [928, 478] on div "7 0 0" at bounding box center [986, 473] width 330 height 25
type input "7"
drag, startPoint x: 466, startPoint y: 430, endPoint x: 496, endPoint y: 423, distance: 30.8
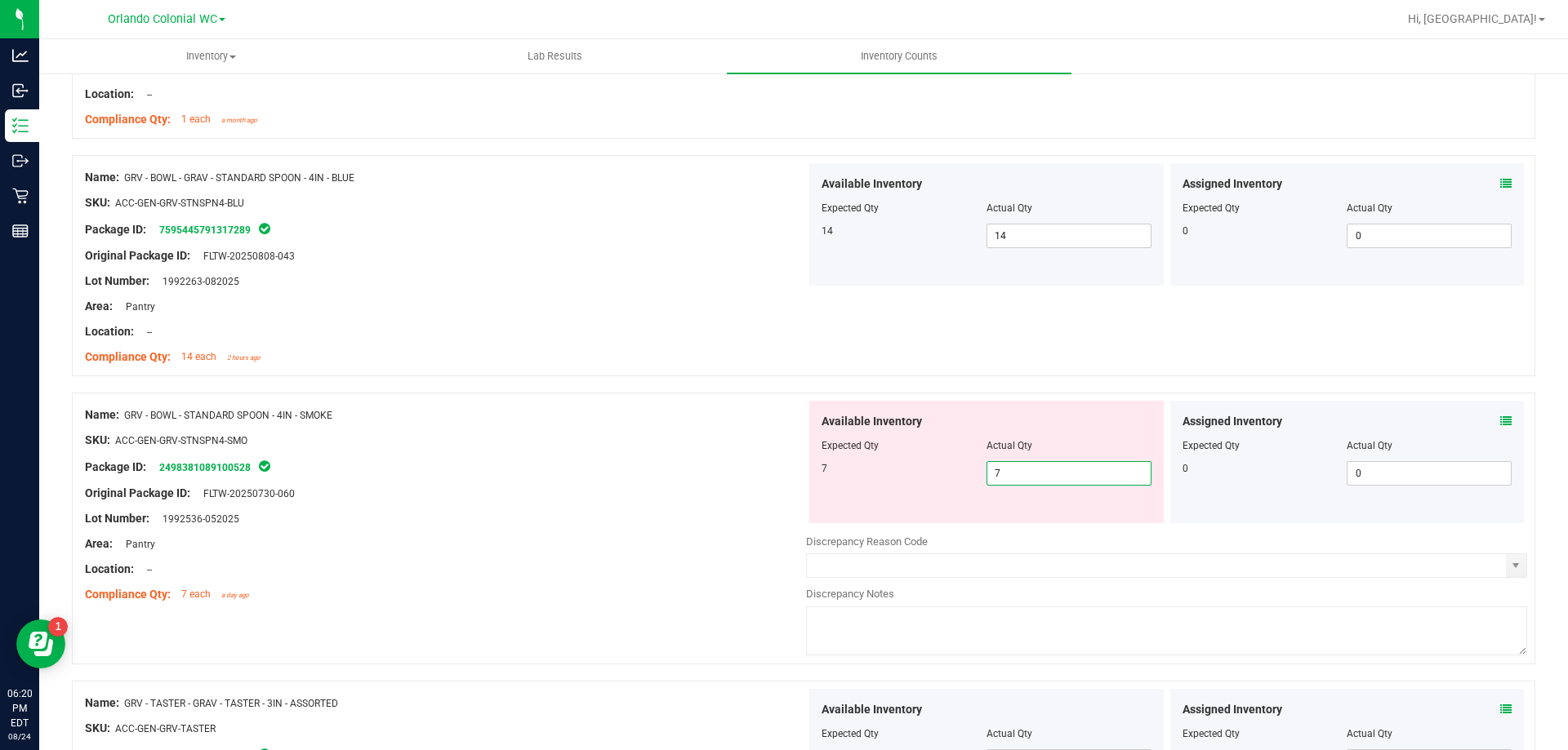
click at [468, 430] on div "Name: GRV - BOWL - STANDARD SPOON - 4IN - SMOKE SKU: ACC-GEN-GRV-STNSPN4-SMO Pa…" at bounding box center [445, 505] width 721 height 208
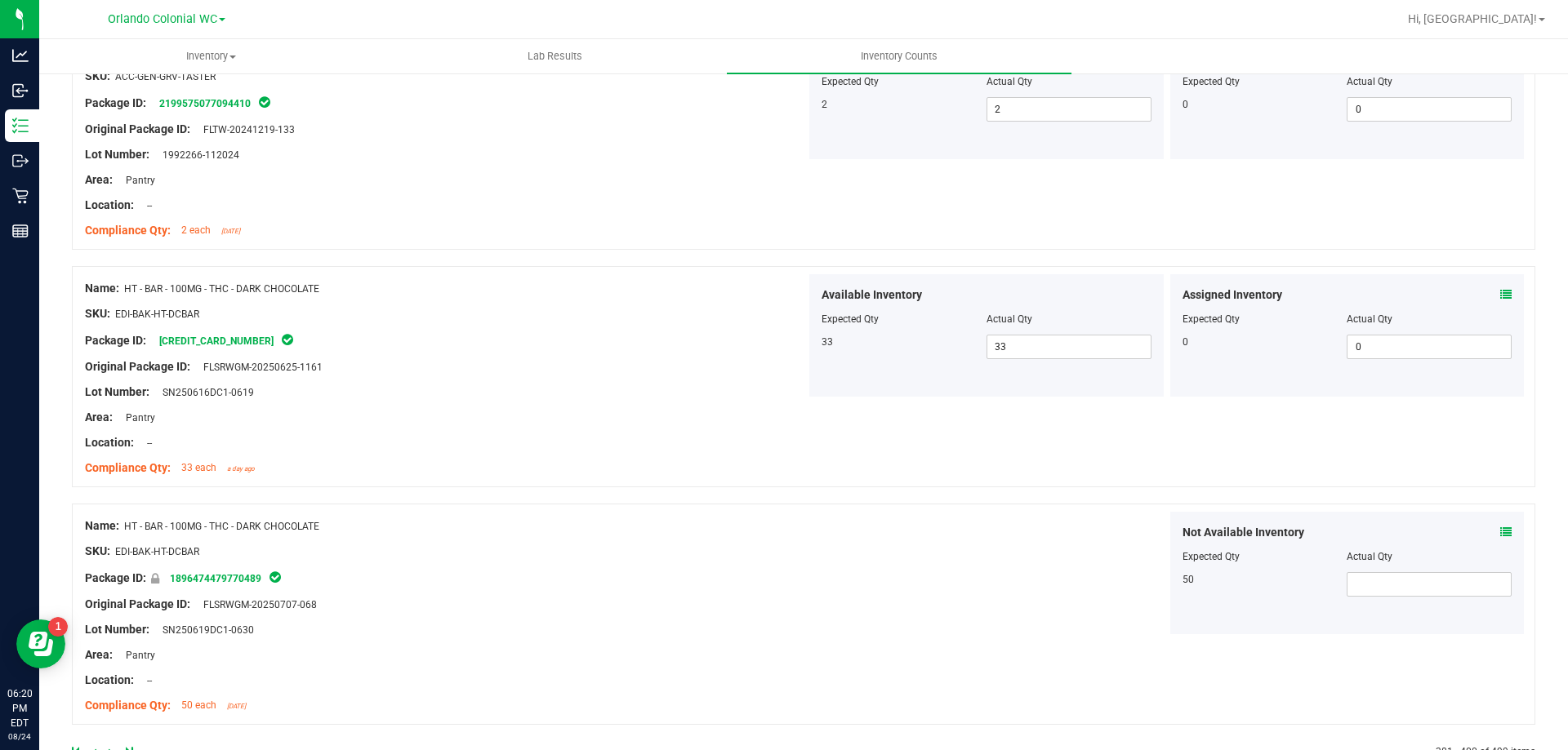
scroll to position [4323, 0]
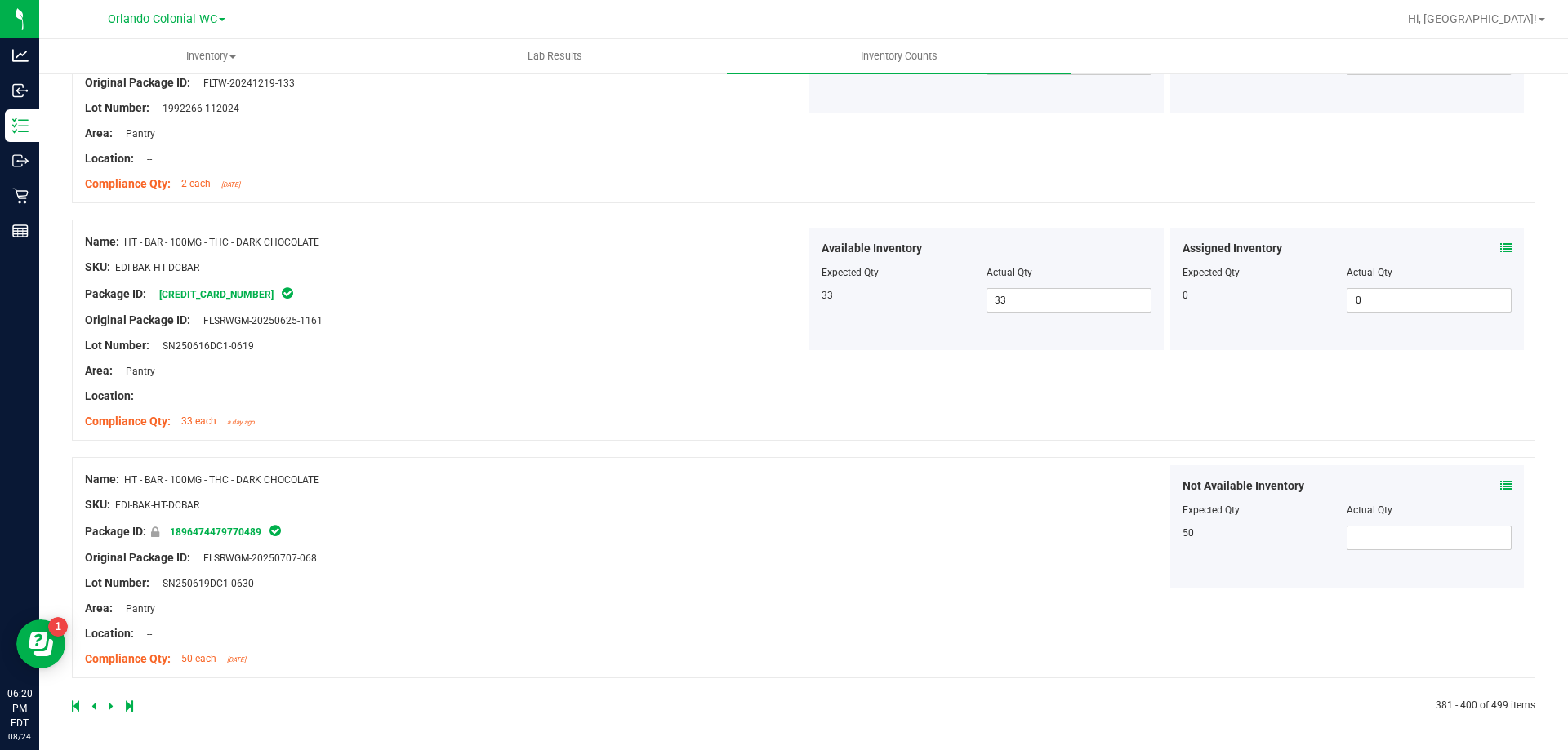
click at [110, 702] on icon at bounding box center [111, 706] width 5 height 9
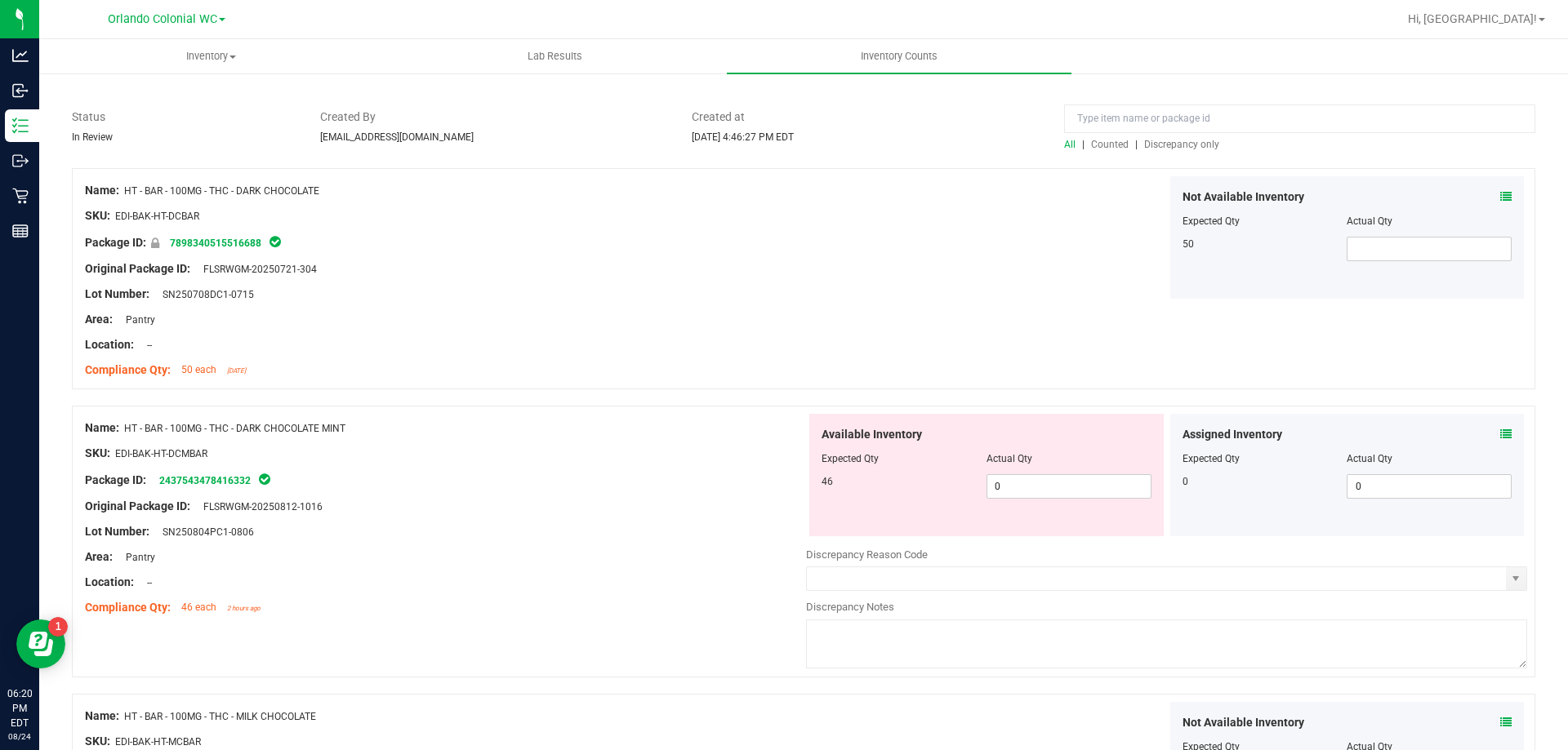
scroll to position [245, 0]
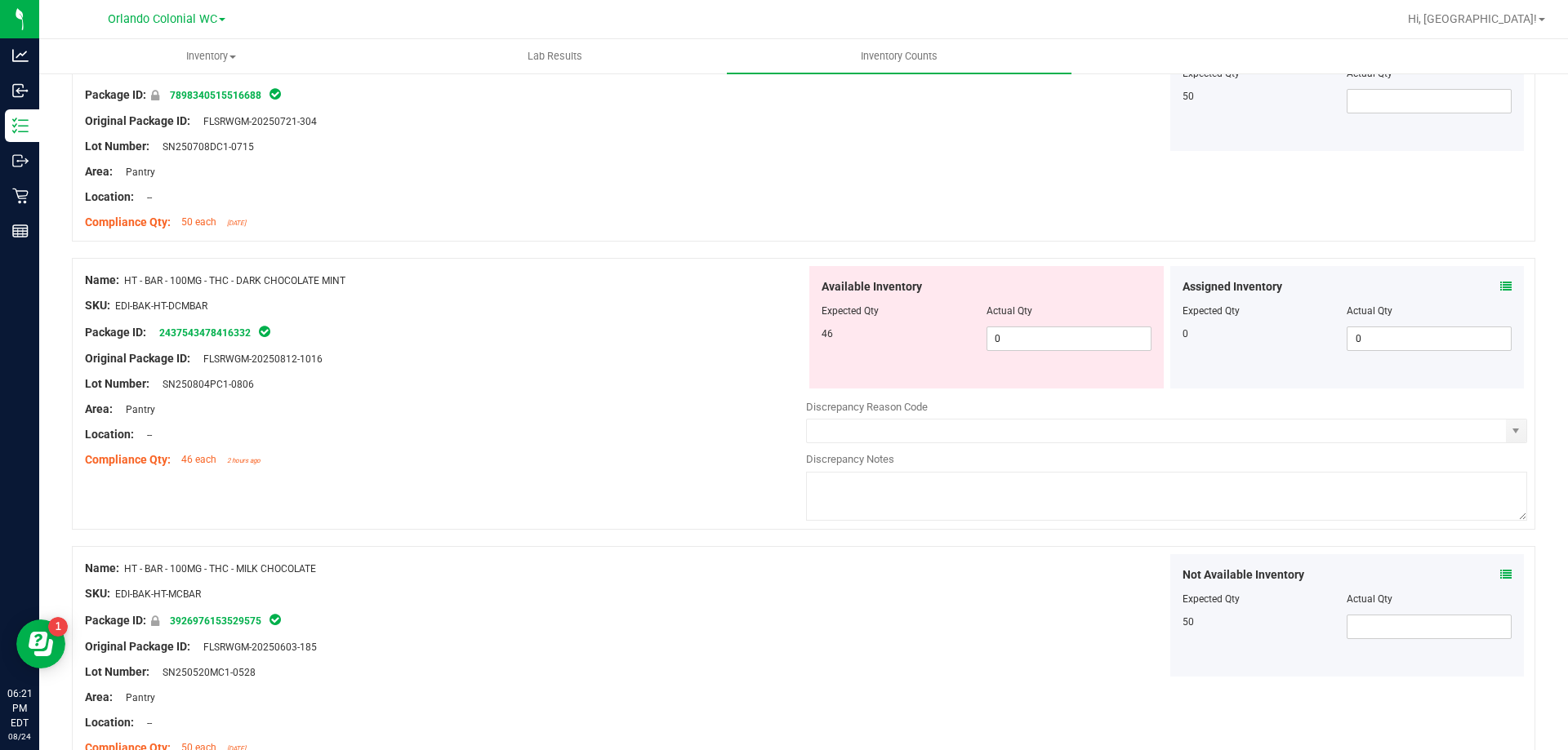
click at [1501, 281] on icon at bounding box center [1506, 287] width 11 height 11
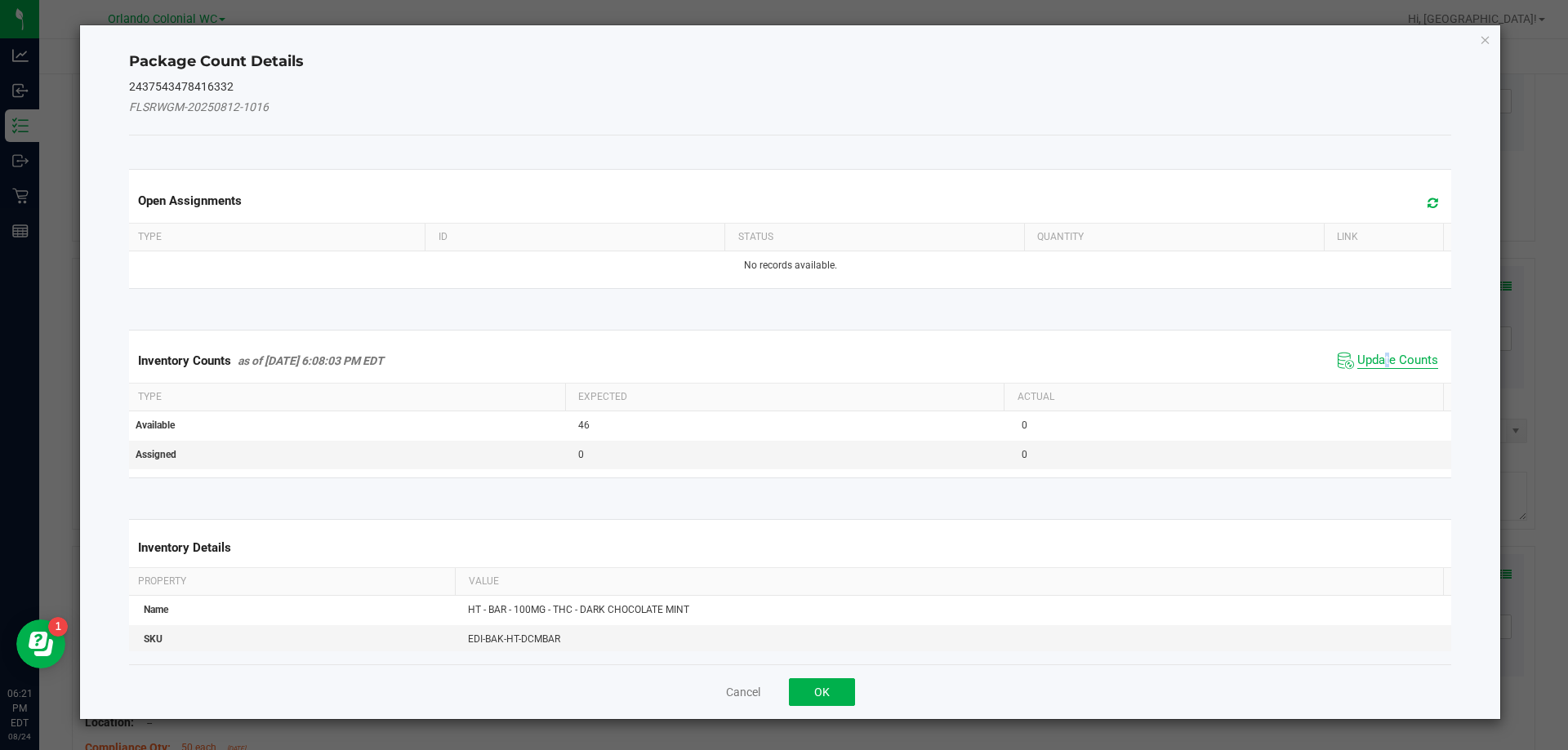
click at [1378, 358] on span "Update Counts" at bounding box center [1397, 360] width 81 height 16
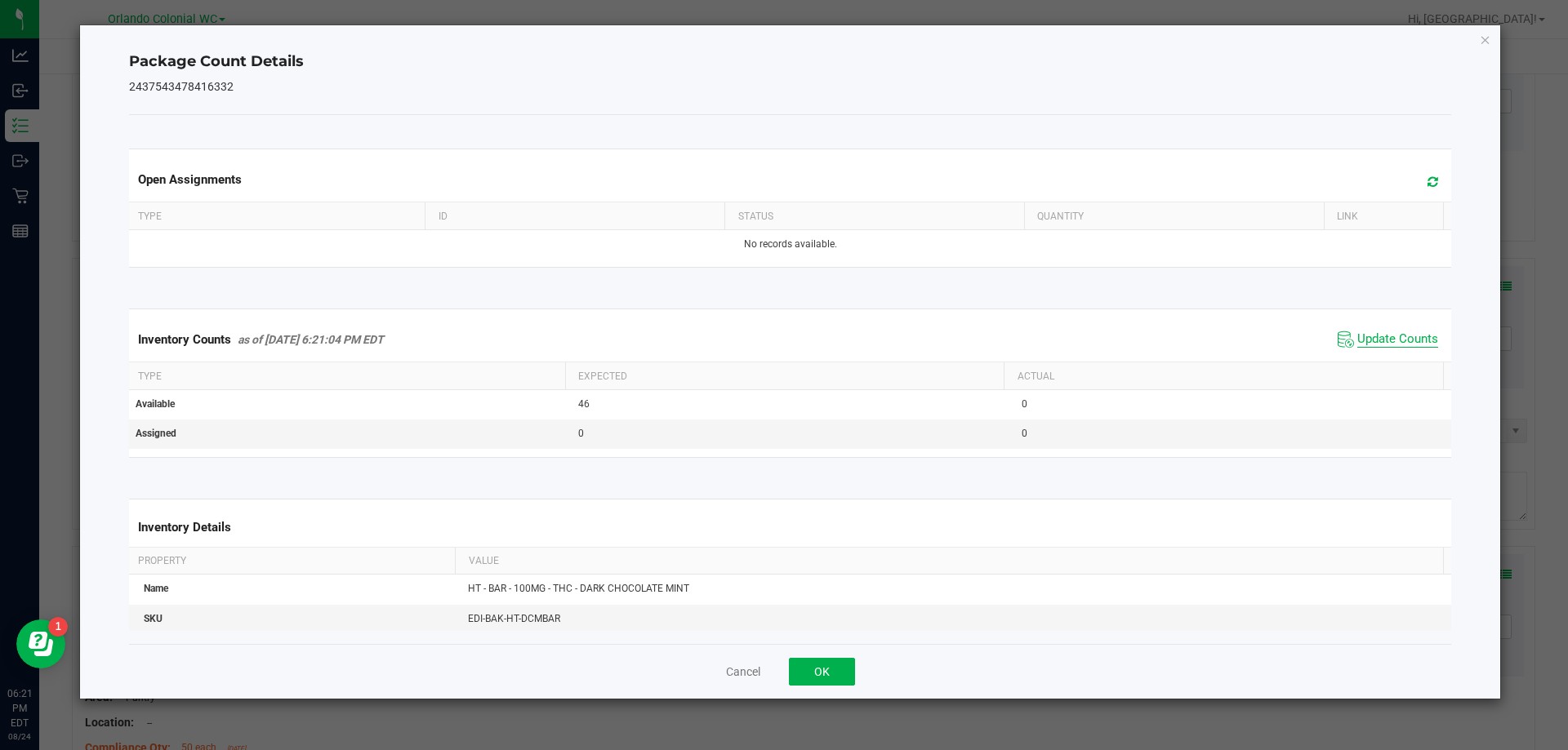
click at [1387, 336] on span "Update Counts" at bounding box center [1397, 339] width 81 height 16
click at [1487, 39] on icon "Close" at bounding box center [1486, 39] width 11 height 20
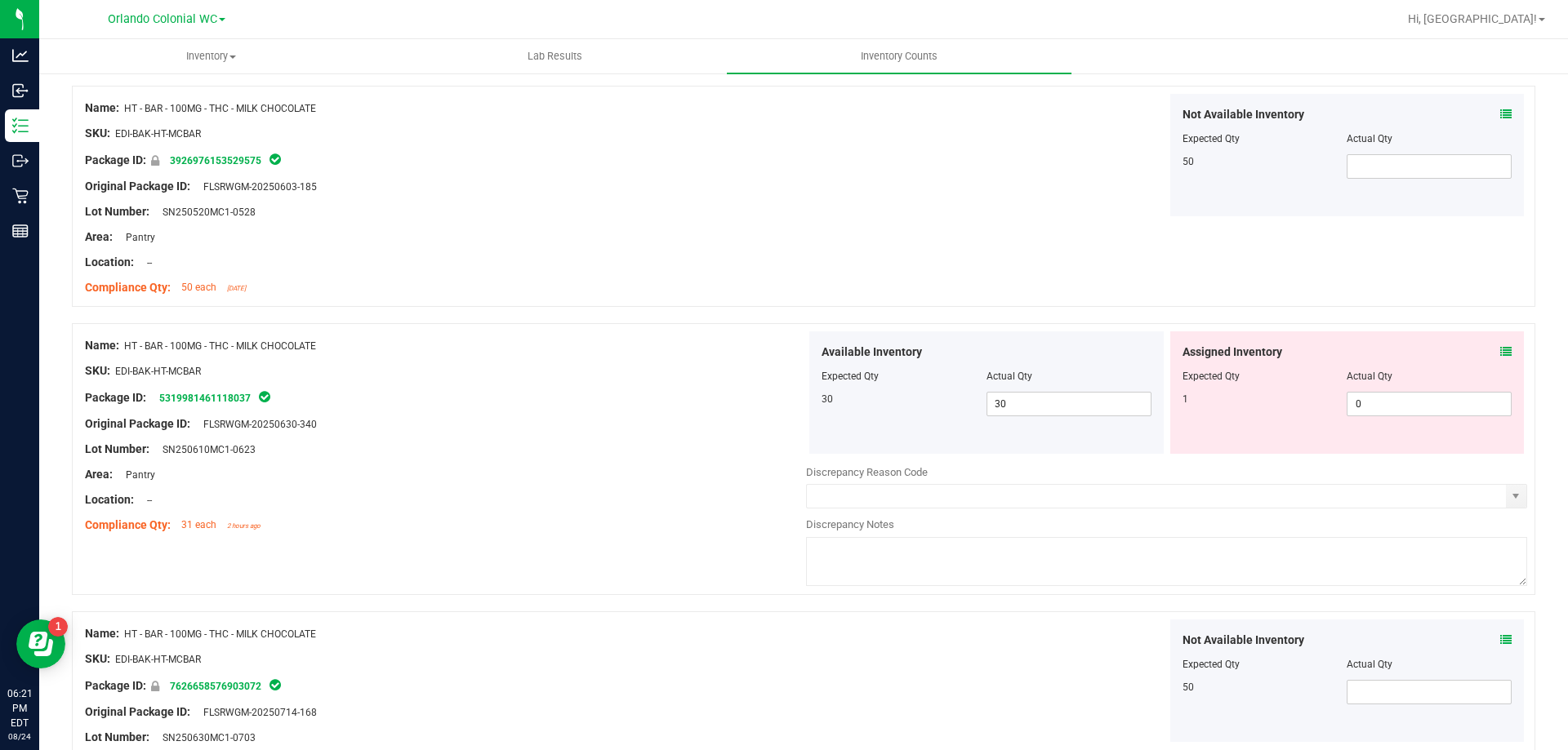
scroll to position [735, 0]
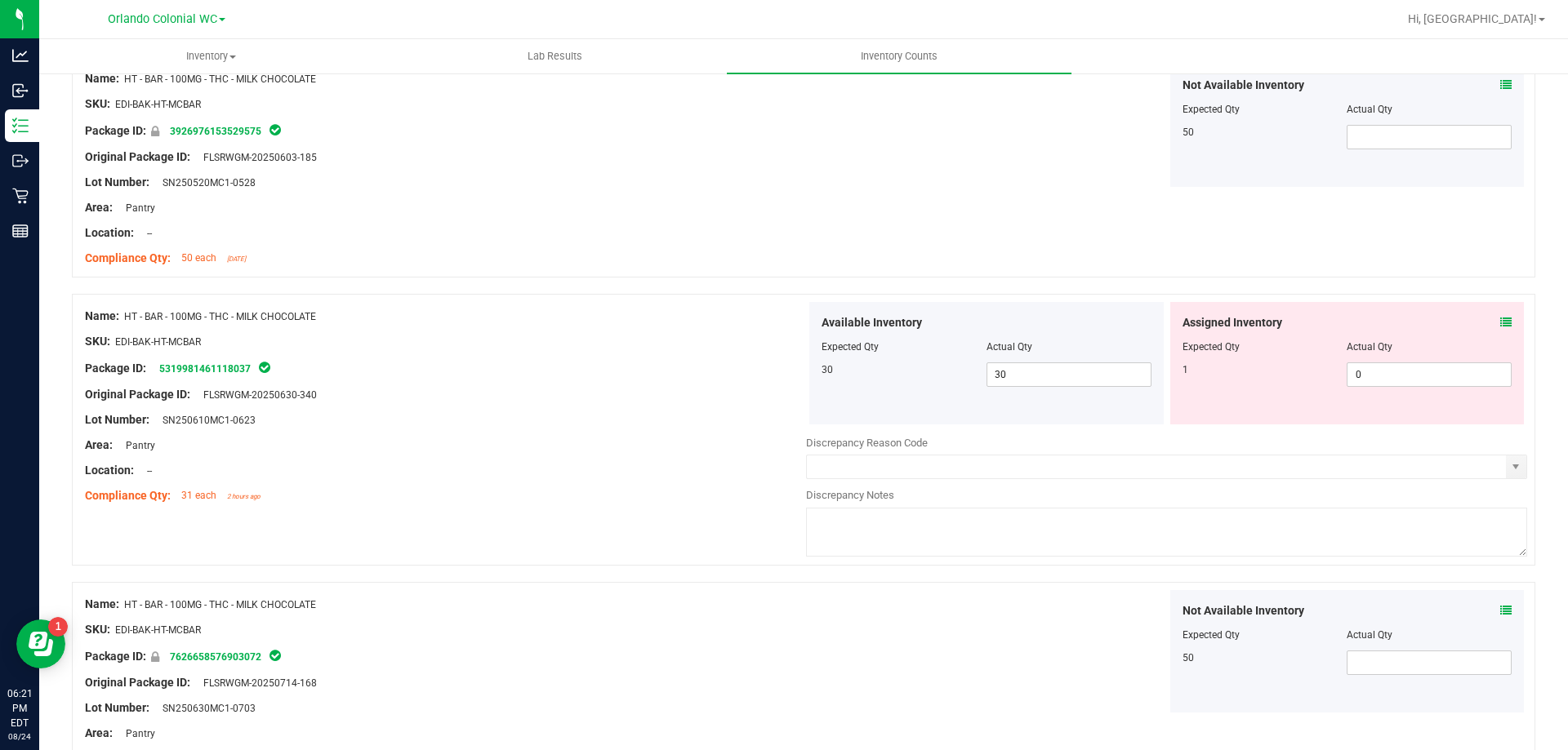
click at [1501, 320] on icon at bounding box center [1506, 323] width 11 height 11
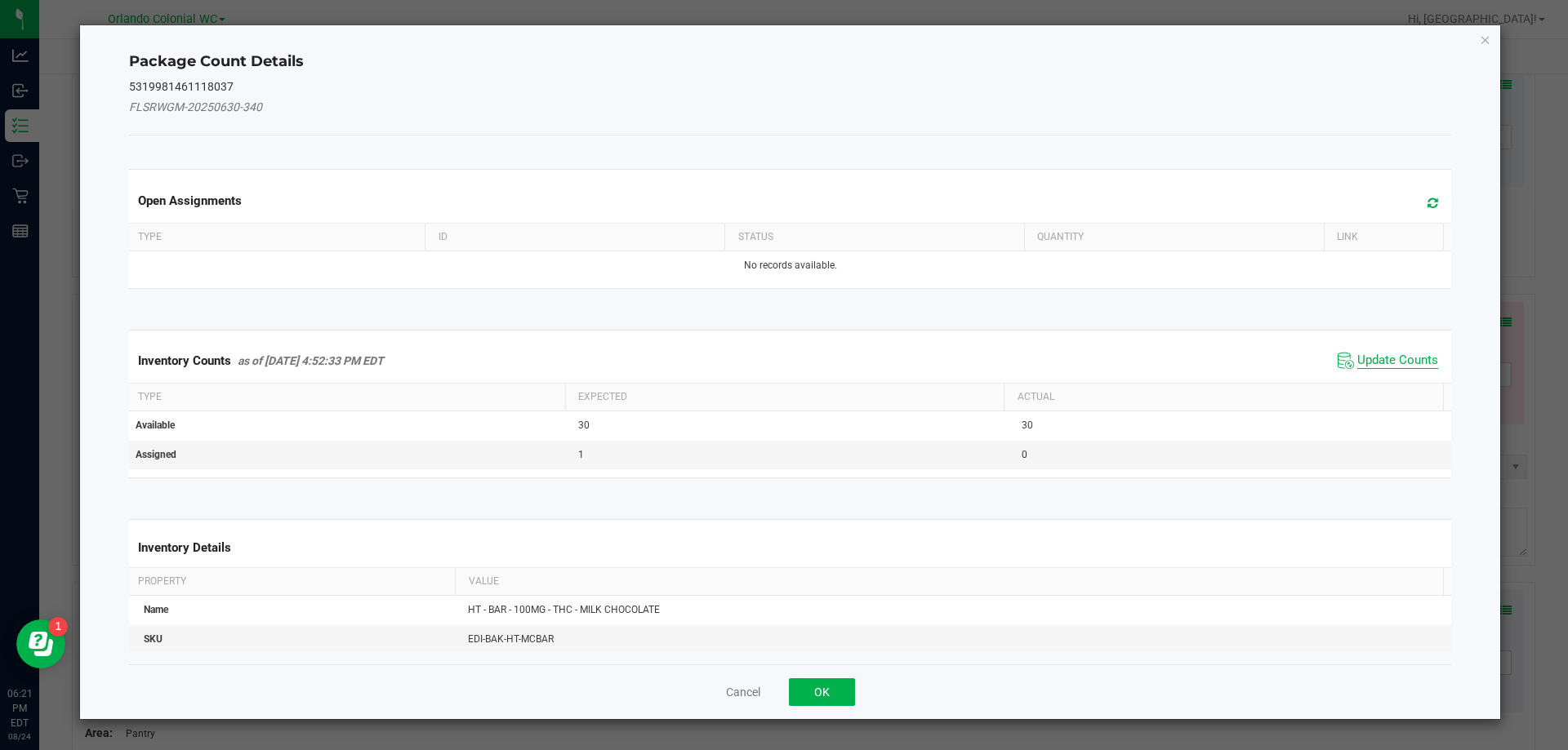
click at [1384, 356] on span "Update Counts" at bounding box center [1397, 360] width 81 height 16
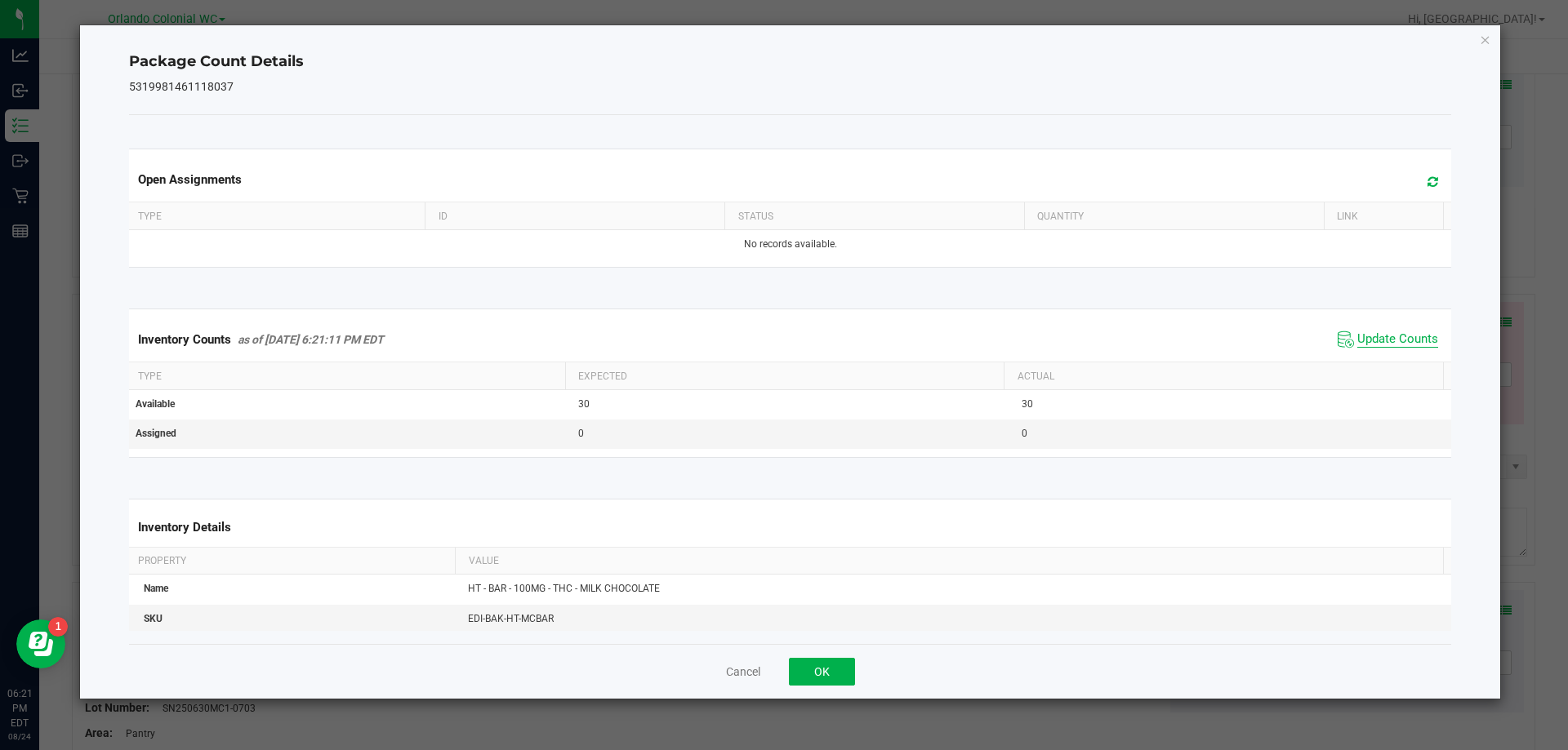
click at [1384, 341] on span "Update Counts" at bounding box center [1397, 339] width 81 height 16
click at [1482, 43] on icon "Close" at bounding box center [1486, 39] width 11 height 20
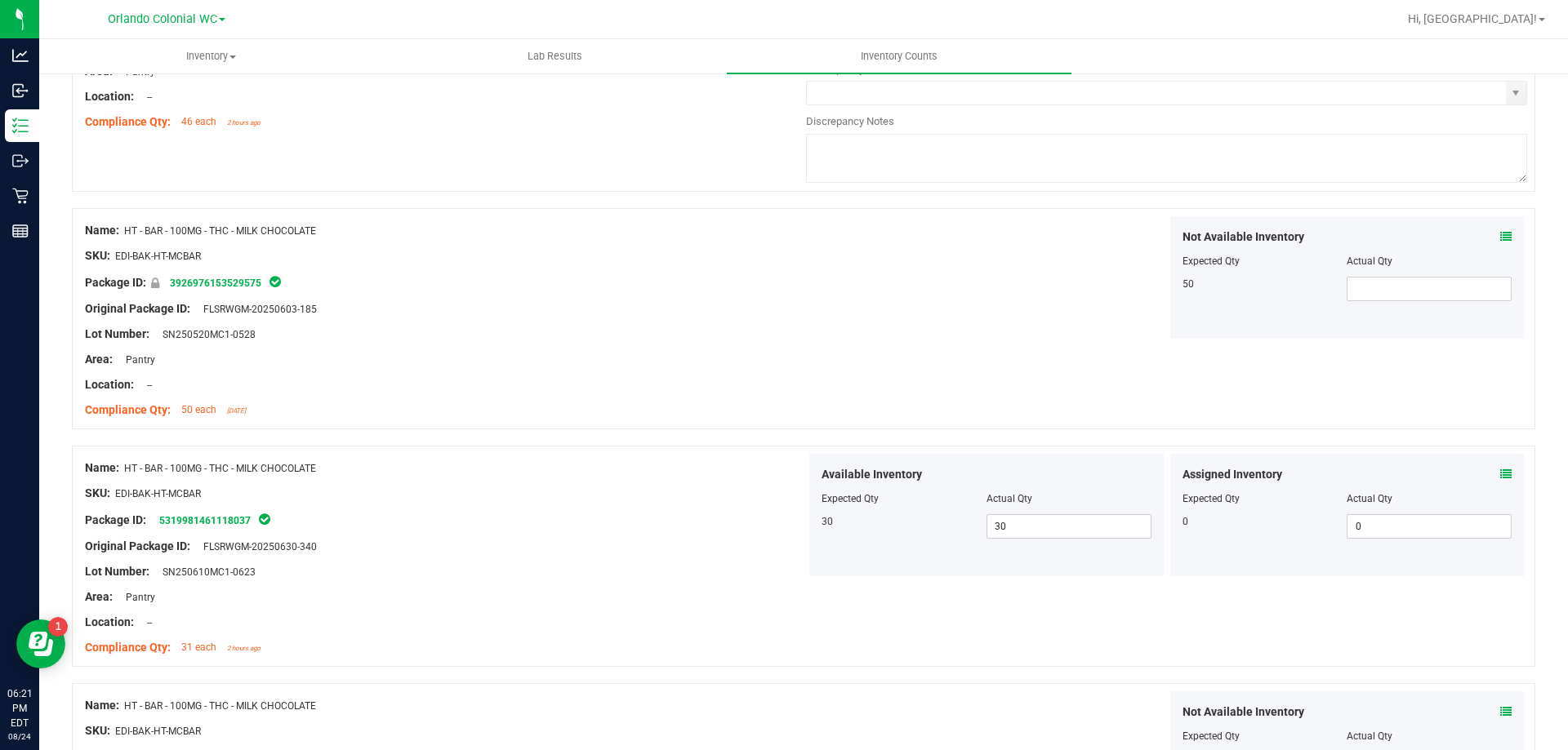
scroll to position [327, 0]
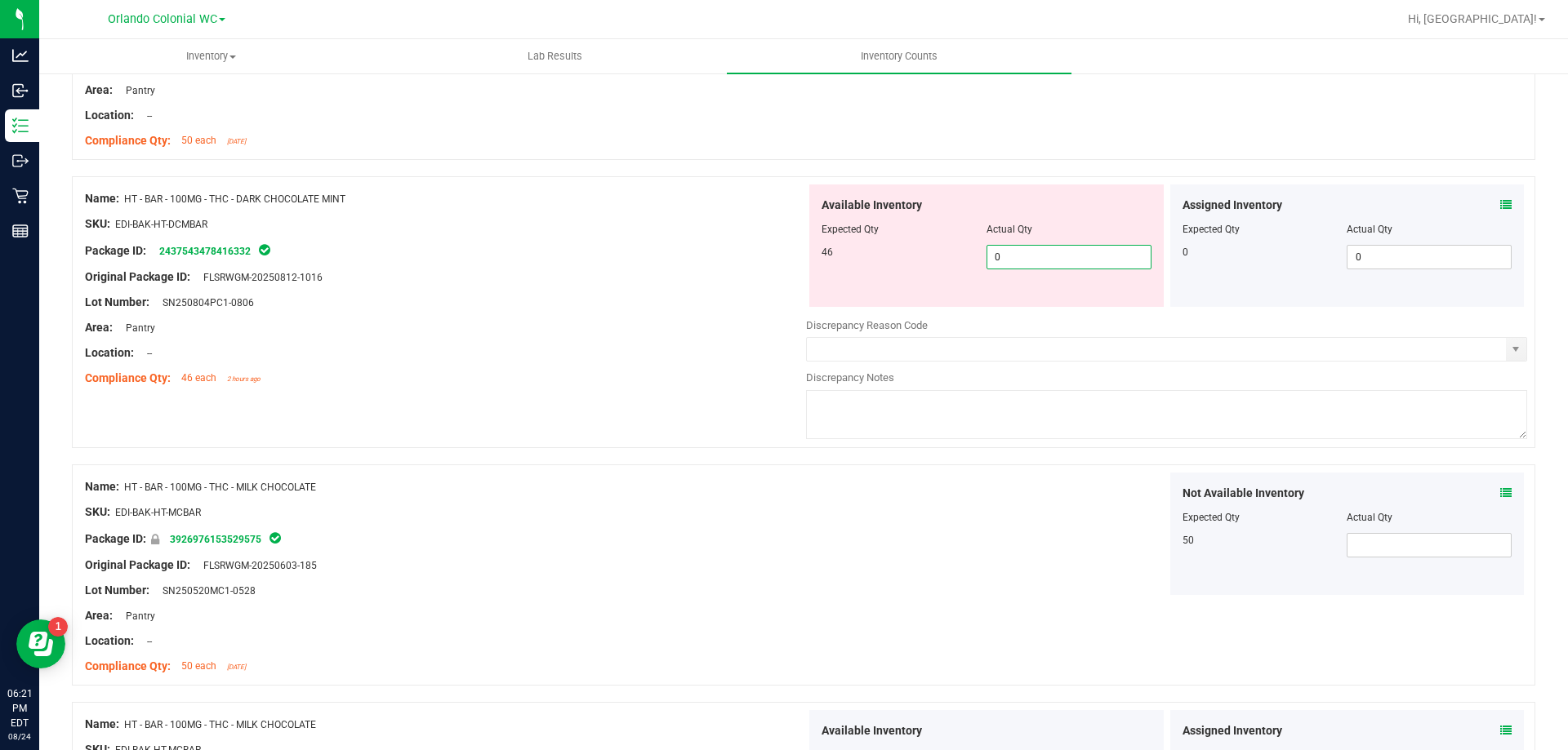
drag, startPoint x: 1041, startPoint y: 258, endPoint x: 893, endPoint y: 259, distance: 148.0
click at [893, 259] on div "46 0 0" at bounding box center [986, 258] width 330 height 25
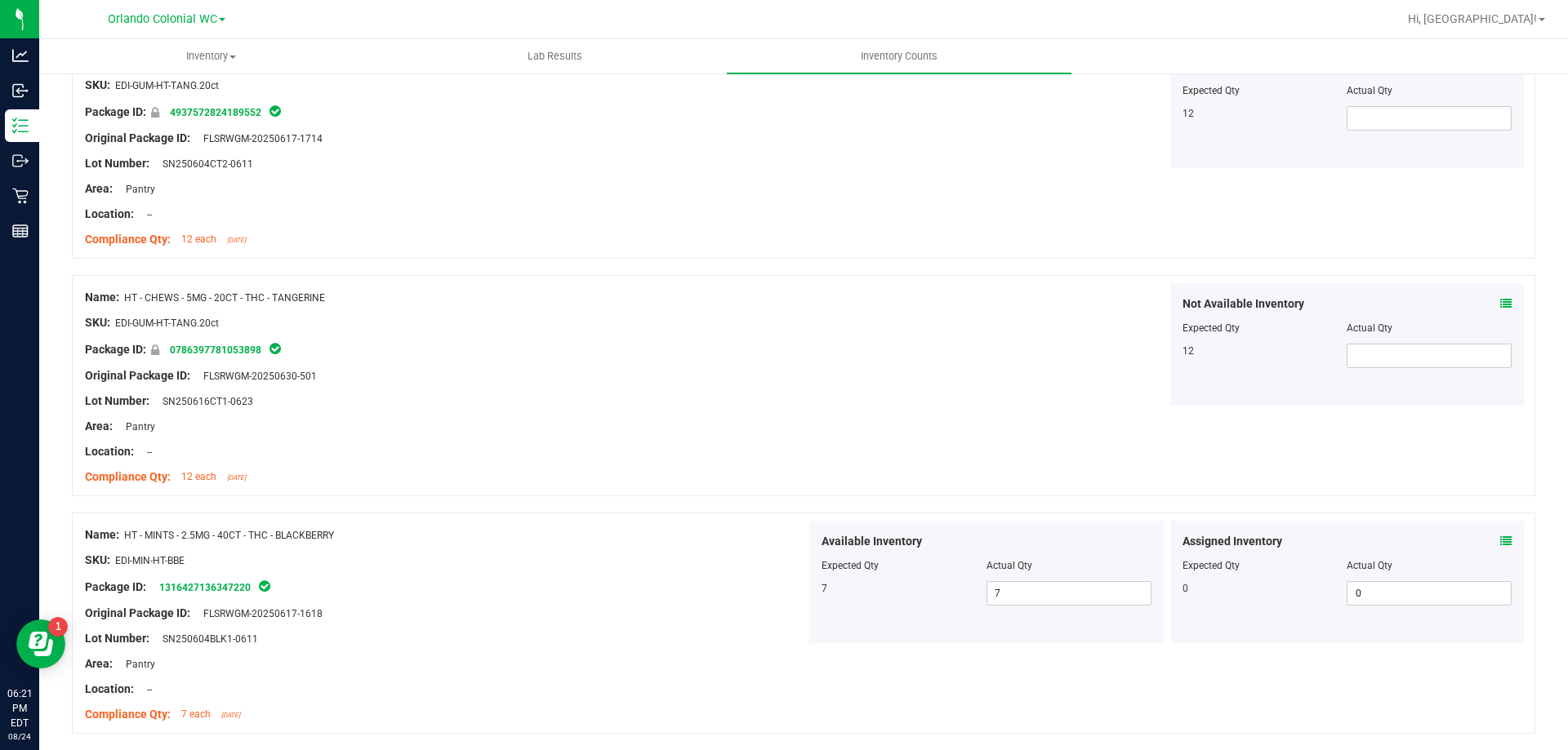
scroll to position [4373, 0]
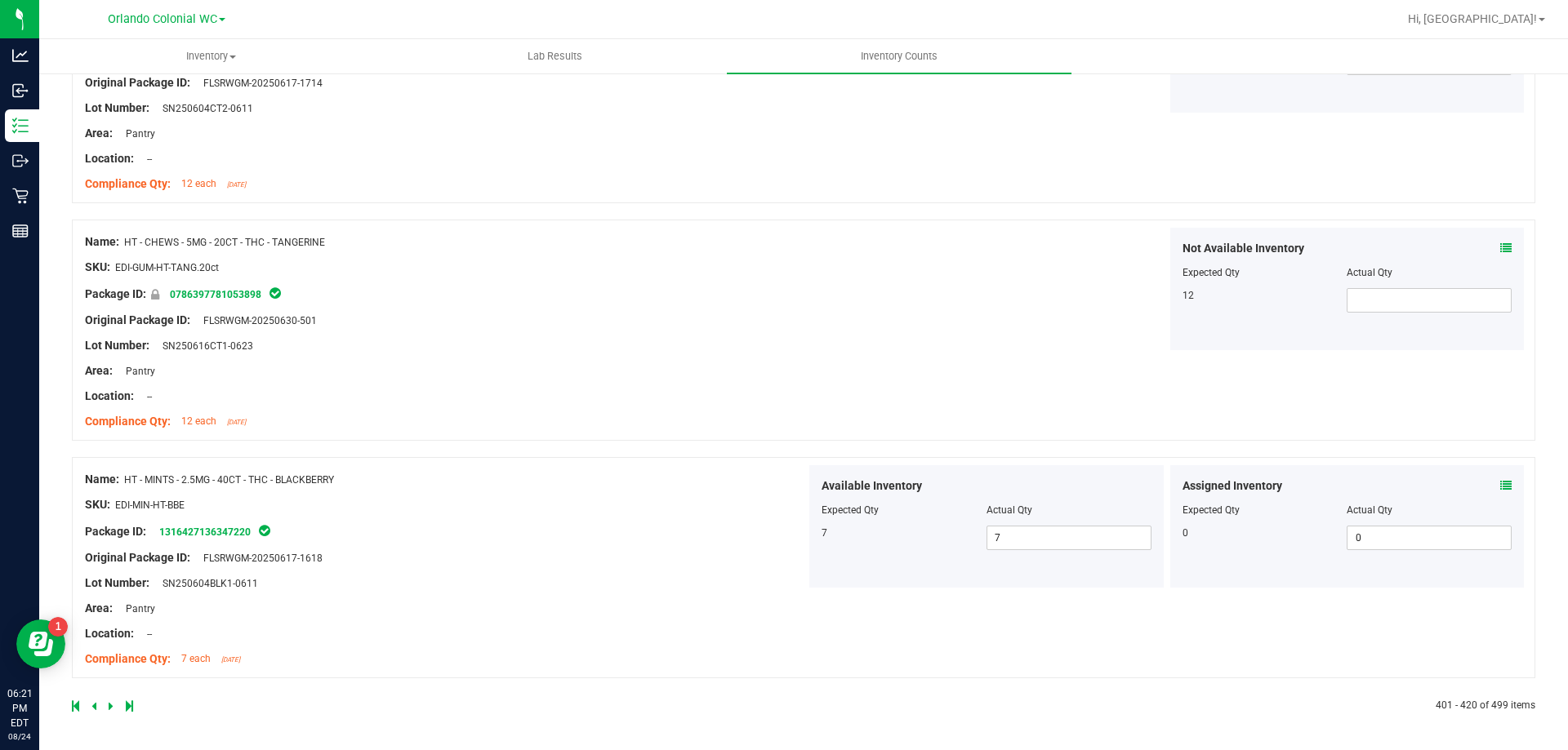
click at [110, 705] on icon at bounding box center [111, 706] width 5 height 9
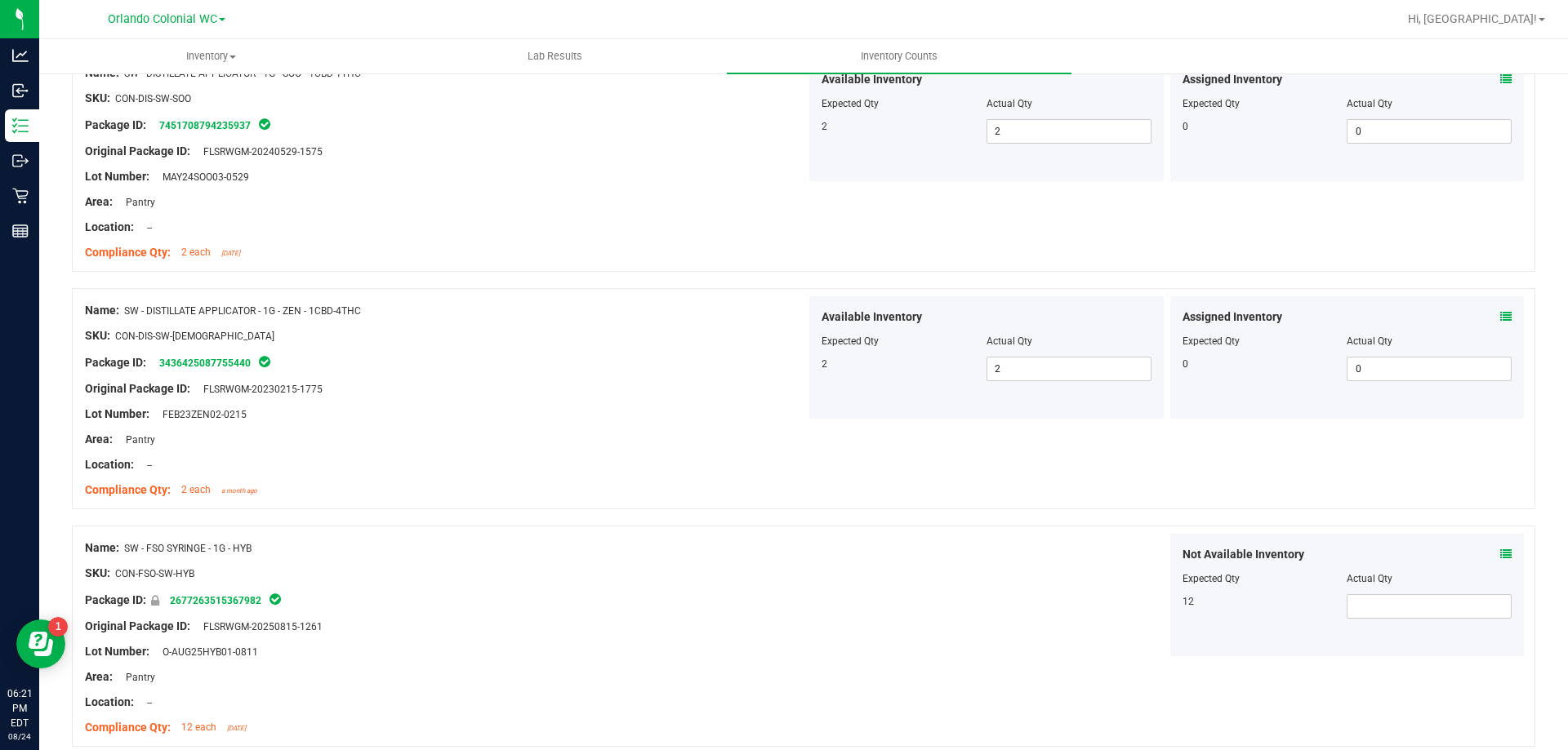
scroll to position [4057, 0]
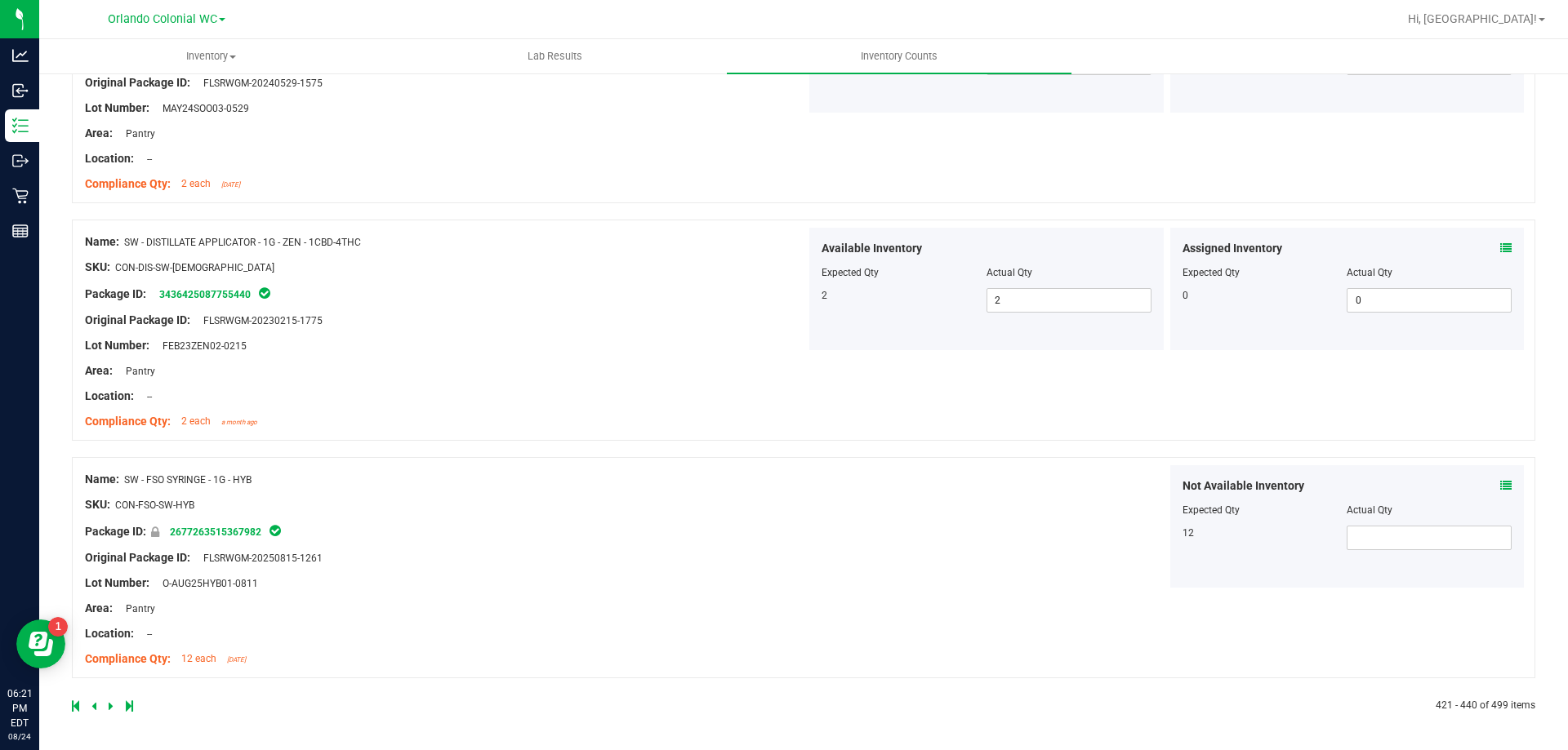
click at [110, 705] on icon at bounding box center [111, 706] width 5 height 9
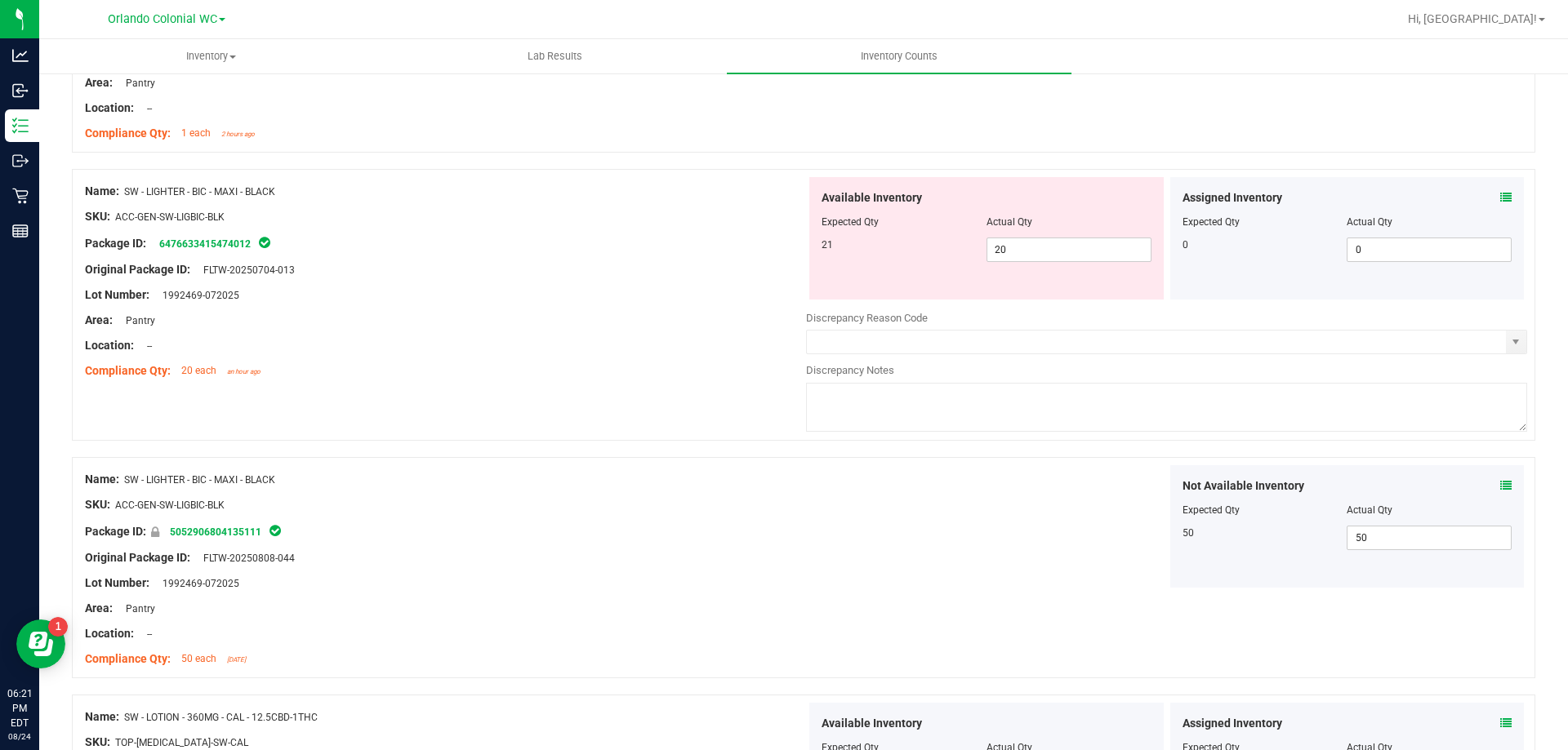
scroll to position [898, 0]
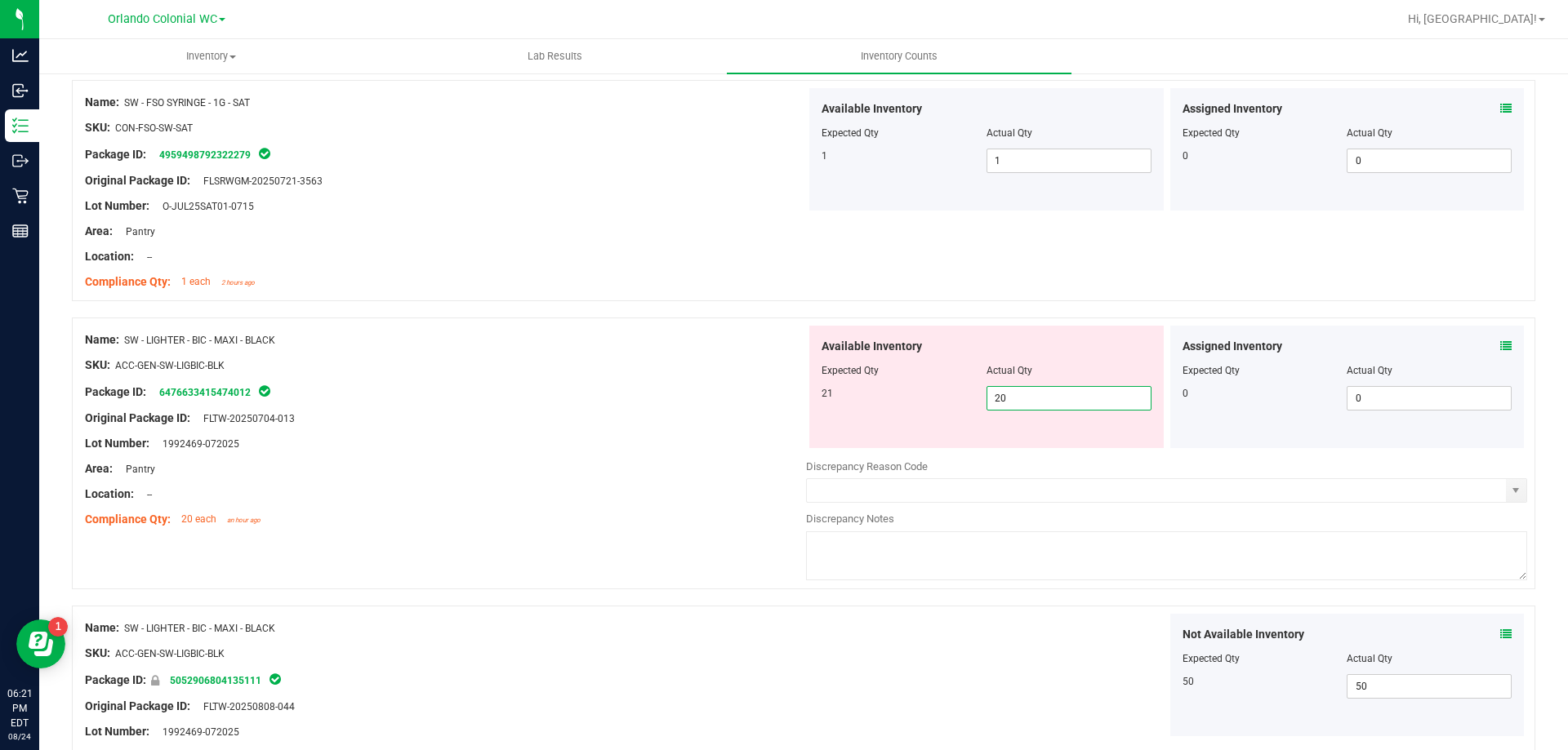
drag, startPoint x: 982, startPoint y: 398, endPoint x: 925, endPoint y: 401, distance: 57.1
click at [925, 401] on div "21 20 20" at bounding box center [986, 399] width 330 height 25
click at [1501, 345] on icon at bounding box center [1506, 347] width 11 height 11
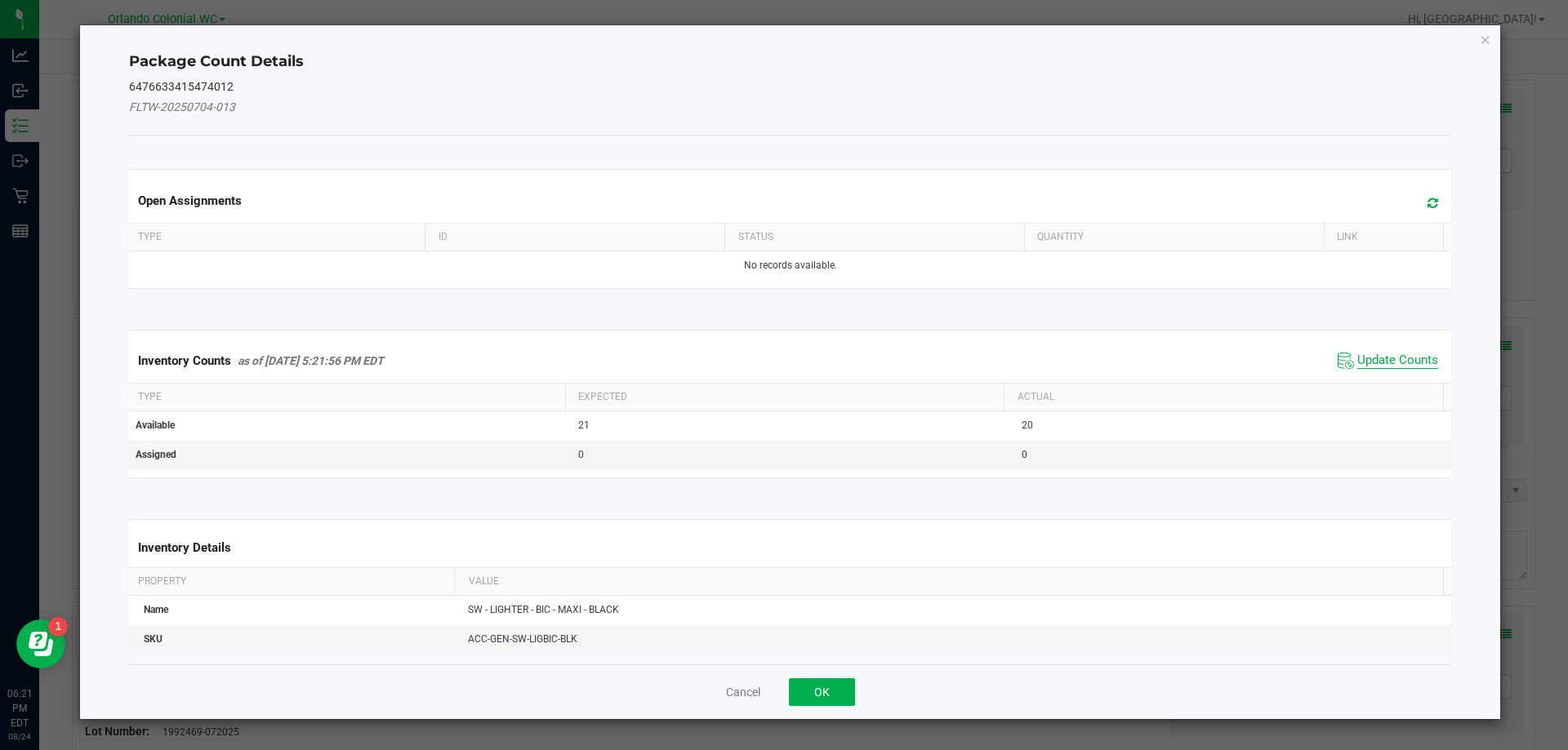
click at [1373, 356] on span "Update Counts" at bounding box center [1397, 360] width 81 height 16
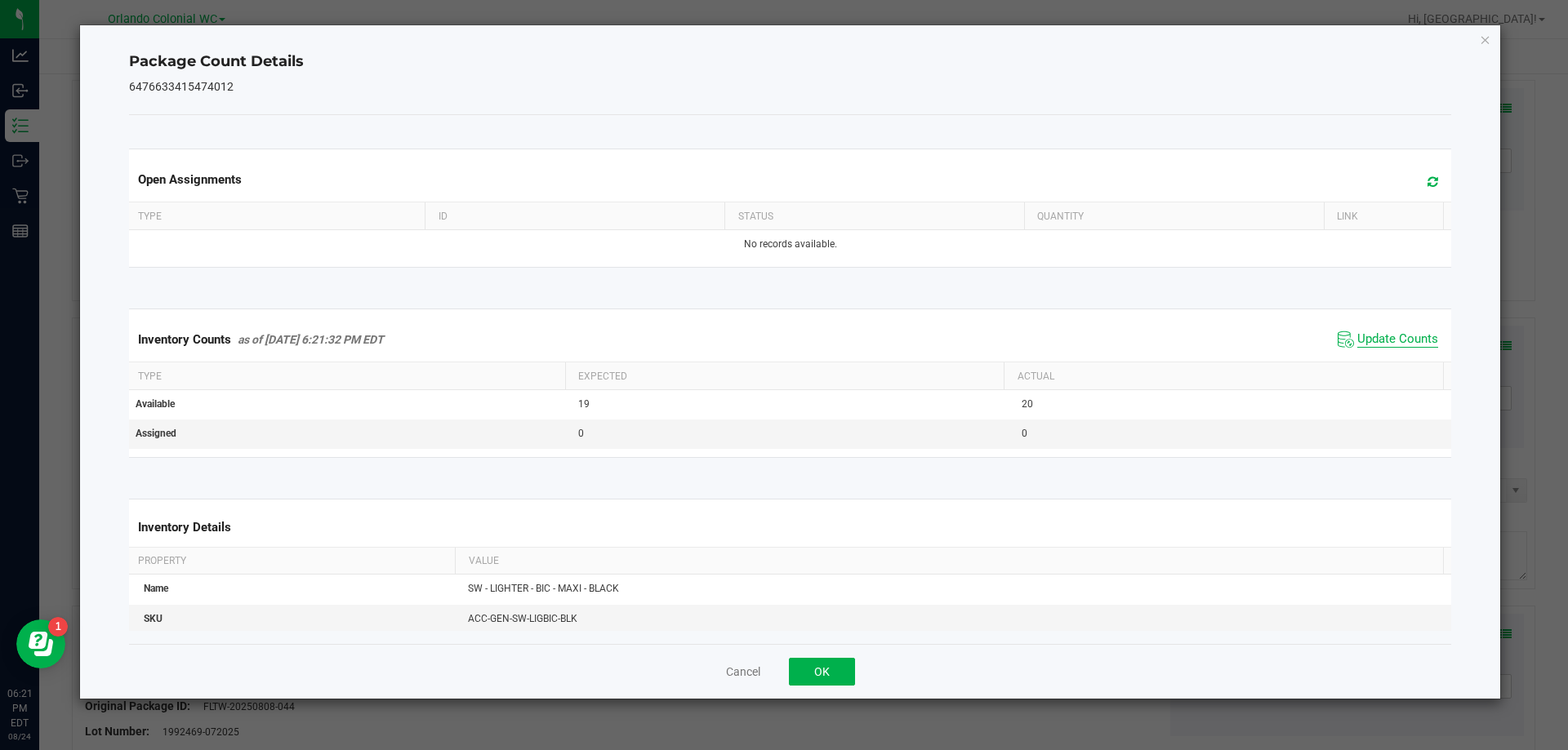
click at [1380, 337] on span "Update Counts" at bounding box center [1397, 339] width 81 height 16
click at [1386, 331] on span "Update Counts" at bounding box center [1397, 339] width 81 height 16
click at [1484, 39] on icon "Close" at bounding box center [1486, 39] width 11 height 20
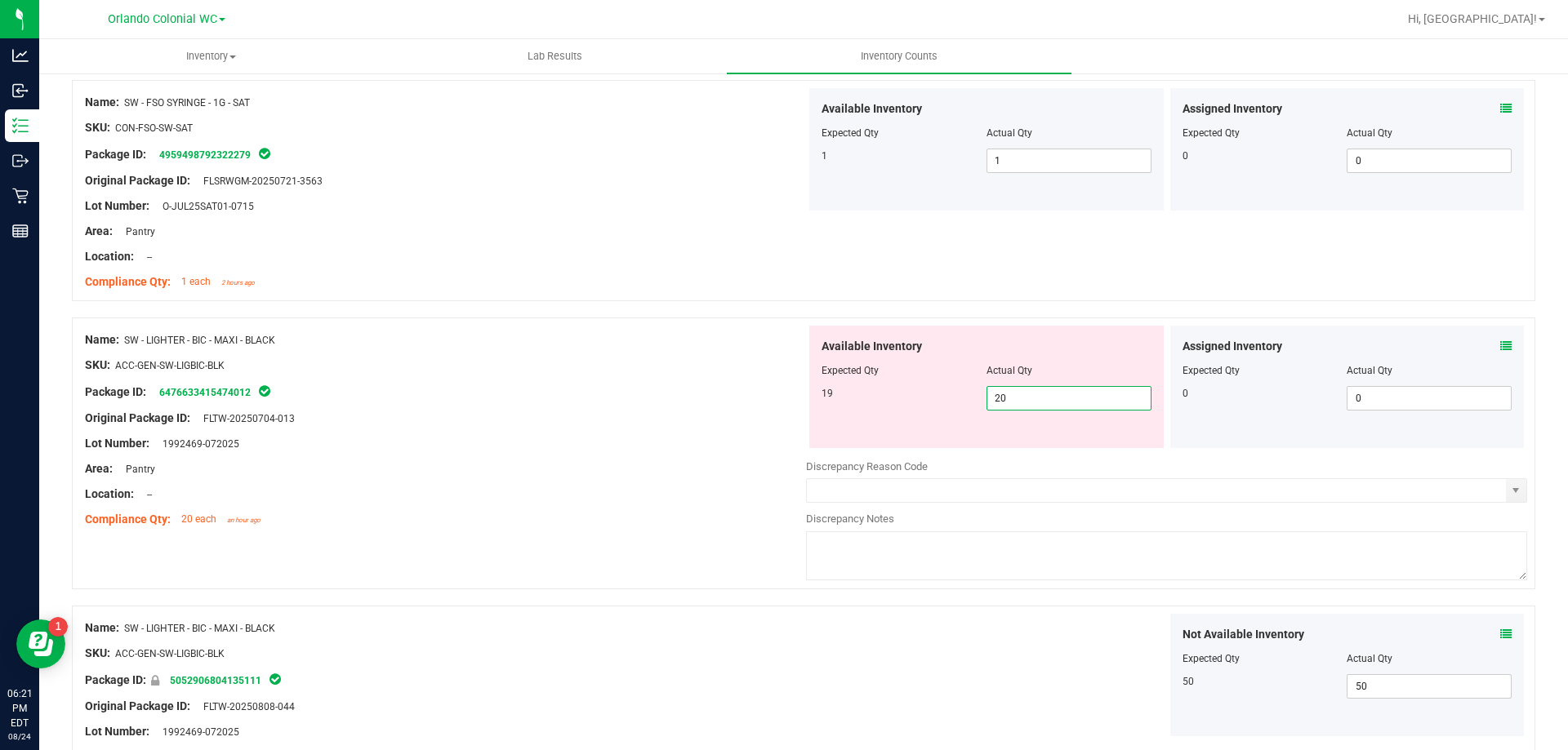
drag, startPoint x: 1011, startPoint y: 393, endPoint x: 918, endPoint y: 400, distance: 93.3
click at [918, 400] on div "19 20 20" at bounding box center [986, 399] width 330 height 25
type input "19"
click at [624, 424] on div "Original Package ID: FLTW-20250704-013" at bounding box center [445, 419] width 721 height 17
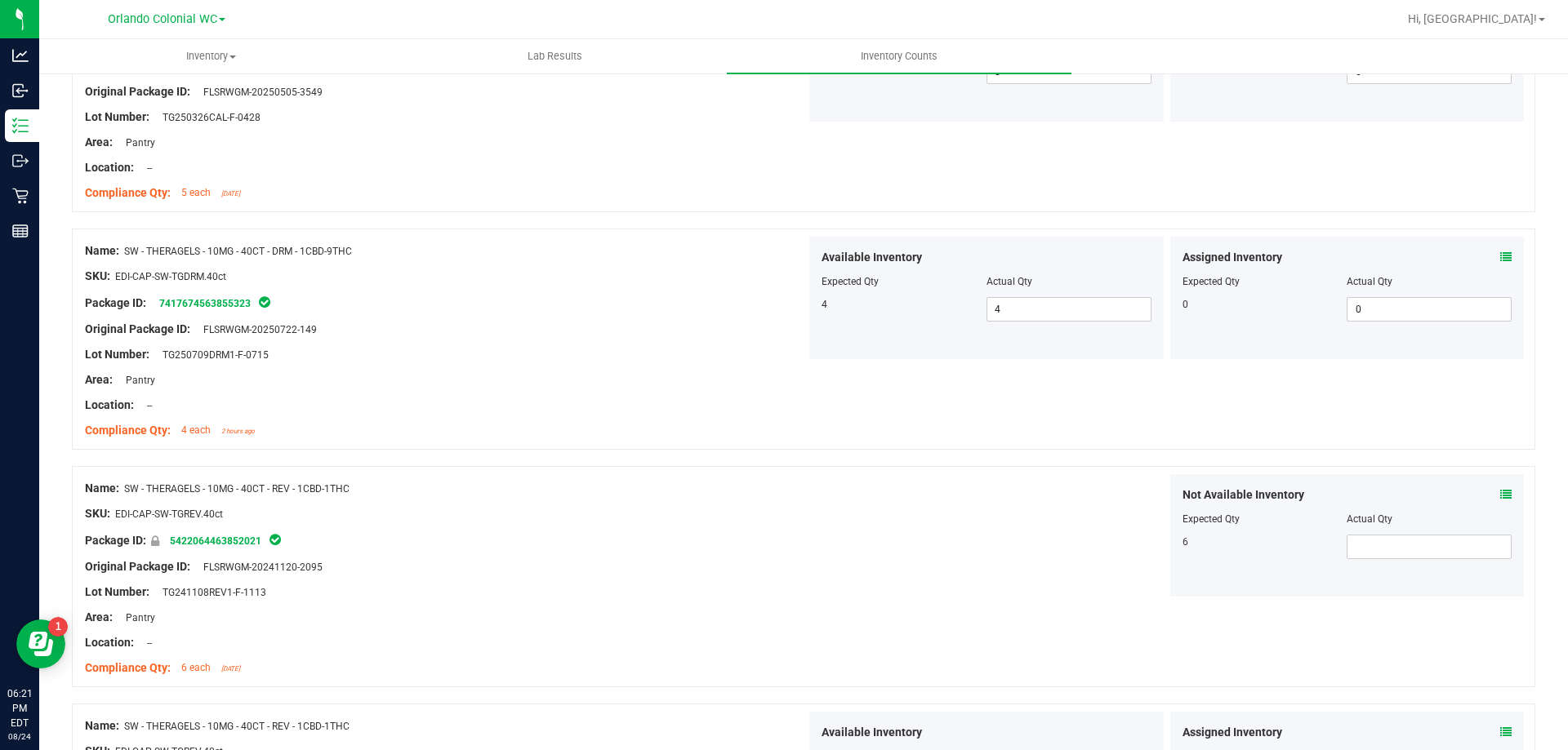
scroll to position [4323, 0]
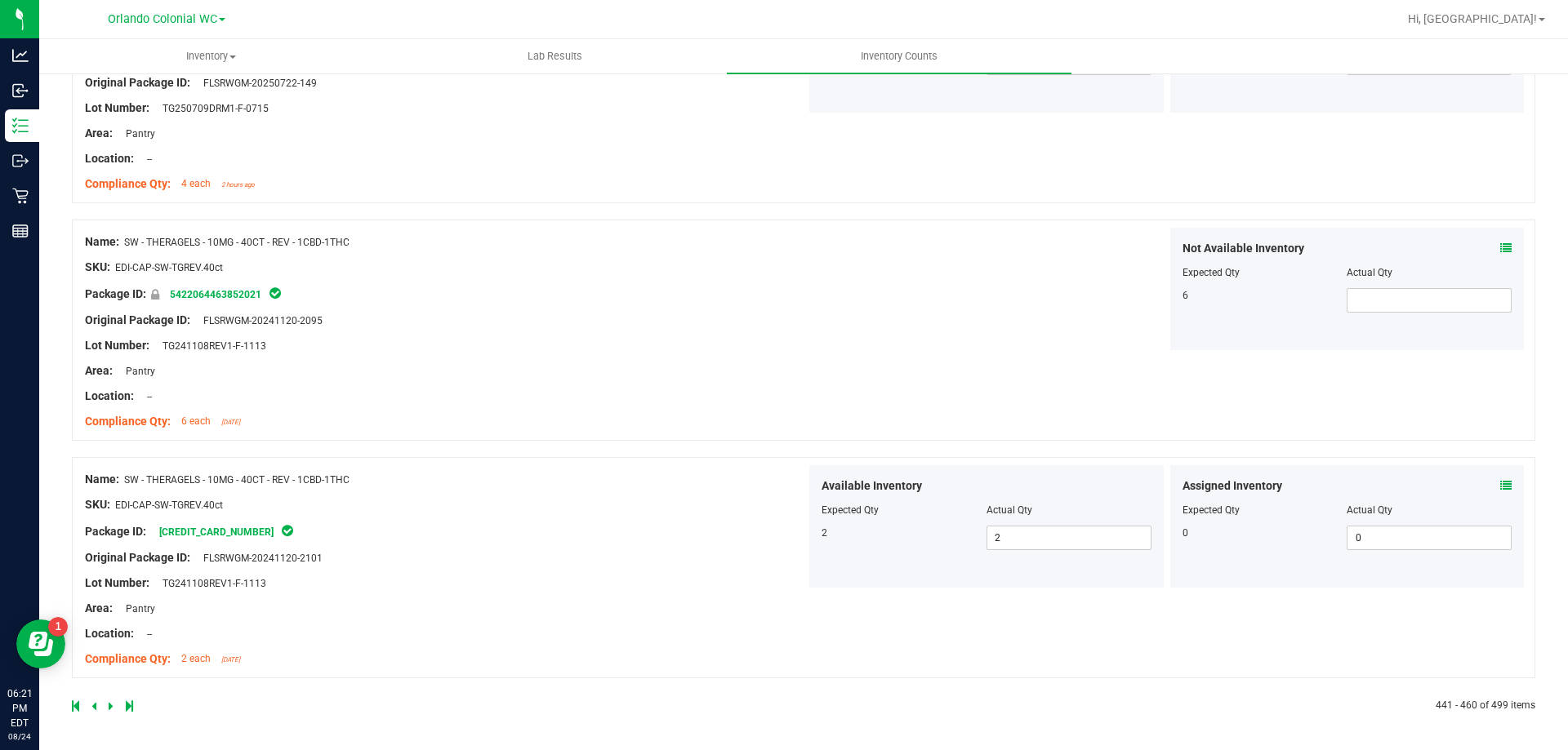
click at [111, 708] on icon at bounding box center [111, 706] width 5 height 9
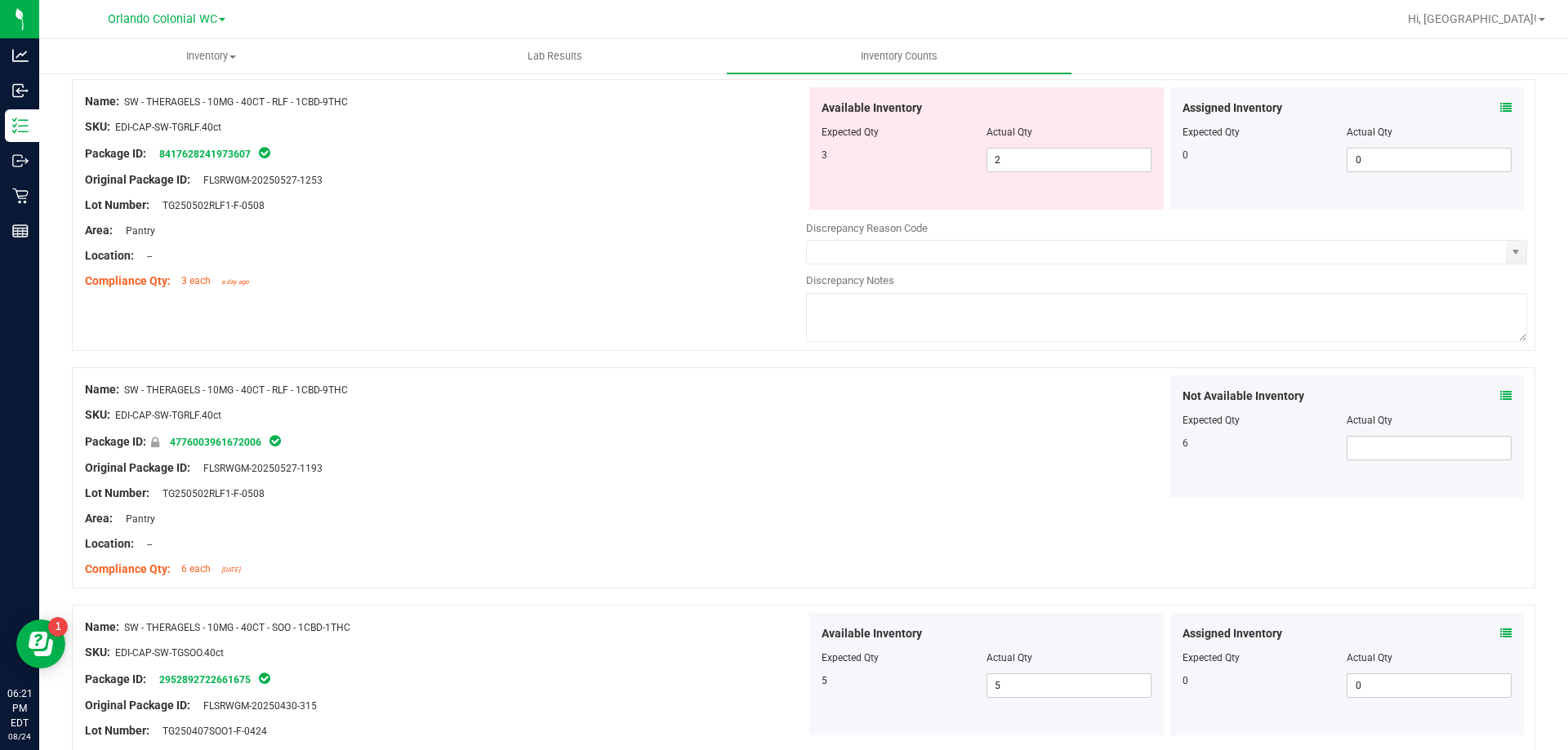
scroll to position [0, 0]
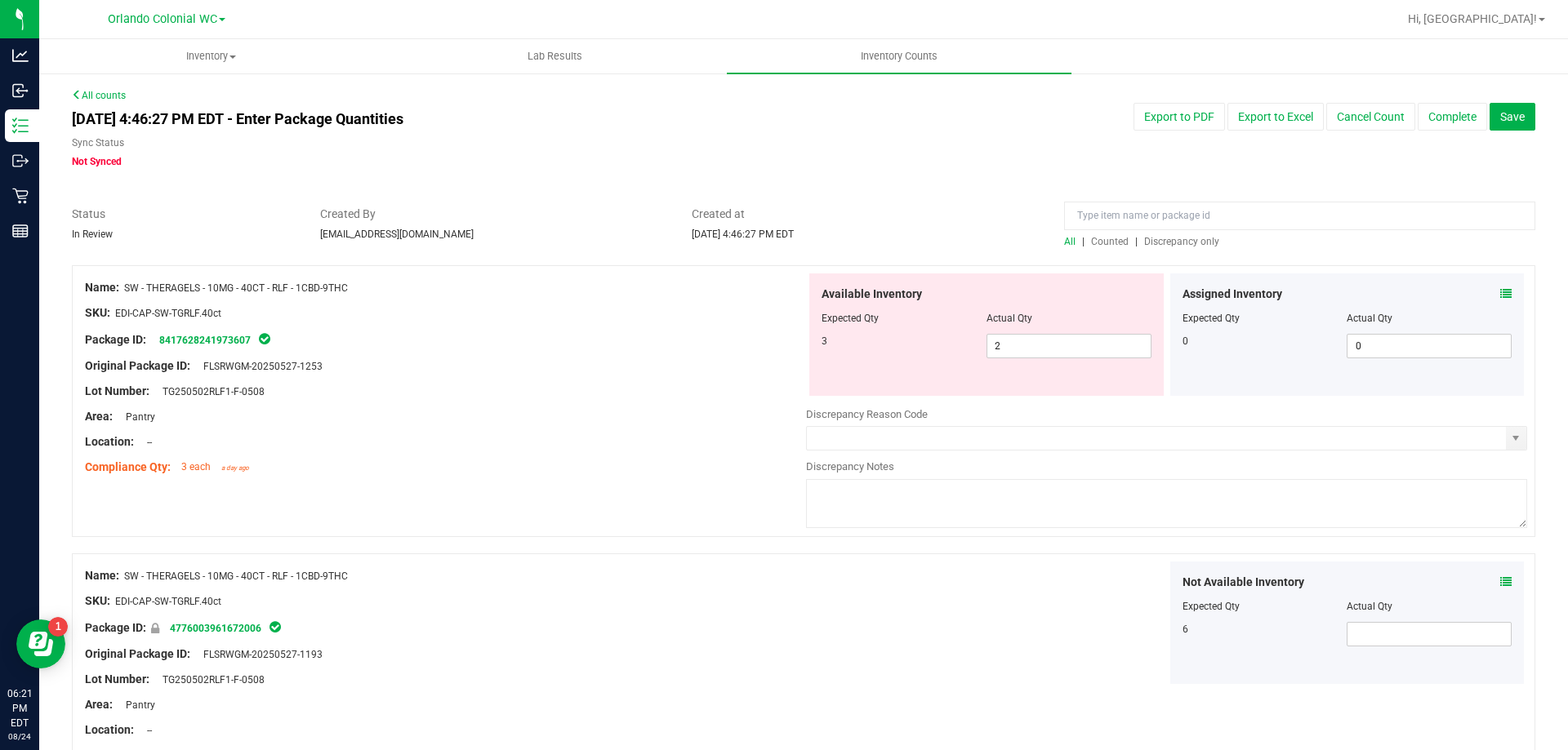
click at [1501, 293] on icon at bounding box center [1506, 294] width 11 height 11
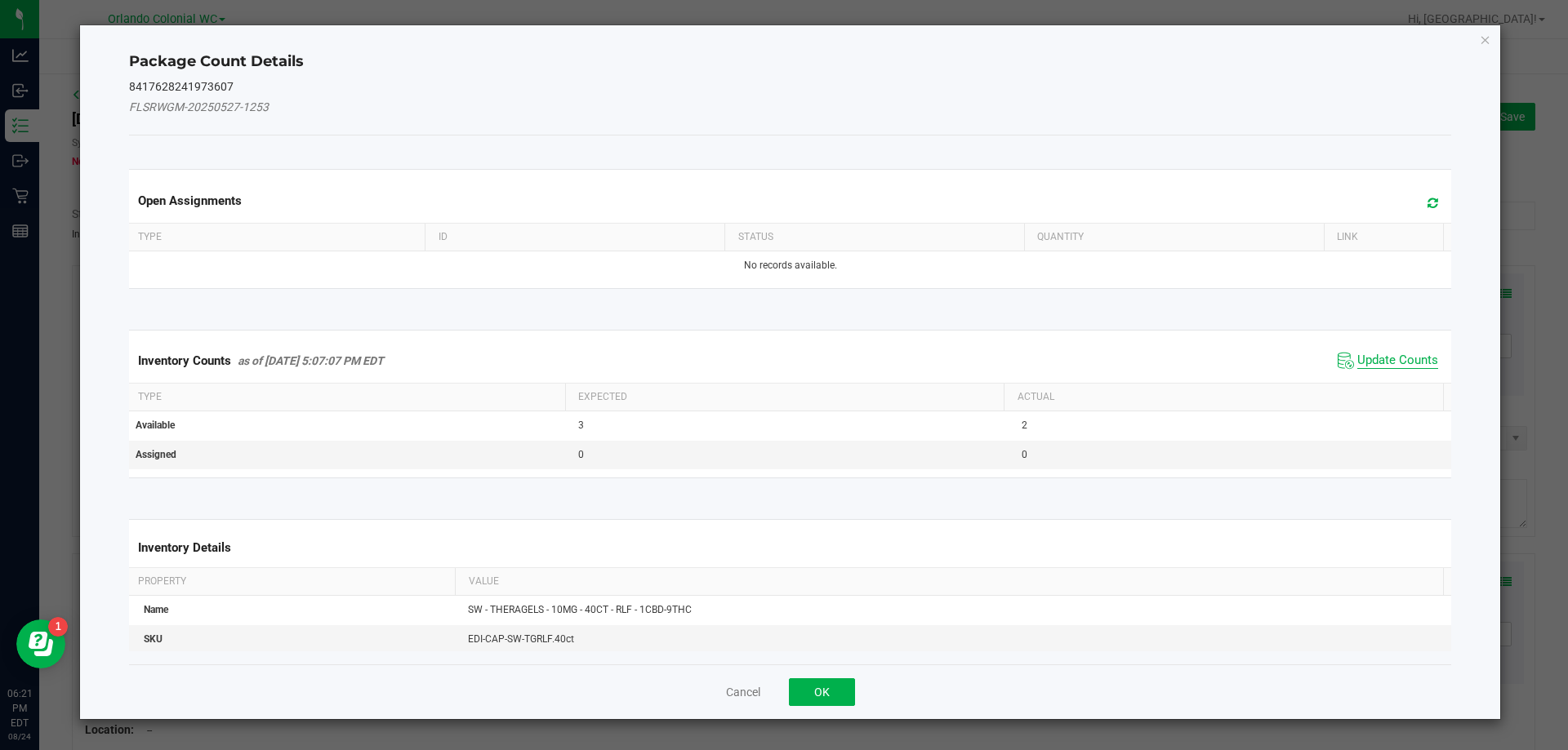
click at [1391, 353] on span "Update Counts" at bounding box center [1397, 360] width 81 height 16
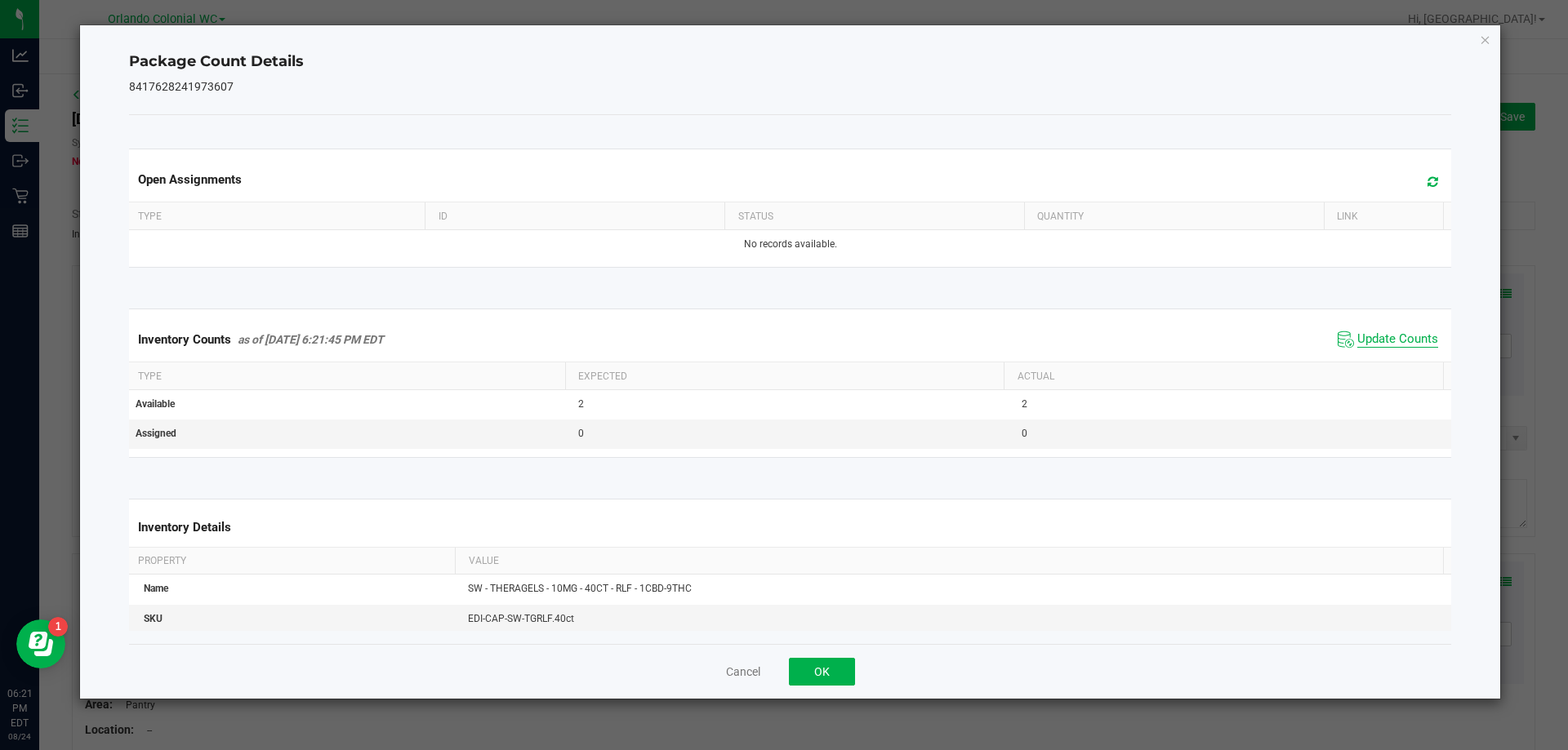
click at [1395, 334] on span "Update Counts" at bounding box center [1397, 339] width 81 height 16
click at [1481, 32] on icon "Close" at bounding box center [1486, 39] width 11 height 20
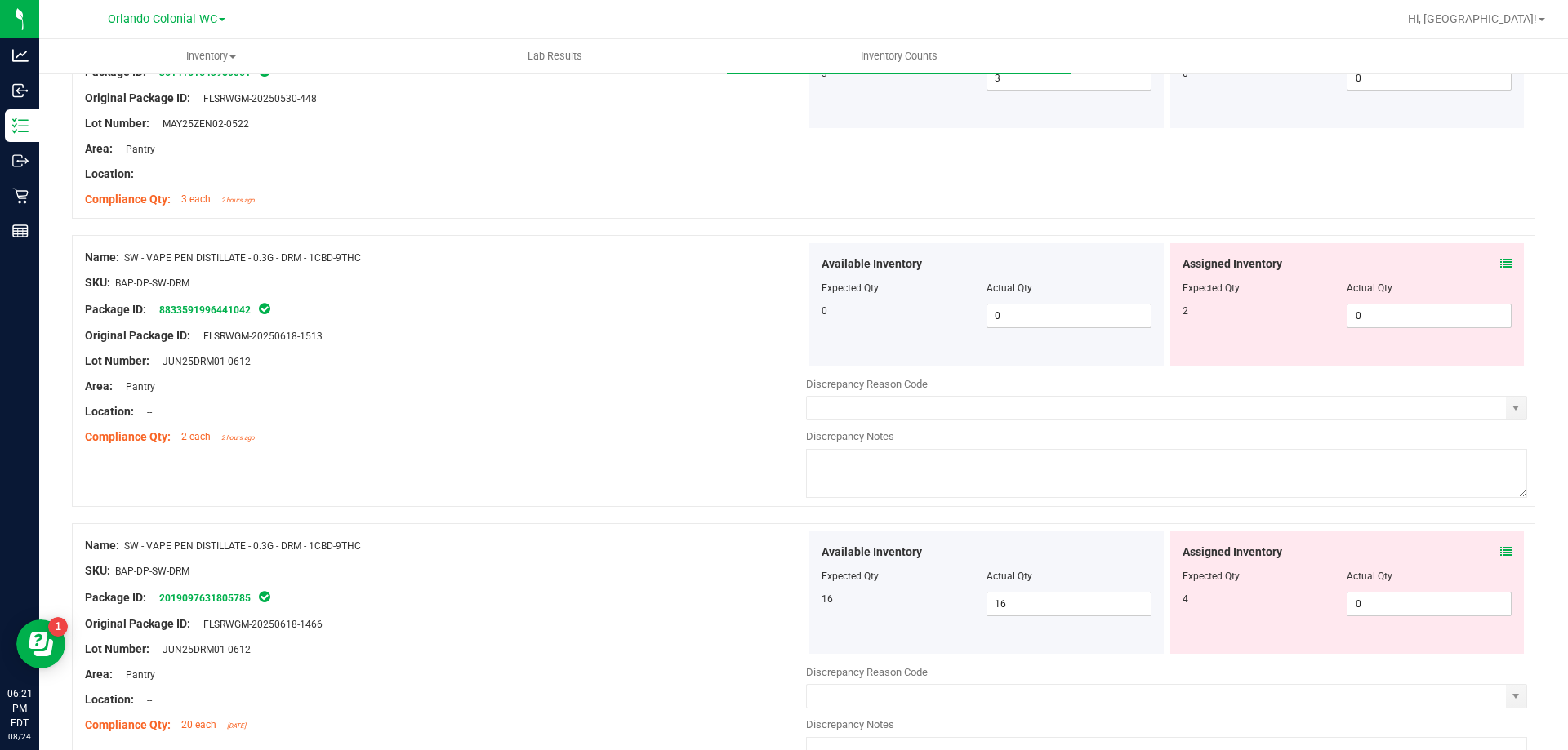
scroll to position [3593, 0]
click at [1501, 270] on icon at bounding box center [1506, 265] width 11 height 11
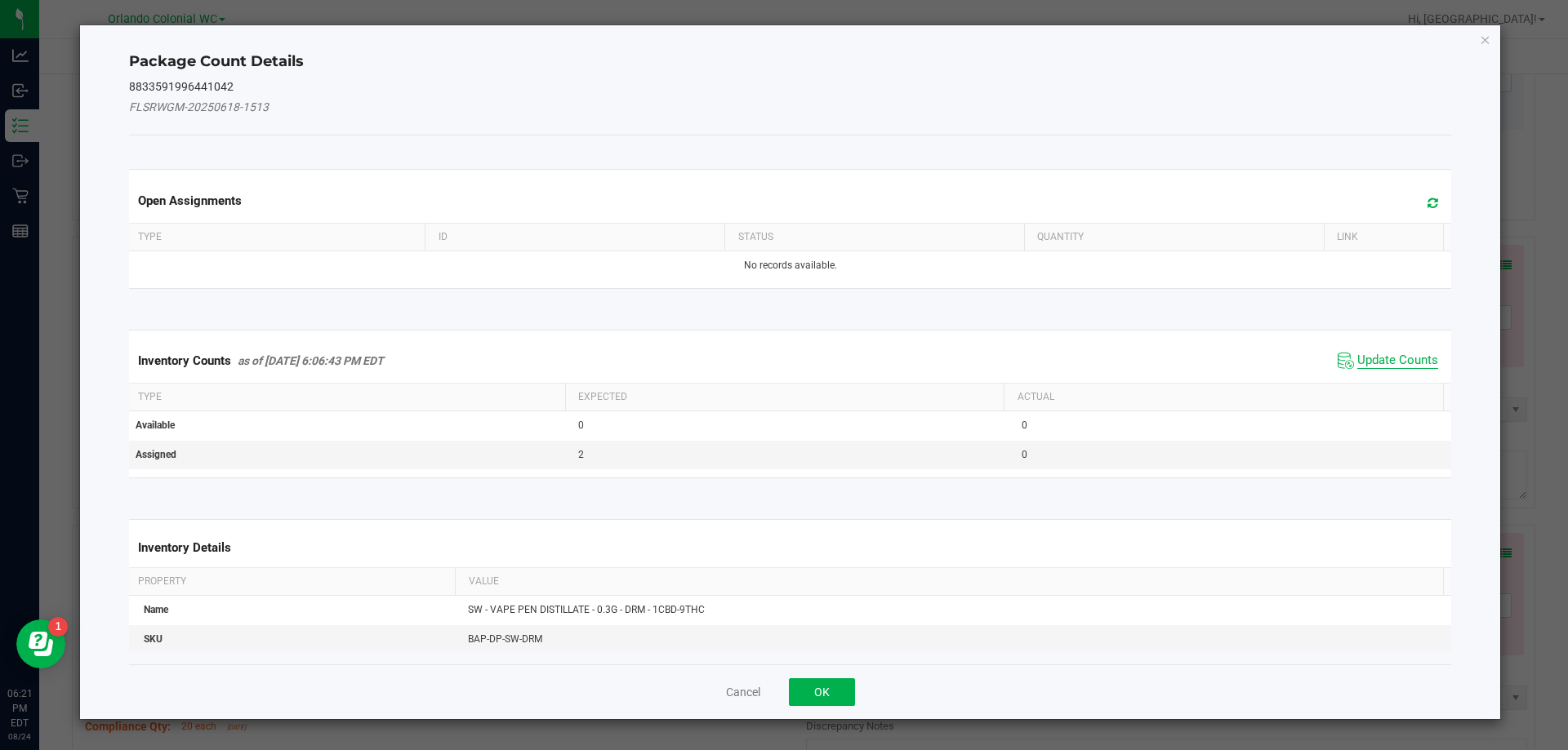
click at [1388, 358] on span "Update Counts" at bounding box center [1397, 360] width 81 height 16
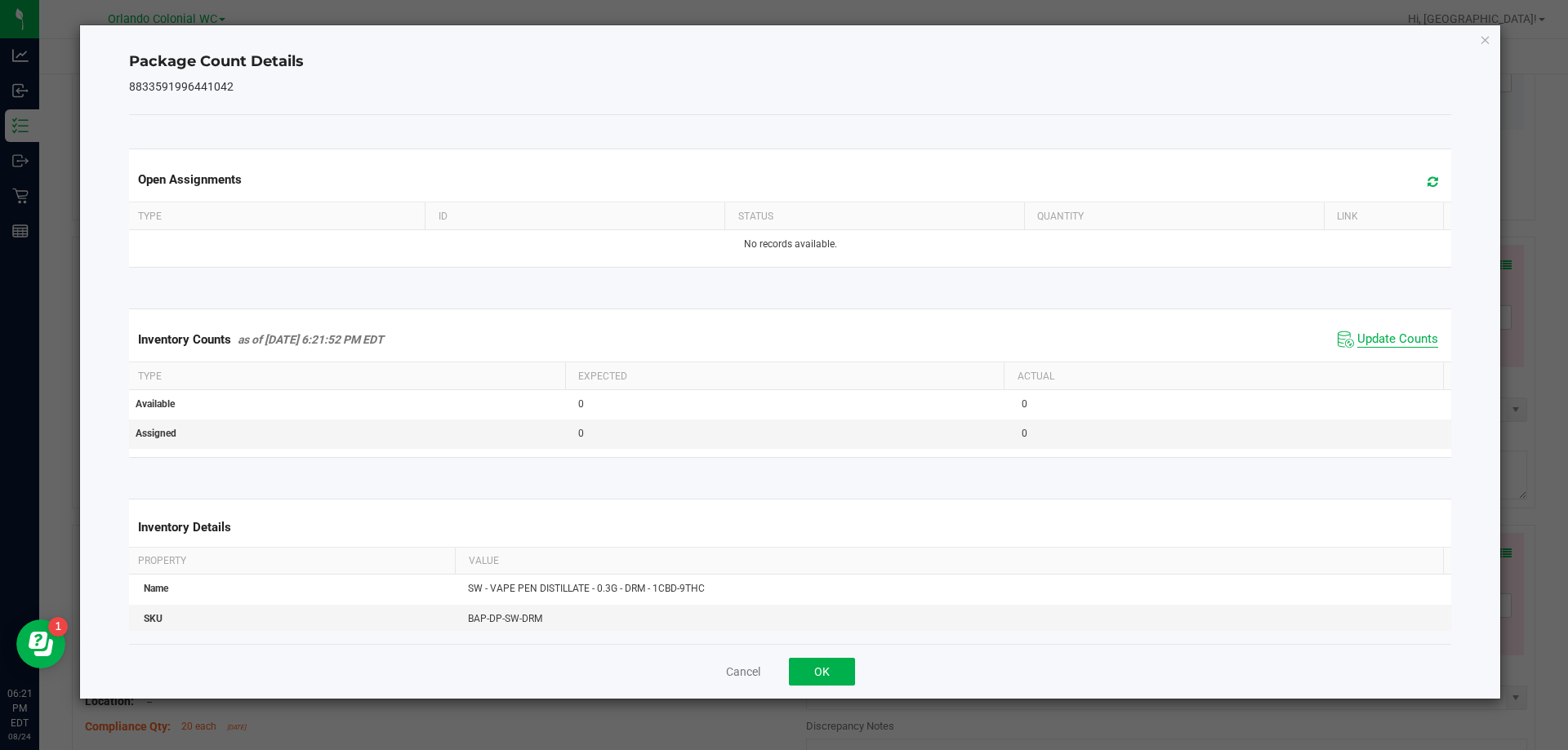
click at [1395, 336] on span "Update Counts" at bounding box center [1397, 339] width 81 height 16
click at [1479, 38] on div "Package Count Details 8833591996441042 Open Assignments Type ID Status Quantity…" at bounding box center [790, 362] width 1421 height 673
click at [1493, 39] on div "Package Count Details 8833591996441042 Open Assignments Type ID Status Quantity…" at bounding box center [790, 362] width 1421 height 673
click at [1483, 39] on icon "Close" at bounding box center [1486, 39] width 11 height 20
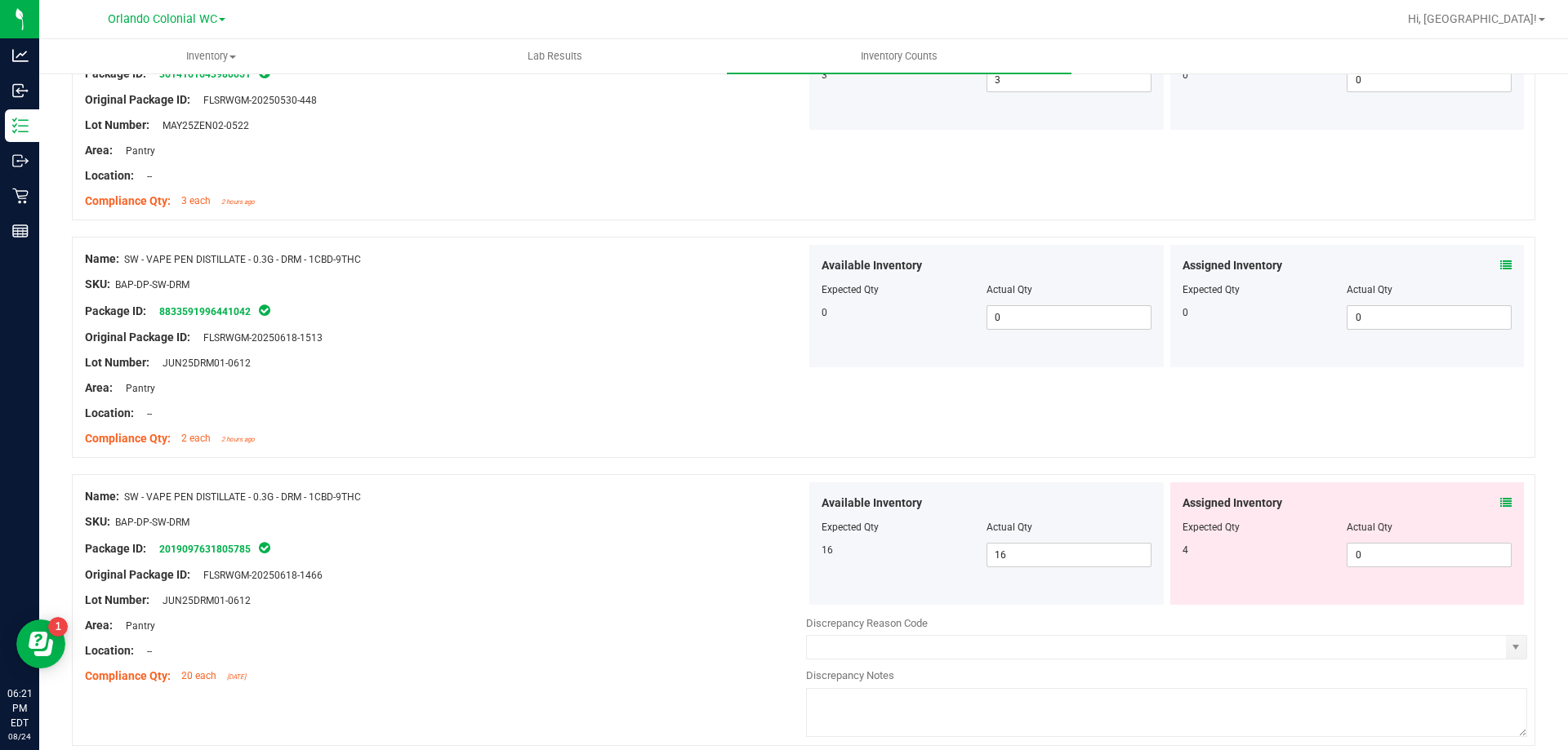
click at [1501, 505] on icon at bounding box center [1506, 503] width 11 height 11
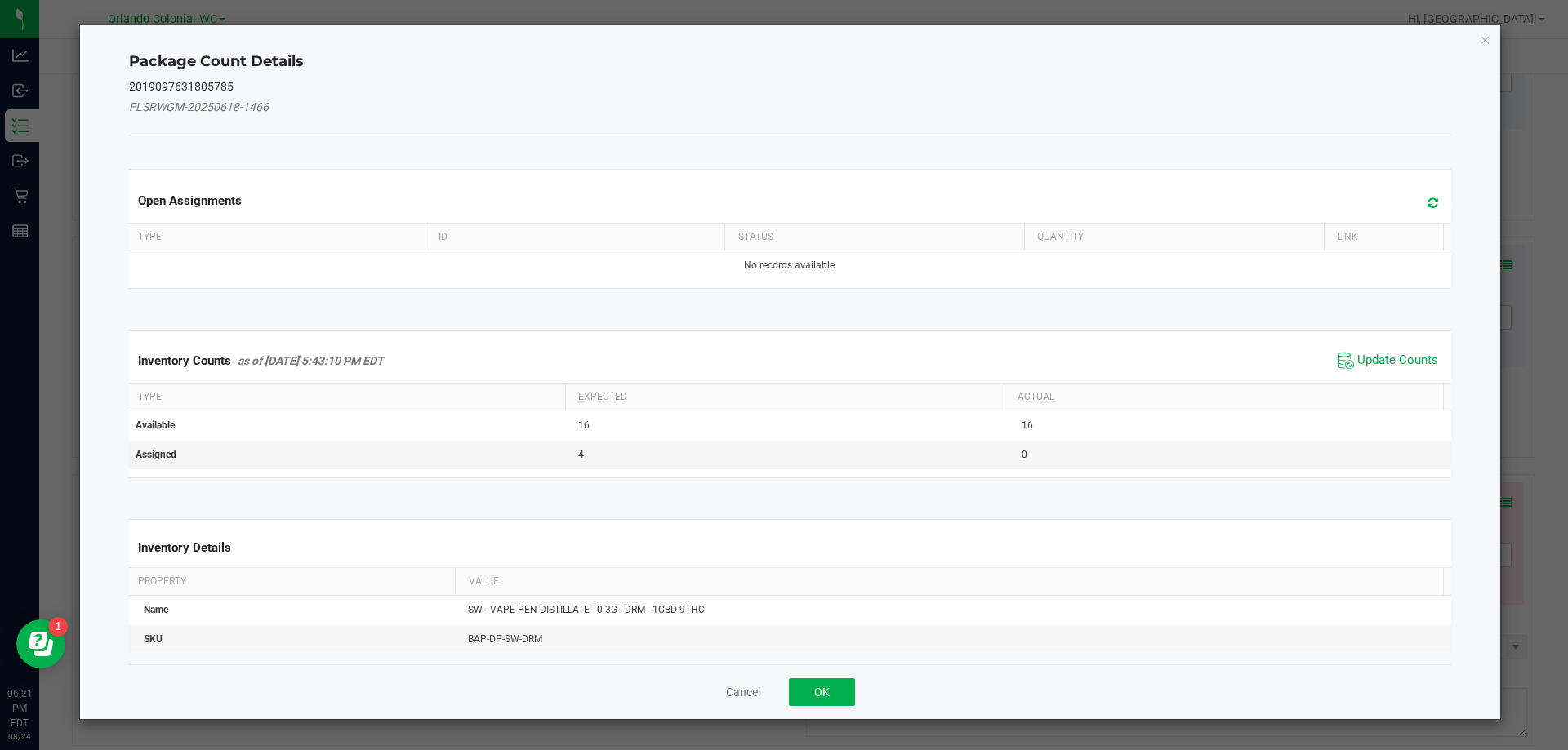
click at [1369, 384] on th "Actual" at bounding box center [1224, 397] width 440 height 27
click at [1378, 351] on span "Update Counts" at bounding box center [1388, 361] width 109 height 25
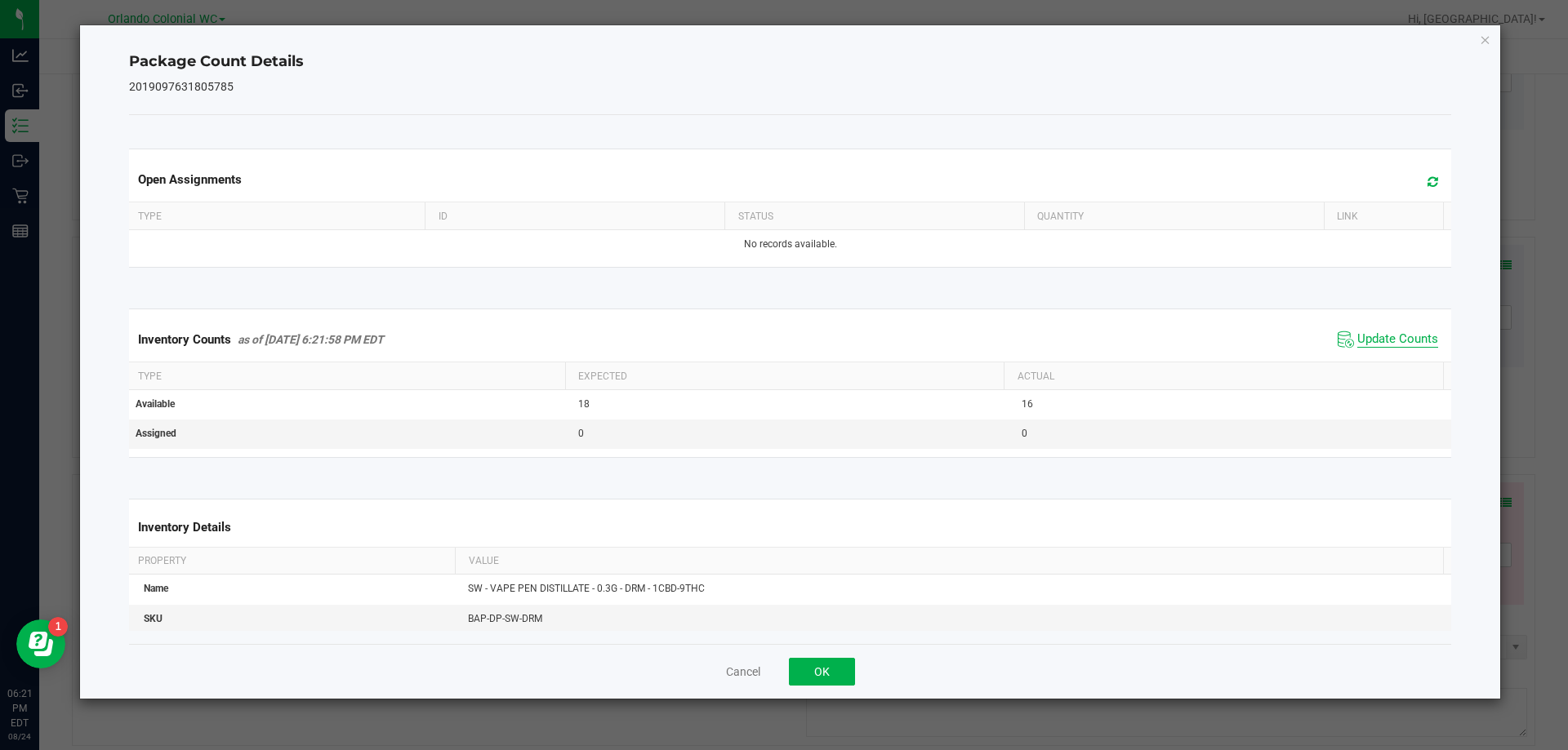
click at [1379, 344] on span "Update Counts" at bounding box center [1397, 339] width 81 height 16
click at [1379, 341] on span "Update Counts" at bounding box center [1397, 339] width 81 height 15
click at [1478, 37] on div "Package Count Details 2019097631805785 Open Assignments Type ID Status Quantity…" at bounding box center [790, 362] width 1421 height 673
click at [1484, 36] on icon "Close" at bounding box center [1486, 39] width 11 height 20
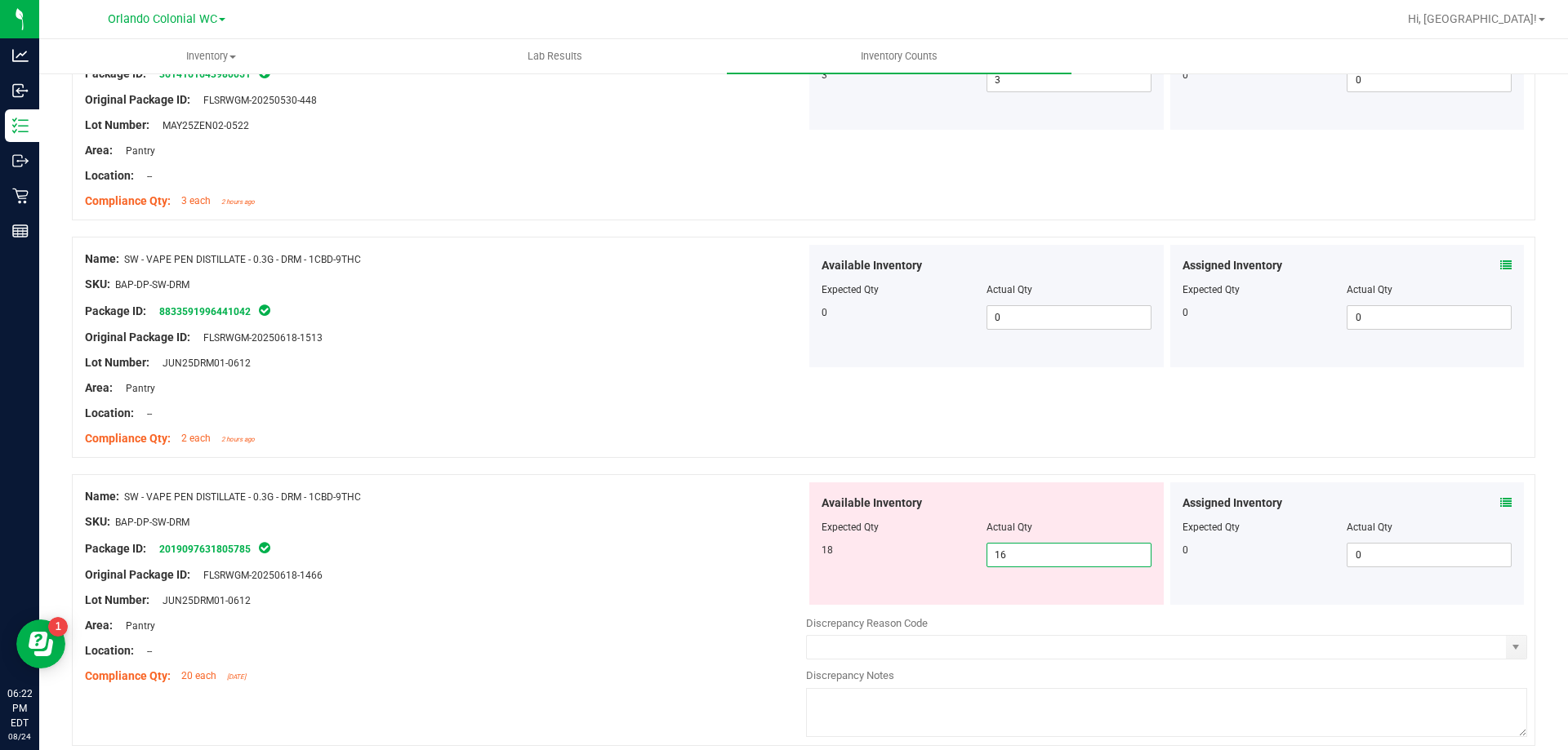
drag, startPoint x: 1040, startPoint y: 557, endPoint x: 924, endPoint y: 545, distance: 116.6
click at [950, 549] on div "18 16 16" at bounding box center [986, 555] width 330 height 25
type input "18"
click at [474, 621] on div "Area: Pantry" at bounding box center [445, 626] width 721 height 17
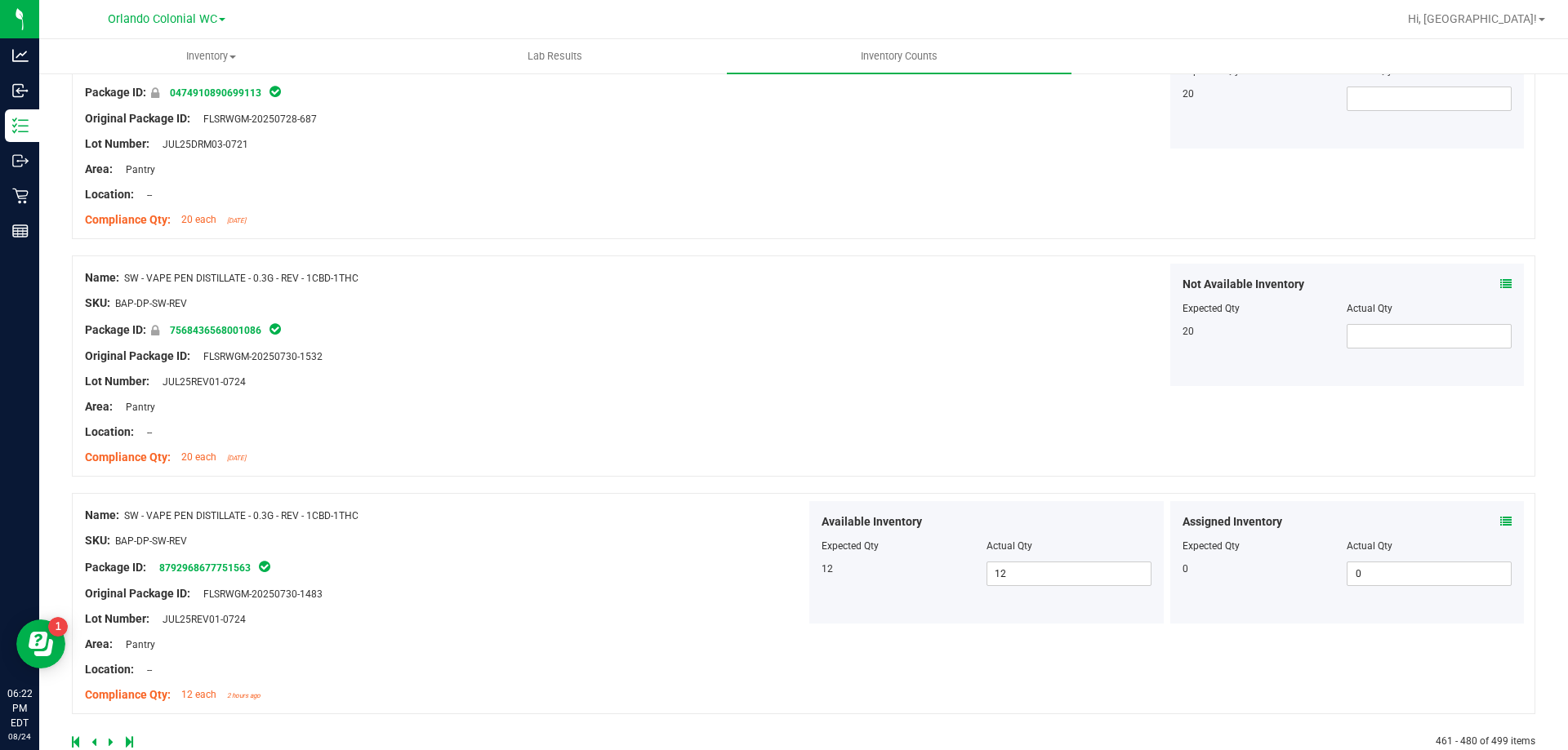
scroll to position [4323, 0]
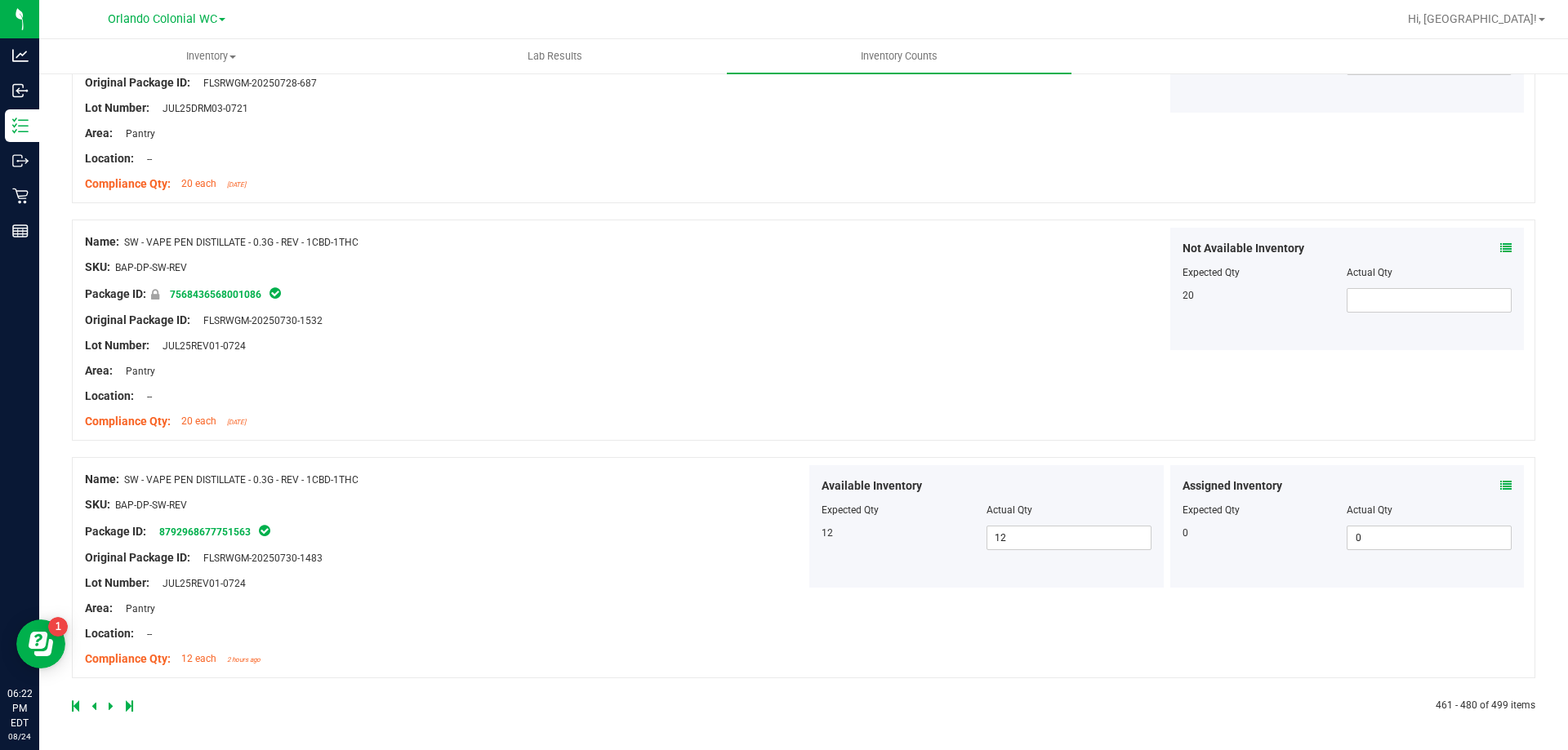
click at [112, 703] on icon at bounding box center [111, 706] width 5 height 9
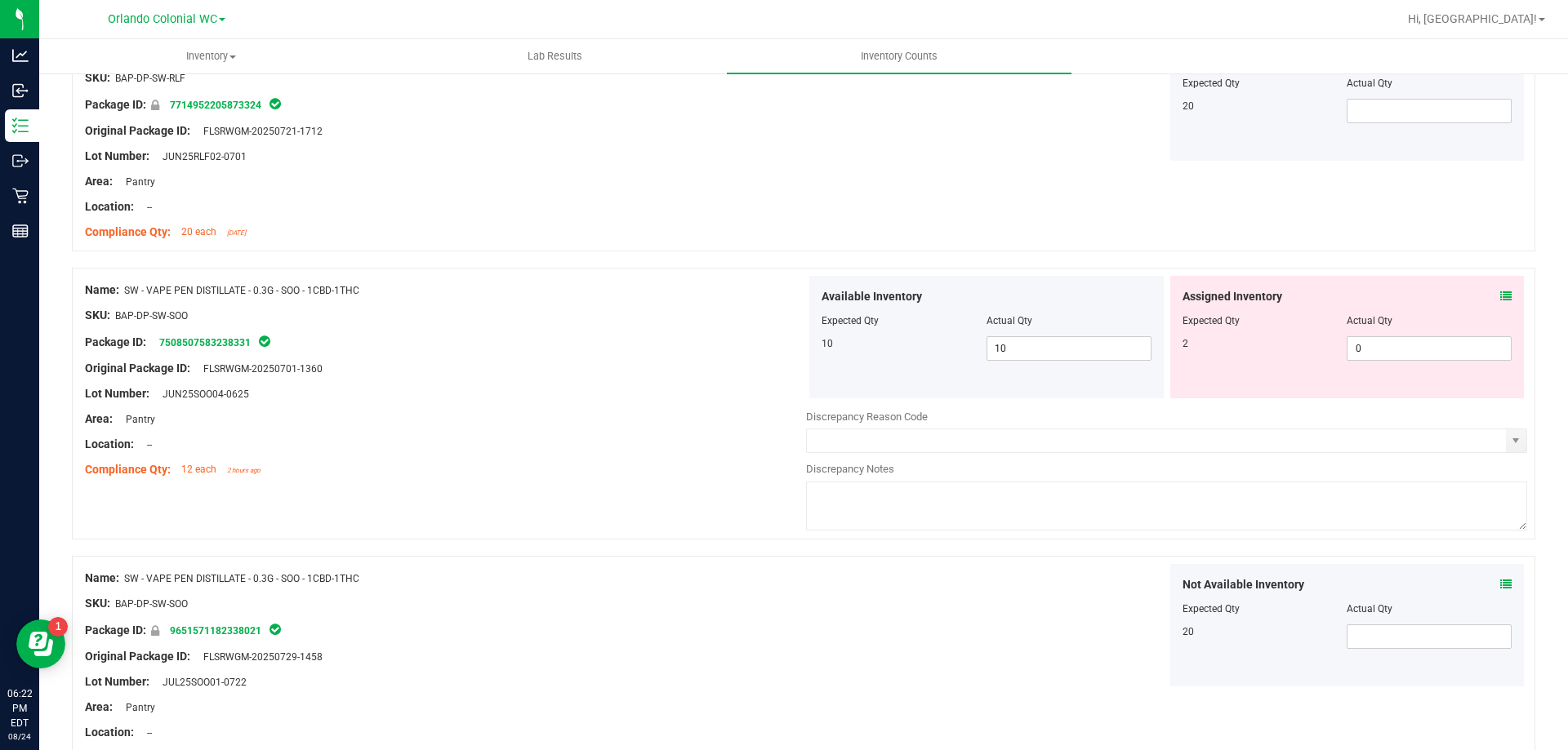
scroll to position [327, 0]
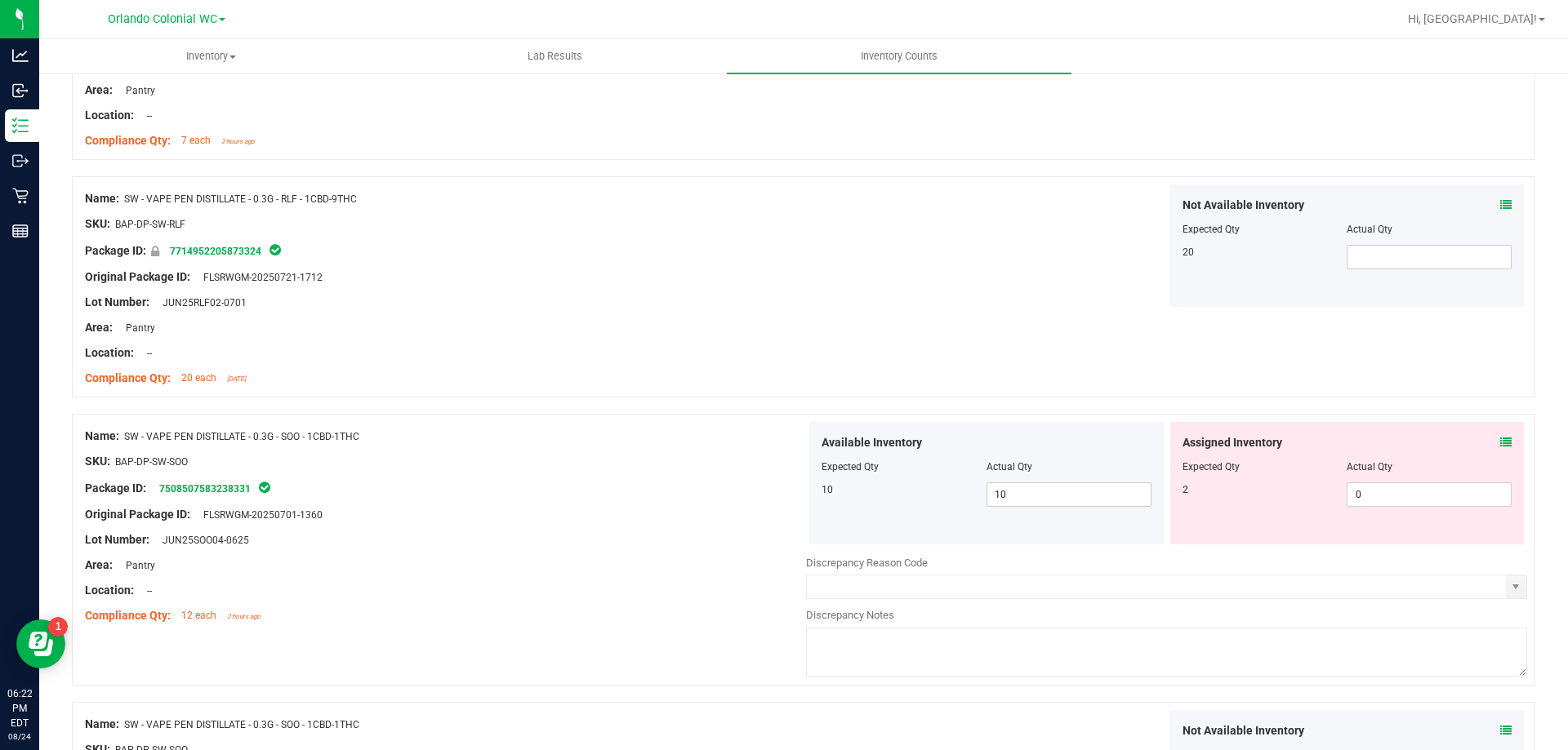
click at [1501, 440] on icon at bounding box center [1506, 442] width 11 height 11
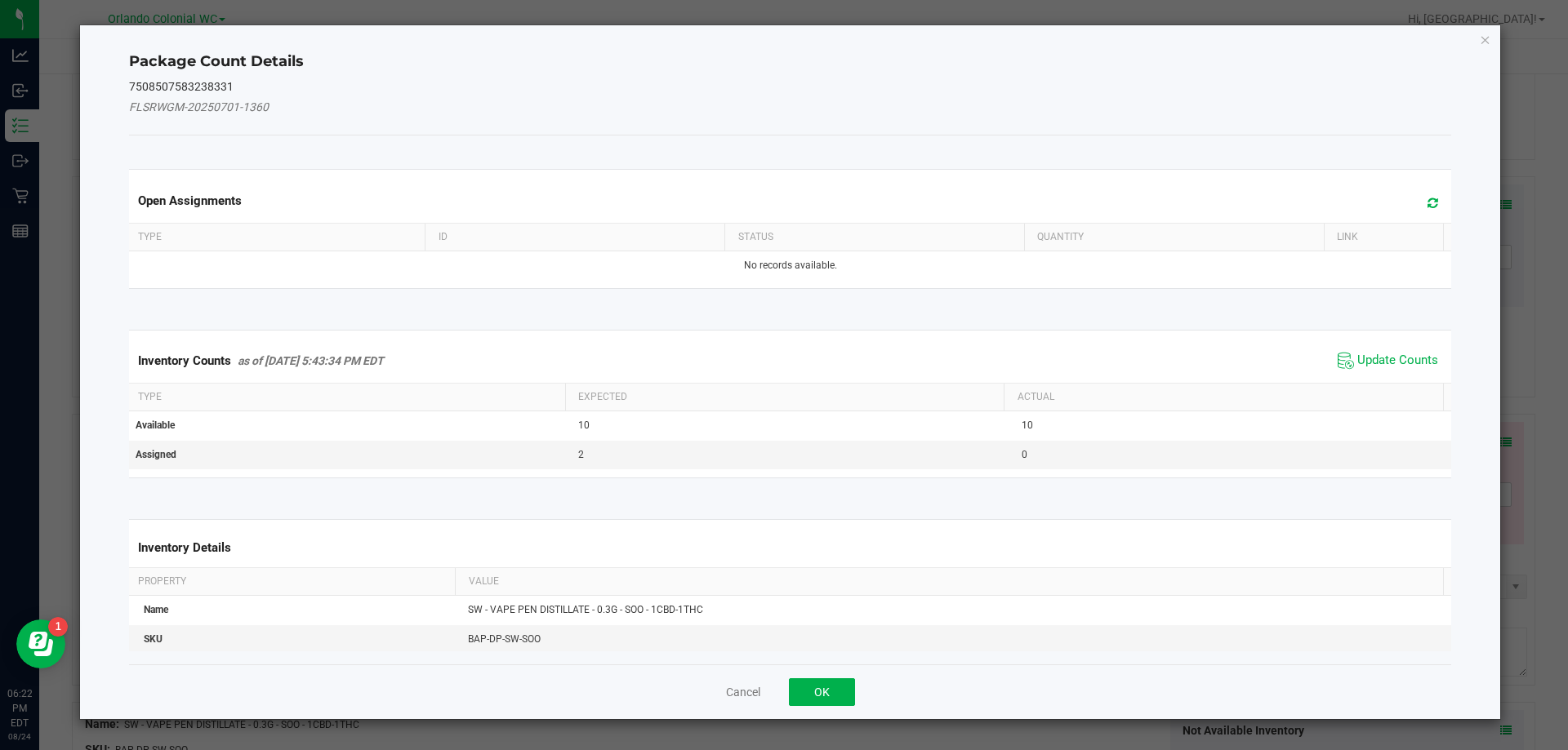
click at [1356, 350] on span "Update Counts" at bounding box center [1388, 361] width 109 height 25
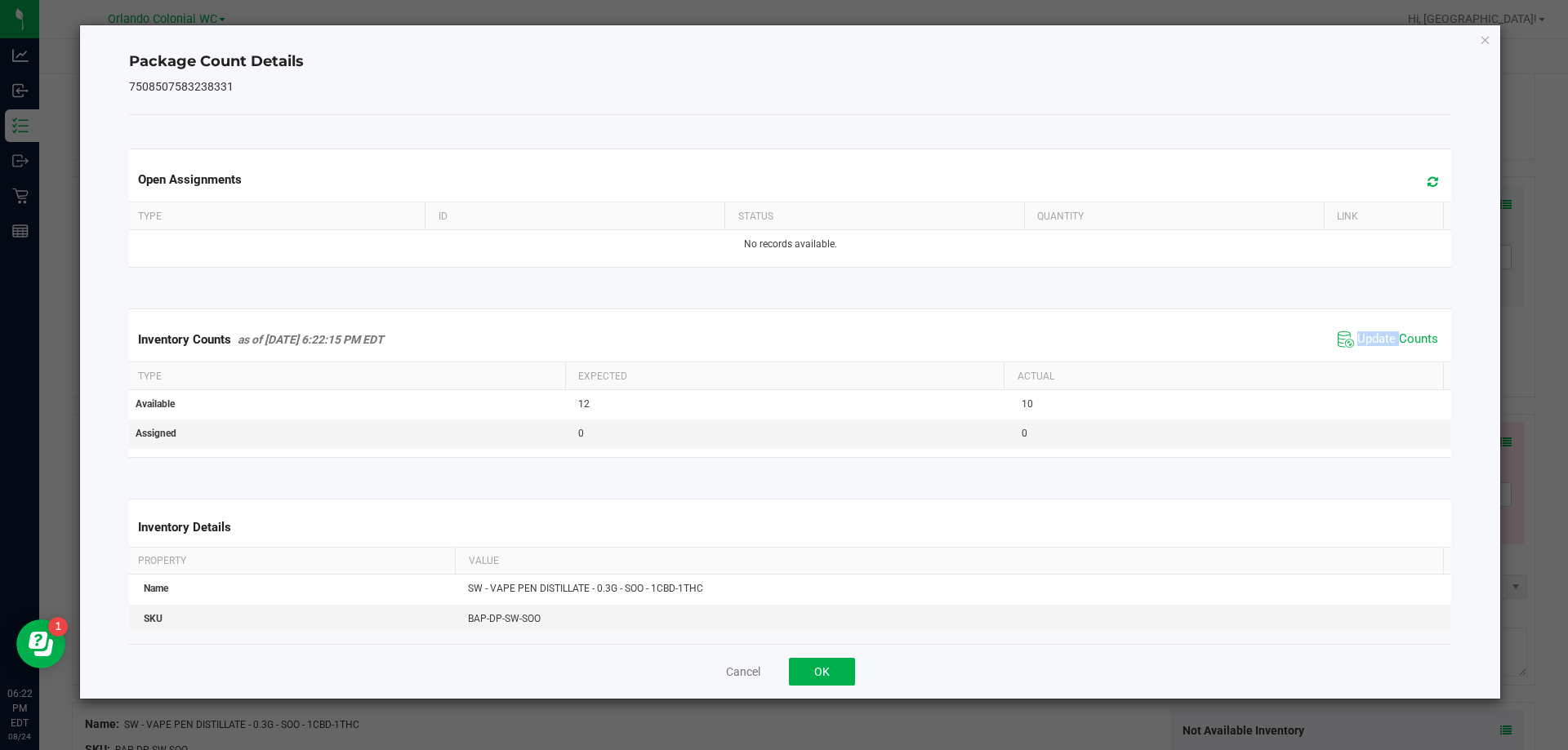
click at [1356, 350] on span "Update Counts" at bounding box center [1388, 340] width 109 height 25
click at [1485, 37] on icon "Close" at bounding box center [1486, 39] width 11 height 20
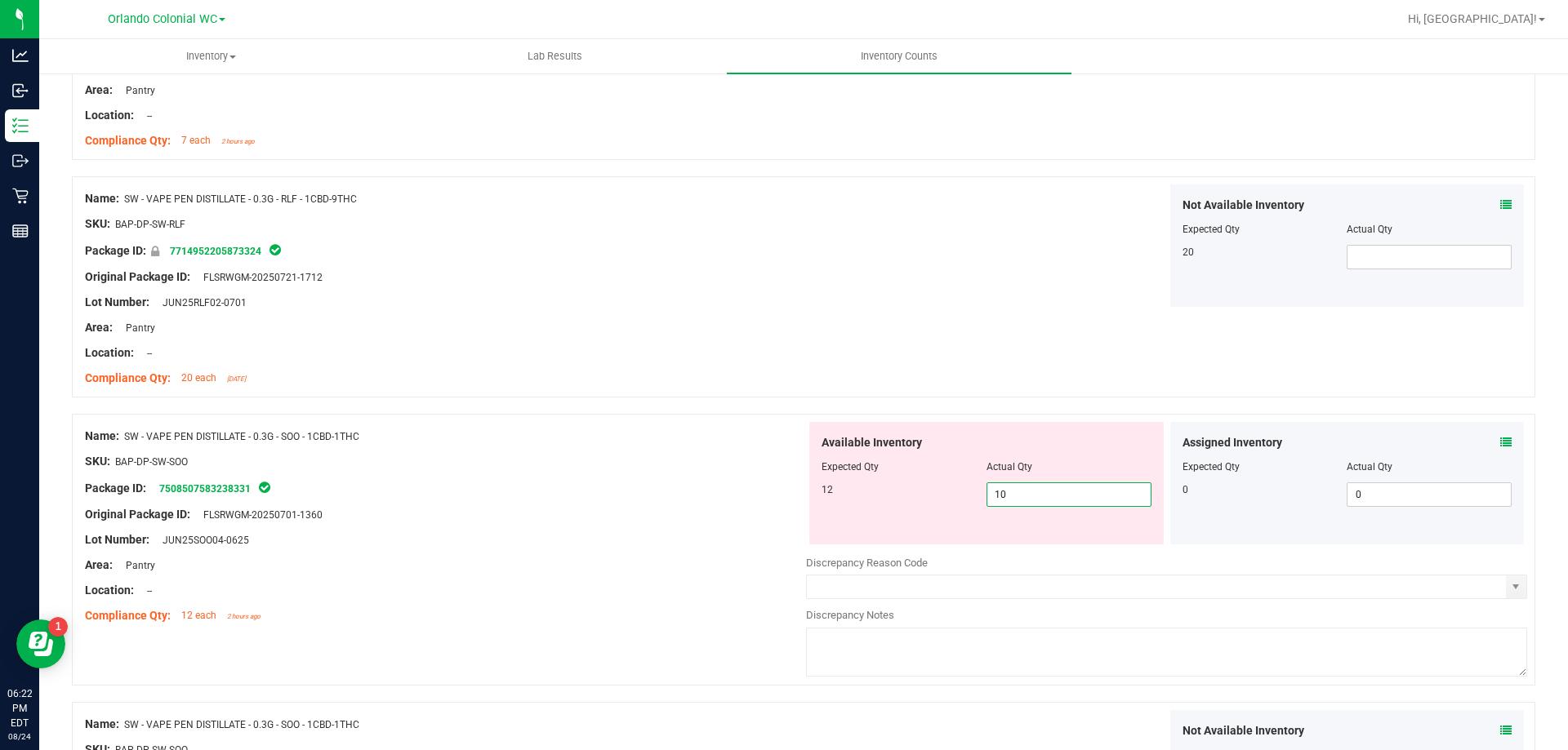
drag, startPoint x: 1027, startPoint y: 501, endPoint x: 922, endPoint y: 484, distance: 106.4
click at [938, 489] on div "12 10 10" at bounding box center [986, 495] width 330 height 25
type input "12"
click at [574, 512] on div "Original Package ID: FLSRWGM-20250701-1360" at bounding box center [445, 515] width 721 height 17
type input "12"
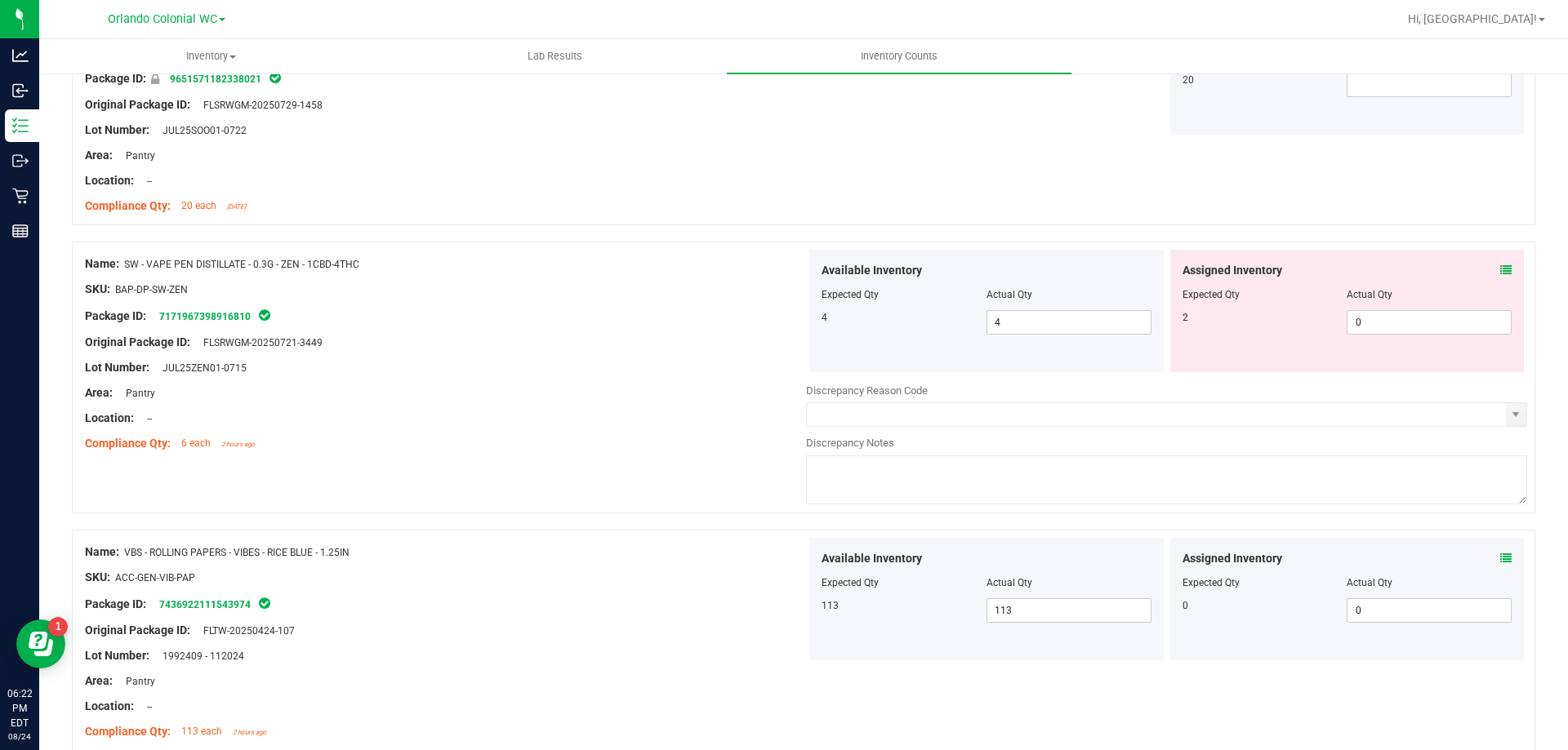
scroll to position [1062, 0]
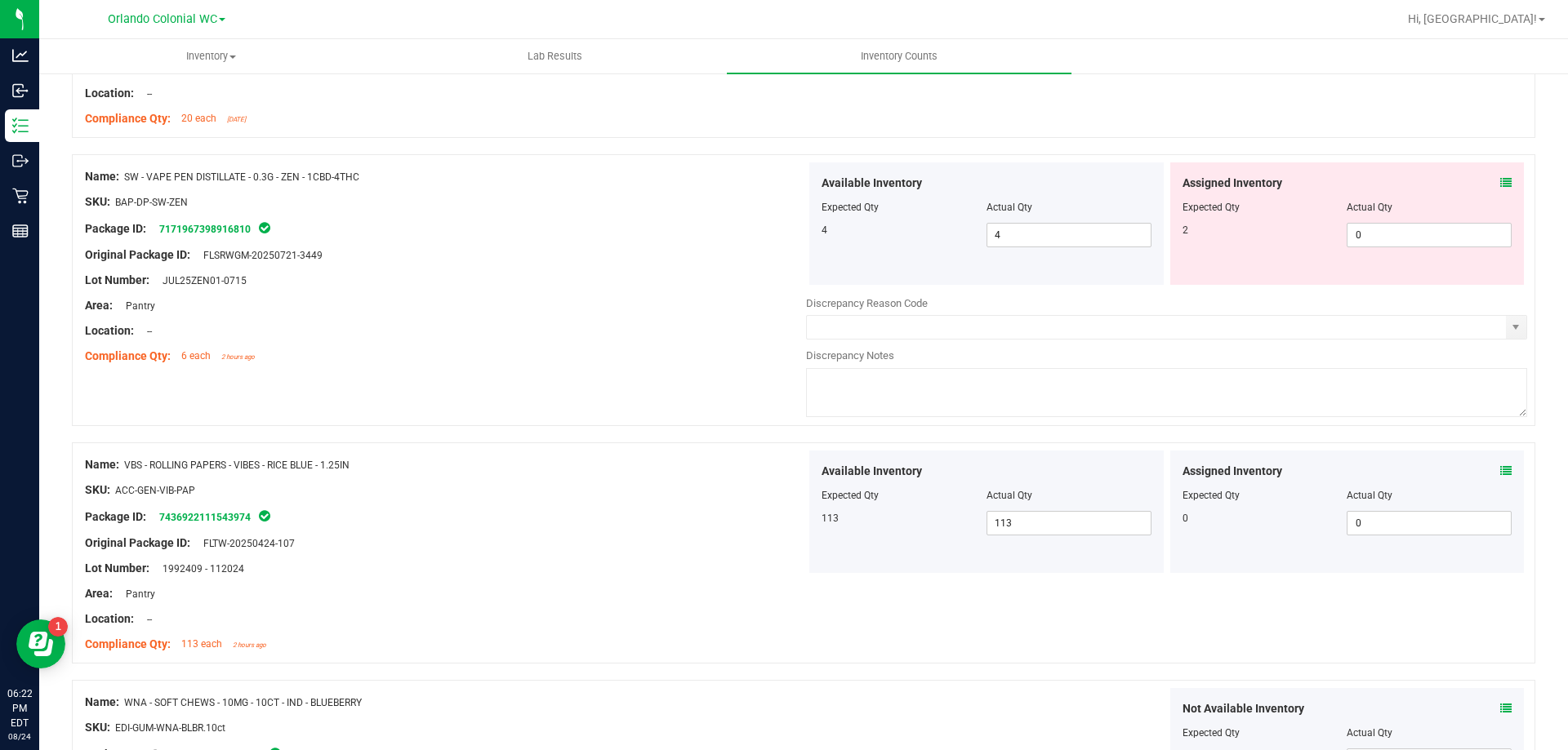
click at [1501, 177] on icon at bounding box center [1506, 183] width 11 height 11
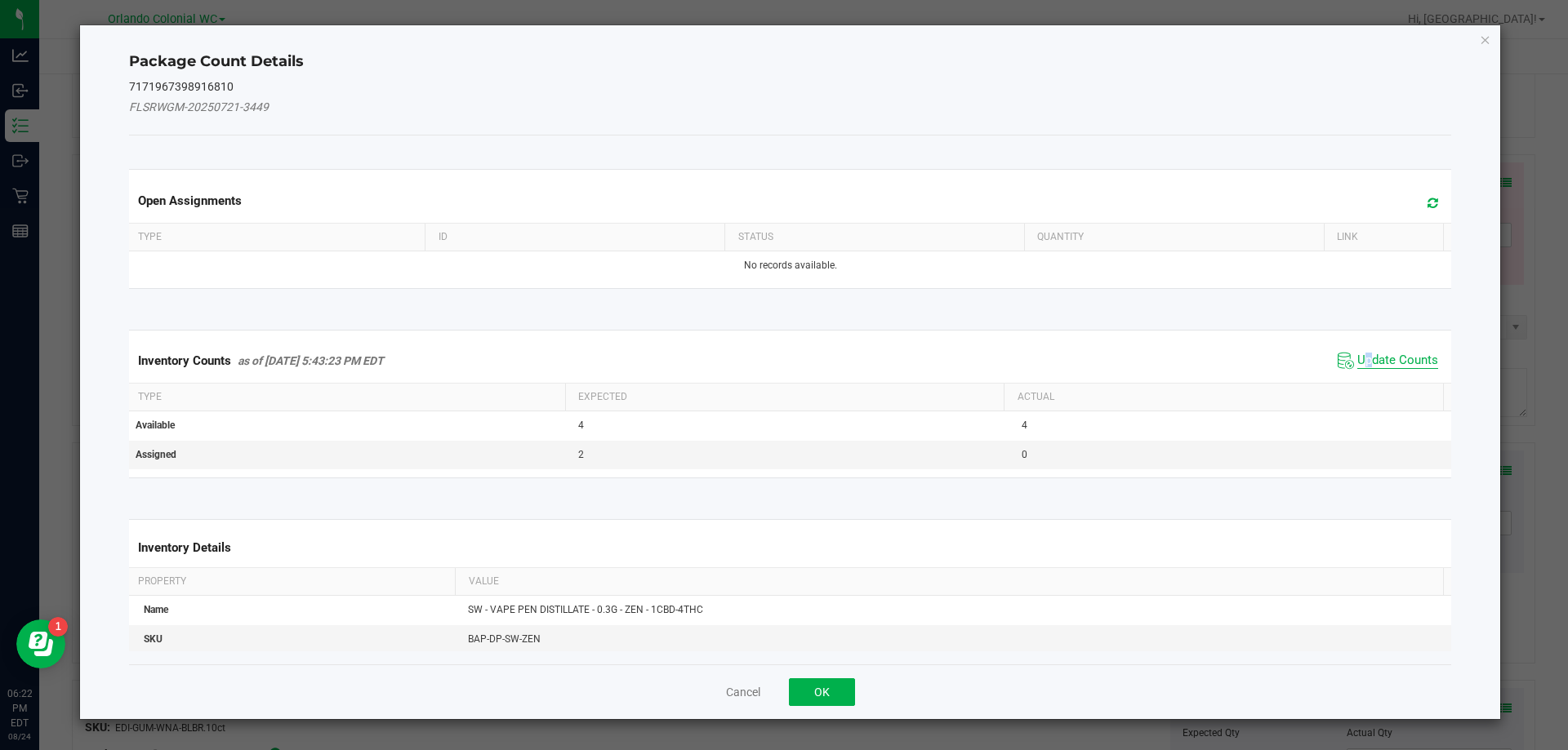
click at [1358, 366] on span "Update Counts" at bounding box center [1397, 360] width 81 height 16
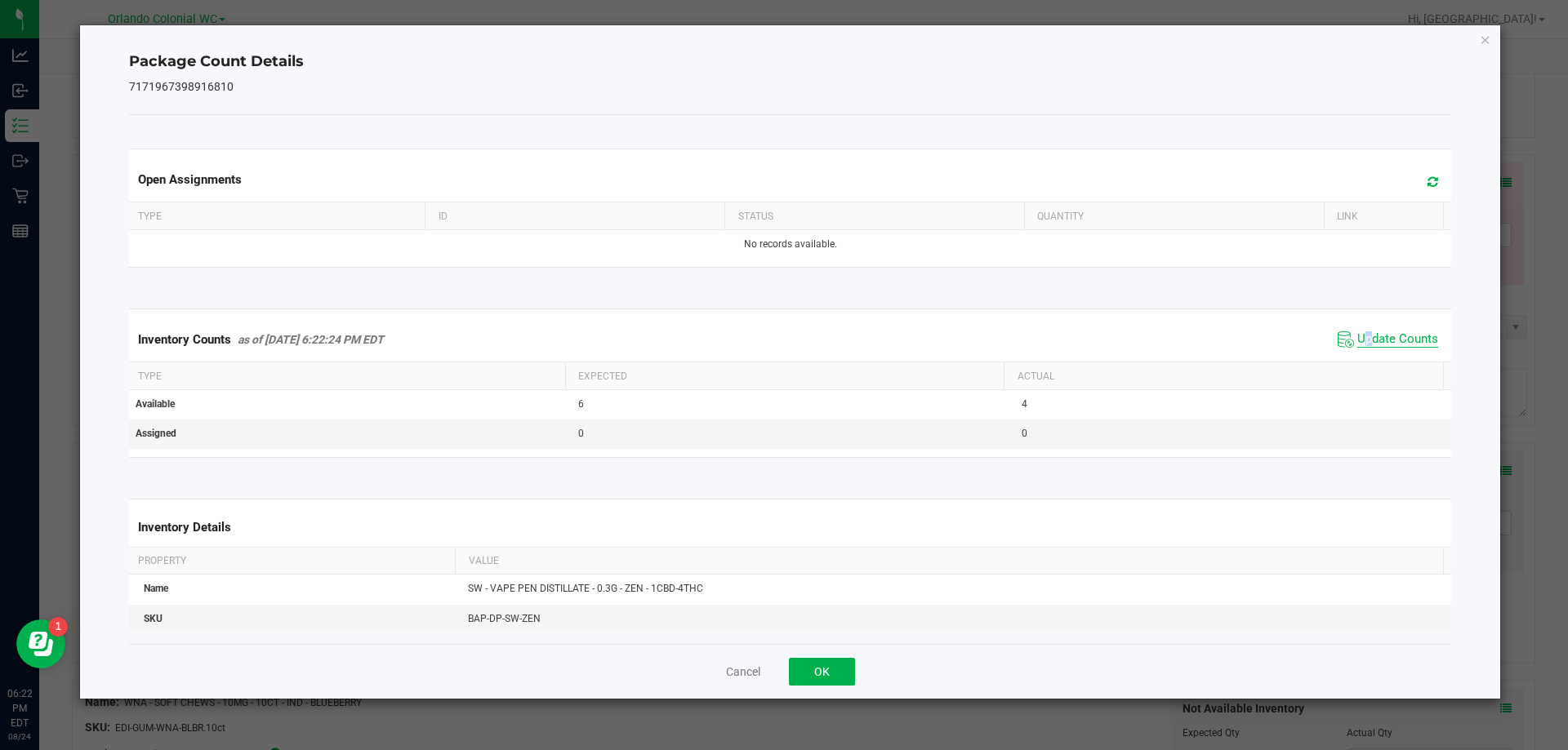
click at [1358, 345] on span "Update Counts" at bounding box center [1397, 339] width 81 height 16
click at [1491, 36] on div "Package Count Details 7171967398916810 Open Assignments Type ID Status Quantity…" at bounding box center [790, 362] width 1421 height 673
click at [1475, 39] on div "Package Count Details 7171967398916810 Open Assignments Type ID Status Quantity…" at bounding box center [790, 362] width 1421 height 673
click at [1488, 44] on icon "Close" at bounding box center [1486, 39] width 11 height 20
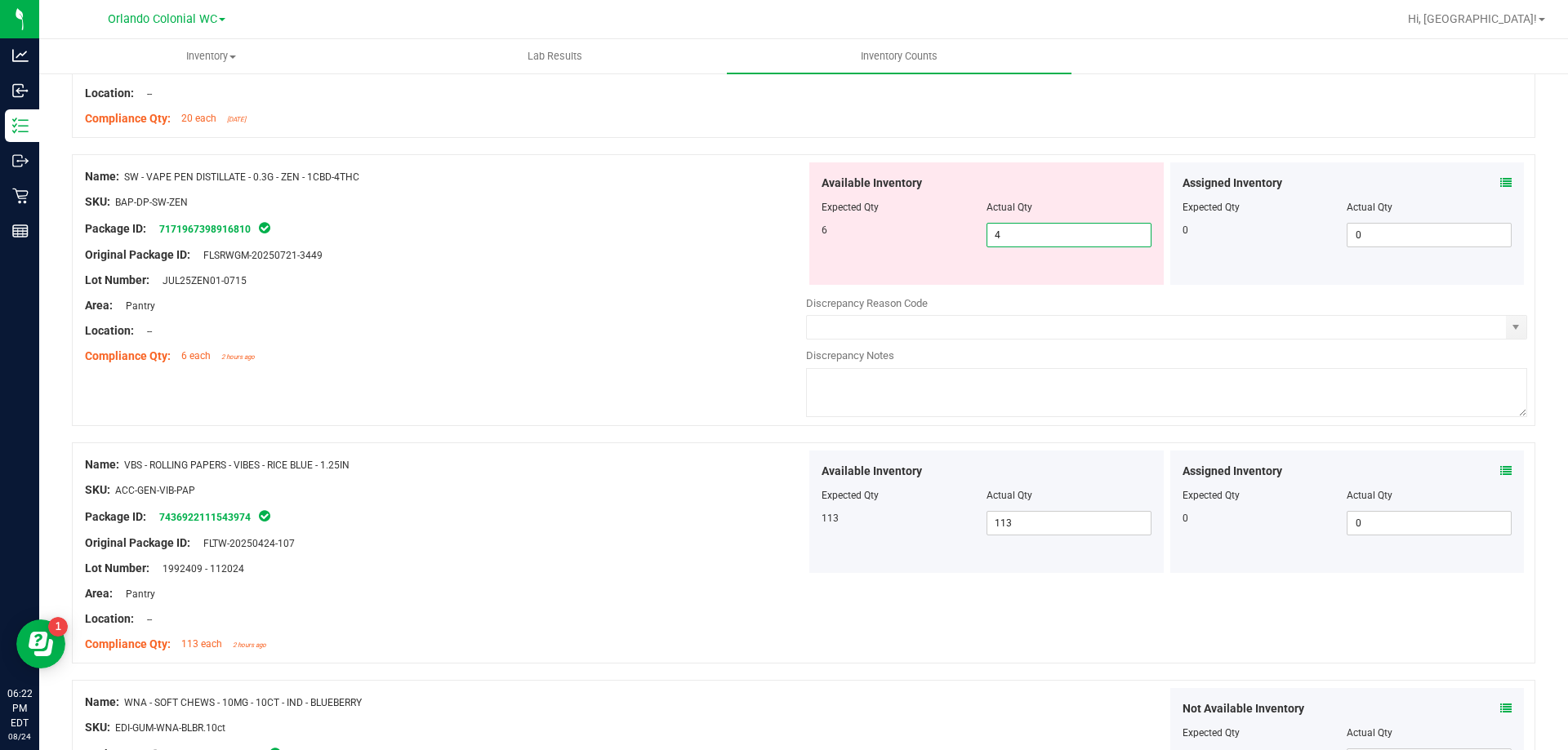
drag, startPoint x: 1012, startPoint y: 245, endPoint x: 951, endPoint y: 244, distance: 61.0
click at [955, 244] on div "6 4 4" at bounding box center [986, 235] width 330 height 25
type input "6"
click at [437, 312] on div "Area: Pantry" at bounding box center [445, 306] width 721 height 17
type input "6"
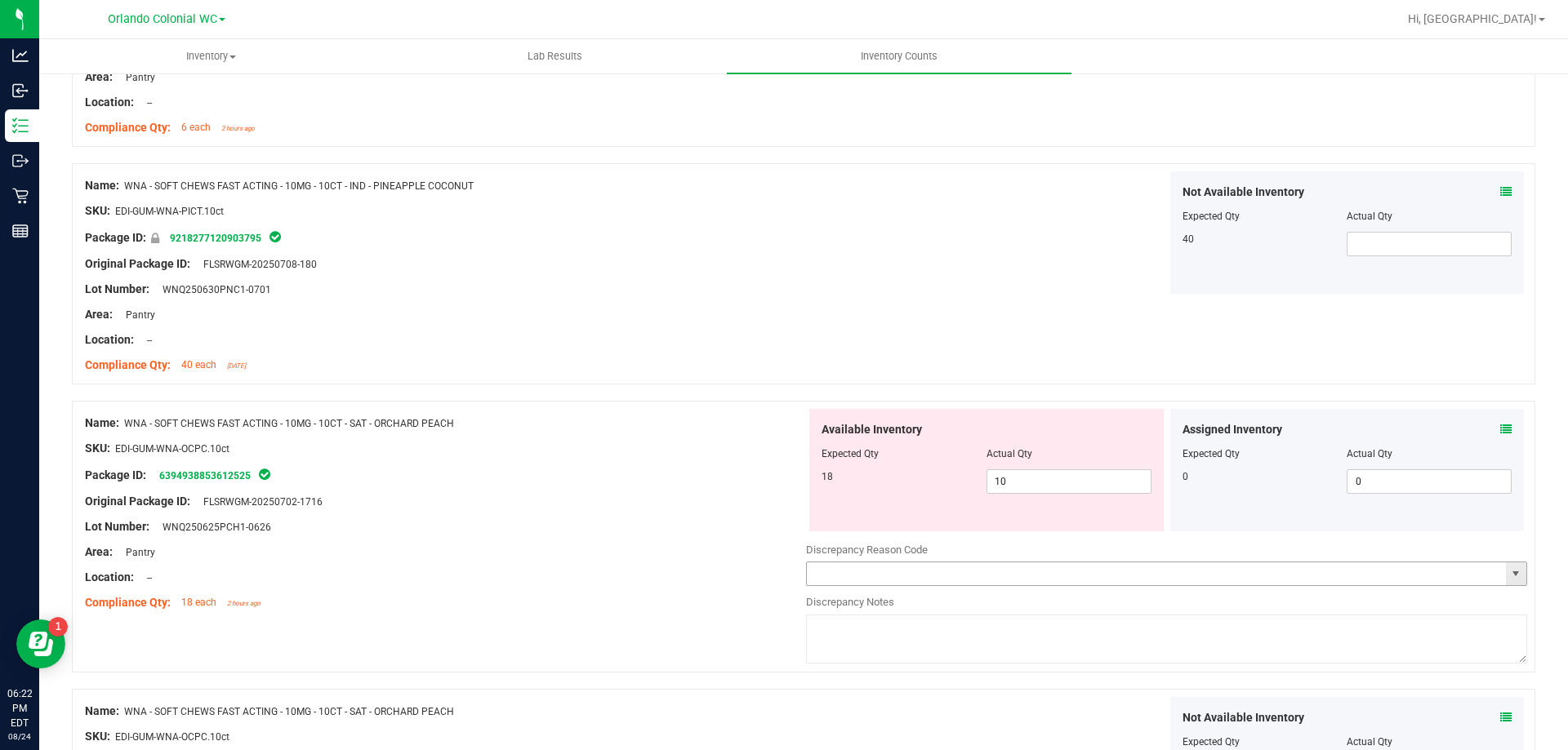
scroll to position [3809, 0]
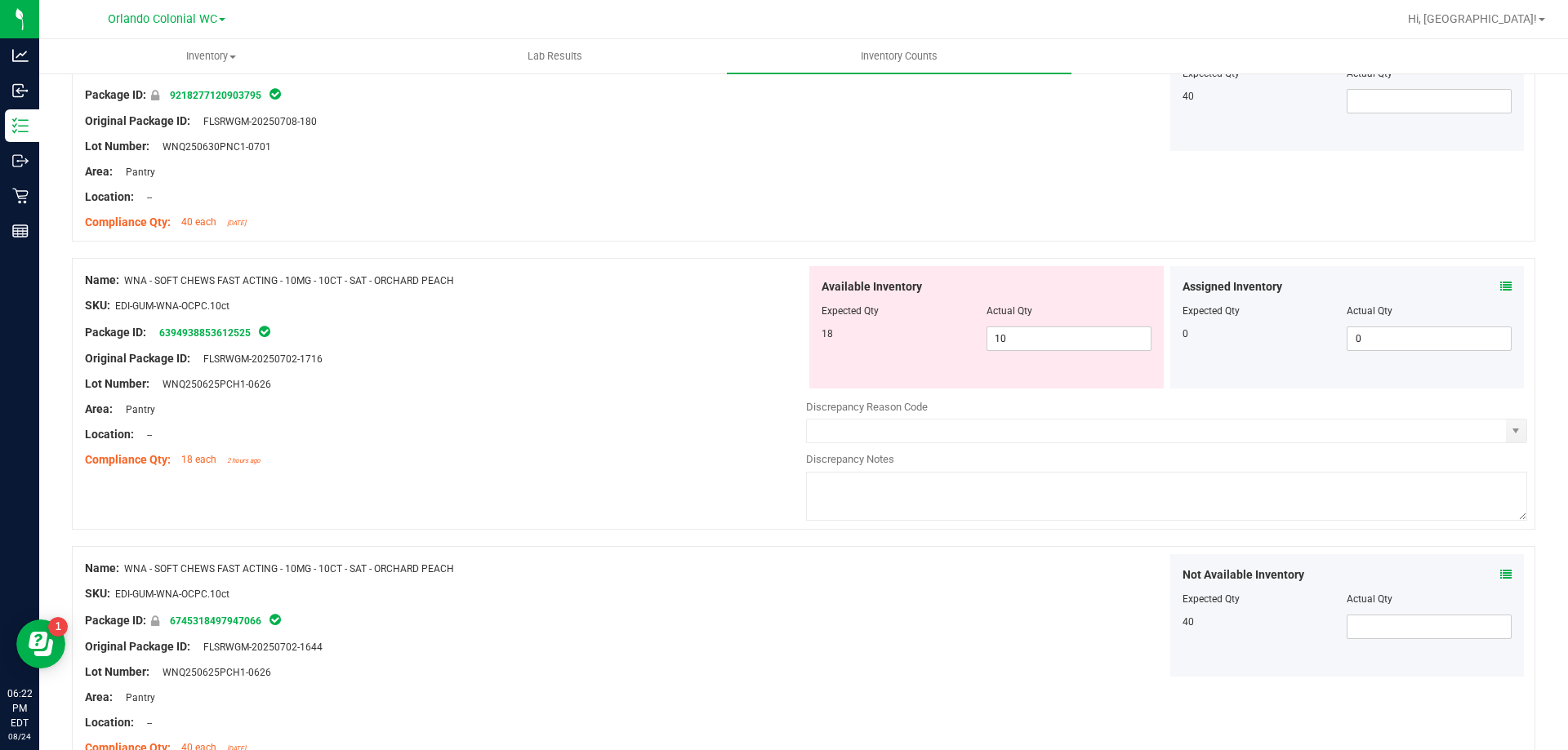
click at [1501, 282] on icon at bounding box center [1506, 287] width 11 height 11
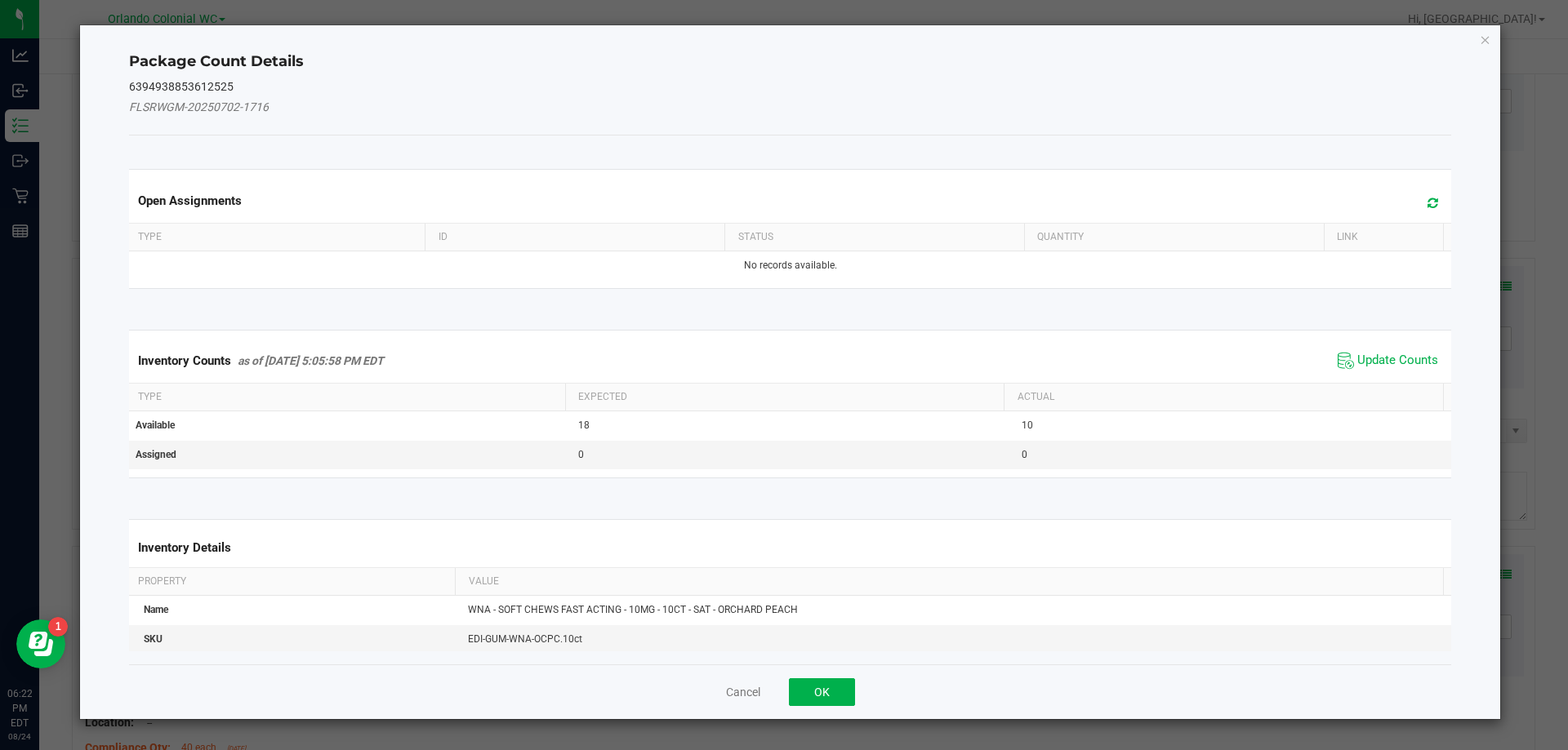
click at [1383, 337] on kendo-grid "Inventory Counts as of [DATE] 5:05:58 PM EDT Update Counts Type Expected Actual…" at bounding box center [790, 403] width 1348 height 149
click at [1383, 347] on div "Inventory Counts as of [DATE] 5:05:58 PM EDT Update Counts" at bounding box center [791, 361] width 1330 height 45
click at [1384, 356] on span "Update Counts" at bounding box center [1397, 360] width 81 height 16
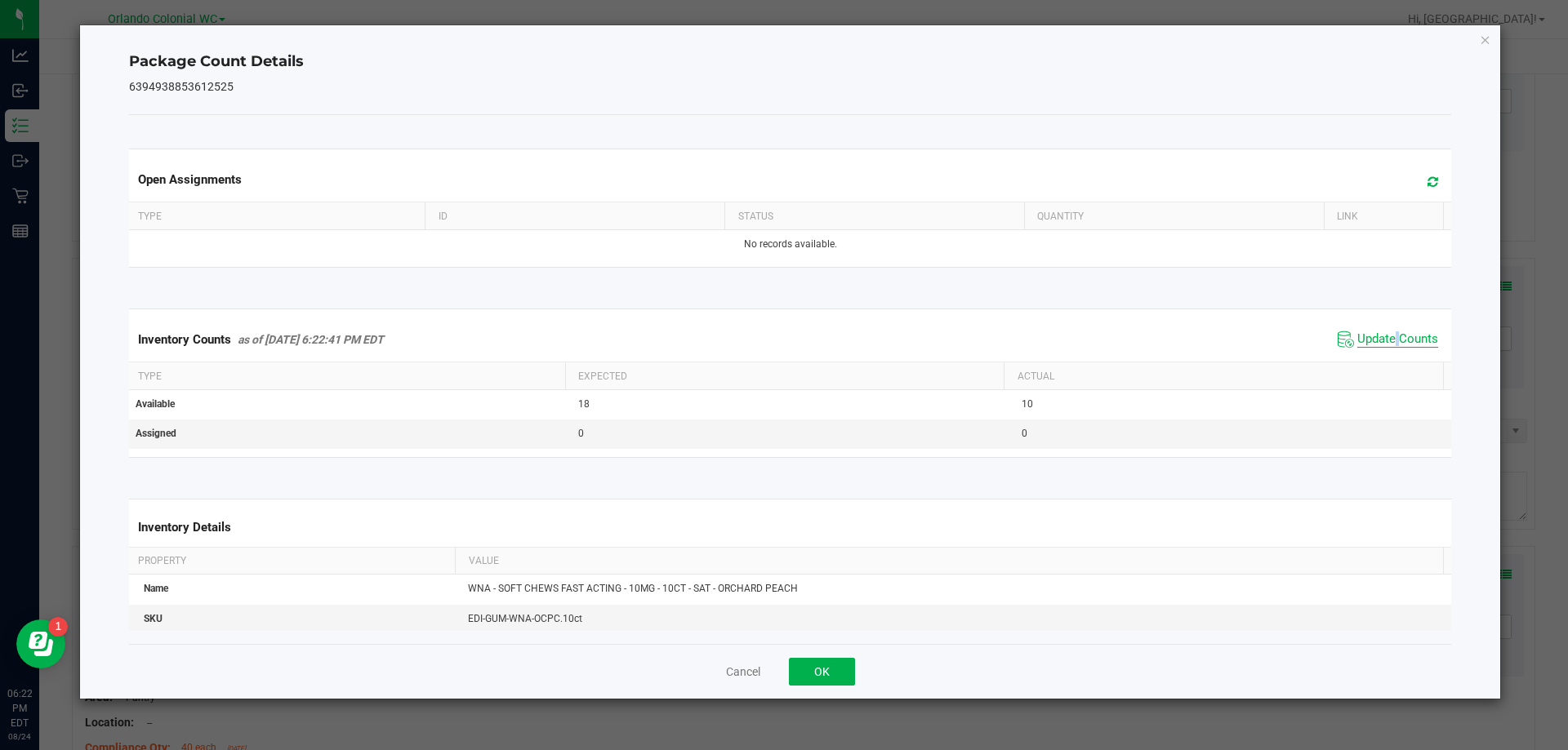
click at [1384, 356] on div "Inventory Counts as of [DATE] 6:22:41 PM EDT Update Counts" at bounding box center [791, 339] width 1330 height 45
click at [1482, 43] on icon "Close" at bounding box center [1486, 39] width 11 height 20
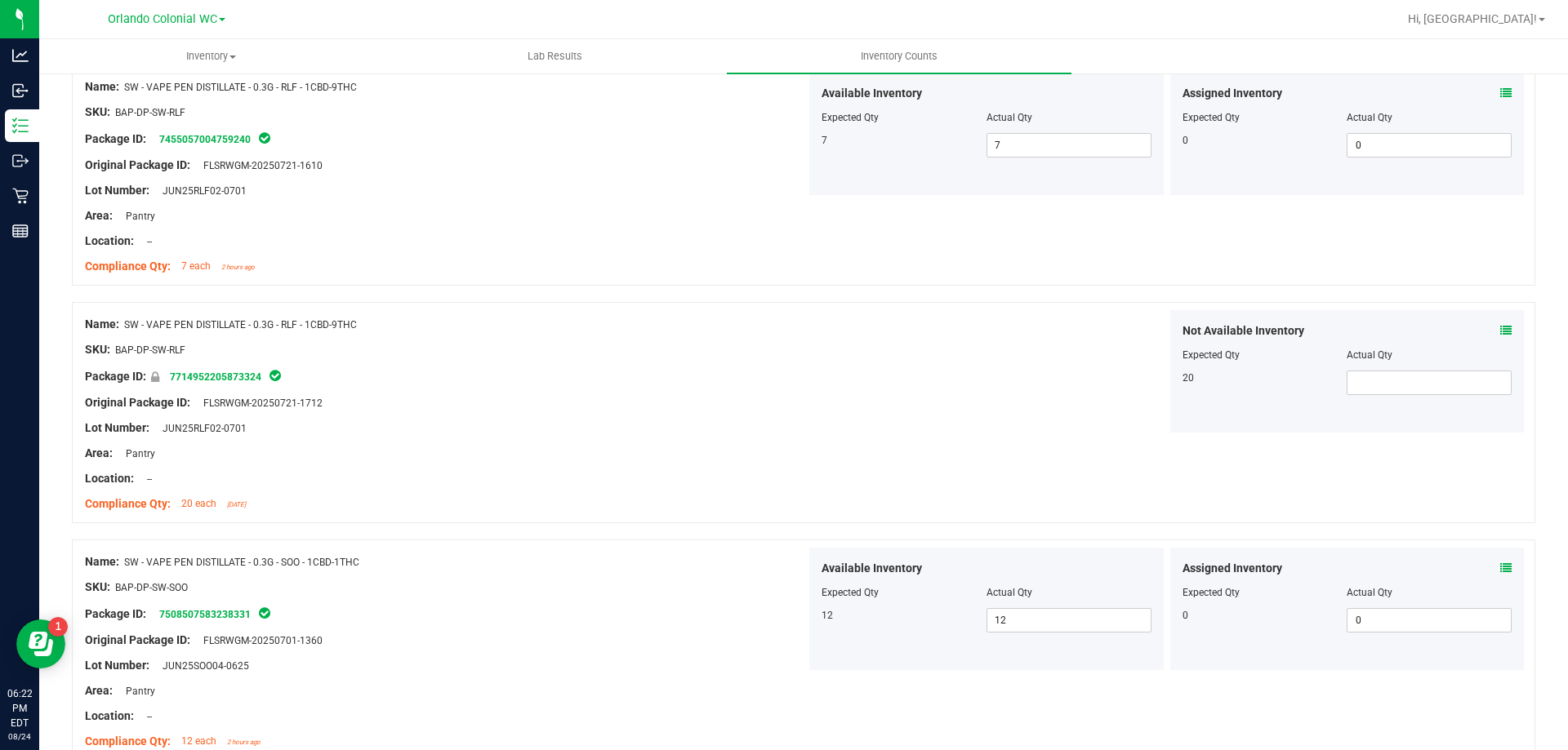
scroll to position [0, 0]
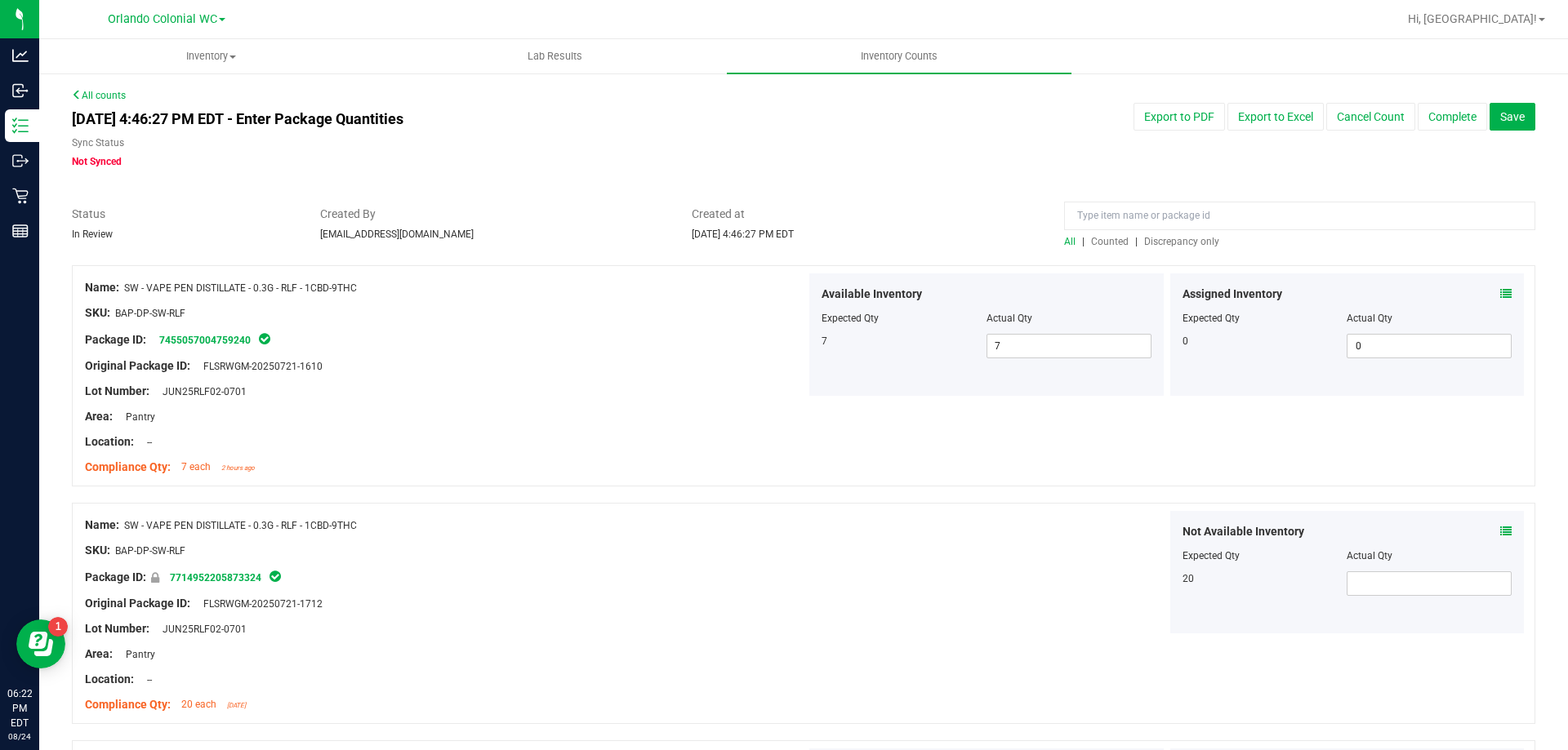
click at [1185, 230] on div at bounding box center [1300, 220] width 472 height 28
click at [1185, 240] on span "Discrepancy only" at bounding box center [1181, 241] width 75 height 11
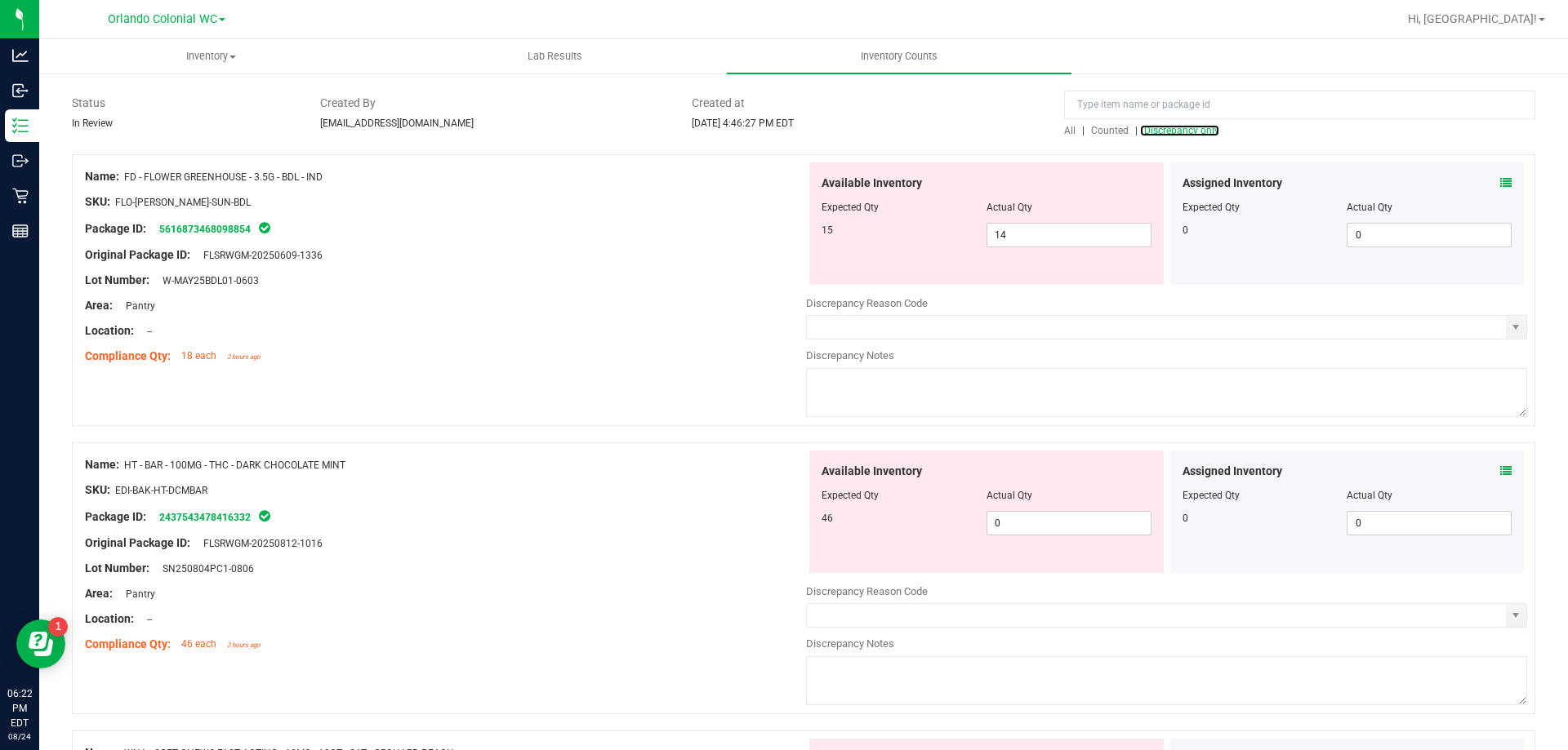
scroll to position [245, 0]
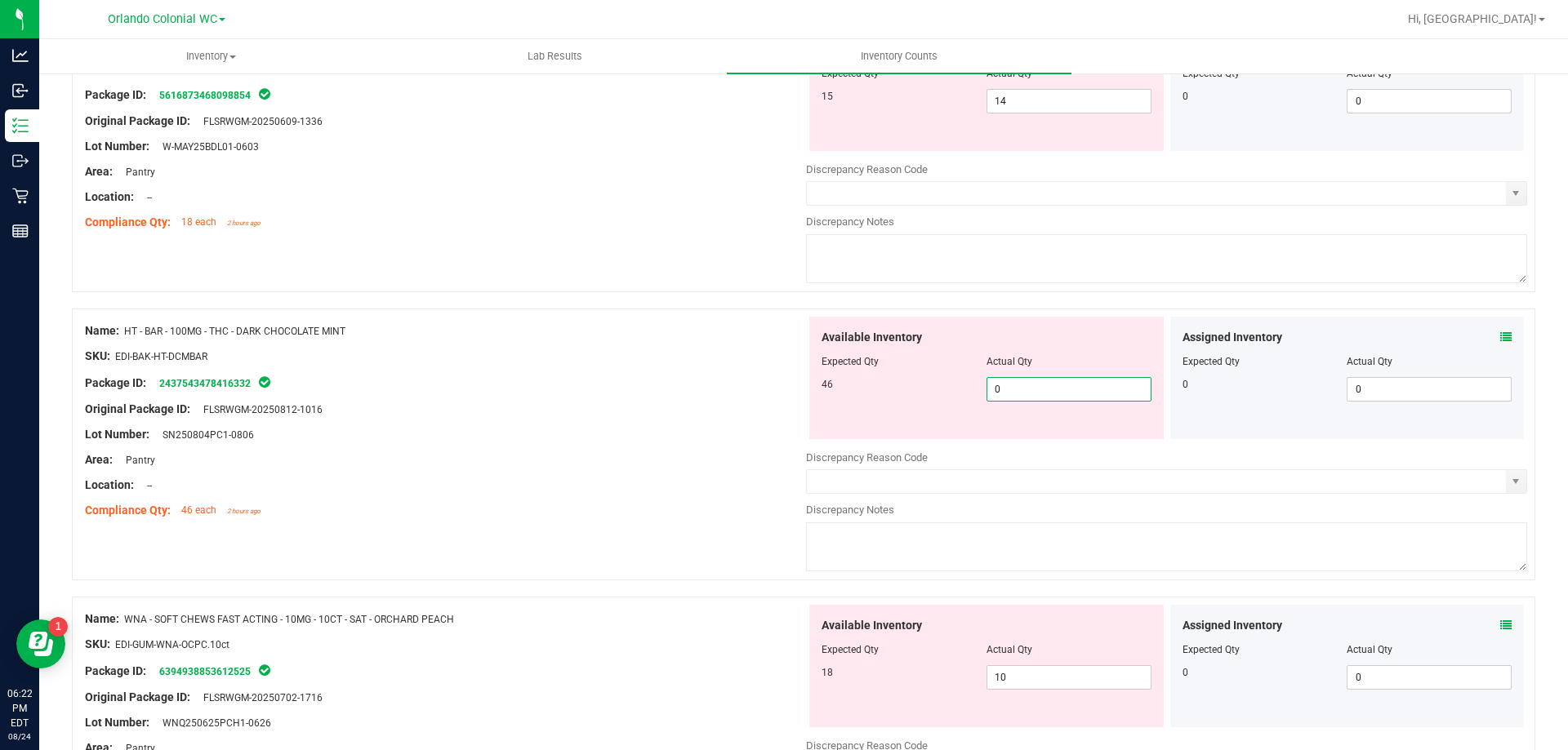
drag, startPoint x: 1045, startPoint y: 400, endPoint x: 953, endPoint y: 400, distance: 92.0
click at [953, 400] on div "46 0 0" at bounding box center [986, 389] width 330 height 25
type input "46"
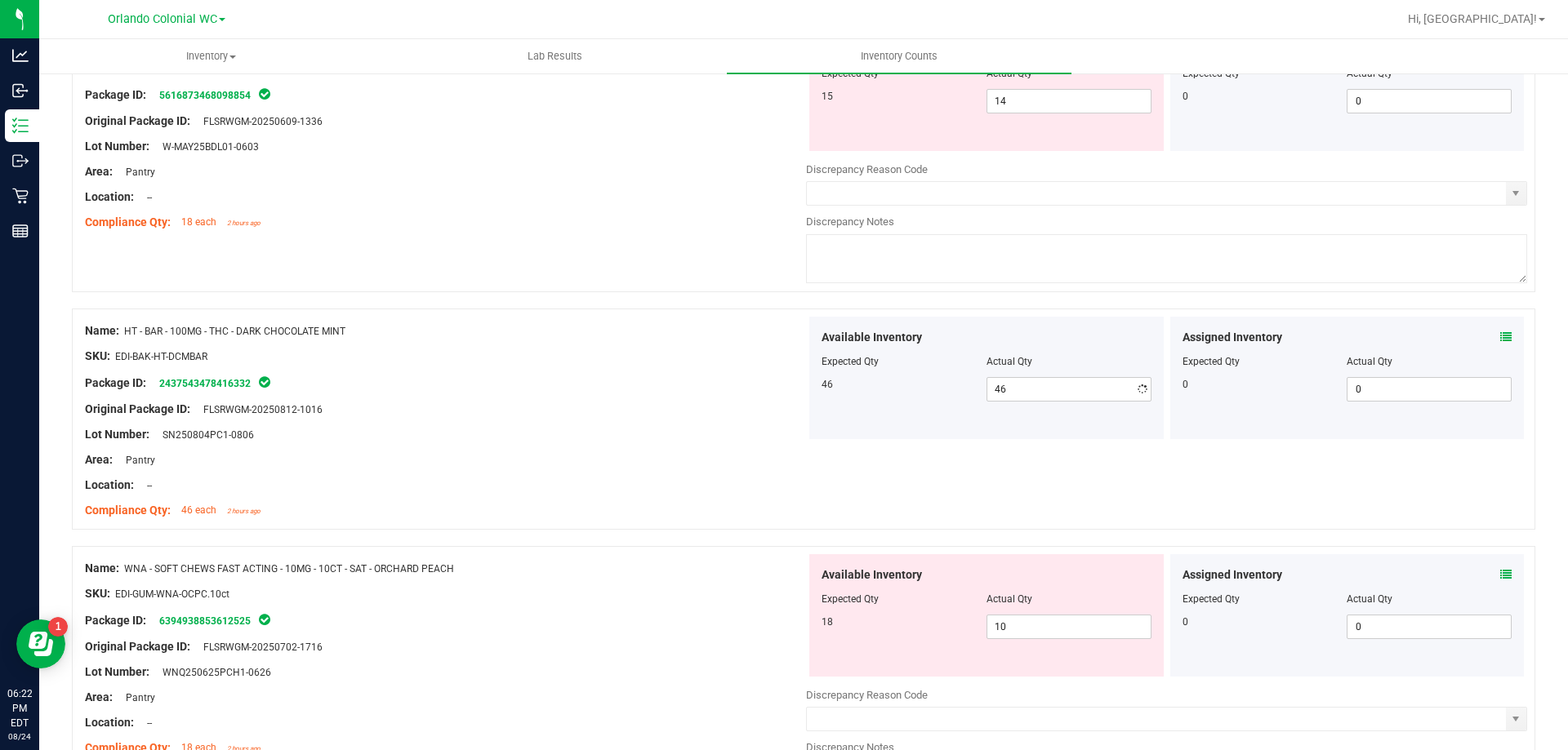
click at [672, 438] on div "Lot Number: SN250804PC1-0806" at bounding box center [445, 435] width 721 height 17
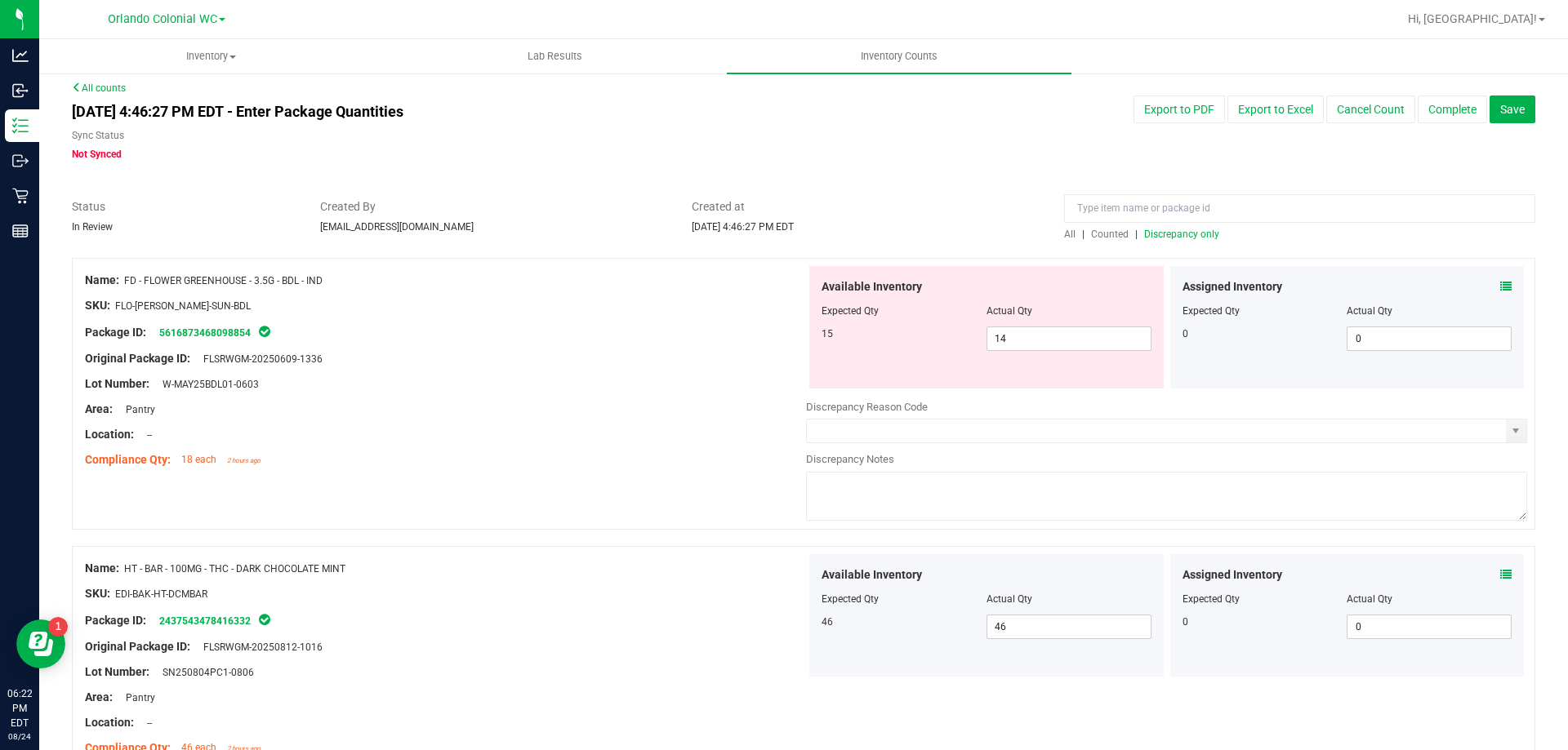
scroll to position [0, 0]
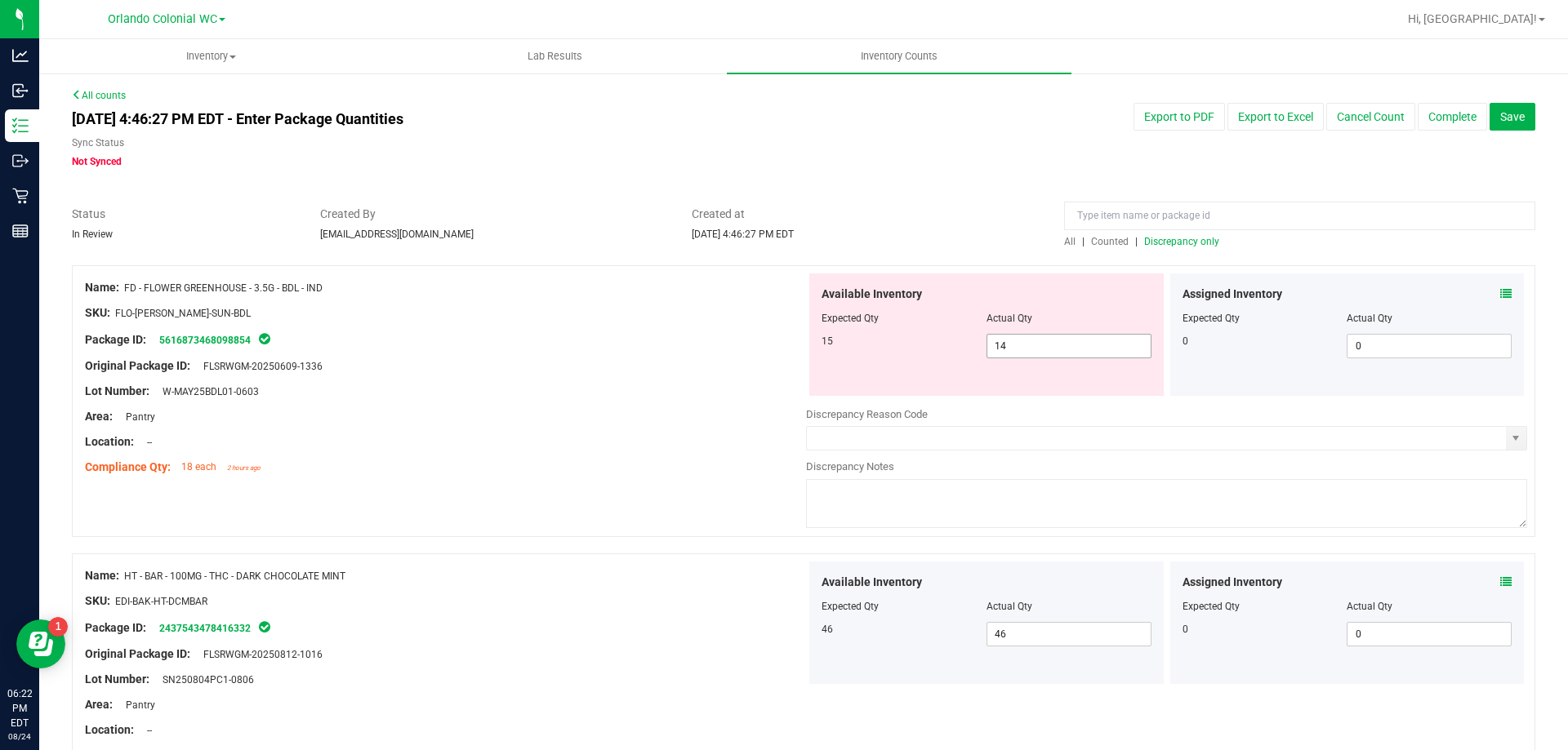
drag, startPoint x: 1028, startPoint y: 357, endPoint x: 970, endPoint y: 352, distance: 58.2
click at [970, 352] on div "Available Inventory Expected Qty Actual Qty 15 14 14" at bounding box center [986, 334] width 354 height 122
click at [1065, 329] on div at bounding box center [986, 330] width 330 height 9
click at [1050, 351] on span "14 14" at bounding box center [1070, 347] width 165 height 25
type input "15"
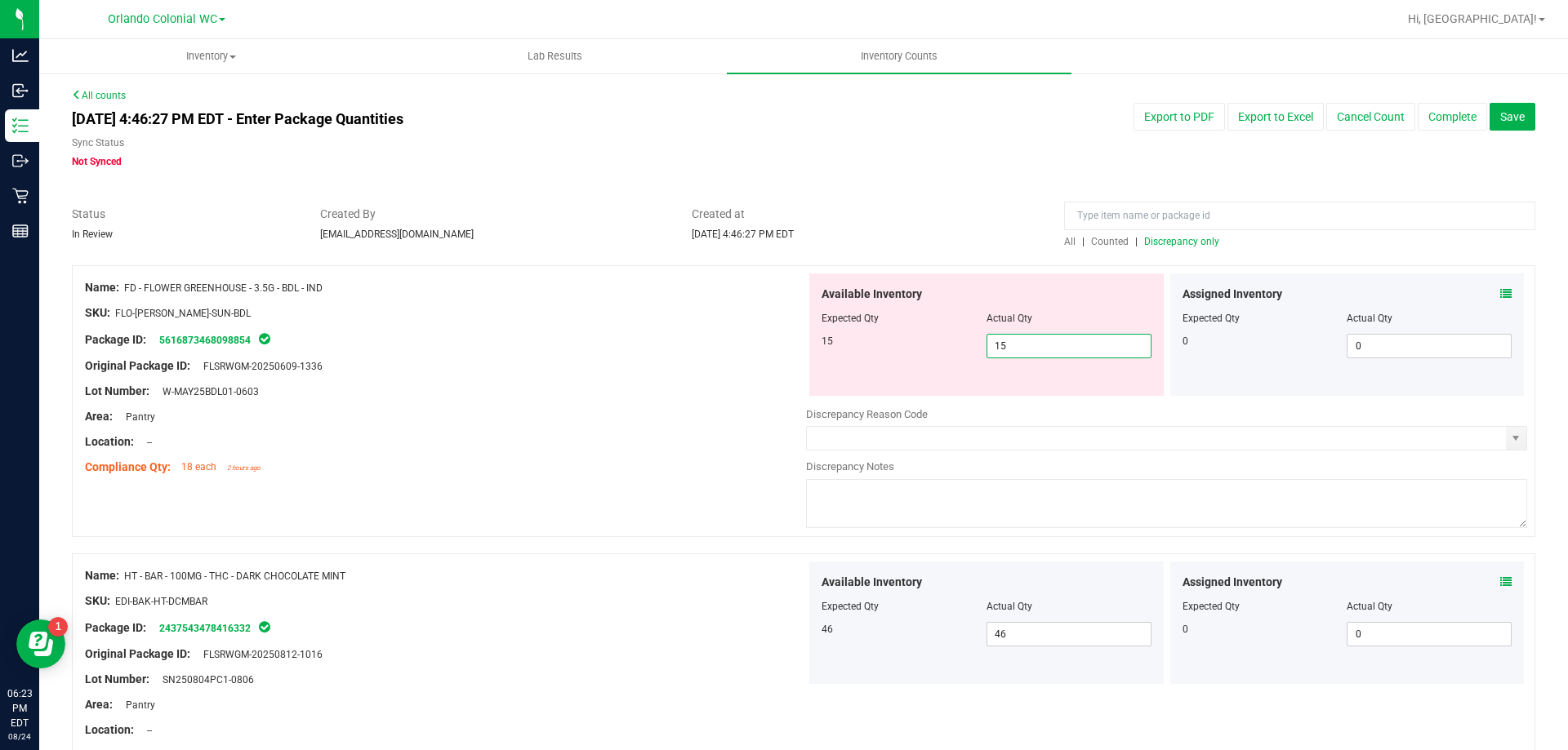
type input "15"
click at [549, 344] on div "Package ID: 5616873468098854" at bounding box center [445, 339] width 721 height 20
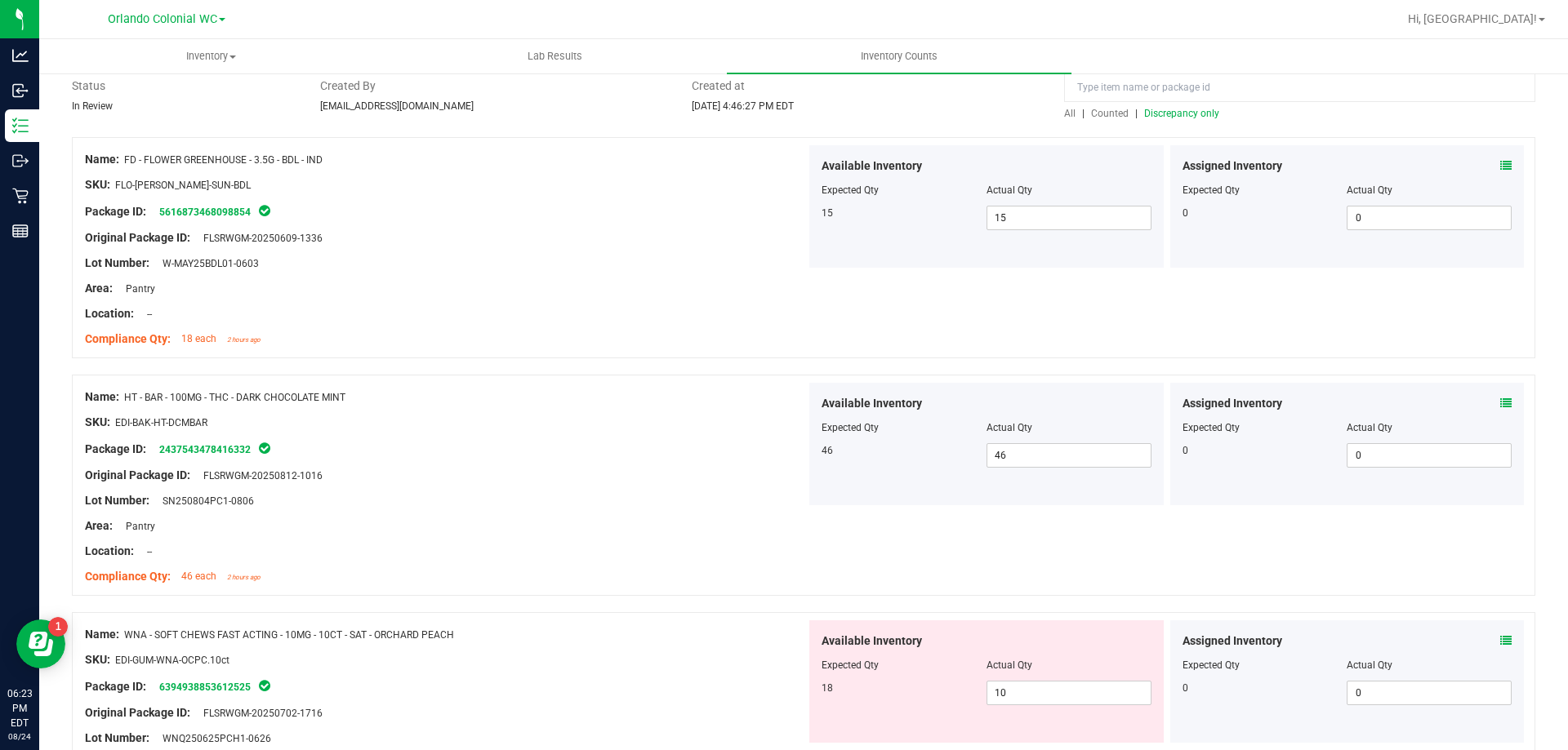
scroll to position [334, 0]
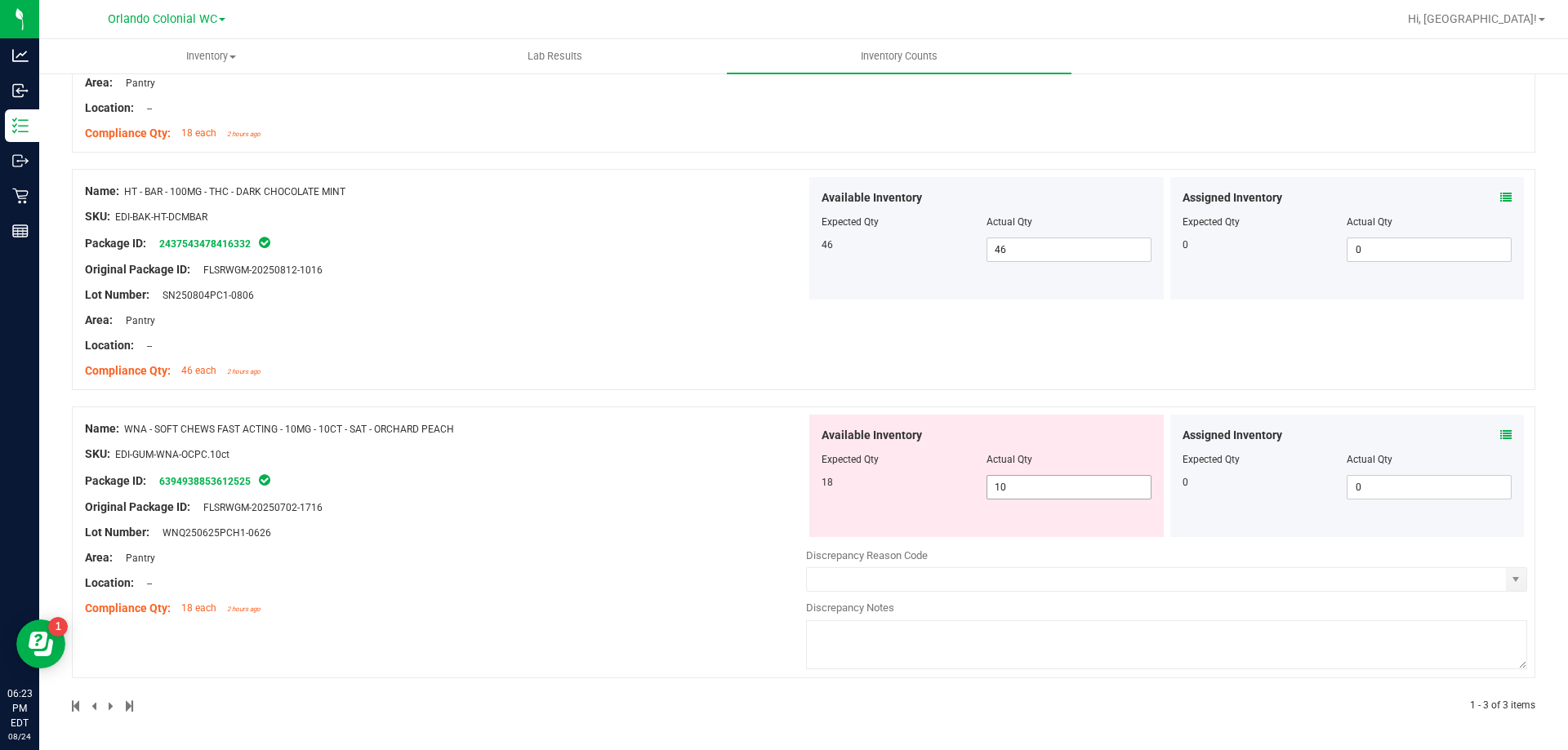
drag, startPoint x: 1020, startPoint y: 491, endPoint x: 952, endPoint y: 492, distance: 68.0
click at [952, 492] on div "18 10 10" at bounding box center [986, 488] width 330 height 25
type input "18"
click at [710, 573] on div "Name: WNA - SOFT CHEWS FAST ACTING - 10MG - 10CT - SAT - ORCHARD PEACH SKU: EDI…" at bounding box center [445, 519] width 721 height 208
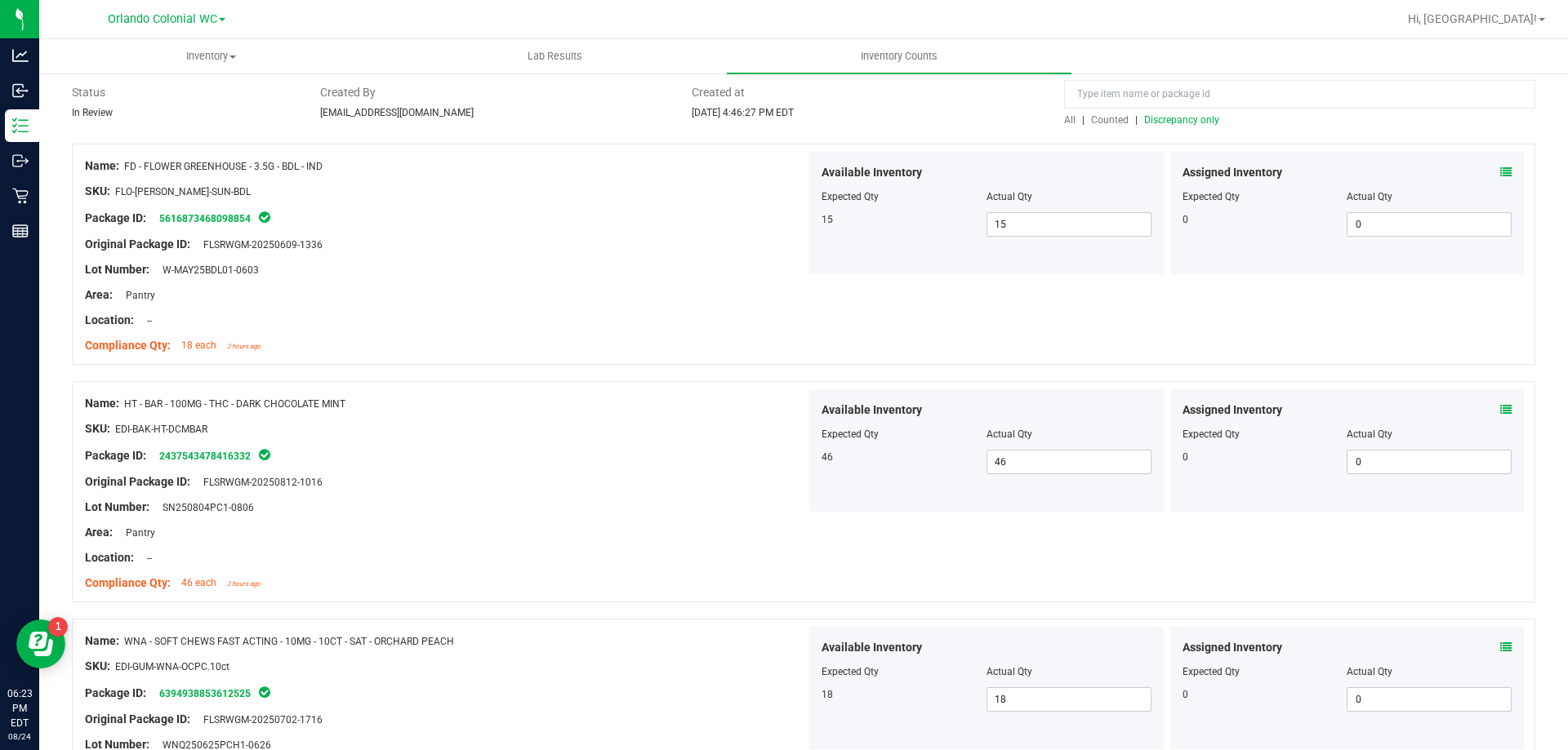
scroll to position [0, 0]
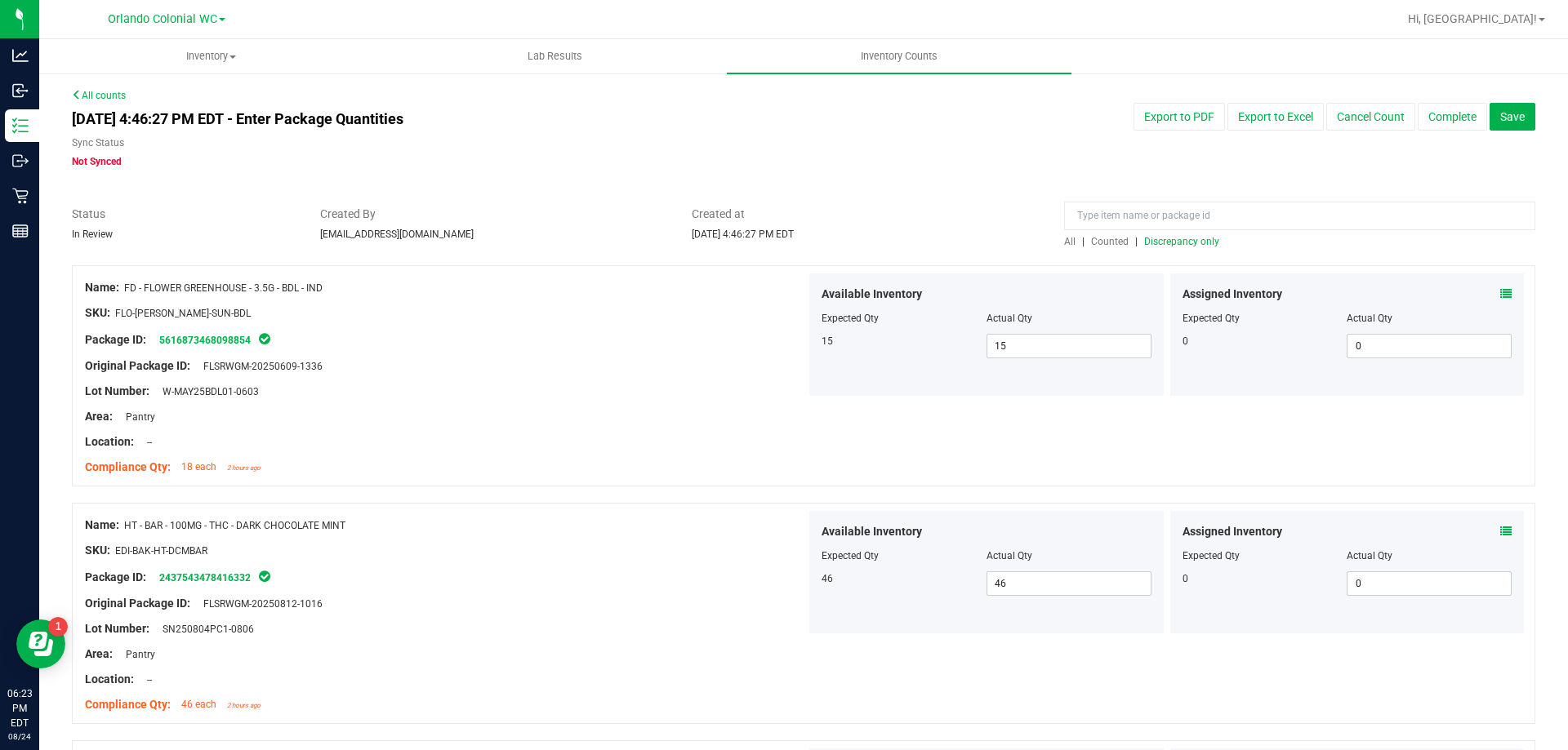
click at [1170, 241] on span "Discrepancy only" at bounding box center [1181, 241] width 75 height 11
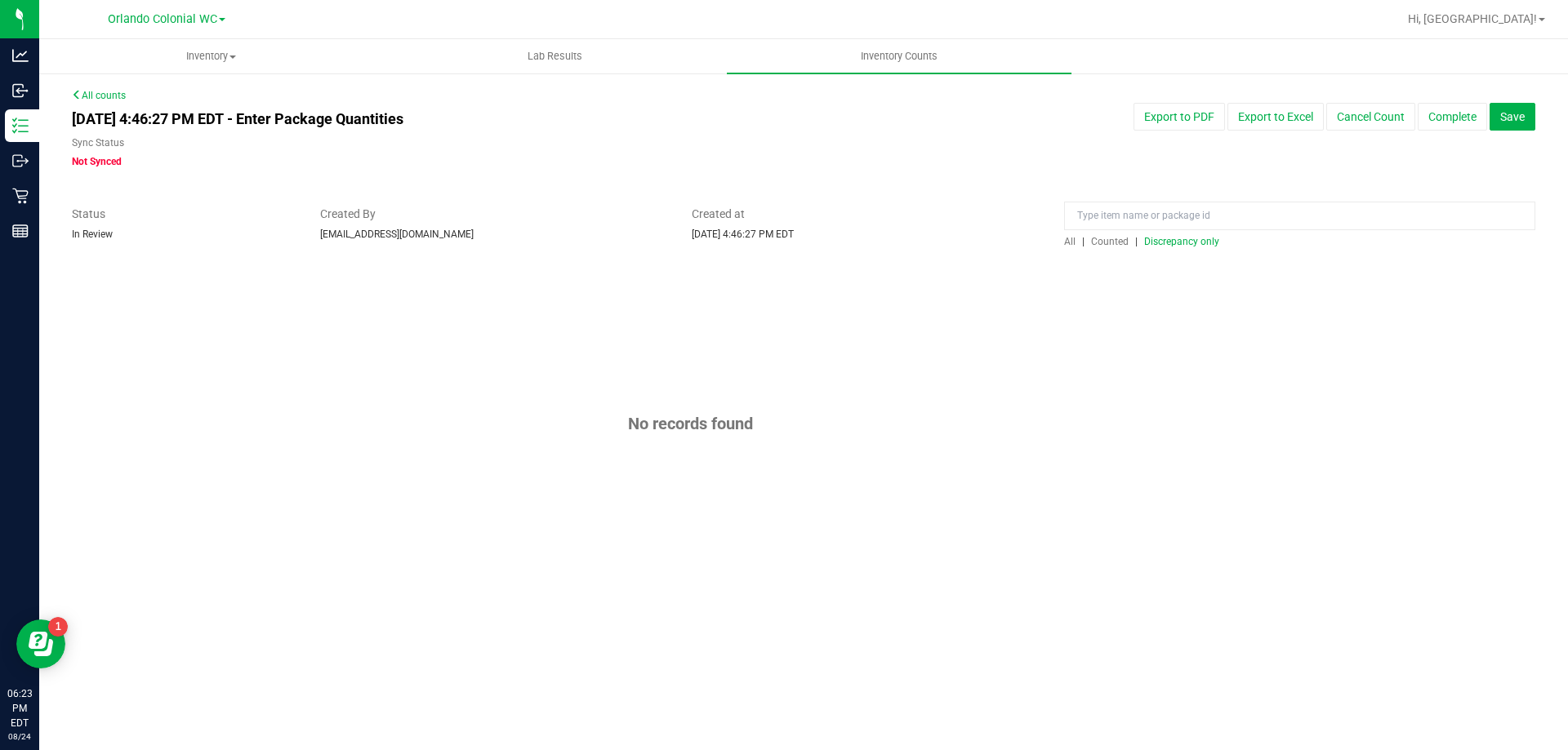
click at [1018, 144] on div "[DATE] 4:46:27 PM EDT - Enter Package Quantities Sync Status Not Synced Export …" at bounding box center [803, 136] width 1488 height 66
click at [1056, 133] on div "[DATE] 4:46:27 PM EDT - Enter Package Quantities Sync Status Not Synced Export …" at bounding box center [803, 136] width 1488 height 66
click at [1459, 121] on button "Complete" at bounding box center [1452, 116] width 69 height 27
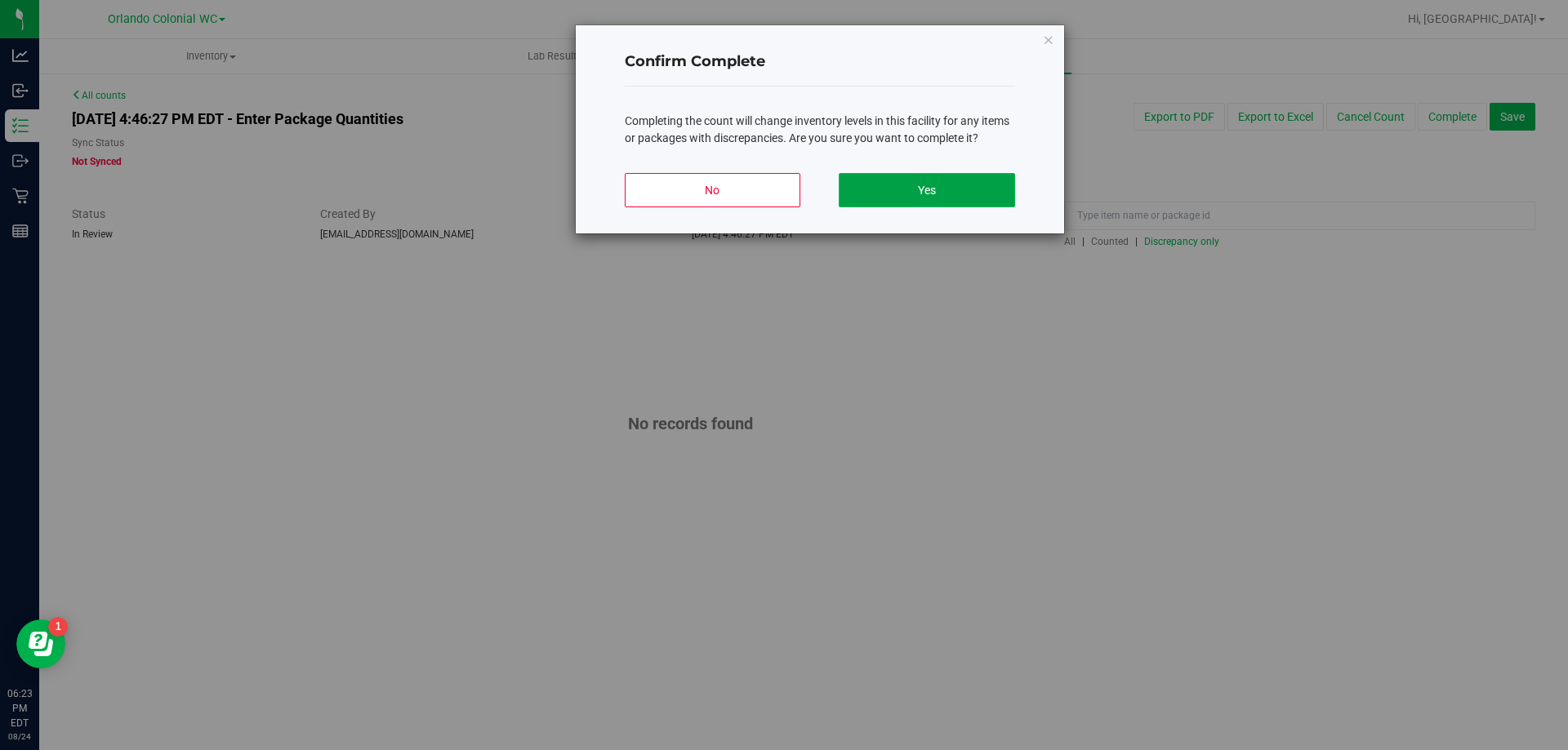
click at [1001, 185] on button "Yes" at bounding box center [927, 190] width 175 height 34
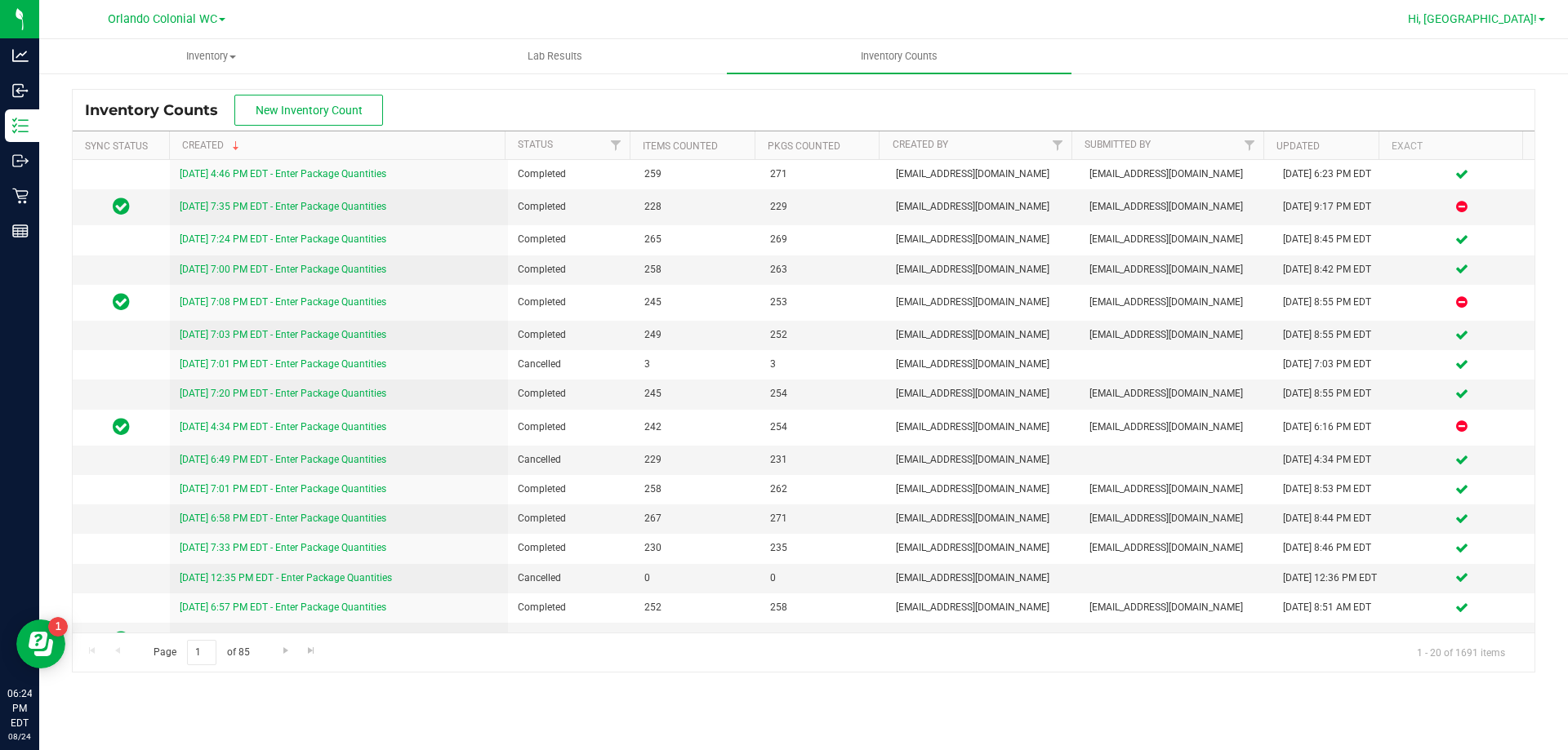
click at [1503, 15] on span "Hi, [GEOGRAPHIC_DATA]!" at bounding box center [1472, 19] width 129 height 13
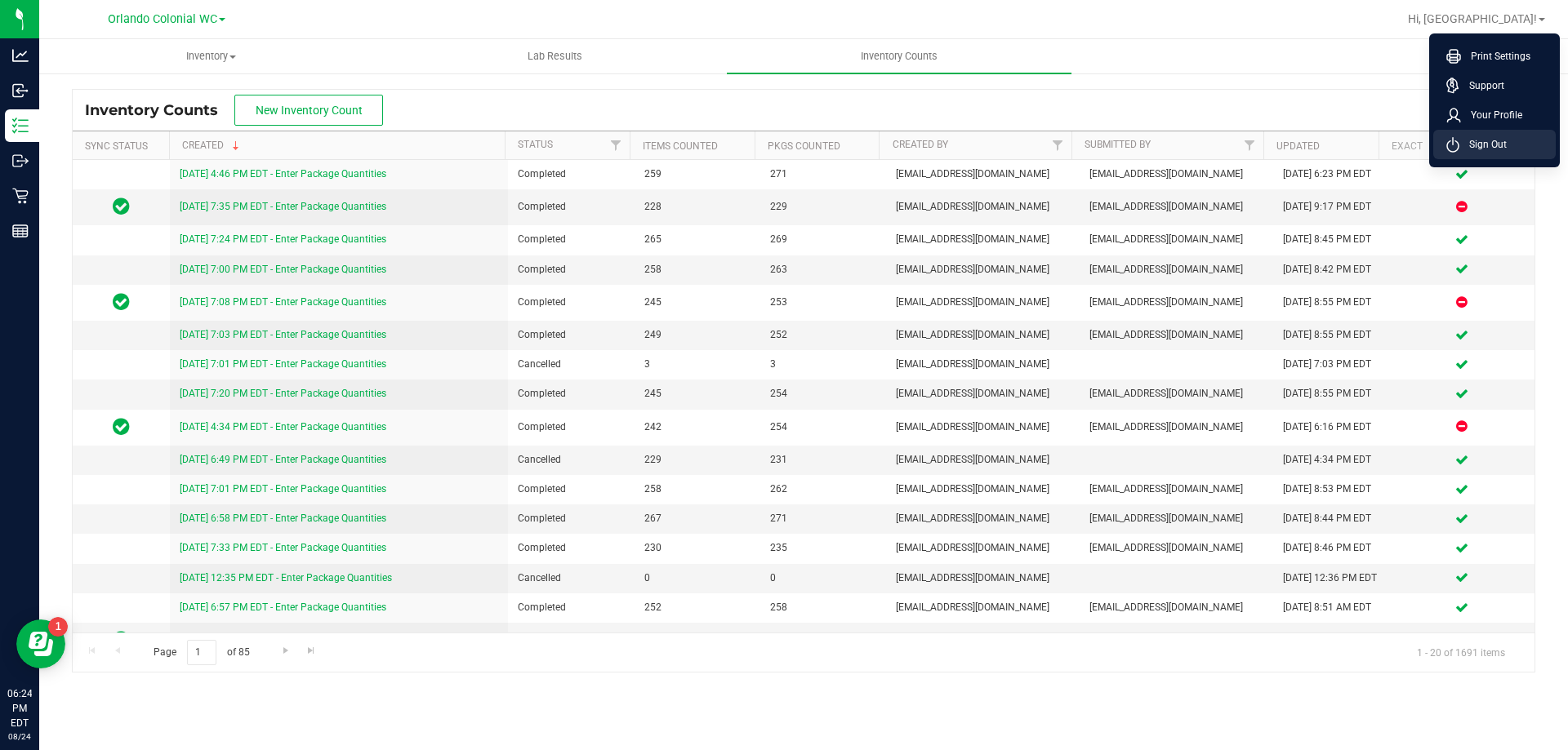
click at [1486, 147] on span "Sign Out" at bounding box center [1484, 144] width 47 height 16
